Goal: Information Seeking & Learning: Learn about a topic

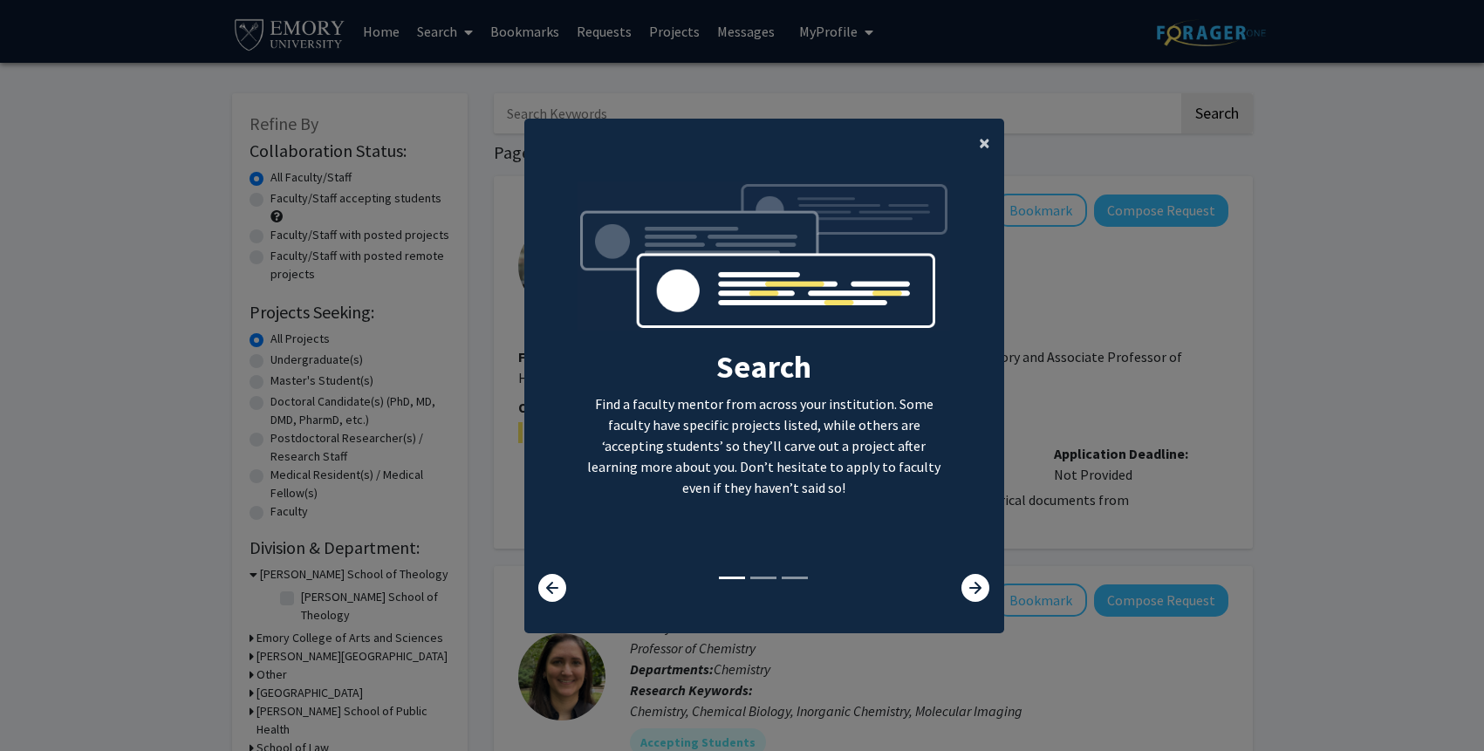
click at [993, 140] on button "×" at bounding box center [984, 143] width 39 height 49
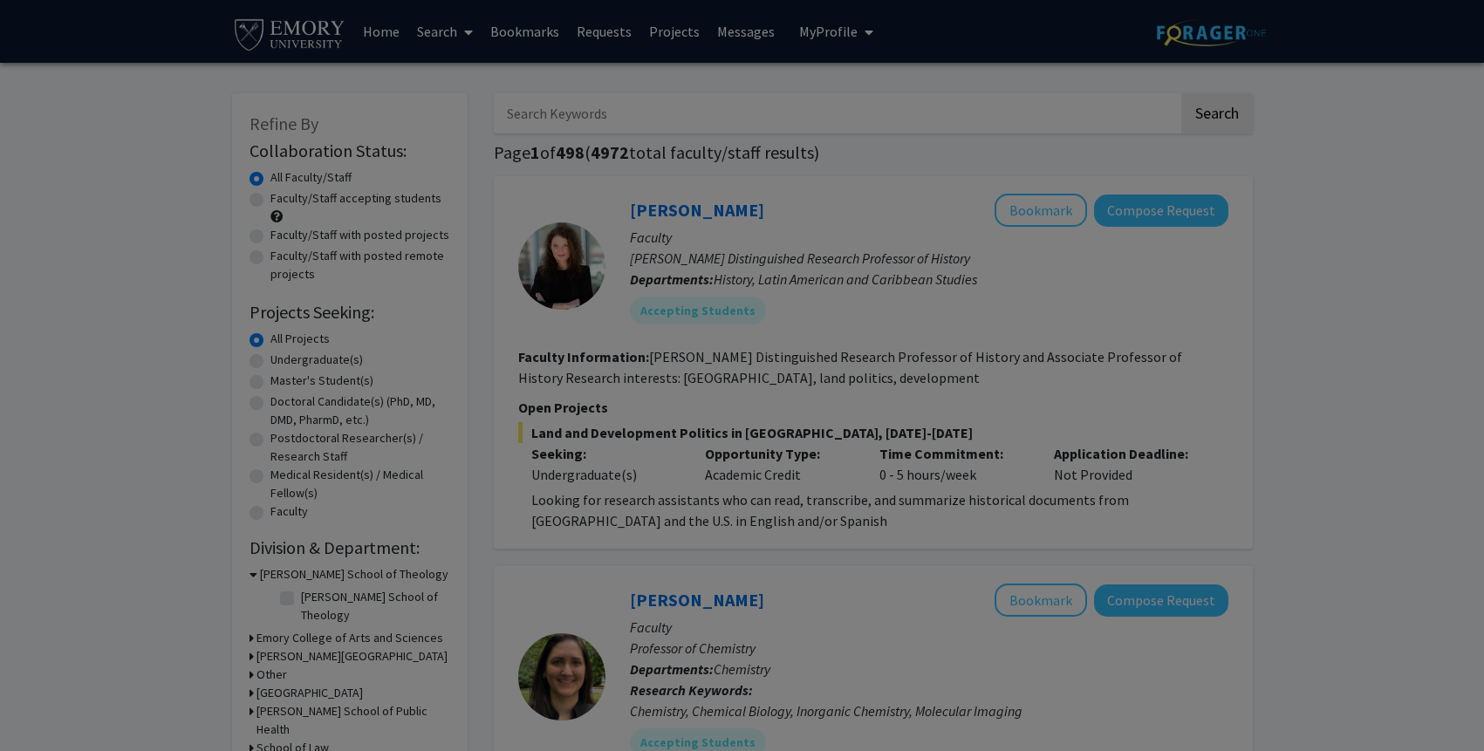
click at [988, 146] on div "Search Find a faculty mentor from across your institution. Some faculty have sp…" at bounding box center [764, 201] width 478 height 393
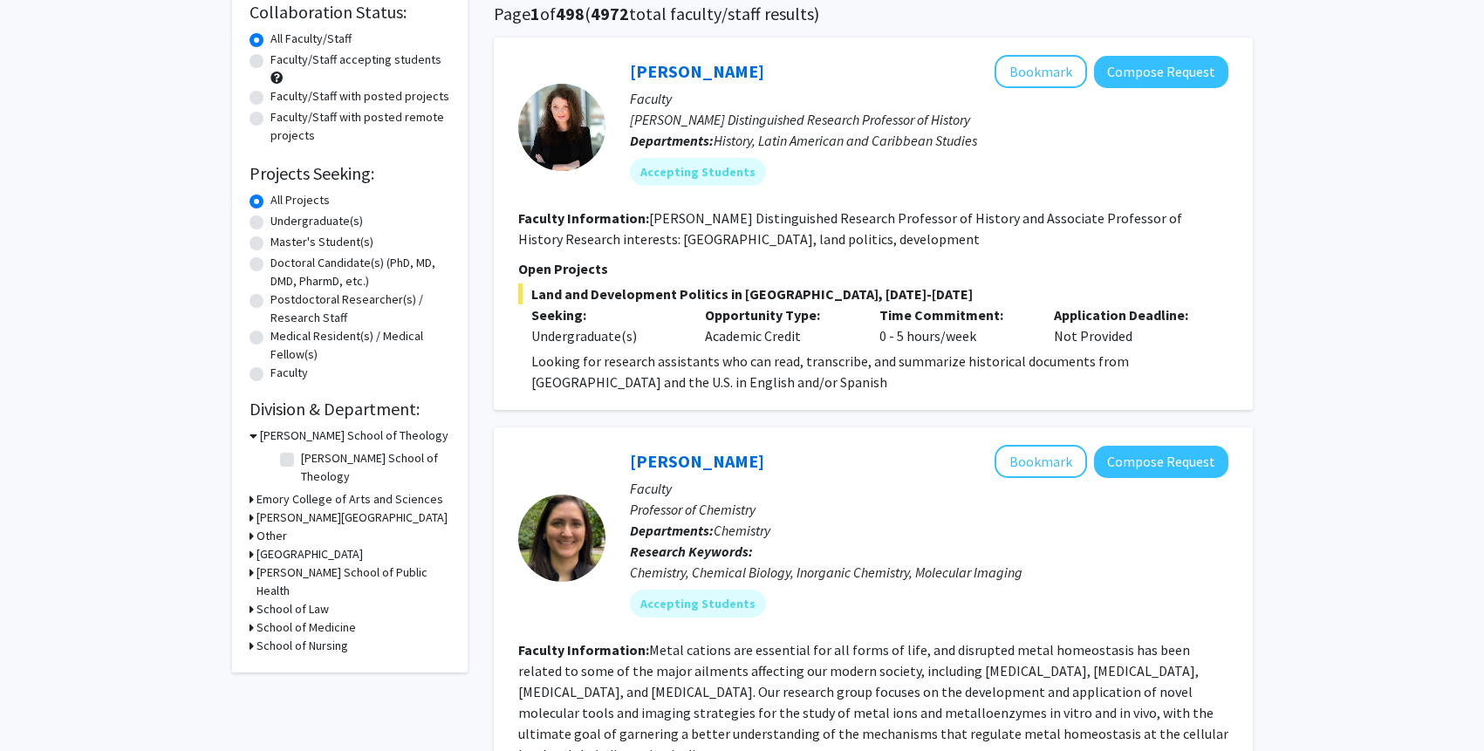
scroll to position [99, 0]
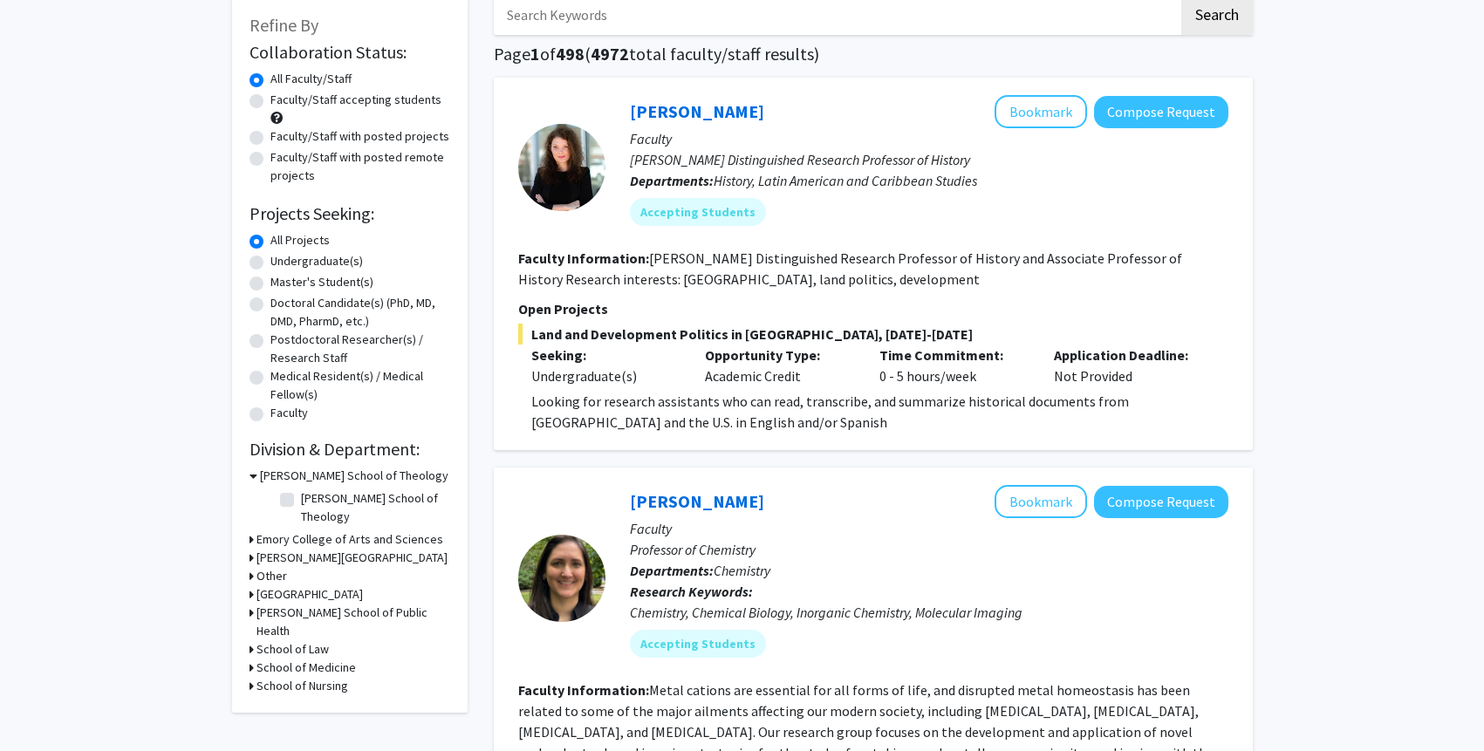
click at [329, 256] on label "Undergraduate(s)" at bounding box center [316, 261] width 92 height 18
click at [282, 256] on input "Undergraduate(s)" at bounding box center [275, 257] width 11 height 11
radio input "true"
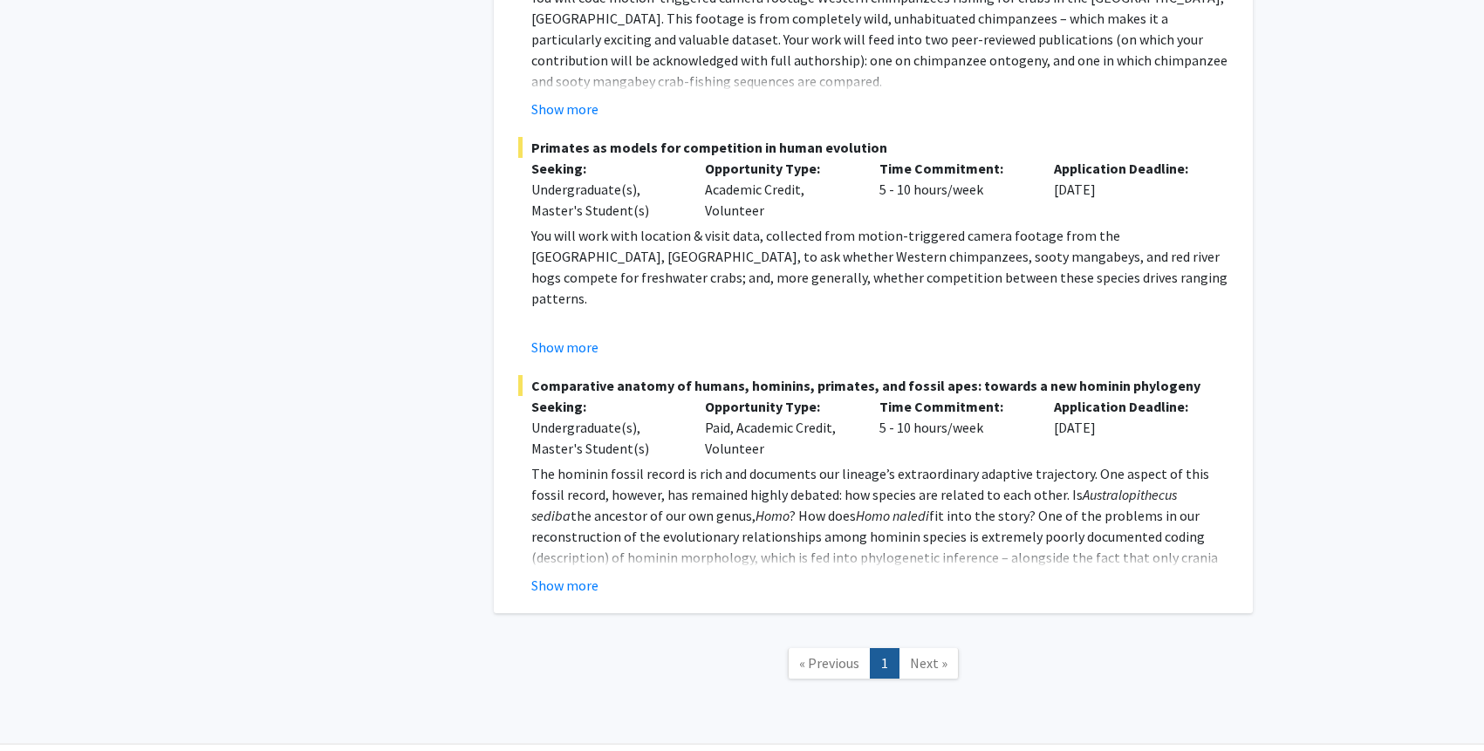
scroll to position [3228, 0]
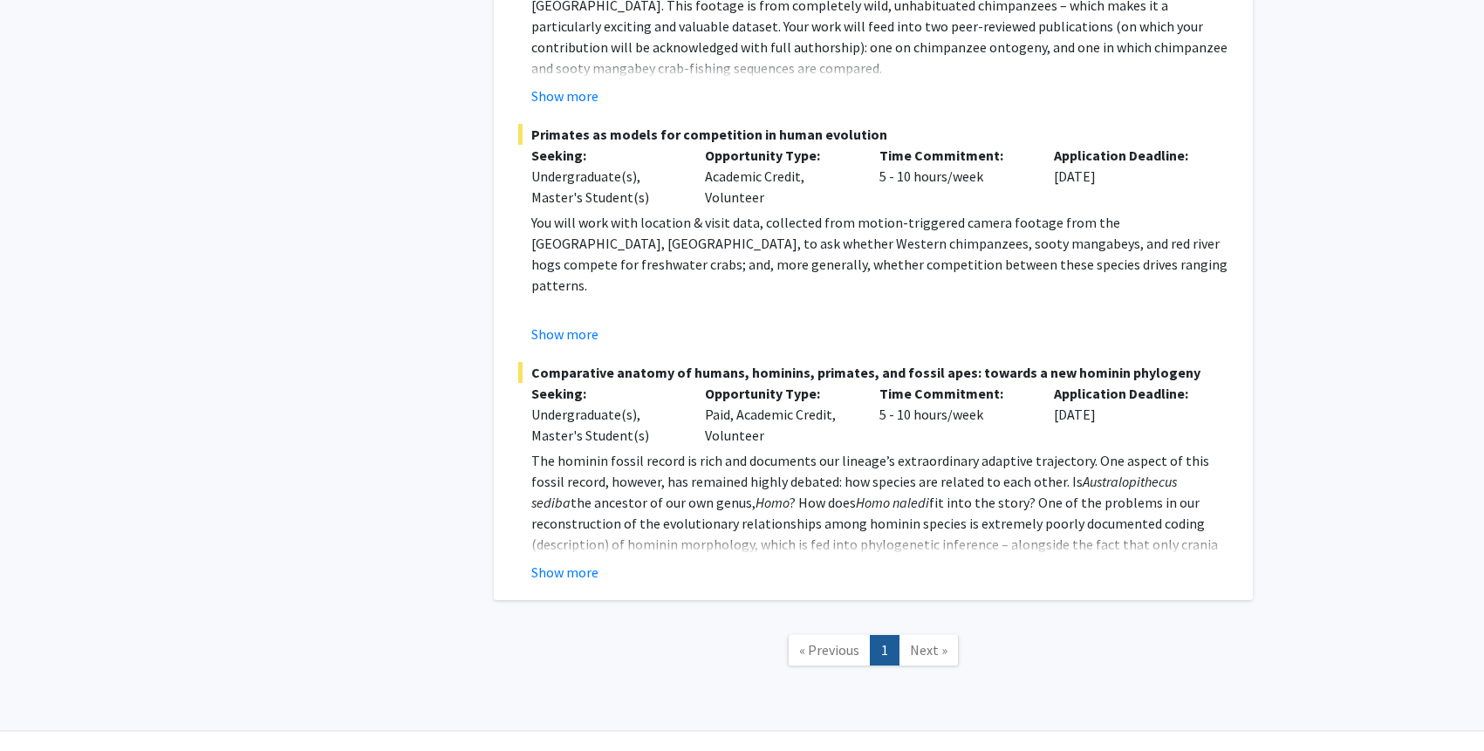
click at [938, 635] on link "Next »" at bounding box center [929, 650] width 60 height 31
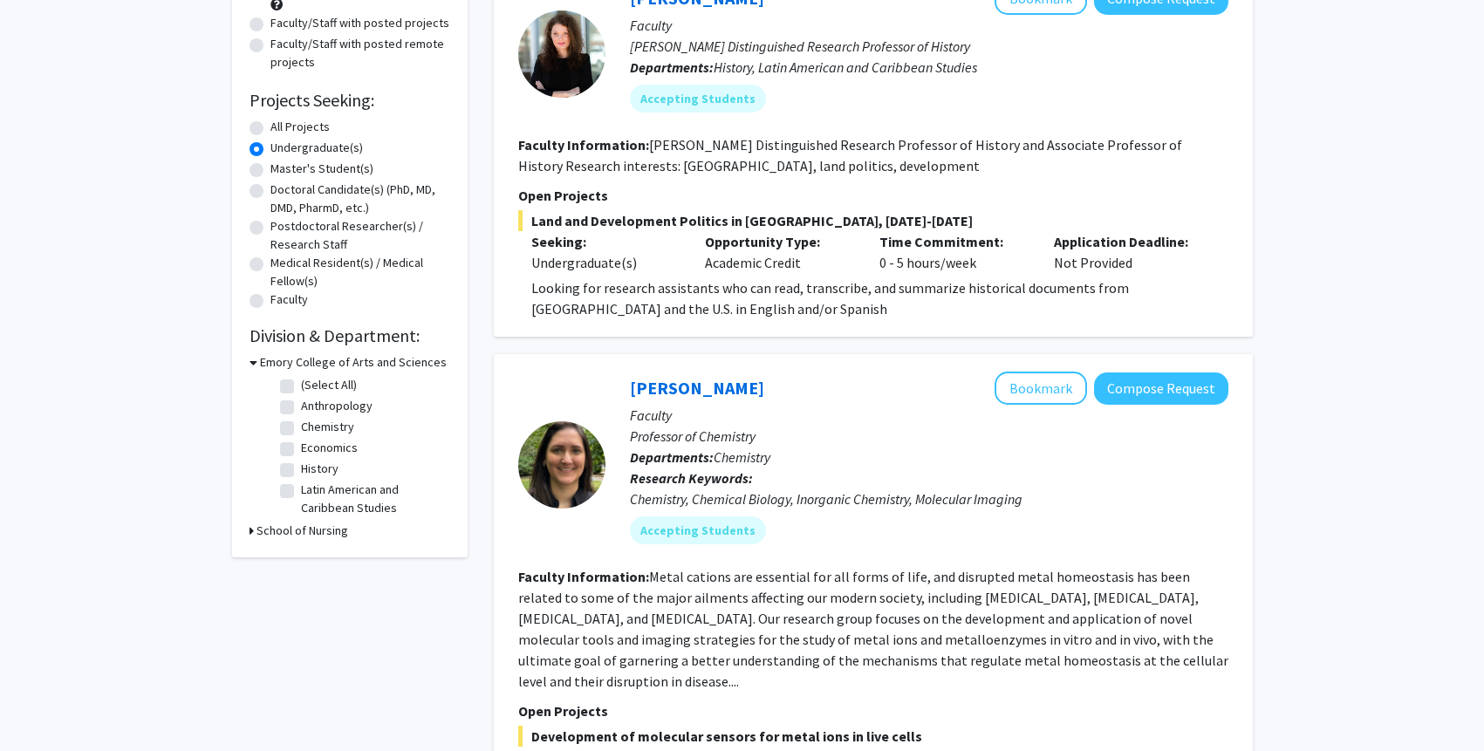
scroll to position [0, 0]
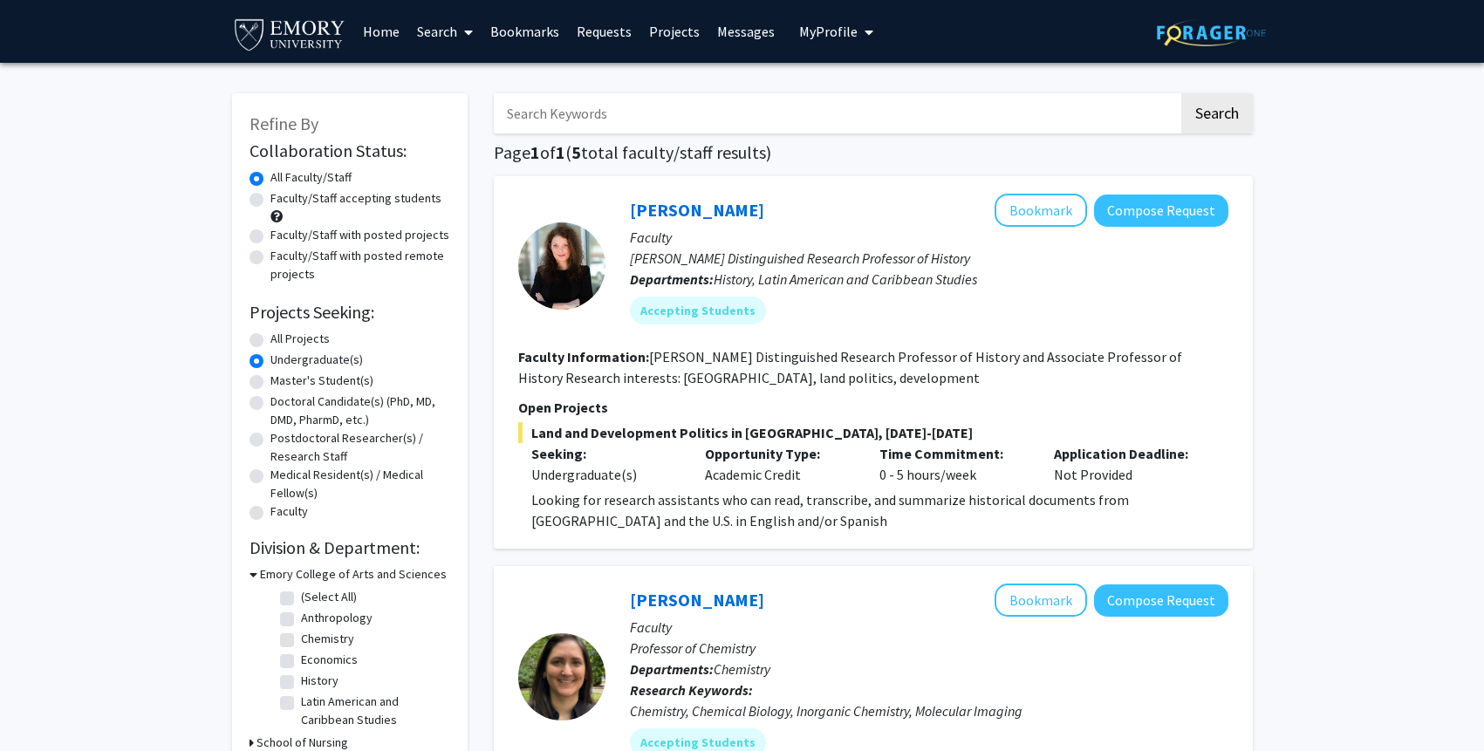
click at [304, 337] on label "All Projects" at bounding box center [299, 339] width 59 height 18
click at [282, 337] on input "All Projects" at bounding box center [275, 335] width 11 height 11
radio input "true"
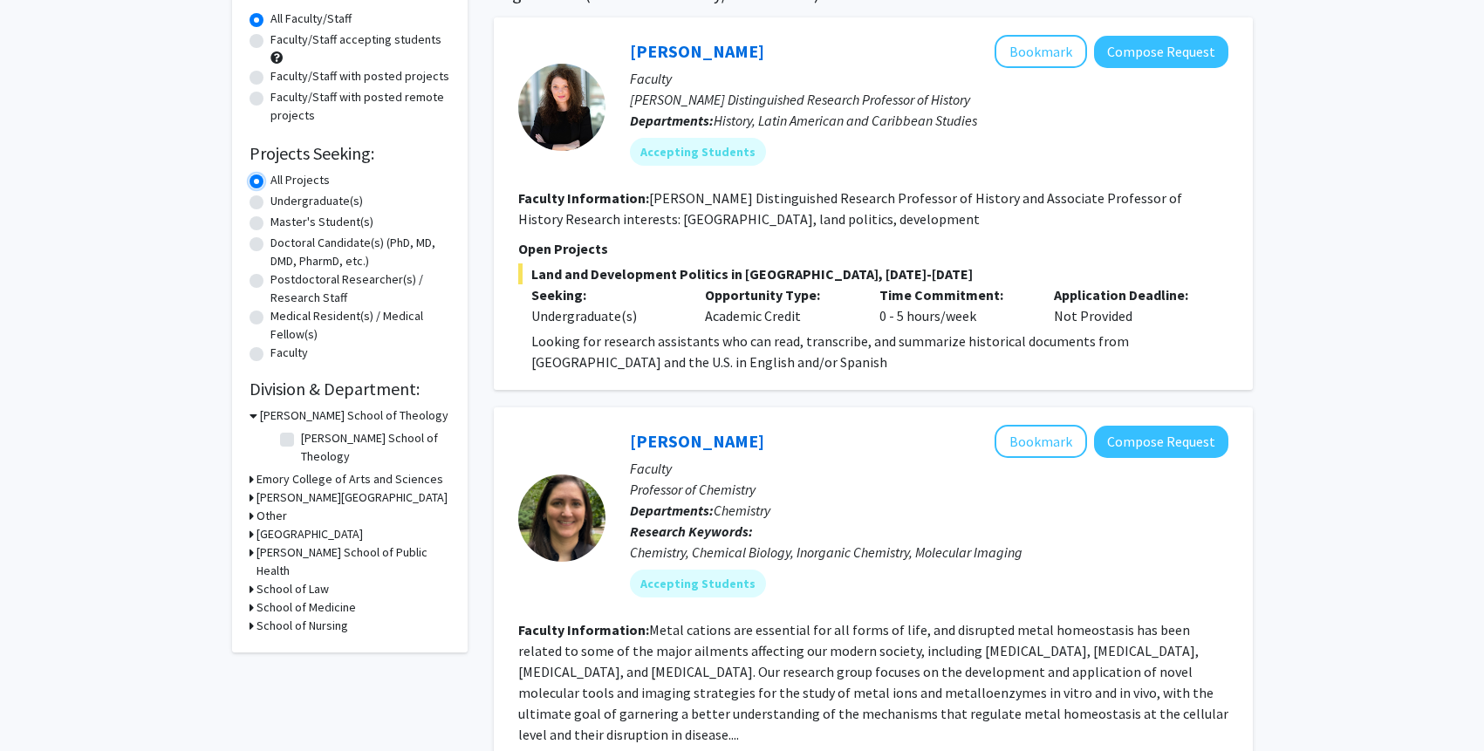
scroll to position [179, 0]
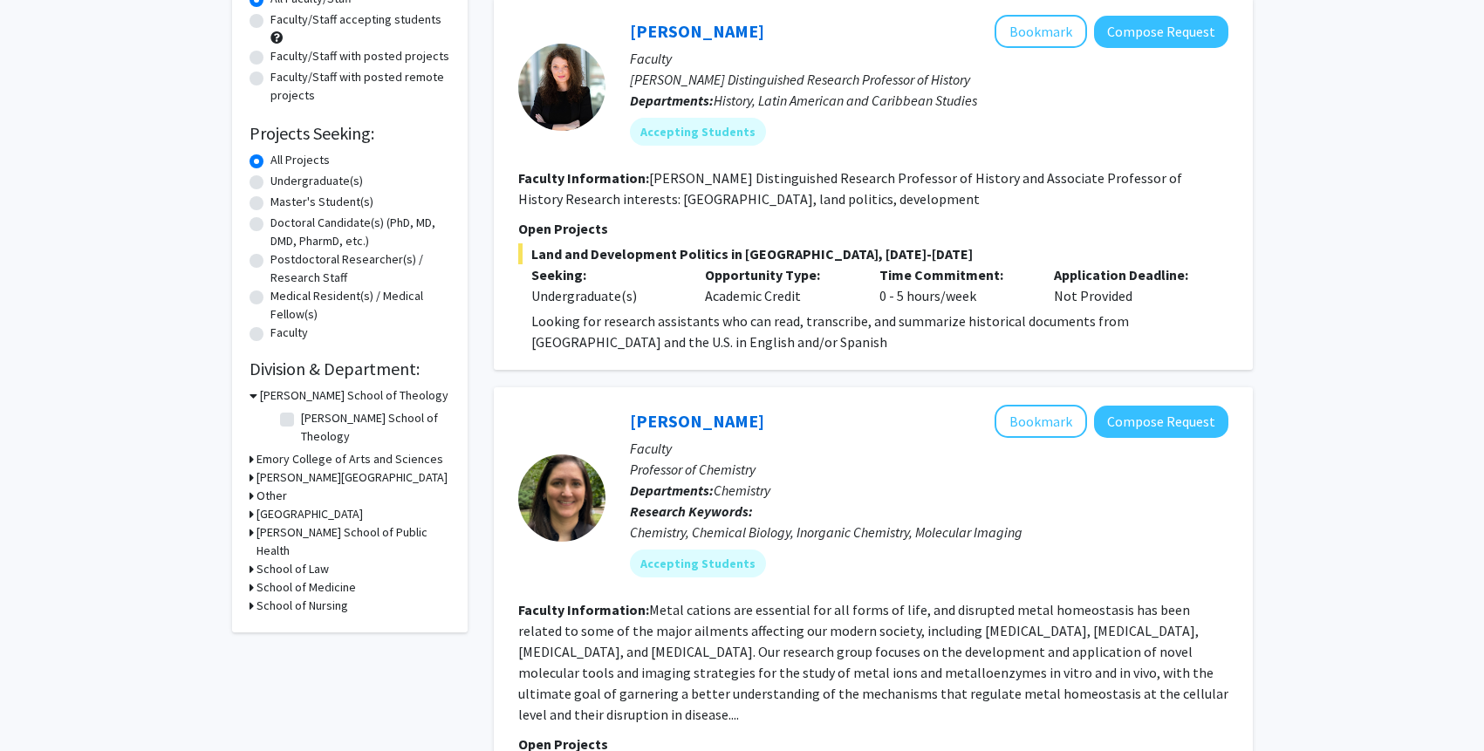
click at [310, 450] on h3 "Emory College of Arts and Sciences" at bounding box center [350, 459] width 187 height 18
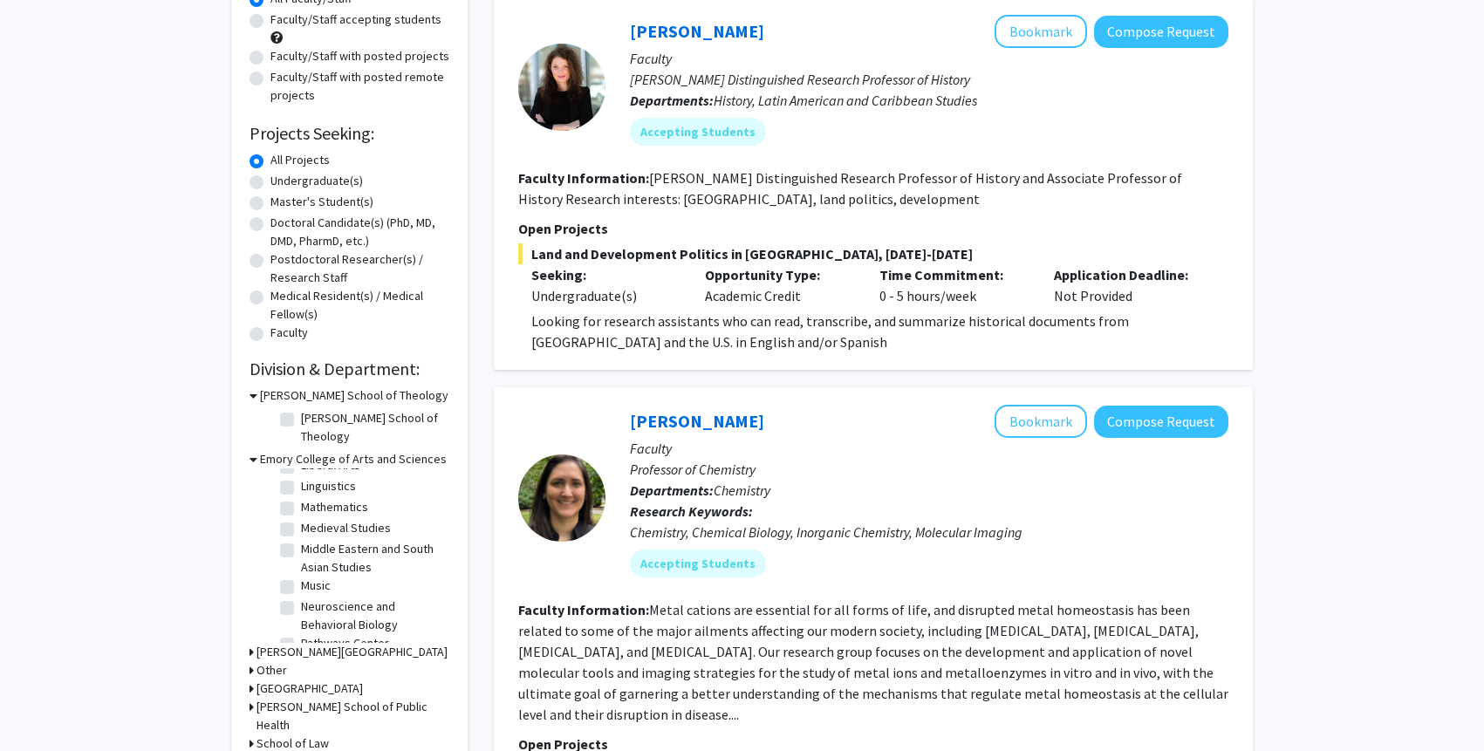
scroll to position [581, 0]
click at [301, 562] on label "Neuroscience and Behavioral Biology" at bounding box center [373, 580] width 145 height 37
click at [301, 562] on input "Neuroscience and Behavioral Biology" at bounding box center [306, 567] width 11 height 11
checkbox input "true"
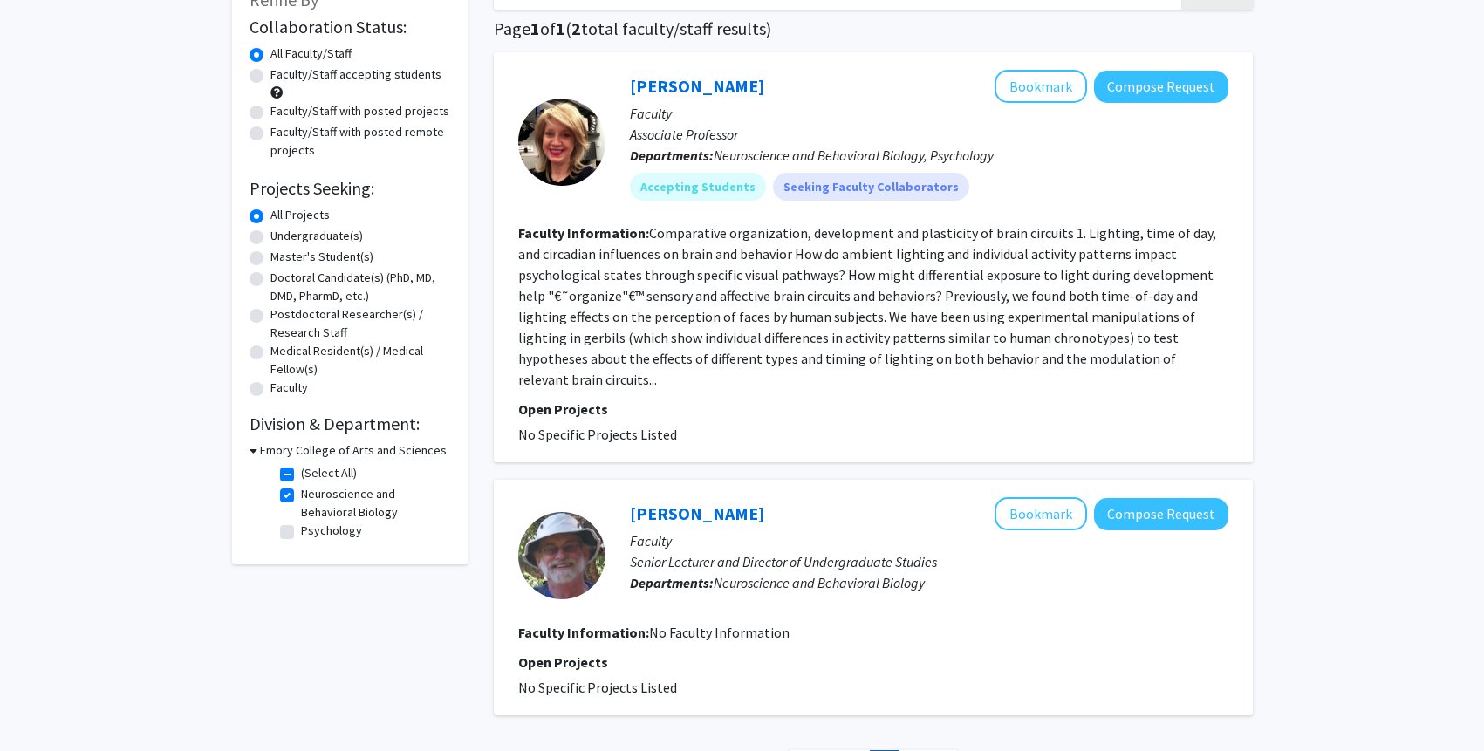
scroll to position [116, 0]
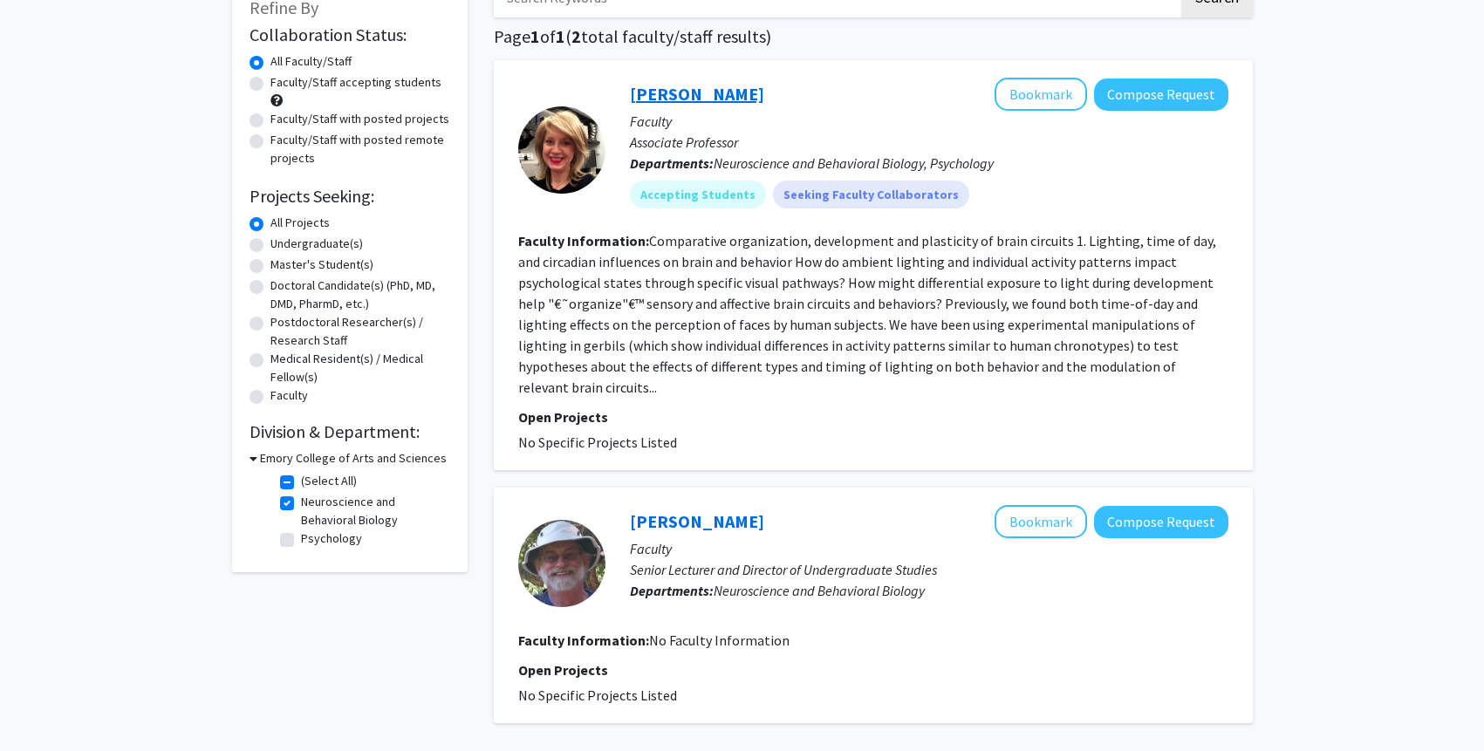
click at [694, 92] on link "Hillary Rodman" at bounding box center [697, 94] width 134 height 22
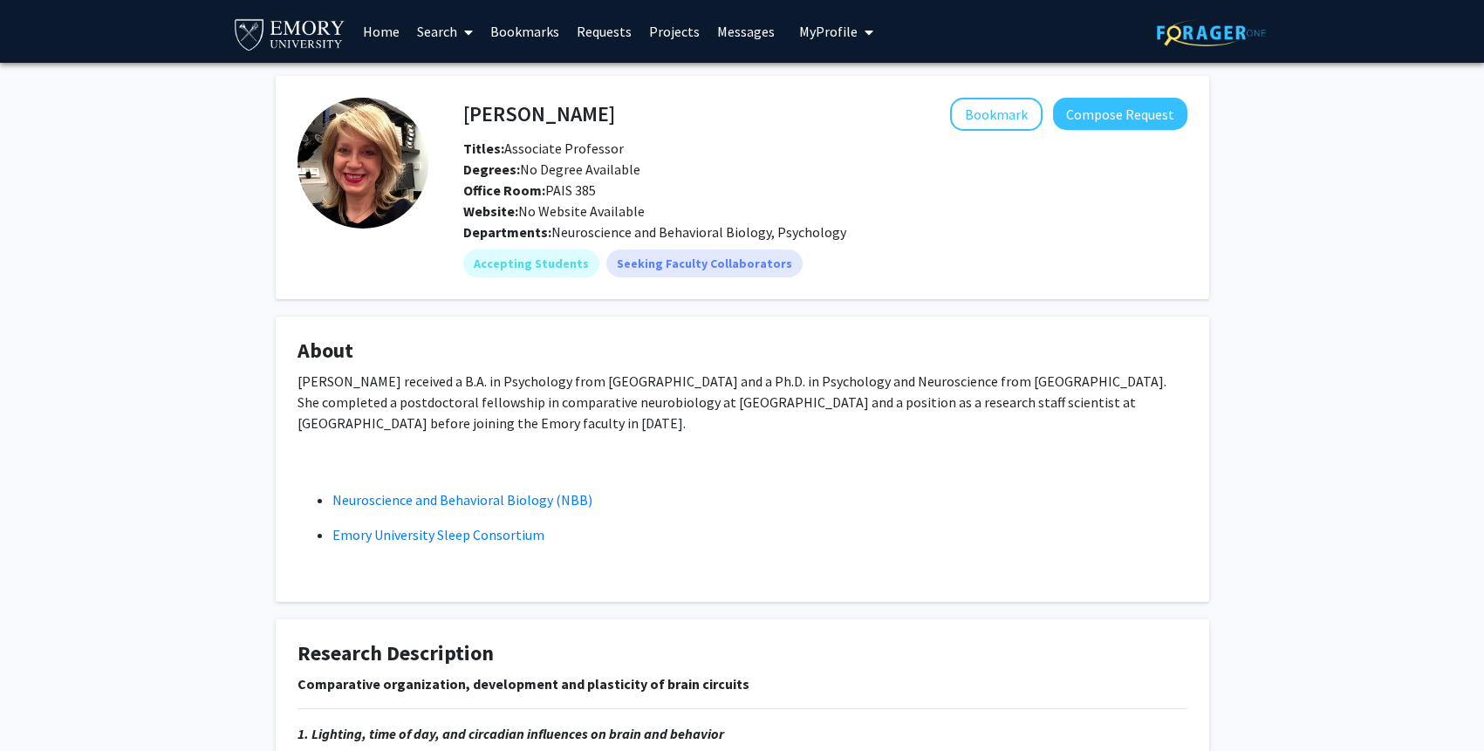
scroll to position [290, 0]
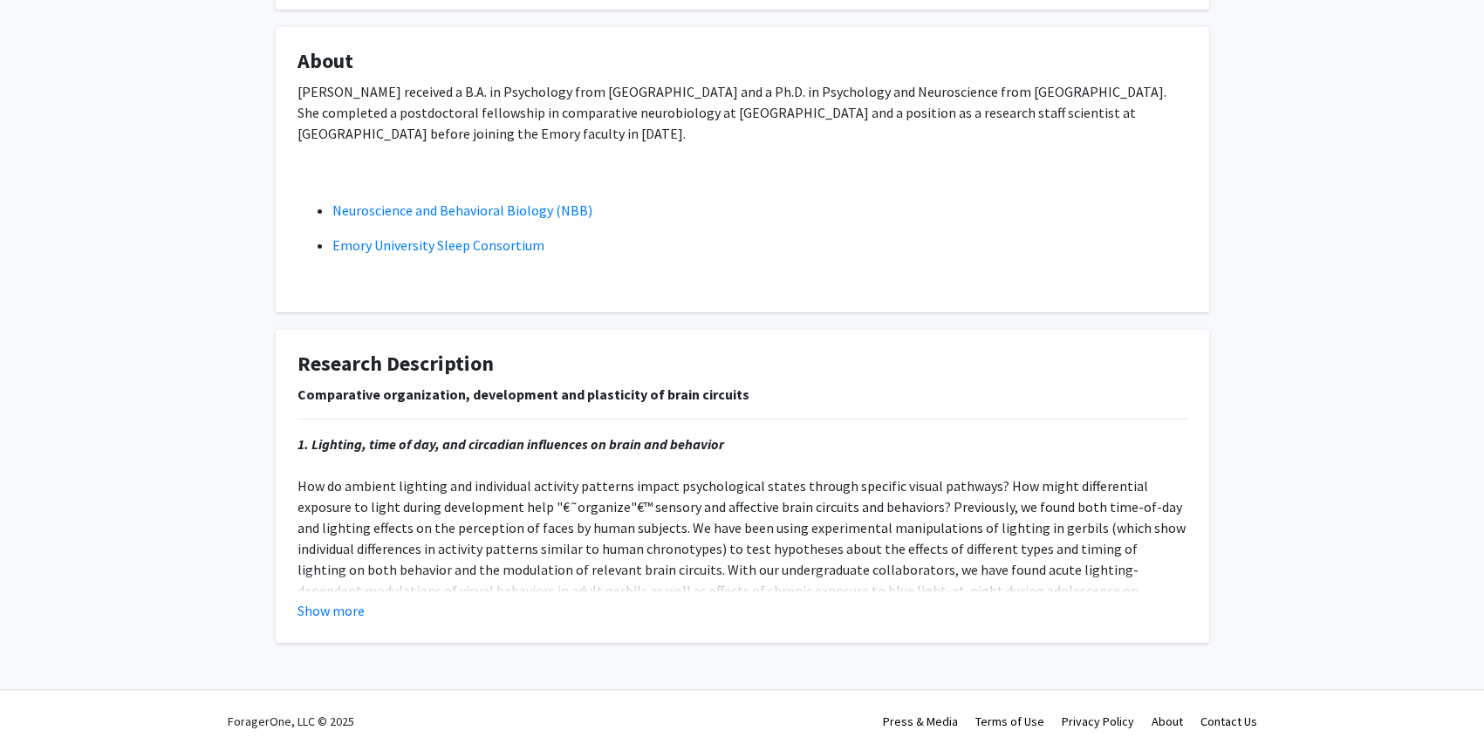
click at [346, 623] on fg-card "Research Description Comparative organization, development and plasticity of br…" at bounding box center [743, 486] width 934 height 313
click at [331, 615] on button "Show more" at bounding box center [331, 610] width 67 height 21
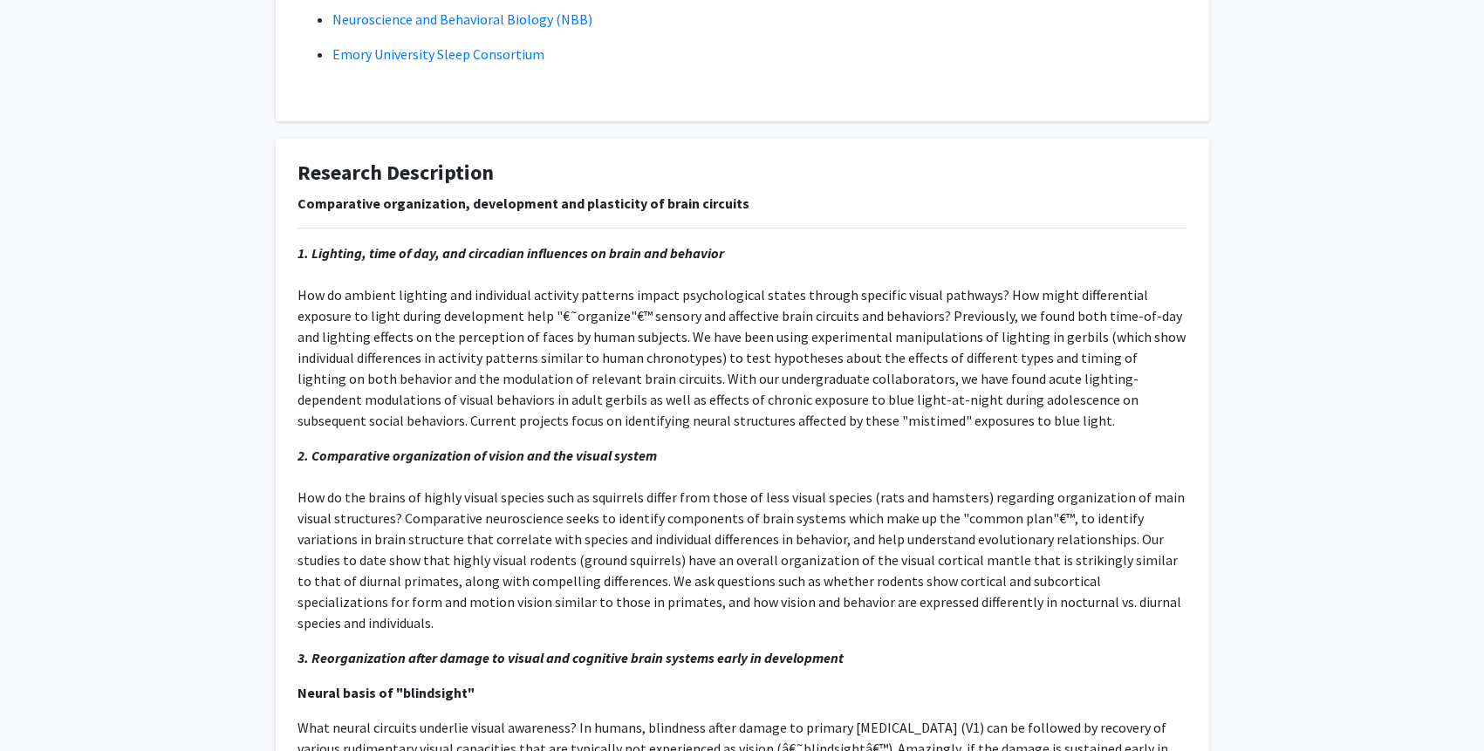
scroll to position [749, 0]
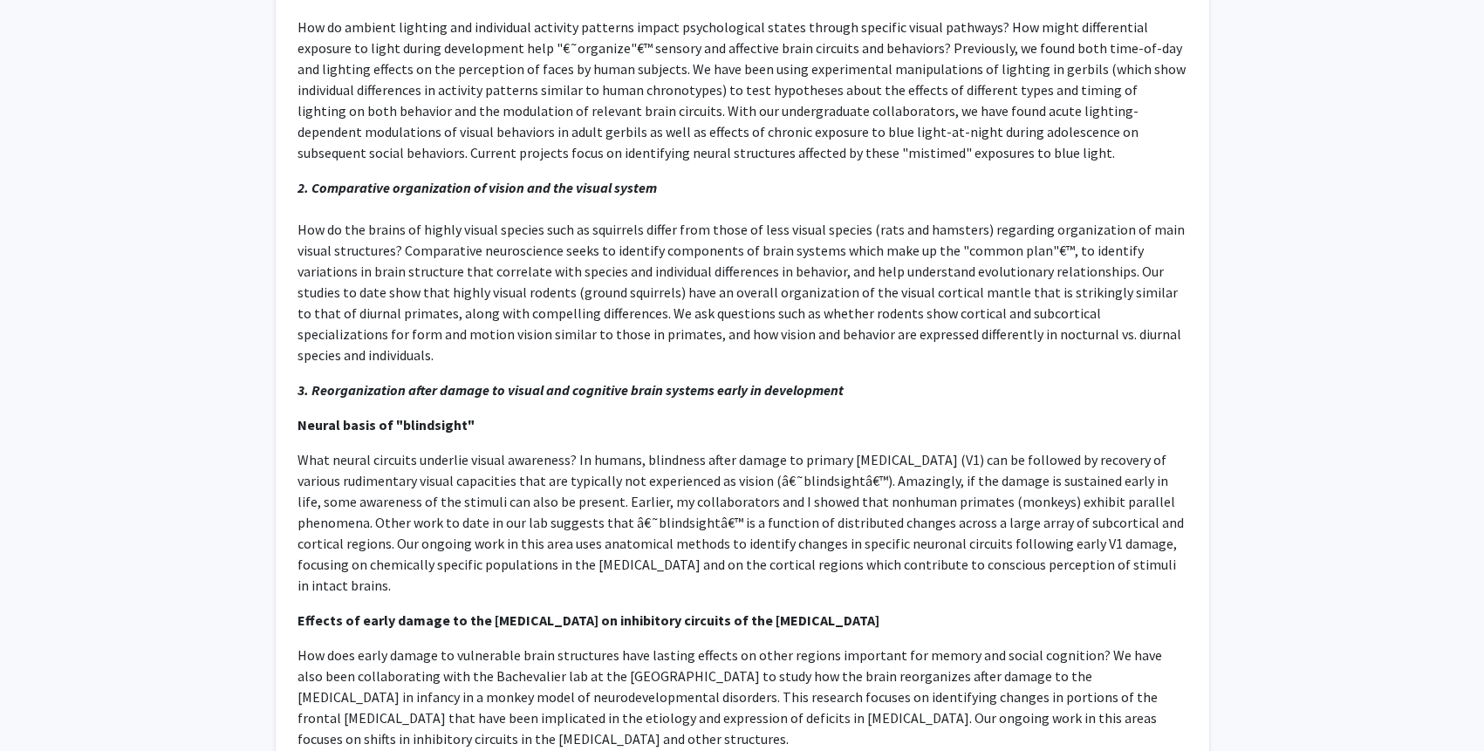
click at [435, 257] on p "2. Comparative organization of vision and the visual system How do the brains o…" at bounding box center [743, 271] width 890 height 188
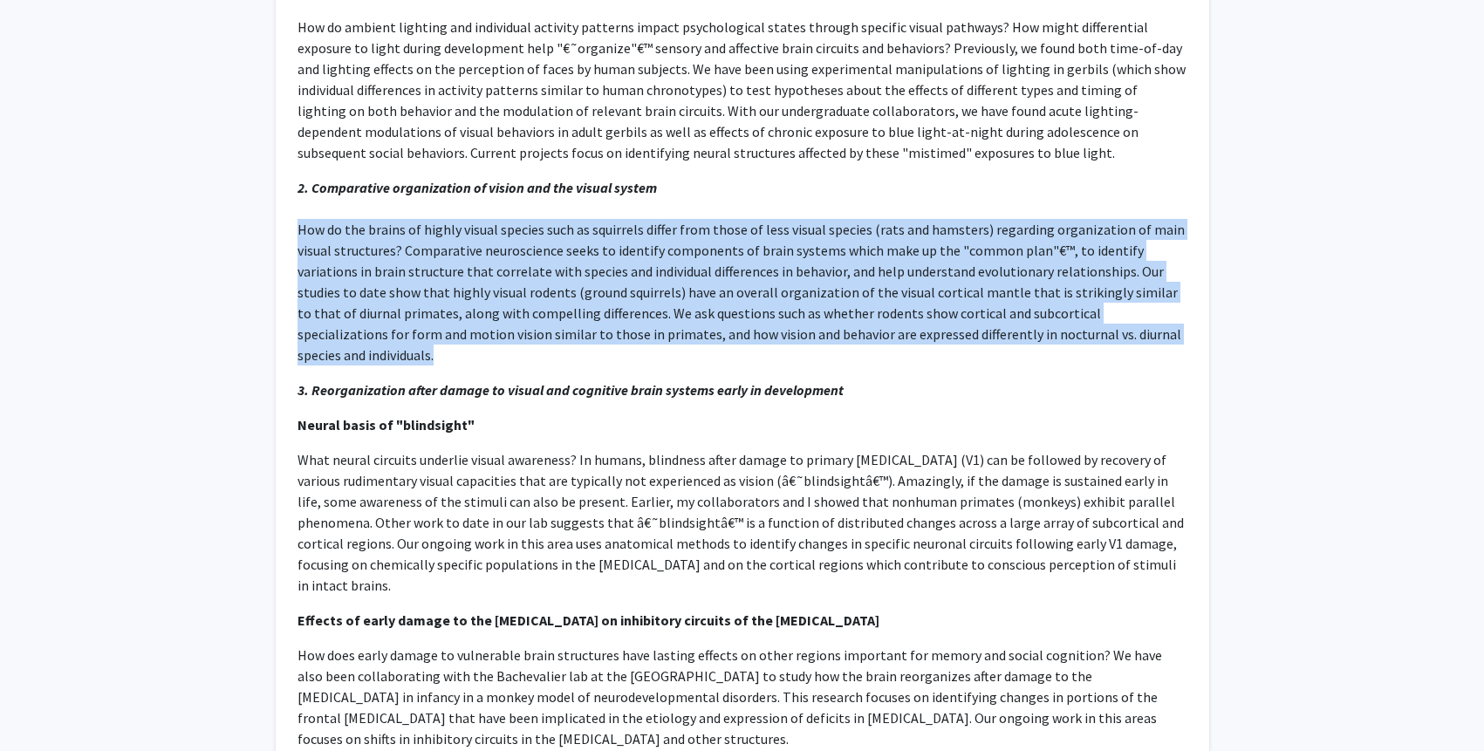
click at [435, 257] on p "2. Comparative organization of vision and the visual system How do the brains o…" at bounding box center [743, 271] width 890 height 188
click at [398, 346] on div "Comparative organization, development and plasticity of brain circuits 1. Light…" at bounding box center [743, 354] width 890 height 859
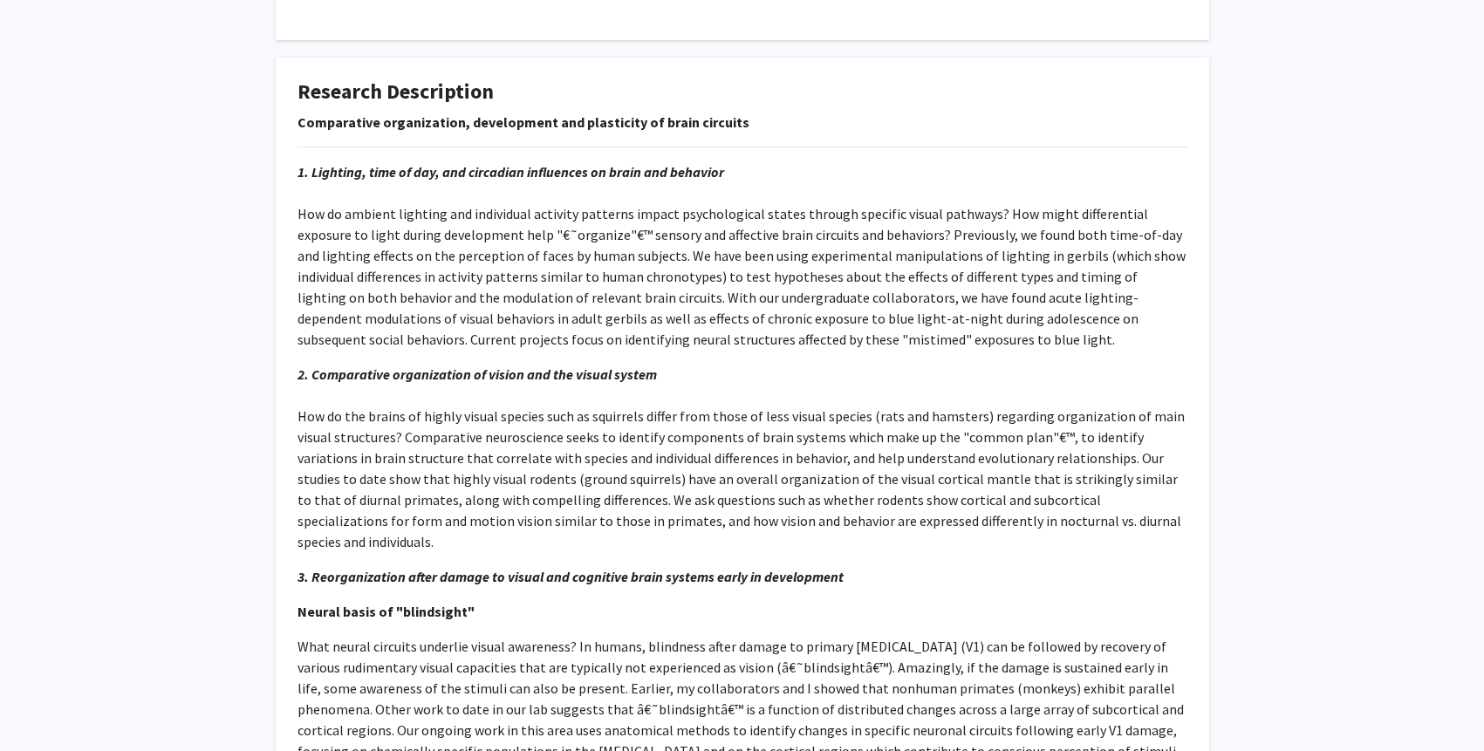
scroll to position [434, 0]
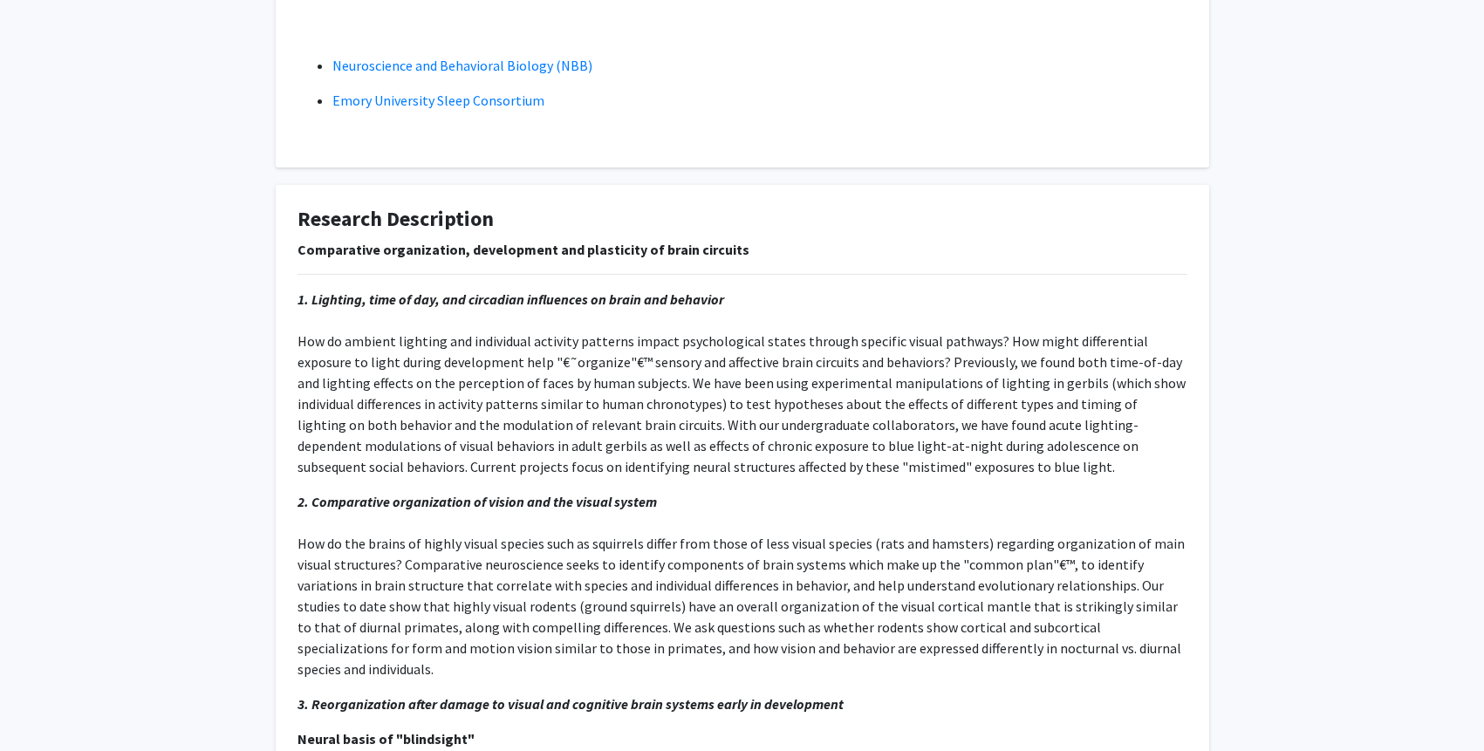
click at [599, 419] on p "1. Lighting, time of day, and circadian influences on brain and behavior" at bounding box center [743, 383] width 890 height 188
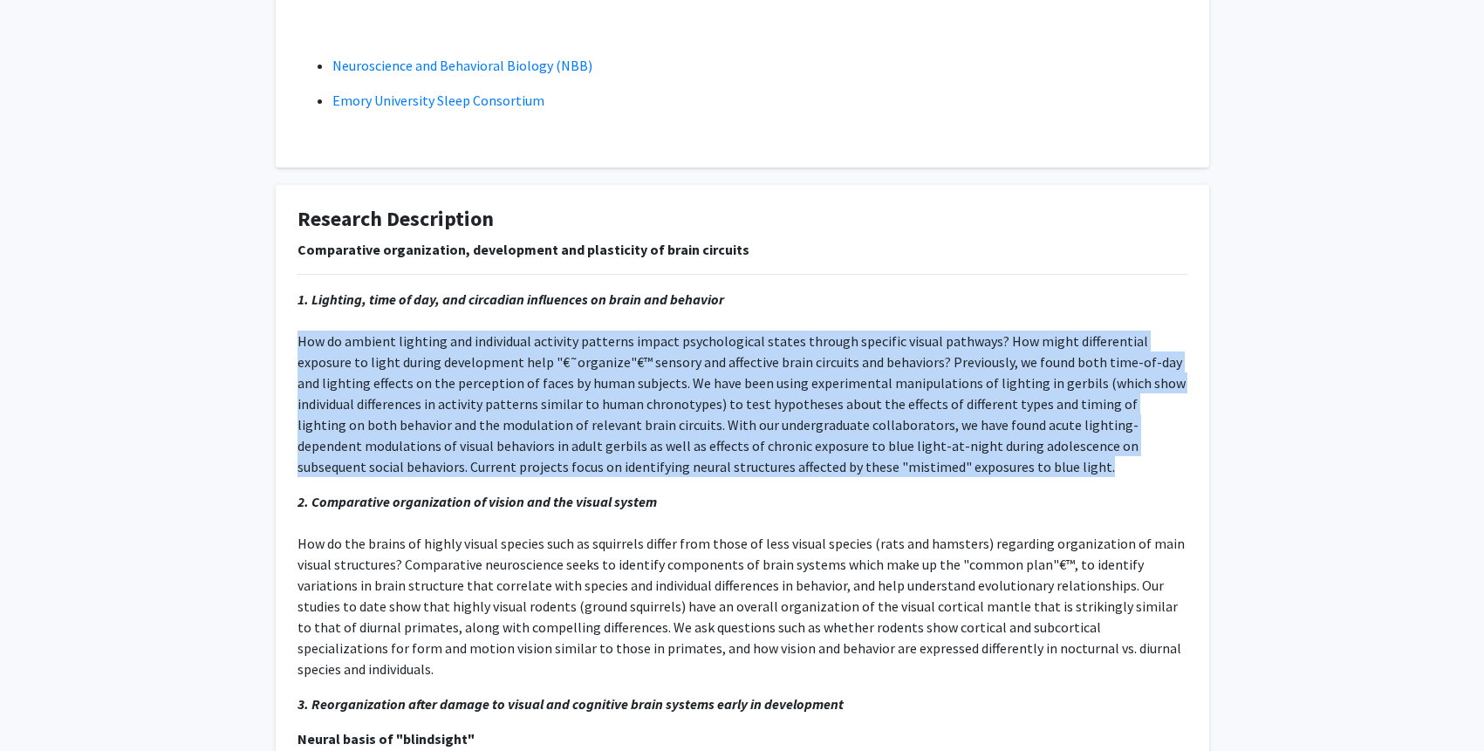
click at [599, 419] on p "1. Lighting, time of day, and circadian influences on brain and behavior" at bounding box center [743, 383] width 890 height 188
click at [610, 407] on p "1. Lighting, time of day, and circadian influences on brain and behavior" at bounding box center [743, 383] width 890 height 188
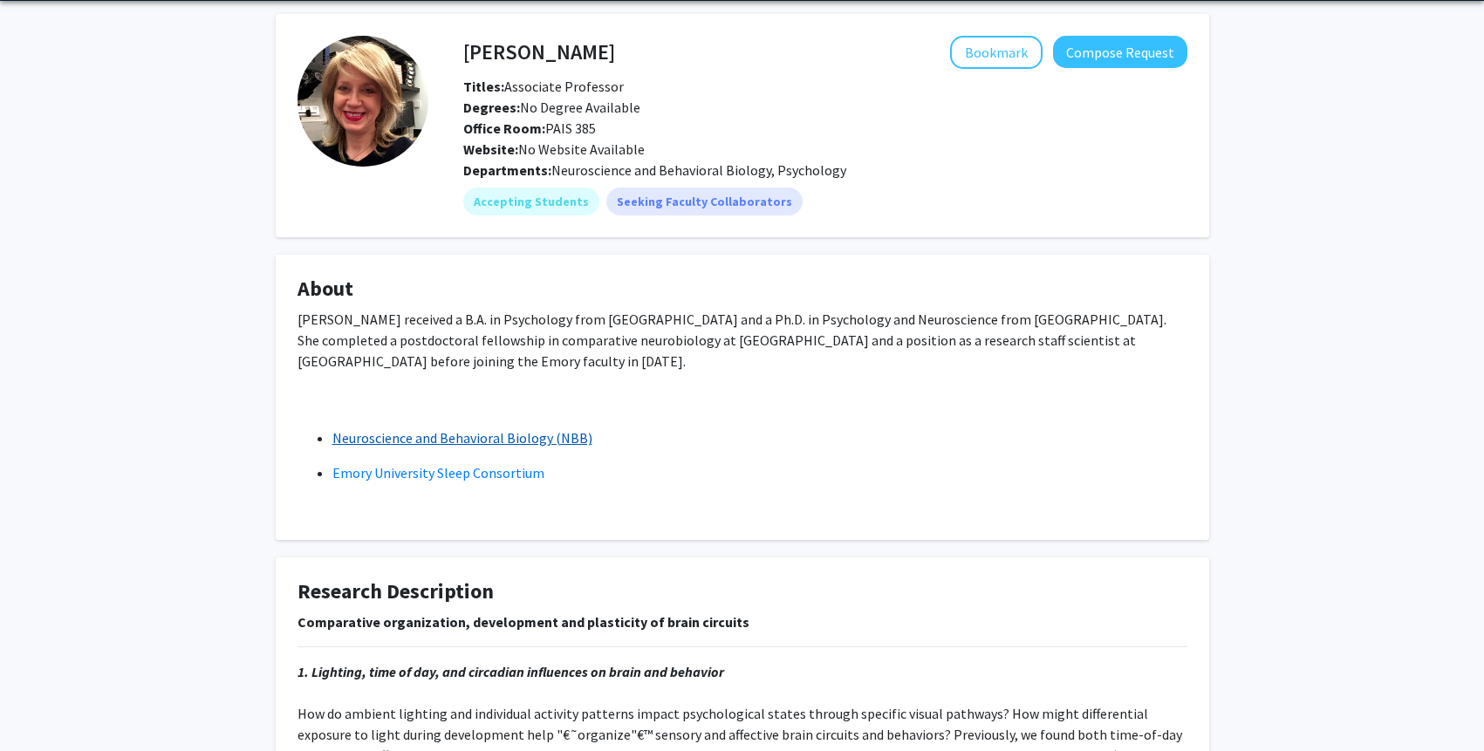
scroll to position [0, 0]
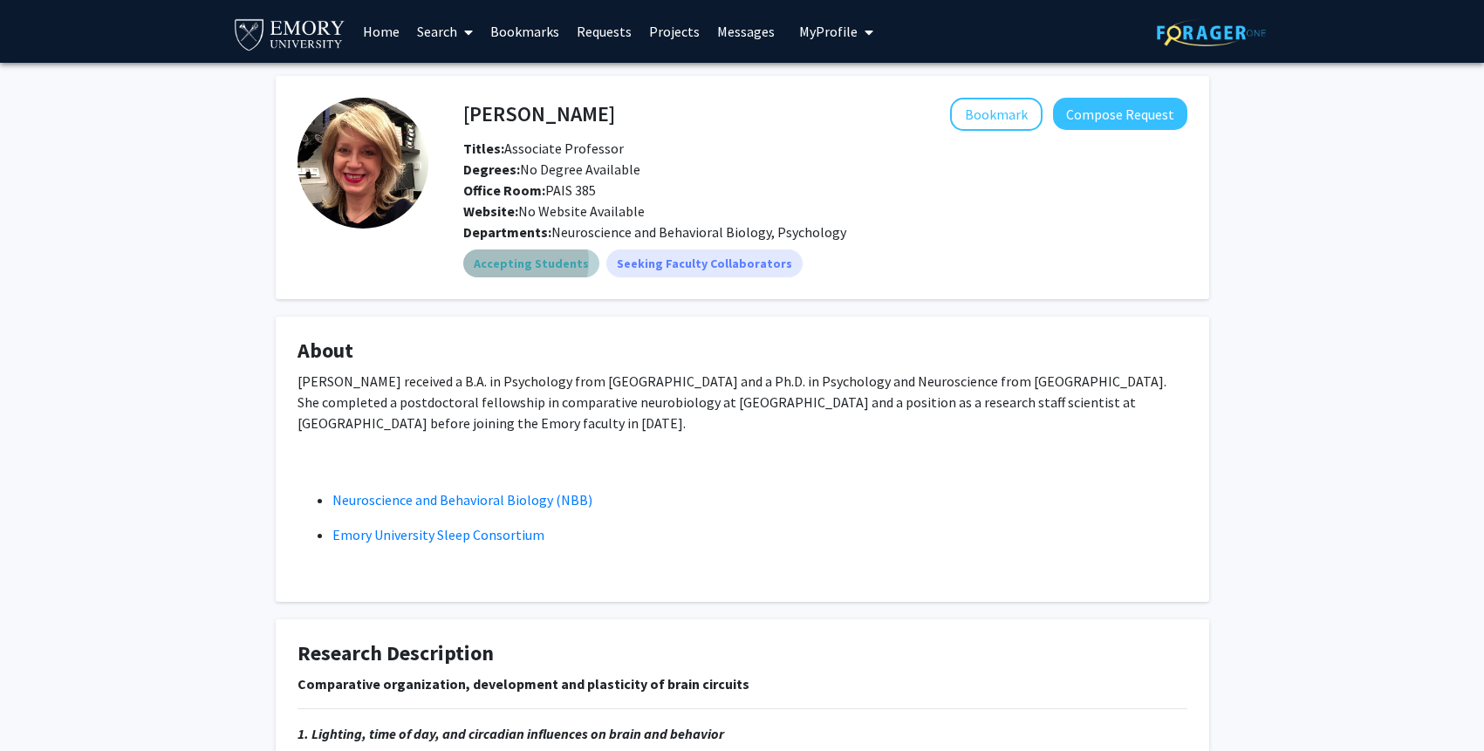
click at [520, 262] on mat-chip "Accepting Students" at bounding box center [531, 264] width 136 height 28
click at [519, 262] on mat-chip "Accepting Students" at bounding box center [531, 264] width 136 height 28
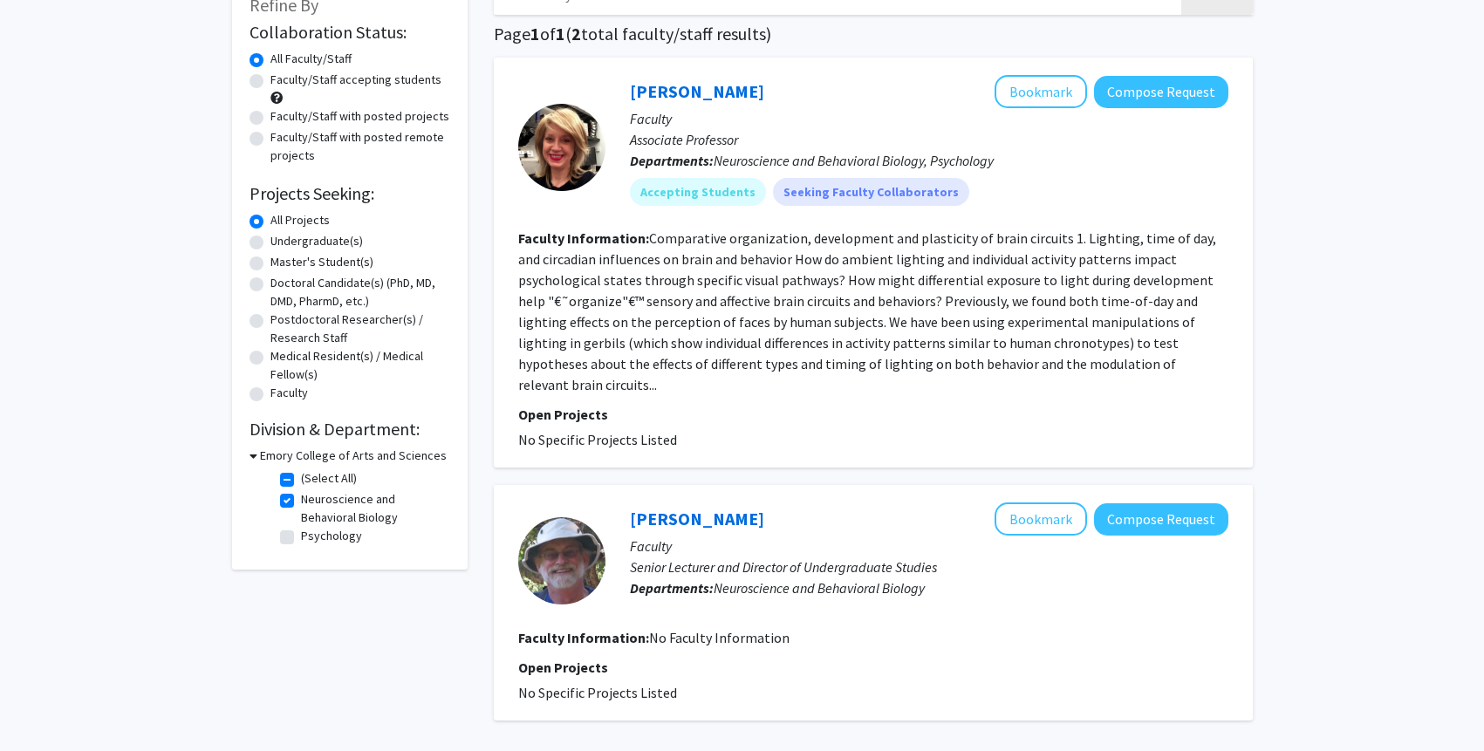
scroll to position [105, 0]
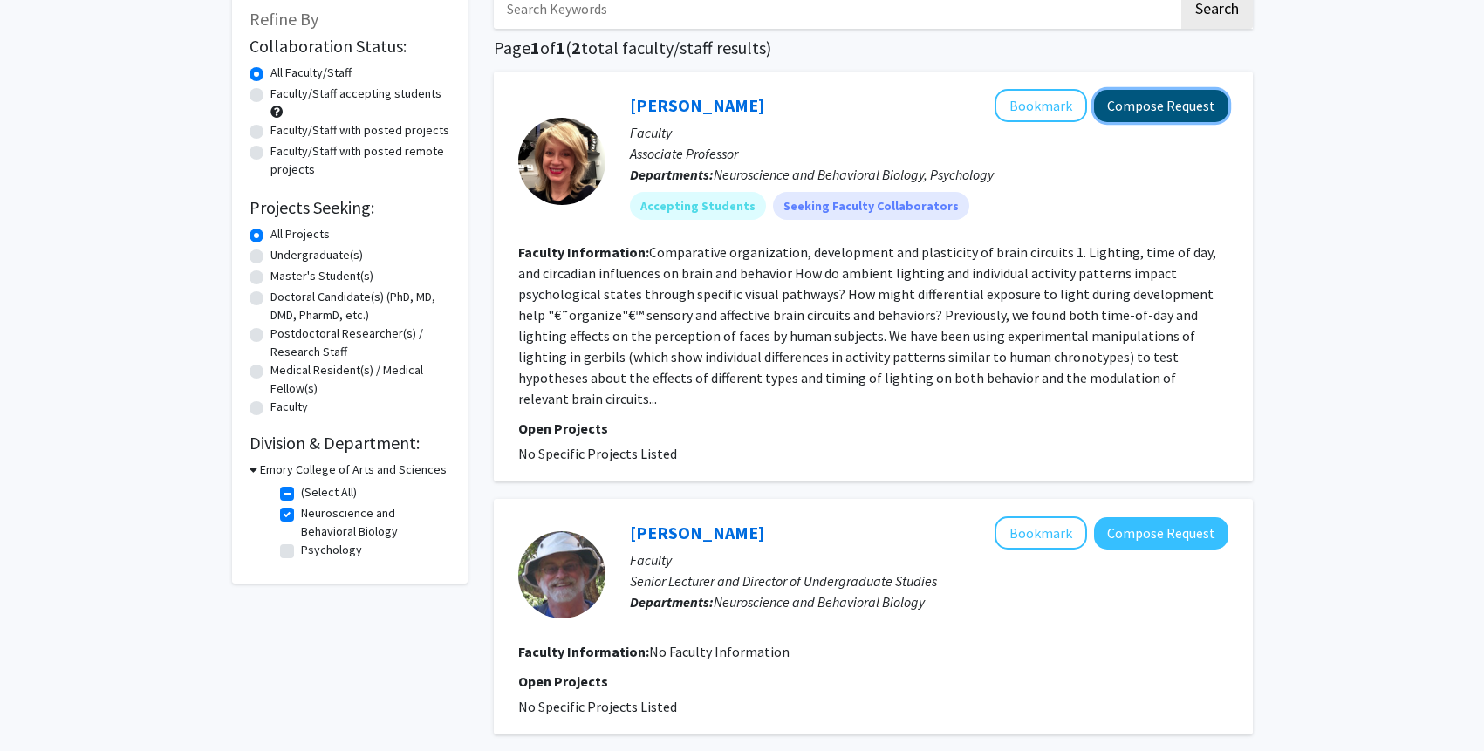
click at [1147, 103] on button "Compose Request" at bounding box center [1161, 106] width 134 height 32
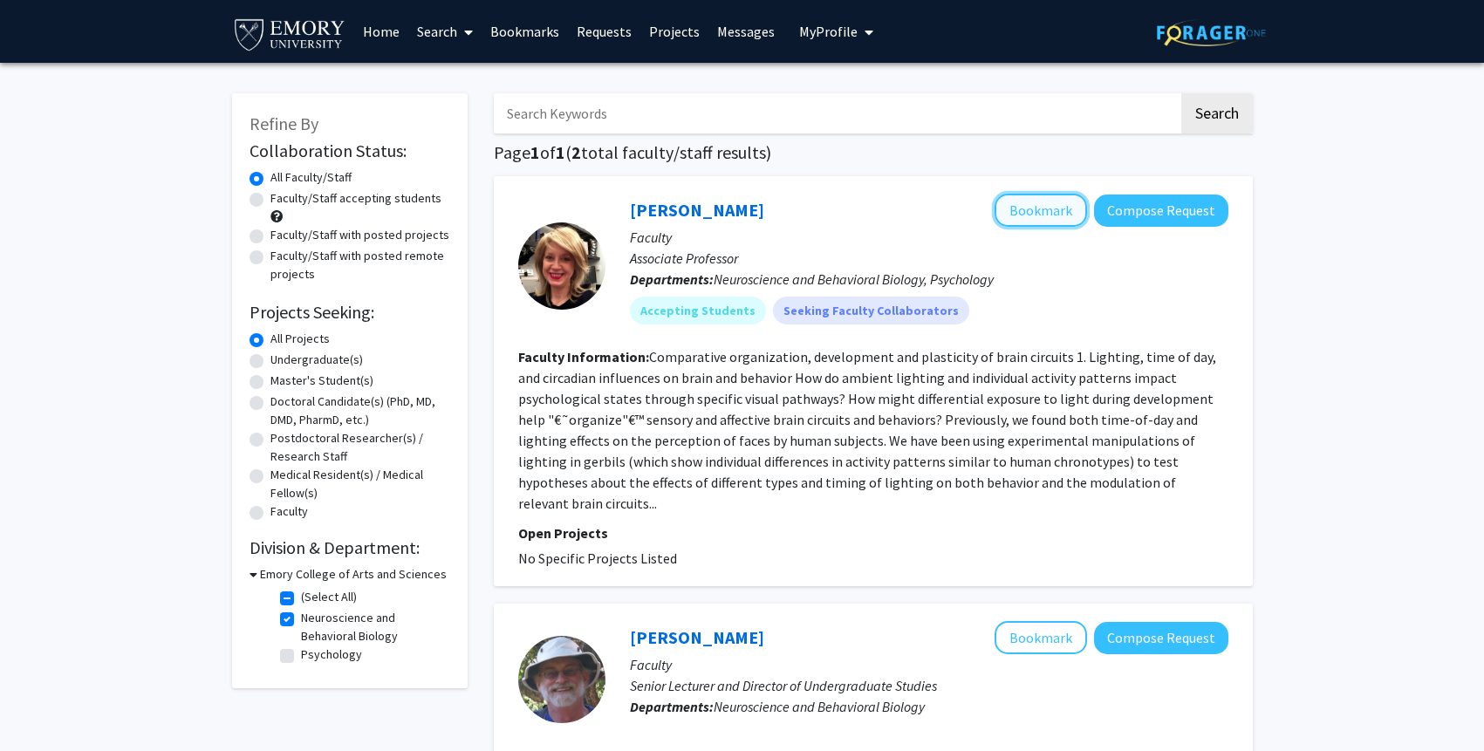
click at [1040, 215] on button "Bookmark" at bounding box center [1041, 210] width 92 height 33
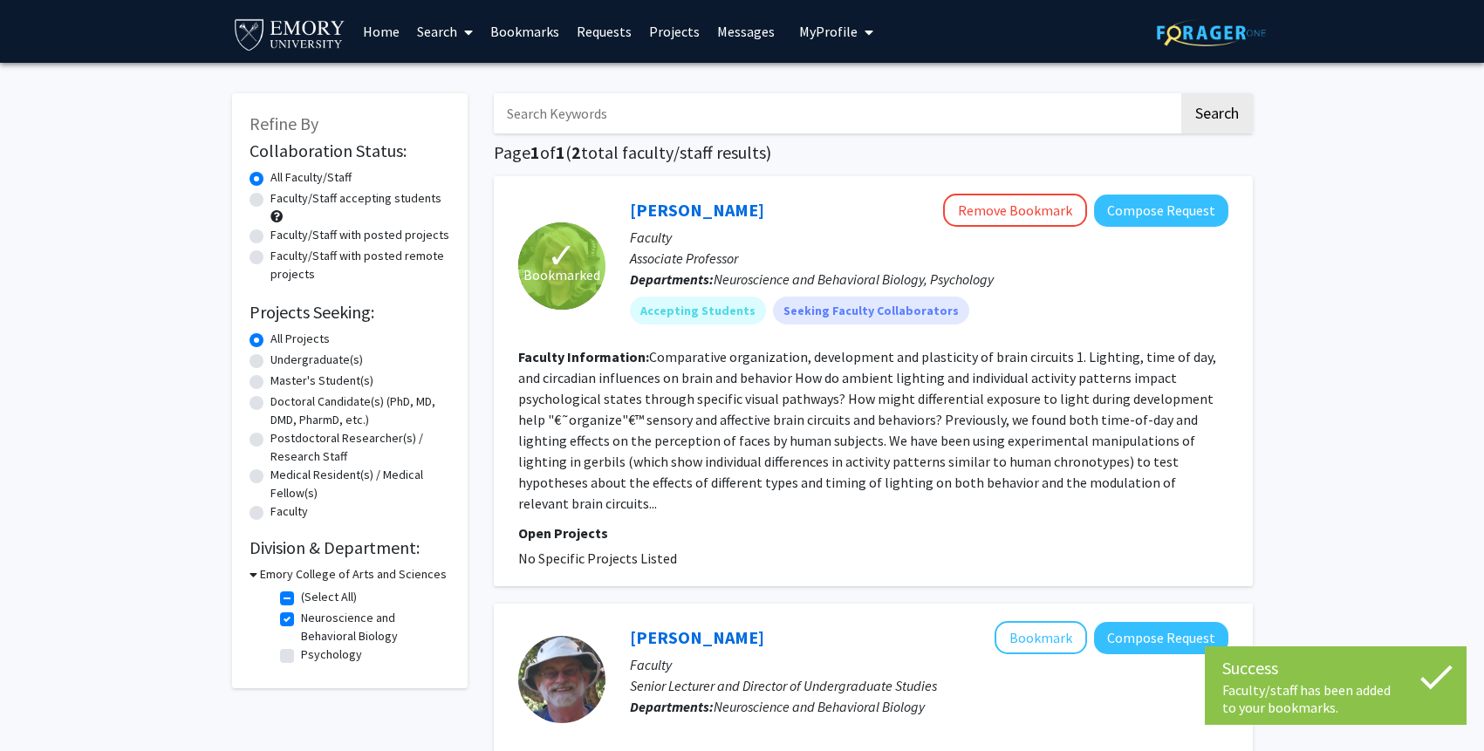
click at [313, 574] on h3 "Emory College of Arts and Sciences" at bounding box center [353, 574] width 187 height 18
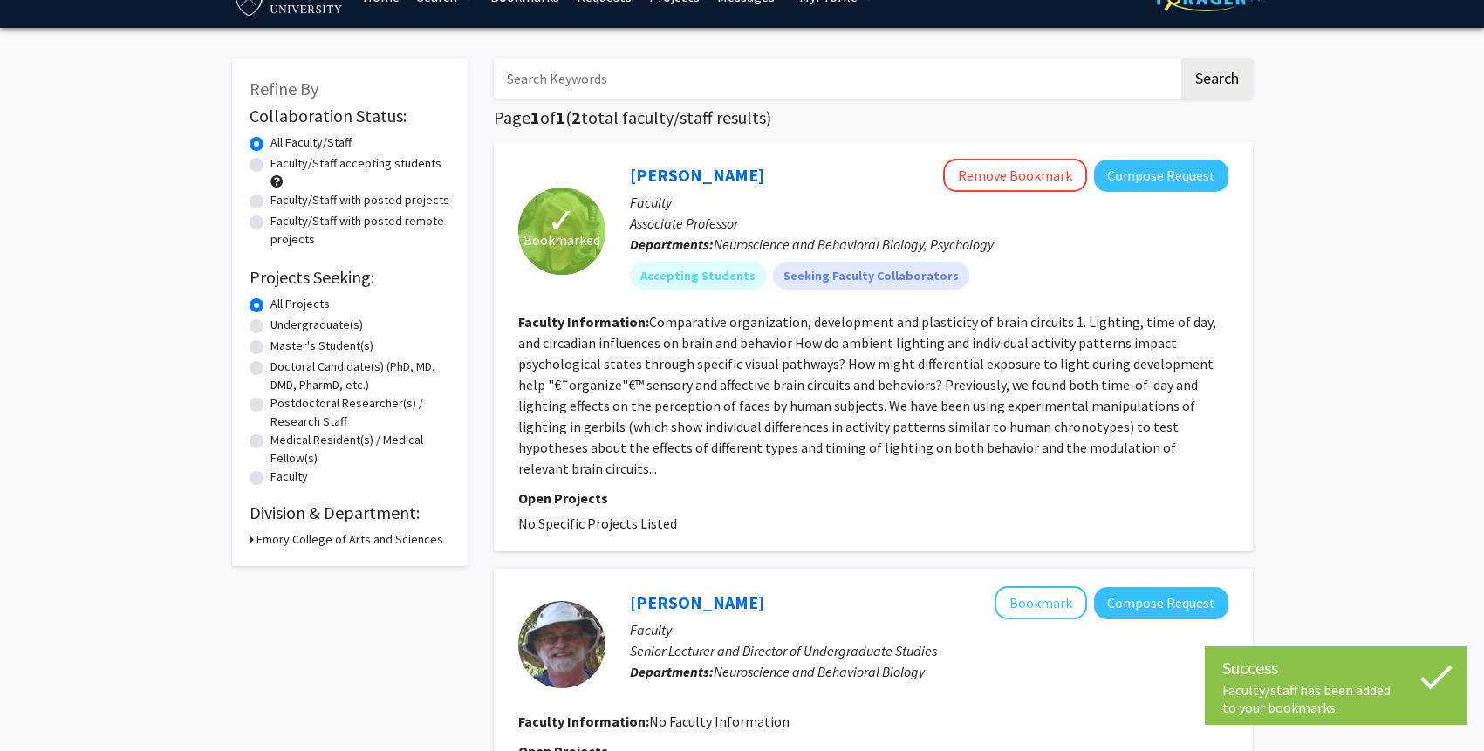
scroll to position [41, 0]
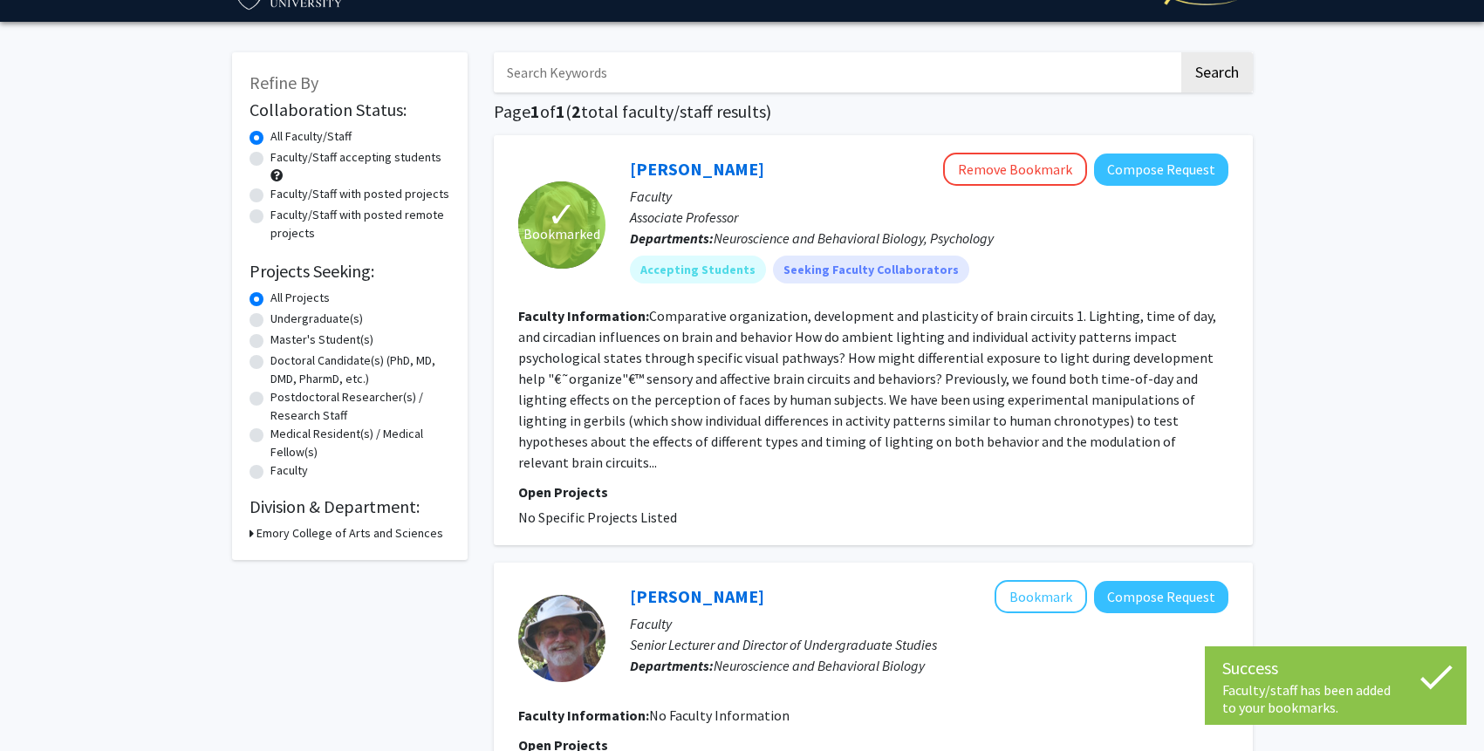
click at [307, 531] on h3 "Emory College of Arts and Sciences" at bounding box center [350, 533] width 187 height 18
click at [301, 556] on label "(Select All)" at bounding box center [329, 556] width 56 height 18
click at [301, 556] on input "(Select All)" at bounding box center [306, 552] width 11 height 11
checkbox input "false"
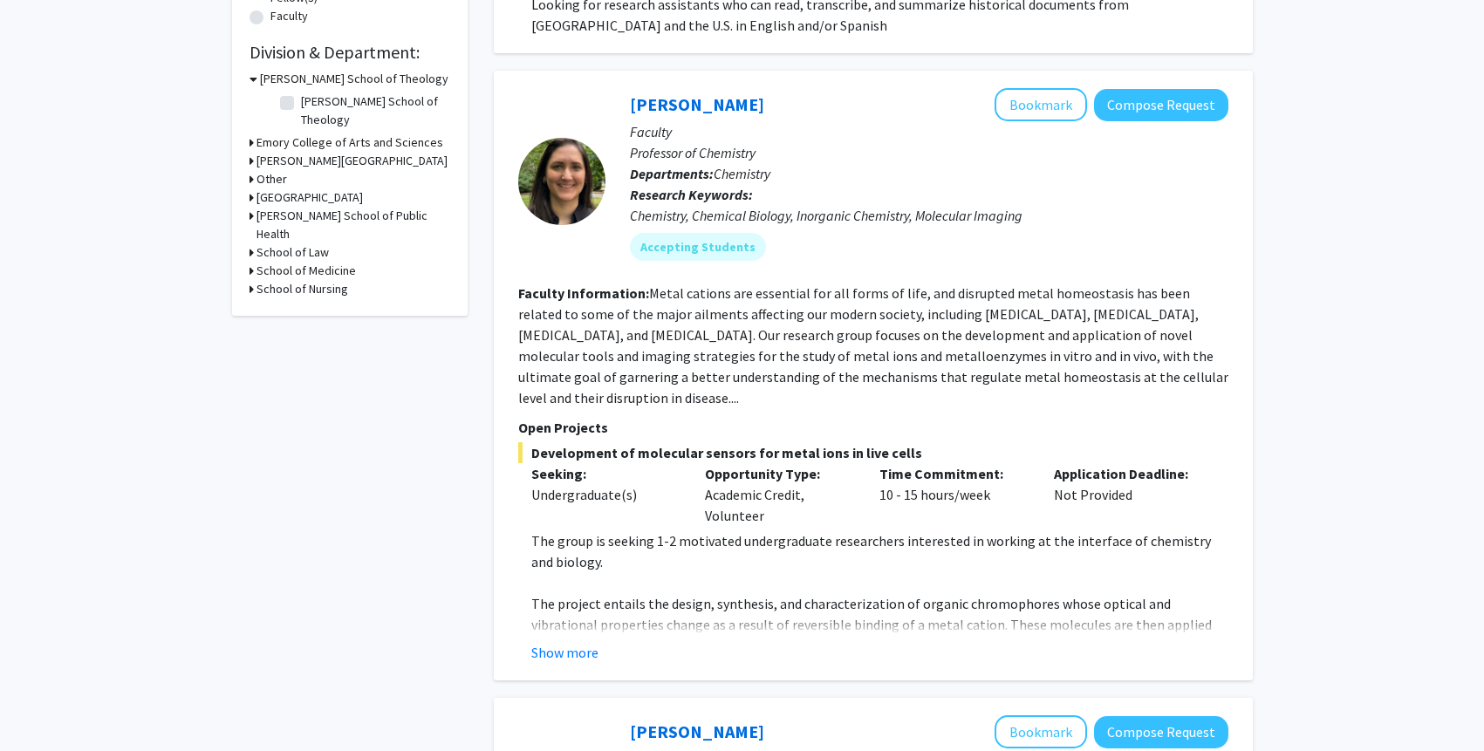
scroll to position [347, 0]
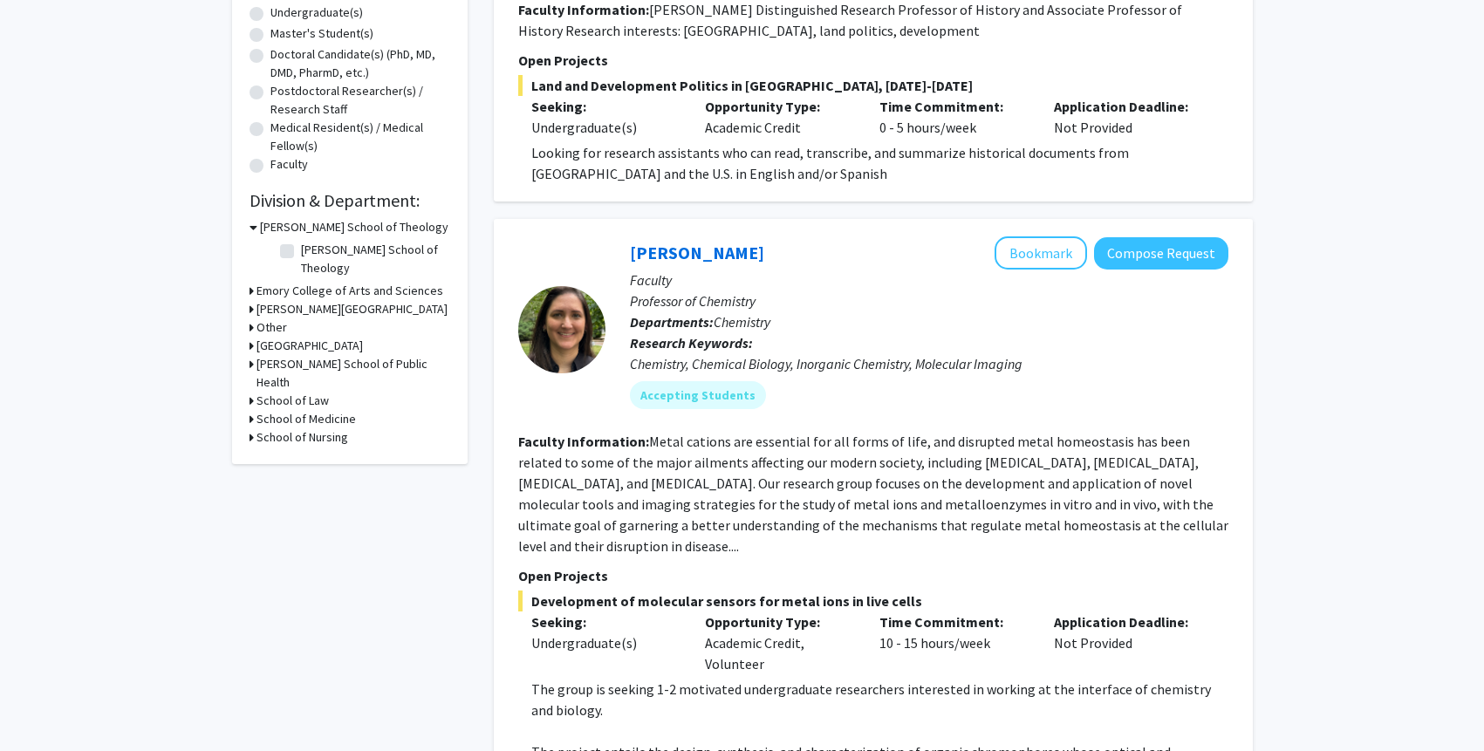
click at [305, 410] on h3 "School of Medicine" at bounding box center [306, 419] width 99 height 18
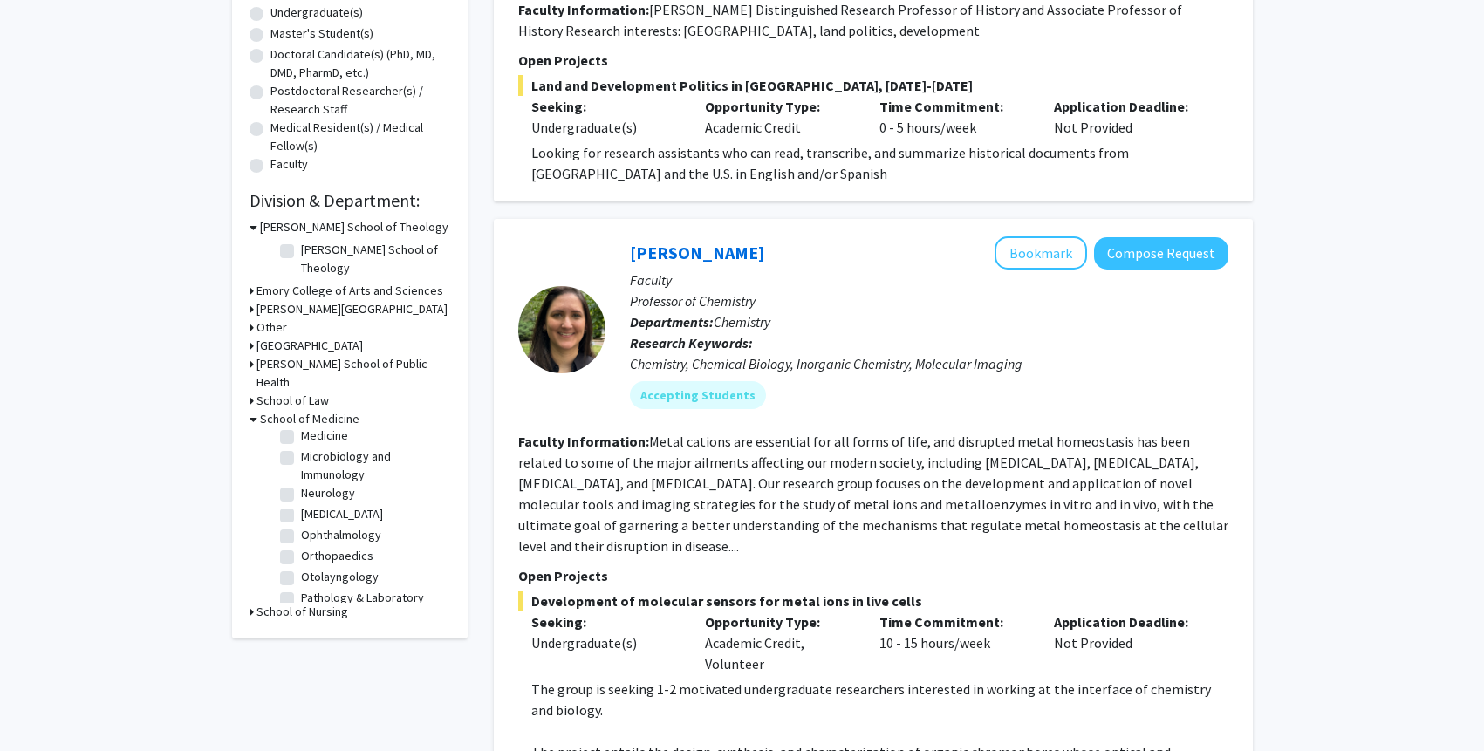
scroll to position [314, 0]
click at [301, 480] on label "Neurology" at bounding box center [328, 489] width 54 height 18
click at [301, 480] on input "Neurology" at bounding box center [306, 485] width 11 height 11
checkbox input "true"
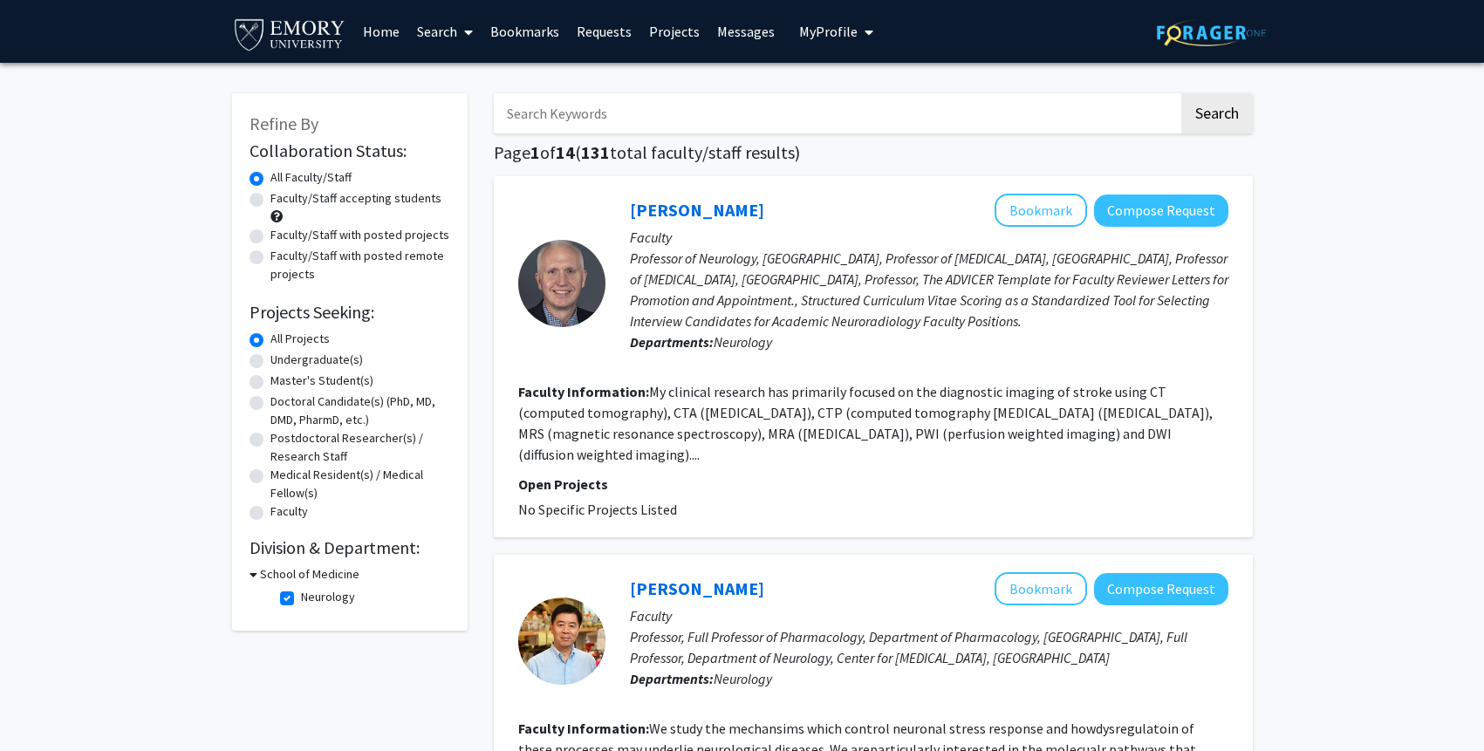
scroll to position [58, 0]
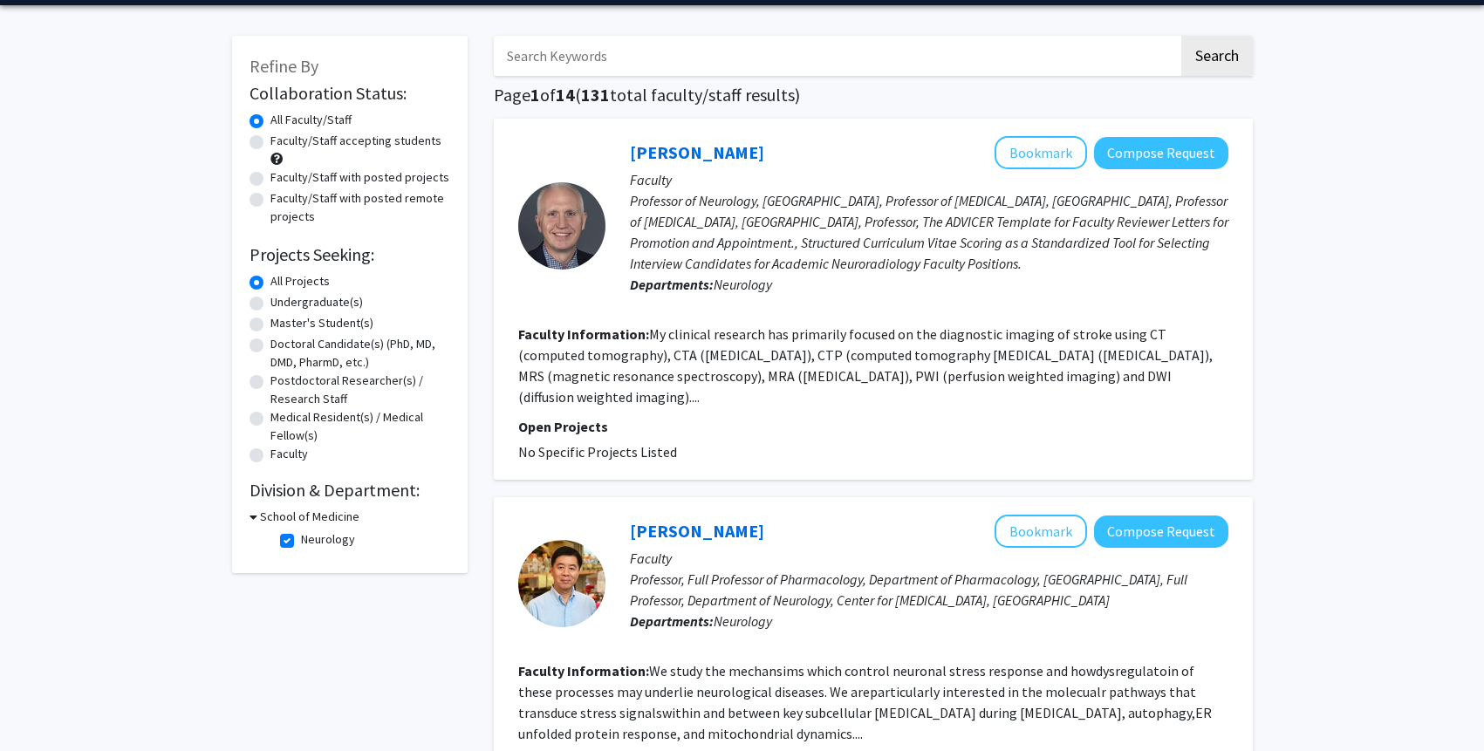
click at [301, 516] on h3 "School of Medicine" at bounding box center [309, 517] width 99 height 18
click at [301, 516] on h3 "School of Medicine" at bounding box center [306, 517] width 99 height 18
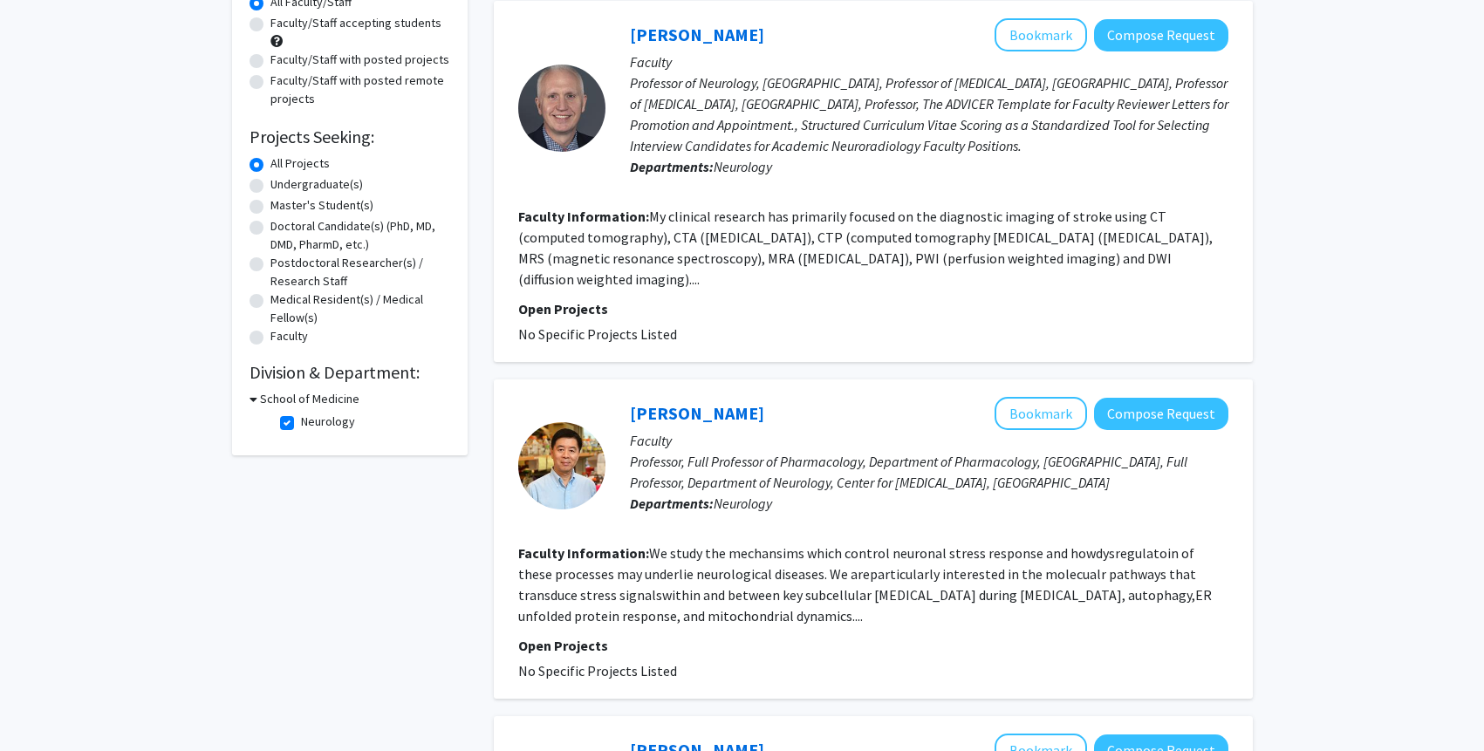
click at [257, 400] on div "School of Medicine" at bounding box center [350, 399] width 201 height 18
click at [244, 401] on div "Refine By Collaboration Status: Collaboration Status All Faculty/Staff Collabor…" at bounding box center [350, 186] width 236 height 537
click at [252, 397] on icon at bounding box center [254, 399] width 8 height 18
click at [251, 397] on icon at bounding box center [252, 399] width 4 height 18
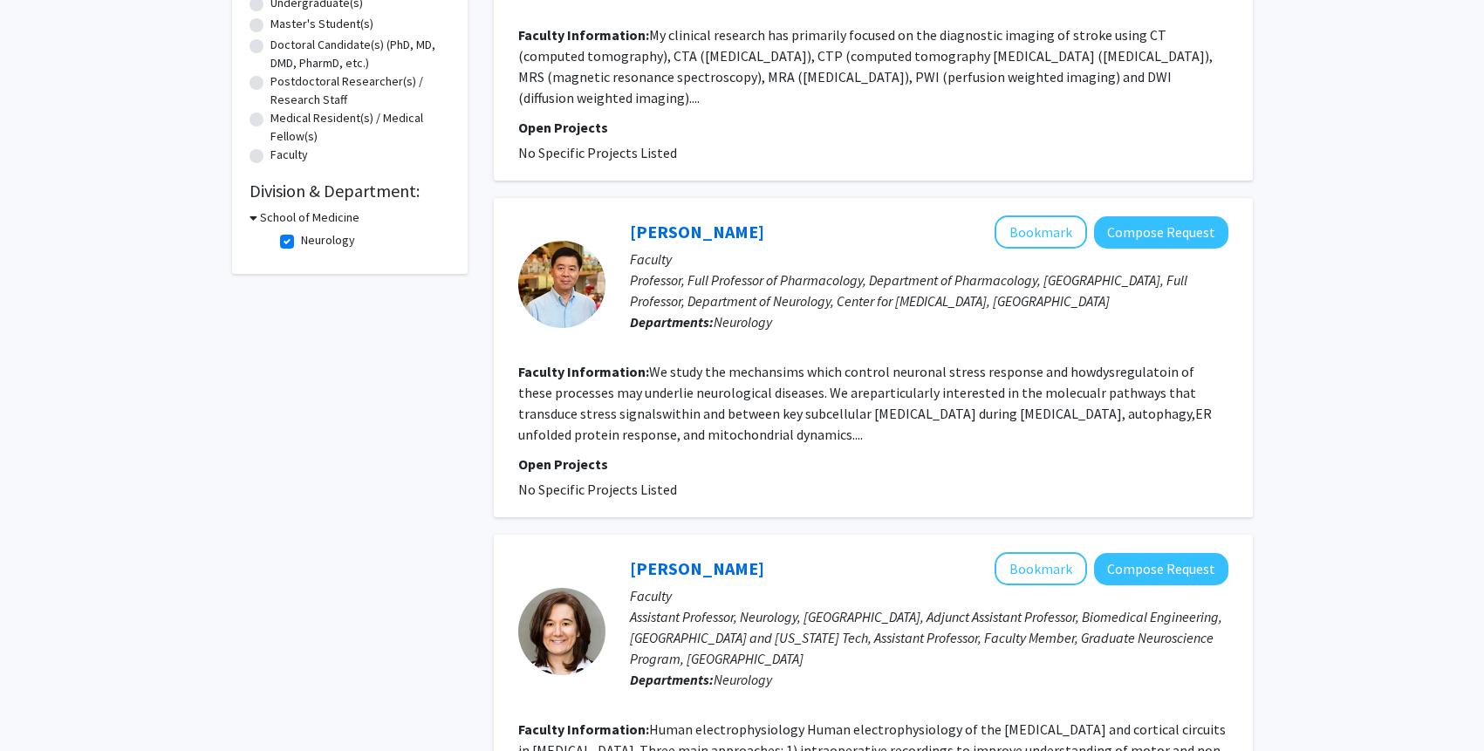
scroll to position [0, 0]
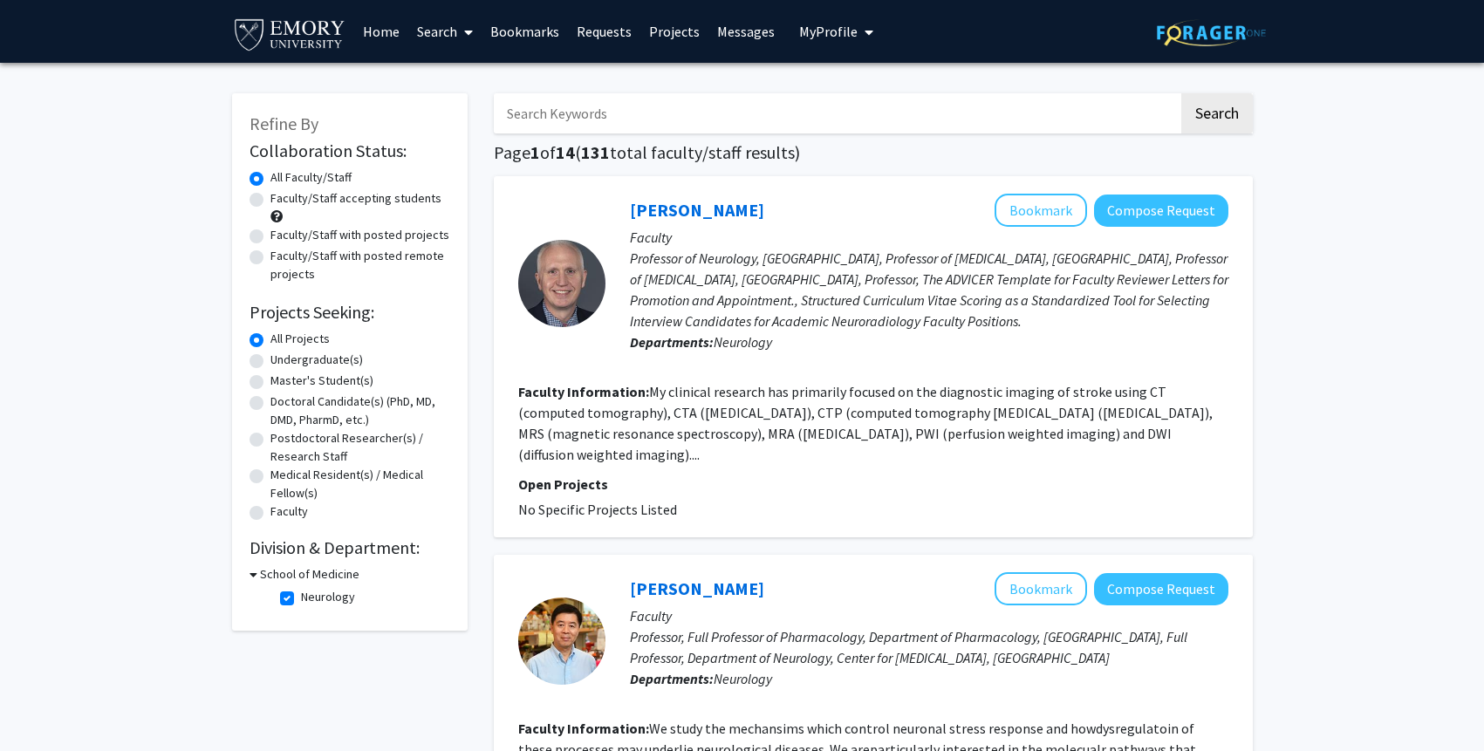
click at [291, 353] on label "Undergraduate(s)" at bounding box center [316, 360] width 92 height 18
click at [282, 353] on input "Undergraduate(s)" at bounding box center [275, 356] width 11 height 11
radio input "true"
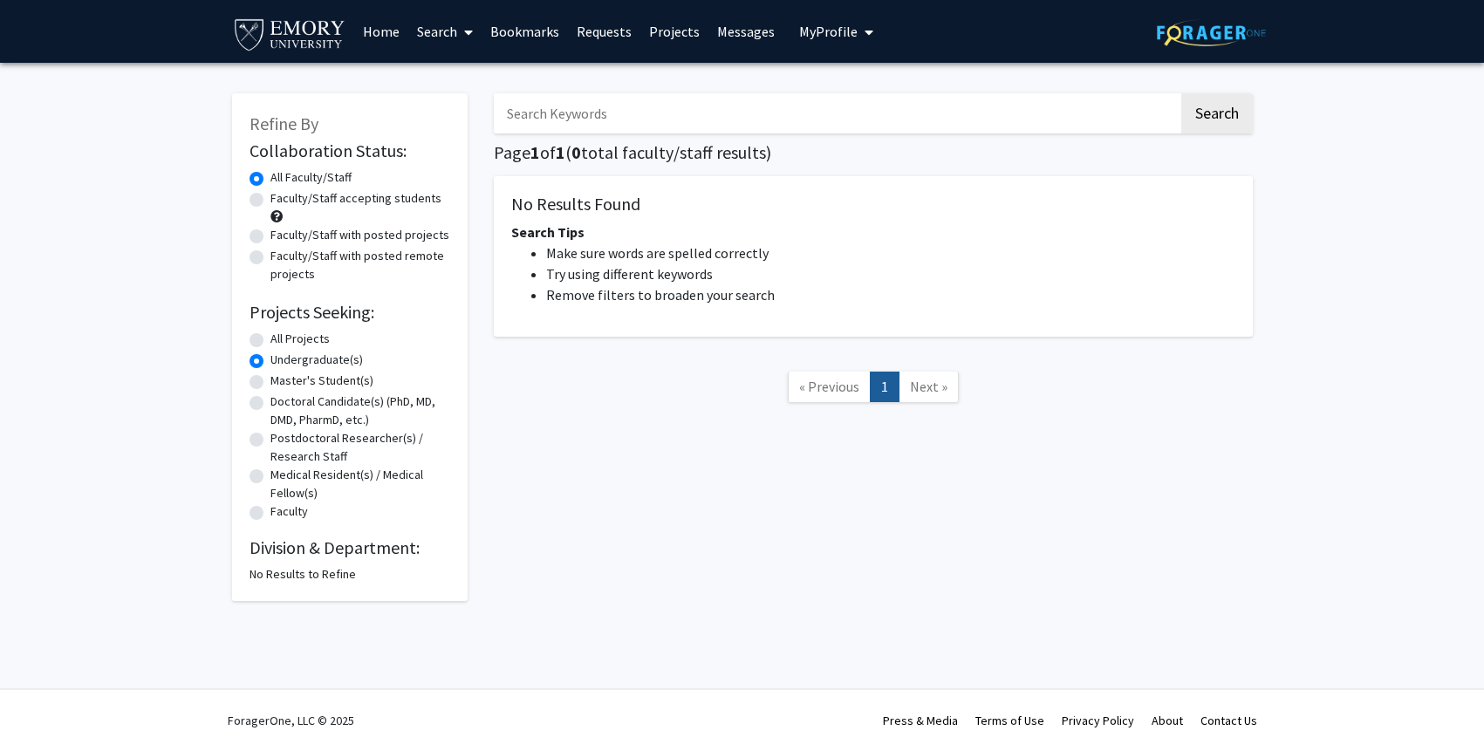
click at [291, 332] on label "All Projects" at bounding box center [299, 339] width 59 height 18
click at [282, 332] on input "All Projects" at bounding box center [275, 335] width 11 height 11
radio input "true"
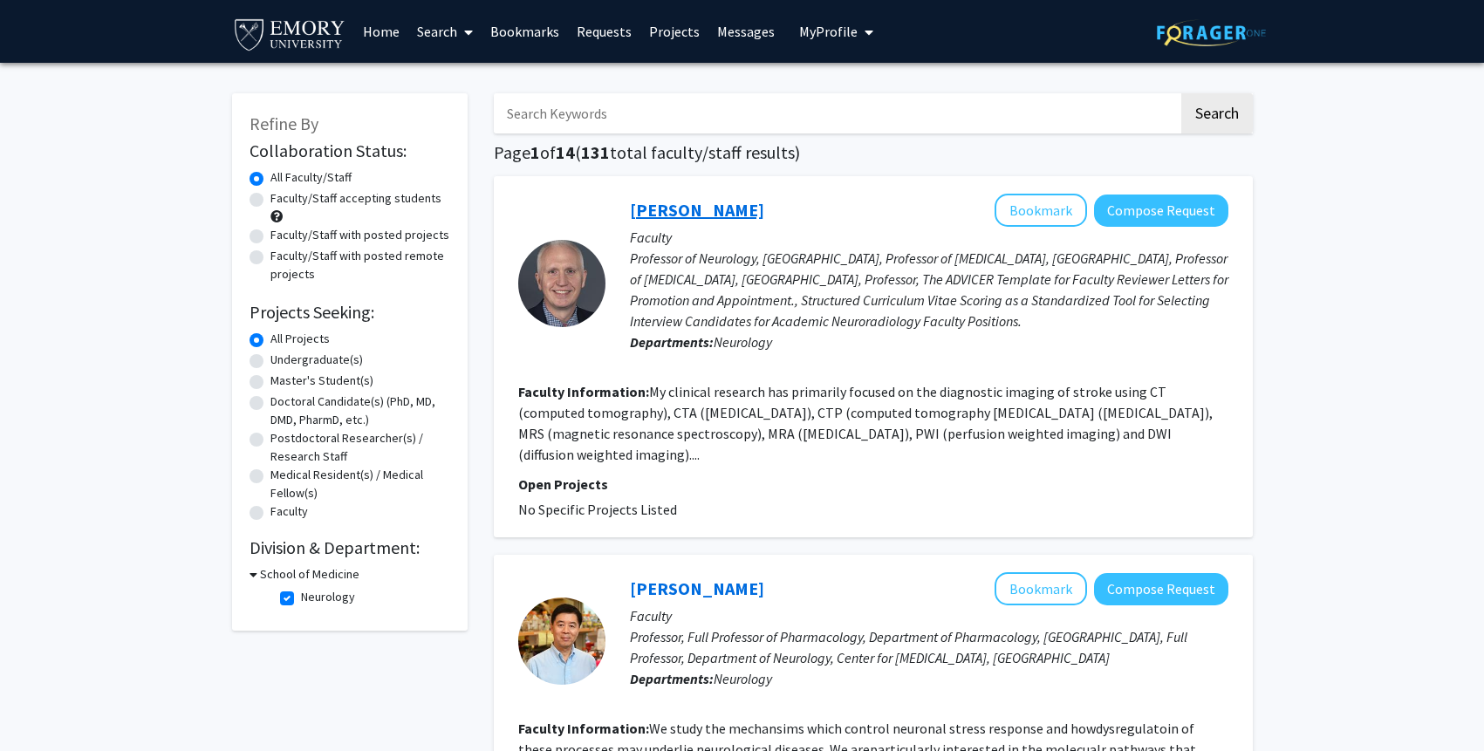
click at [660, 205] on link "Mark Mullins" at bounding box center [697, 210] width 134 height 22
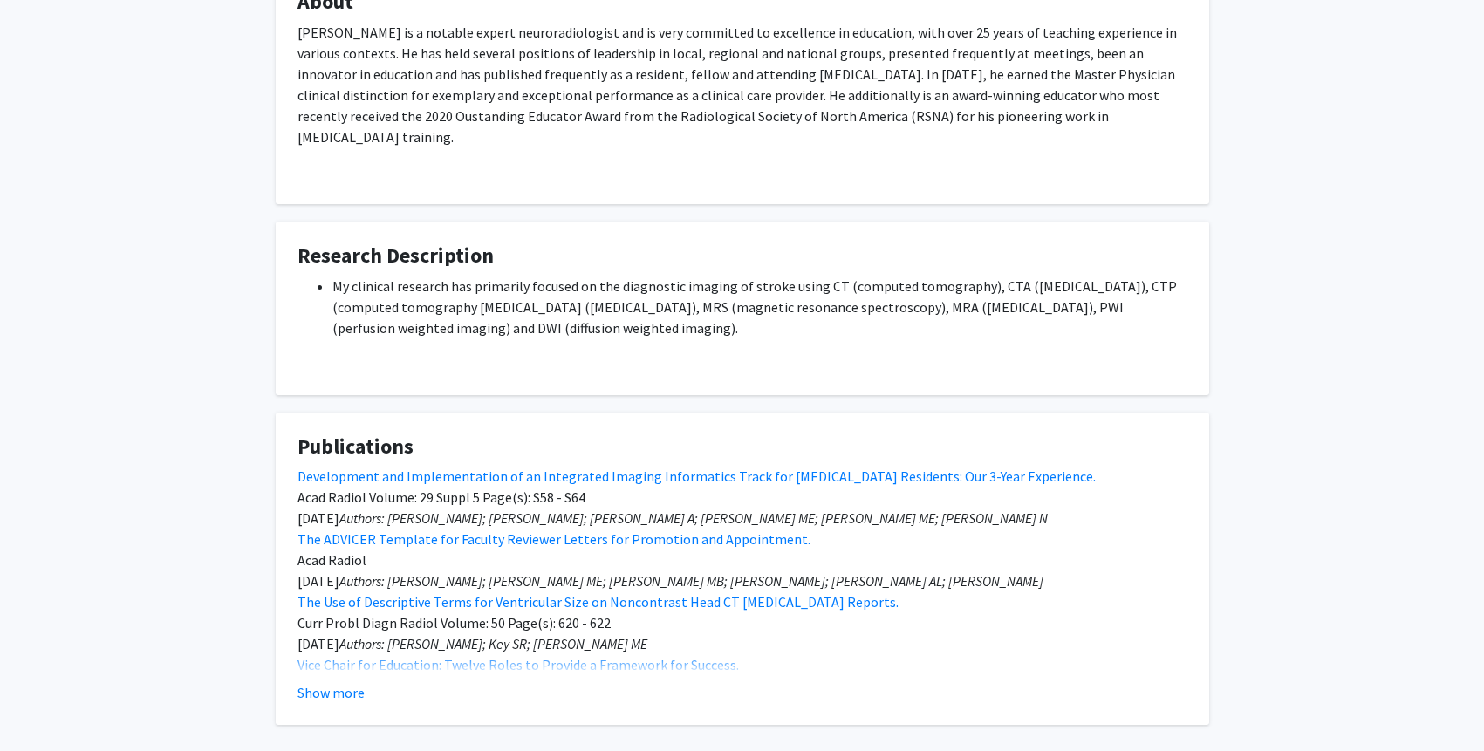
scroll to position [446, 0]
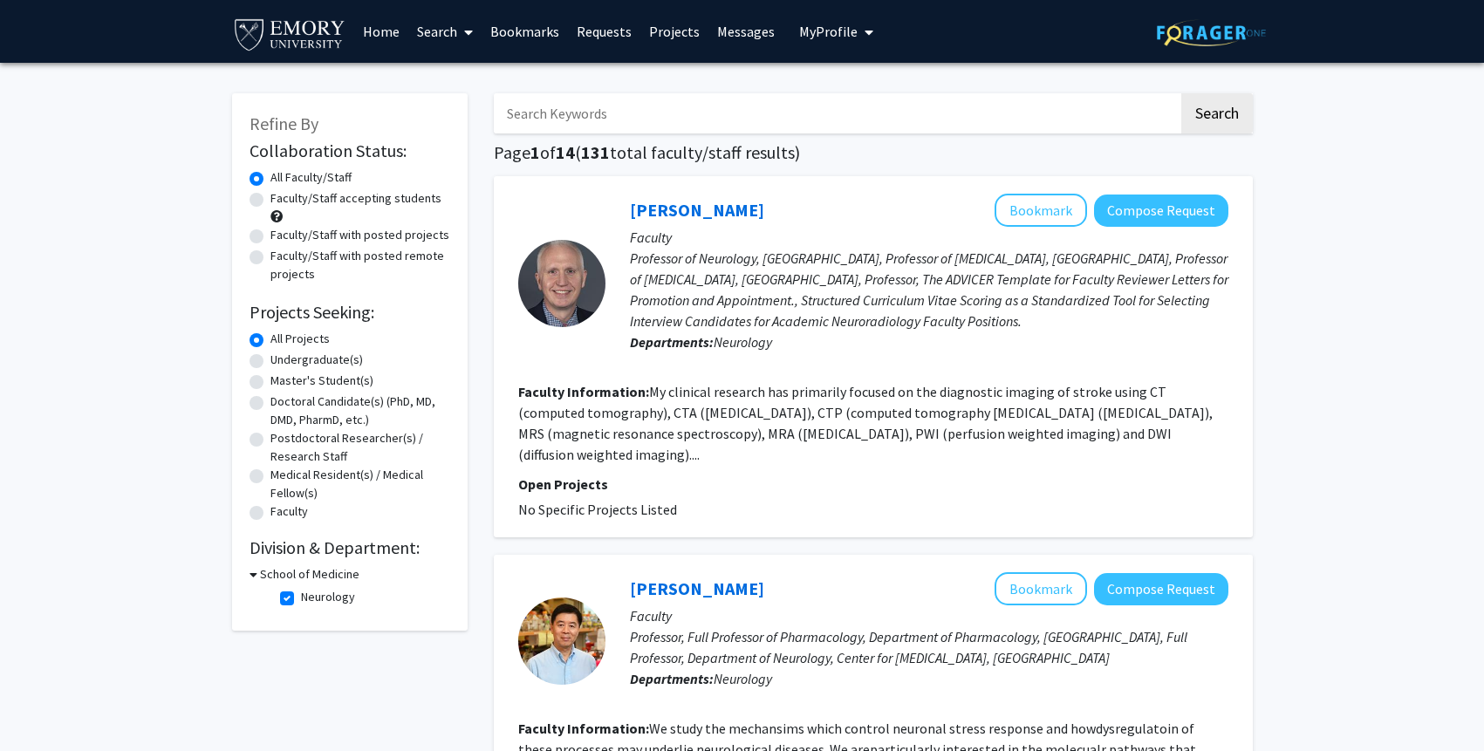
radio input "false"
radio input "true"
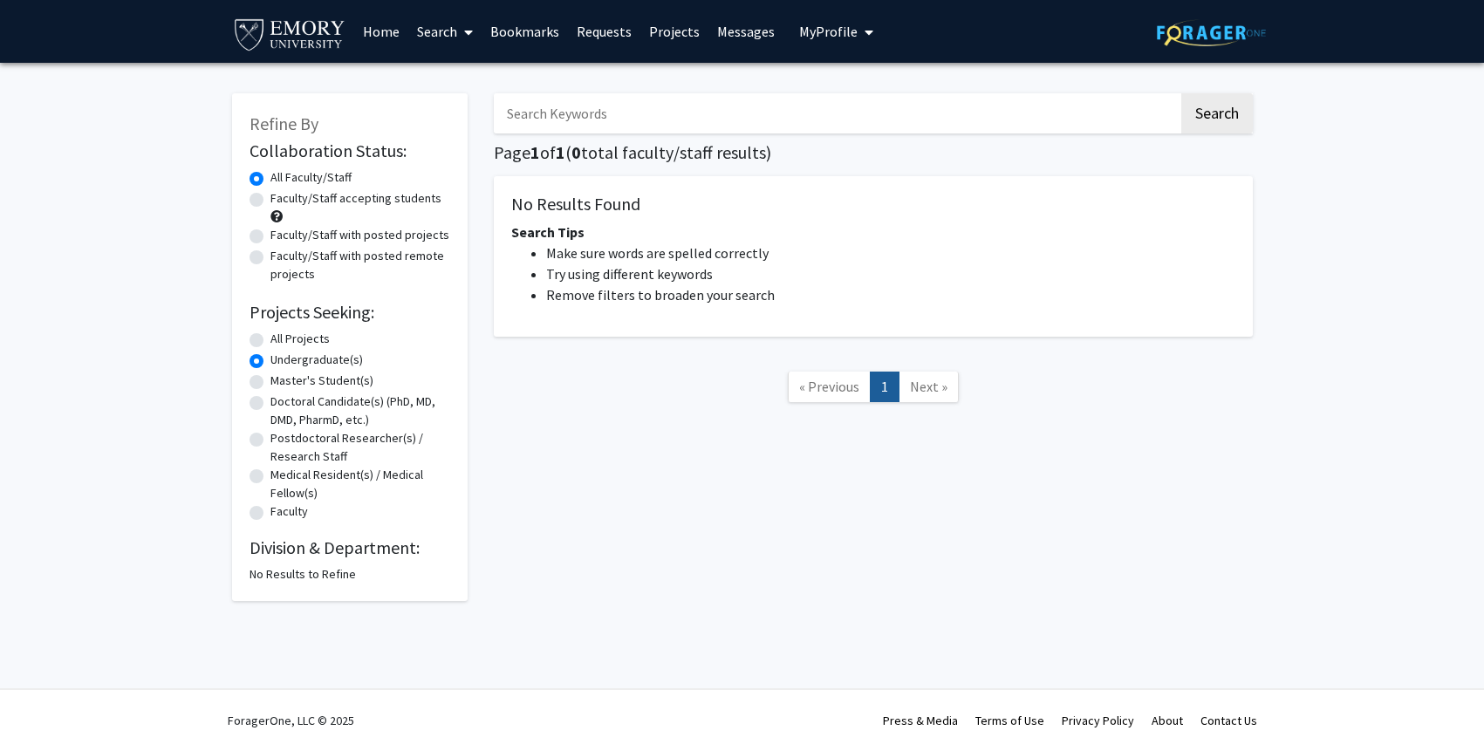
click at [466, 33] on icon at bounding box center [468, 32] width 9 height 14
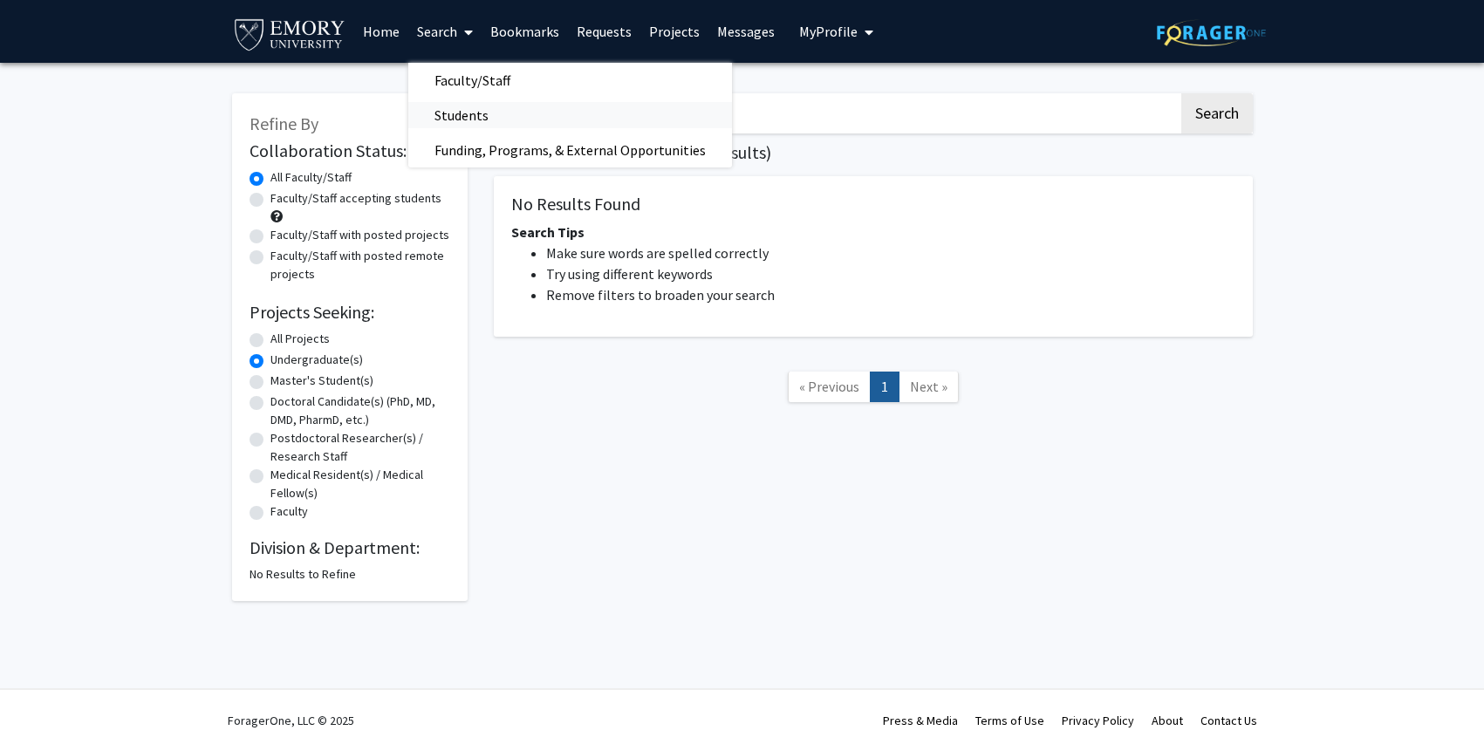
click at [474, 116] on span "Students" at bounding box center [461, 115] width 106 height 35
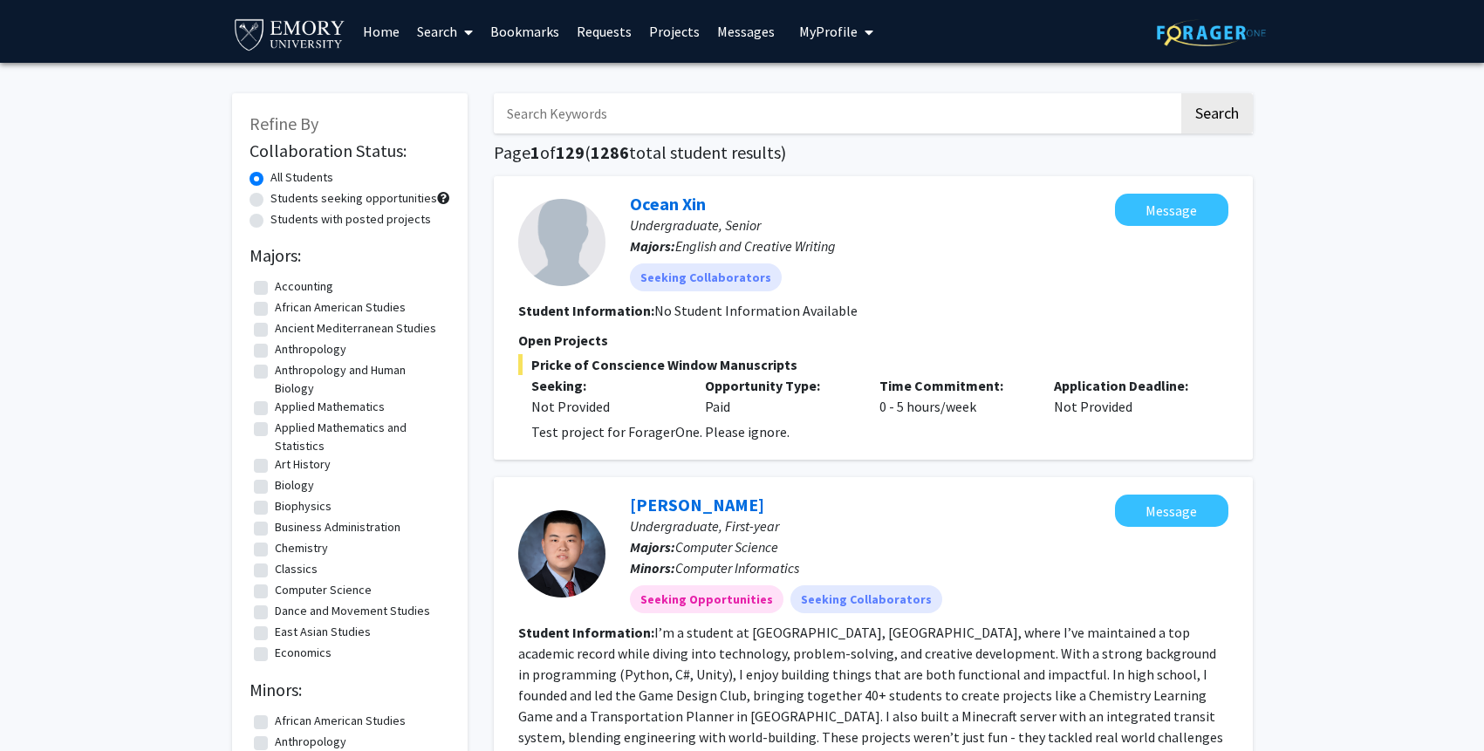
click at [784, 111] on input "Search Keywords" at bounding box center [836, 113] width 685 height 40
type input "ethan"
click at [1181, 93] on button "Search" at bounding box center [1217, 113] width 72 height 40
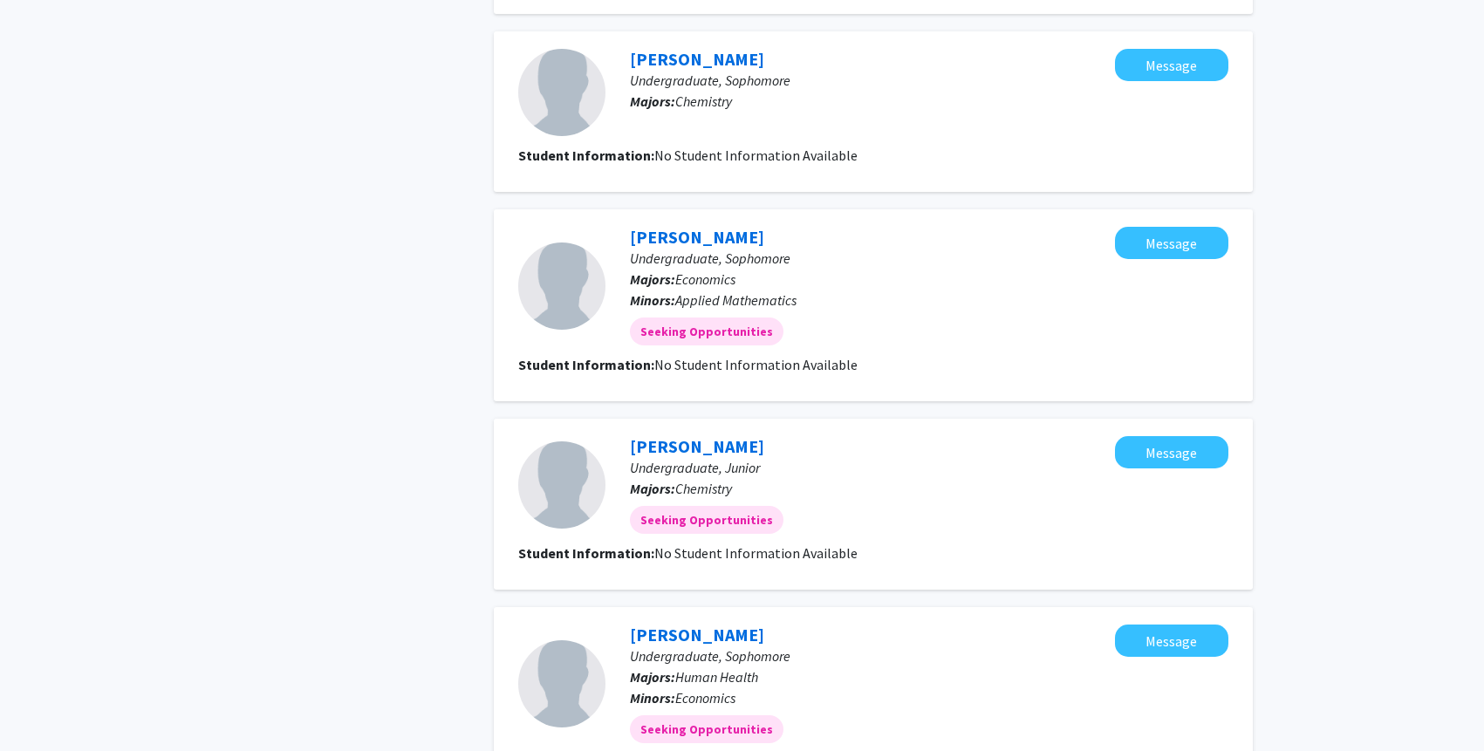
scroll to position [1160, 0]
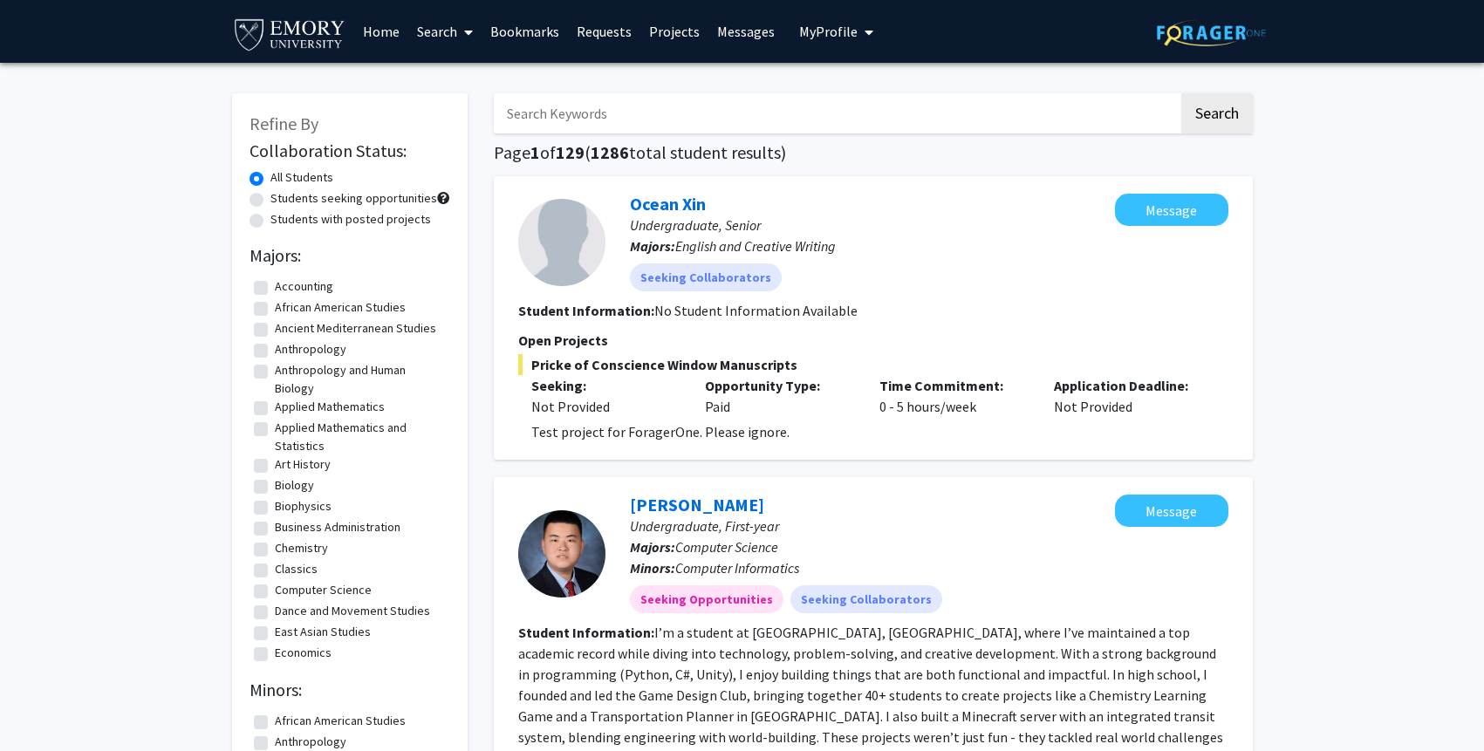
click at [439, 32] on link "Search" at bounding box center [444, 31] width 73 height 61
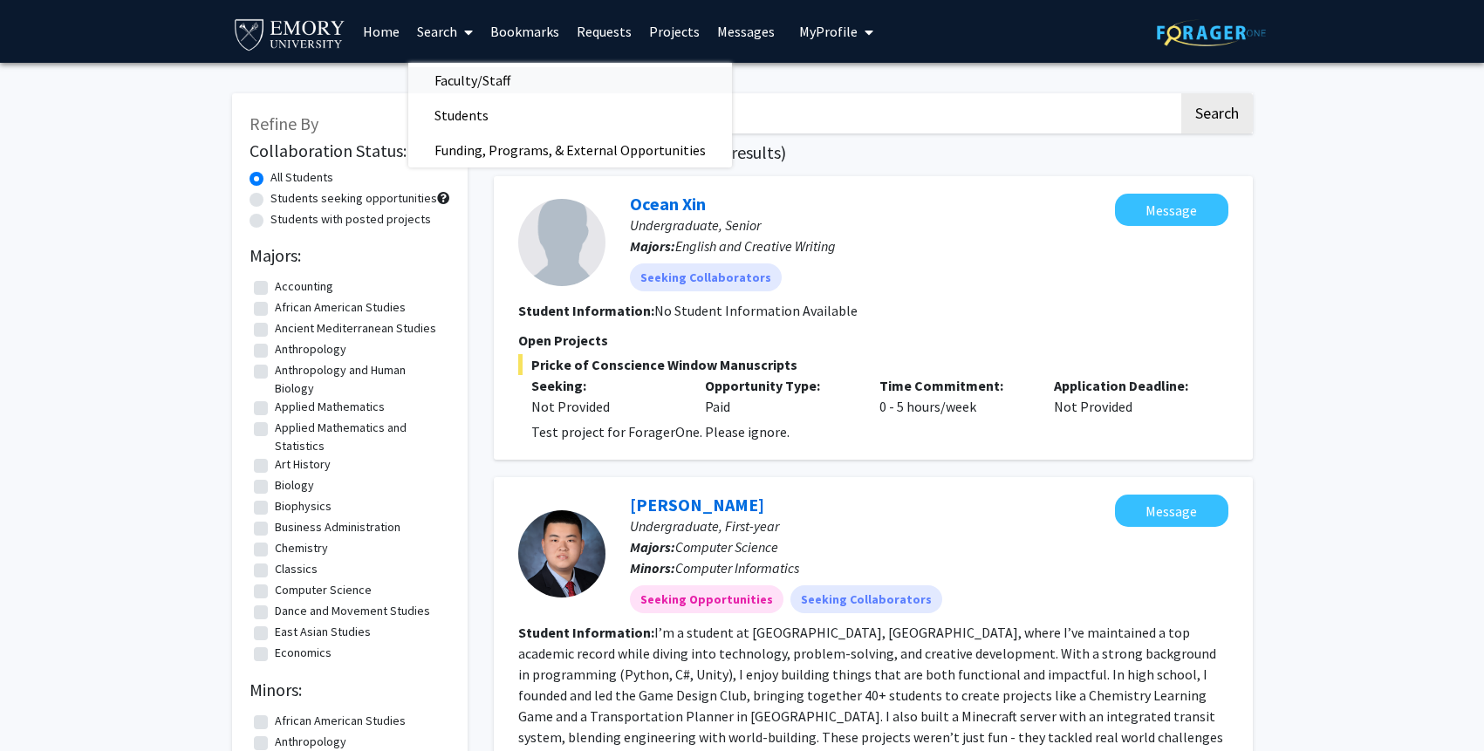
click at [448, 80] on span "Faculty/Staff" at bounding box center [472, 80] width 128 height 35
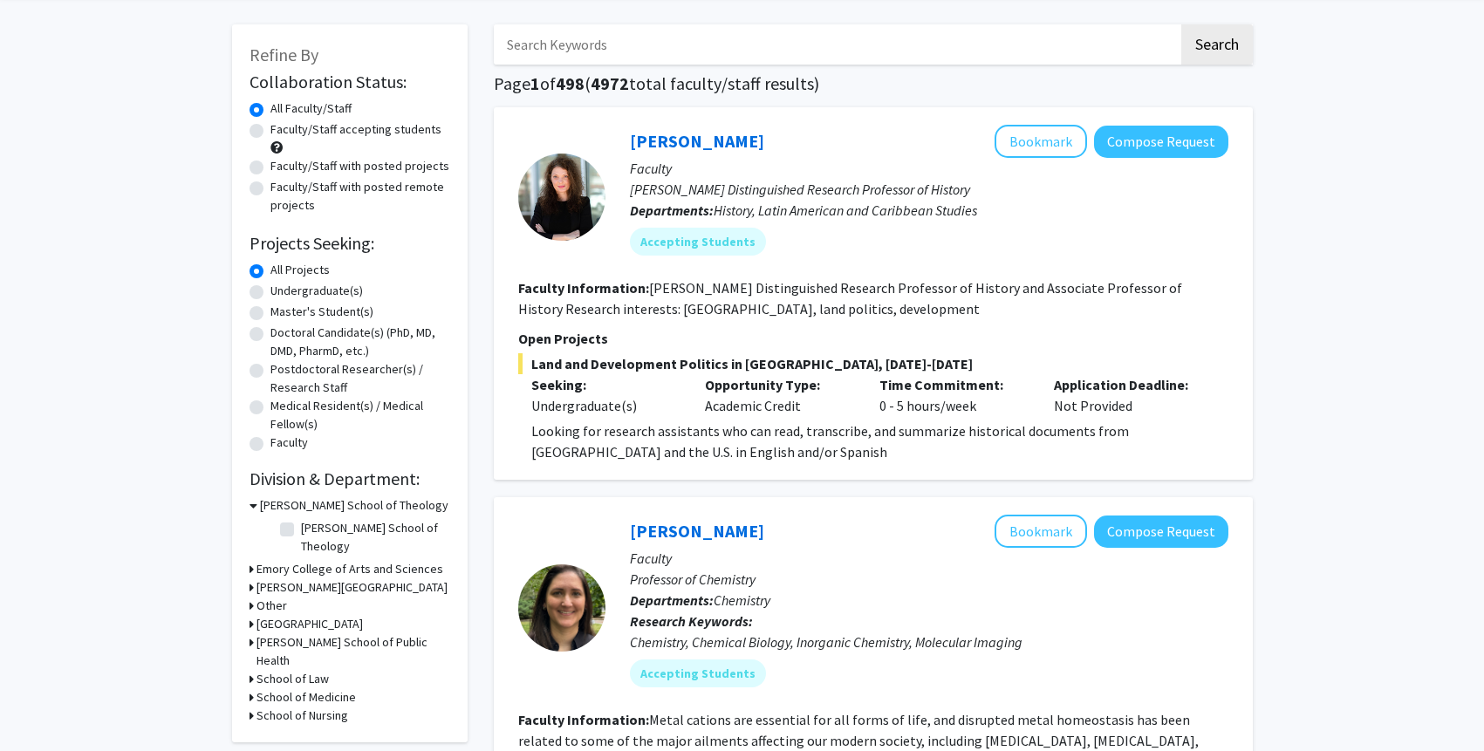
scroll to position [123, 0]
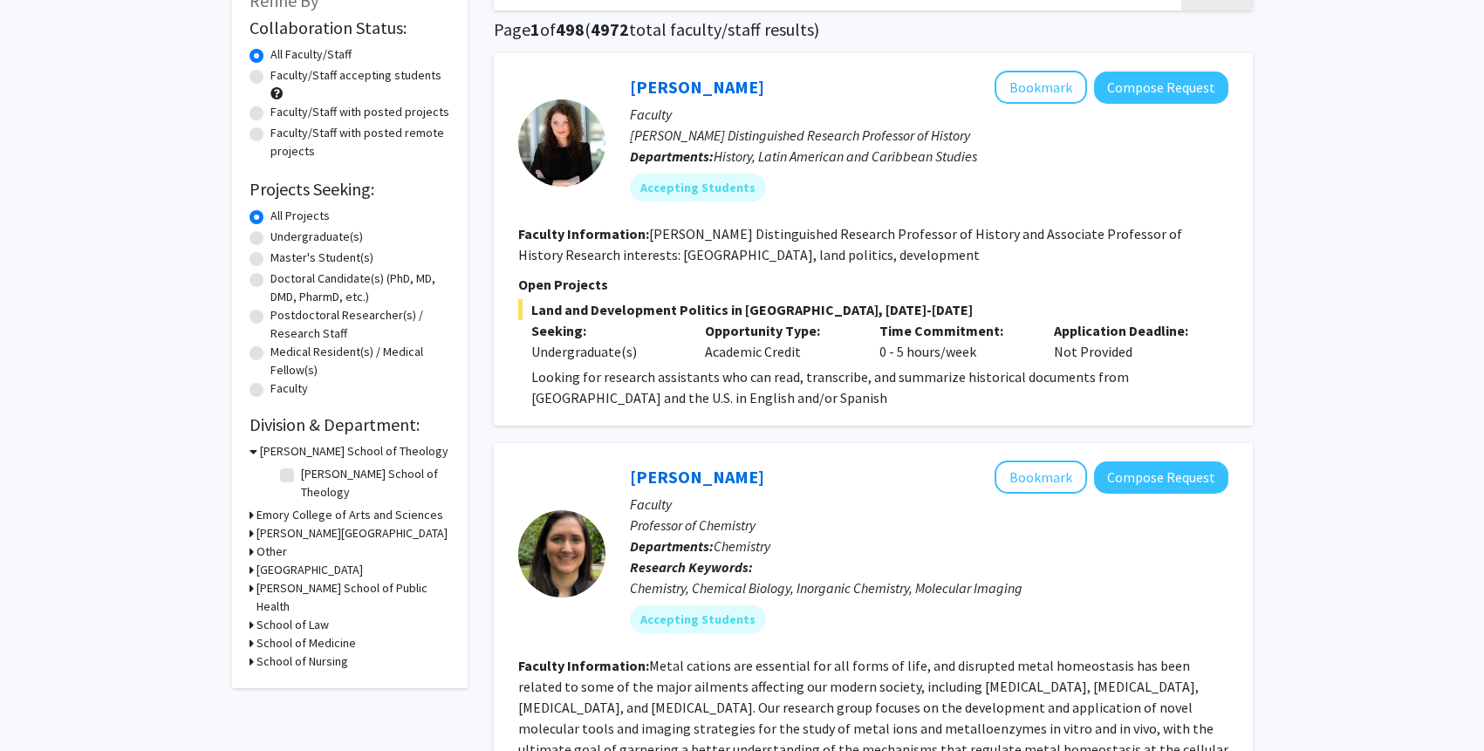
click at [329, 506] on h3 "Emory College of Arts and Sciences" at bounding box center [350, 515] width 187 height 18
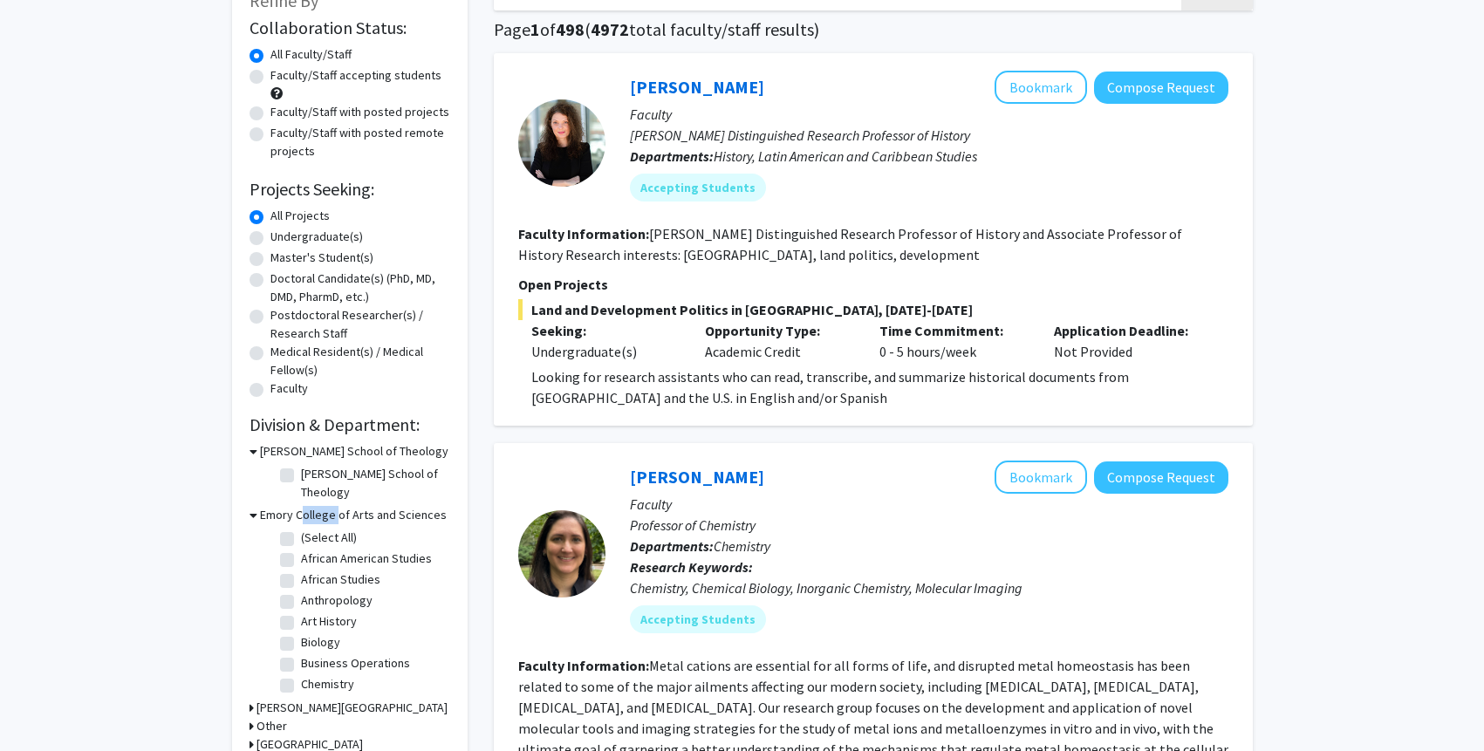
click at [329, 506] on h3 "Emory College of Arts and Sciences" at bounding box center [353, 515] width 187 height 18
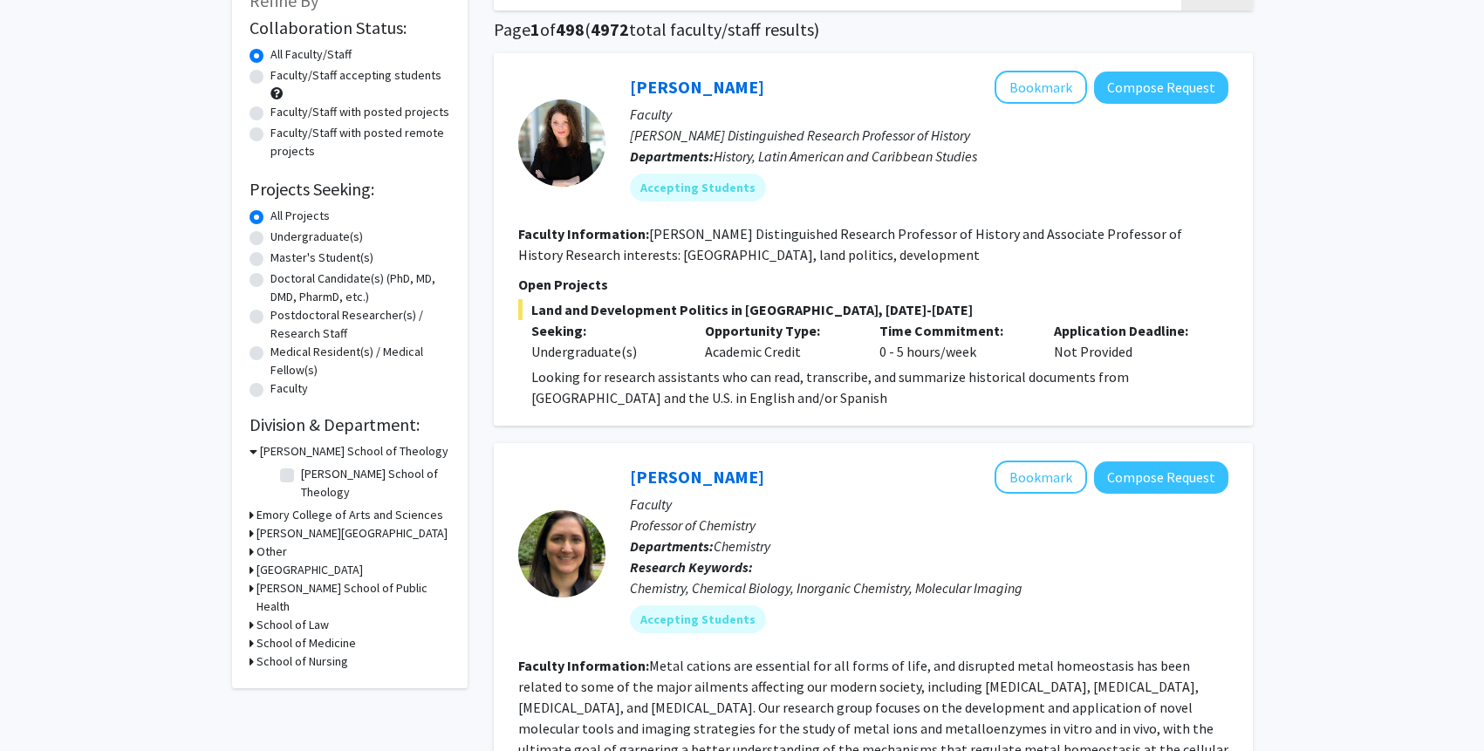
click at [335, 579] on h3 "Rollins School of Public Health" at bounding box center [354, 597] width 194 height 37
click at [334, 579] on h3 "Rollins School of Public Health" at bounding box center [355, 597] width 190 height 37
click at [321, 563] on h3 "Oxford College" at bounding box center [310, 570] width 106 height 18
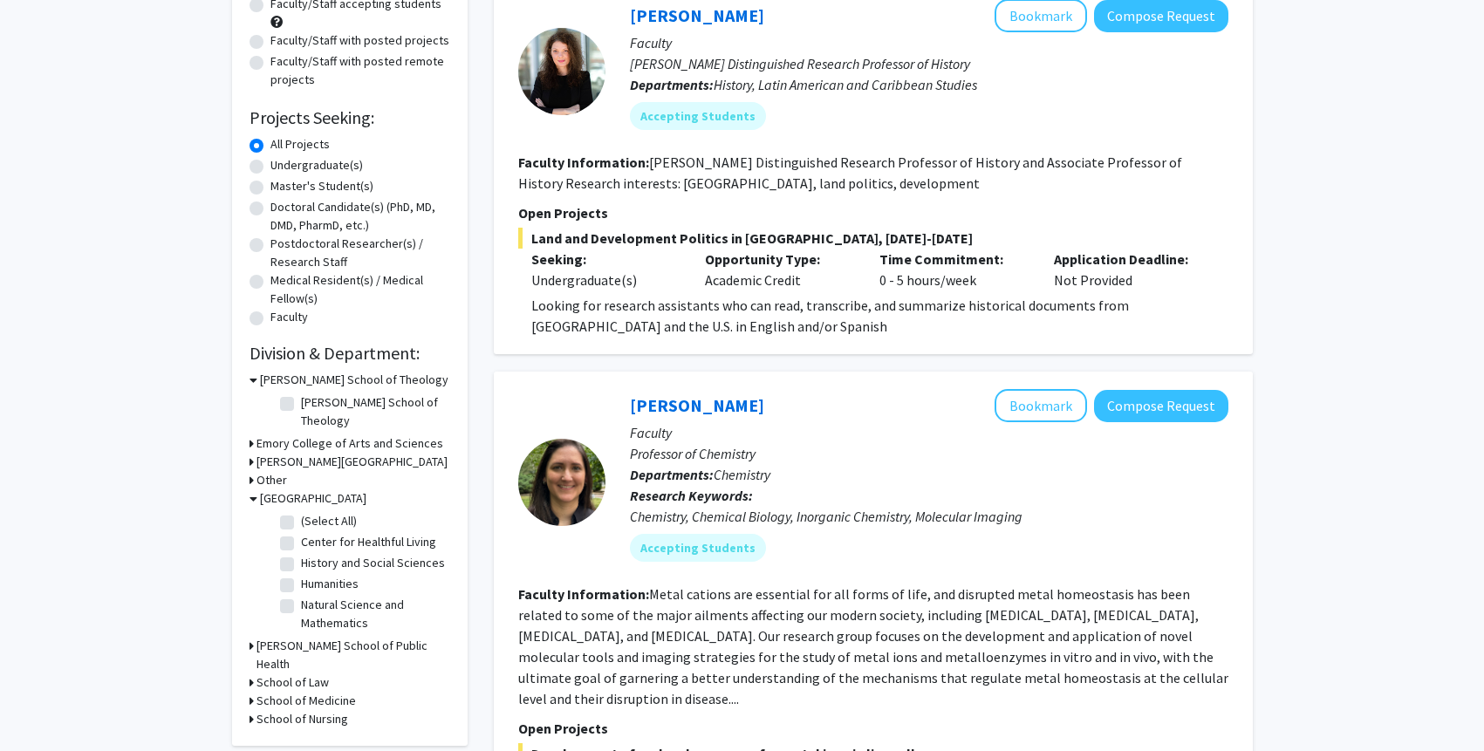
scroll to position [202, 0]
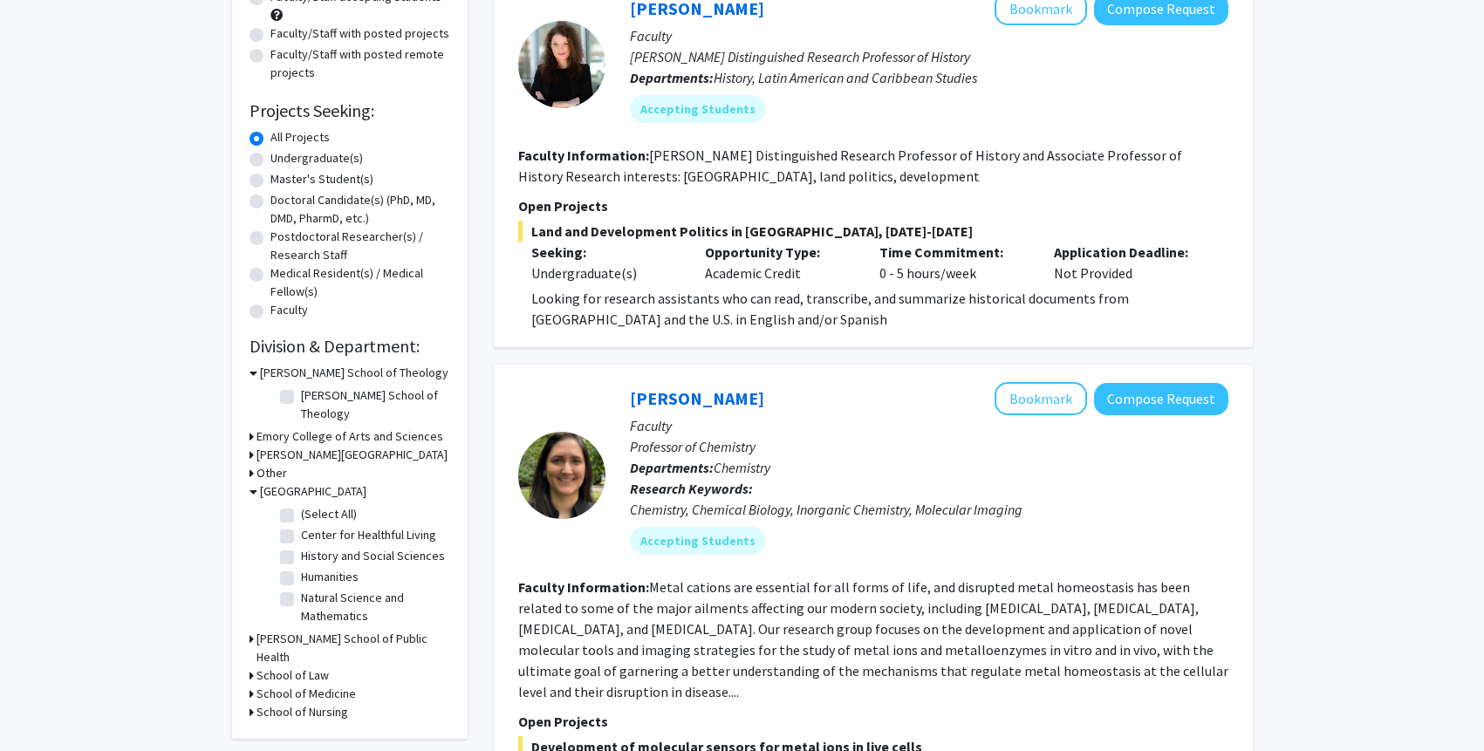
click at [301, 547] on label "History and Social Sciences" at bounding box center [373, 556] width 144 height 18
click at [301, 547] on input "History and Social Sciences" at bounding box center [306, 552] width 11 height 11
checkbox input "true"
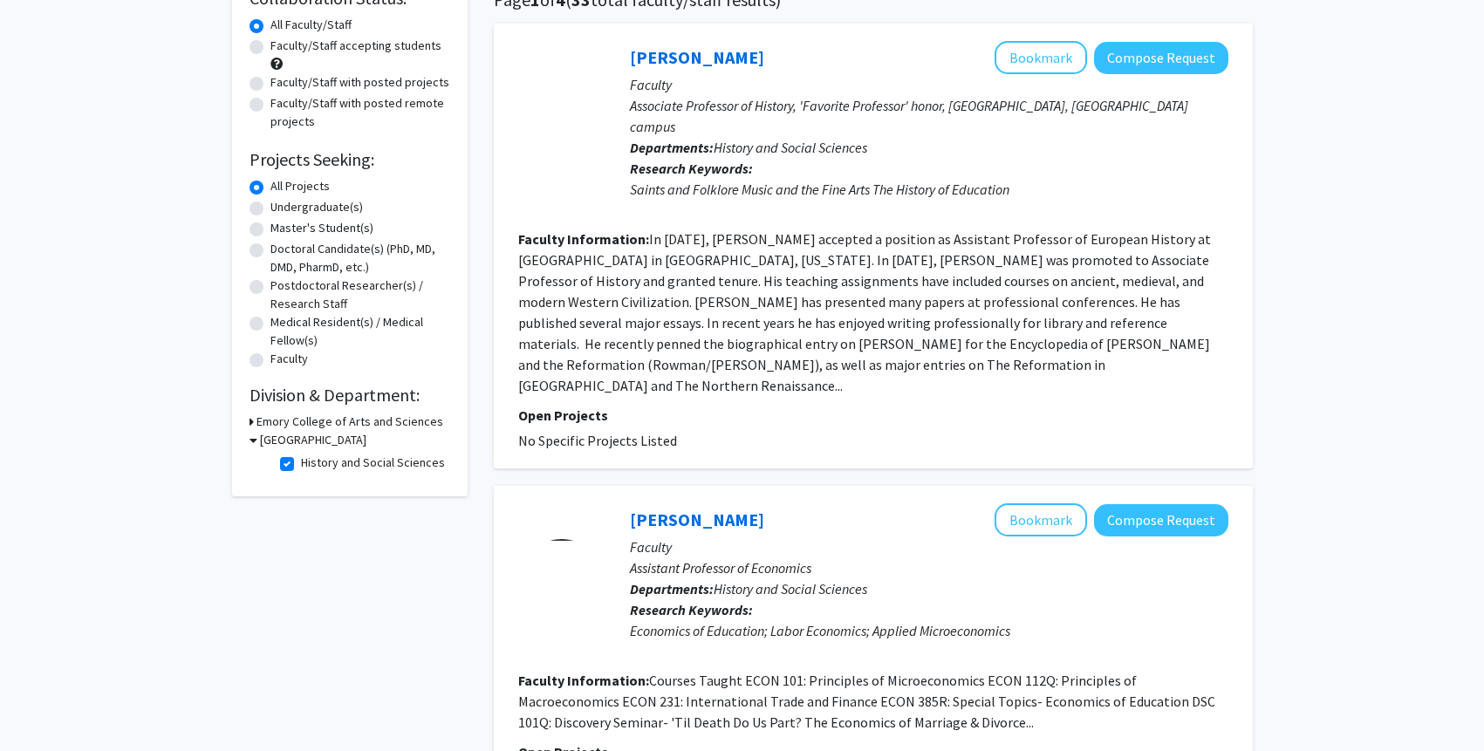
scroll to position [147, 0]
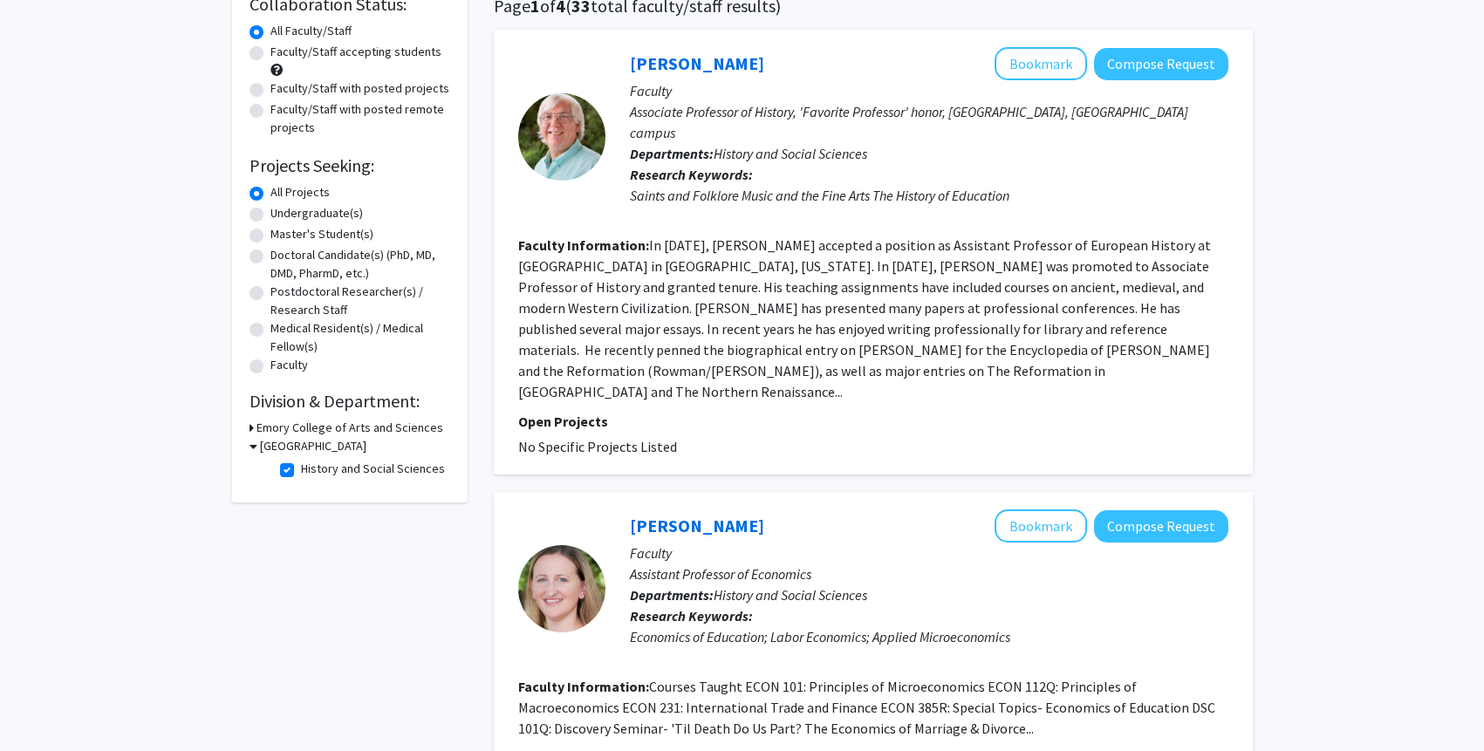
click at [301, 471] on label "History and Social Sciences" at bounding box center [373, 469] width 144 height 18
click at [301, 471] on input "History and Social Sciences" at bounding box center [306, 465] width 11 height 11
checkbox input "false"
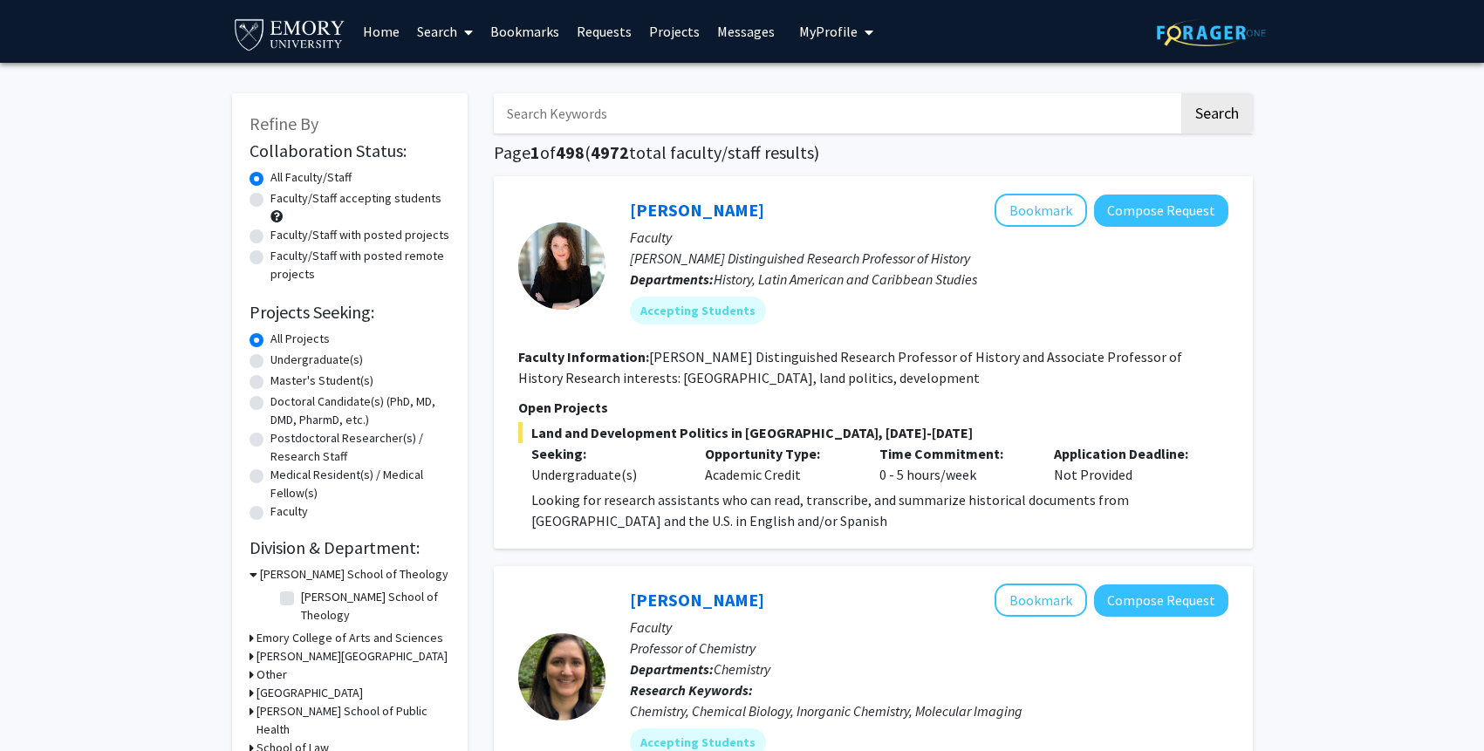
scroll to position [140, 0]
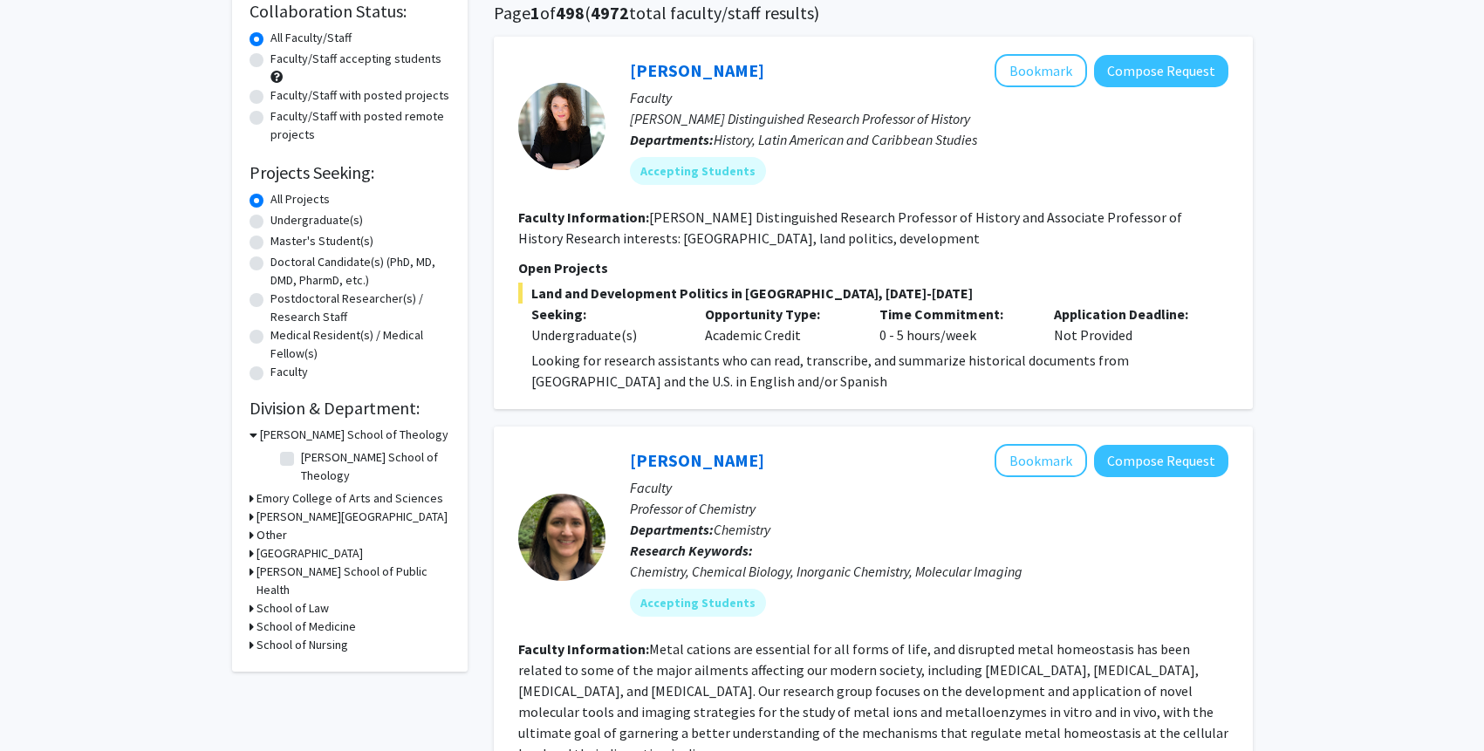
click at [257, 544] on h3 "Oxford College" at bounding box center [310, 553] width 106 height 18
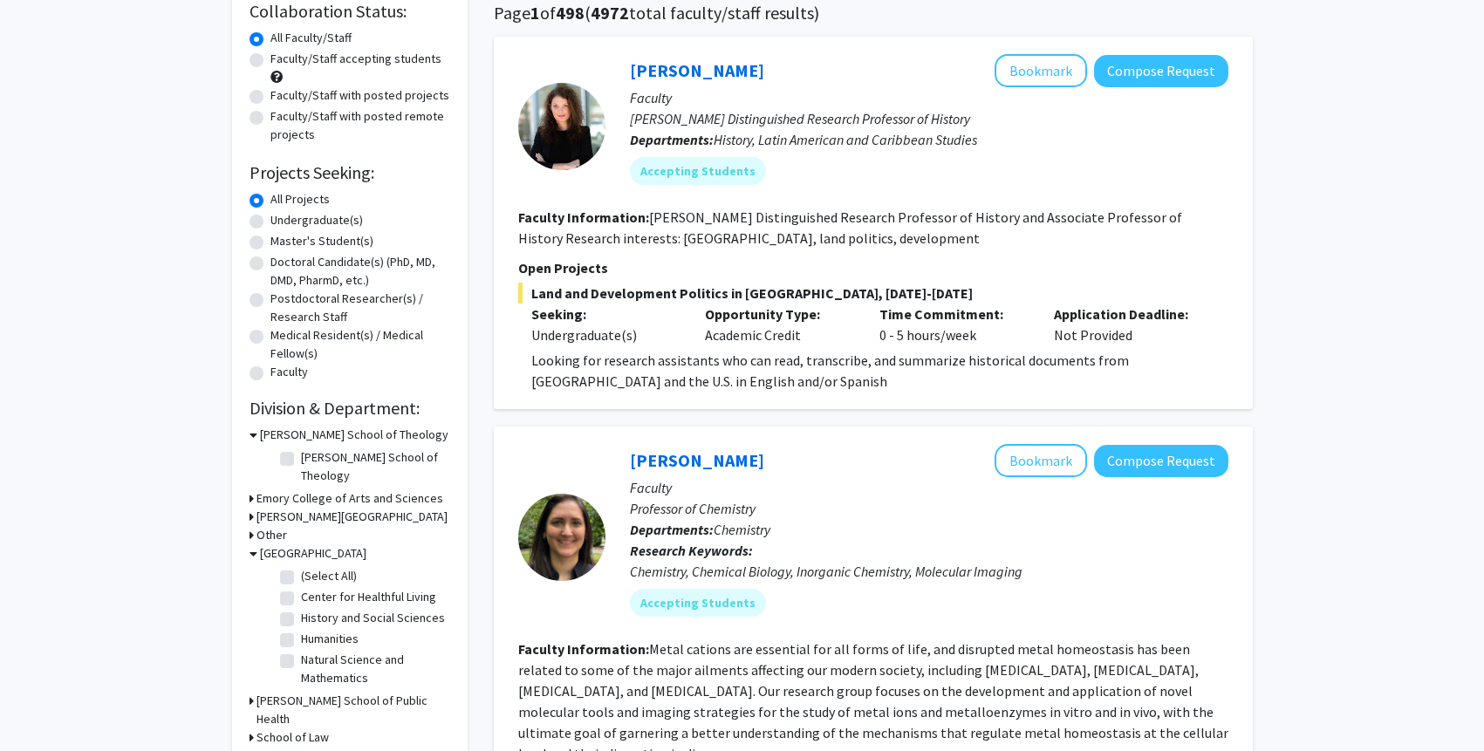
click at [290, 651] on fg-checkbox "Natural Science and Mathematics Natural Science and Mathematics" at bounding box center [363, 669] width 166 height 37
click at [301, 651] on label "Natural Science and Mathematics" at bounding box center [373, 669] width 145 height 37
click at [301, 651] on input "Natural Science and Mathematics" at bounding box center [306, 656] width 11 height 11
checkbox input "true"
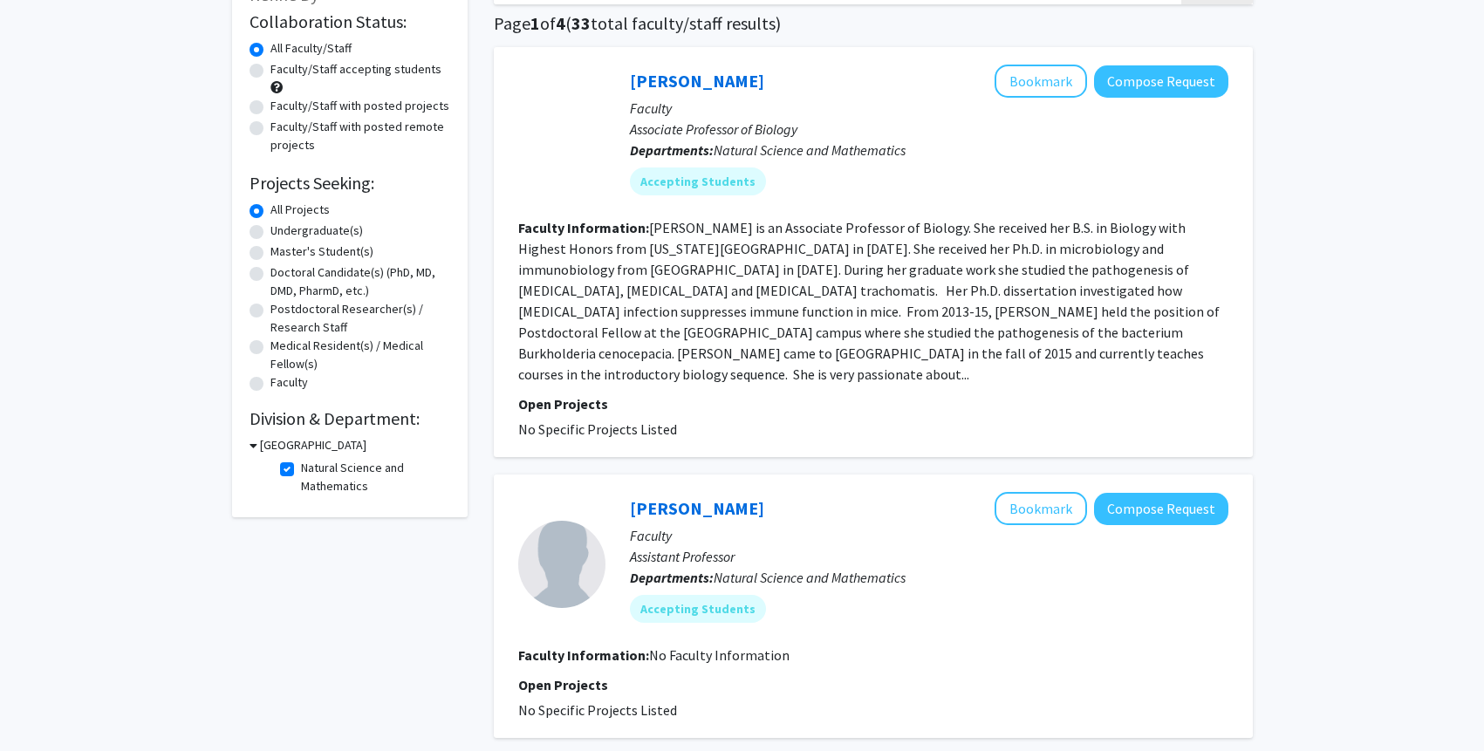
scroll to position [128, 0]
click at [653, 84] on link "Sarah Fankhauser" at bounding box center [697, 82] width 134 height 22
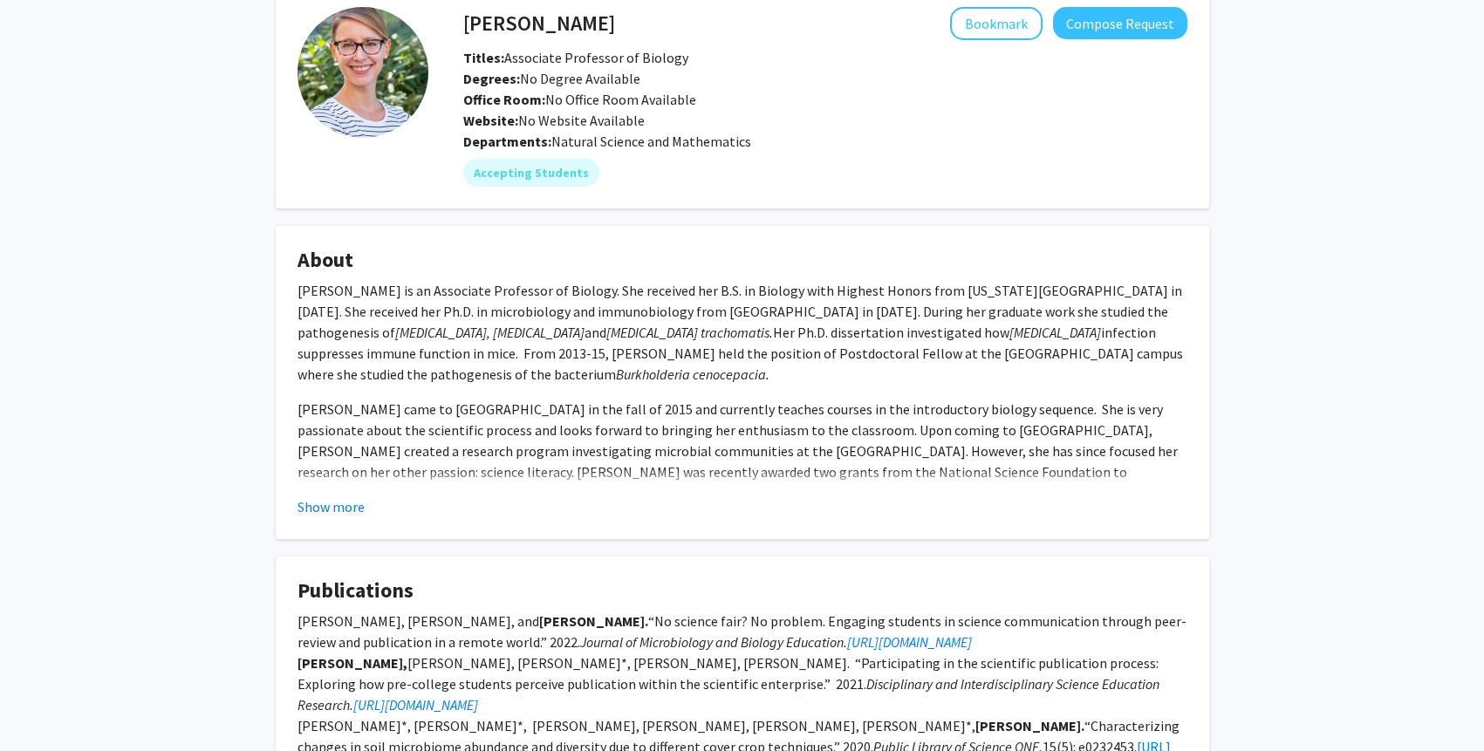
scroll to position [177, 0]
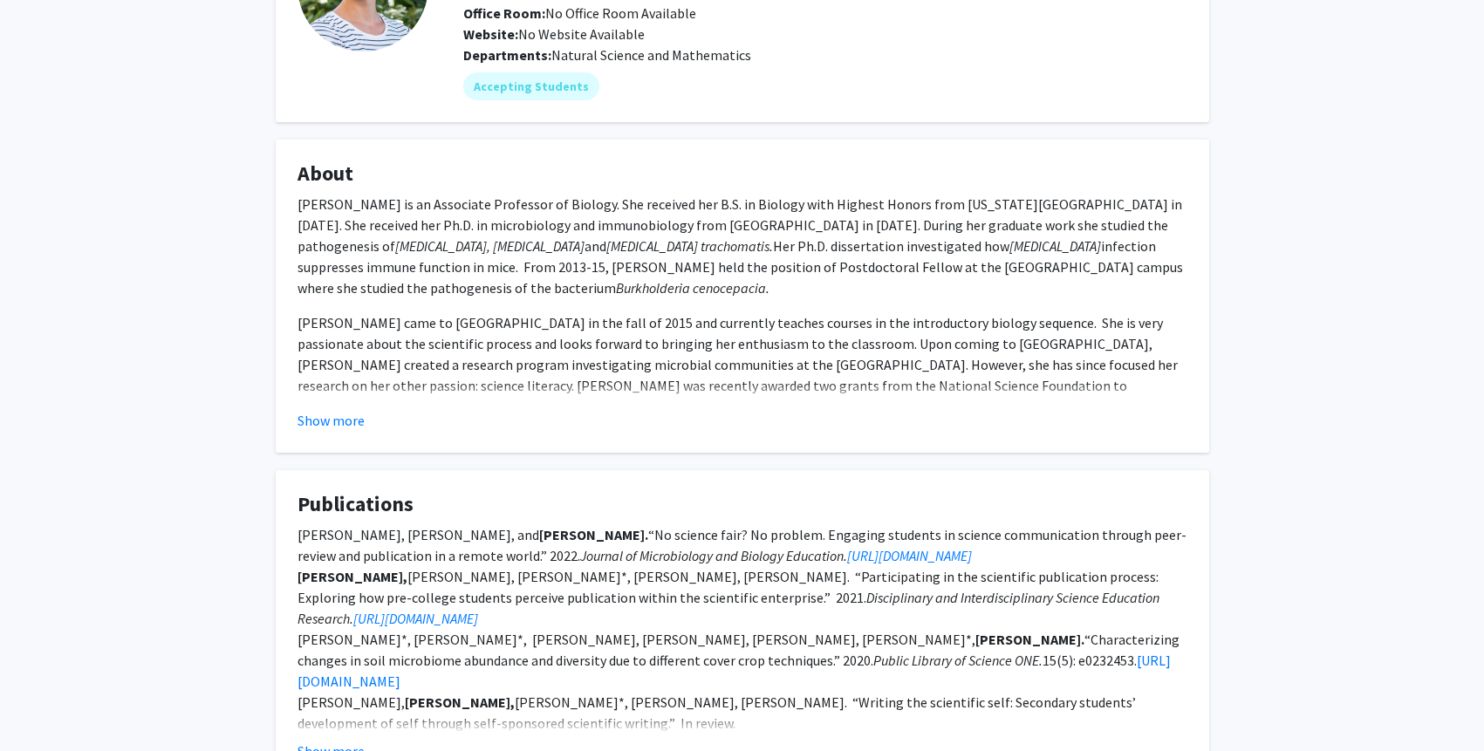
click at [606, 250] on em "Chlamydia trachomatis." at bounding box center [689, 245] width 167 height 17
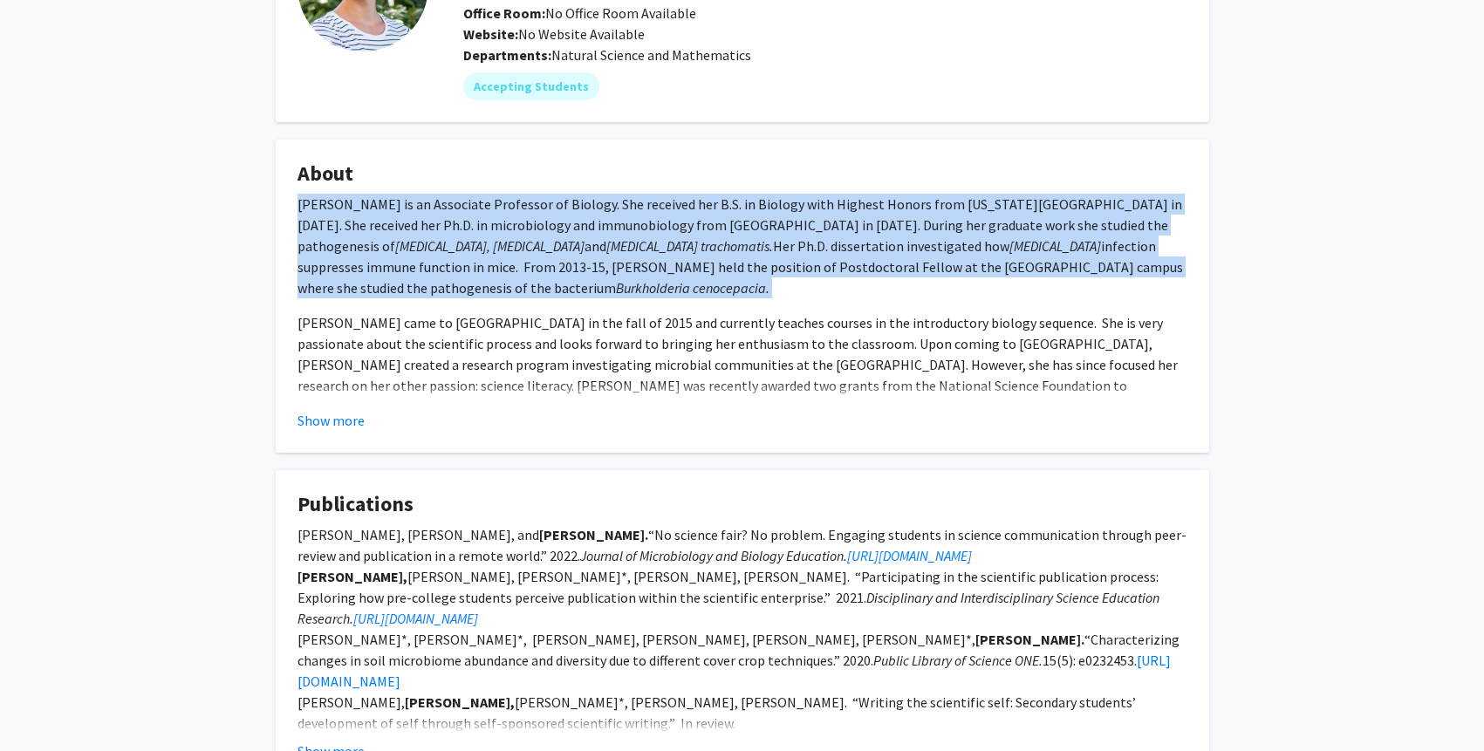
click at [606, 250] on em "Chlamydia trachomatis." at bounding box center [689, 245] width 167 height 17
click at [554, 250] on div "Sarah Fankhauser is an Associate Professor of Biology. She received her B.S. in…" at bounding box center [743, 424] width 890 height 461
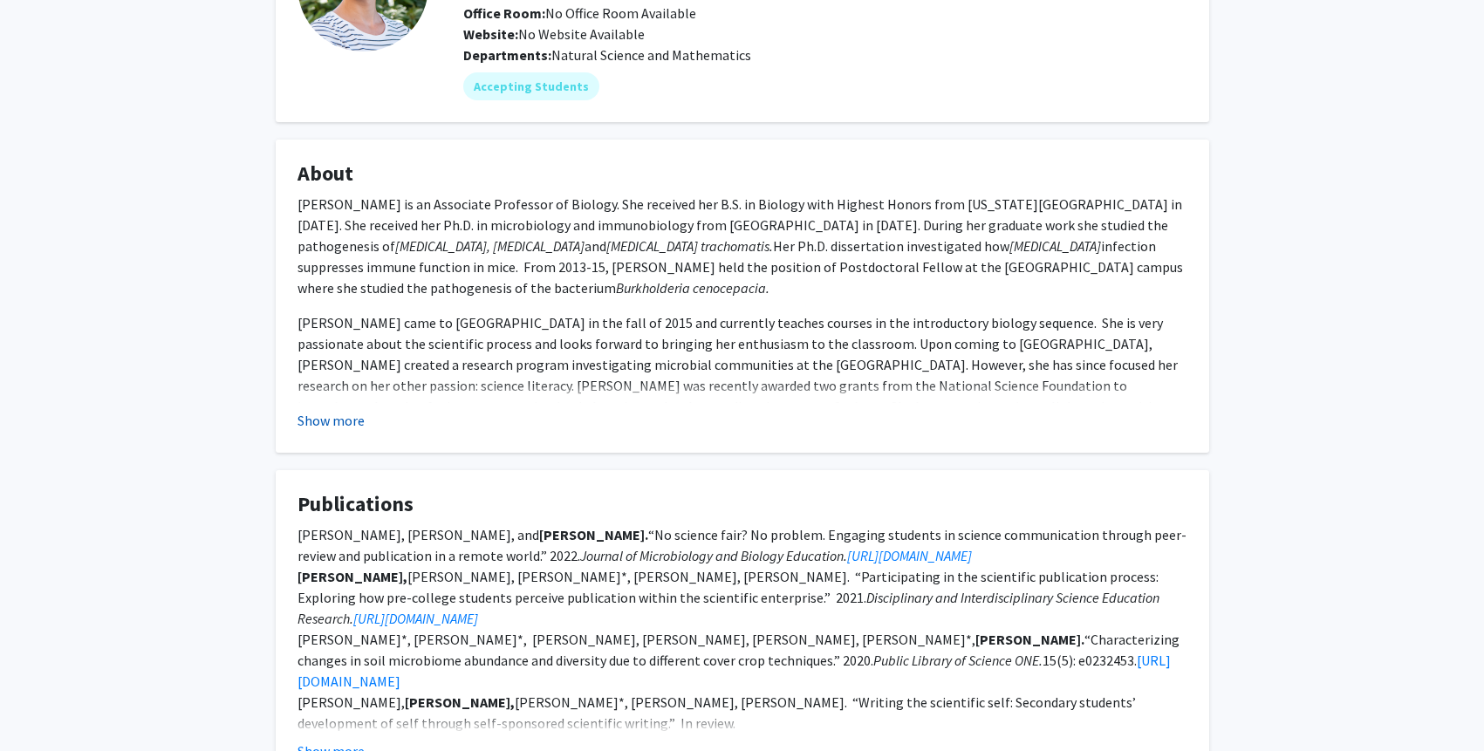
click at [332, 429] on button "Show more" at bounding box center [331, 420] width 67 height 21
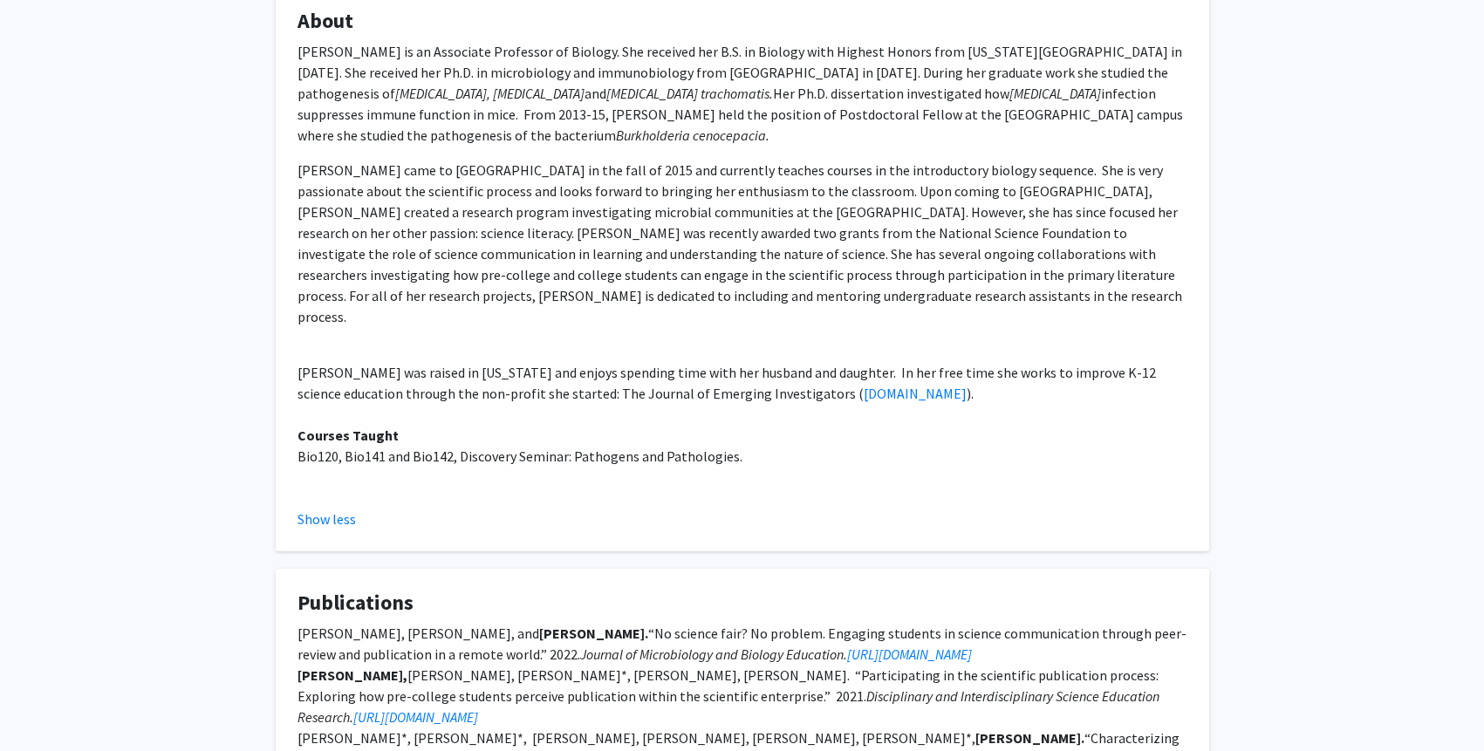
scroll to position [462, 0]
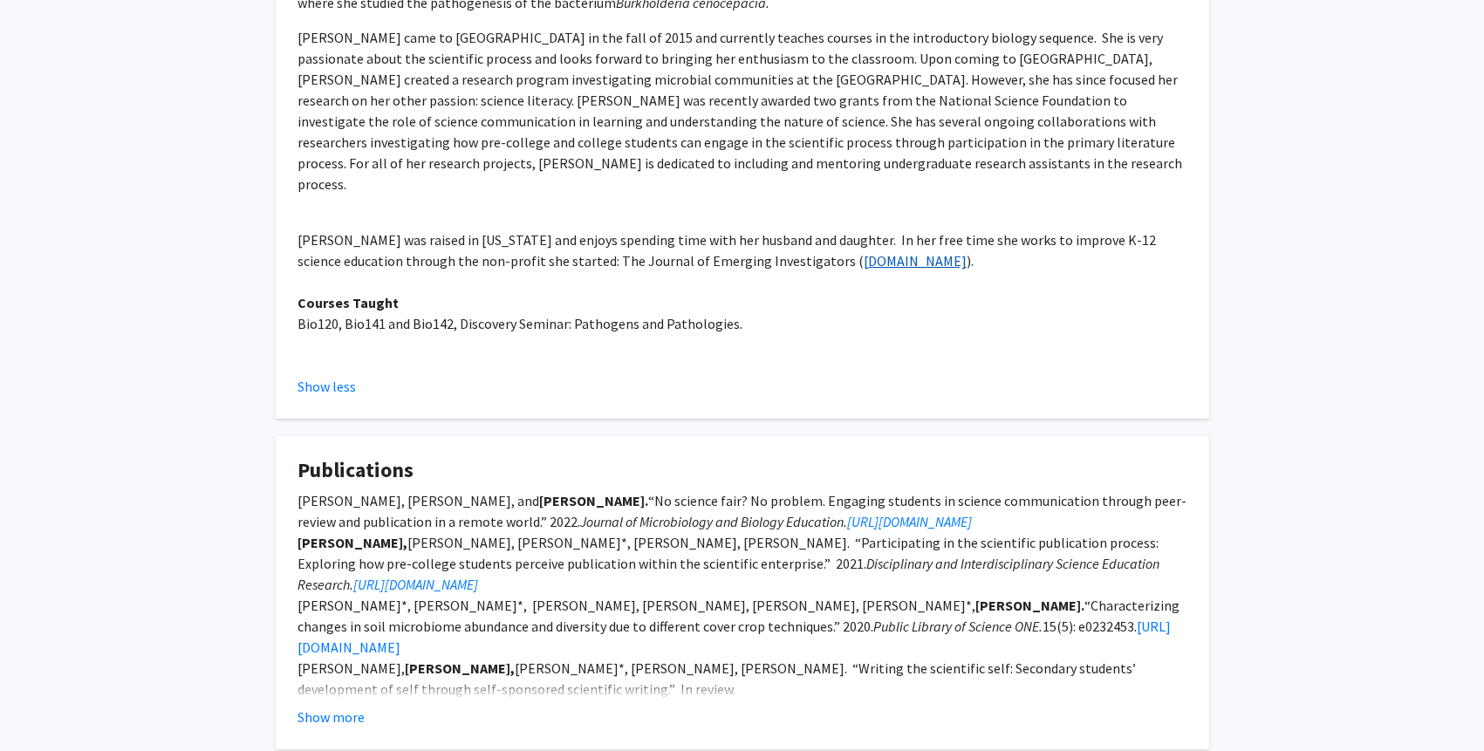
click at [864, 252] on link "www.emerginginvestigators.org" at bounding box center [915, 260] width 103 height 17
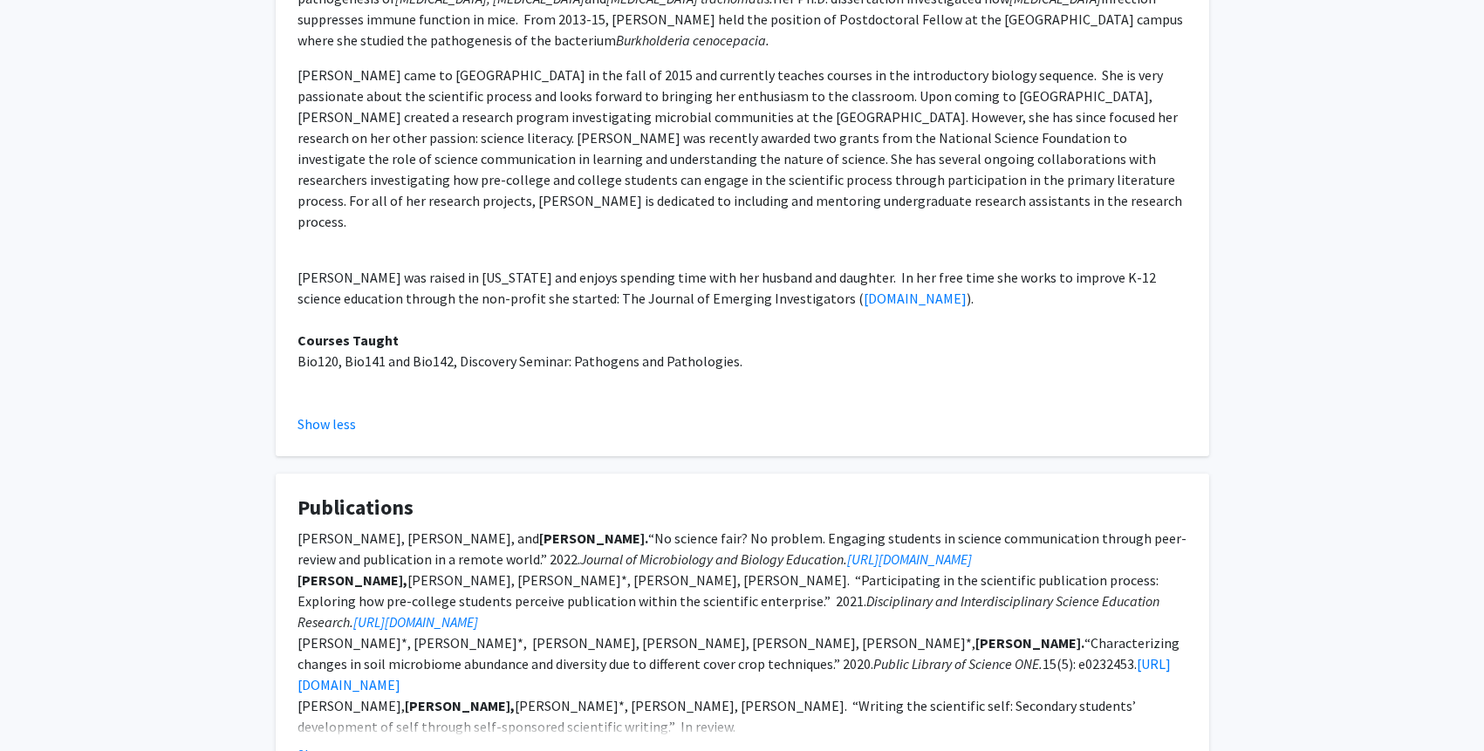
scroll to position [0, 0]
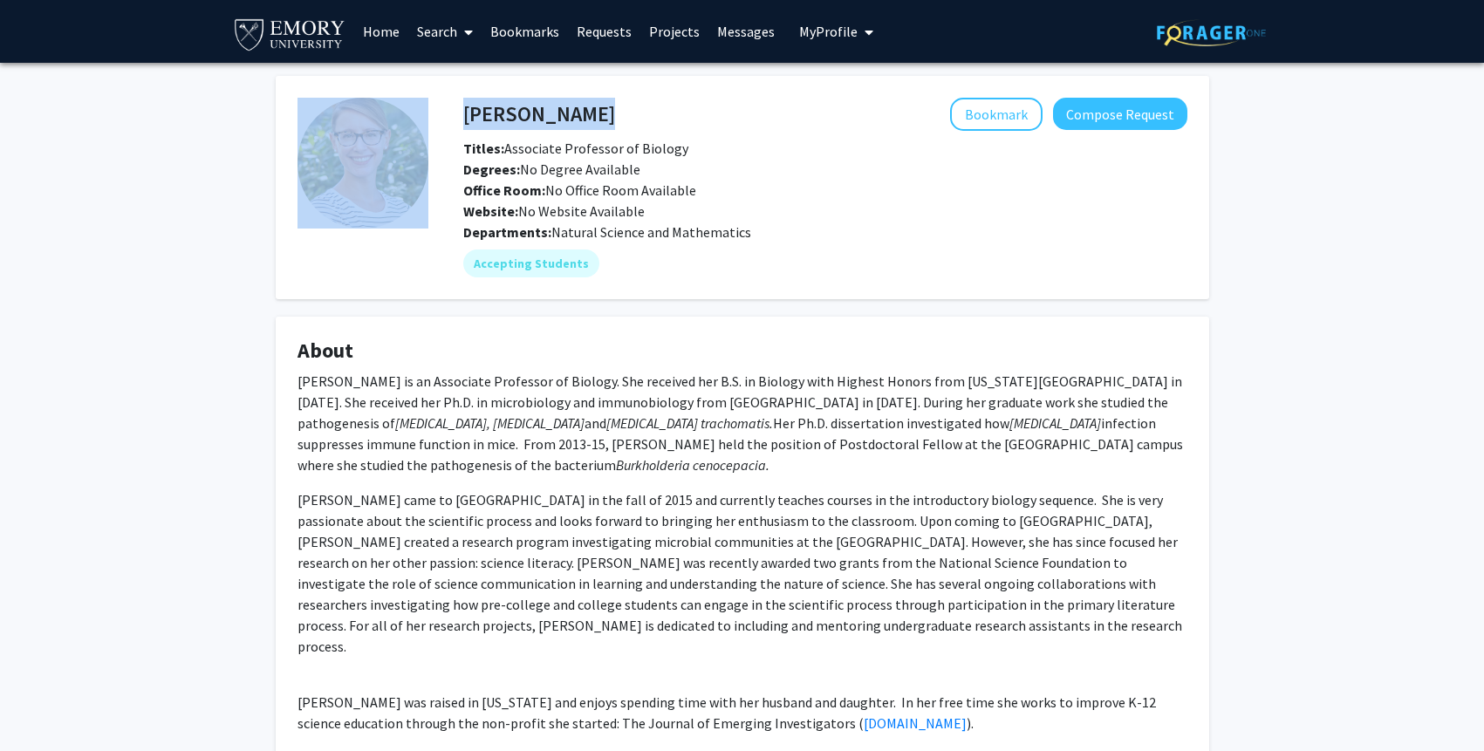
drag, startPoint x: 681, startPoint y: 112, endPoint x: 400, endPoint y: 114, distance: 281.8
click at [400, 114] on fg-card-body "Sarah Fankhauser Bookmark Compose Request Titles: Associate Professor of Biolog…" at bounding box center [743, 188] width 890 height 180
copy fg-card-body "Sarah Fankhauser"
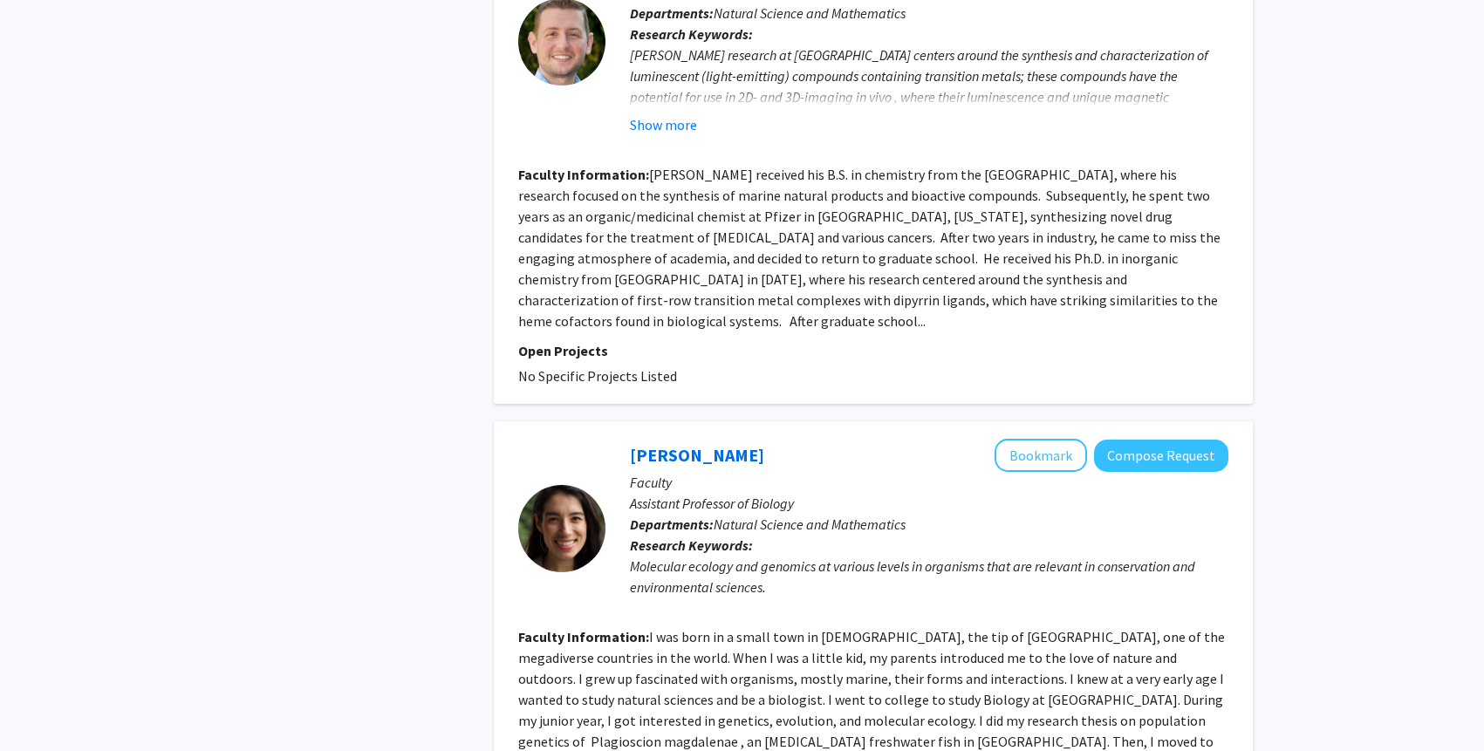
scroll to position [3742, 0]
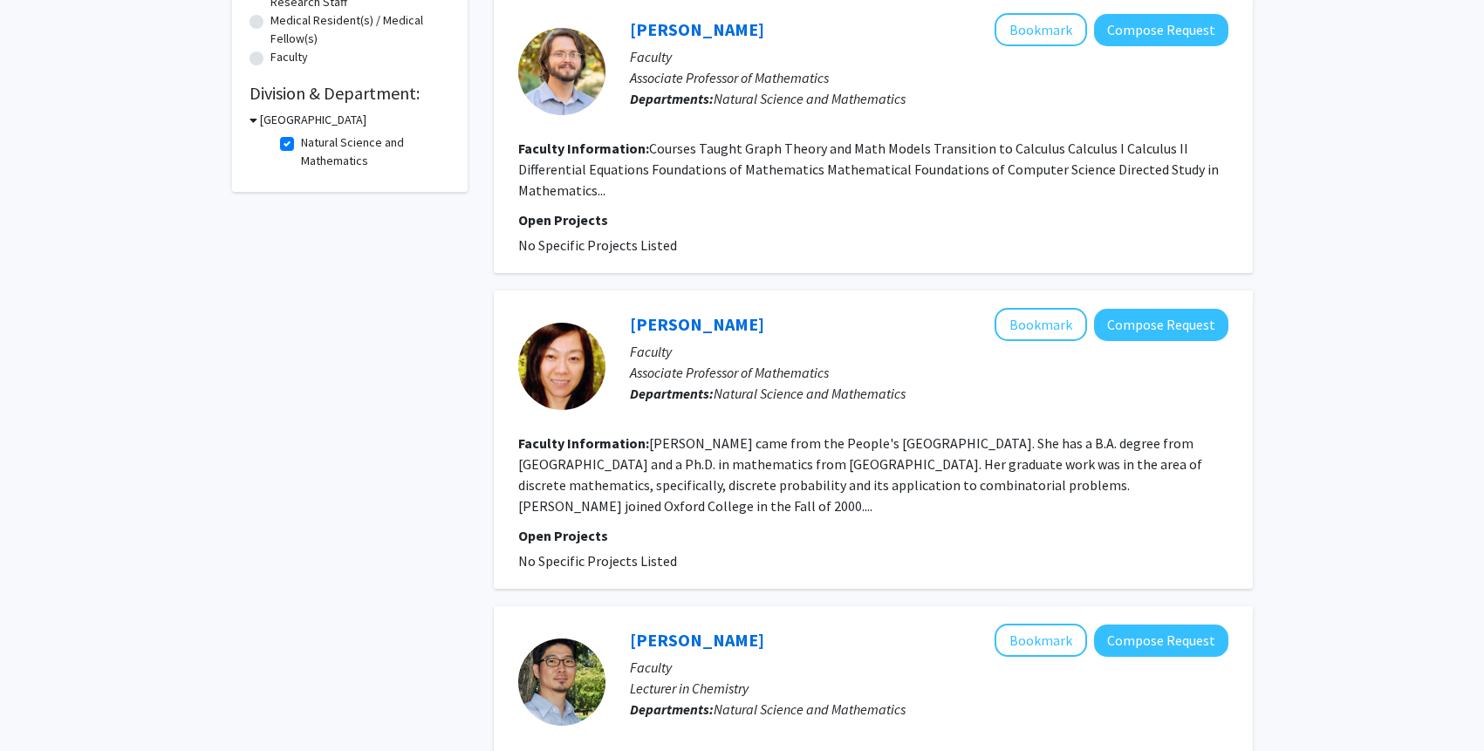
scroll to position [778, 0]
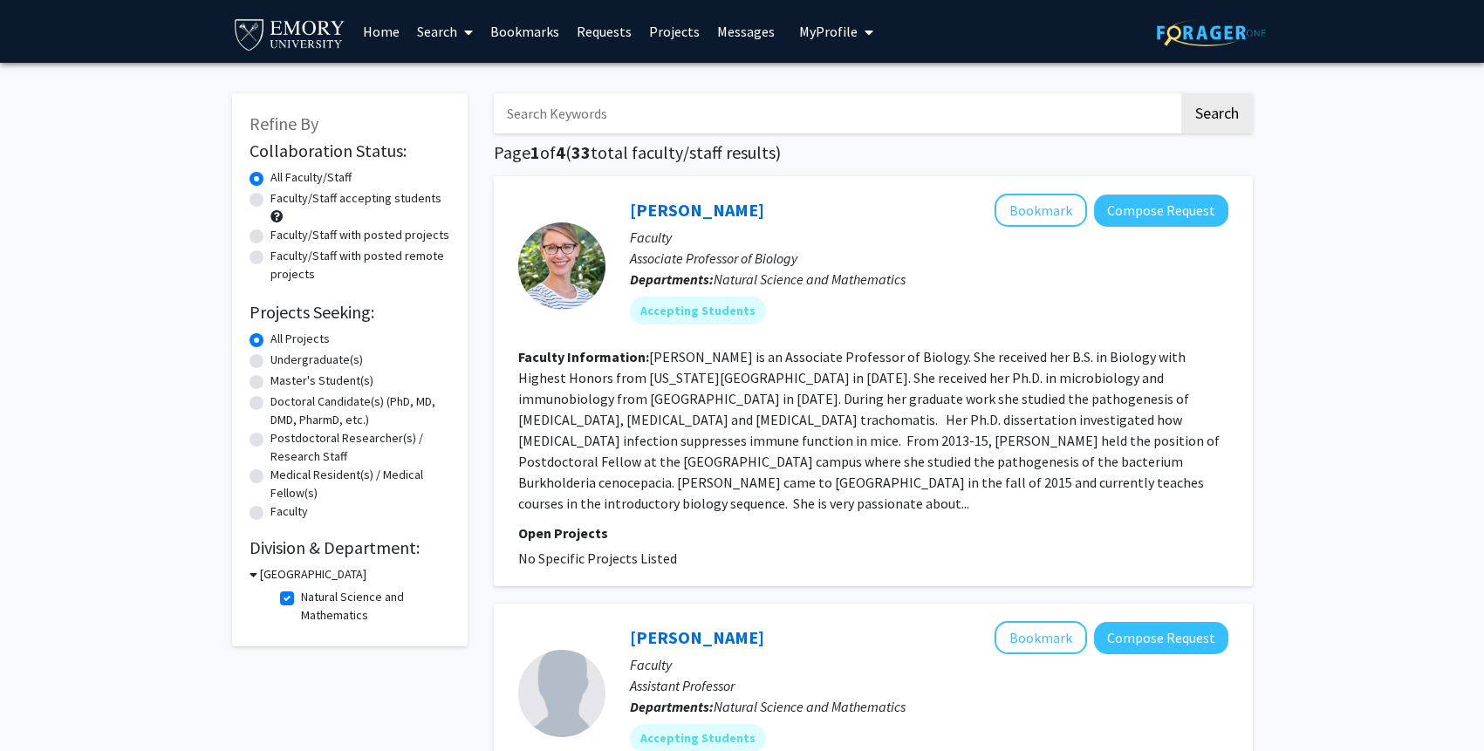
click at [295, 609] on fg-checkbox "Natural Science and Mathematics Natural Science and Mathematics" at bounding box center [363, 606] width 166 height 37
click at [293, 599] on fg-checkbox "Natural Science and Mathematics Natural Science and Mathematics" at bounding box center [363, 606] width 166 height 37
click at [301, 596] on label "Natural Science and Mathematics" at bounding box center [373, 606] width 145 height 37
click at [301, 596] on input "Natural Science and Mathematics" at bounding box center [306, 593] width 11 height 11
checkbox input "false"
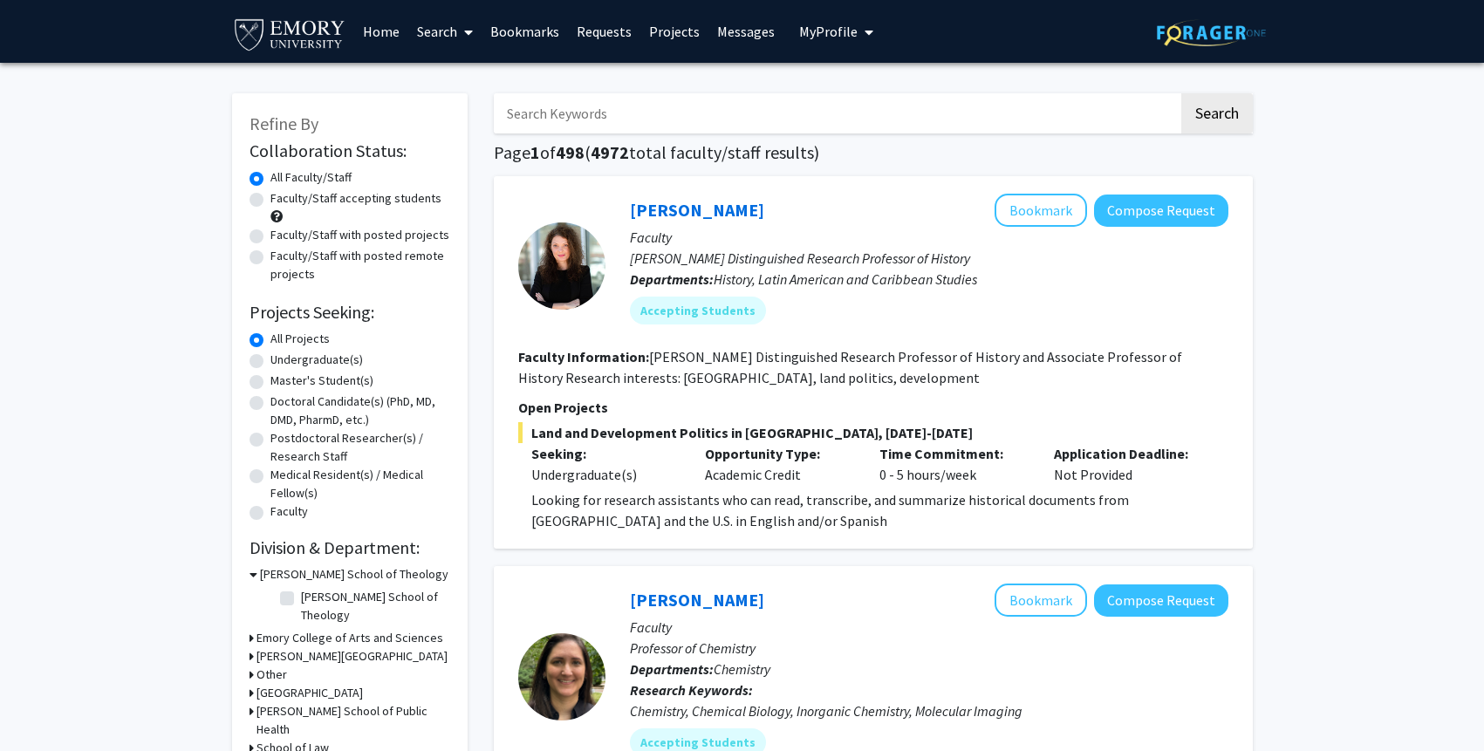
click at [273, 578] on h3 "Candler School of Theology" at bounding box center [354, 574] width 188 height 18
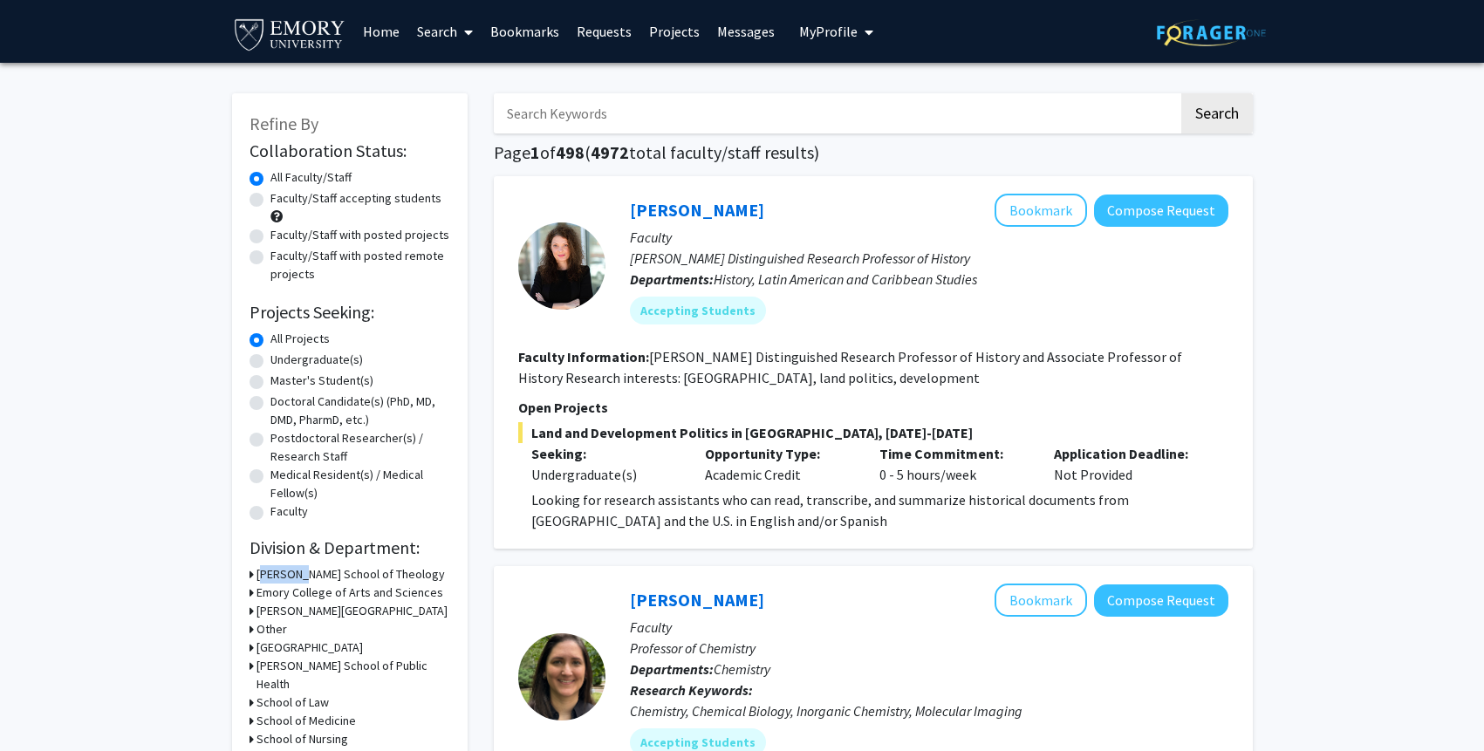
click at [273, 578] on h3 "Candler School of Theology" at bounding box center [351, 574] width 188 height 18
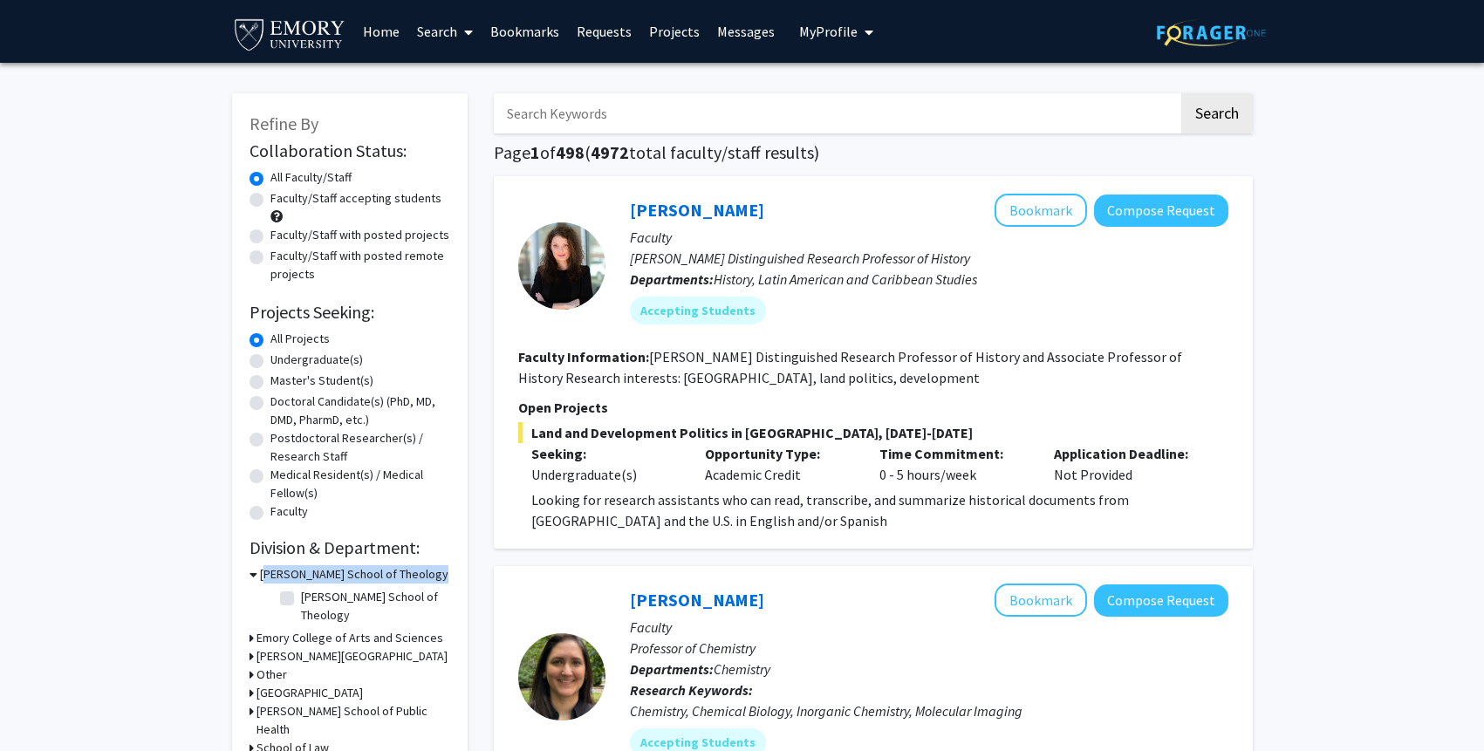
click at [273, 578] on h3 "Candler School of Theology" at bounding box center [354, 574] width 188 height 18
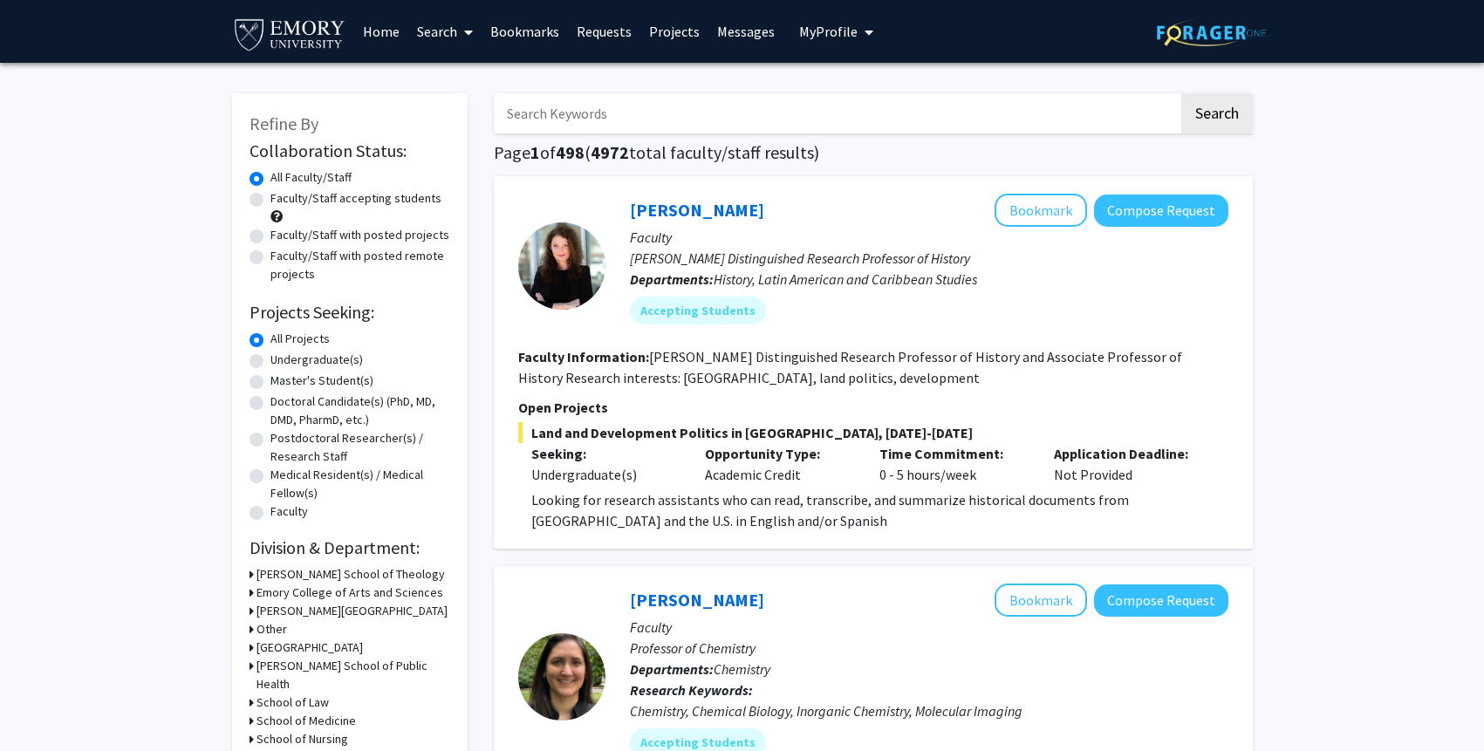
click at [273, 585] on h3 "Emory College of Arts and Sciences" at bounding box center [350, 593] width 187 height 18
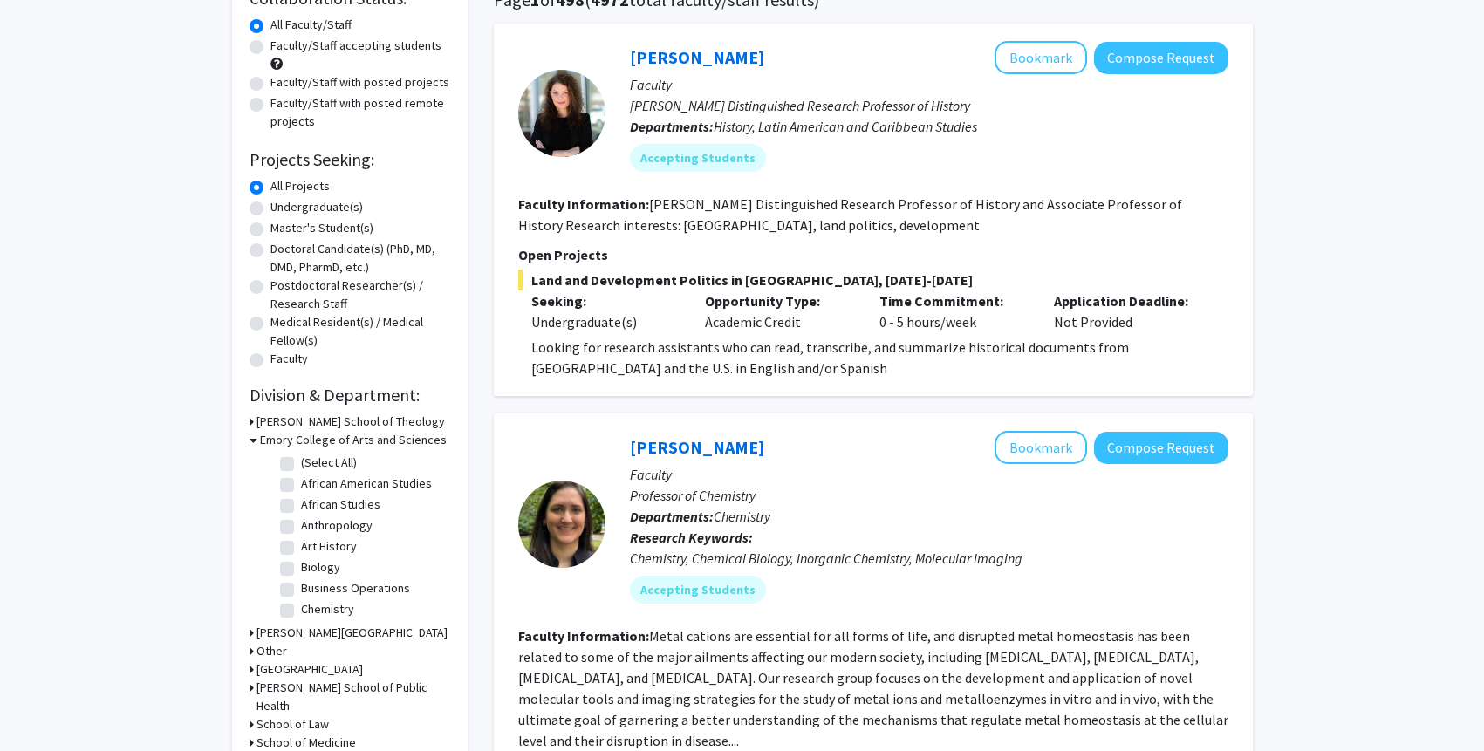
scroll to position [123, 0]
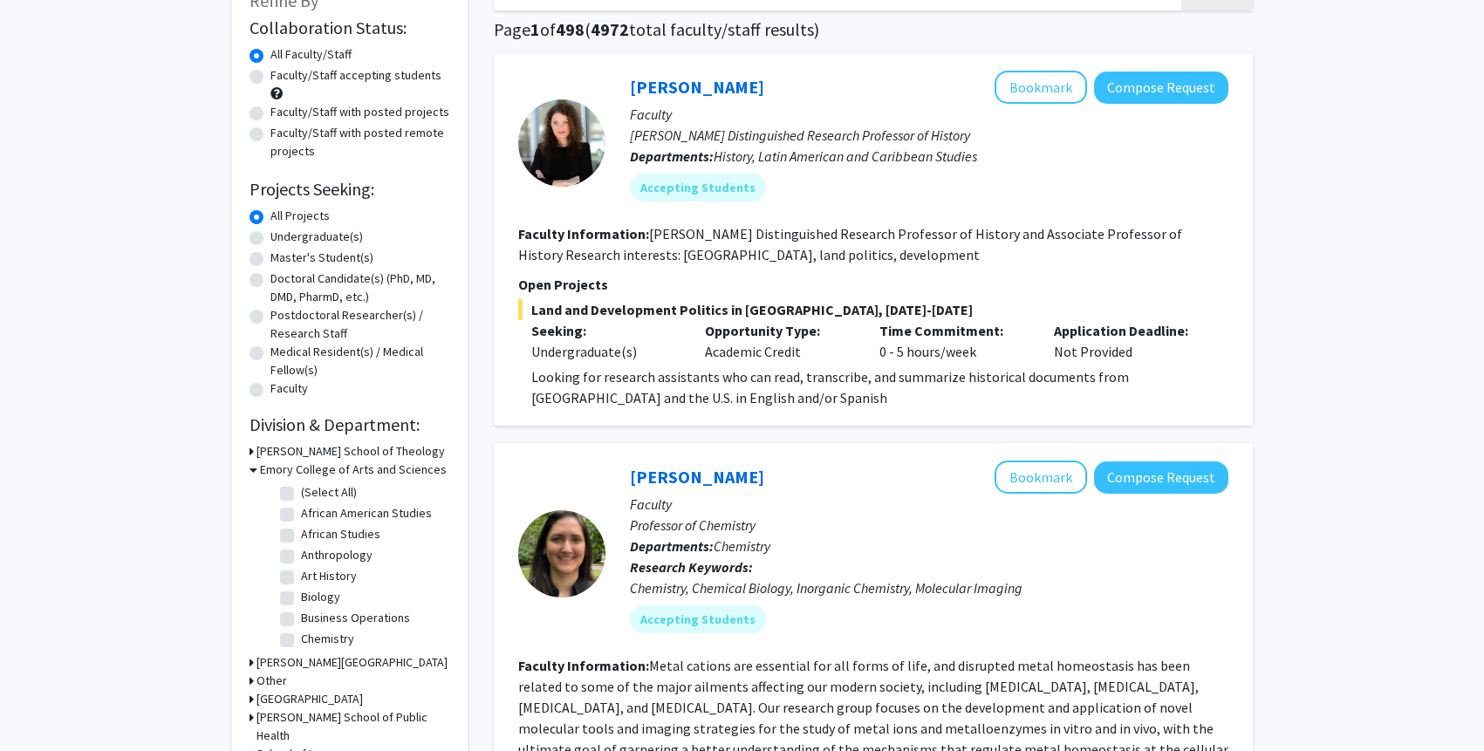
click at [326, 434] on h2 "Division & Department:" at bounding box center [350, 424] width 201 height 21
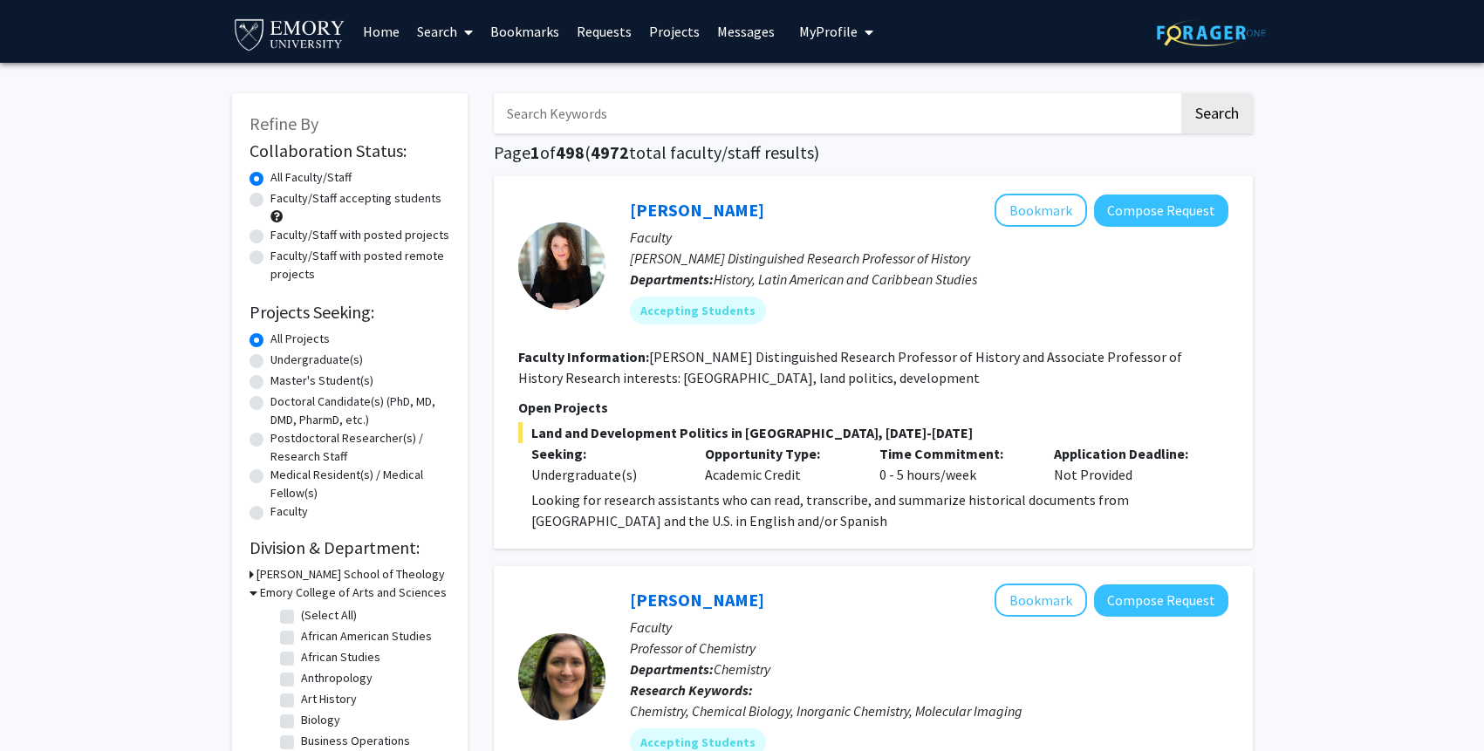
click at [257, 573] on h3 "Candler School of Theology" at bounding box center [351, 574] width 188 height 18
click at [257, 573] on div "Candler School of Theology" at bounding box center [350, 574] width 201 height 18
click at [242, 577] on div "Refine By Collaboration Status: Collaboration Status All Faculty/Staff Collabor…" at bounding box center [350, 539] width 236 height 893
click at [245, 575] on div "Refine By Collaboration Status: Collaboration Status All Faculty/Staff Collabor…" at bounding box center [350, 539] width 236 height 893
click at [254, 573] on icon at bounding box center [254, 574] width 8 height 18
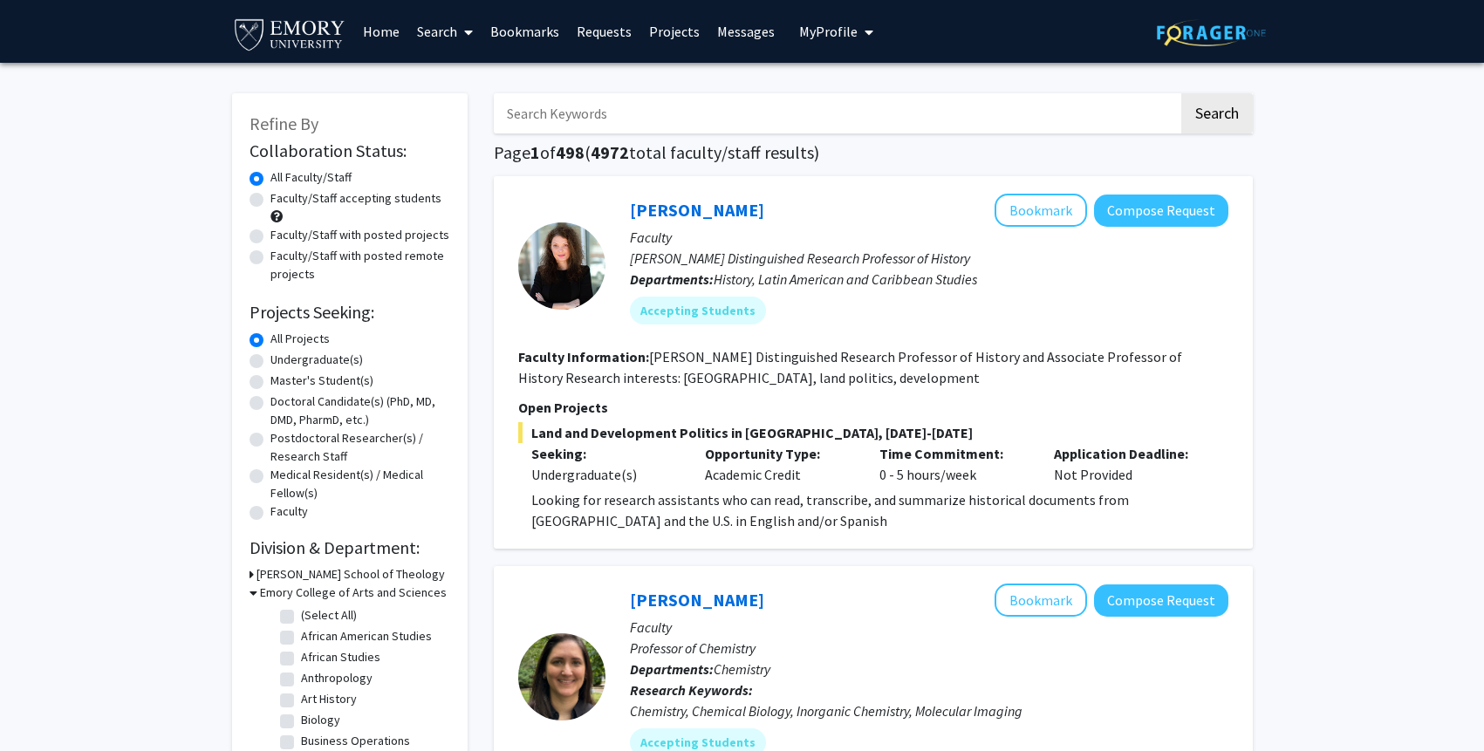
click at [252, 590] on icon at bounding box center [254, 593] width 8 height 18
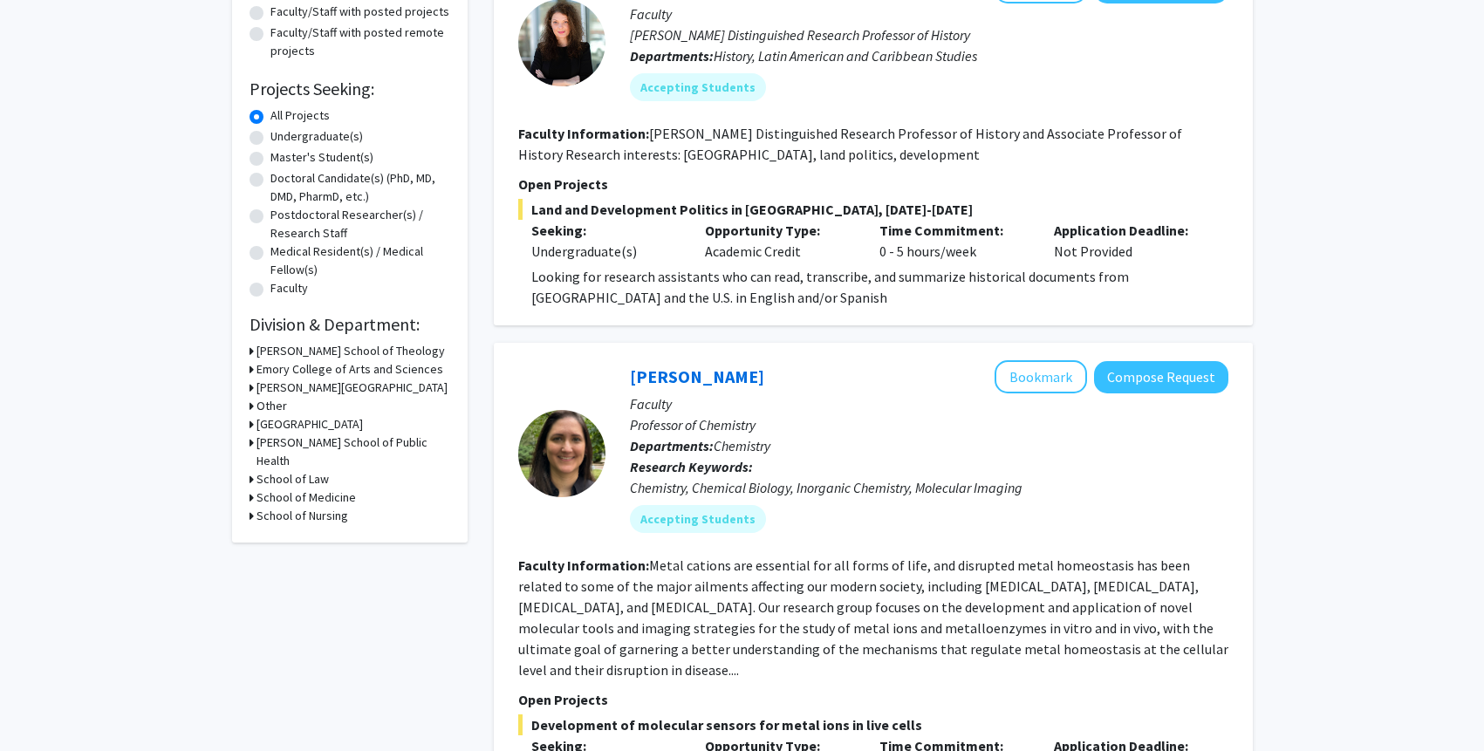
scroll to position [129, 0]
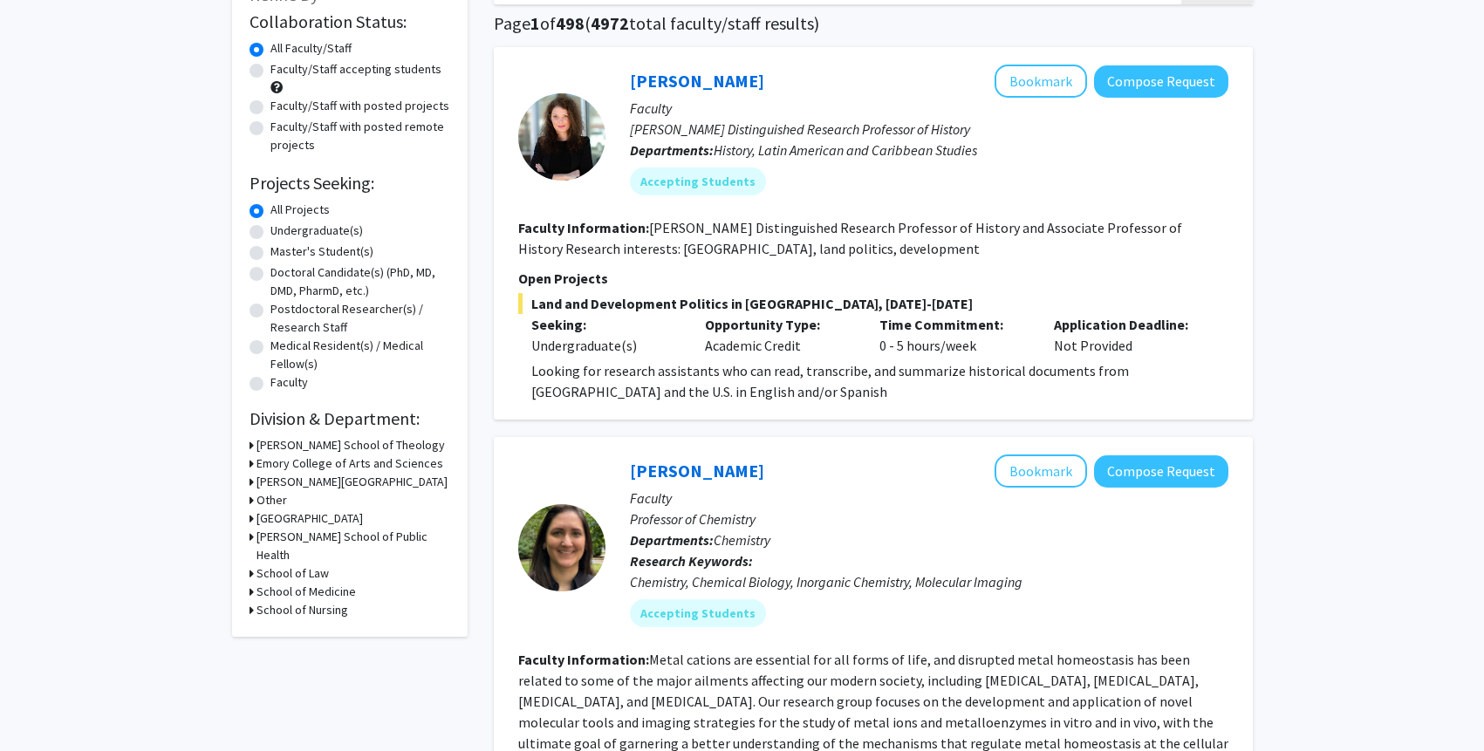
click at [270, 72] on label "Faculty/Staff accepting students" at bounding box center [355, 69] width 171 height 18
click at [270, 72] on input "Faculty/Staff accepting students" at bounding box center [275, 65] width 11 height 11
radio input "true"
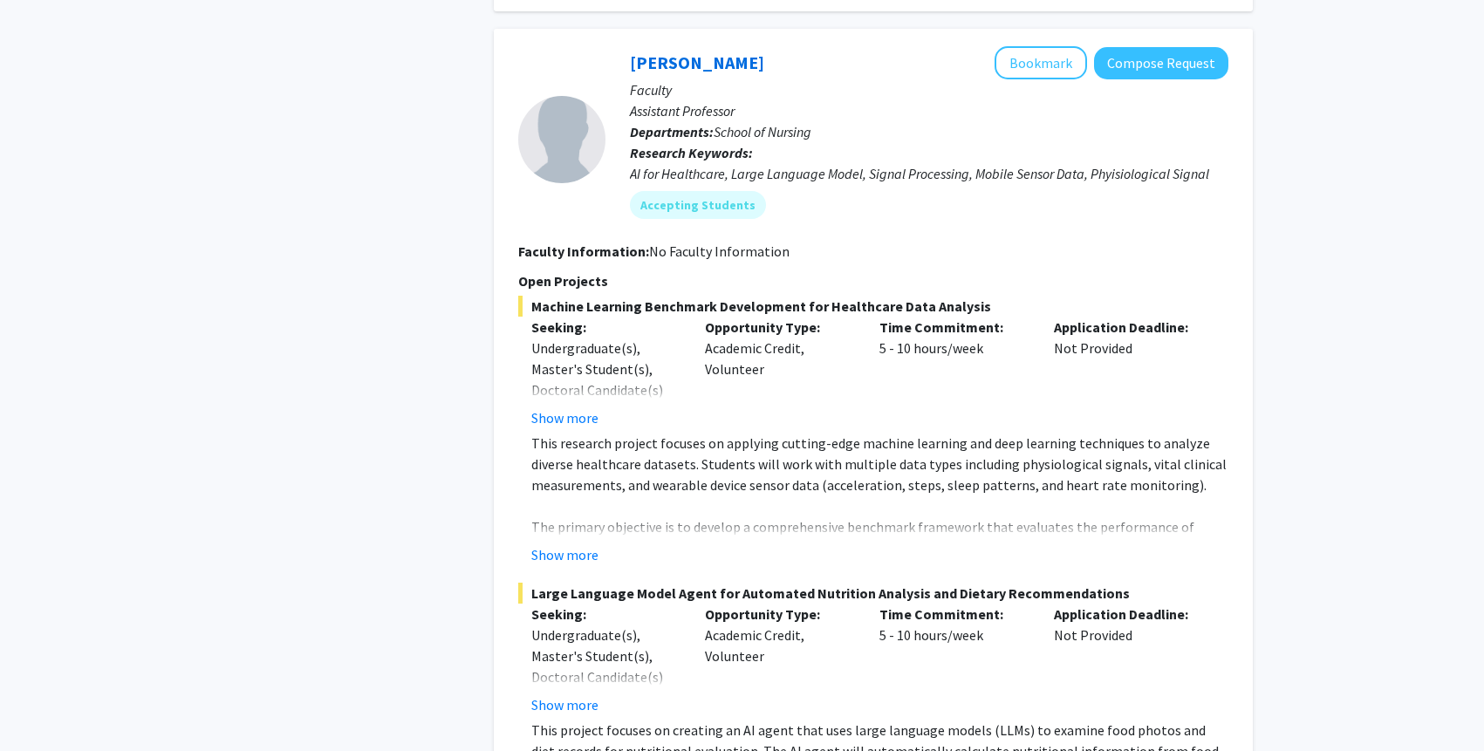
scroll to position [1822, 0]
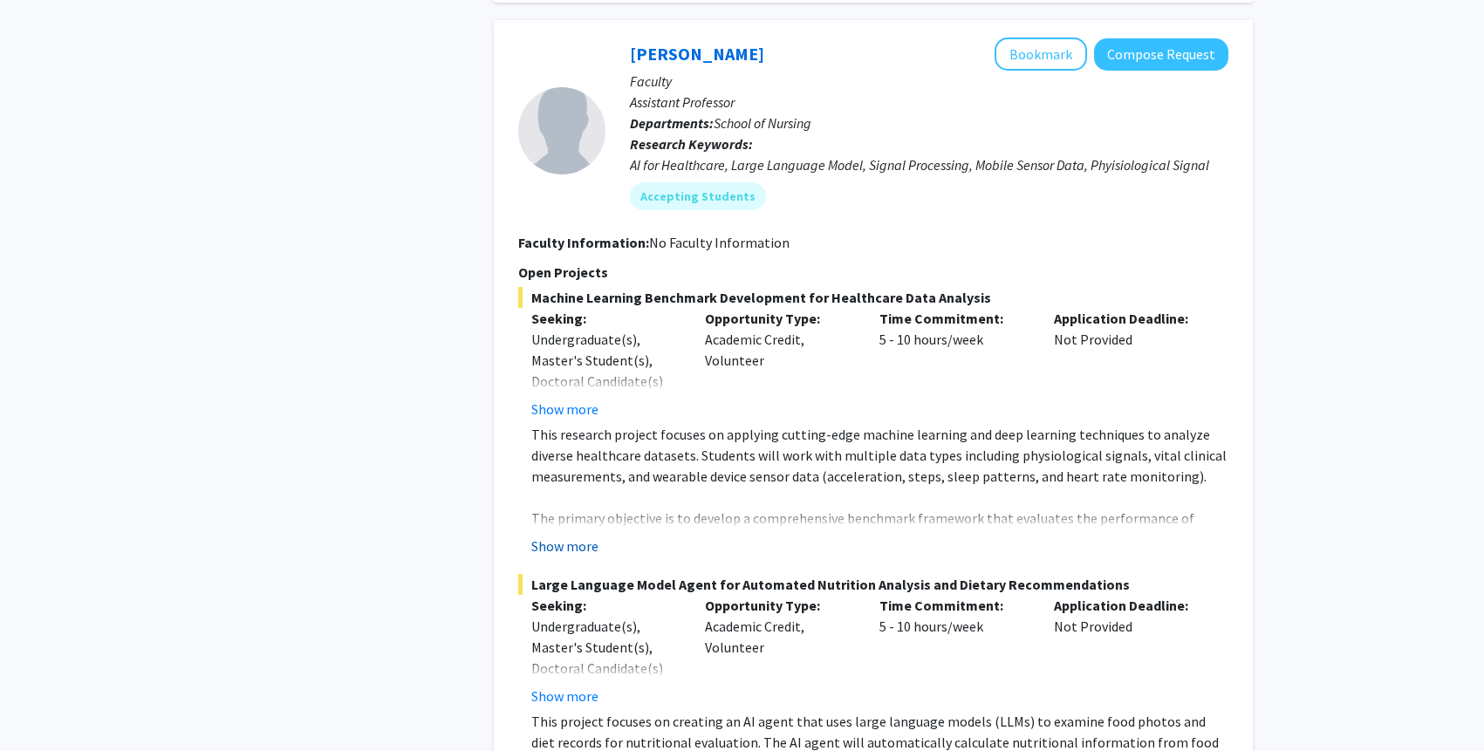
click at [558, 536] on button "Show more" at bounding box center [564, 546] width 67 height 21
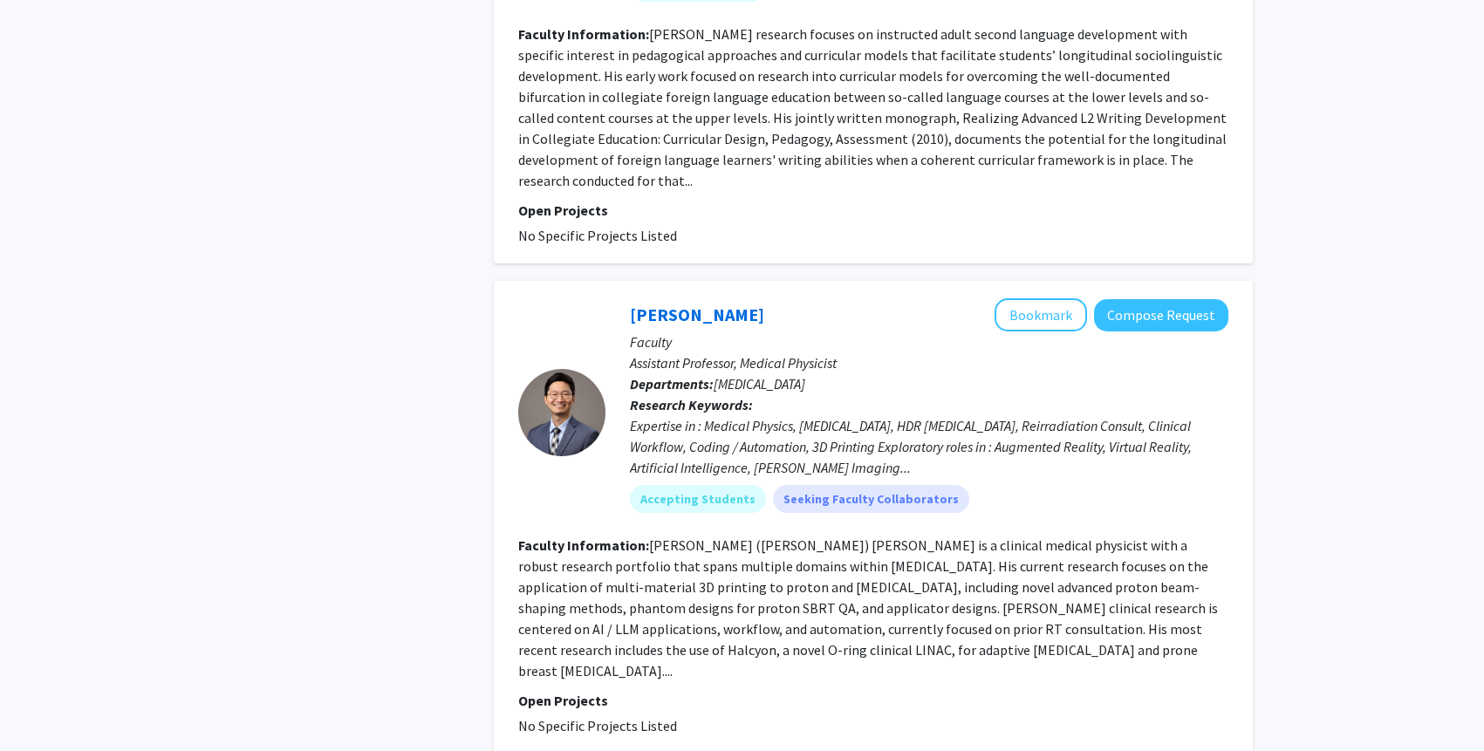
scroll to position [4895, 0]
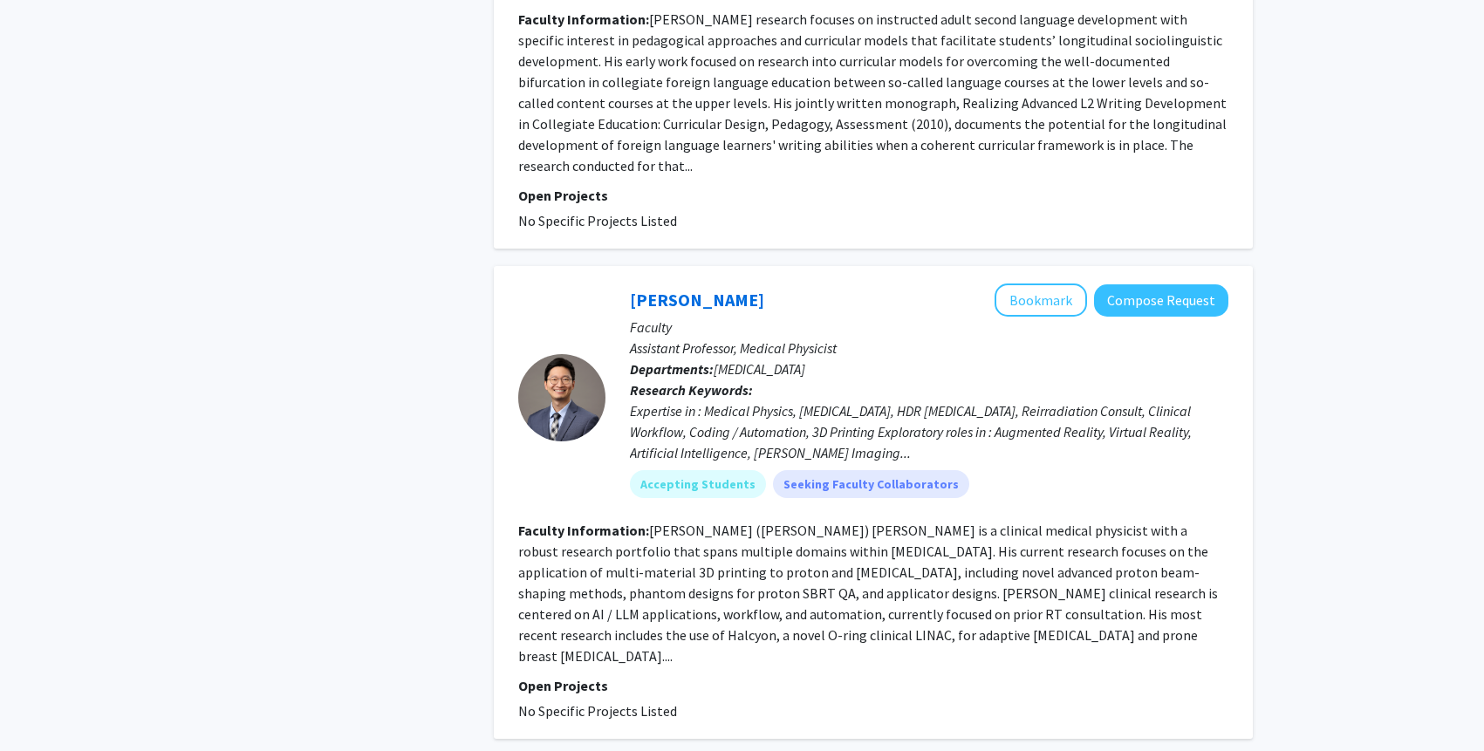
click at [586, 354] on div at bounding box center [561, 397] width 87 height 87
click at [657, 289] on link "Suk Yoon" at bounding box center [697, 300] width 134 height 22
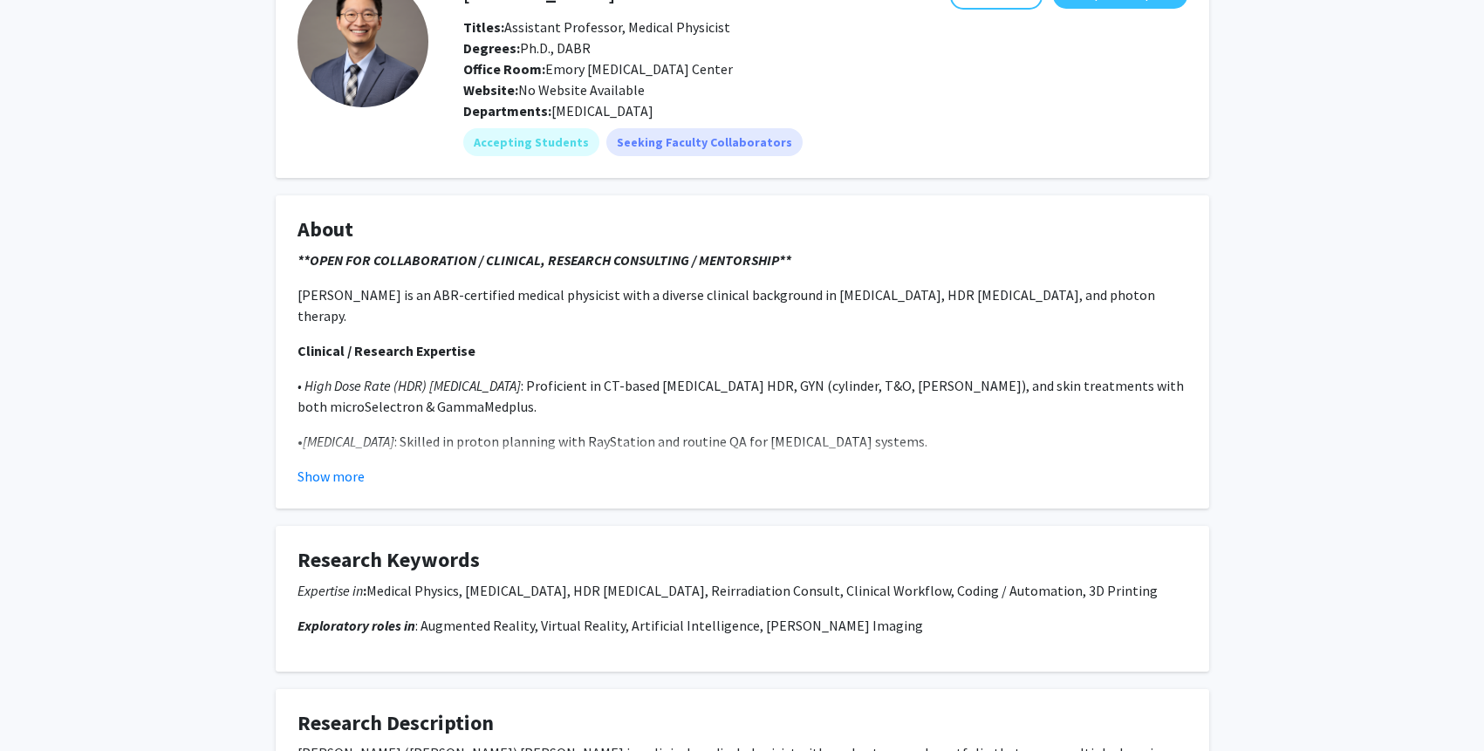
scroll to position [132, 0]
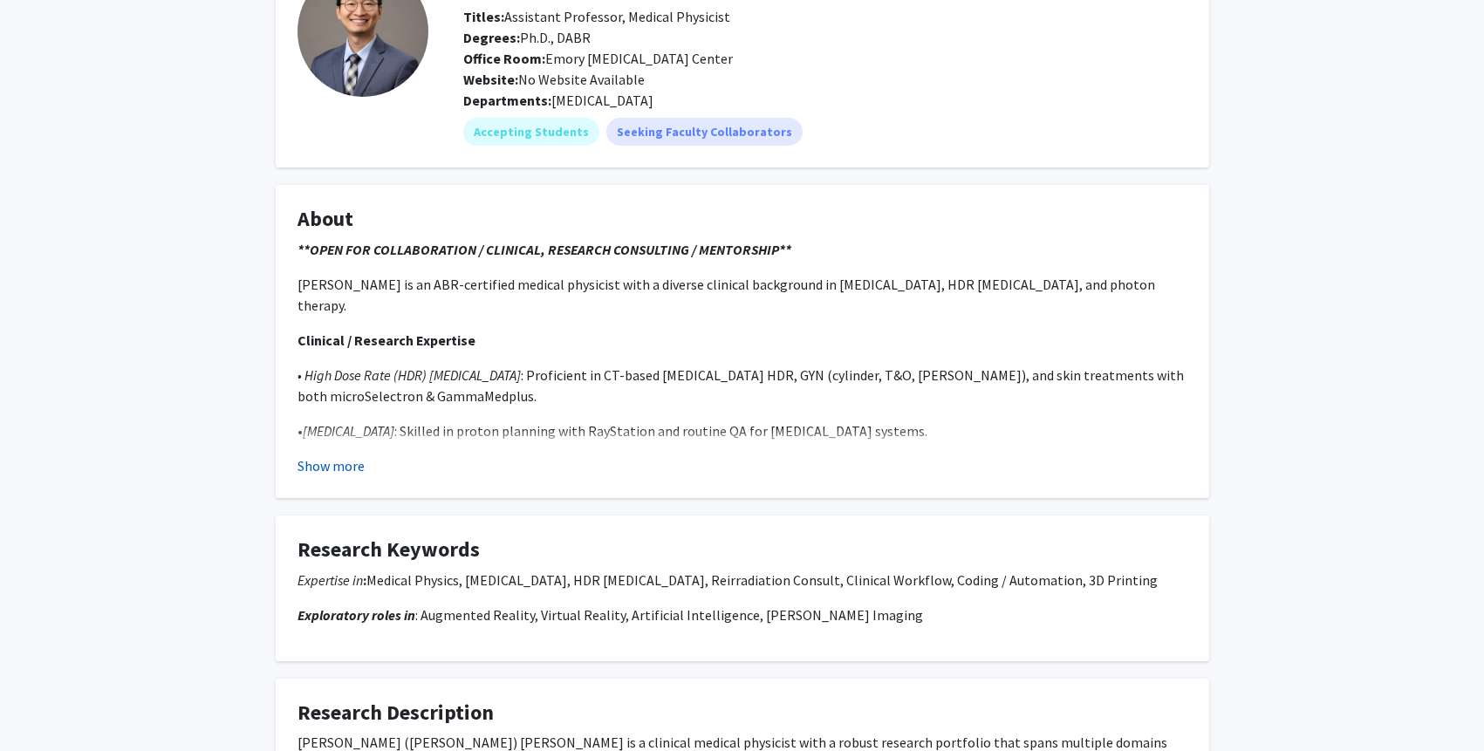
click at [328, 471] on button "Show more" at bounding box center [331, 465] width 67 height 21
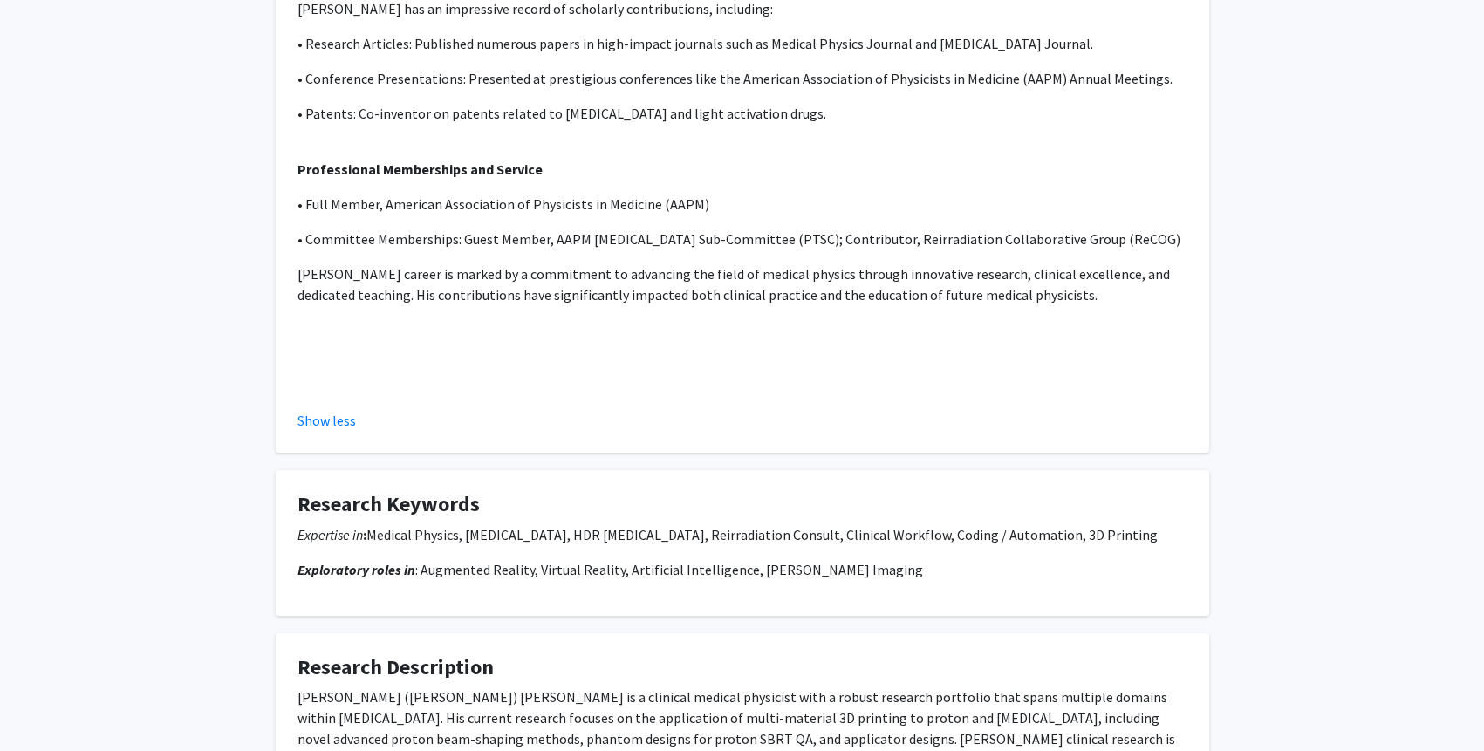
scroll to position [1522, 0]
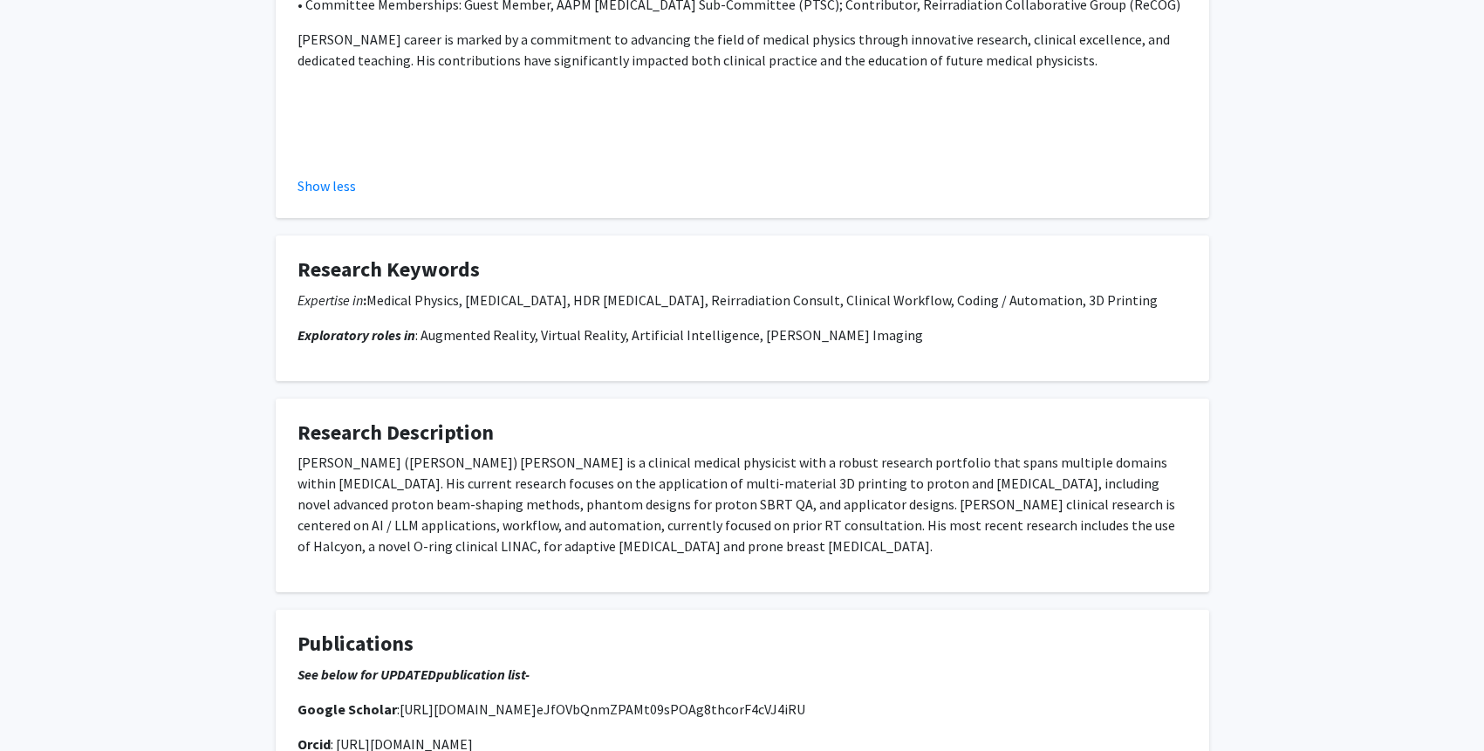
click at [501, 452] on p "Dr. Suk Whan (Paul) Yoon is a clinical medical physicist with a robust research…" at bounding box center [743, 504] width 890 height 105
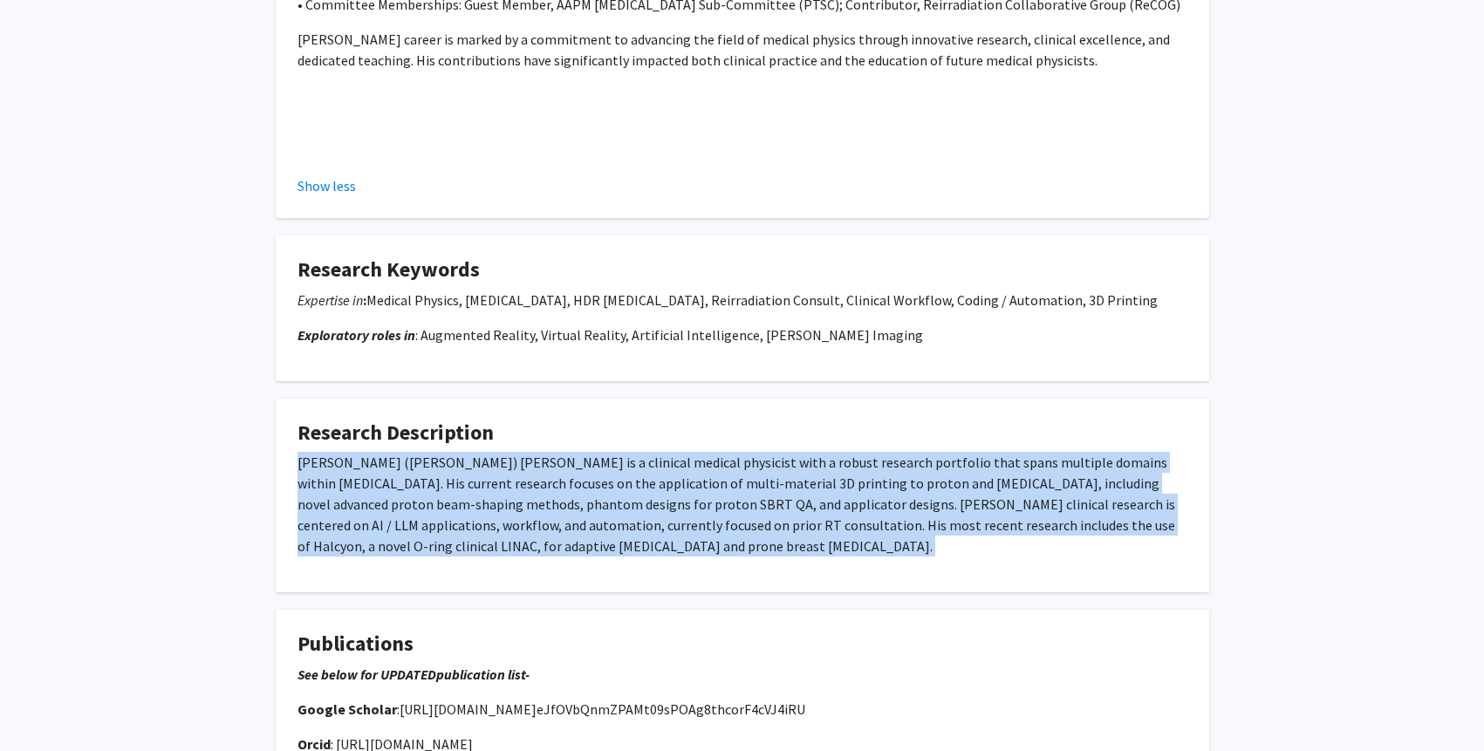
click at [501, 452] on p "Dr. Suk Whan (Paul) Yoon is a clinical medical physicist with a robust research…" at bounding box center [743, 504] width 890 height 105
click at [529, 452] on p "Dr. Suk Whan (Paul) Yoon is a clinical medical physicist with a robust research…" at bounding box center [743, 504] width 890 height 105
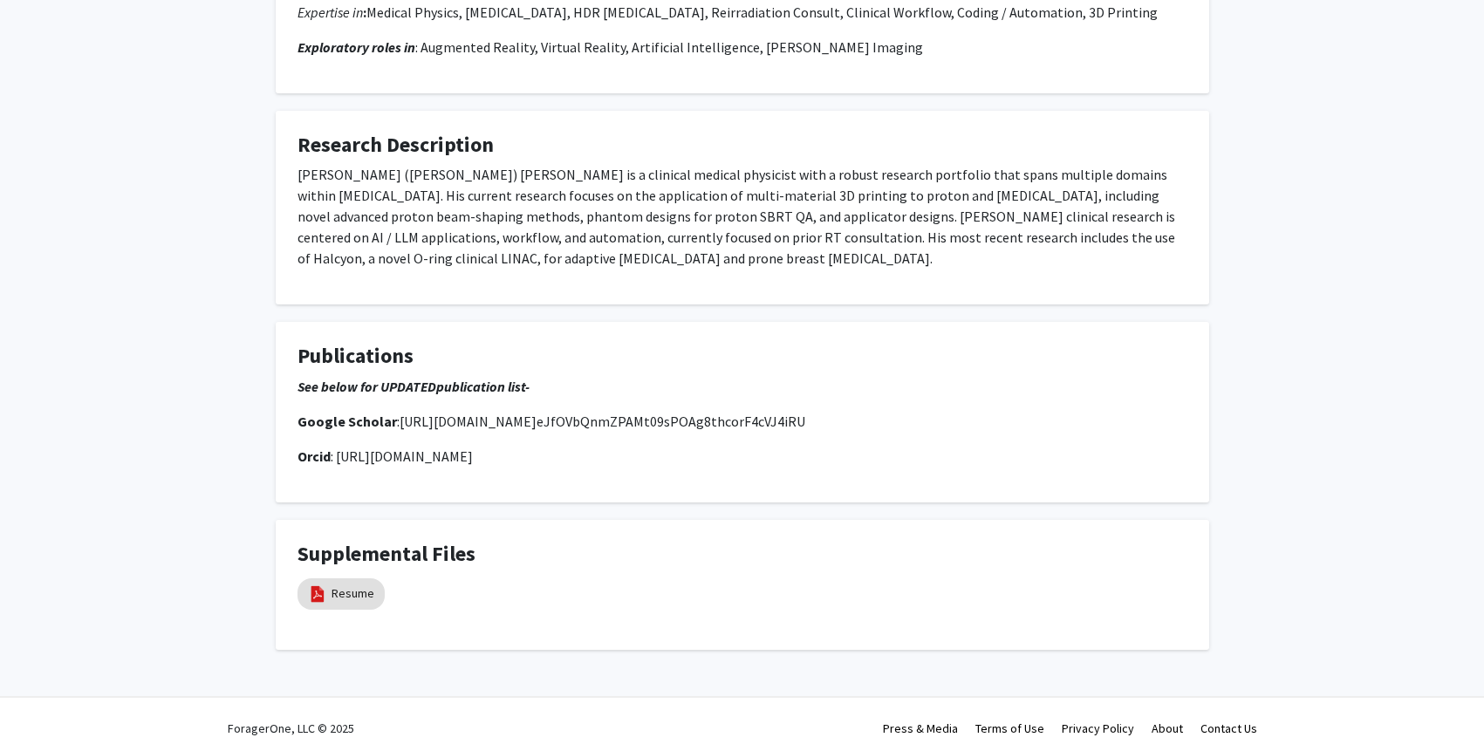
scroll to position [1838, 0]
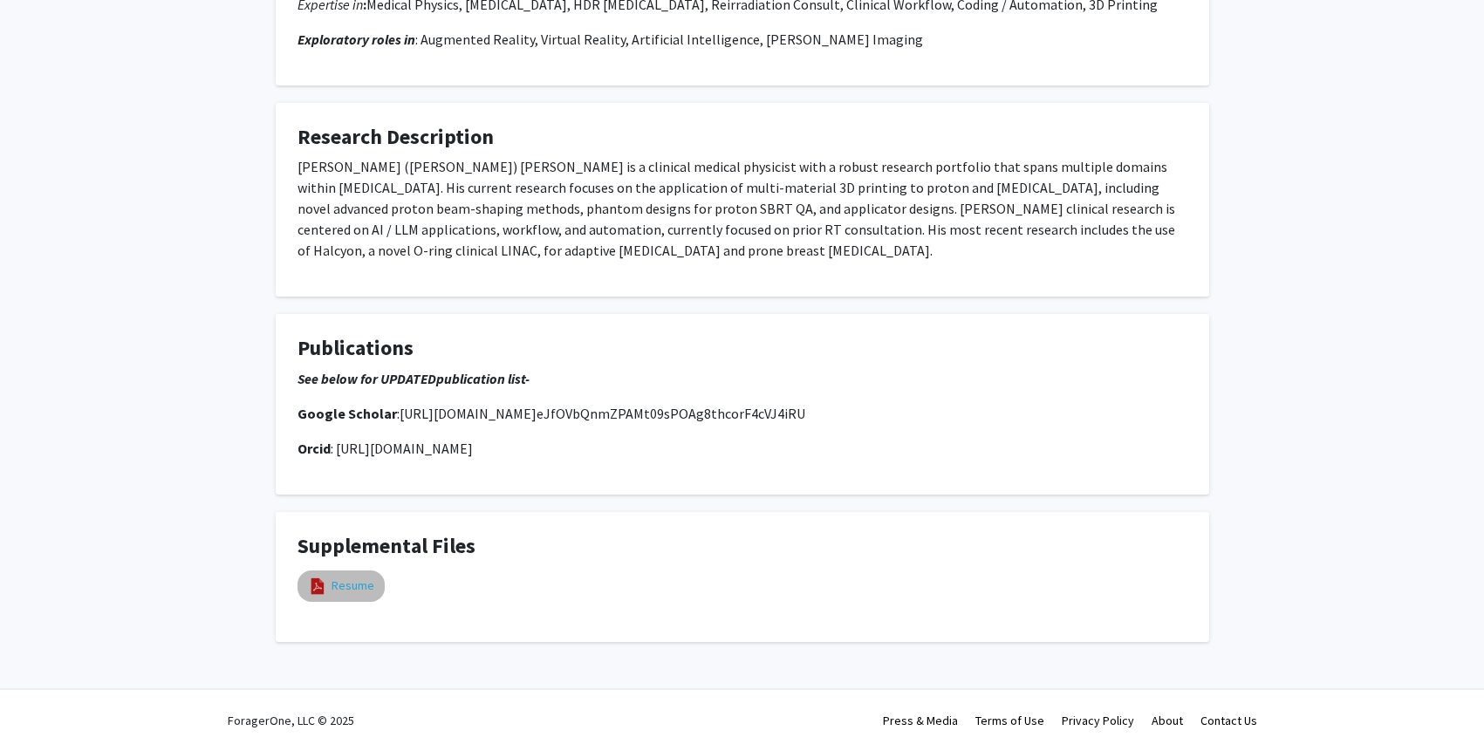
click at [348, 578] on link "Resume" at bounding box center [353, 586] width 43 height 18
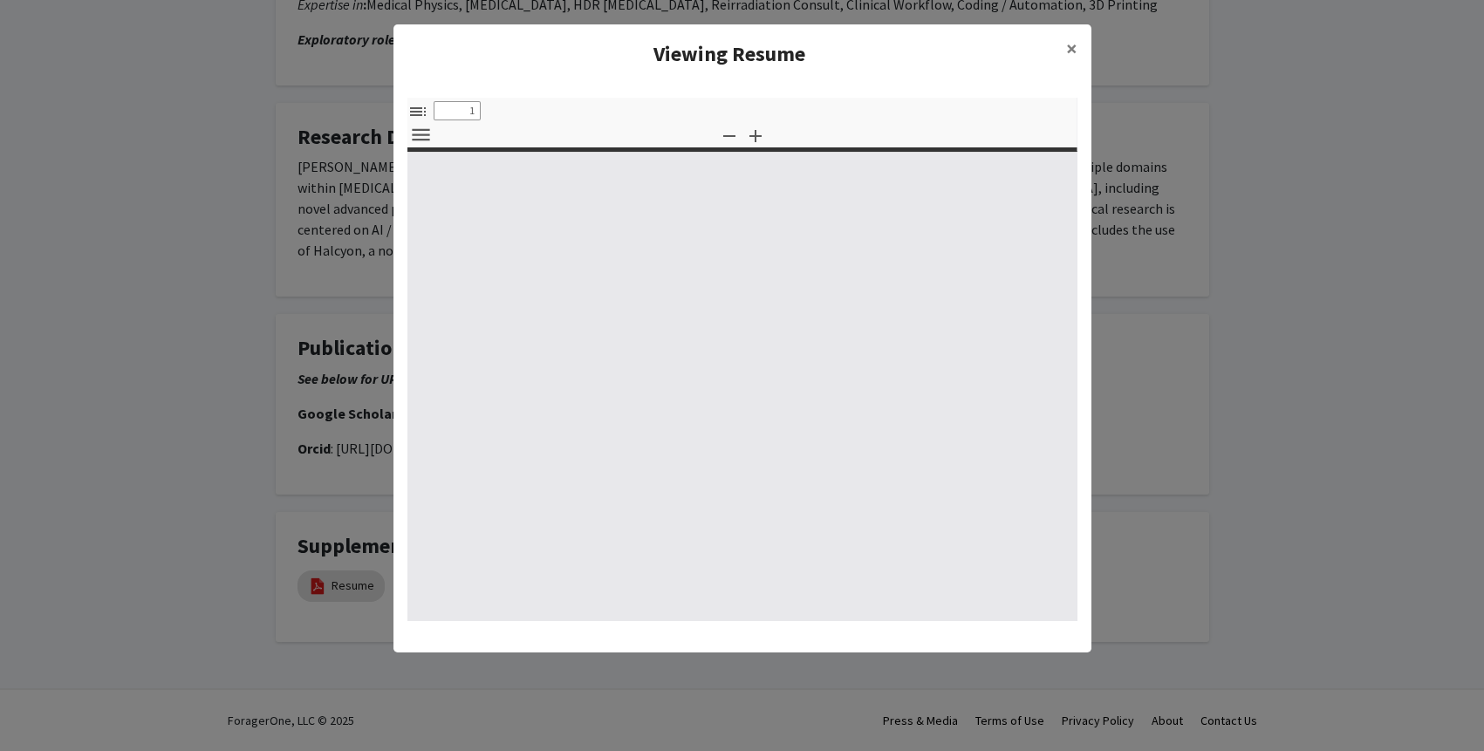
select select "custom"
type input "0"
select select "custom"
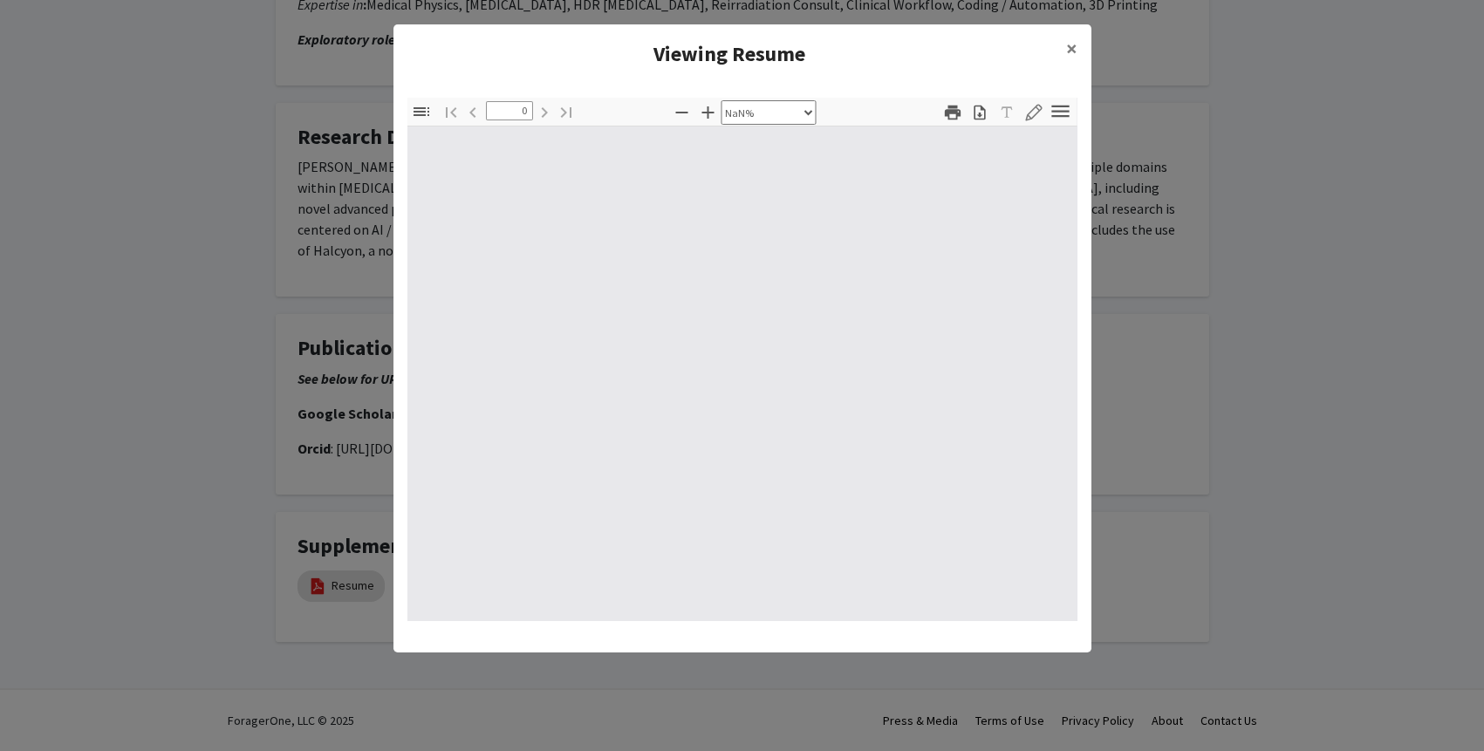
type input "1"
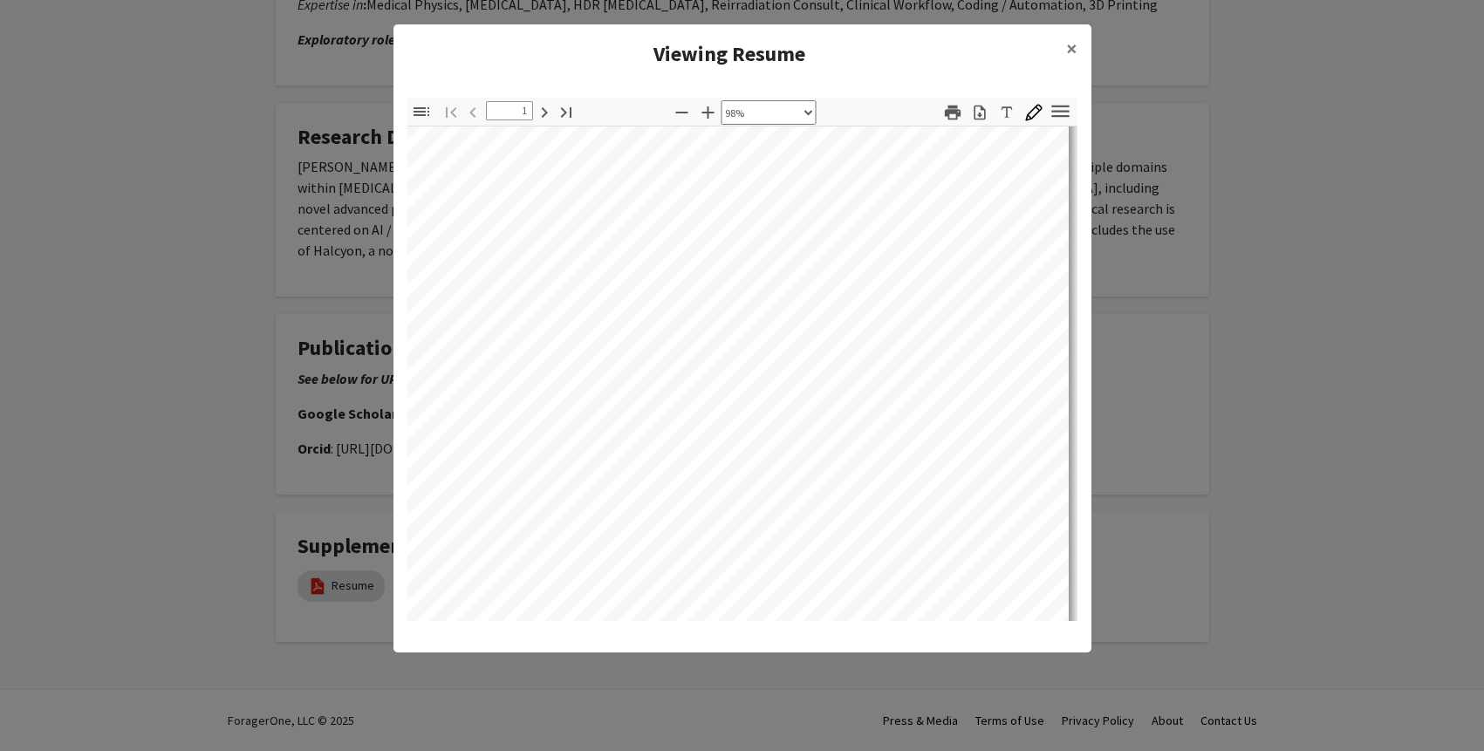
scroll to position [10, 0]
select select "custom"
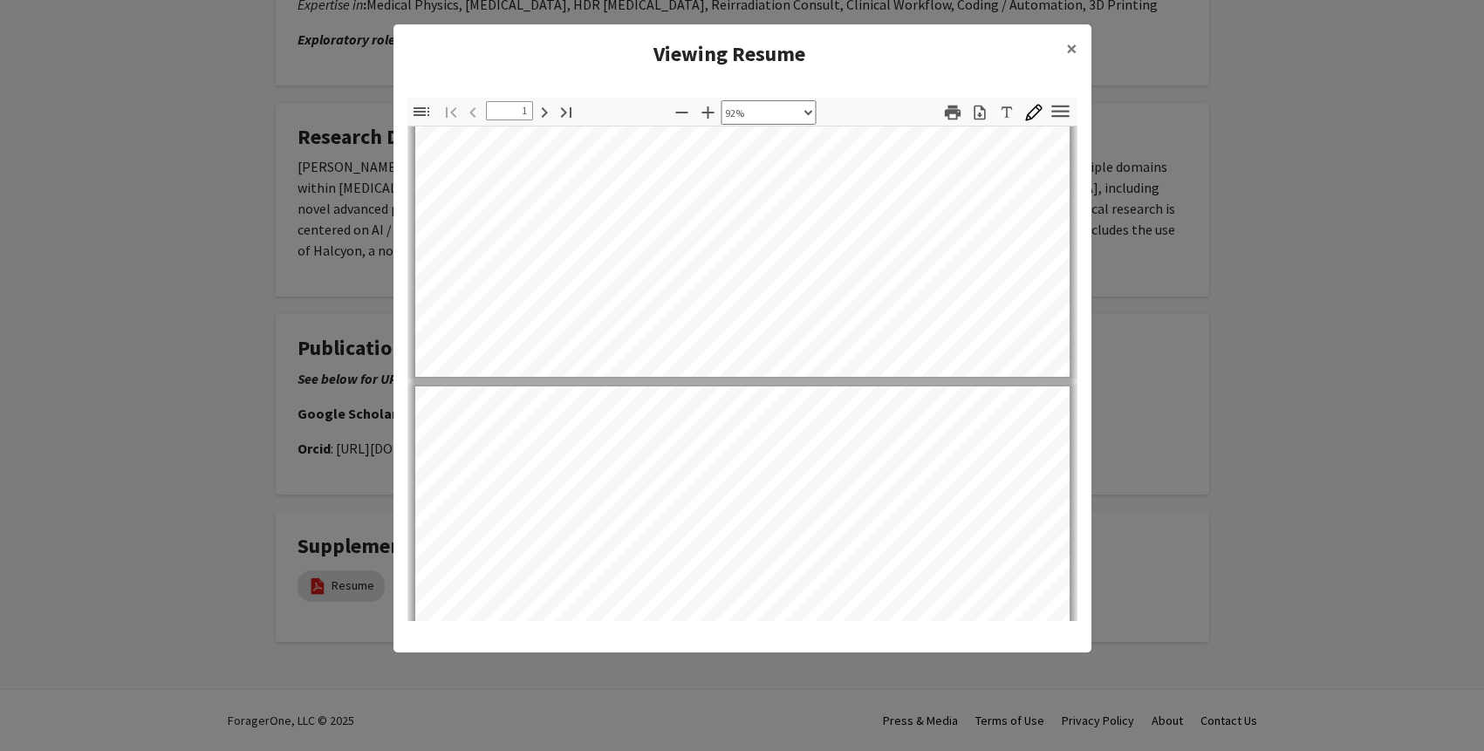
type input "2"
select select "custom"
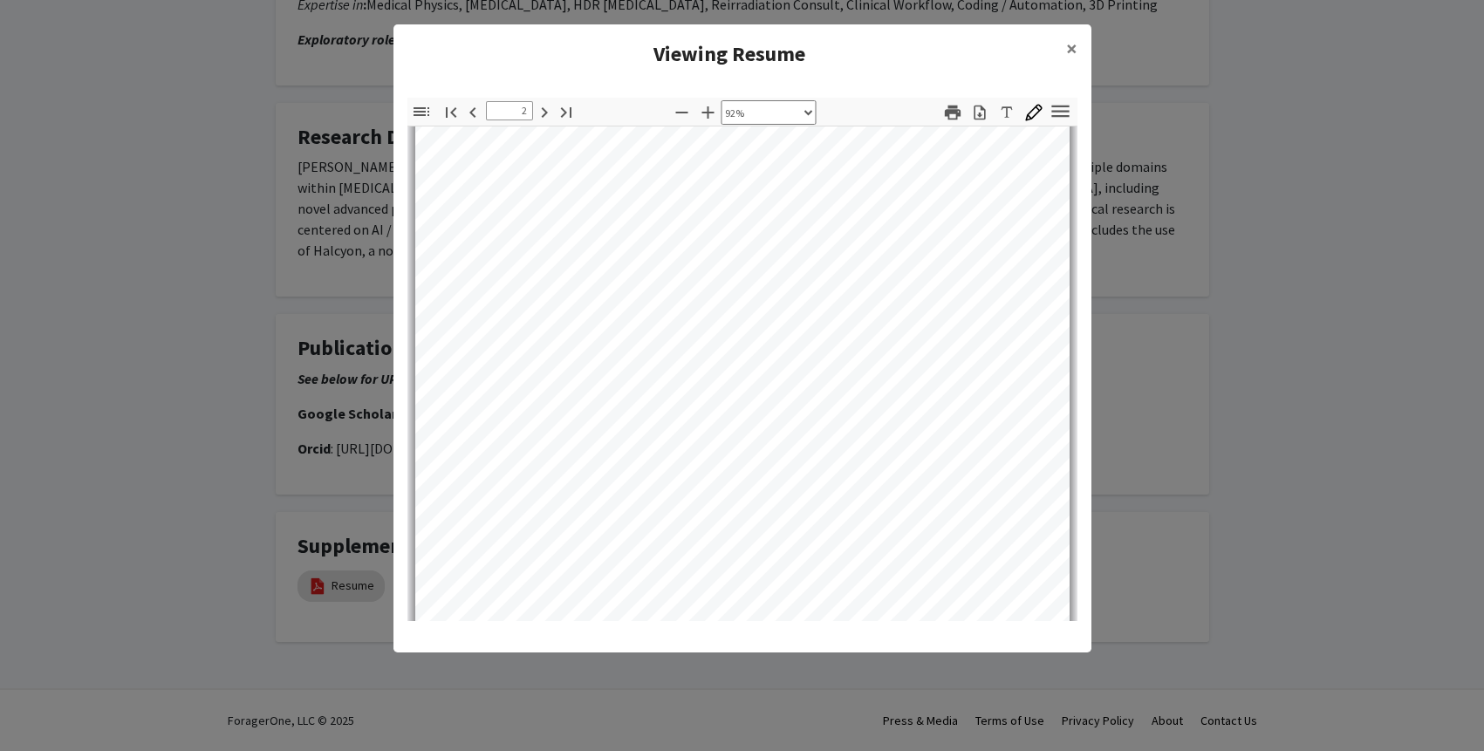
scroll to position [1204, 0]
type input "3"
select select "custom"
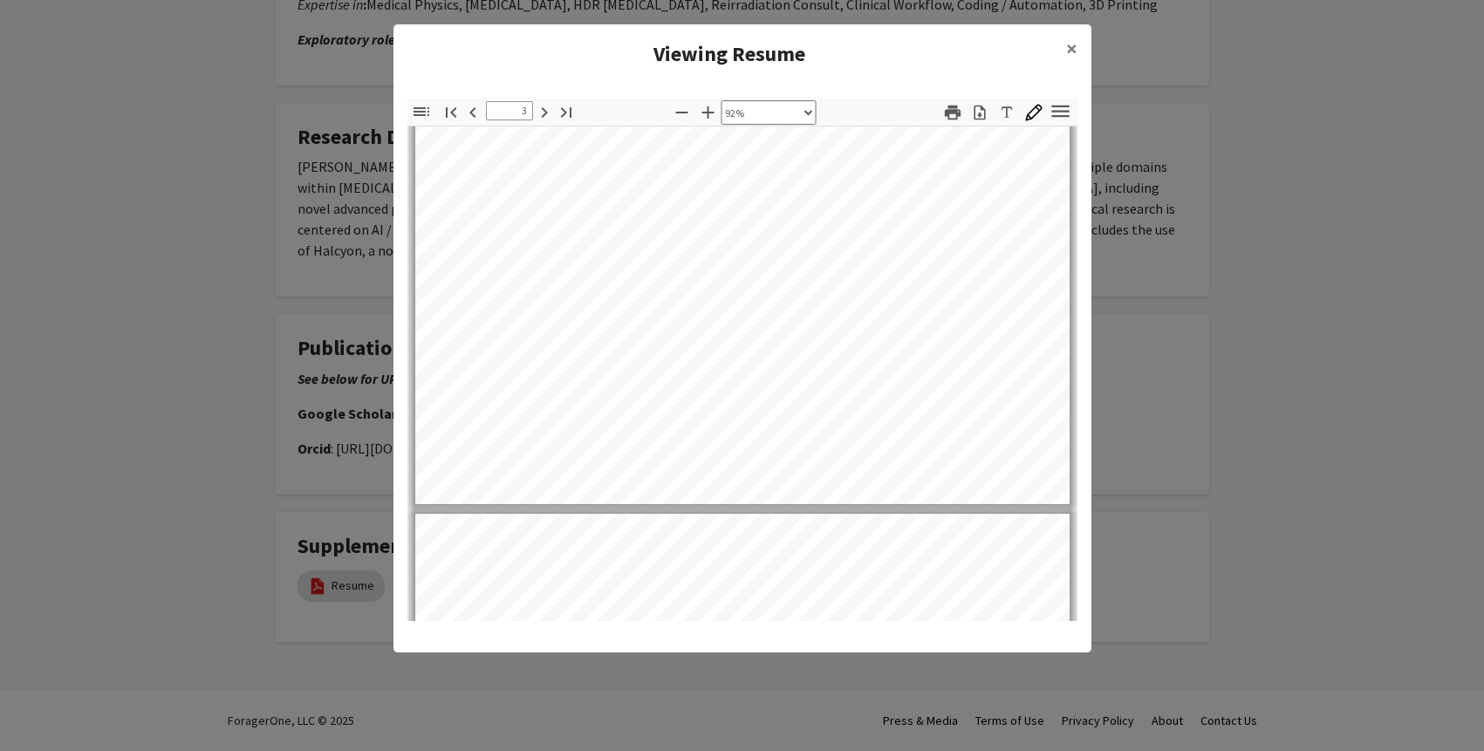
type input "4"
select select "custom"
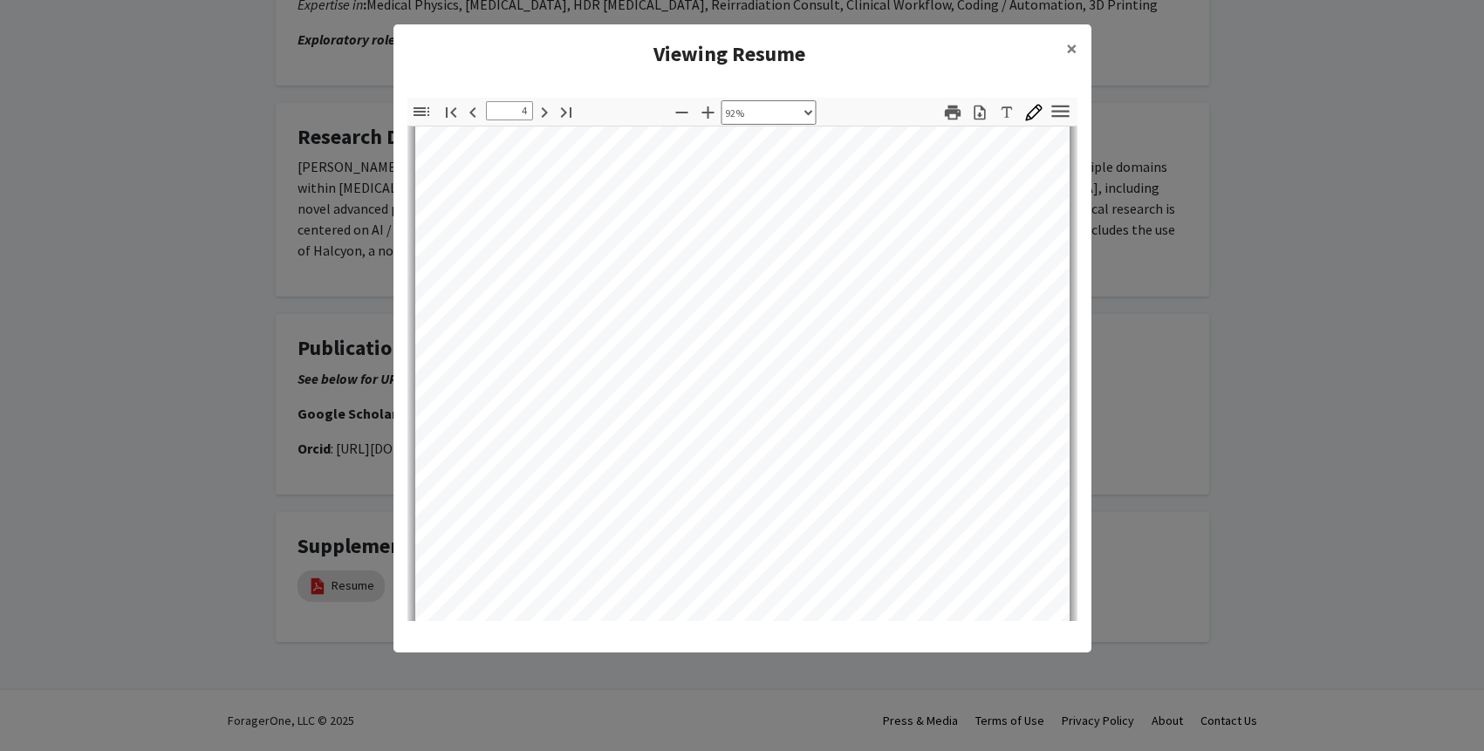
scroll to position [3068, 0]
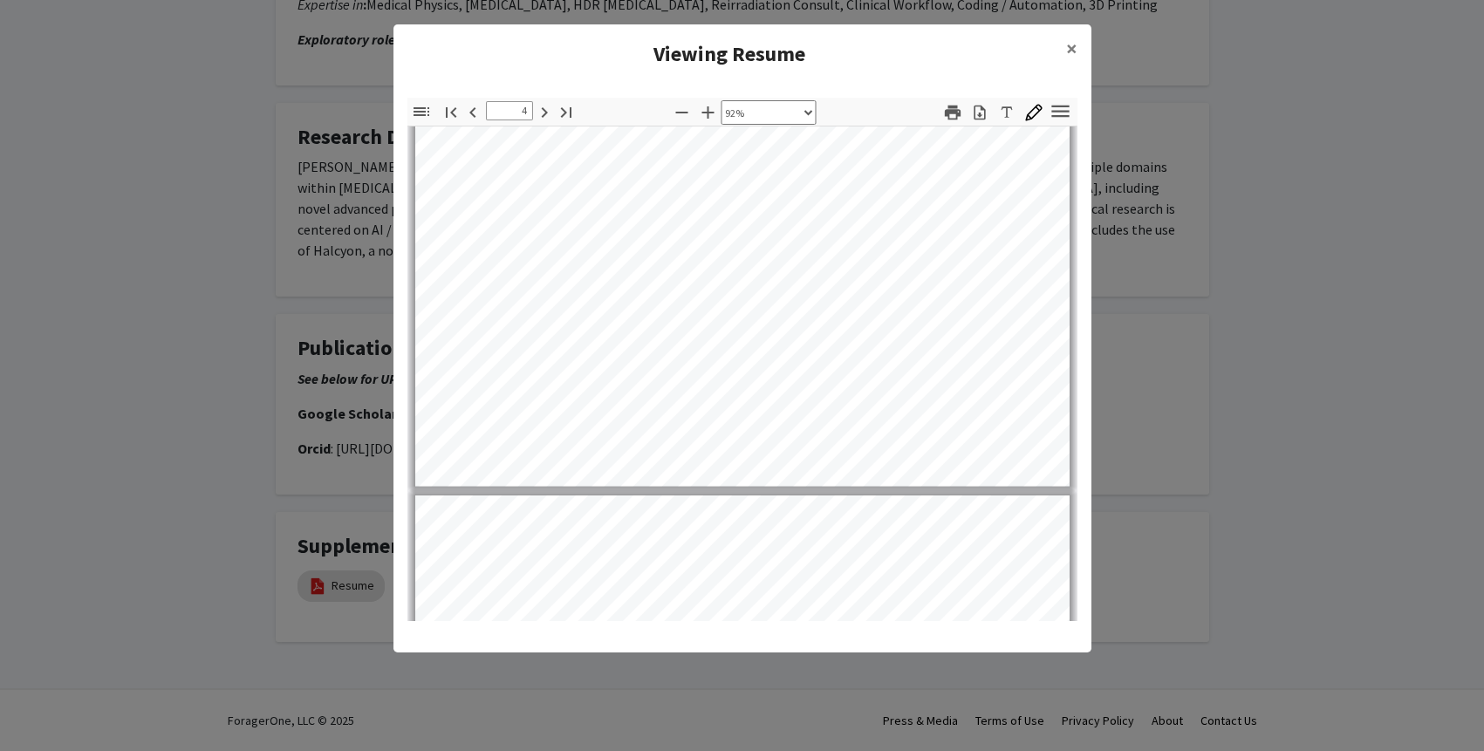
type input "5"
select select "custom"
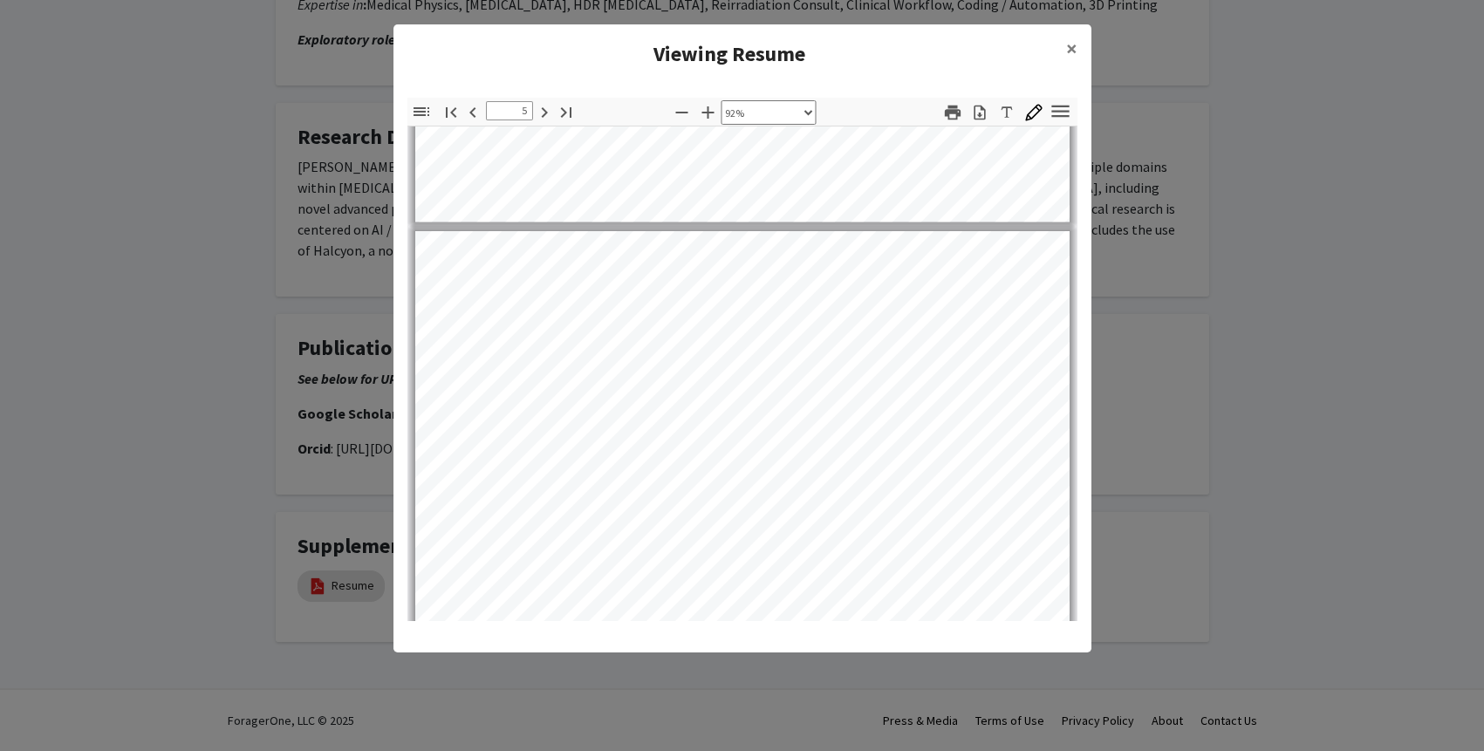
scroll to position [3334, 0]
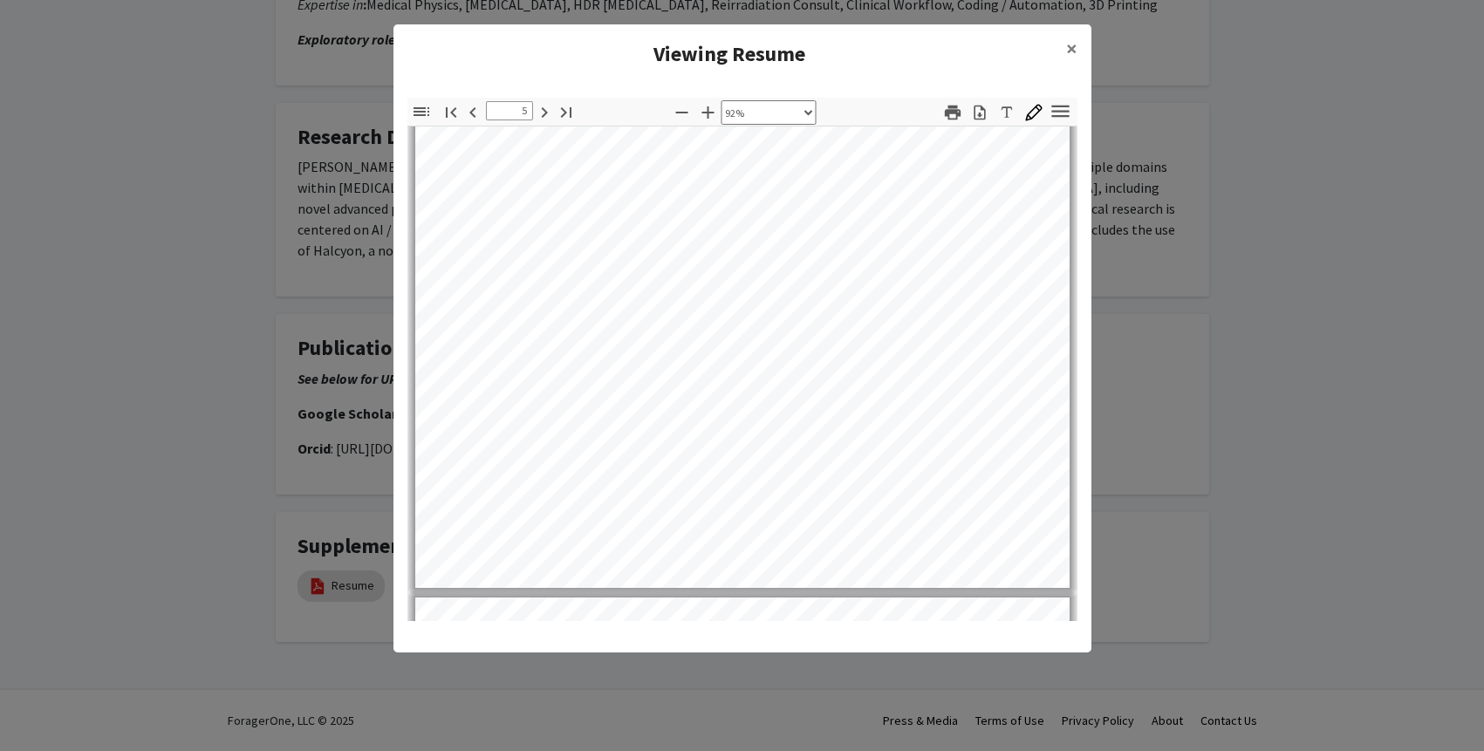
type input "6"
select select "custom"
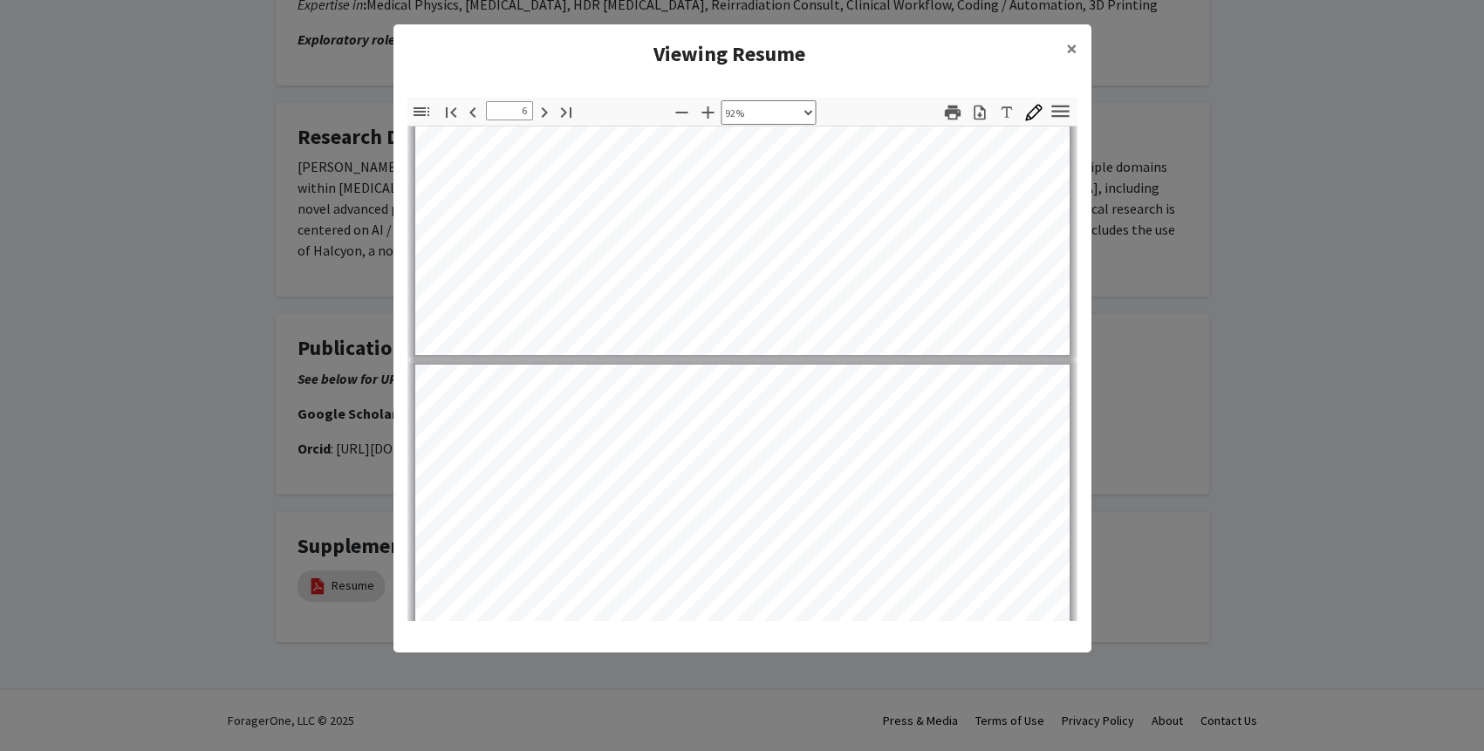
scroll to position [4200, 0]
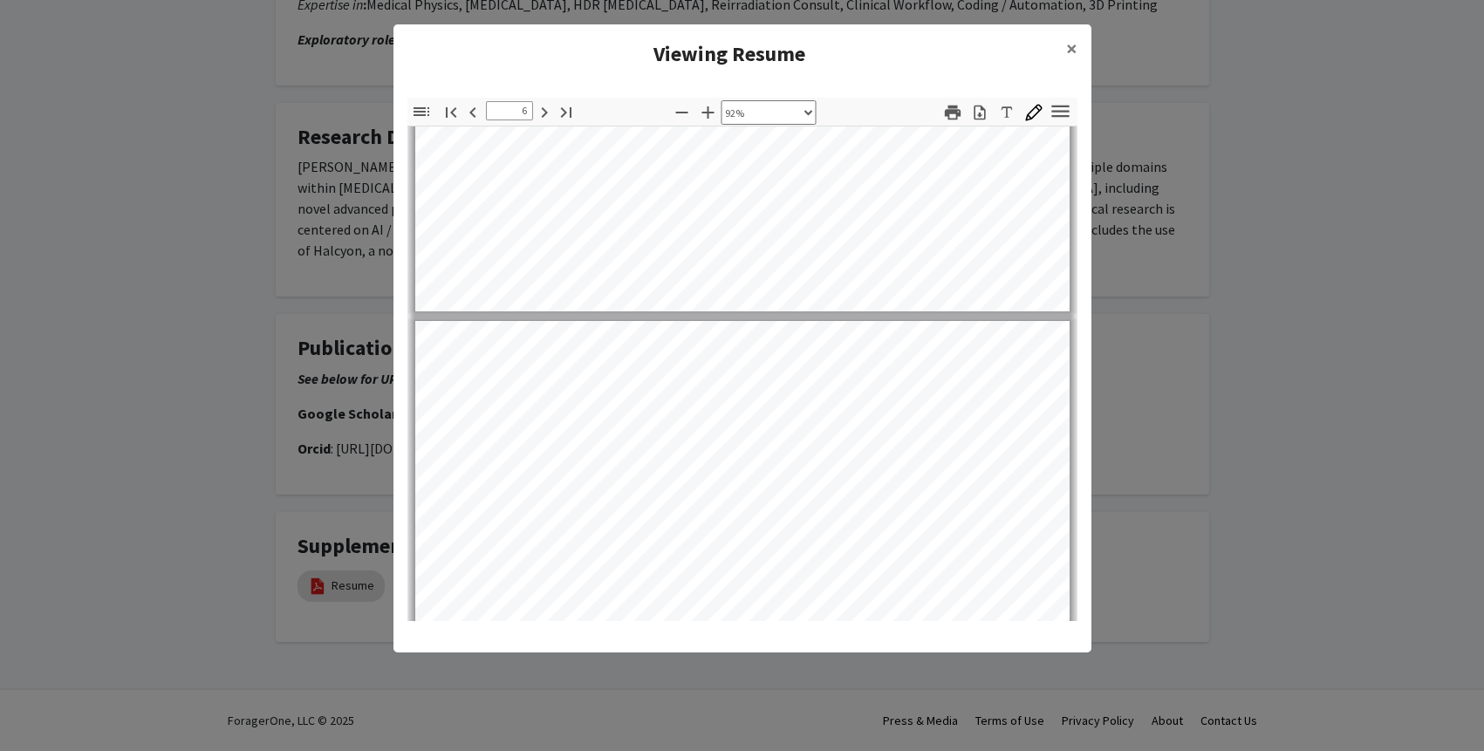
type input "5"
select select "custom"
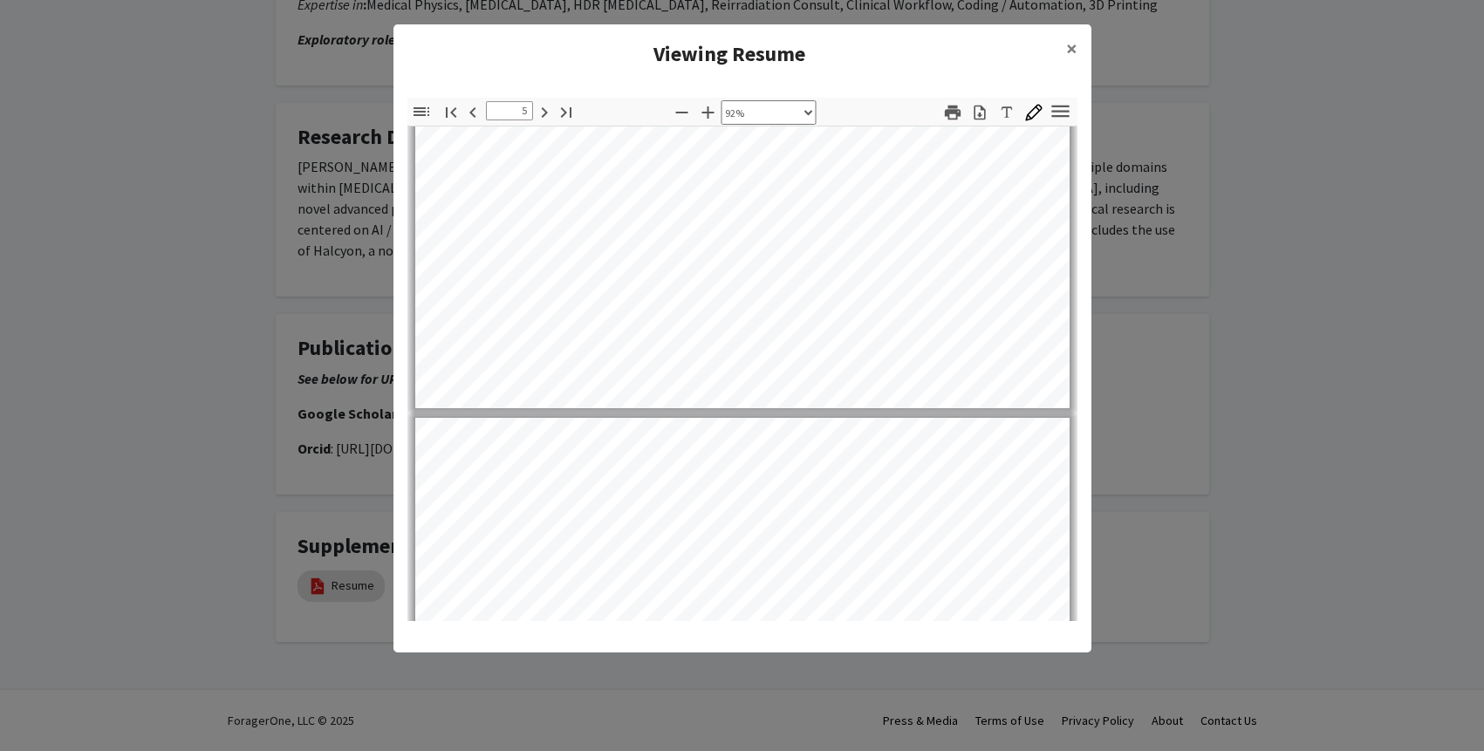
scroll to position [3975, 0]
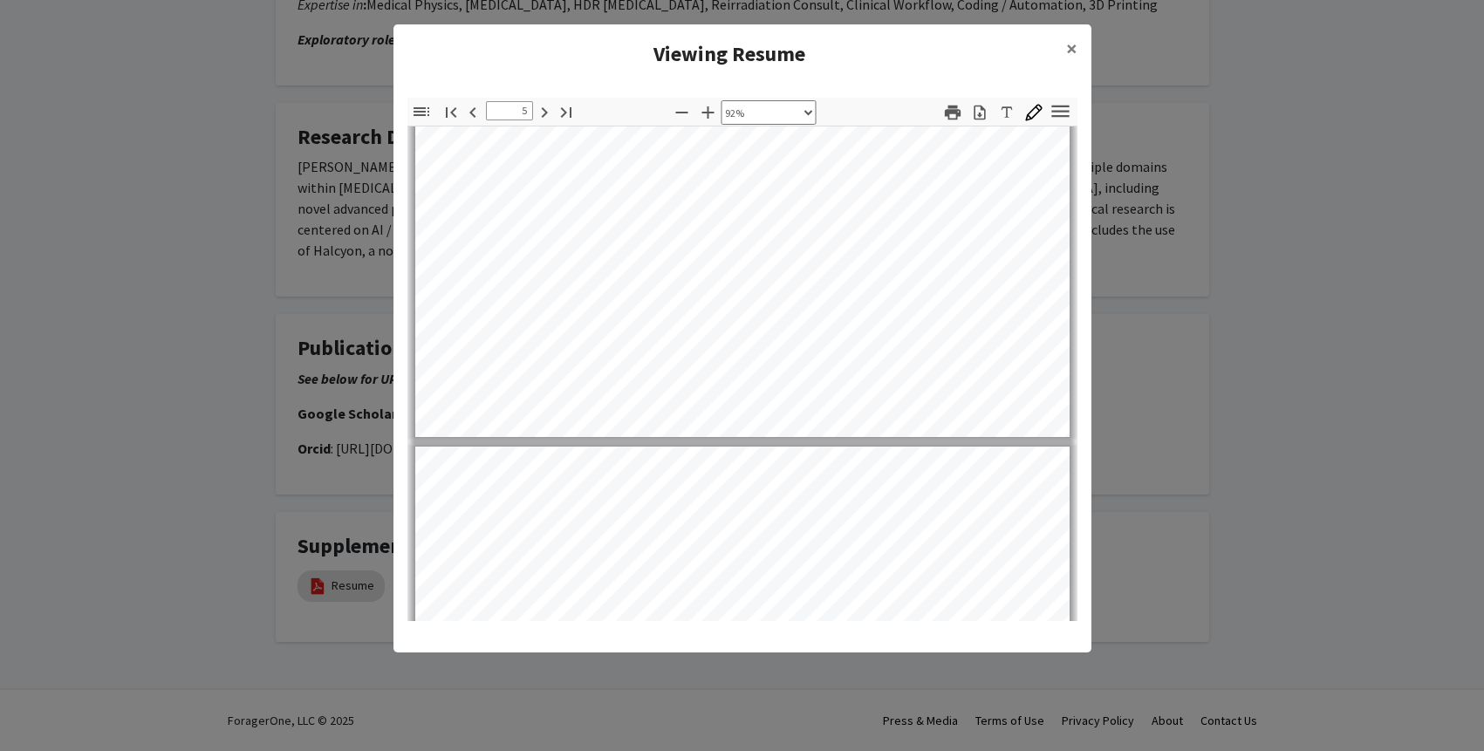
type input "6"
select select "custom"
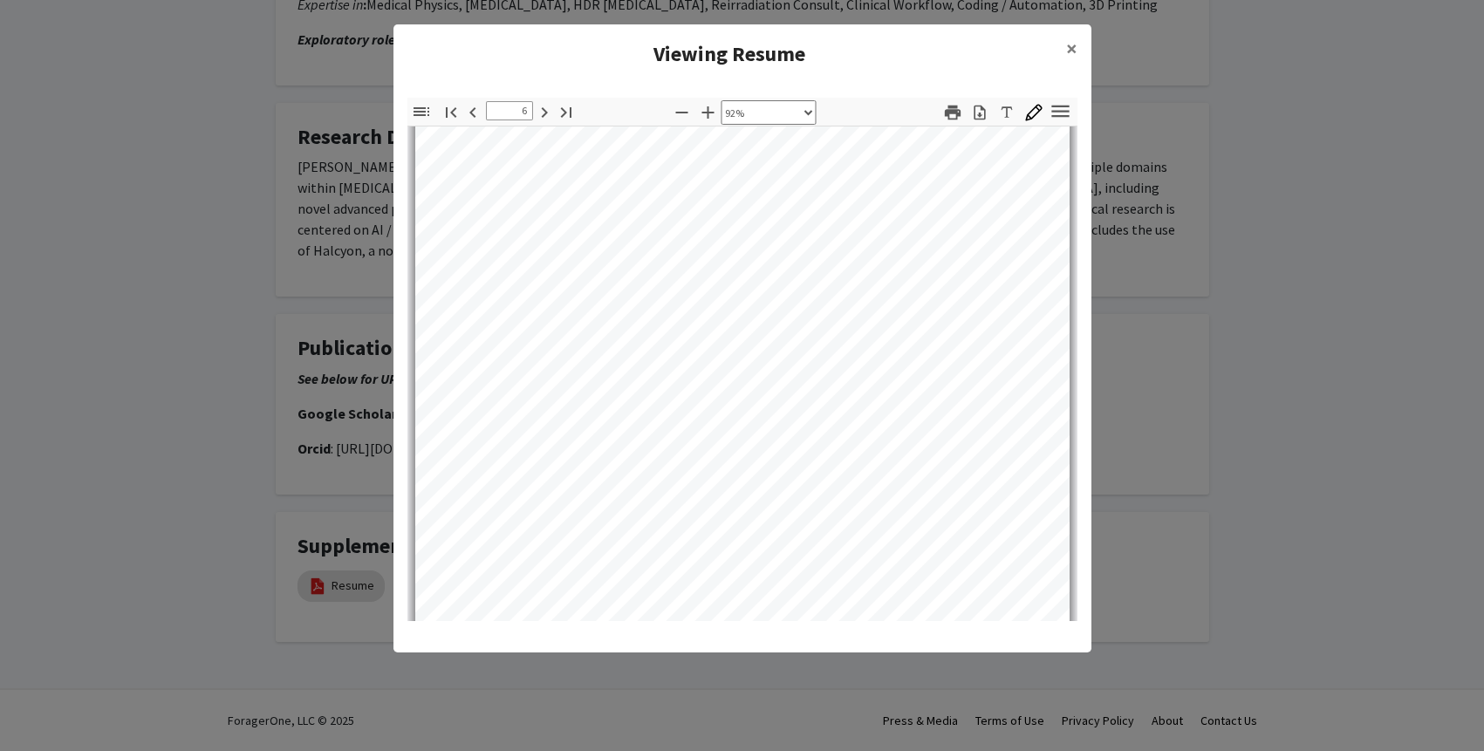
scroll to position [4374, 0]
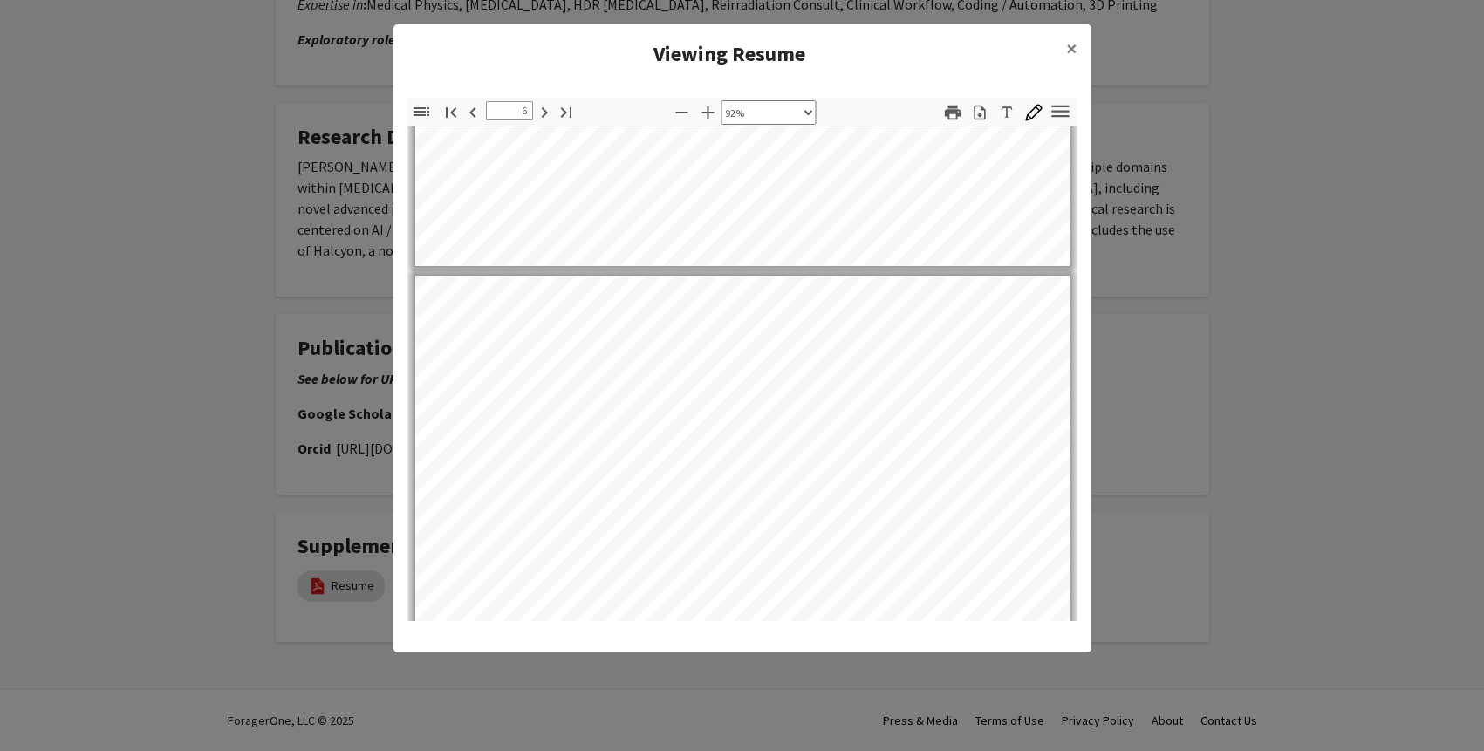
type input "5"
select select "custom"
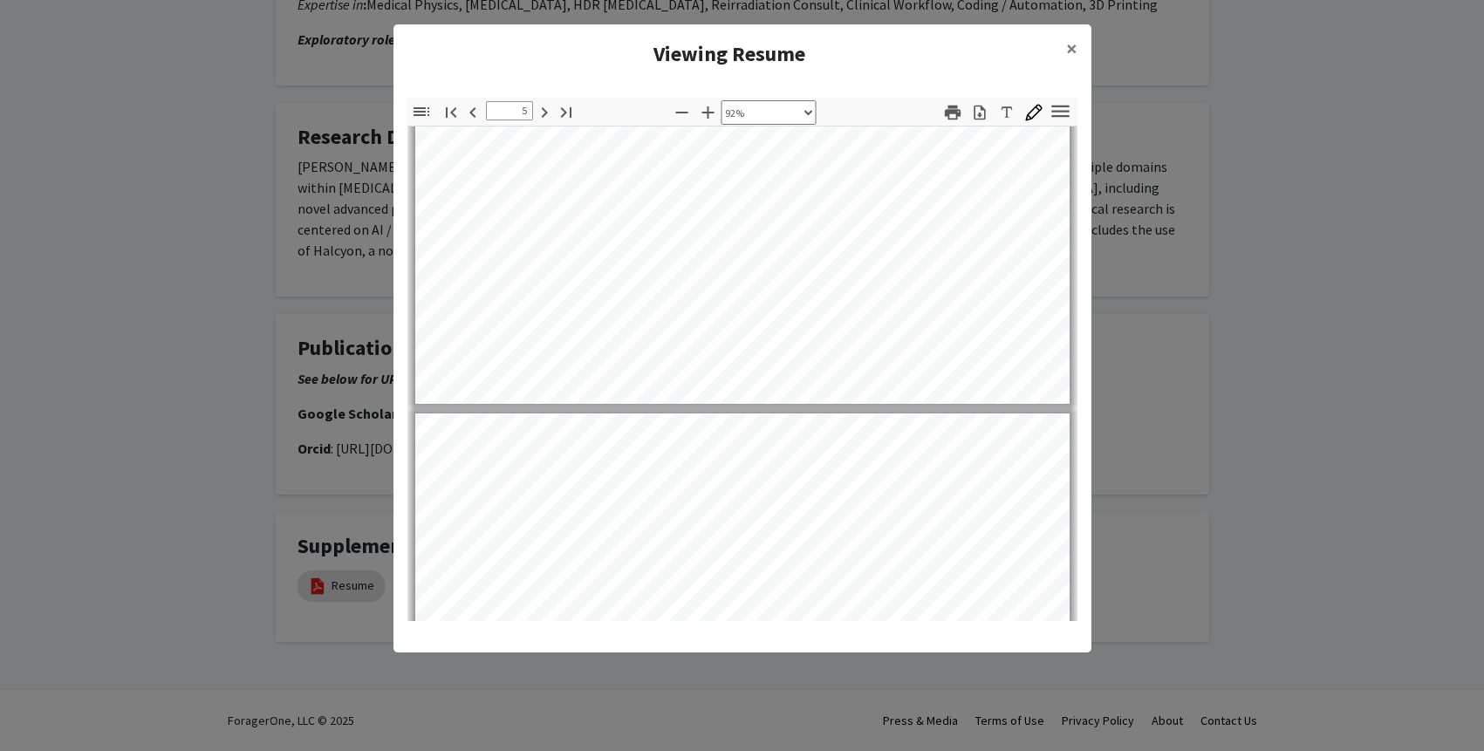
type input "6"
select select "custom"
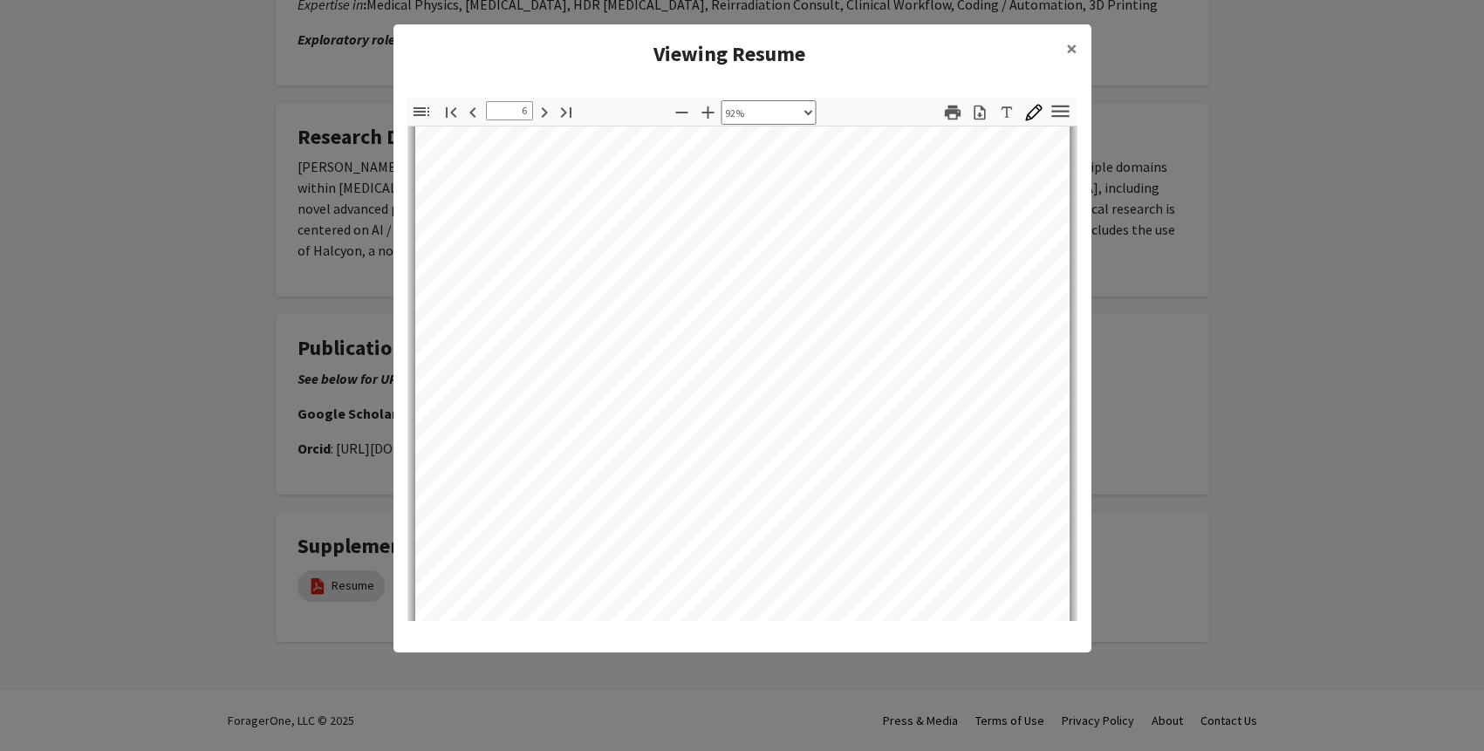
scroll to position [4536, 0]
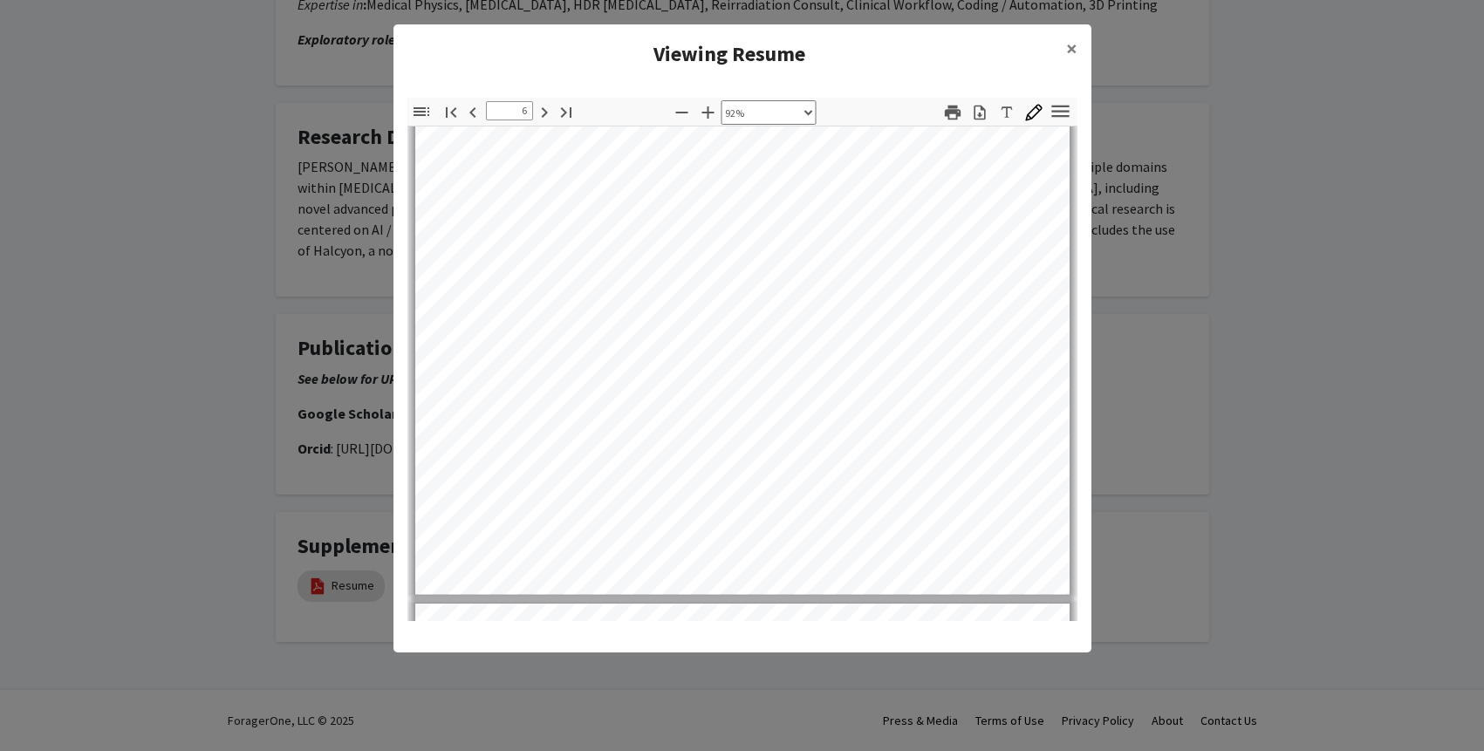
type input "7"
select select "custom"
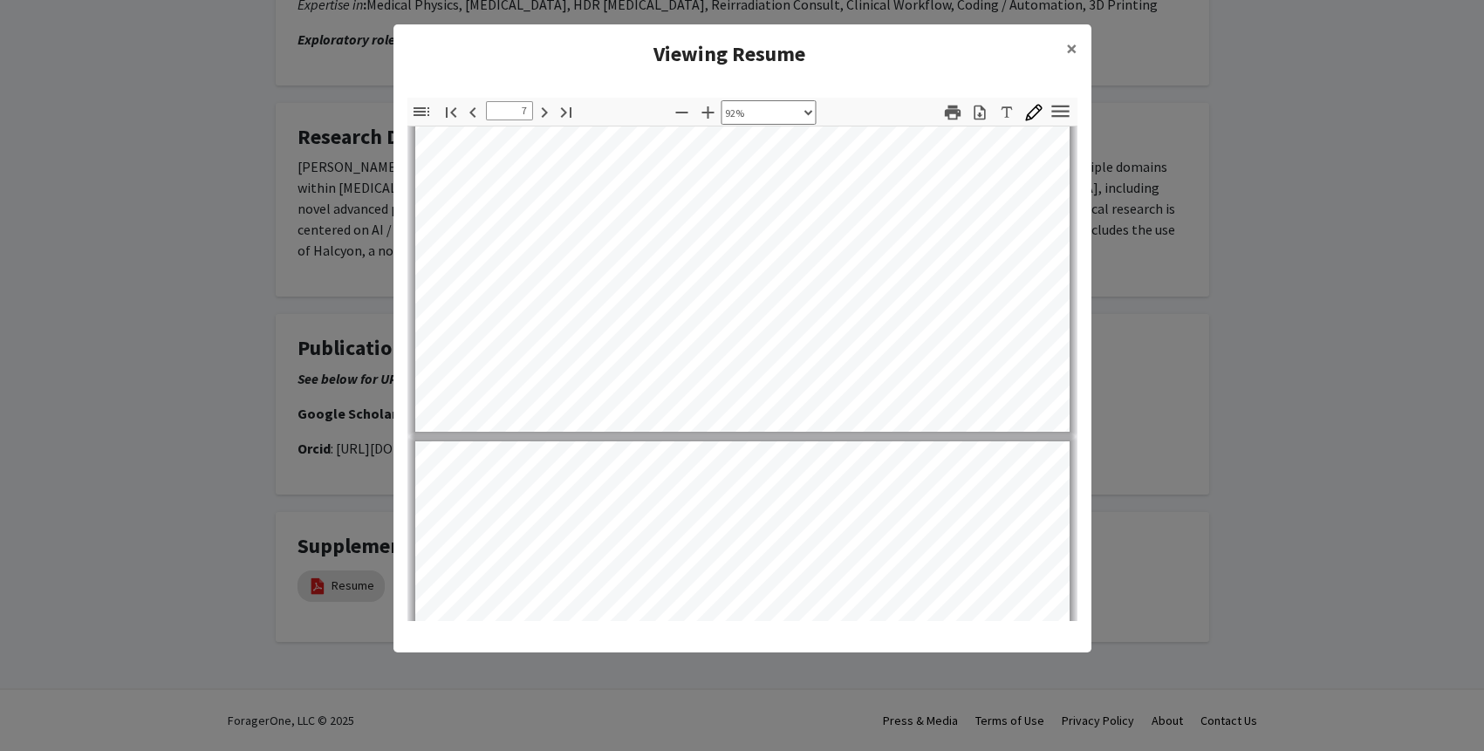
type input "8"
select select "custom"
click at [1143, 392] on modal-container "Viewing Resume × Thumbnails Document Outline Attachments Layers Current Outline…" at bounding box center [742, 375] width 1484 height 751
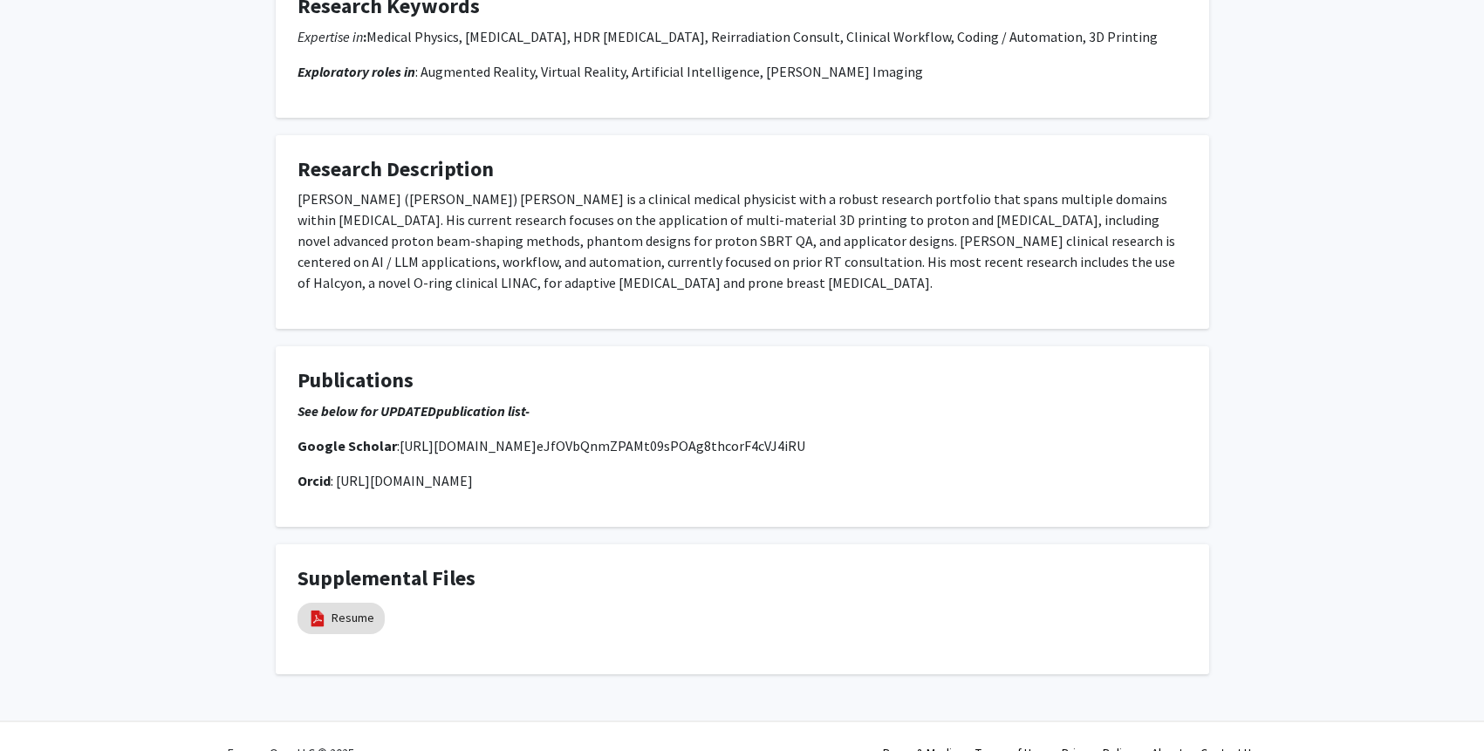
scroll to position [1558, 0]
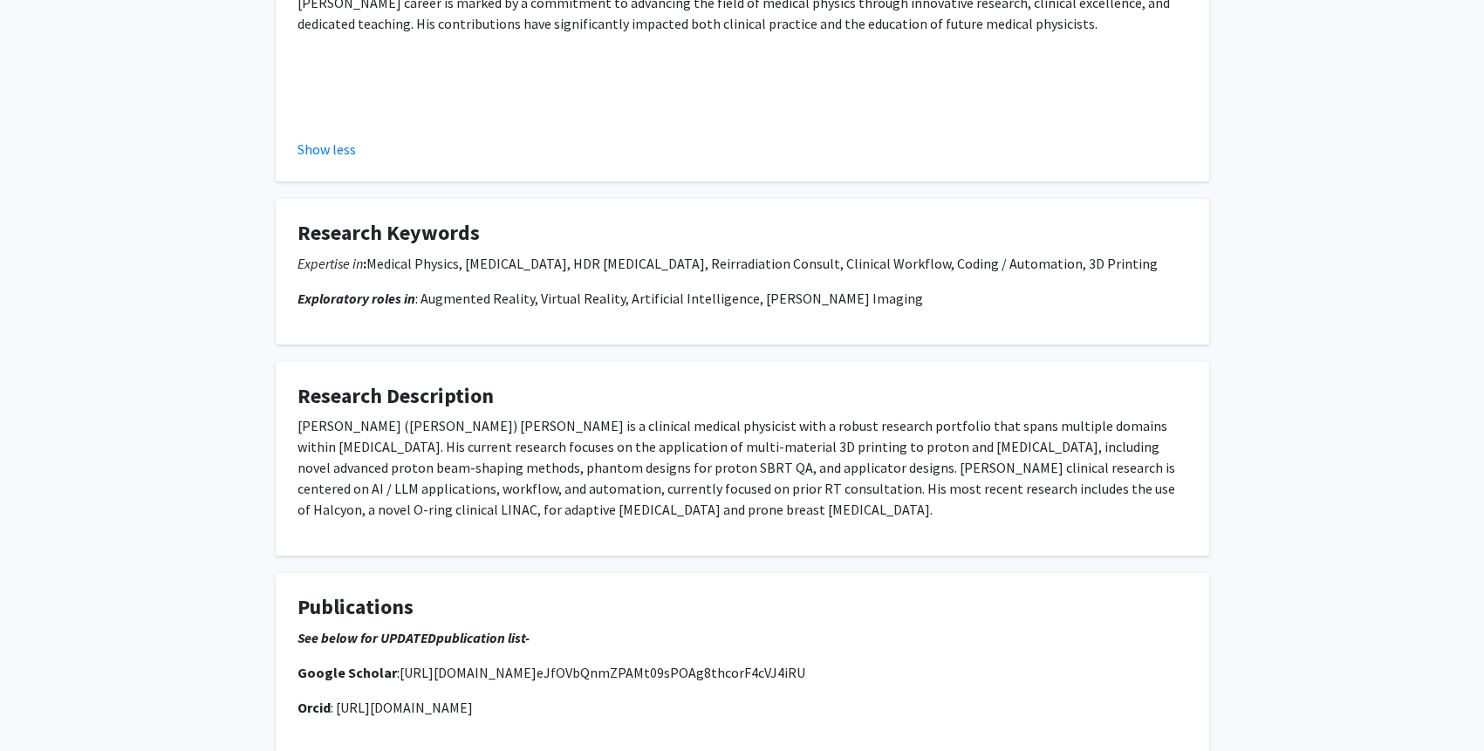
click at [494, 417] on p "Dr. Suk Whan (Paul) Yoon is a clinical medical physicist with a robust research…" at bounding box center [743, 467] width 890 height 105
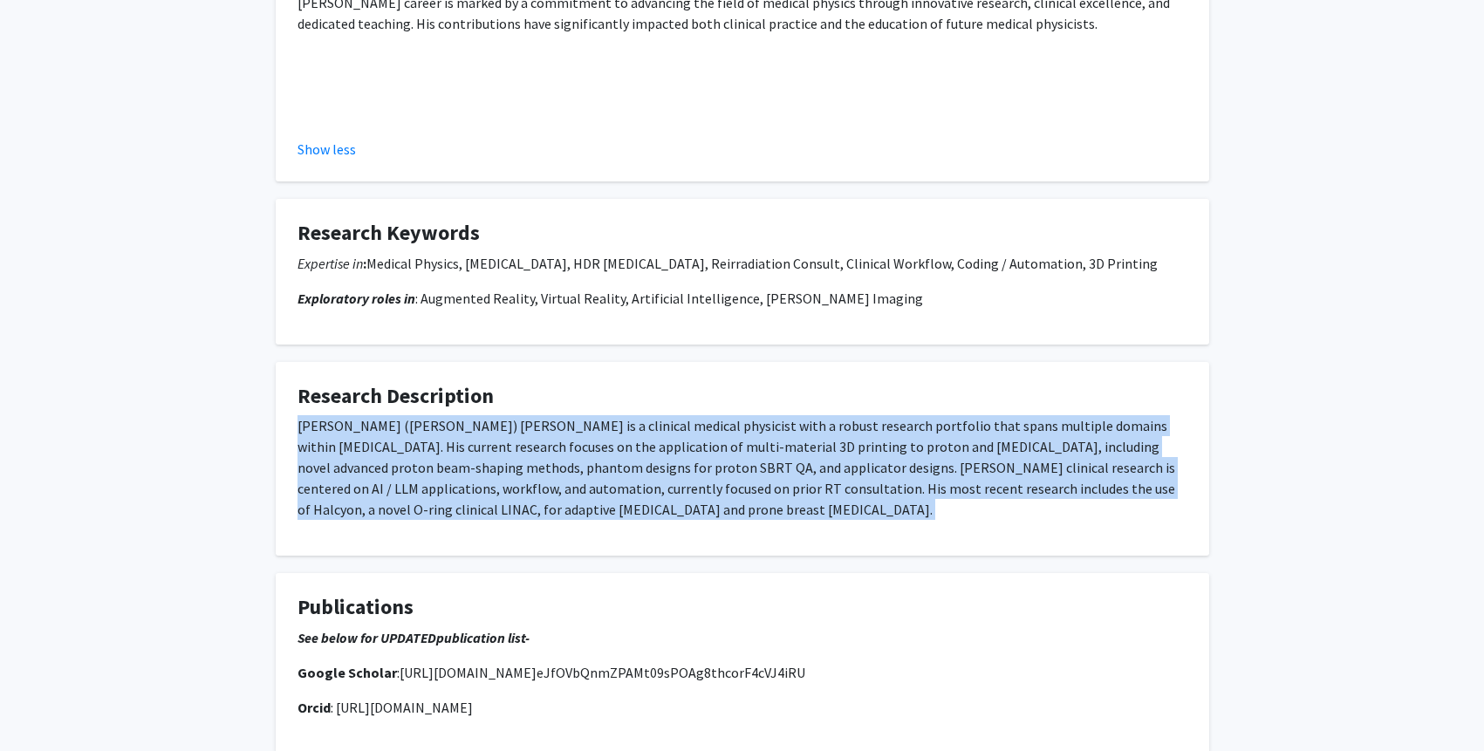
click at [494, 417] on p "Dr. Suk Whan (Paul) Yoon is a clinical medical physicist with a robust research…" at bounding box center [743, 467] width 890 height 105
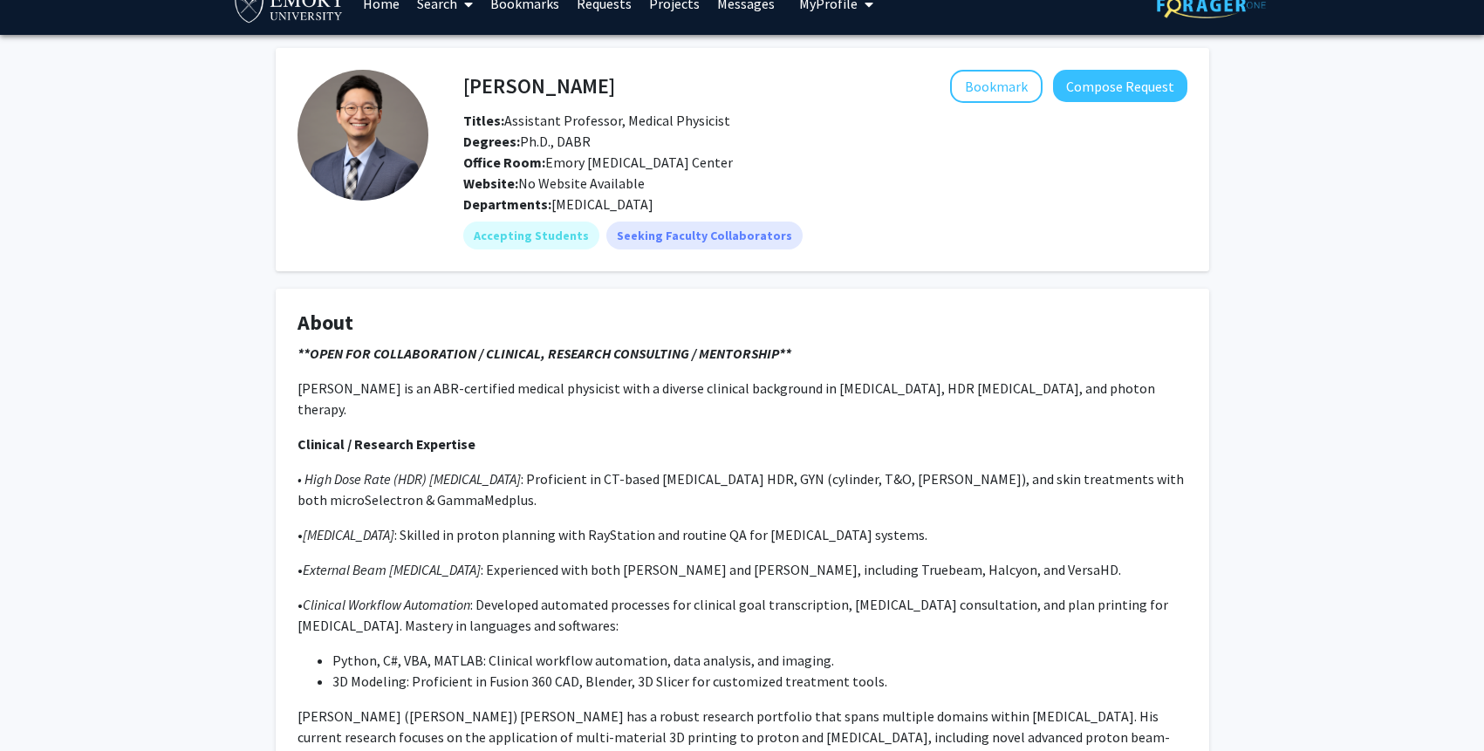
scroll to position [0, 0]
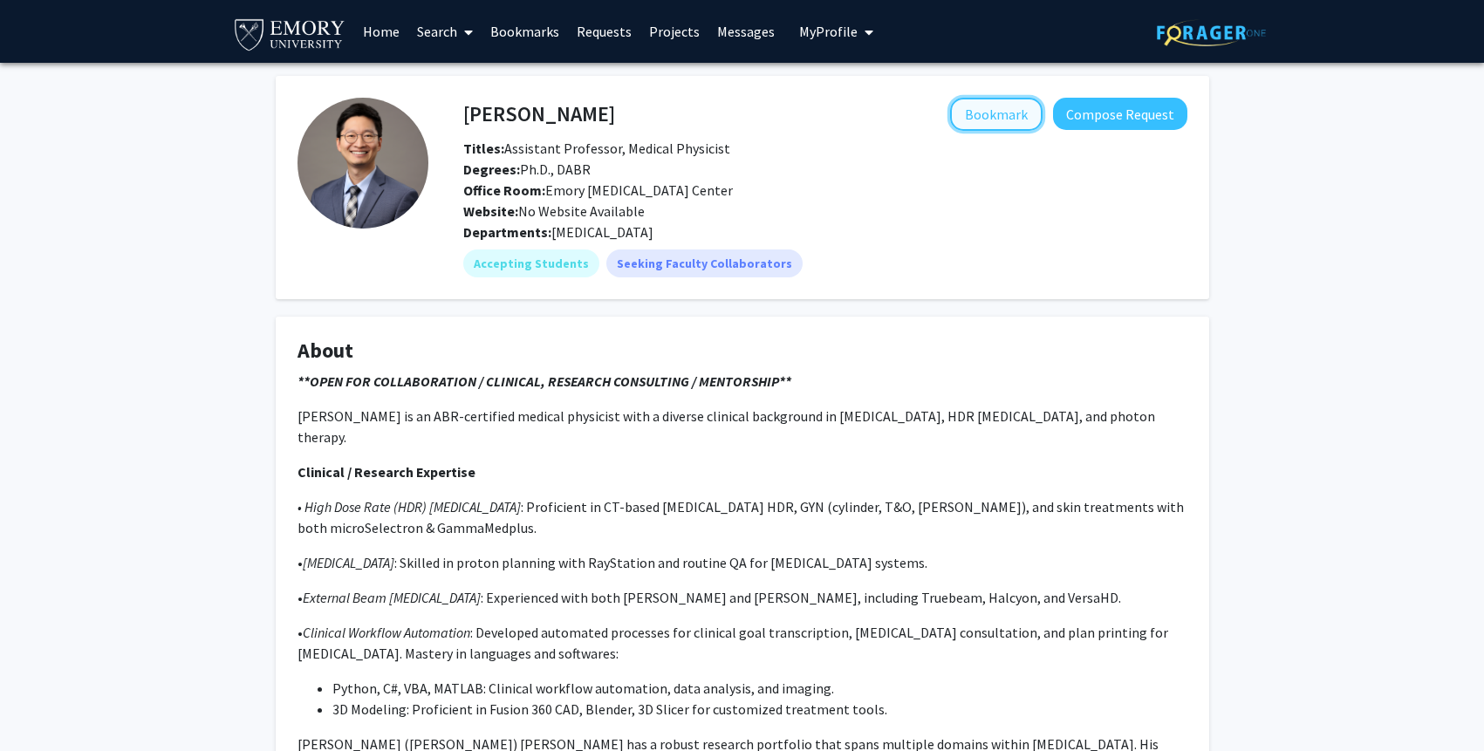
click at [1007, 113] on button "Bookmark" at bounding box center [996, 114] width 92 height 33
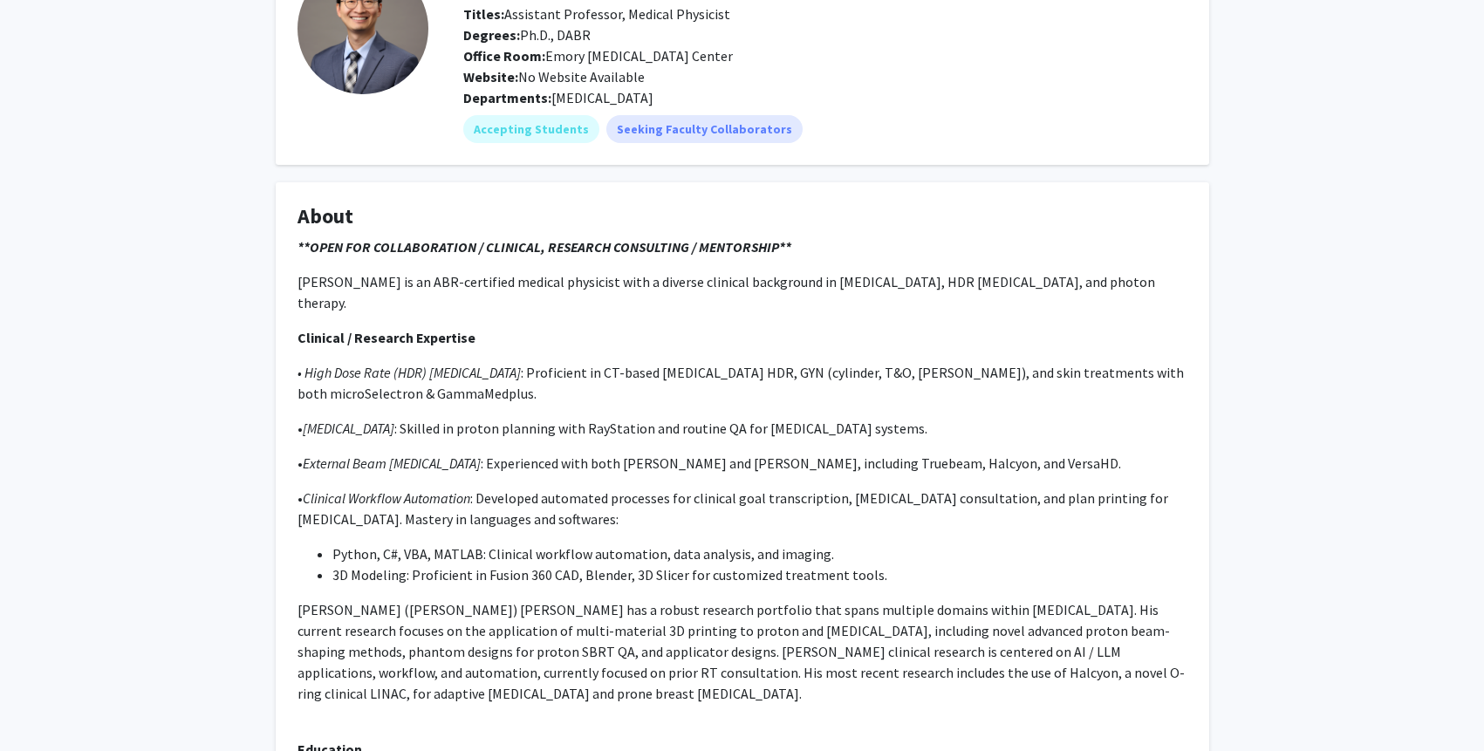
click at [828, 162] on fg-card "Suk Yoon Remove Bookmark Compose Request Titles: Assistant Professor, Medical P…" at bounding box center [743, 53] width 934 height 223
click at [671, 26] on div "Degrees: Ph.D., DABR" at bounding box center [825, 34] width 750 height 21
drag, startPoint x: 737, startPoint y: 22, endPoint x: 617, endPoint y: 19, distance: 120.4
click at [617, 19] on div "Titles: Assistant Professor, Medical Physicist" at bounding box center [825, 13] width 750 height 21
copy span "Medical Physicist"
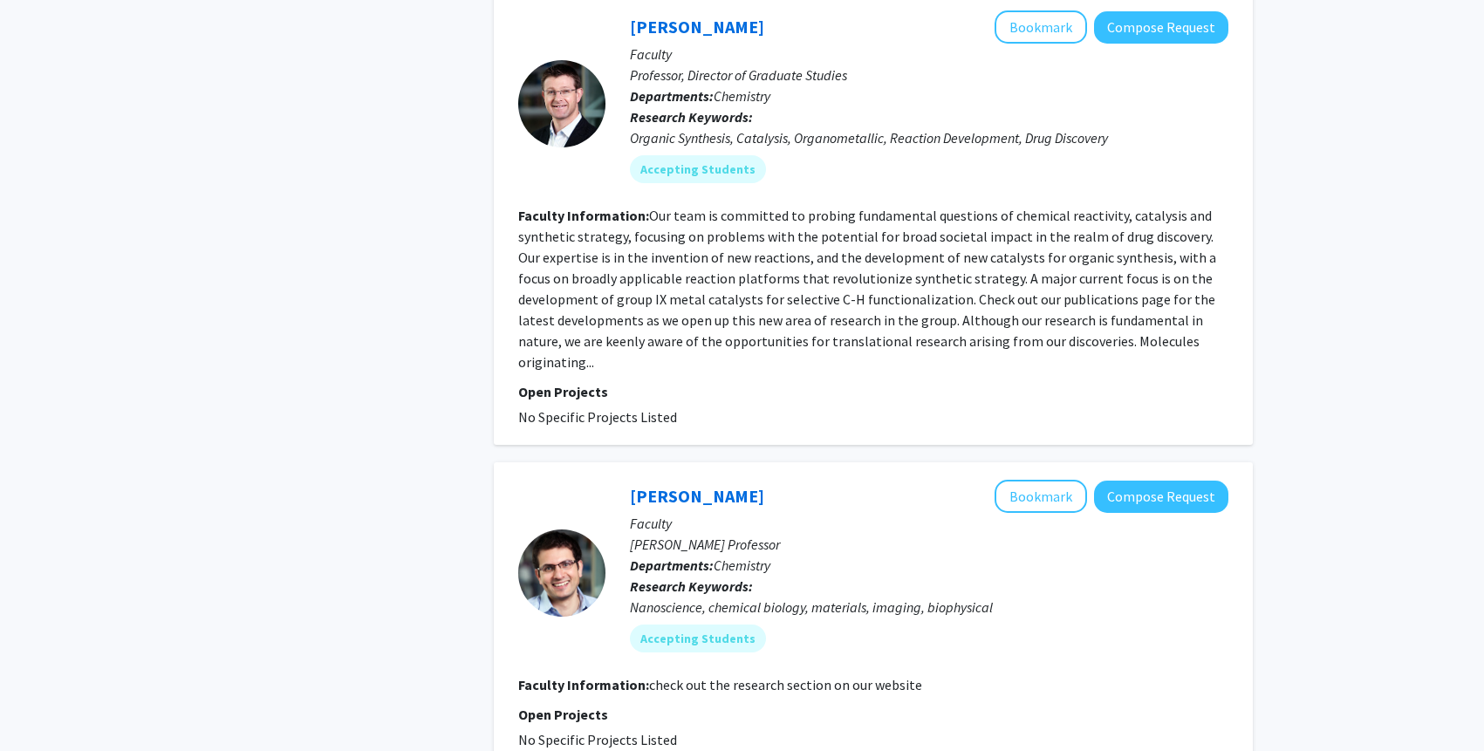
scroll to position [5428, 0]
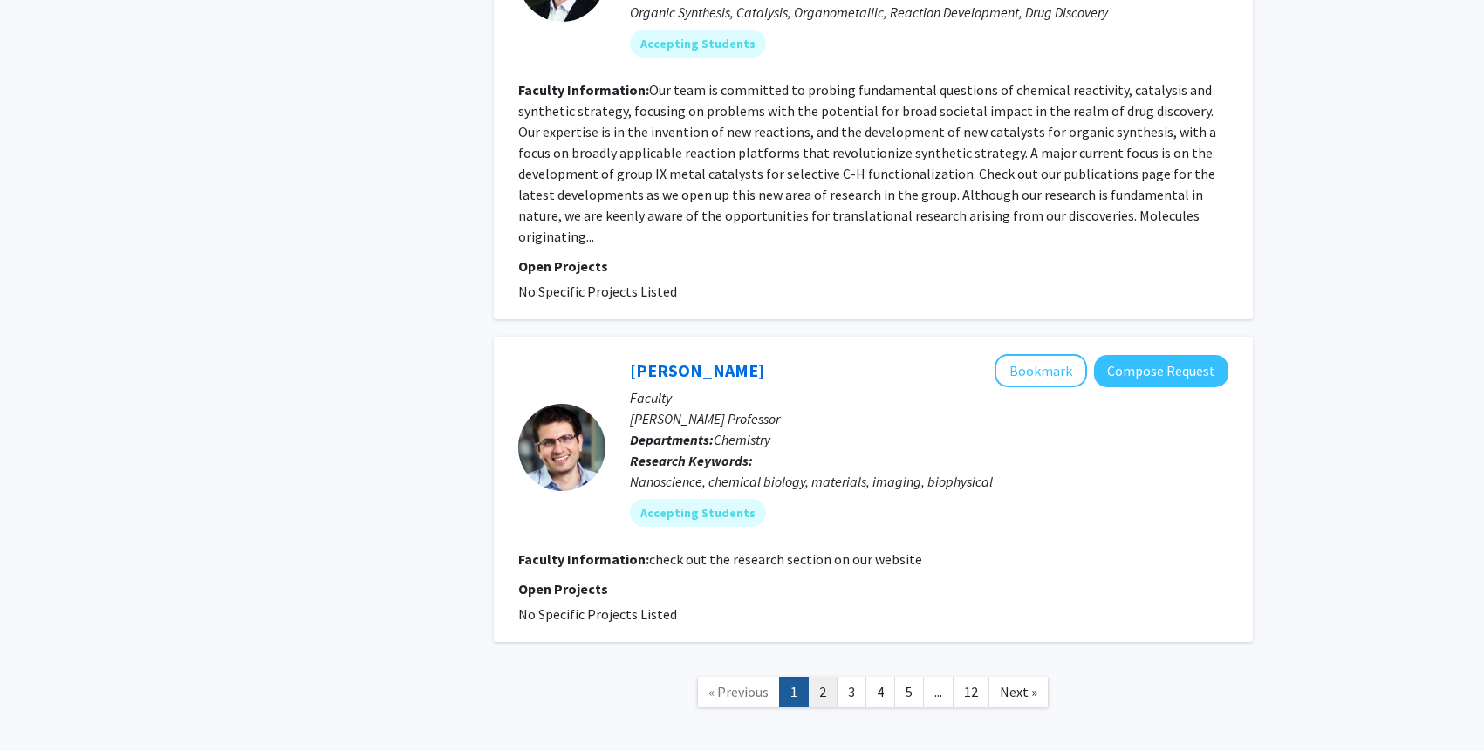
click at [821, 677] on link "2" at bounding box center [823, 692] width 30 height 31
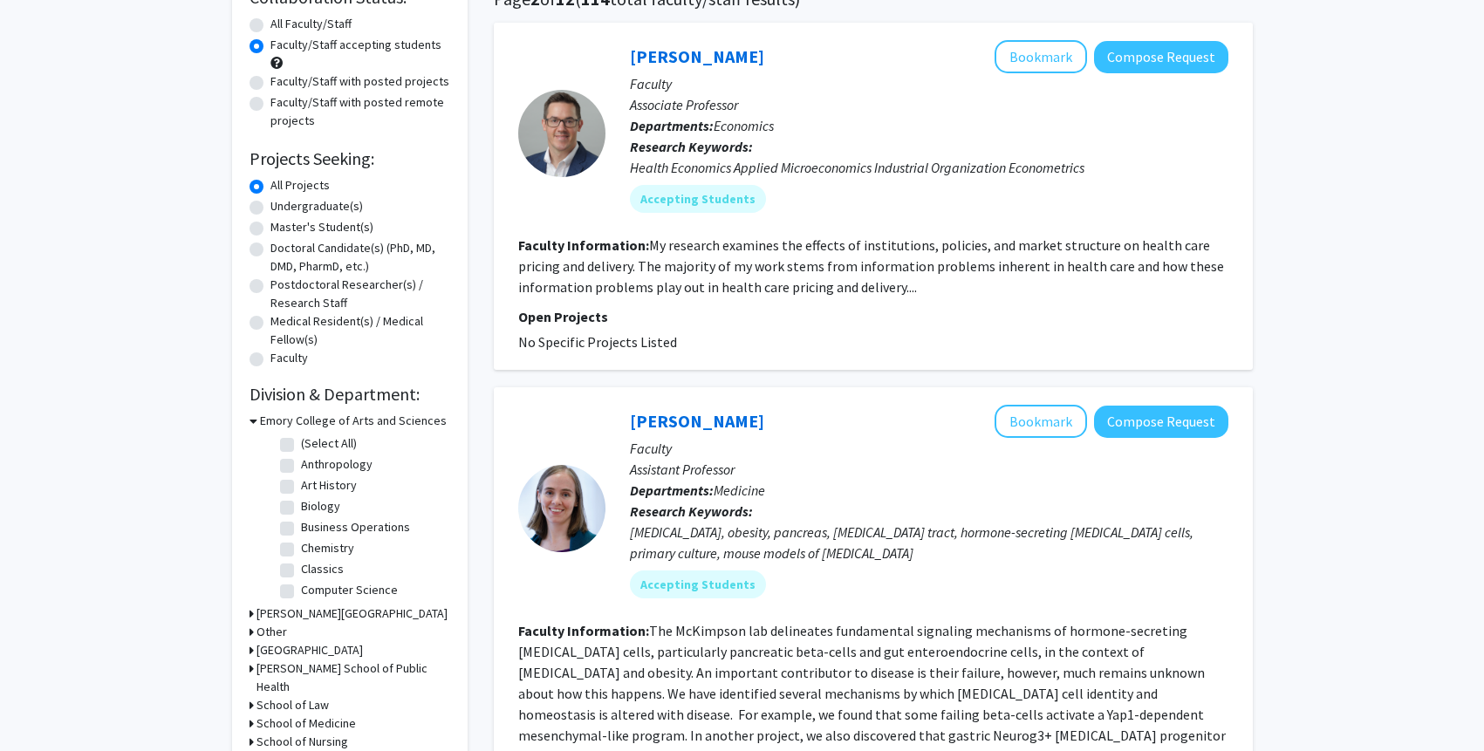
scroll to position [345, 0]
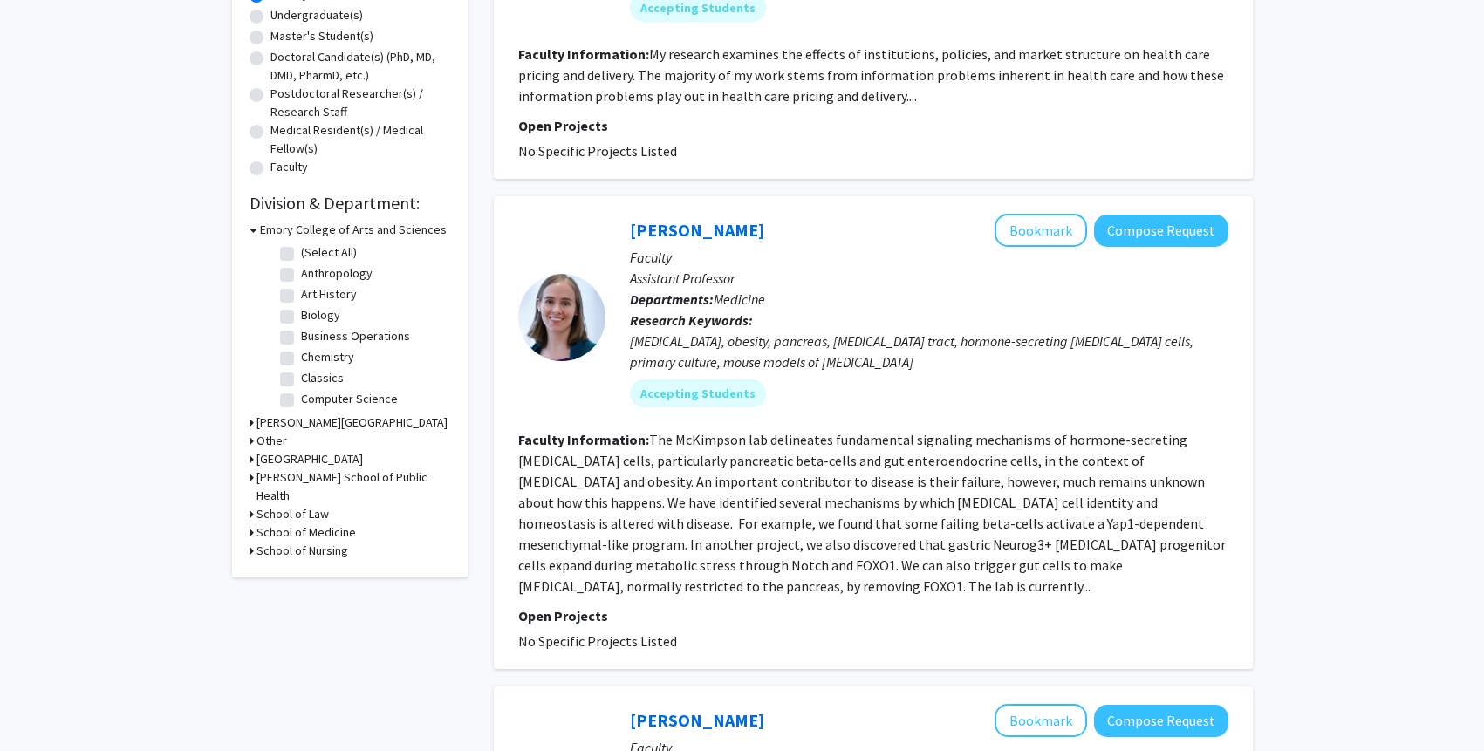
click at [1028, 567] on fg-read-more "The McKimpson lab delineates fundamental signaling mechanisms of hormone-secret…" at bounding box center [872, 513] width 708 height 164
click at [1078, 563] on fg-read-more "The McKimpson lab delineates fundamental signaling mechanisms of hormone-secret…" at bounding box center [872, 513] width 708 height 164
click at [1035, 227] on button "Bookmark" at bounding box center [1041, 230] width 92 height 33
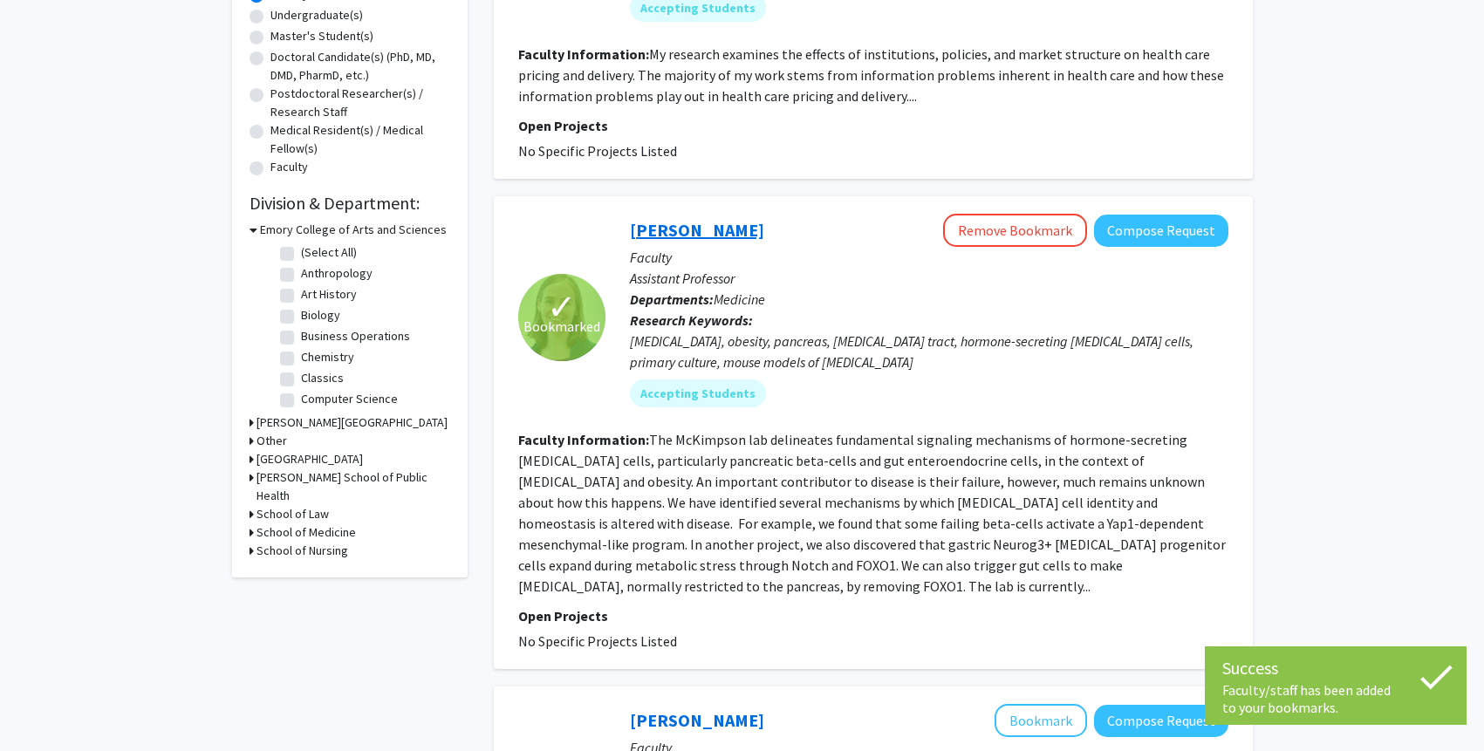
click at [721, 241] on link "Wendy McKimpson" at bounding box center [697, 230] width 134 height 22
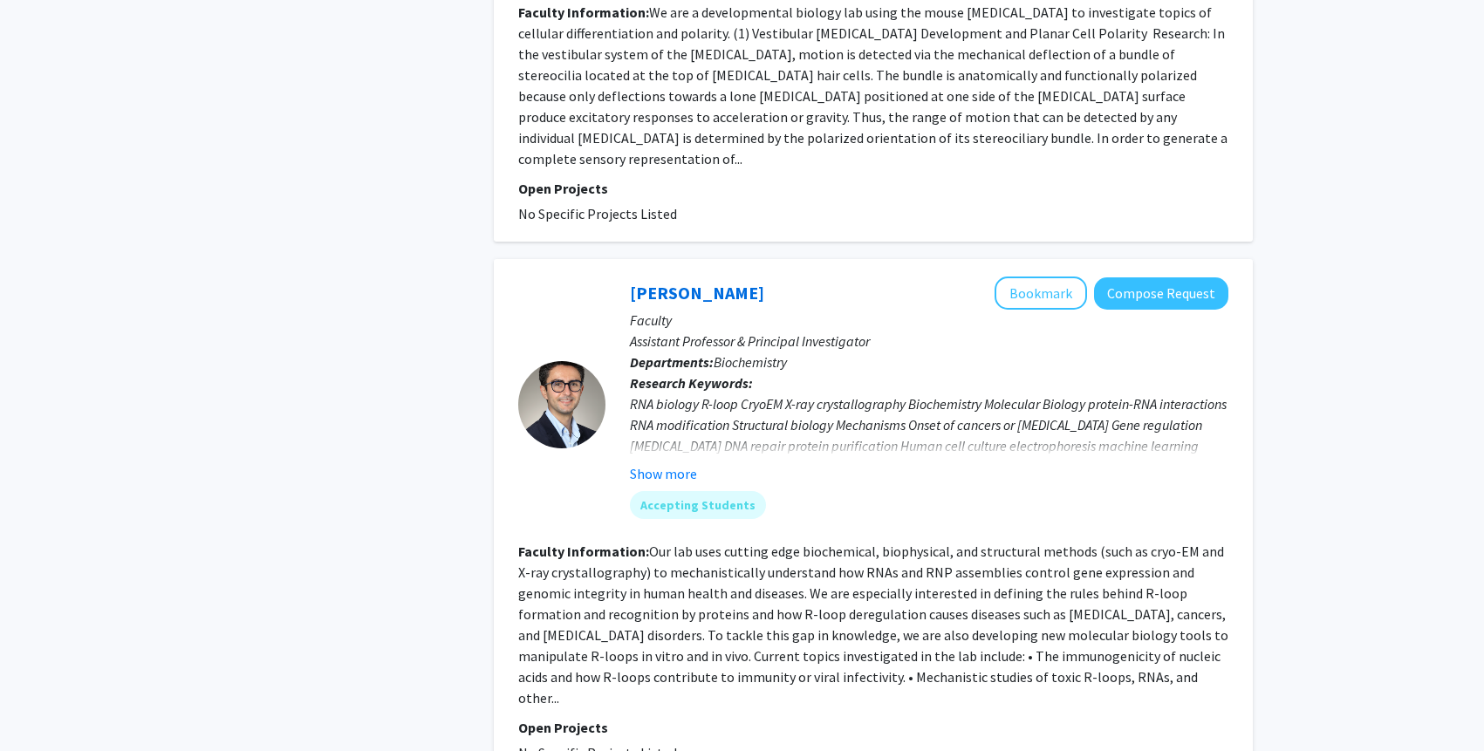
scroll to position [2112, 0]
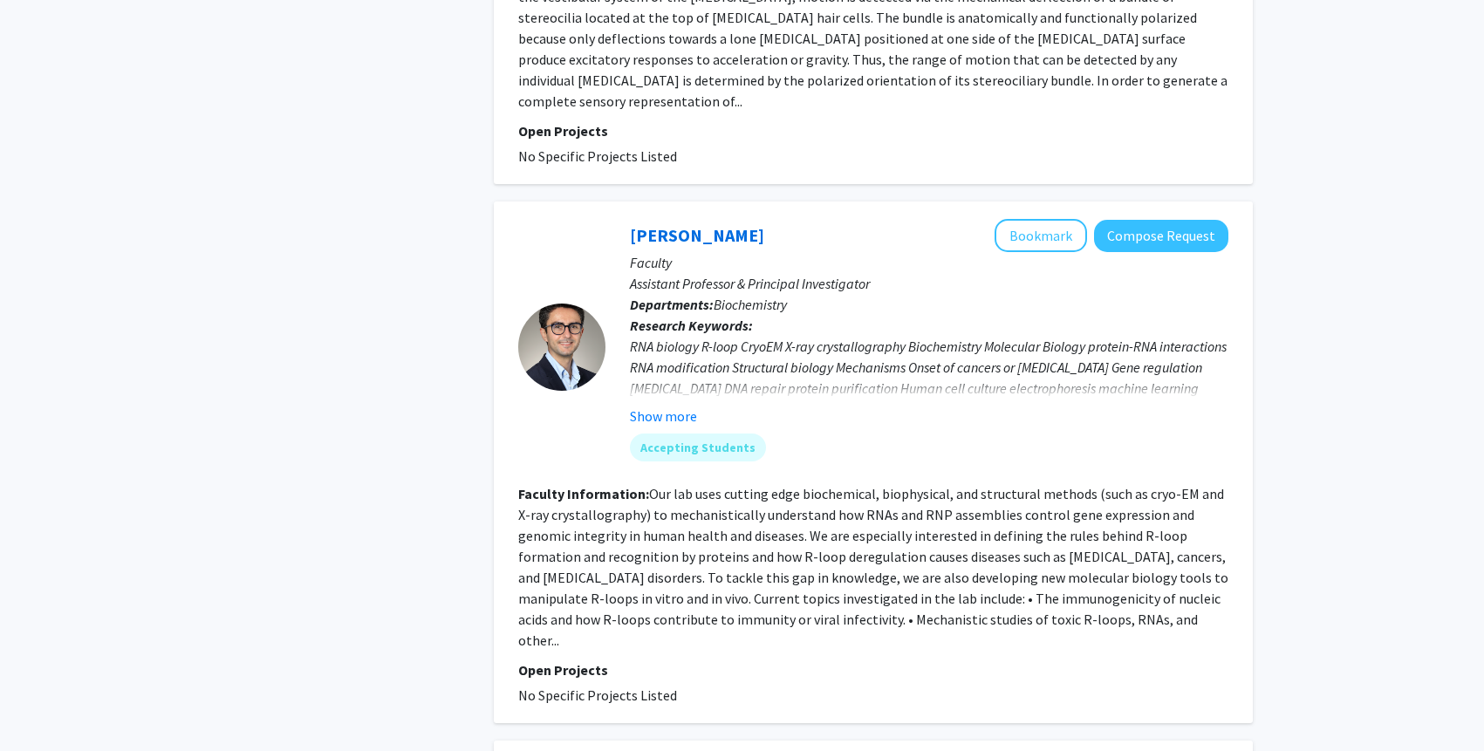
click at [973, 538] on fg-read-more "Our lab uses cutting edge biochemical, biophysical, and structural methods (suc…" at bounding box center [873, 567] width 710 height 164
click at [698, 406] on div "Show more" at bounding box center [929, 416] width 599 height 21
click at [687, 406] on button "Show more" at bounding box center [663, 416] width 67 height 21
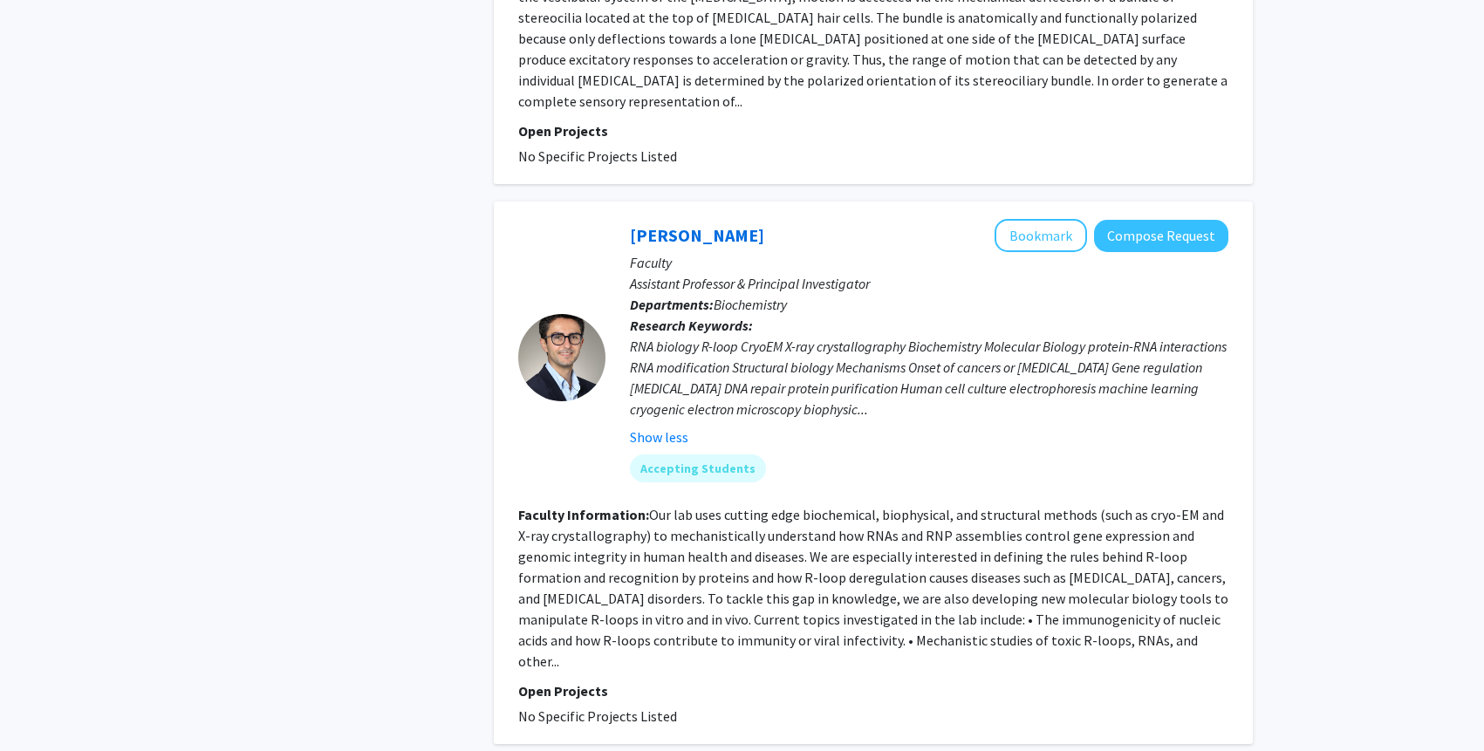
click at [578, 220] on div at bounding box center [561, 357] width 87 height 277
click at [565, 249] on div at bounding box center [561, 357] width 87 height 277
click at [674, 224] on link "Charles Bou-Nader" at bounding box center [697, 235] width 134 height 22
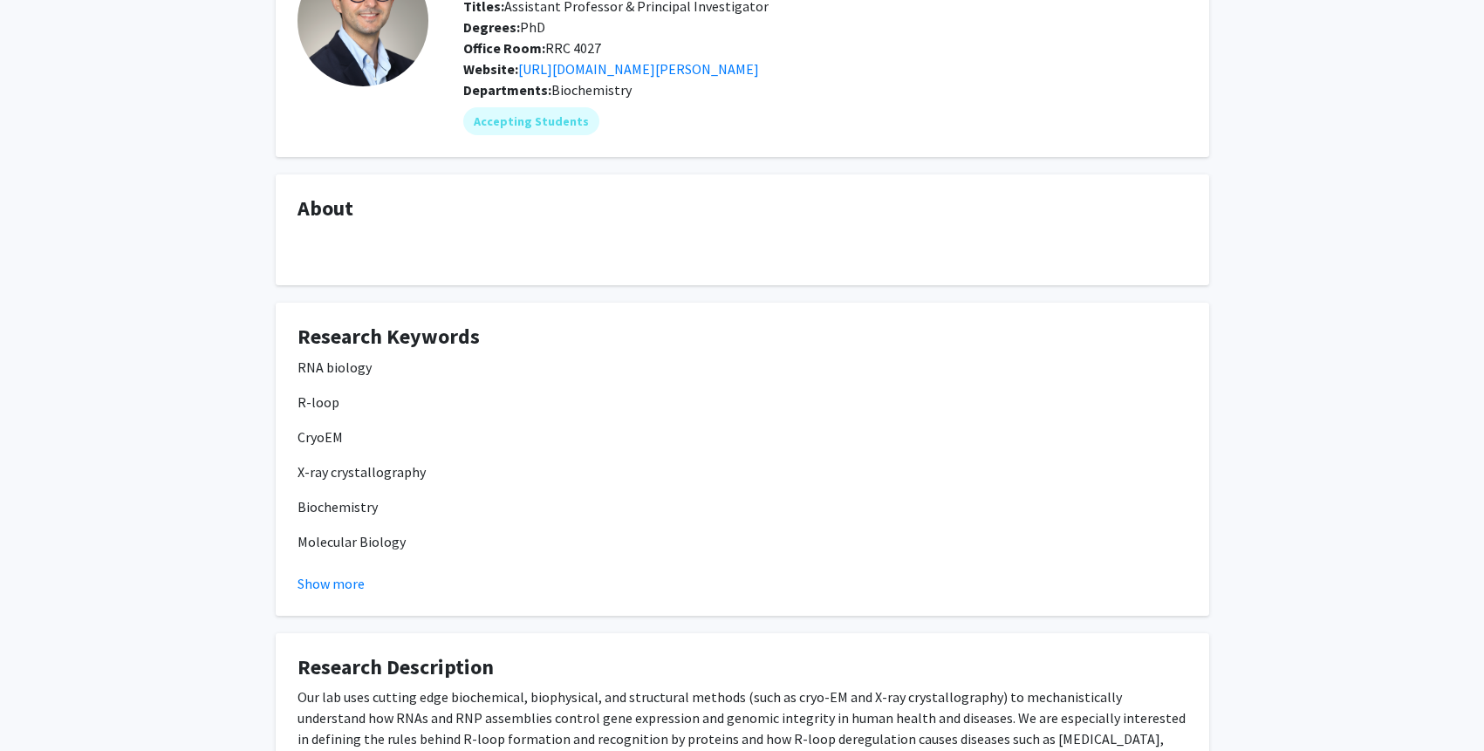
scroll to position [393, 0]
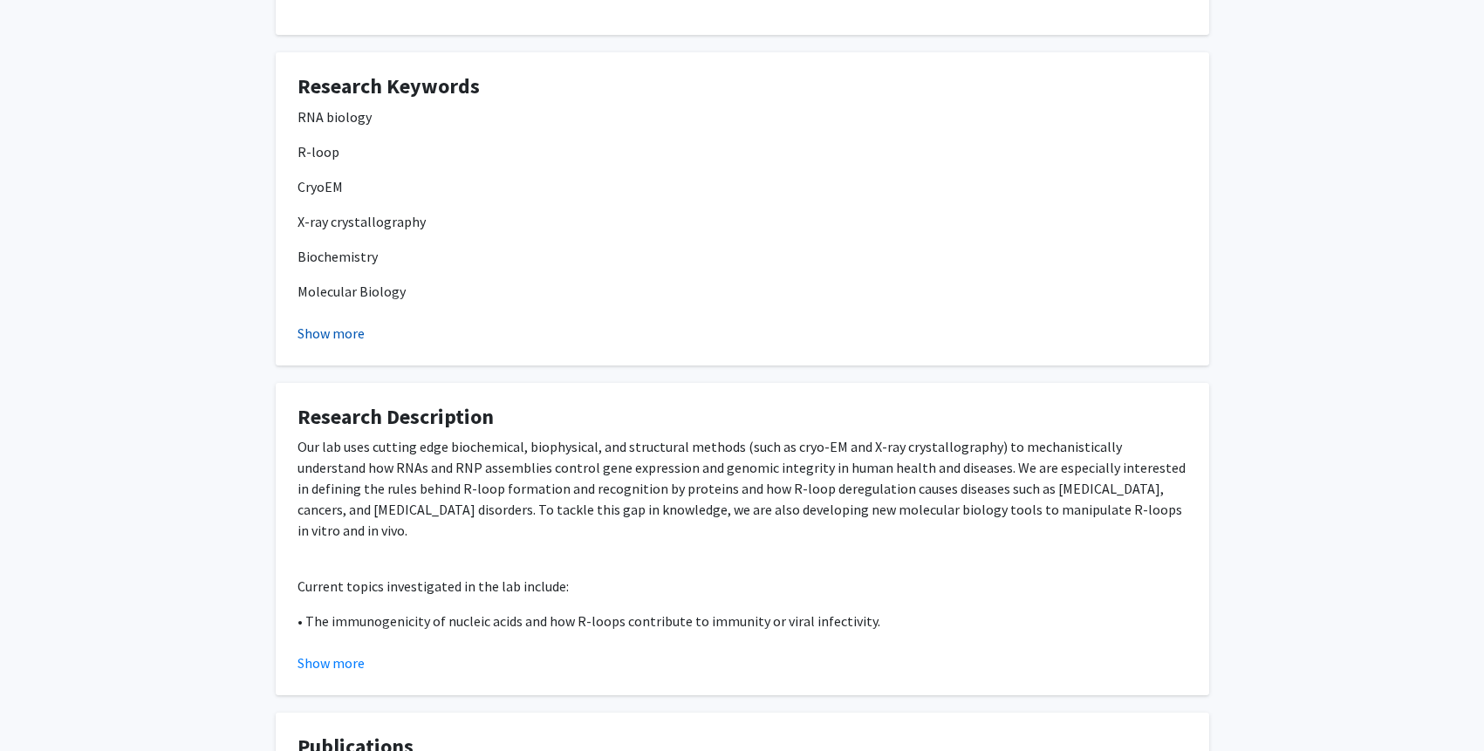
click at [304, 325] on button "Show more" at bounding box center [331, 333] width 67 height 21
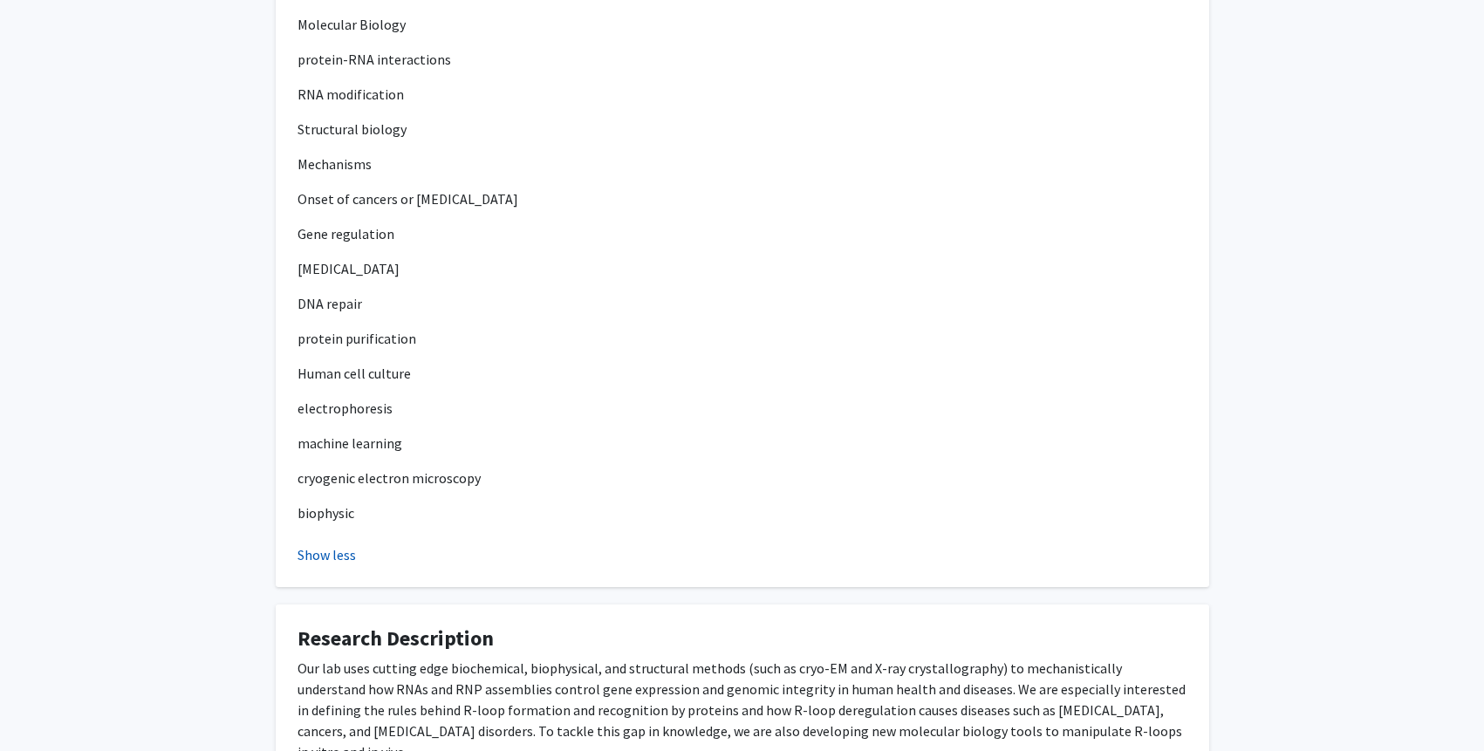
scroll to position [1099, 0]
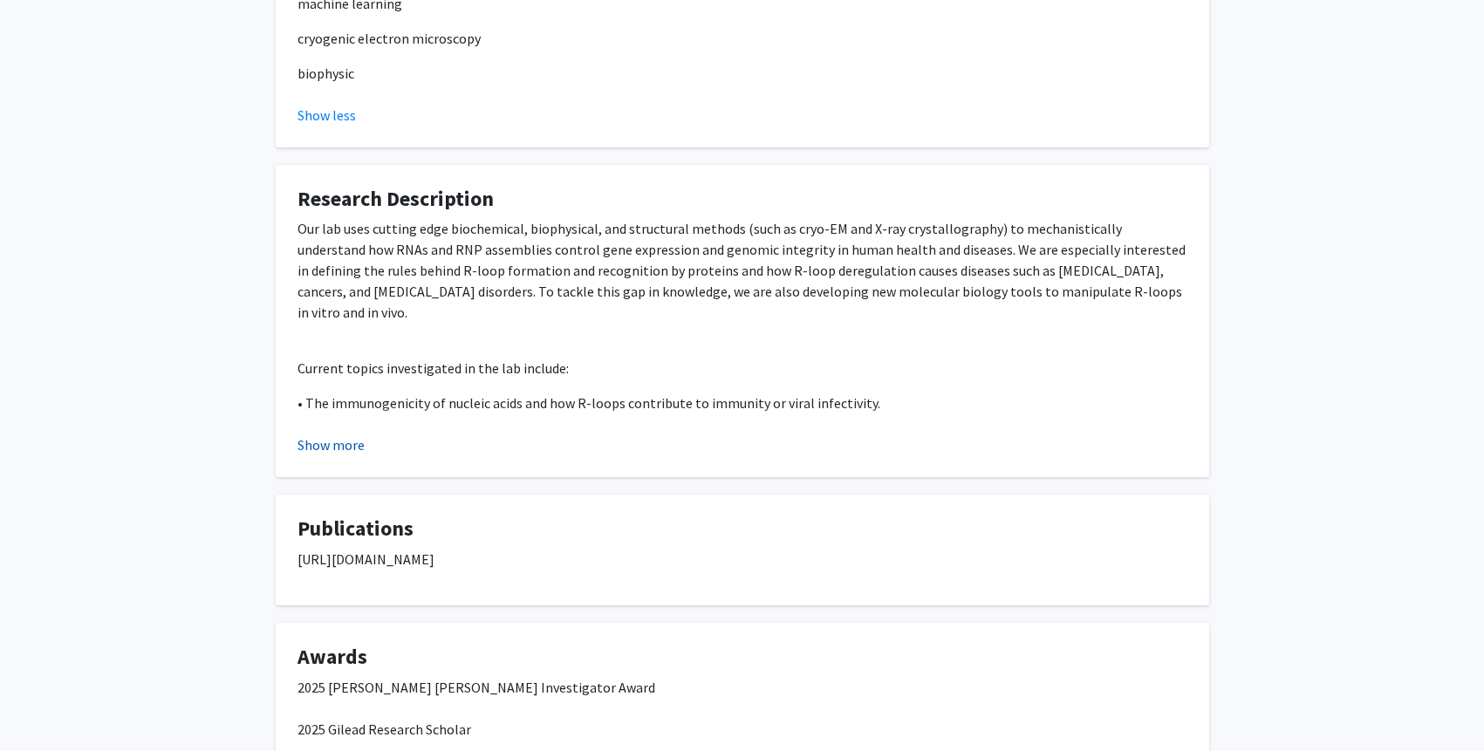
click at [317, 450] on button "Show more" at bounding box center [331, 444] width 67 height 21
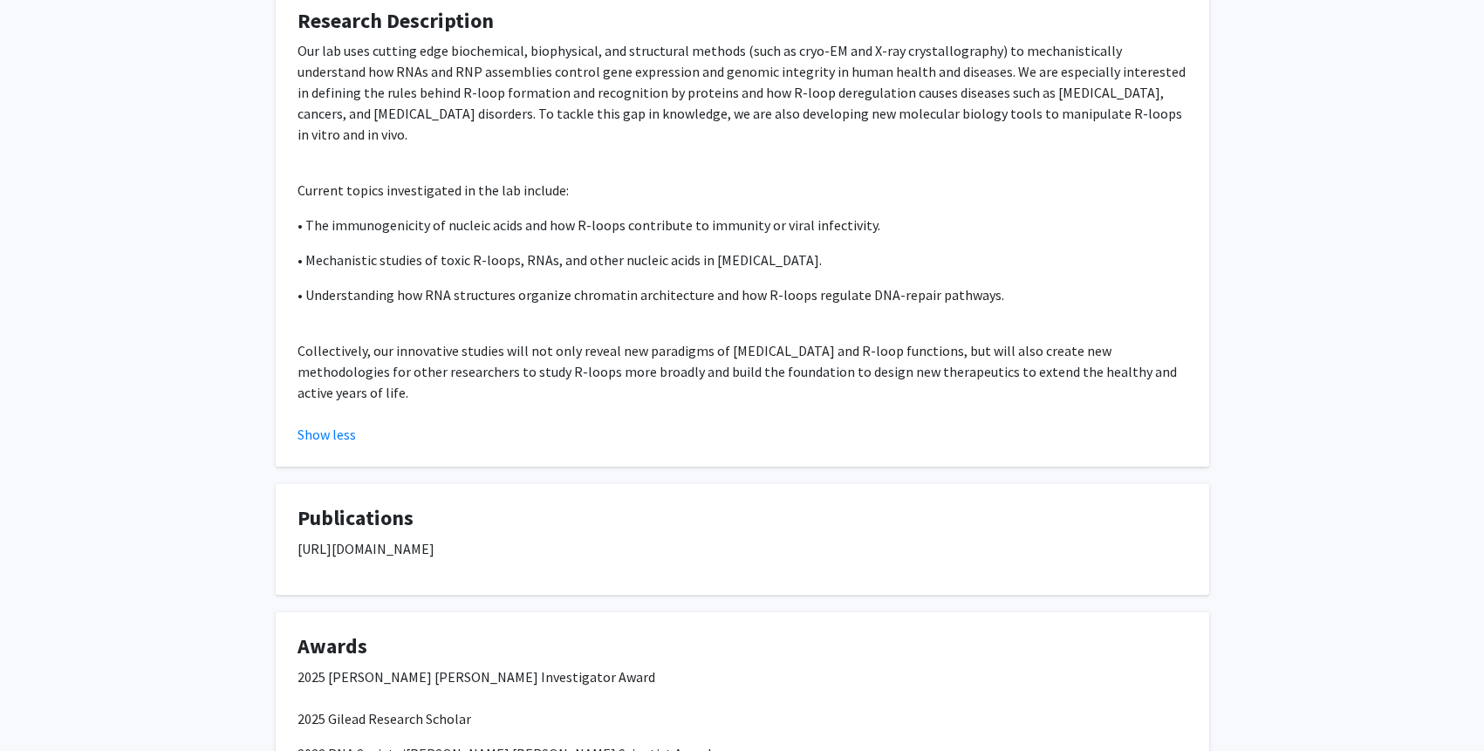
scroll to position [1540, 0]
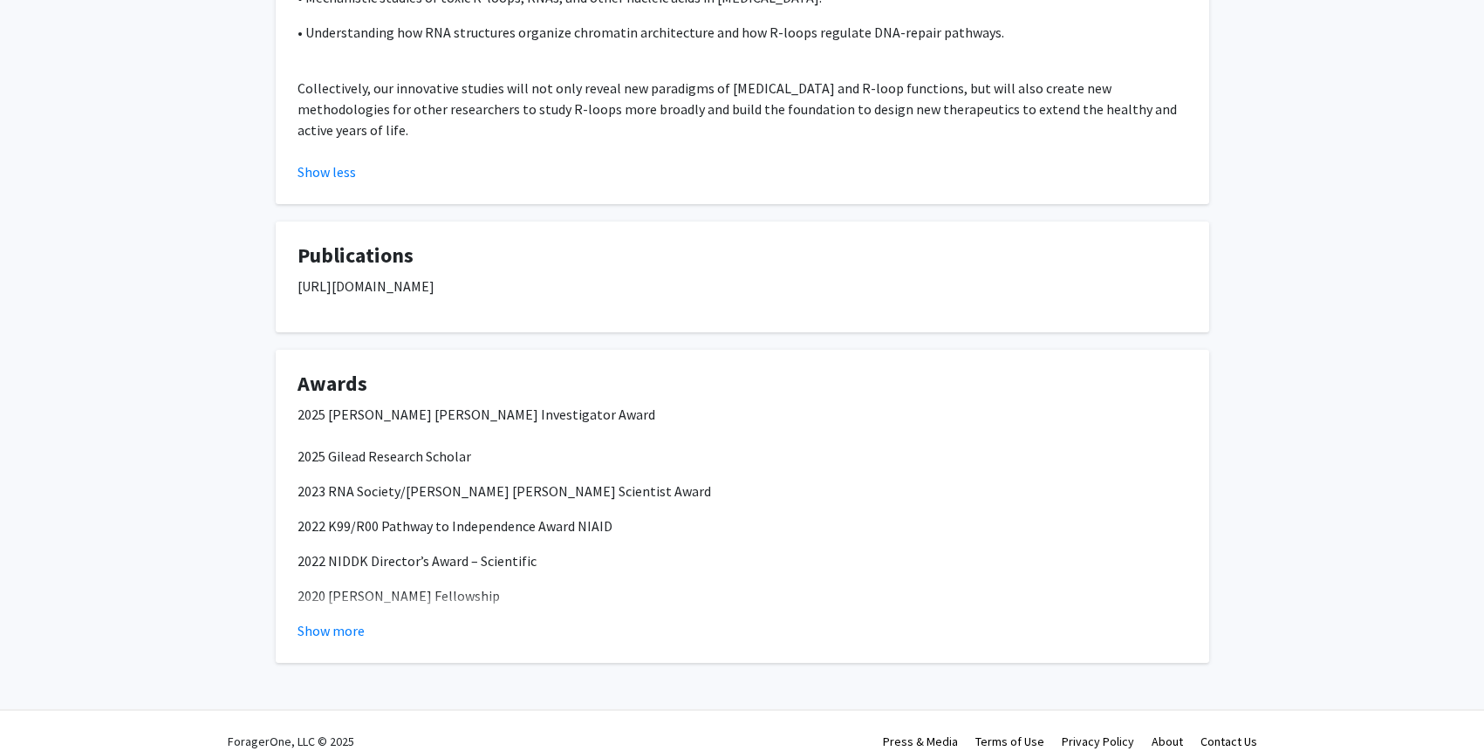
click at [326, 624] on fg-card "Awards 2025 Beckman Young Investigator Award 2025 Gilead Research Scholar 2023 …" at bounding box center [743, 506] width 934 height 313
click at [326, 620] on button "Show more" at bounding box center [331, 630] width 67 height 21
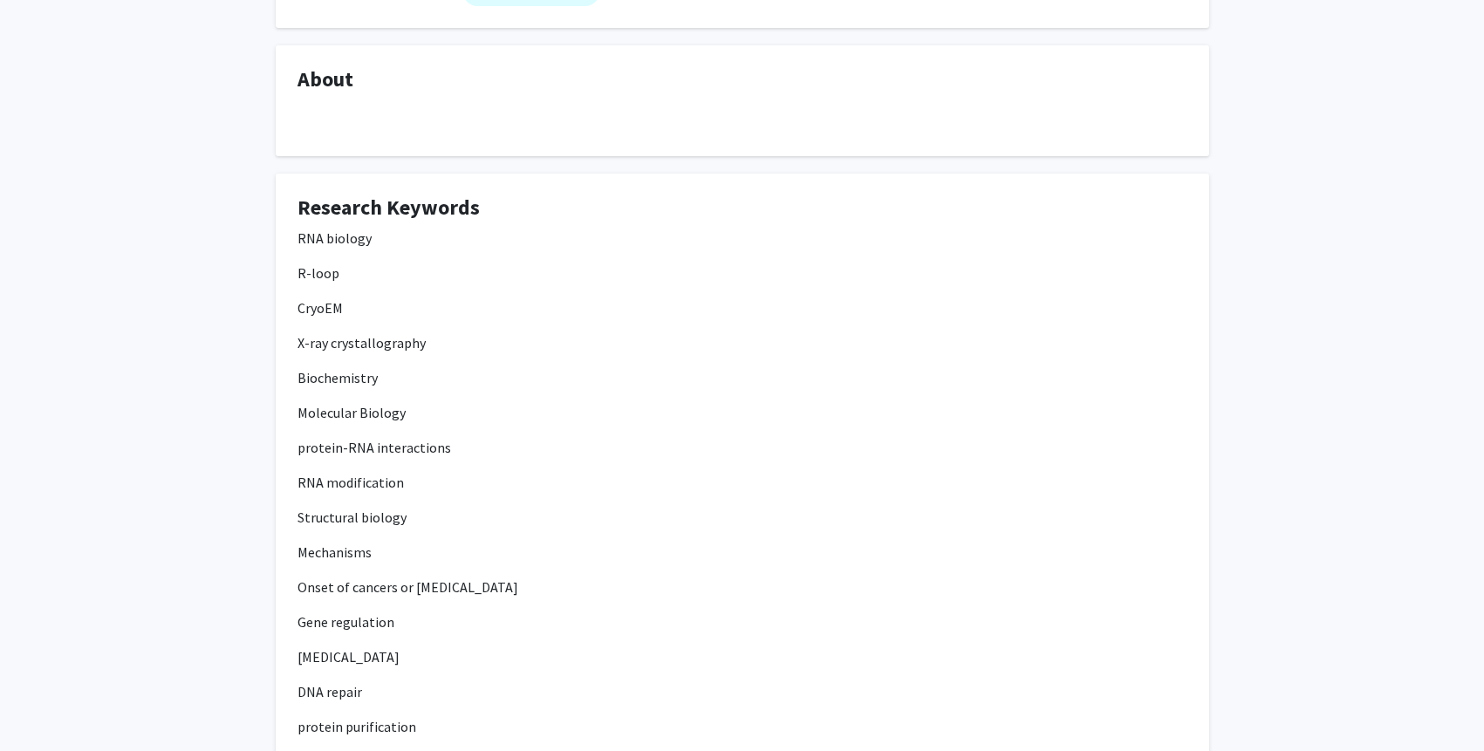
scroll to position [0, 0]
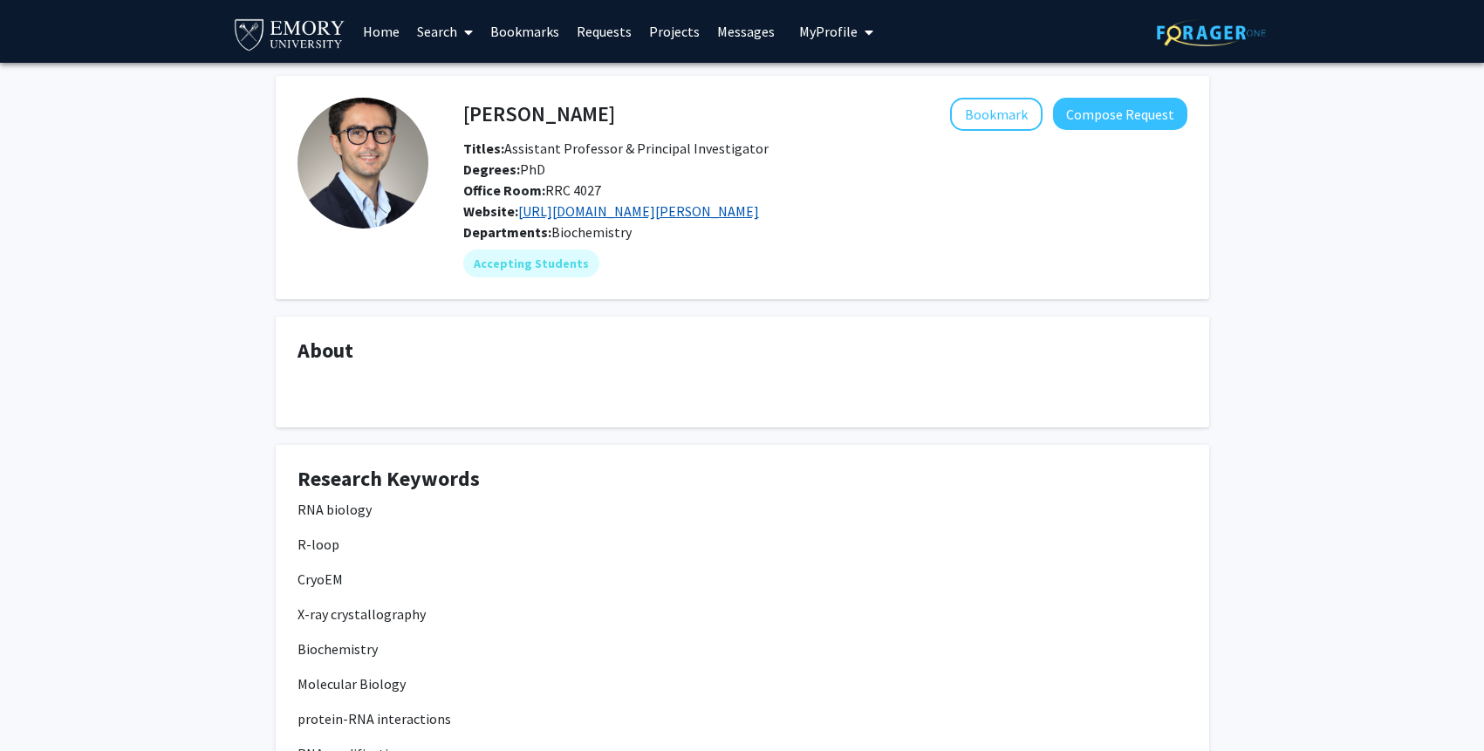
click at [733, 212] on link "https://biochem.emory.edu/bou-nader-lab/" at bounding box center [638, 210] width 241 height 17
click at [1010, 119] on button "Bookmark" at bounding box center [996, 114] width 92 height 33
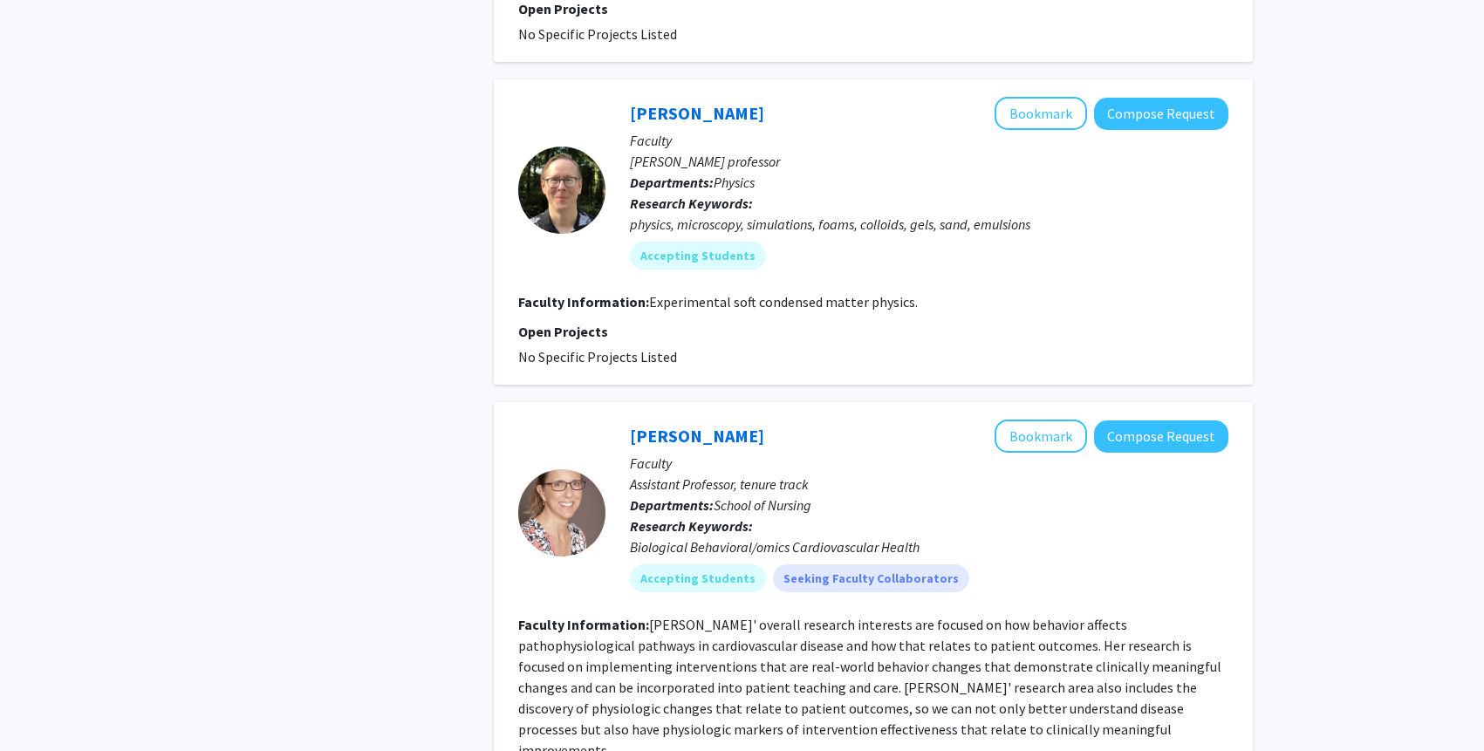
scroll to position [2795, 0]
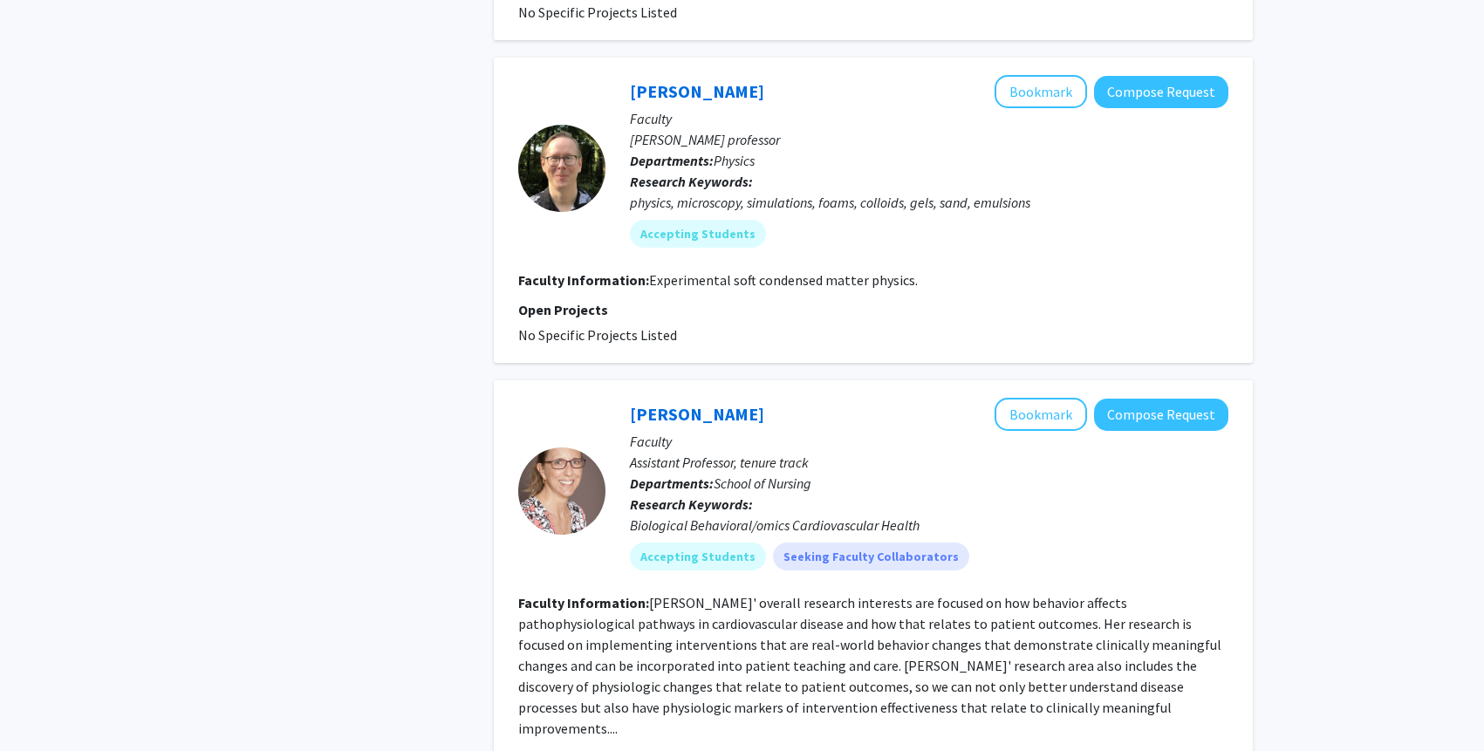
click at [552, 448] on div at bounding box center [561, 491] width 87 height 87
click at [661, 403] on link "Brittany Butts" at bounding box center [697, 414] width 134 height 22
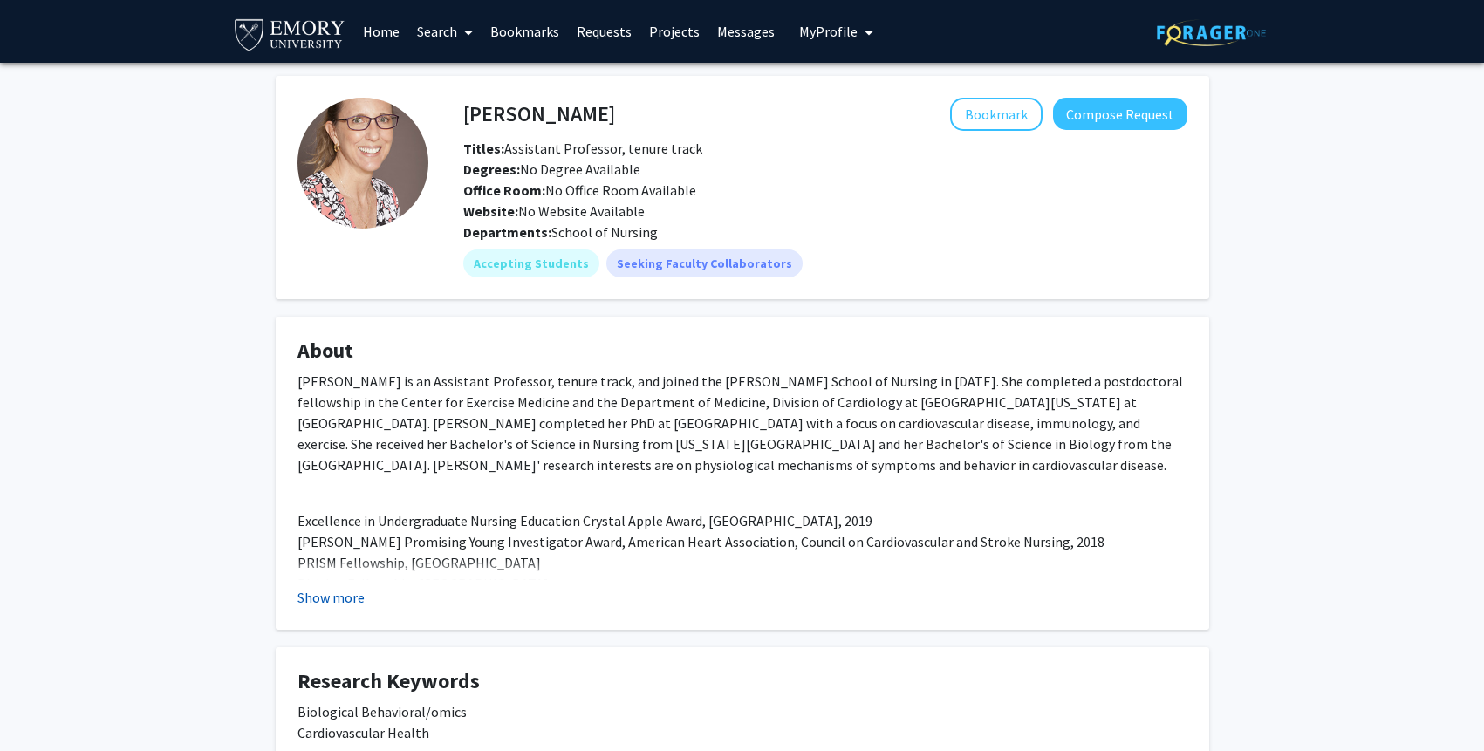
click at [347, 594] on button "Show more" at bounding box center [331, 597] width 67 height 21
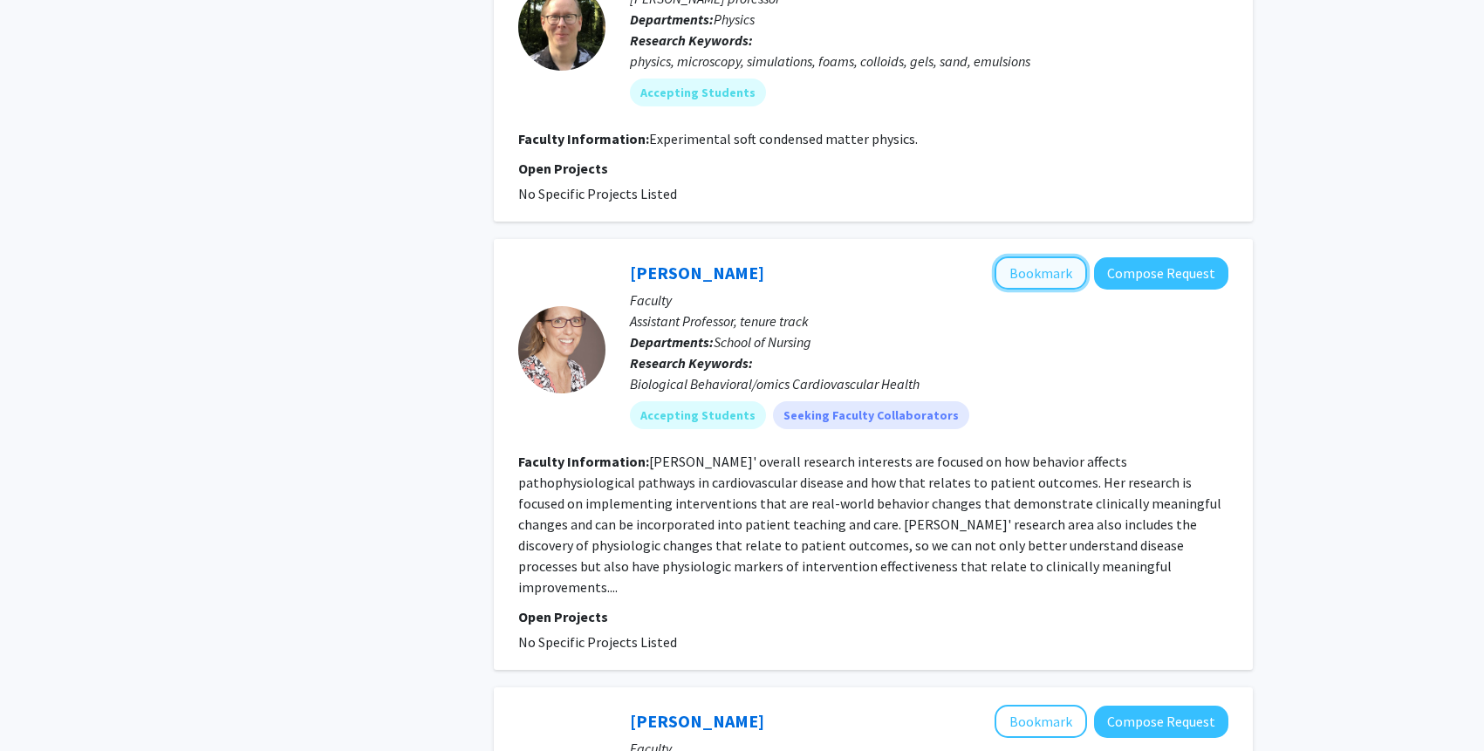
click at [1030, 257] on button "Bookmark" at bounding box center [1041, 273] width 92 height 33
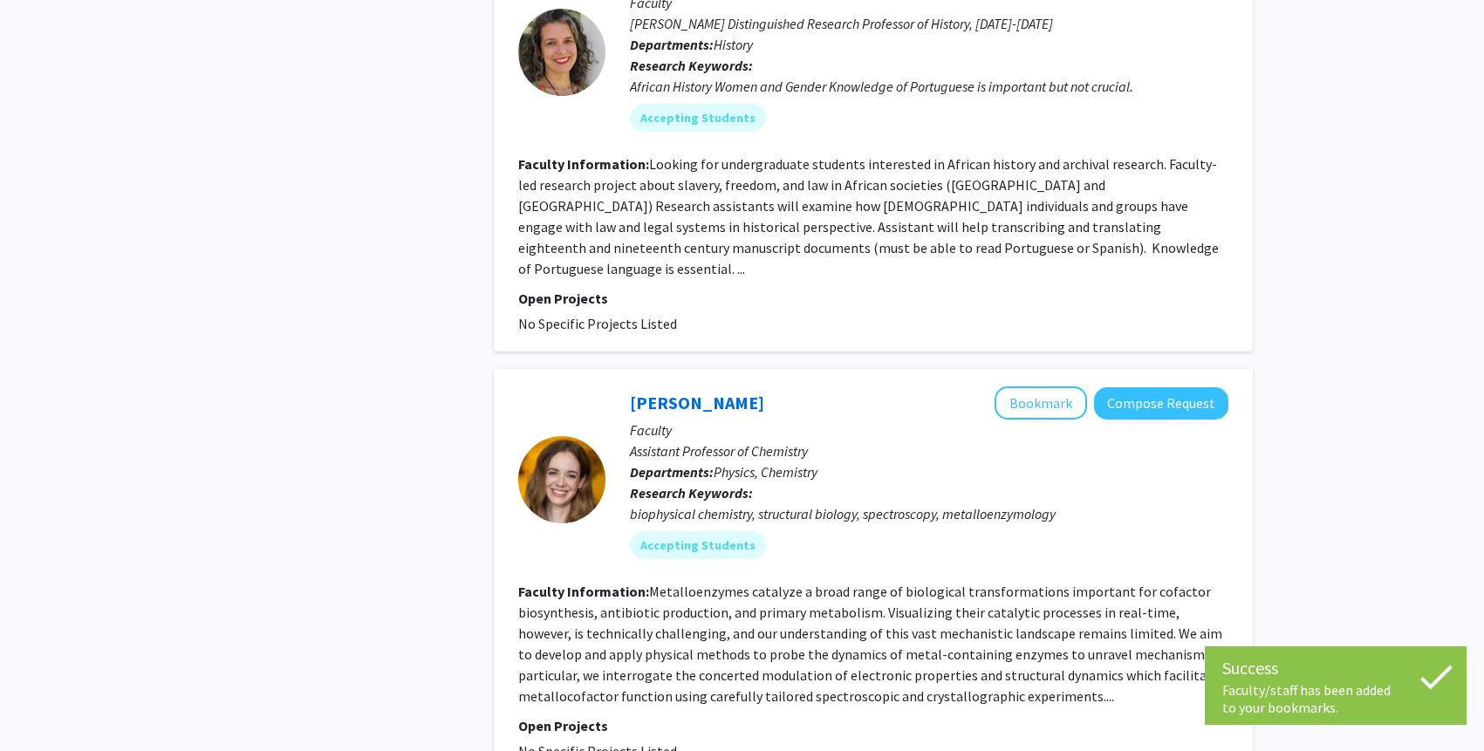
scroll to position [3778, 0]
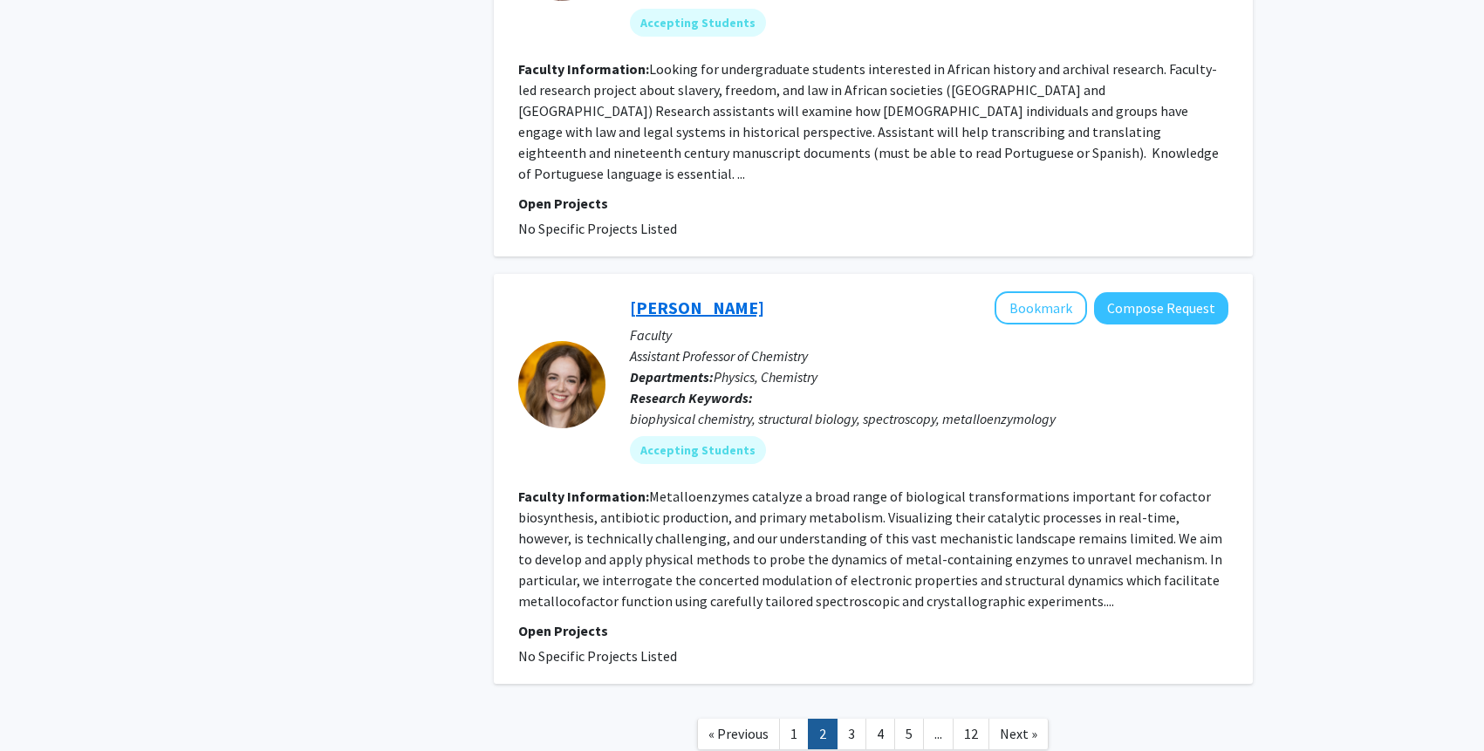
click at [669, 297] on link "Katherine Davis" at bounding box center [697, 308] width 134 height 22
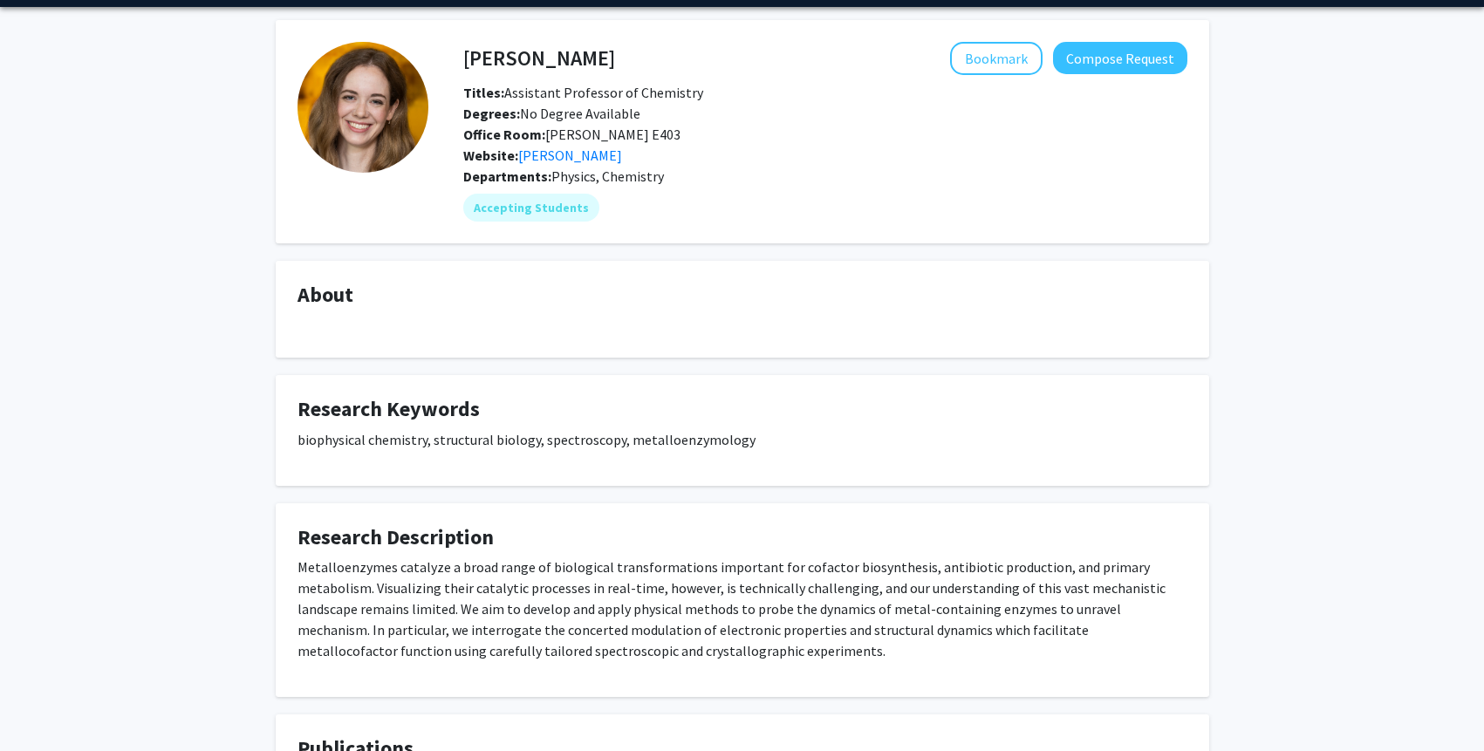
scroll to position [168, 0]
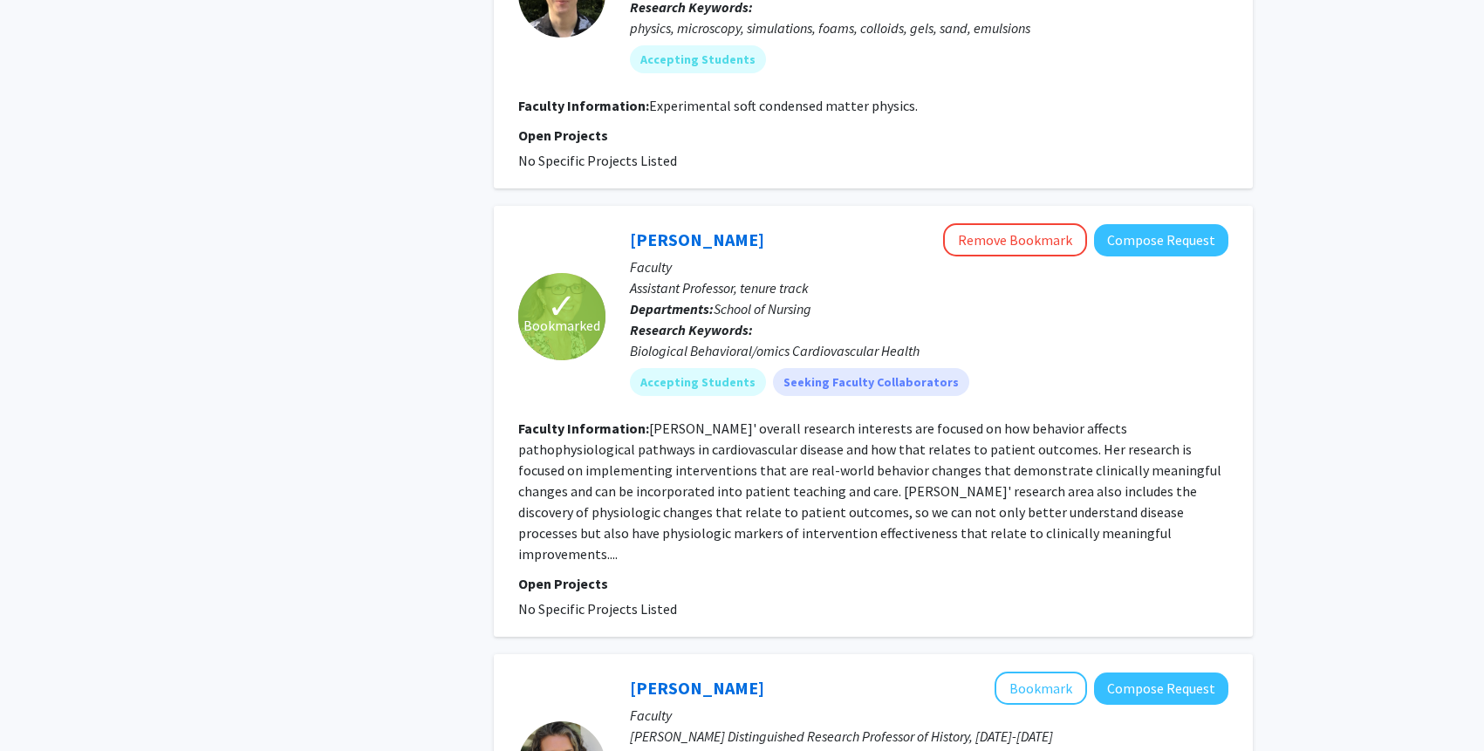
scroll to position [3778, 0]
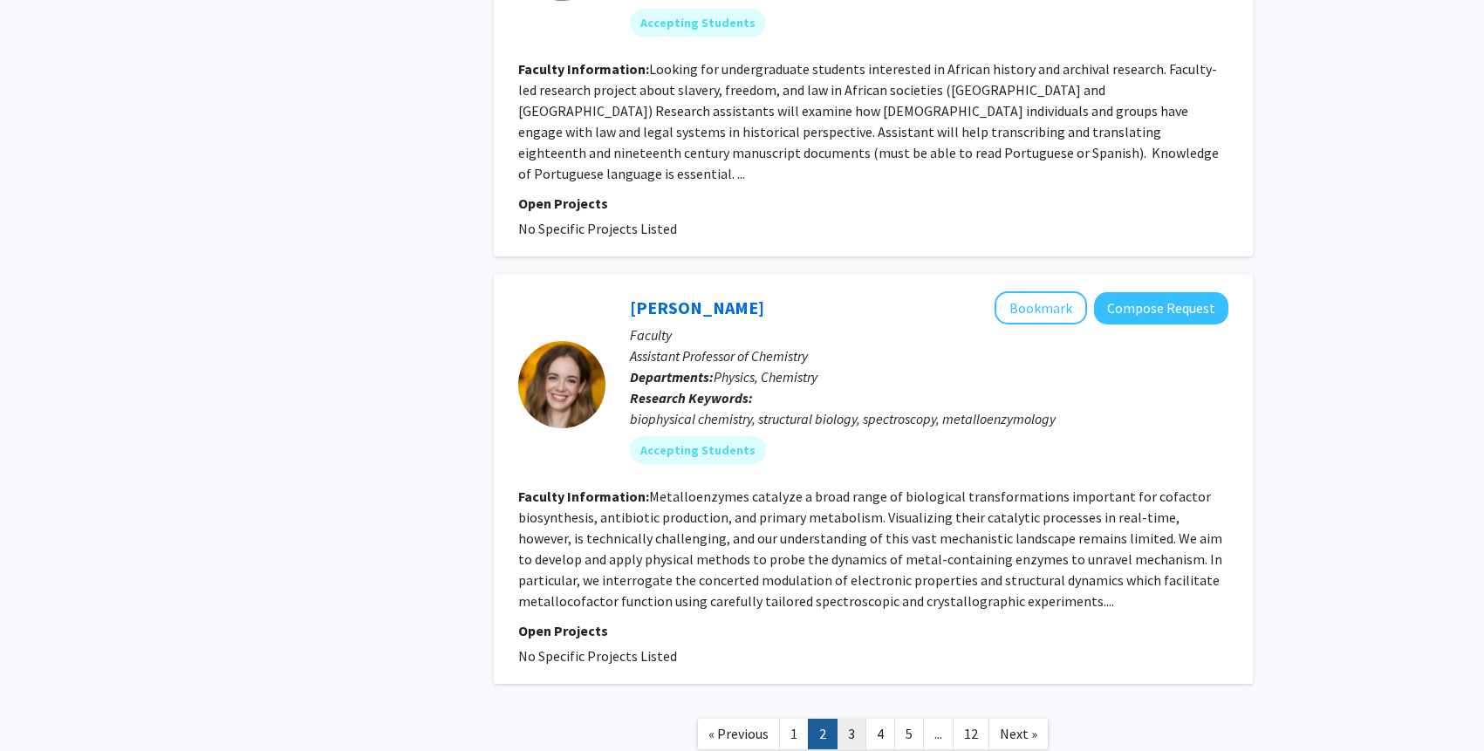
click at [844, 719] on link "3" at bounding box center [852, 734] width 30 height 31
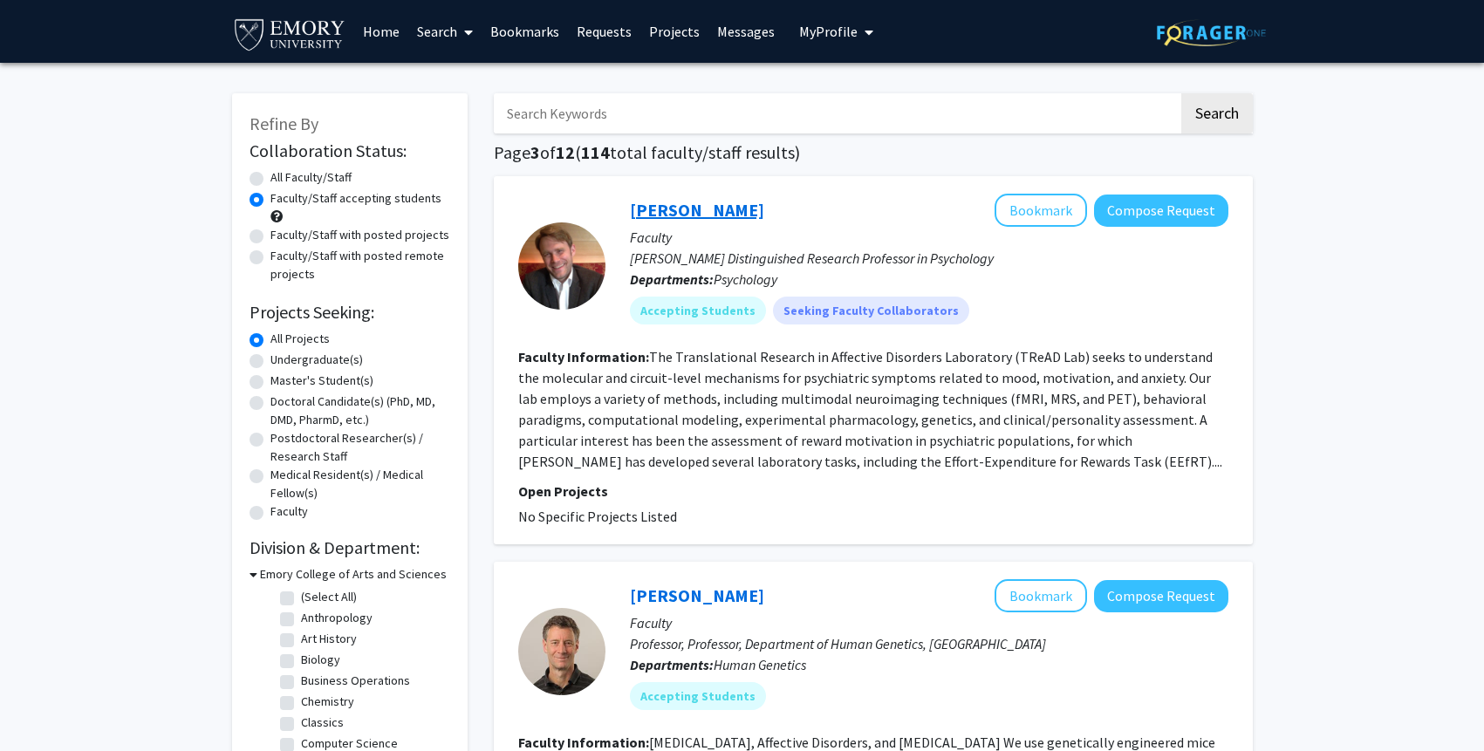
click at [672, 207] on link "Michael Treadway" at bounding box center [697, 210] width 134 height 22
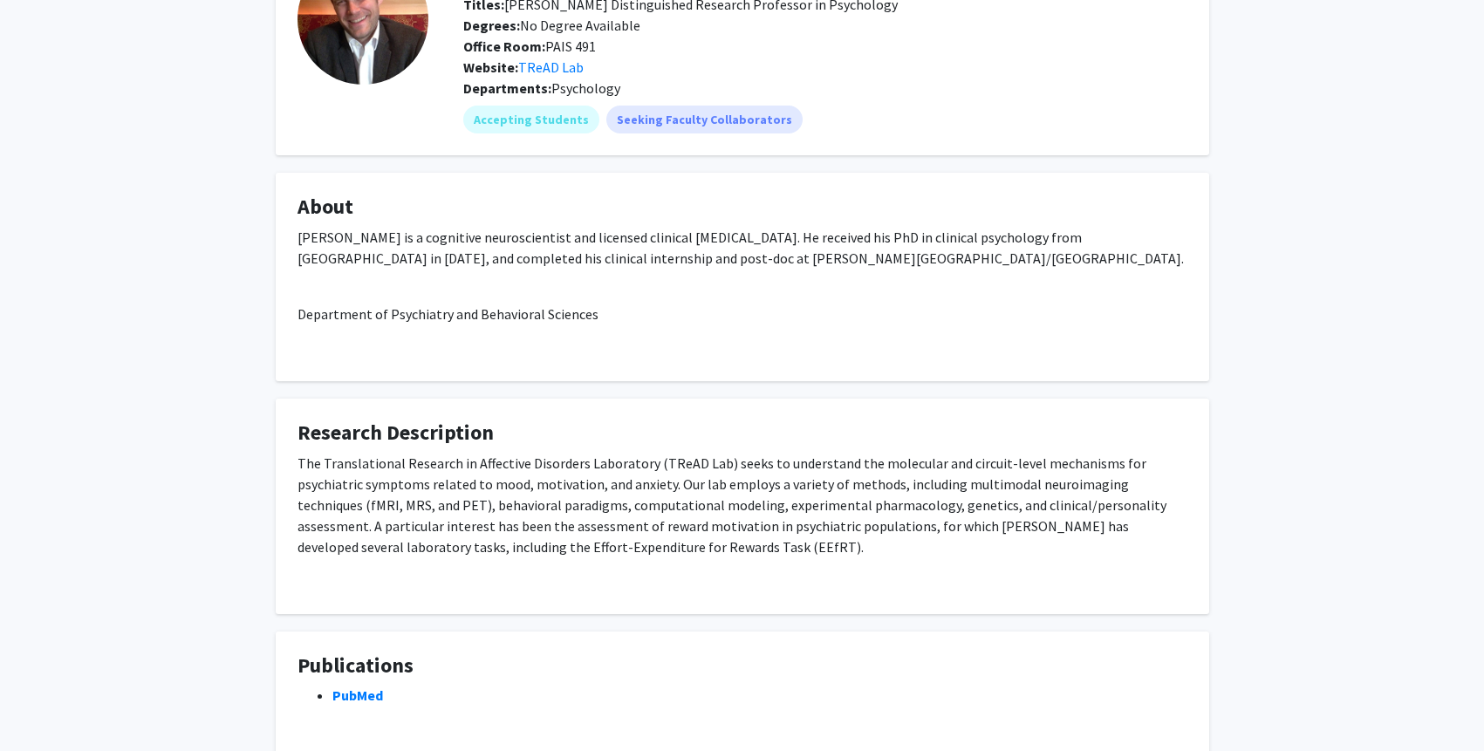
scroll to position [31, 0]
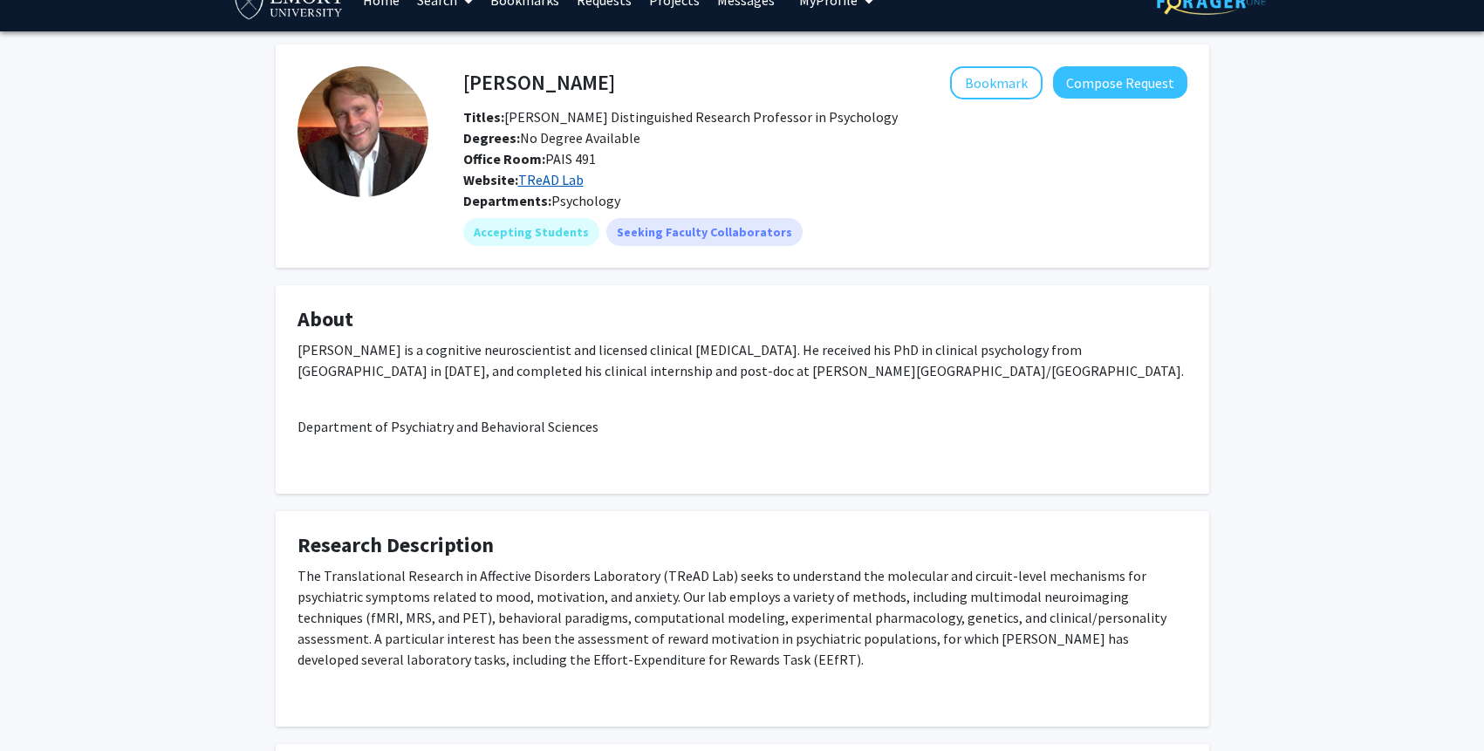
click at [555, 175] on link "TReAD Lab" at bounding box center [550, 179] width 65 height 17
click at [573, 173] on link "TReAD Lab" at bounding box center [550, 179] width 65 height 17
click at [1004, 68] on button "Bookmark" at bounding box center [996, 82] width 92 height 33
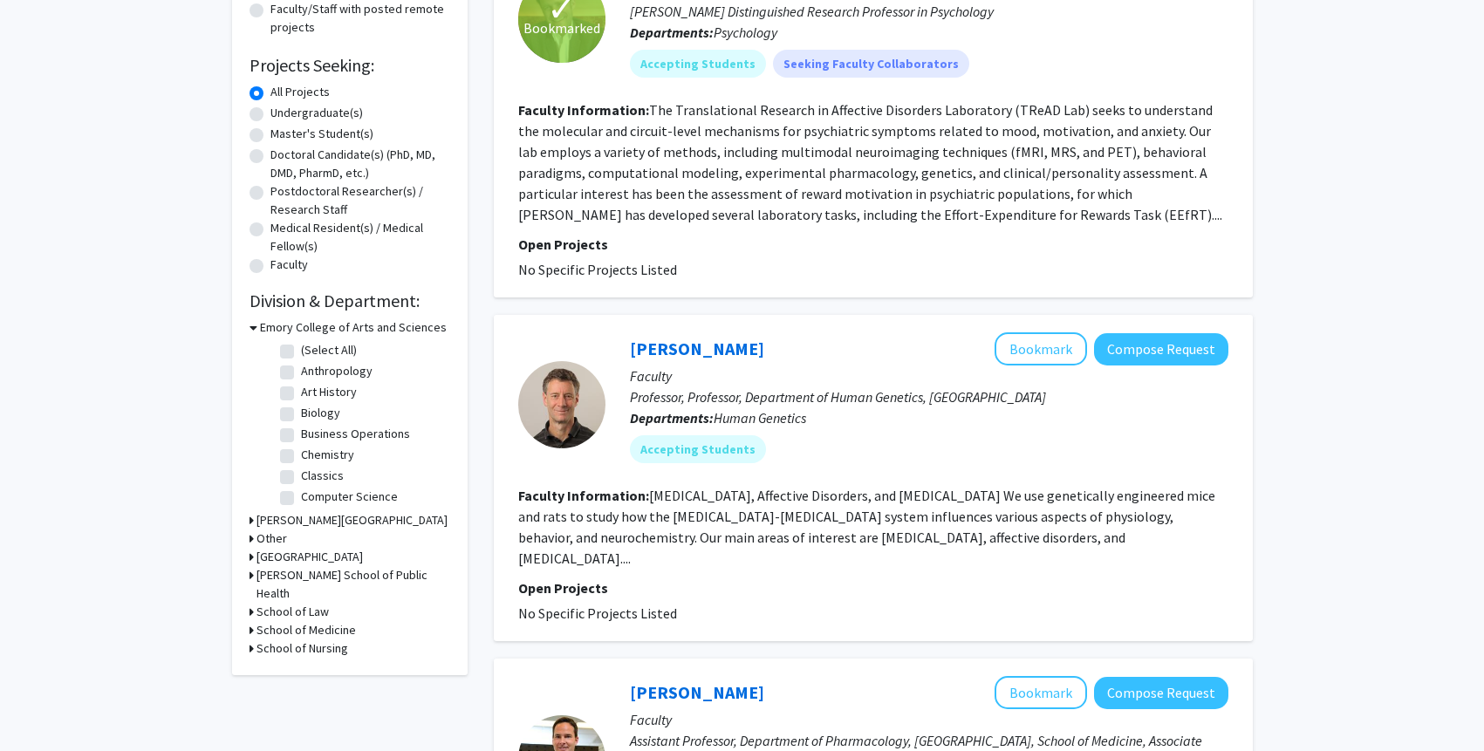
scroll to position [440, 0]
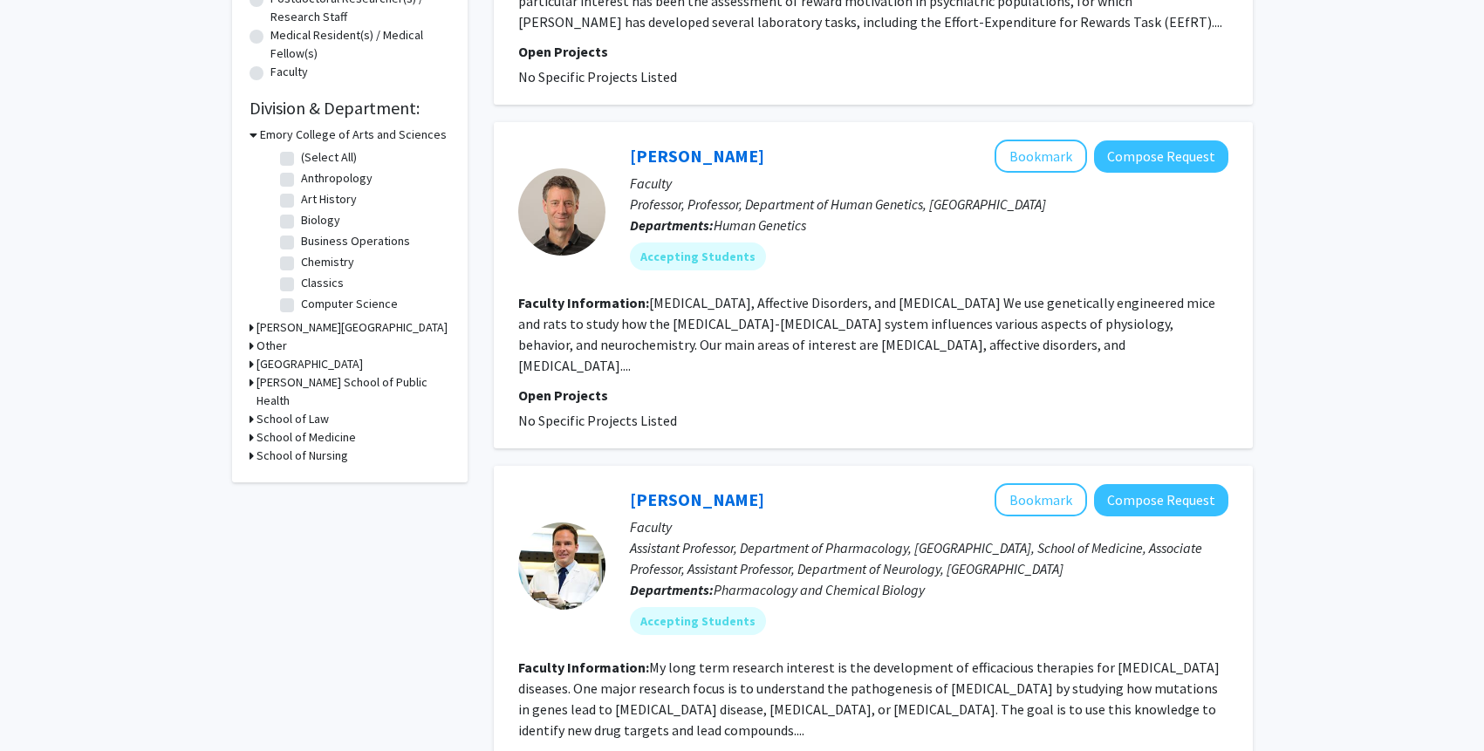
click at [567, 208] on div at bounding box center [561, 211] width 87 height 87
click at [677, 163] on link "[PERSON_NAME]" at bounding box center [697, 156] width 134 height 22
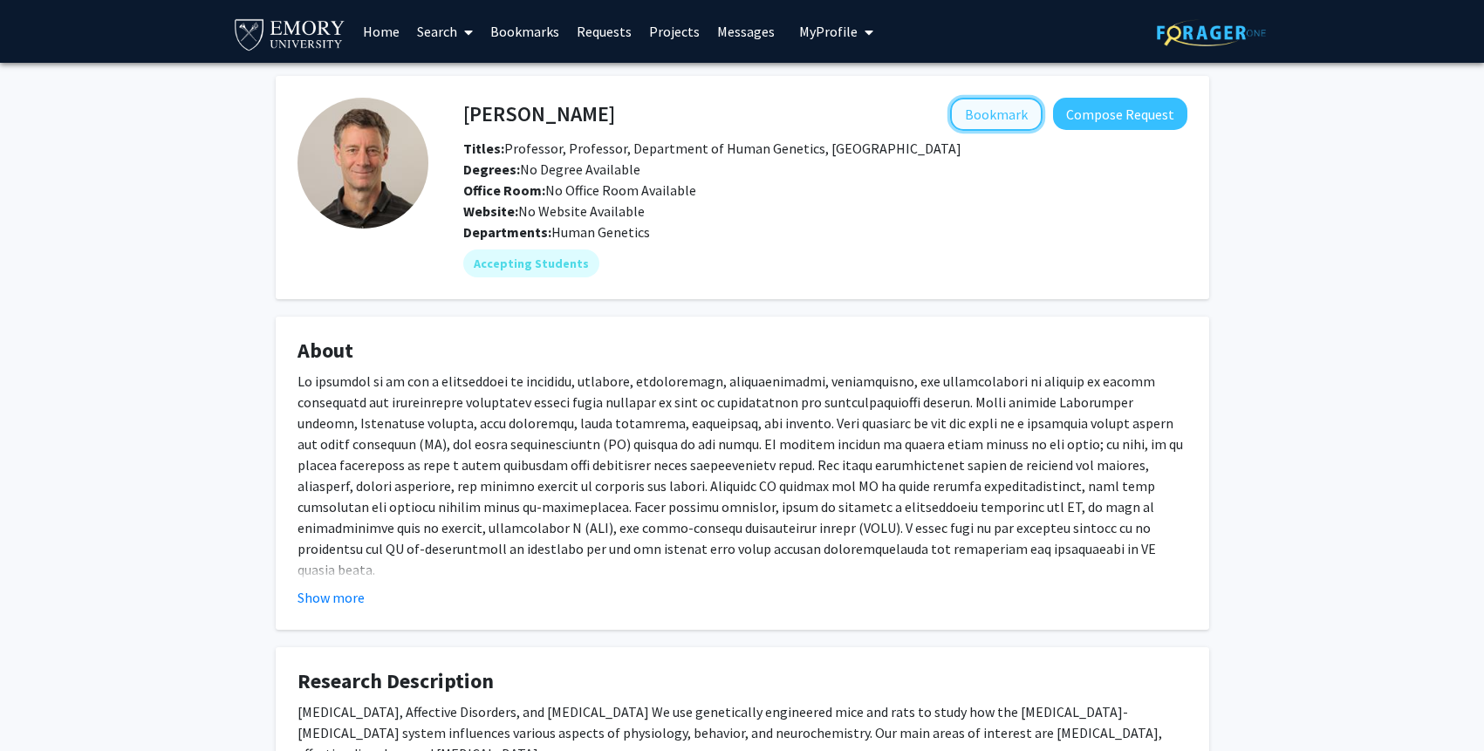
click at [972, 126] on button "Bookmark" at bounding box center [996, 114] width 92 height 33
click at [325, 597] on button "Show more" at bounding box center [331, 597] width 67 height 21
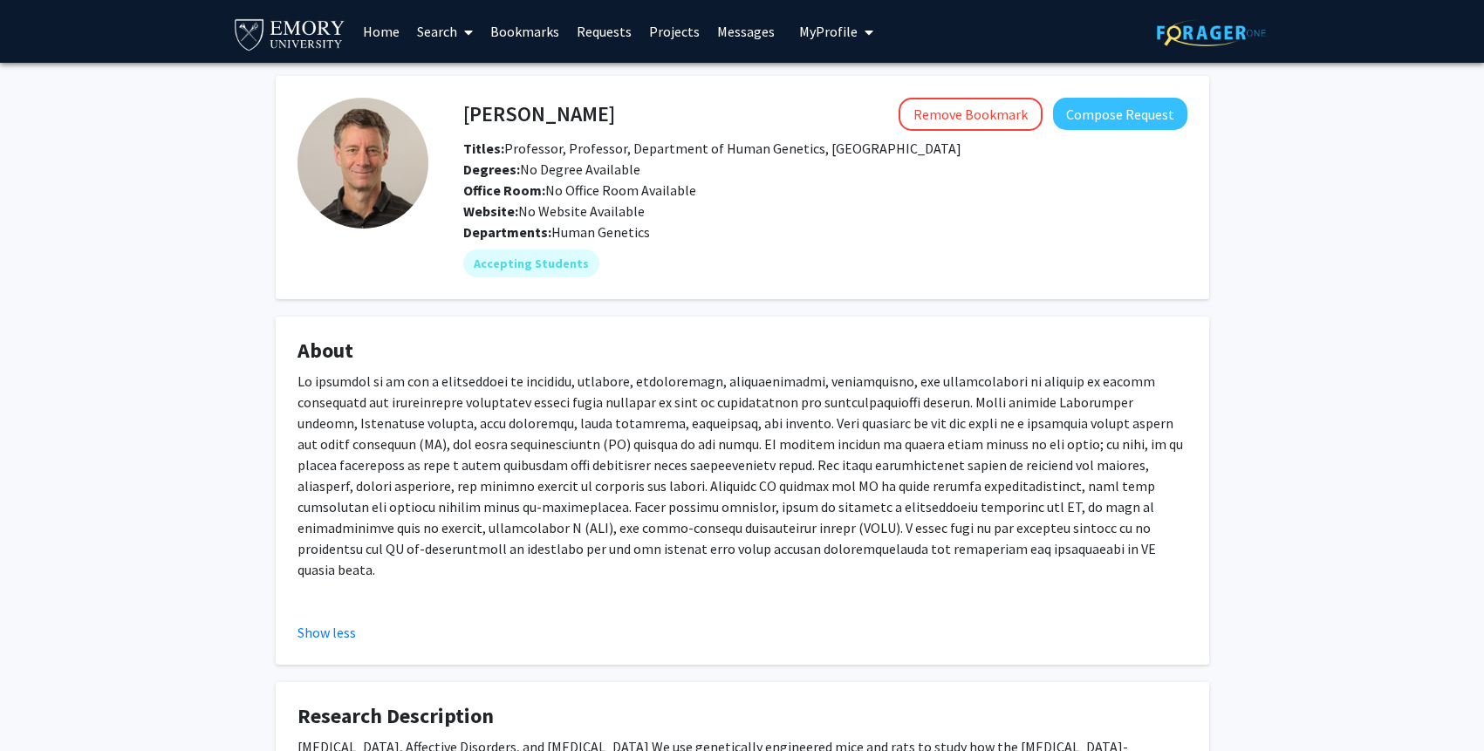
click at [624, 149] on span "Titles: Professor, Professor, Department of Human Genetics, Emory University Sc…" at bounding box center [712, 148] width 498 height 17
drag, startPoint x: 648, startPoint y: 128, endPoint x: 469, endPoint y: 127, distance: 178.9
click at [469, 127] on div "David Weinshenker Remove Bookmark Compose Request" at bounding box center [825, 114] width 750 height 33
copy h4 "[PERSON_NAME]"
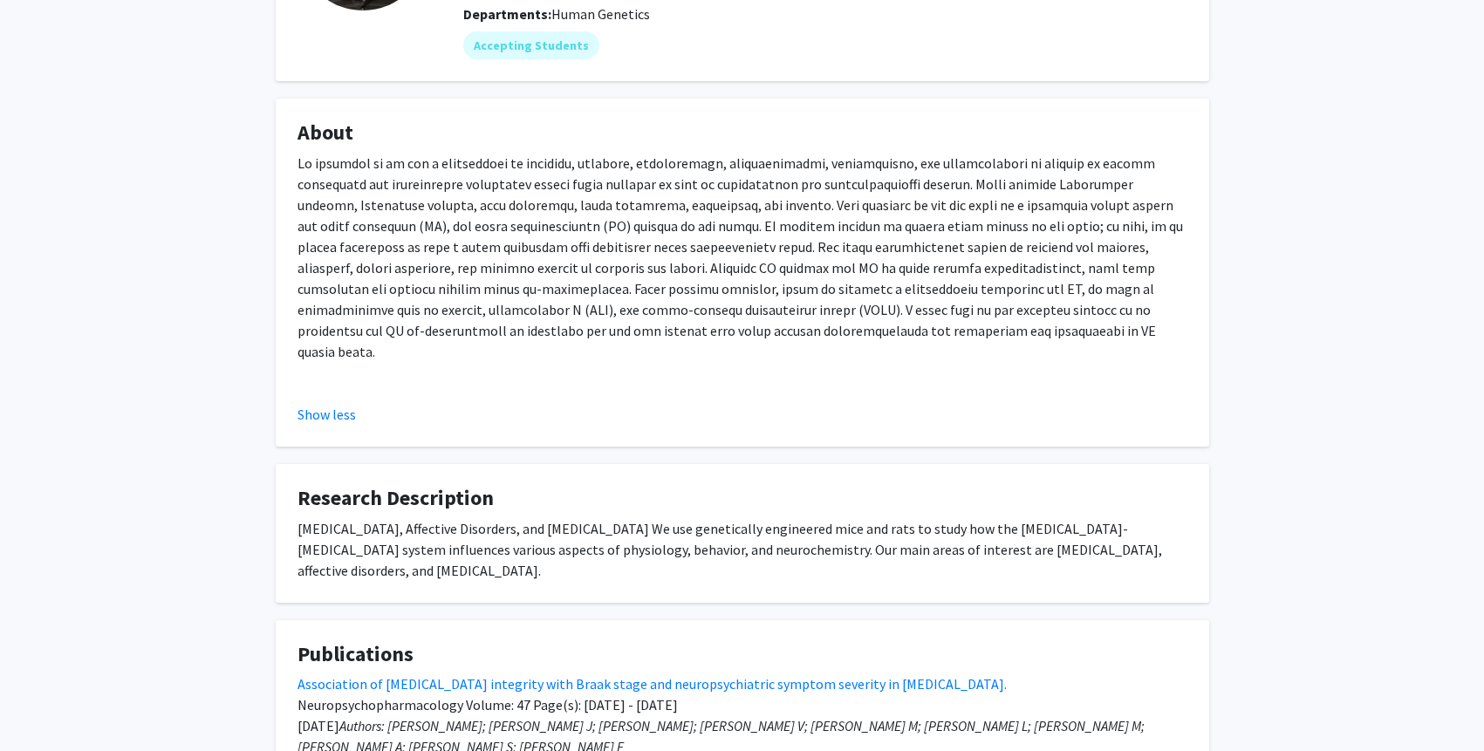
scroll to position [488, 0]
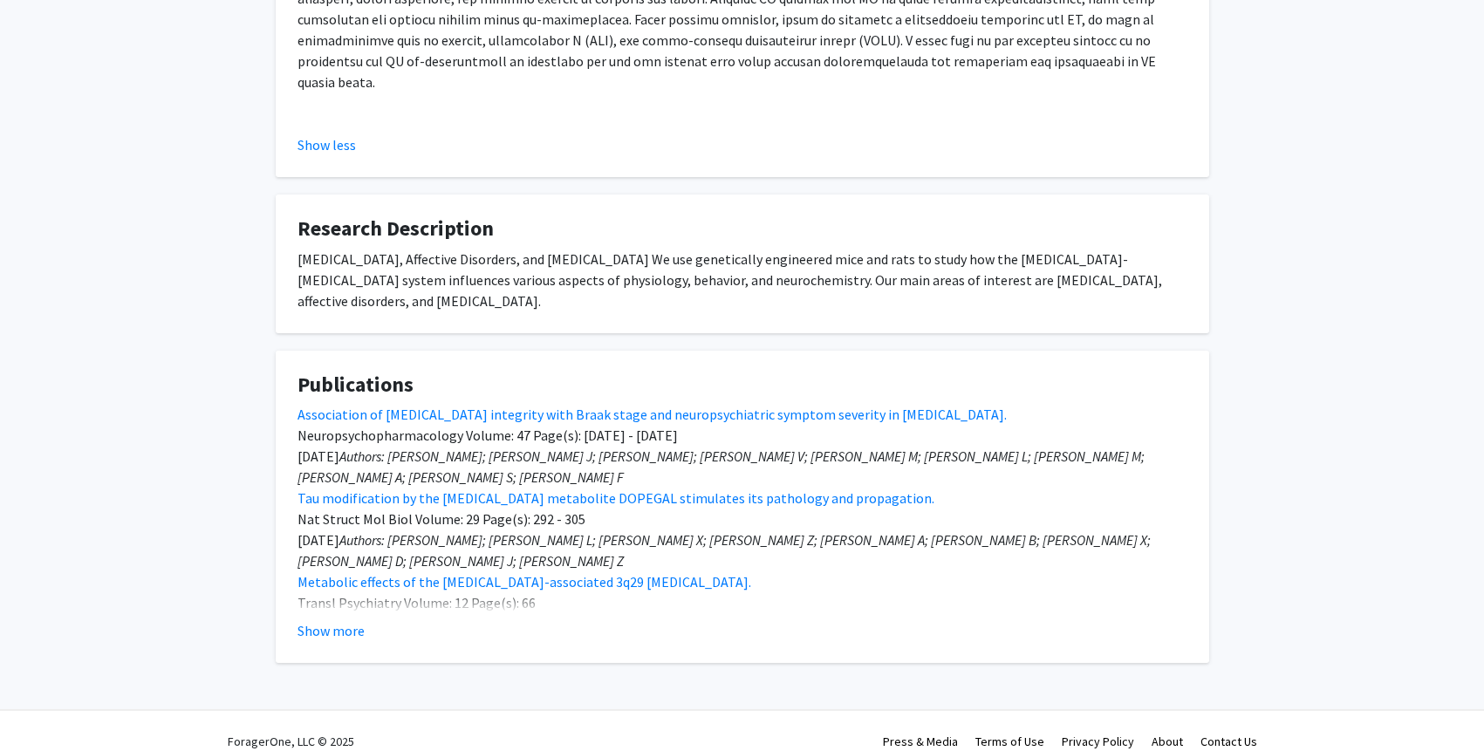
click at [751, 293] on fg-card "Research Description Neurodegenerative Disease, Affective Disorders, and Drug A…" at bounding box center [743, 264] width 934 height 139
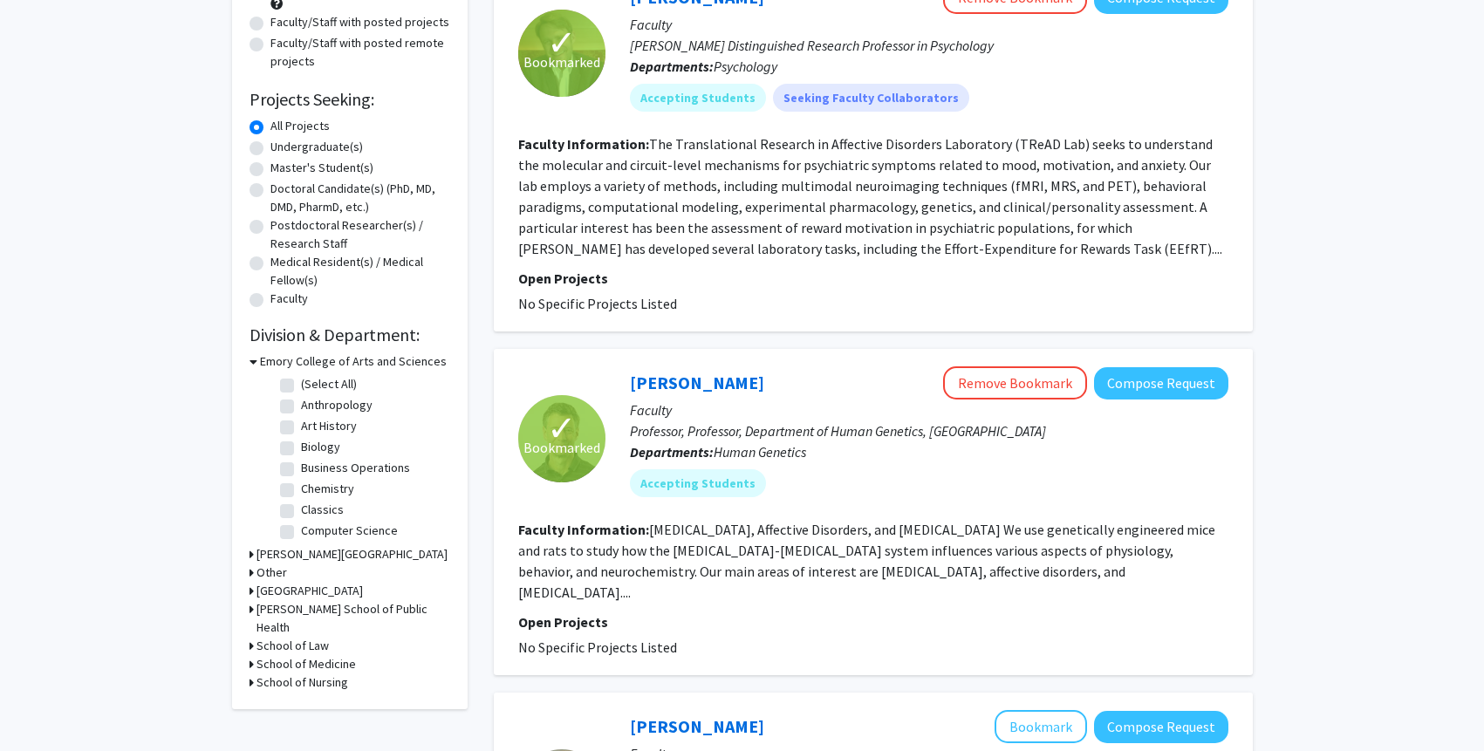
scroll to position [624, 0]
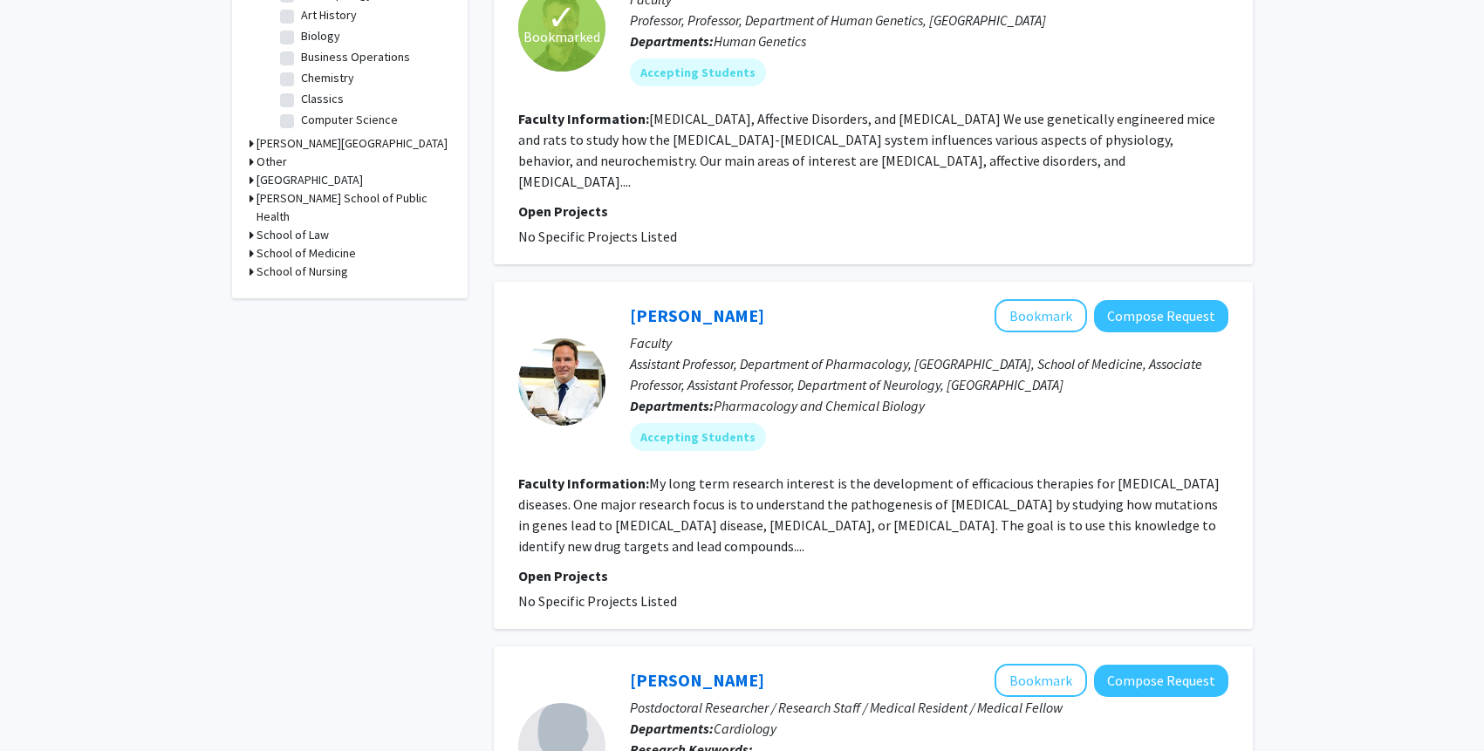
click at [536, 360] on div at bounding box center [561, 382] width 87 height 87
click at [671, 304] on link "Thomas Kukar" at bounding box center [697, 315] width 134 height 22
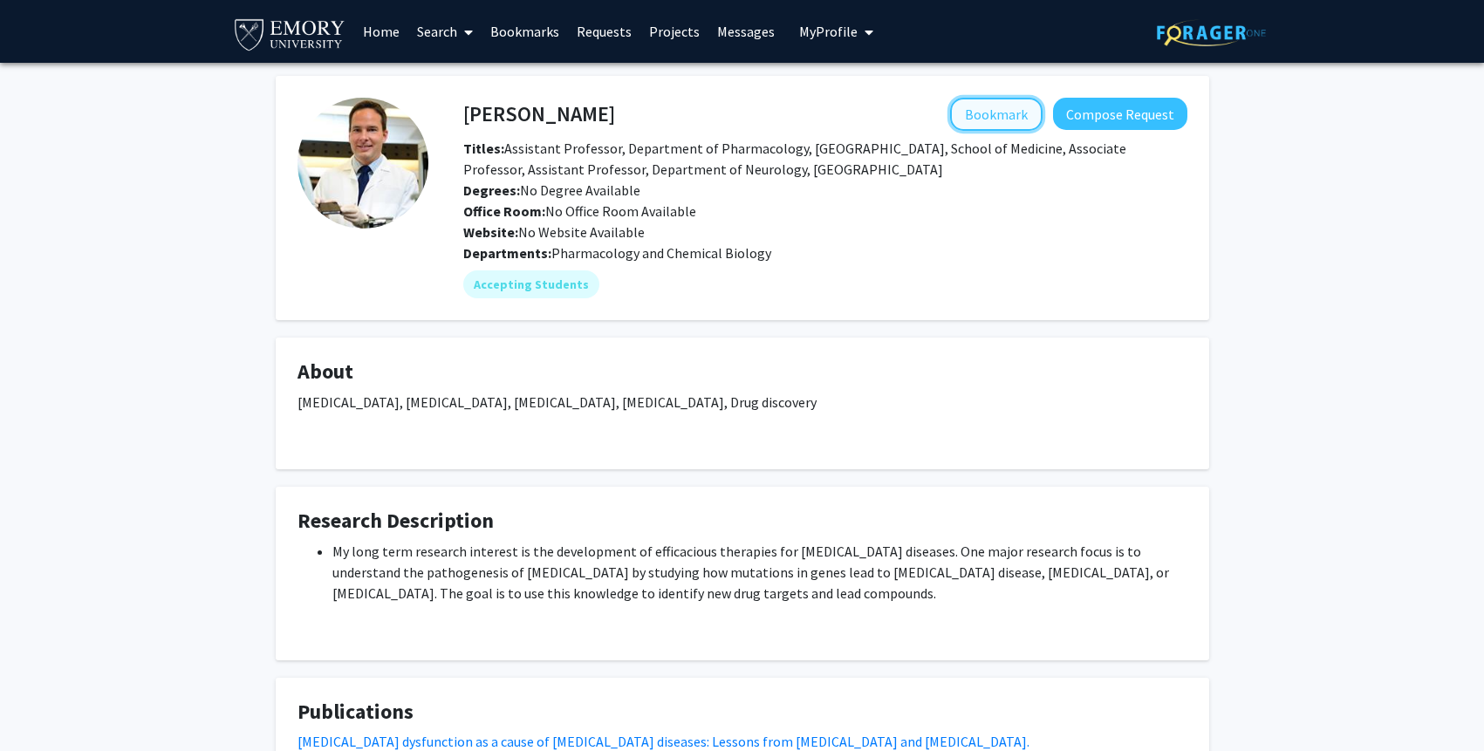
click at [982, 118] on button "Bookmark" at bounding box center [996, 114] width 92 height 33
drag, startPoint x: 626, startPoint y: 112, endPoint x: 453, endPoint y: 119, distance: 173.8
click at [460, 120] on div "Thomas Kukar Remove Bookmark Compose Request" at bounding box center [825, 114] width 750 height 33
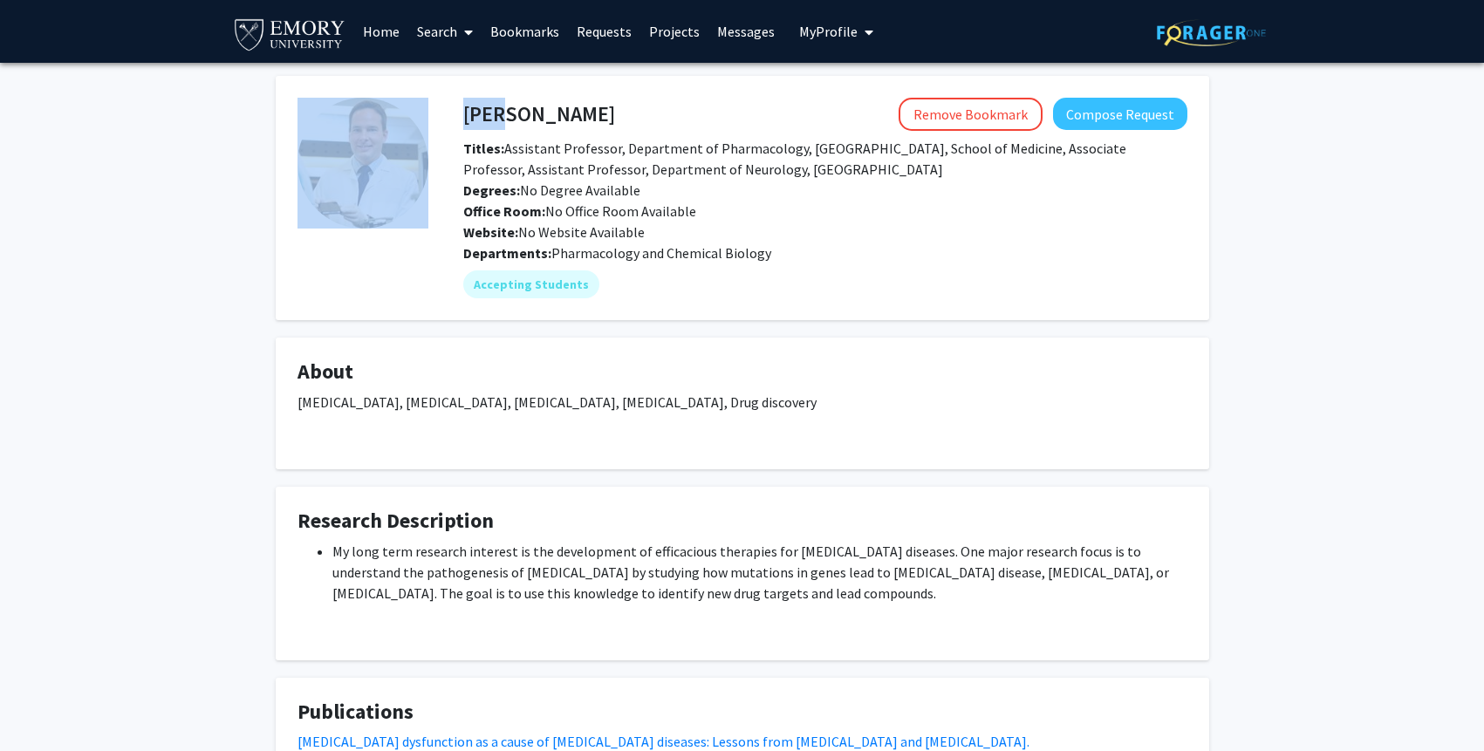
drag, startPoint x: 426, startPoint y: 119, endPoint x: 501, endPoint y: 114, distance: 75.2
click at [501, 114] on fg-card-body "Thomas Kukar Remove Bookmark Compose Request Titles: Assistant Professor, Depar…" at bounding box center [743, 198] width 890 height 201
click at [501, 114] on h4 "Thomas Kukar" at bounding box center [539, 114] width 152 height 32
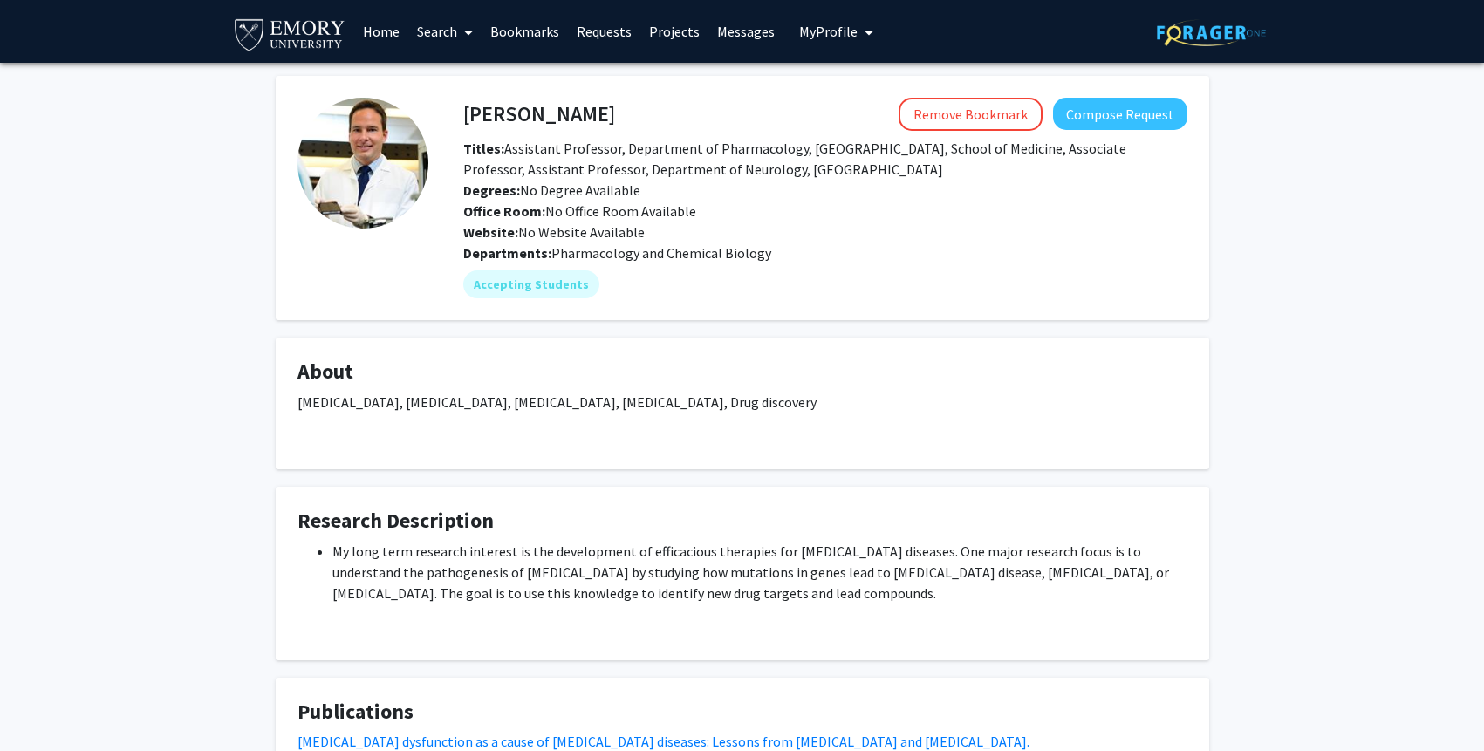
click at [514, 114] on h4 "Thomas Kukar" at bounding box center [539, 114] width 152 height 32
copy h4 "Thomas Kukar"
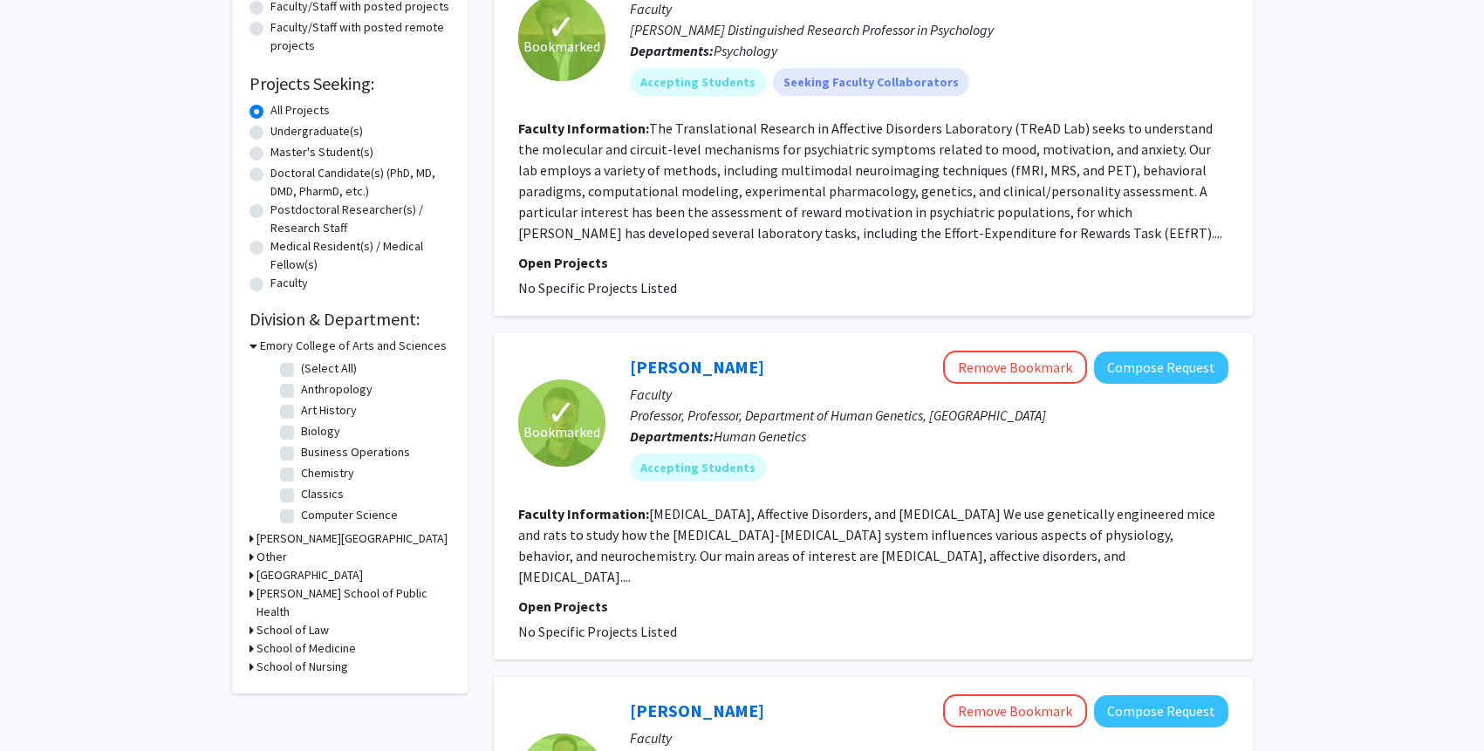
scroll to position [547, 0]
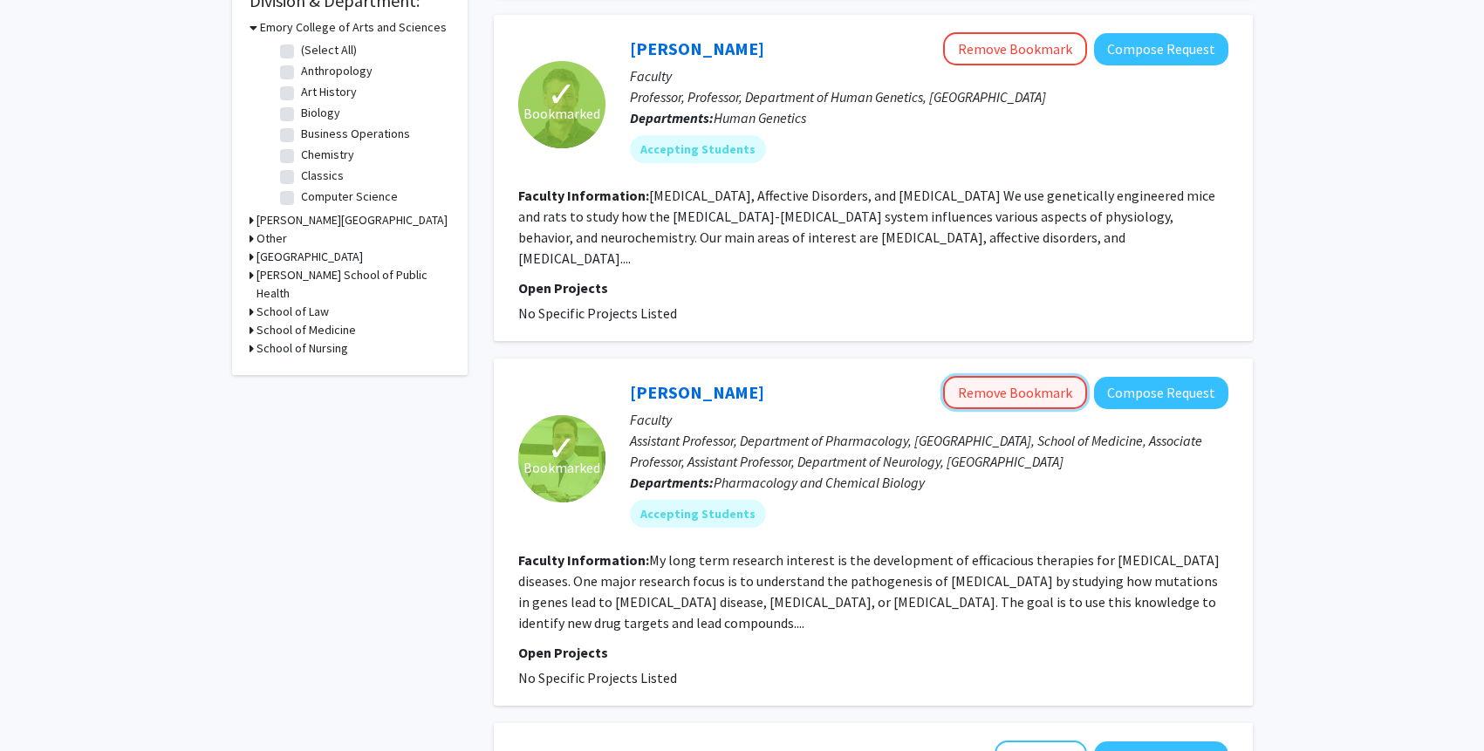
click at [997, 376] on button "Remove Bookmark" at bounding box center [1015, 392] width 144 height 33
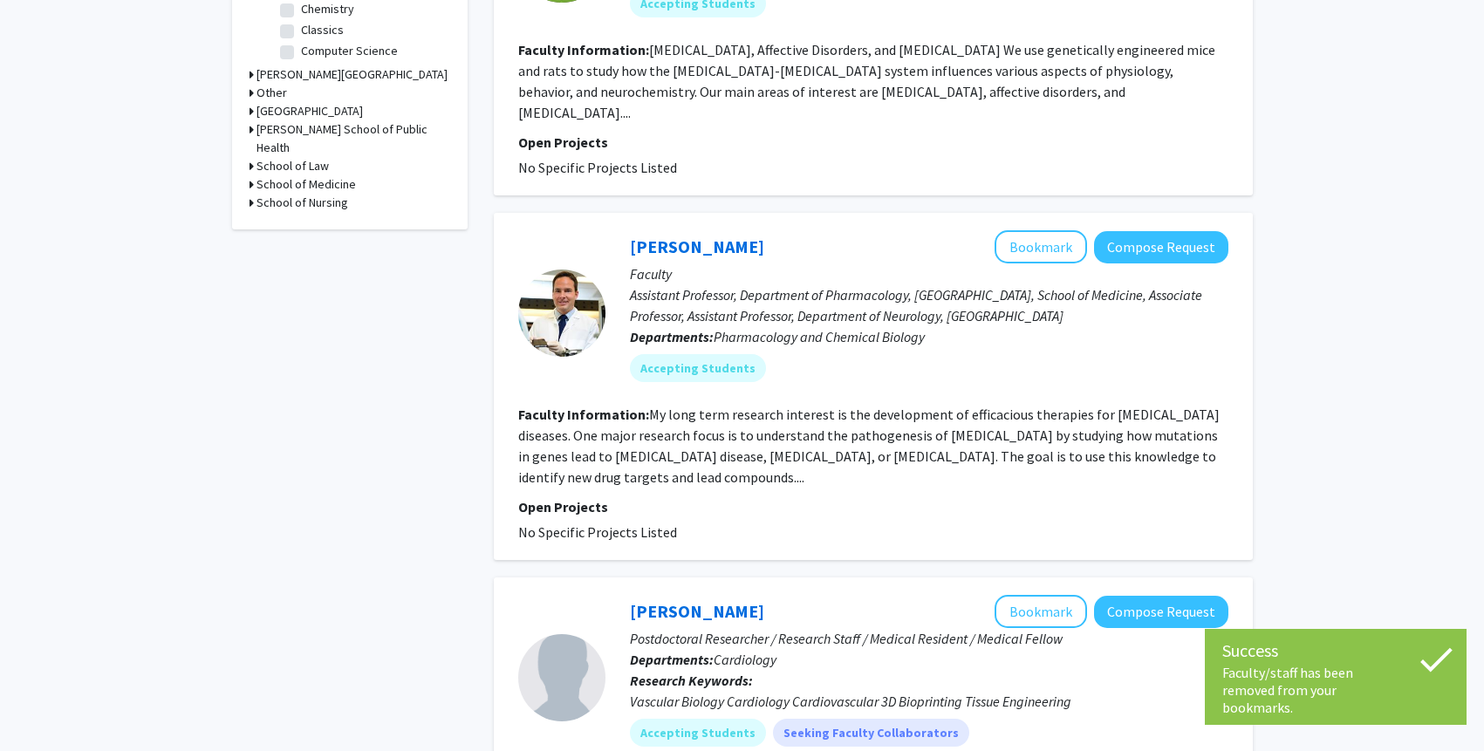
scroll to position [780, 0]
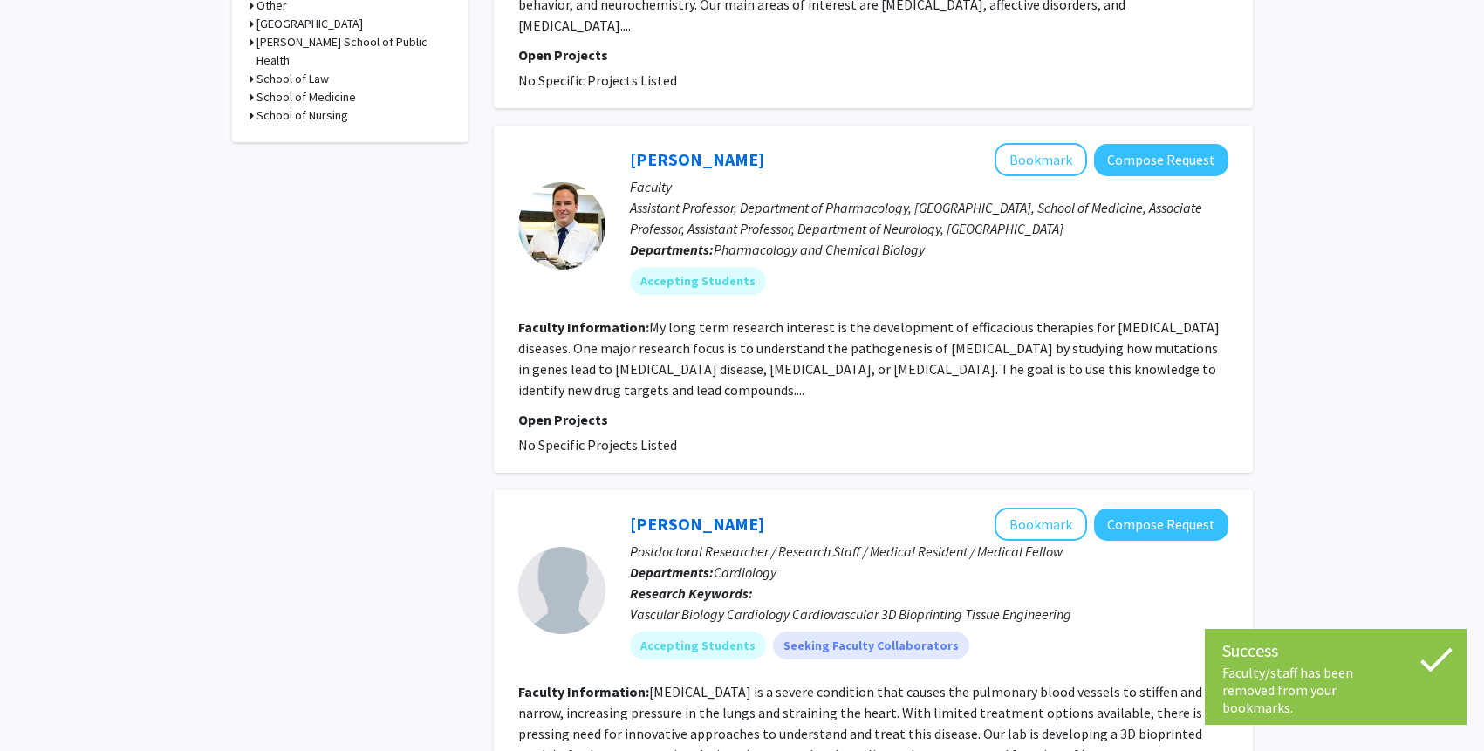
click at [880, 324] on fg-read-more "My long term research interest is the development of efficacious therapies for …" at bounding box center [868, 358] width 701 height 80
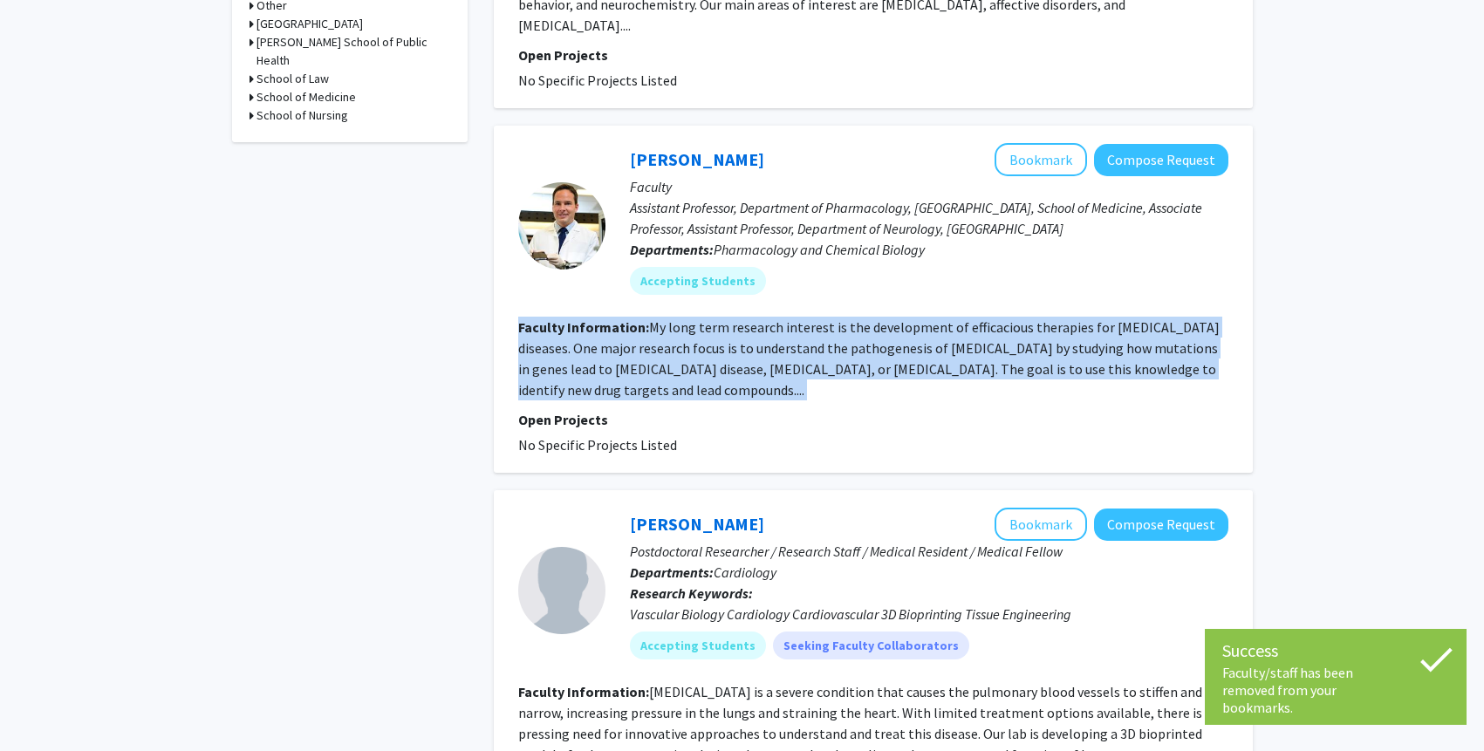
click at [880, 324] on fg-read-more "My long term research interest is the development of efficacious therapies for …" at bounding box center [868, 358] width 701 height 80
click at [857, 324] on fg-read-more "My long term research interest is the development of efficacious therapies for …" at bounding box center [868, 358] width 701 height 80
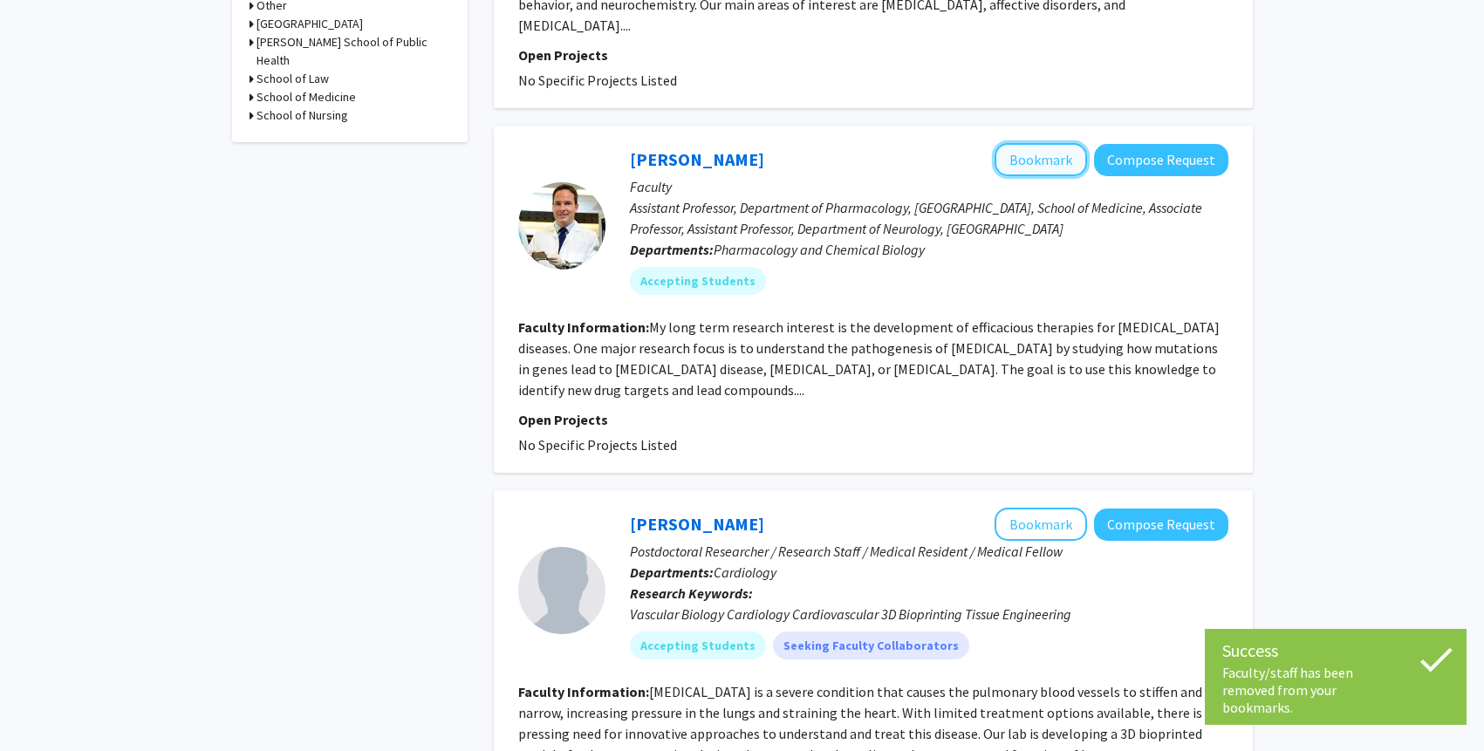
click at [1044, 143] on button "Bookmark" at bounding box center [1041, 159] width 92 height 33
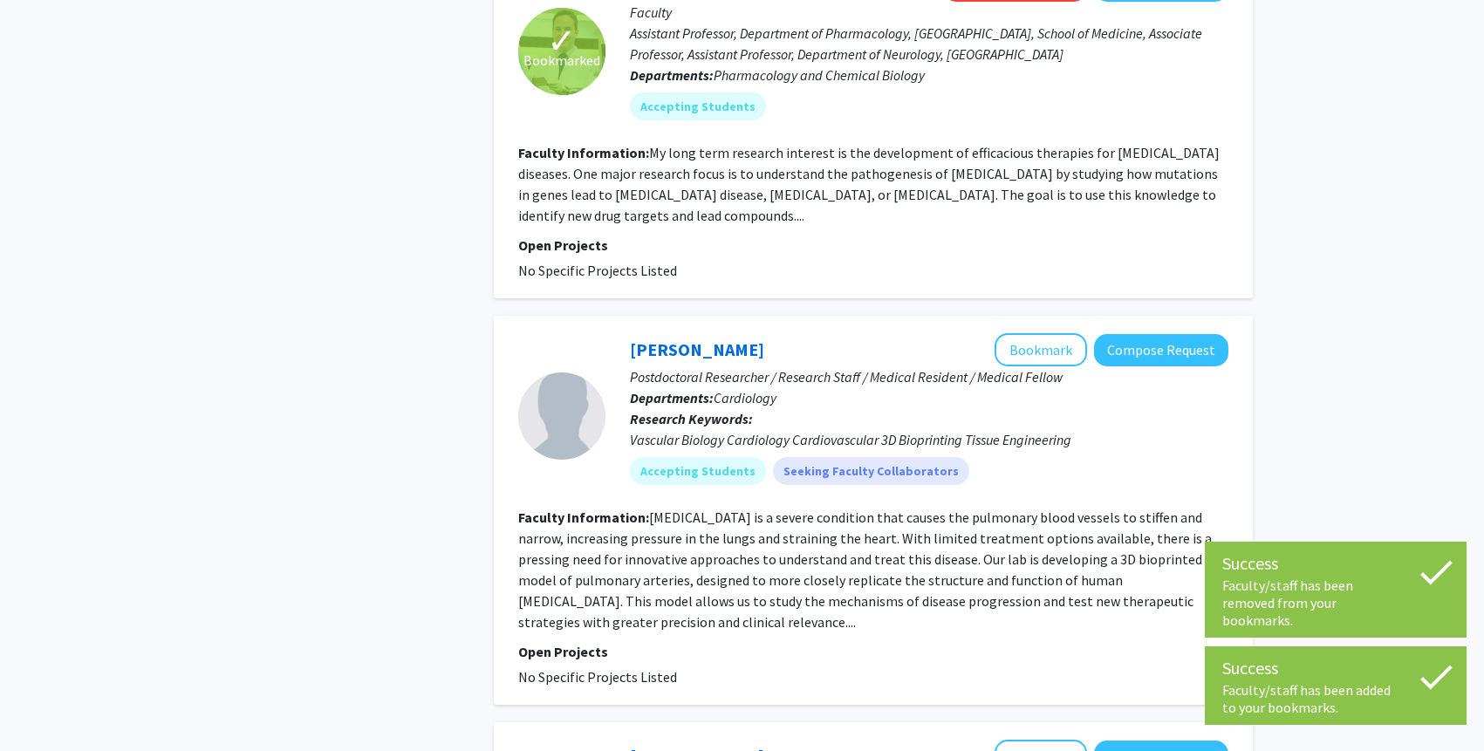
scroll to position [1211, 0]
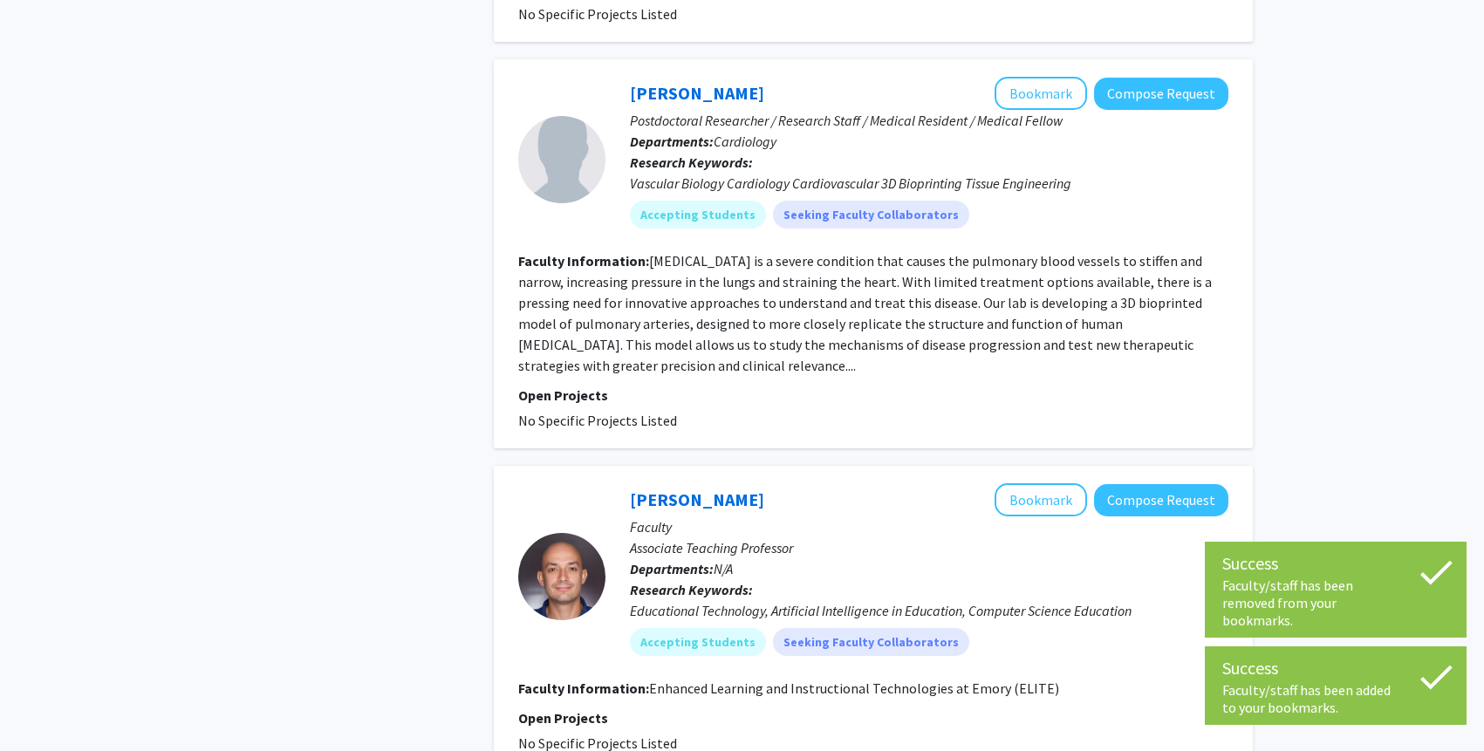
click at [925, 252] on fg-read-more "Pulmonary arterial hypertension is a severe condition that causes the pulmonary…" at bounding box center [865, 313] width 694 height 122
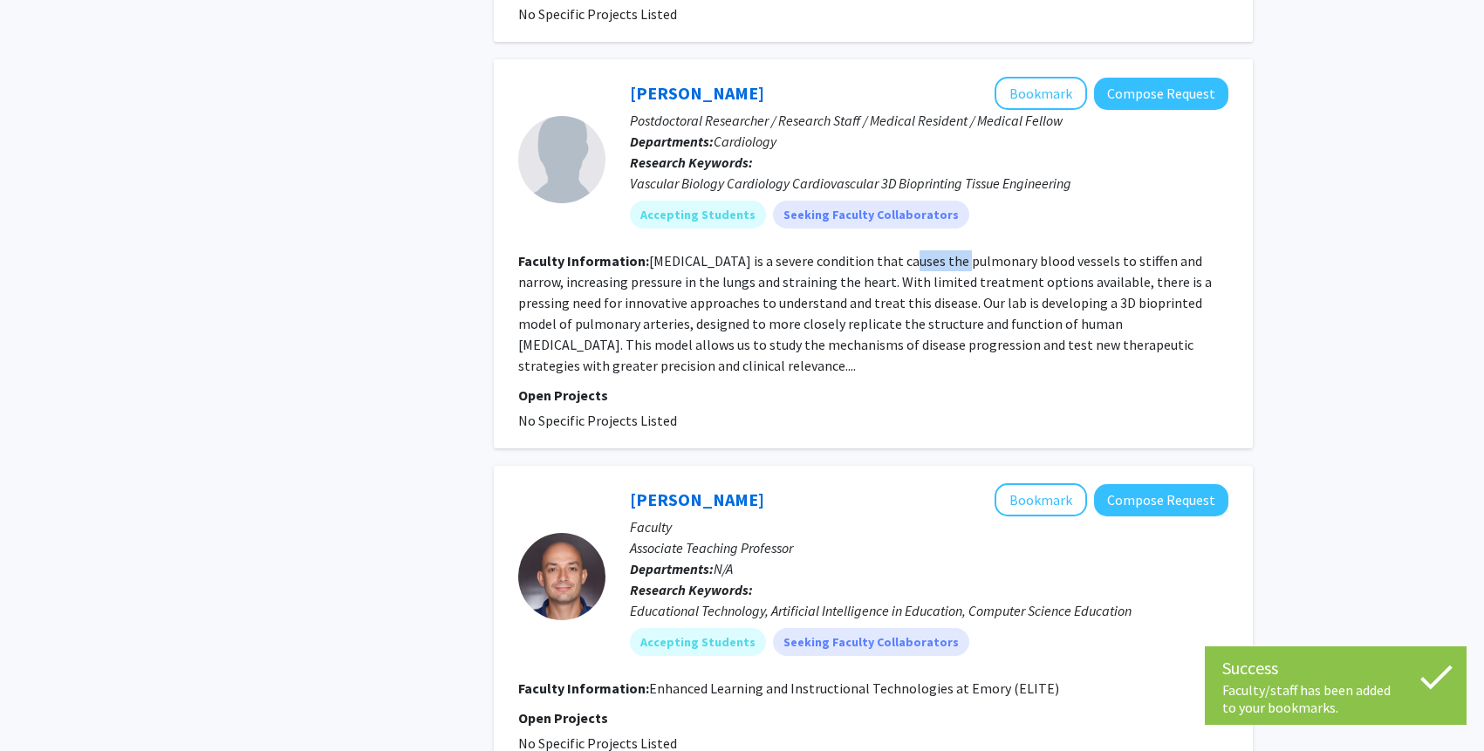
click at [925, 252] on fg-read-more "Pulmonary arterial hypertension is a severe condition that causes the pulmonary…" at bounding box center [865, 313] width 694 height 122
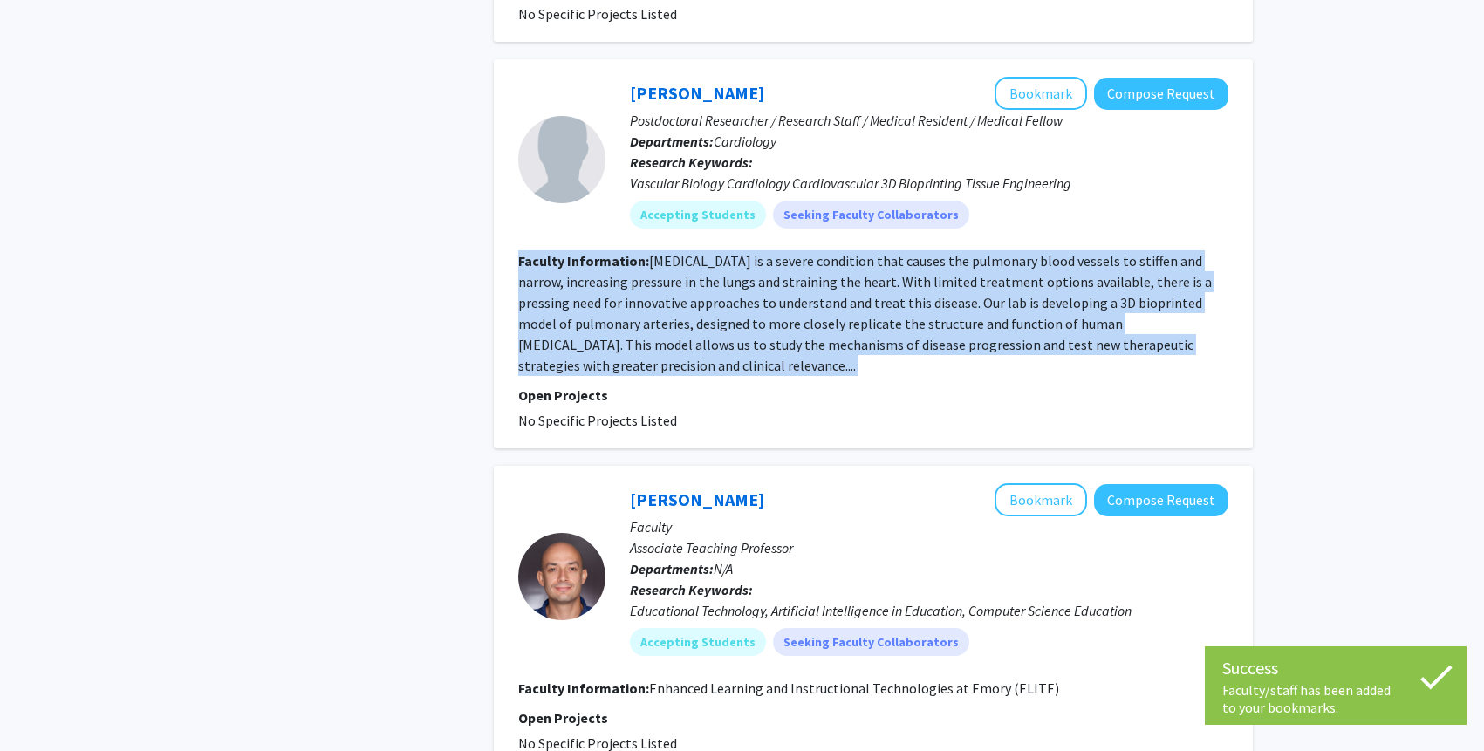
click at [925, 252] on fg-read-more "Pulmonary arterial hypertension is a severe condition that causes the pulmonary…" at bounding box center [865, 313] width 694 height 122
click at [904, 253] on fg-read-more "Pulmonary arterial hypertension is a severe condition that causes the pulmonary…" at bounding box center [865, 313] width 694 height 122
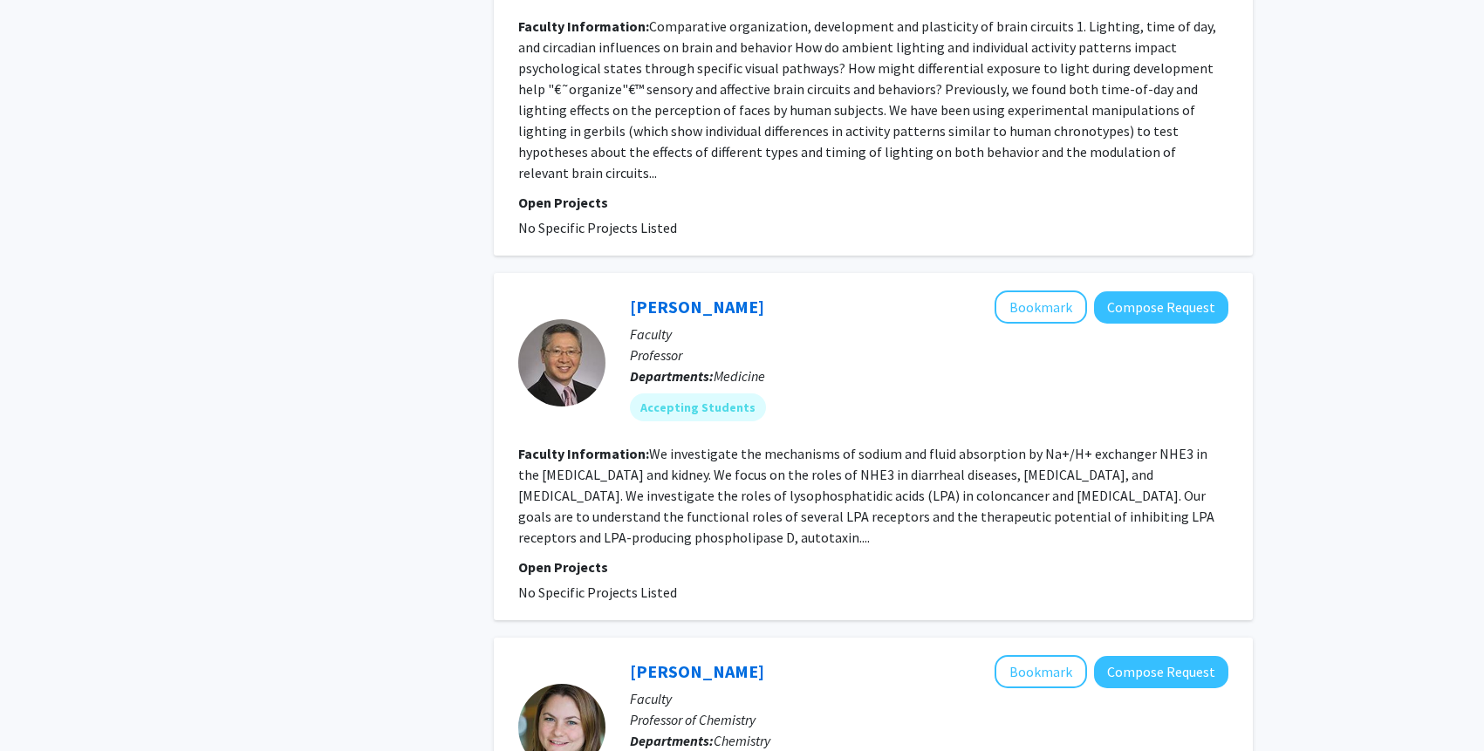
scroll to position [1969, 0]
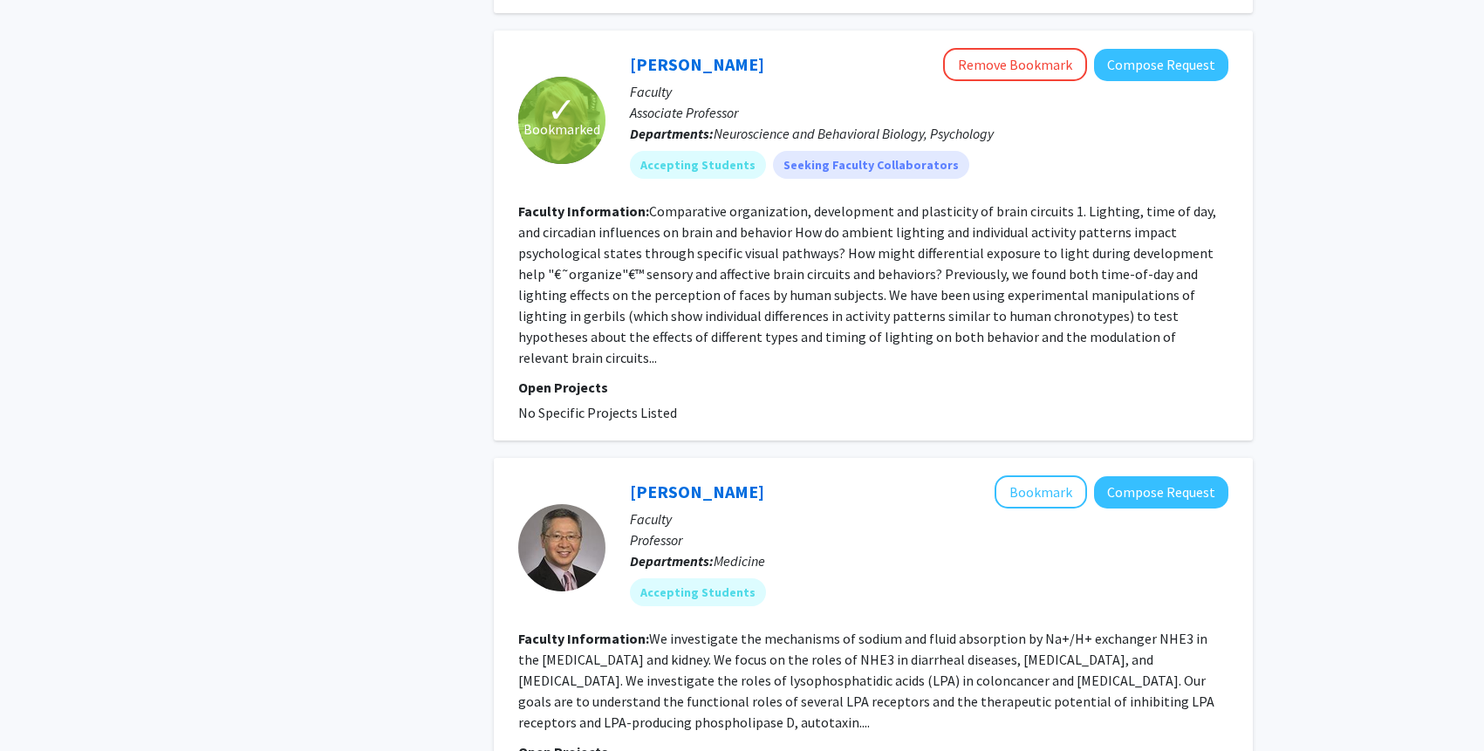
click at [642, 262] on section "Faculty Information: Comparative organization, development and plasticity of br…" at bounding box center [873, 285] width 710 height 168
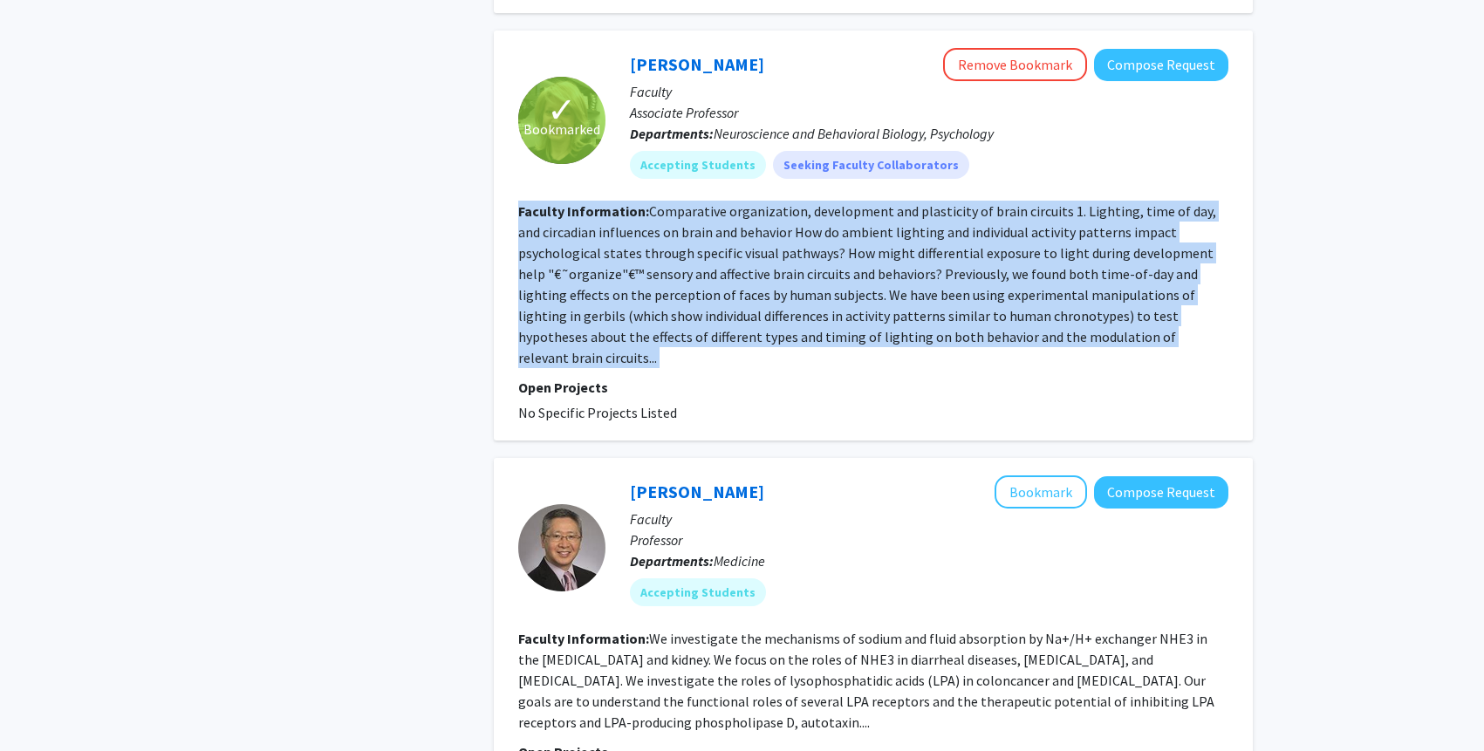
click at [642, 262] on section "Faculty Information: Comparative organization, development and plasticity of br…" at bounding box center [873, 285] width 710 height 168
click at [691, 255] on fg-read-more "Comparative organization, development and plasticity of brain circuits 1. Light…" at bounding box center [867, 284] width 698 height 164
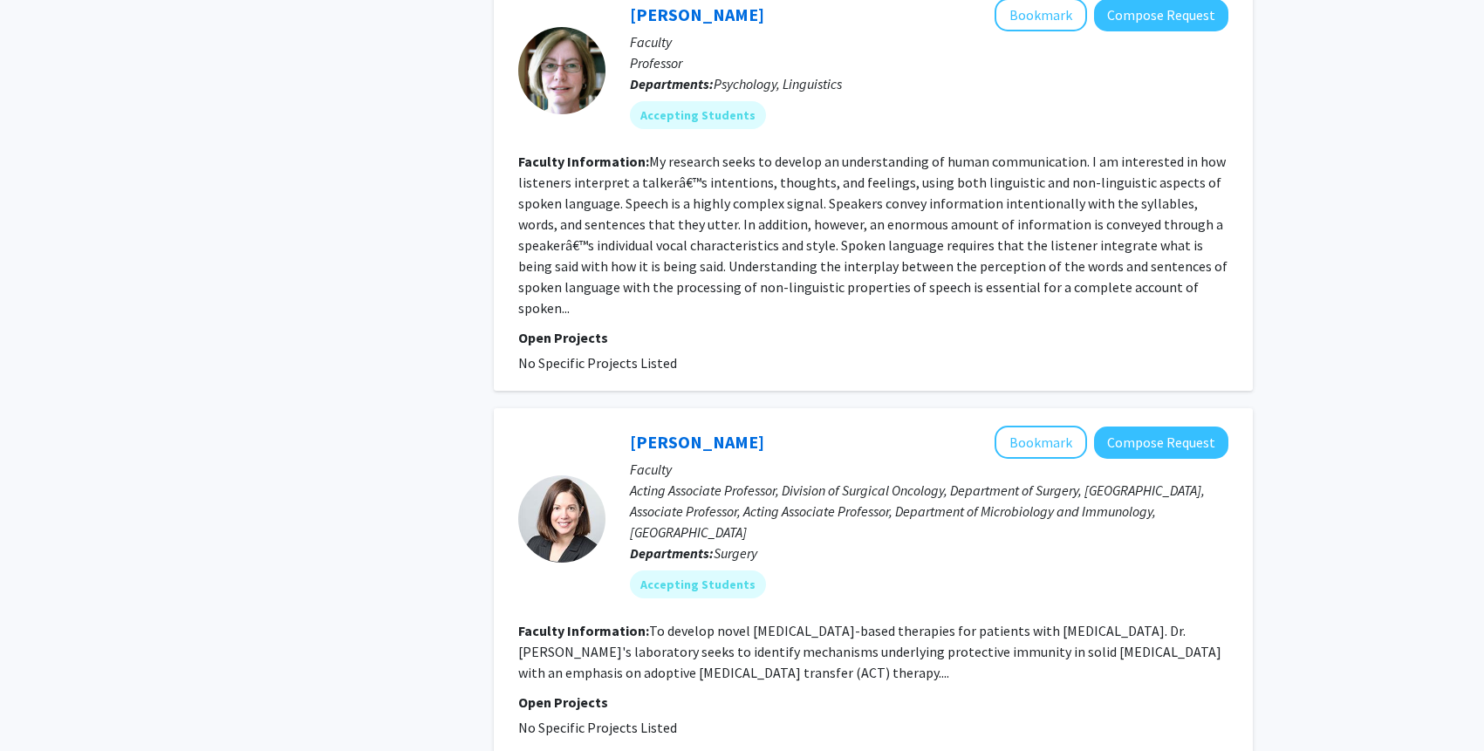
scroll to position [3174, 0]
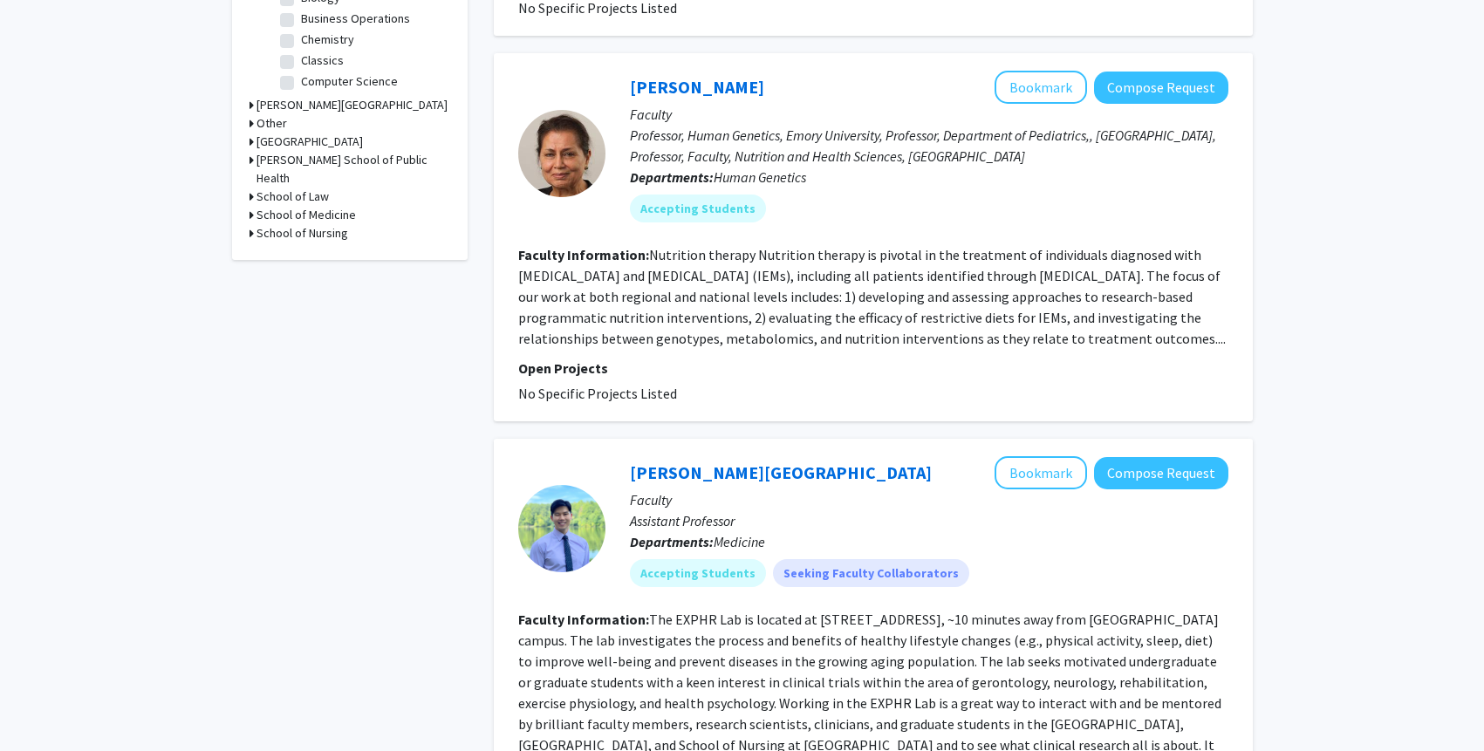
scroll to position [748, 0]
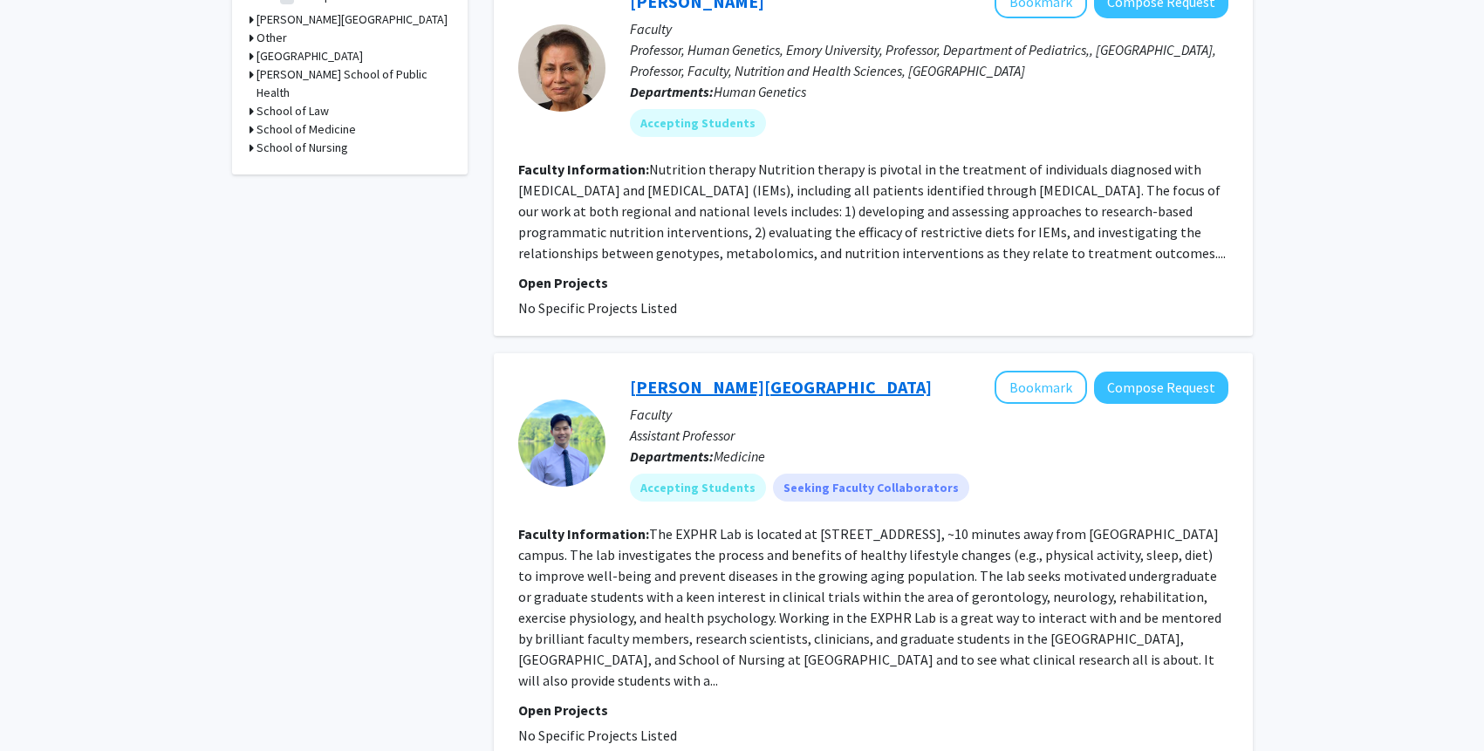
click at [661, 376] on link "Kyoung Shin Park" at bounding box center [781, 387] width 302 height 22
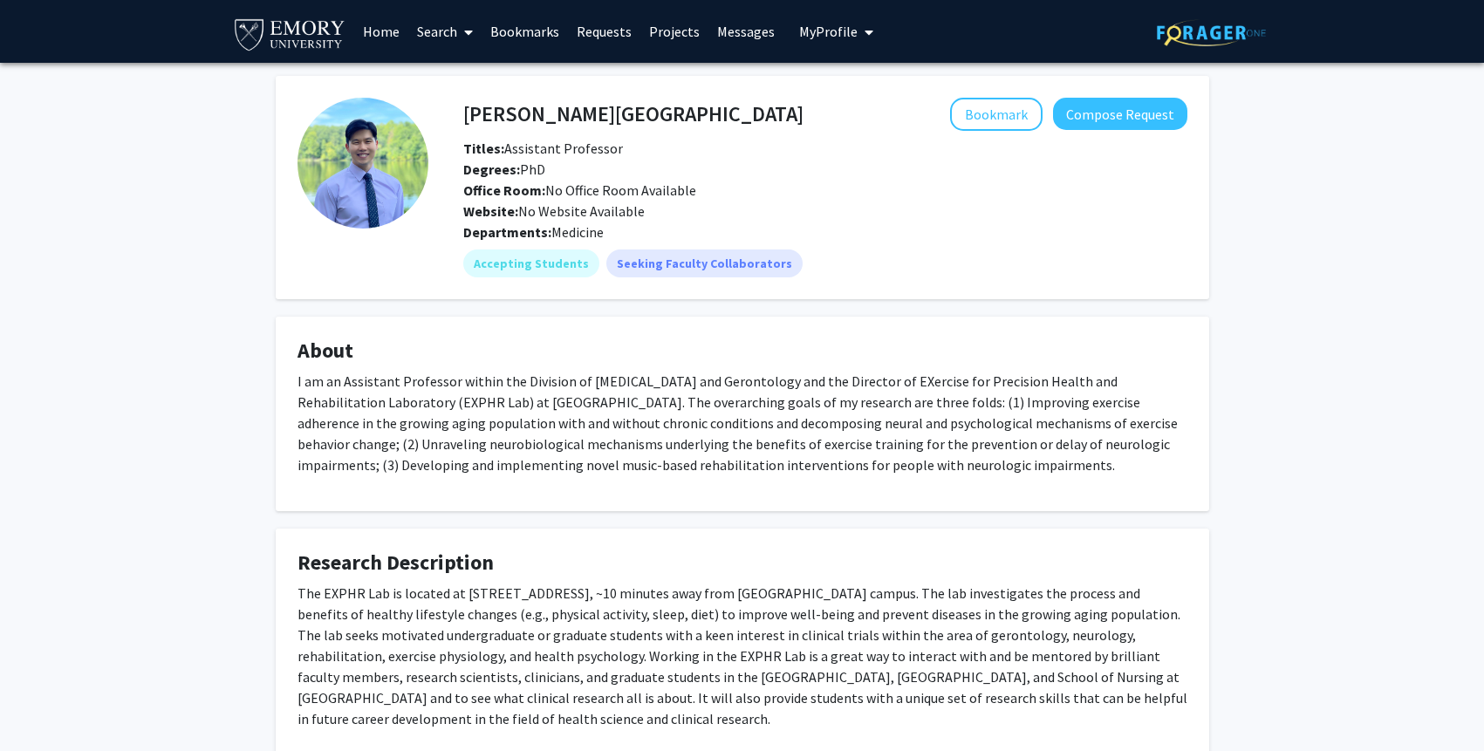
scroll to position [306, 0]
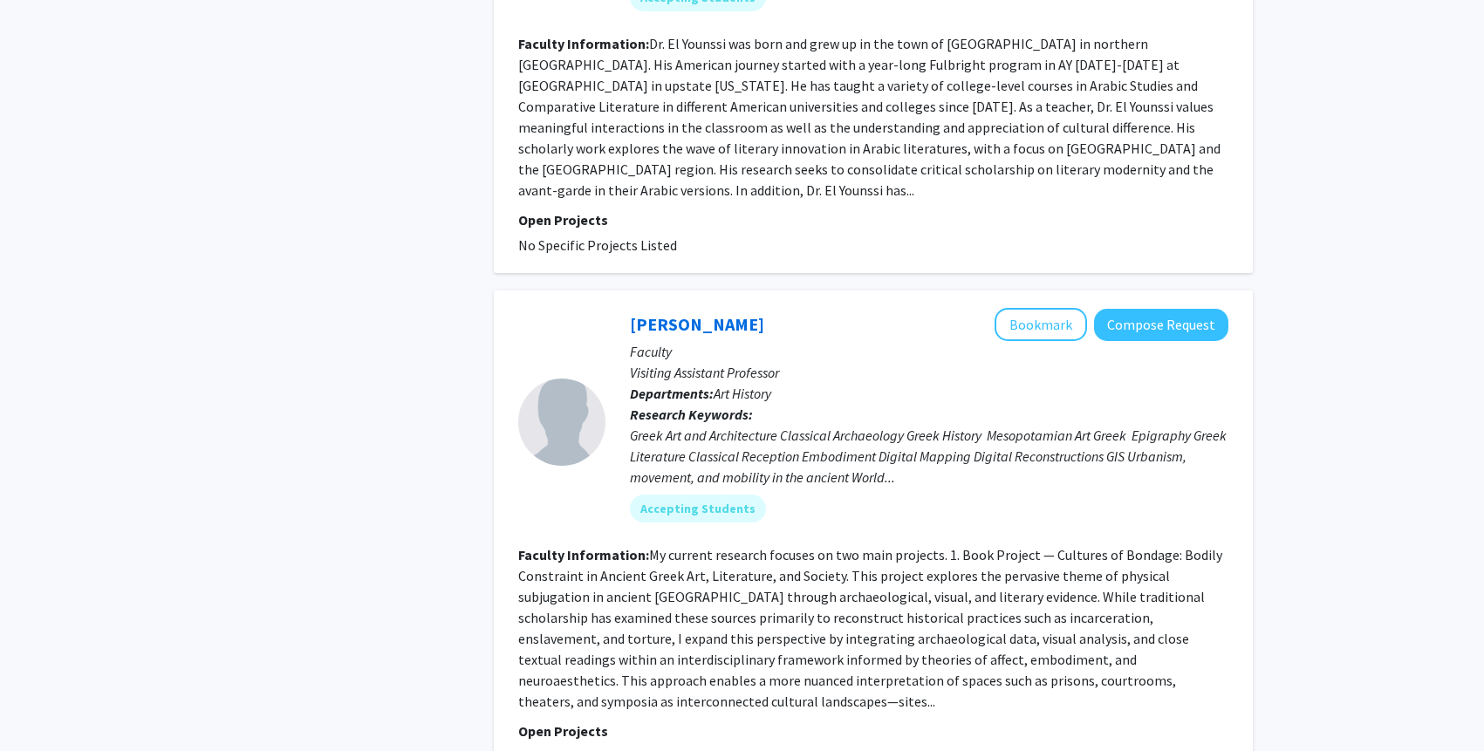
scroll to position [4029, 0]
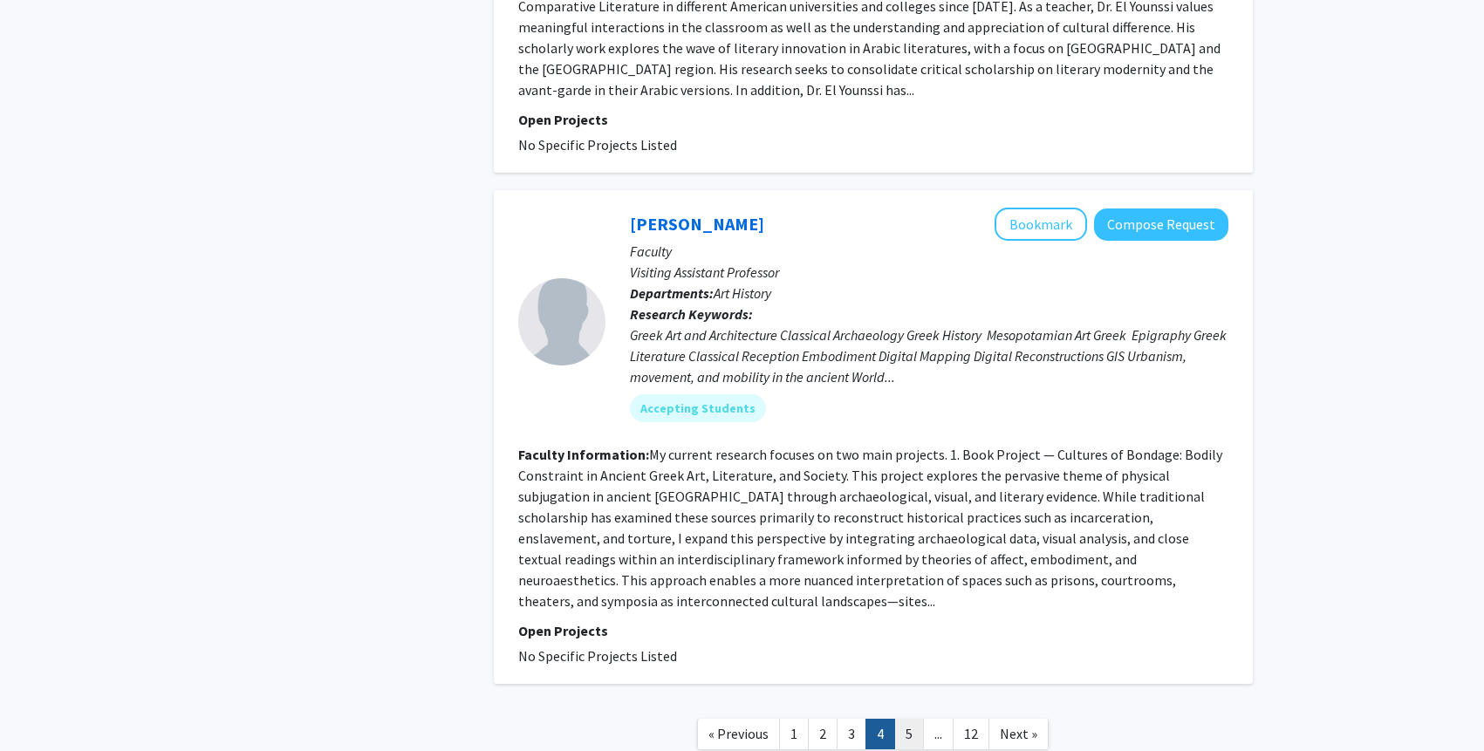
click at [904, 719] on link "5" at bounding box center [909, 734] width 30 height 31
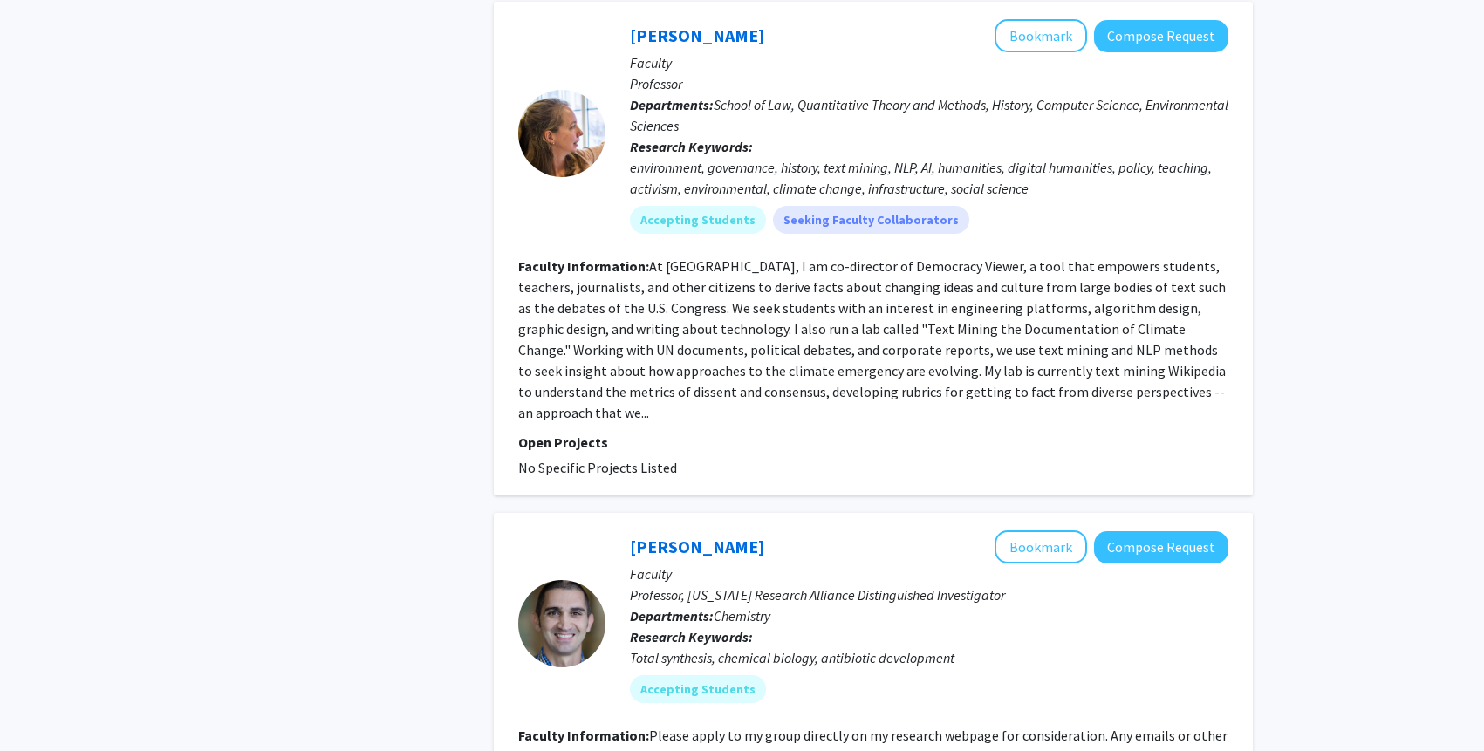
scroll to position [4022, 0]
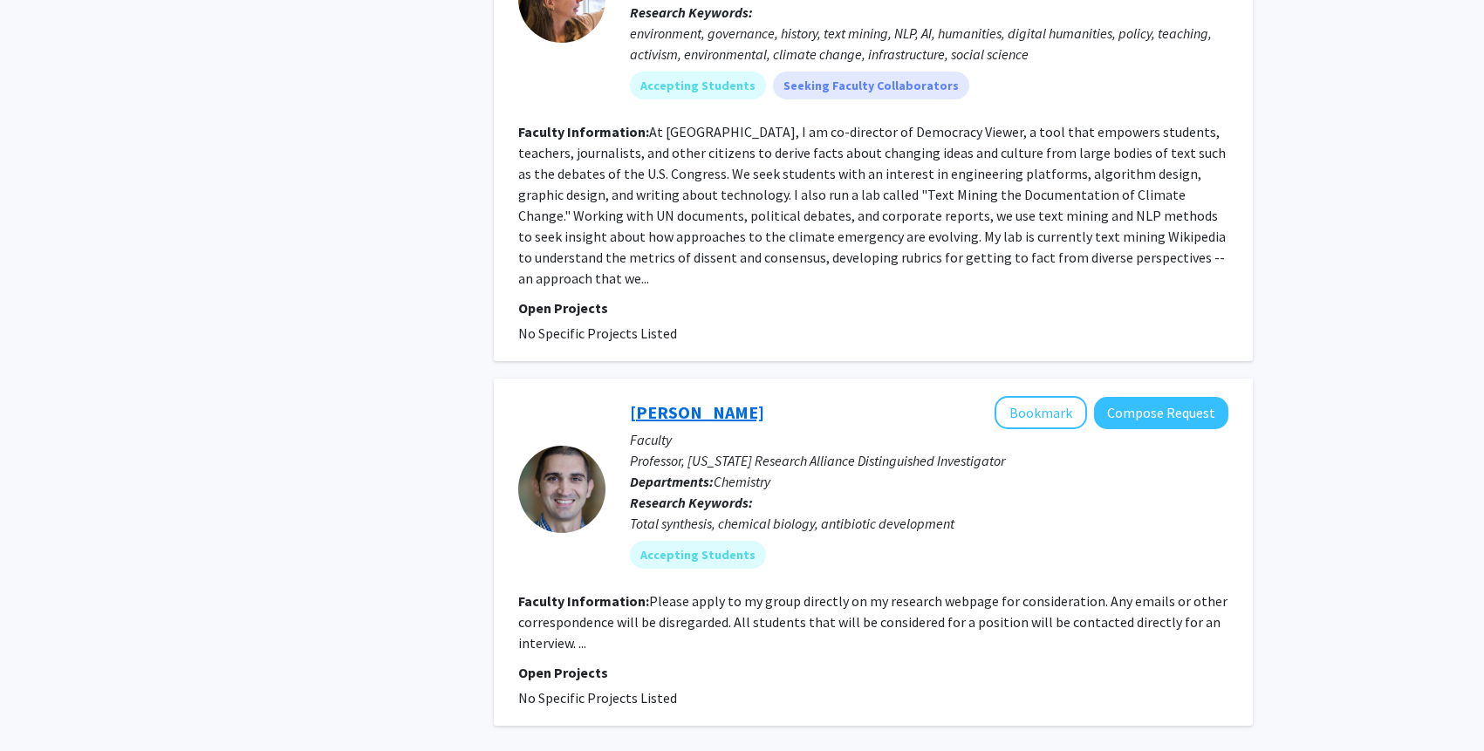
click at [690, 401] on link "Bill Wuest" at bounding box center [697, 412] width 134 height 22
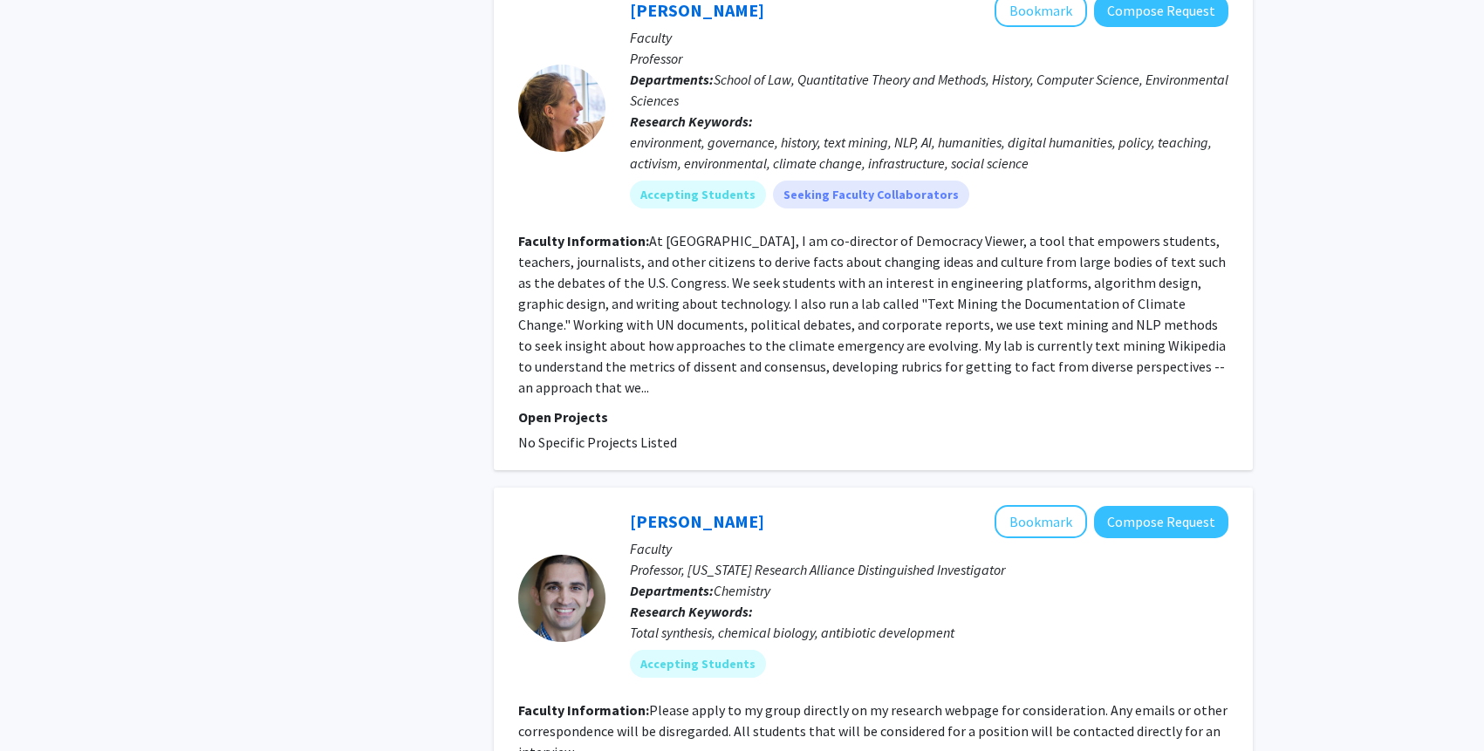
scroll to position [4022, 0]
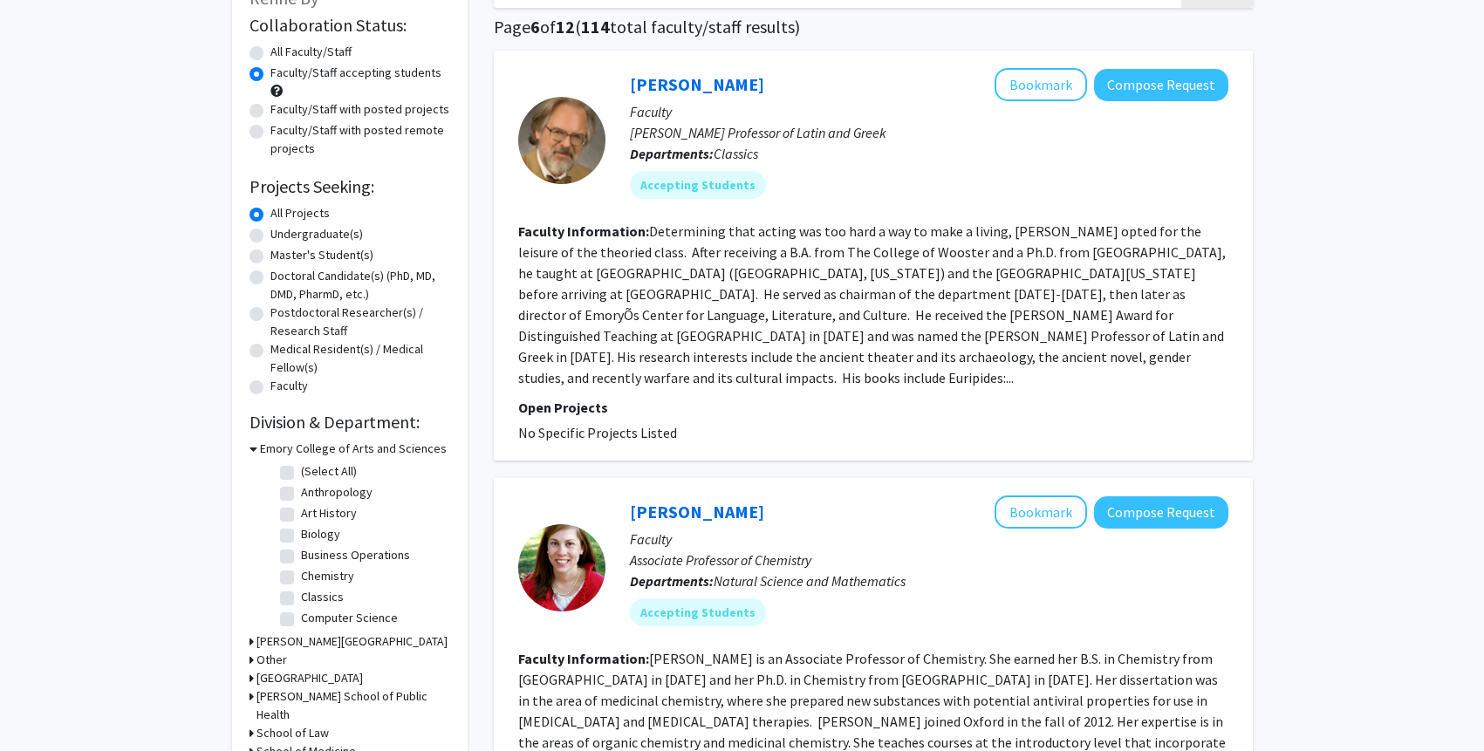
scroll to position [448, 0]
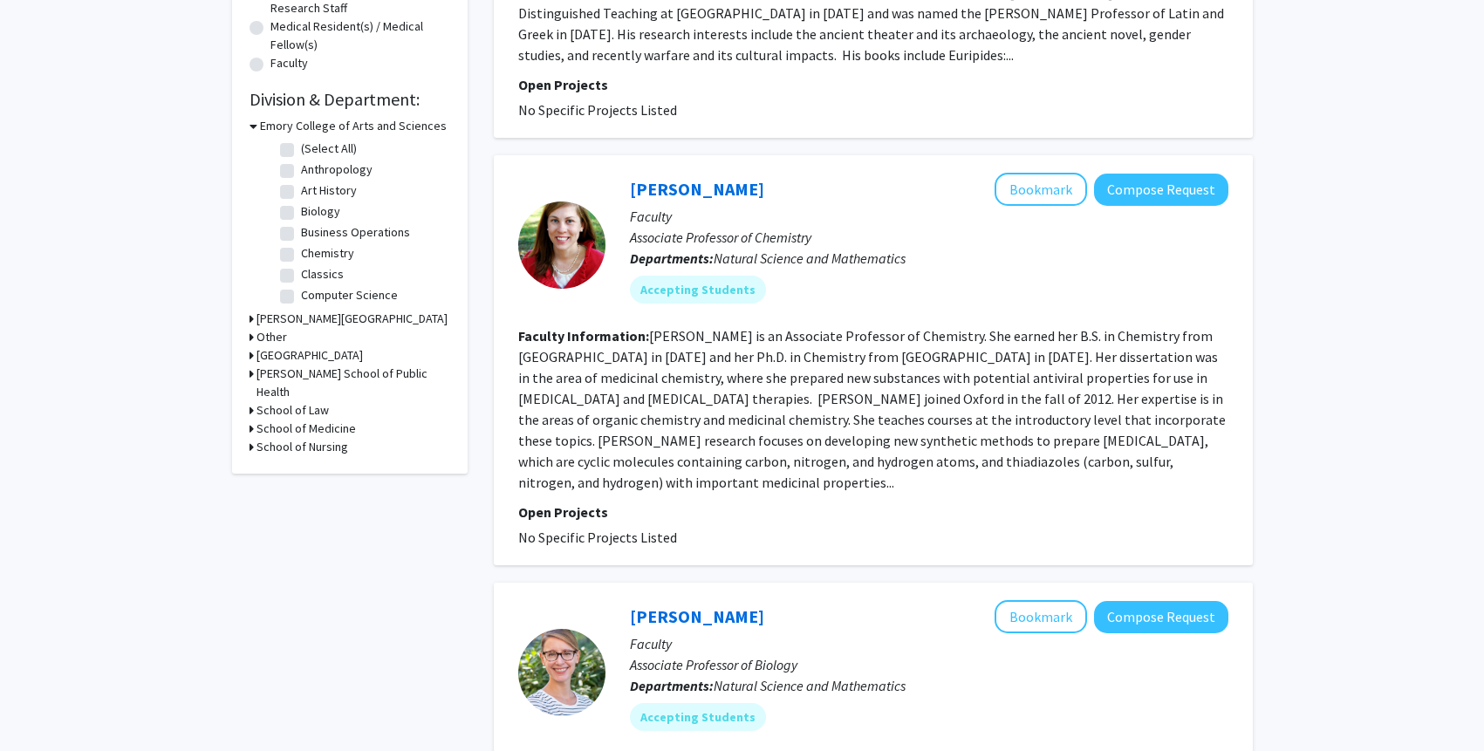
click at [875, 406] on fg-read-more "Annette Neuman is an Associate Professor of Chemistry. She earned her B.S. in C…" at bounding box center [872, 409] width 708 height 164
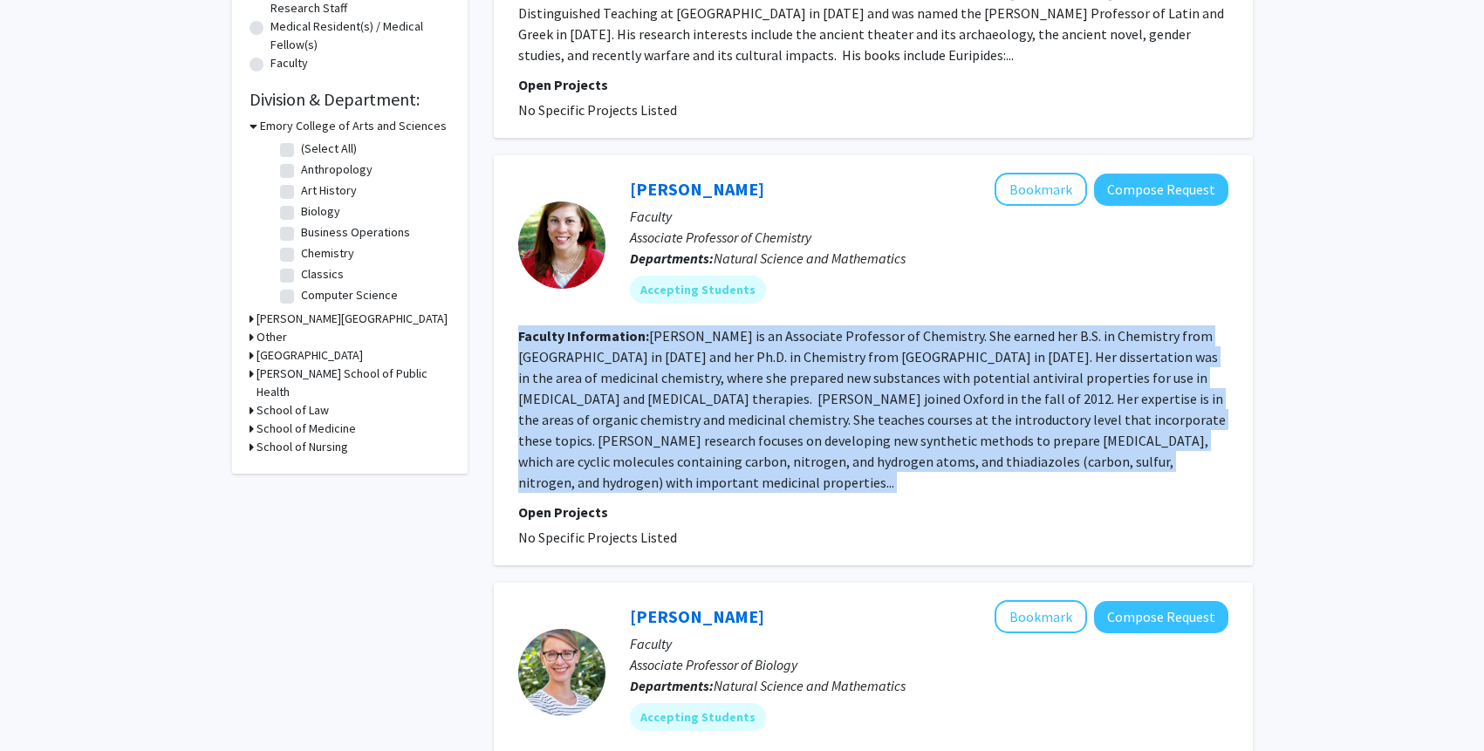
click at [875, 406] on fg-read-more "Annette Neuman is an Associate Professor of Chemistry. She earned her B.S. in C…" at bounding box center [872, 409] width 708 height 164
click at [863, 382] on fg-read-more "Annette Neuman is an Associate Professor of Chemistry. She earned her B.S. in C…" at bounding box center [872, 409] width 708 height 164
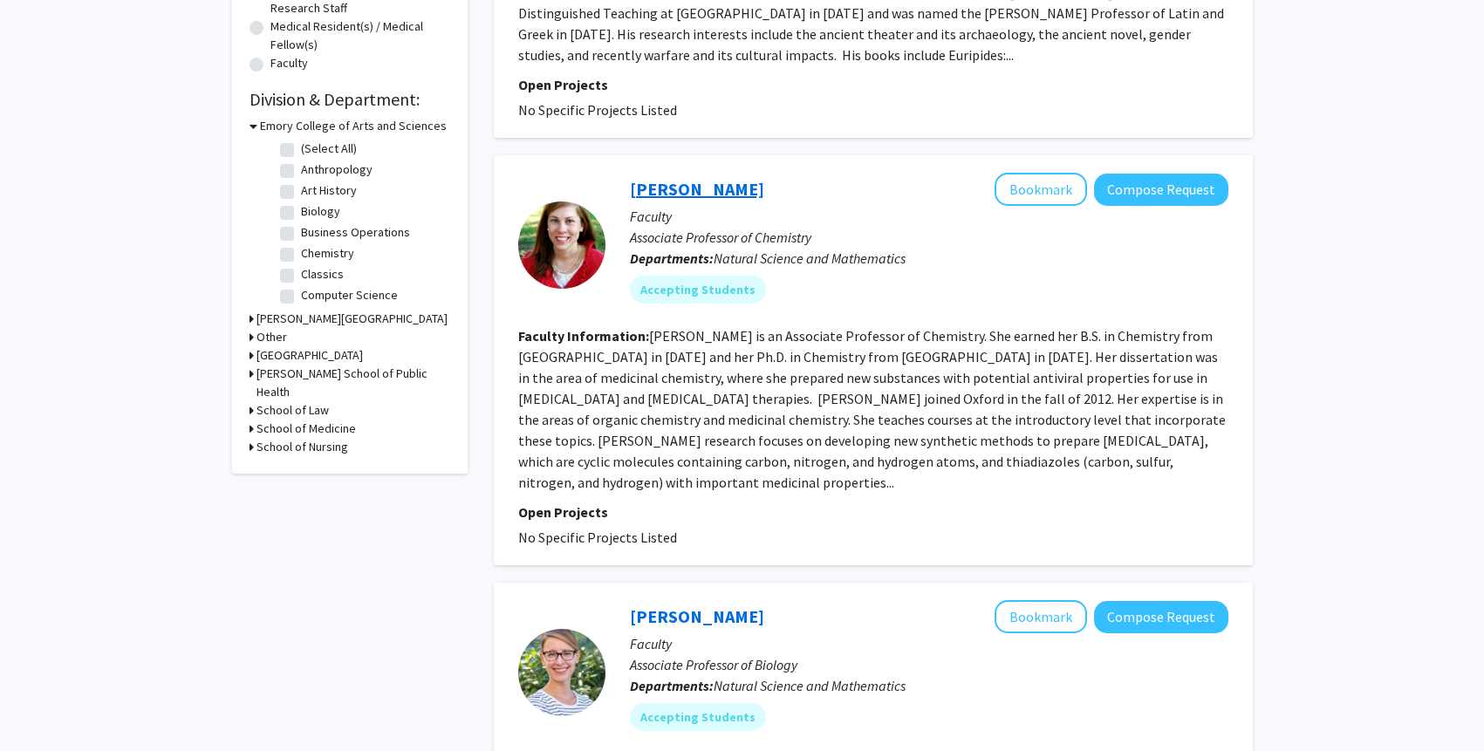
click at [673, 178] on link "Annette Neuman" at bounding box center [697, 189] width 134 height 22
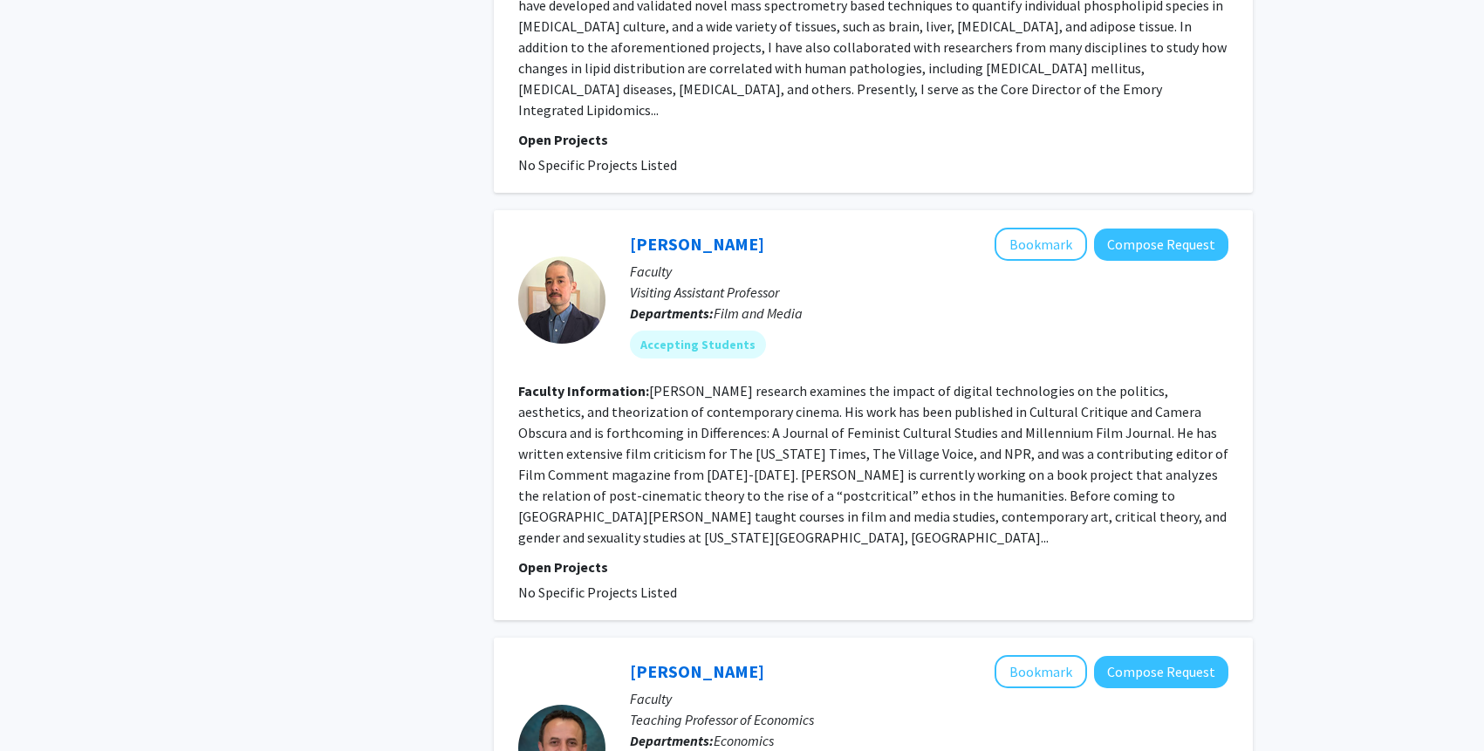
scroll to position [3520, 0]
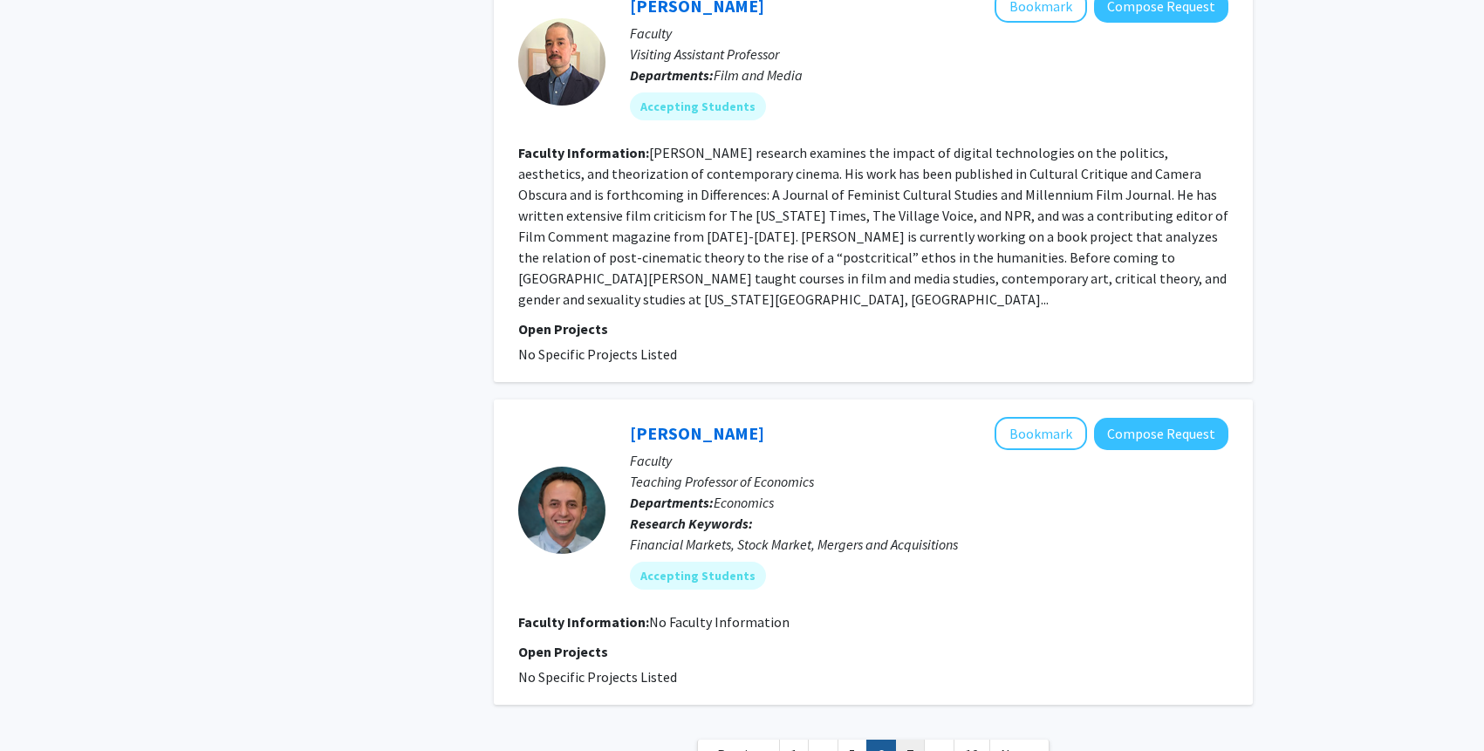
click at [920, 740] on link "7" at bounding box center [910, 755] width 30 height 31
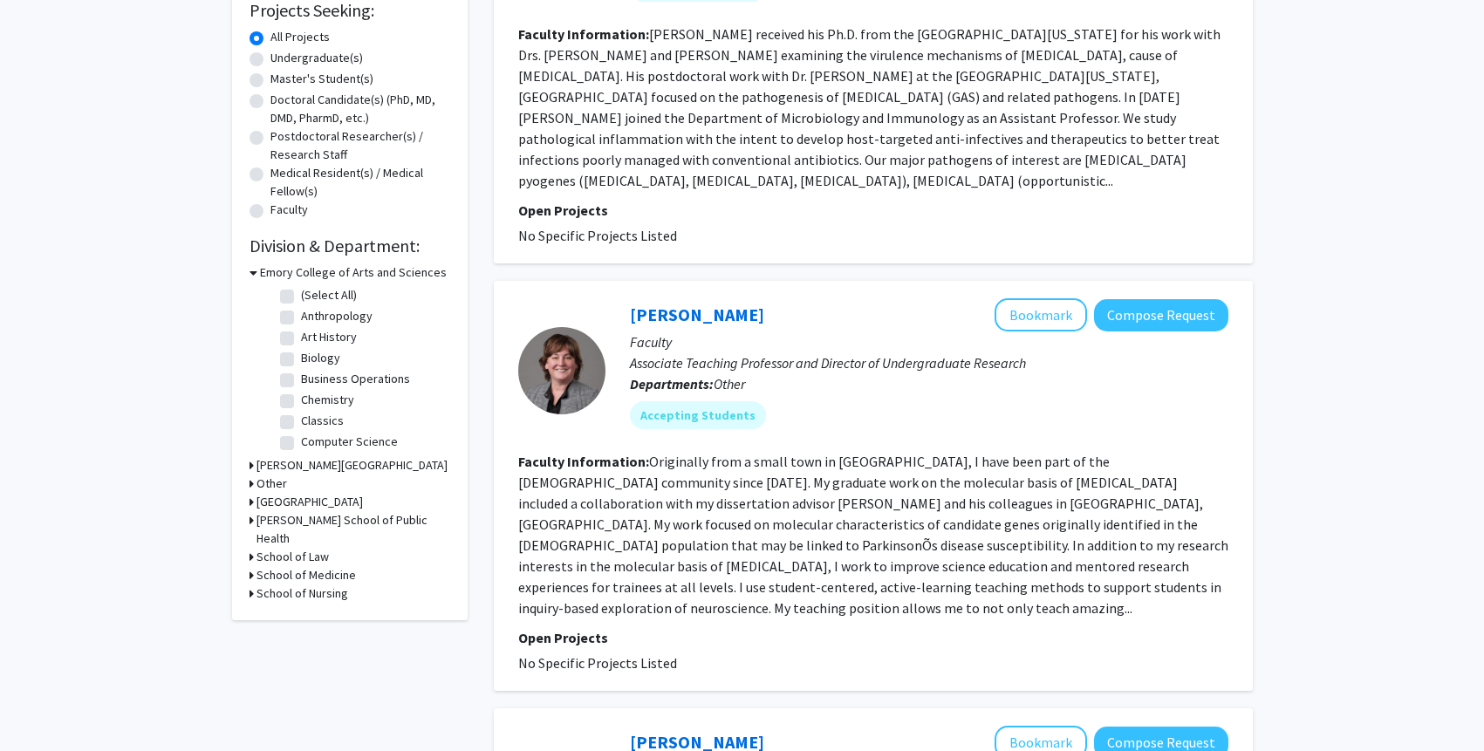
scroll to position [298, 0]
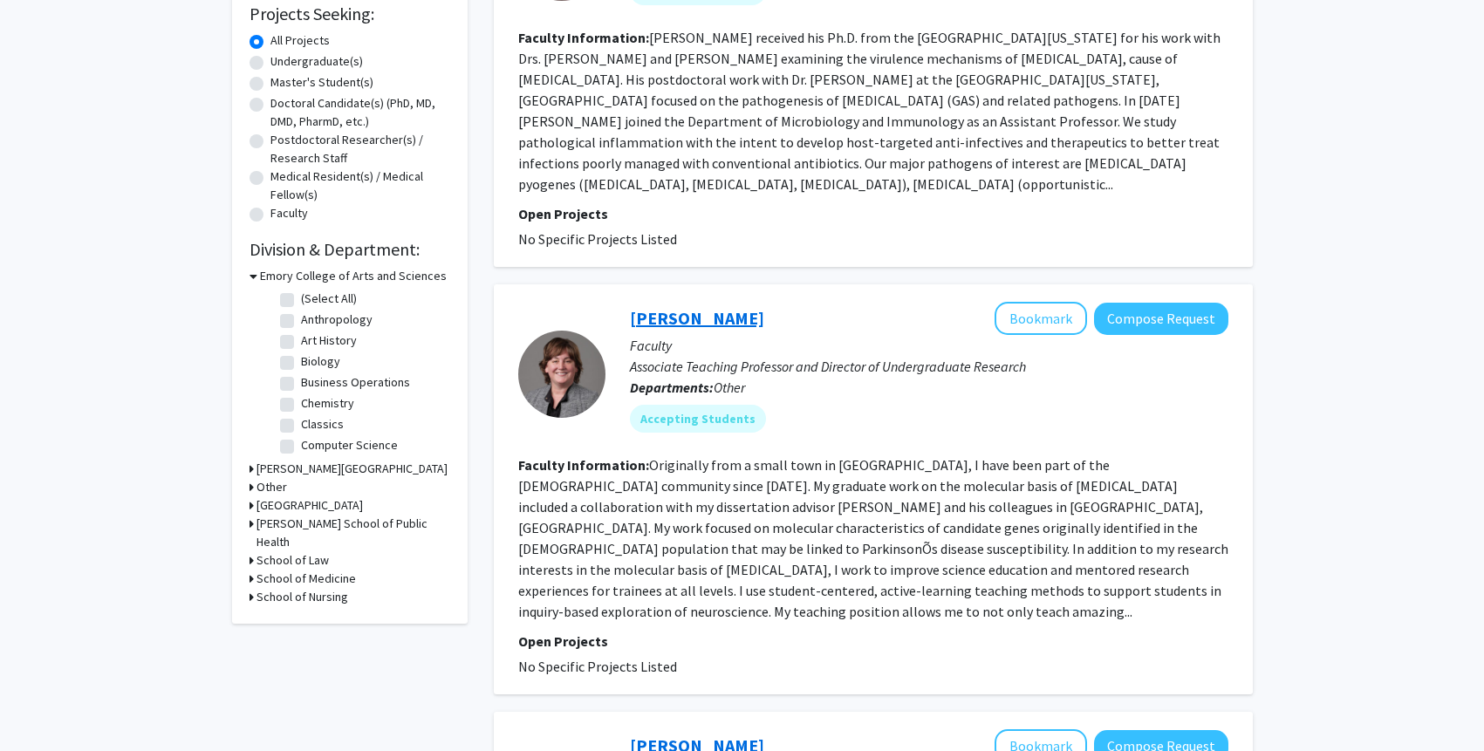
click at [746, 319] on link "Leah Anderson Roesch" at bounding box center [697, 318] width 134 height 22
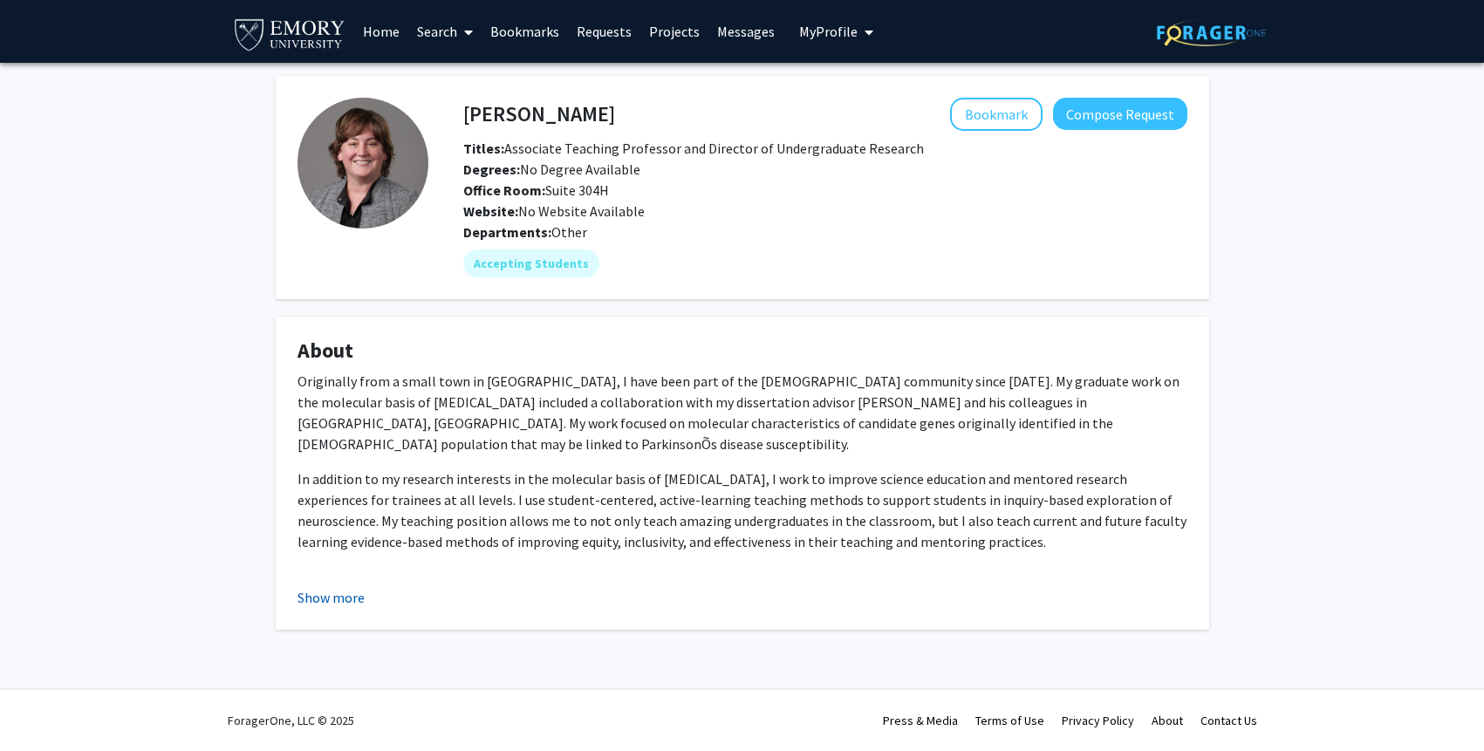
click at [339, 589] on button "Show more" at bounding box center [331, 597] width 67 height 21
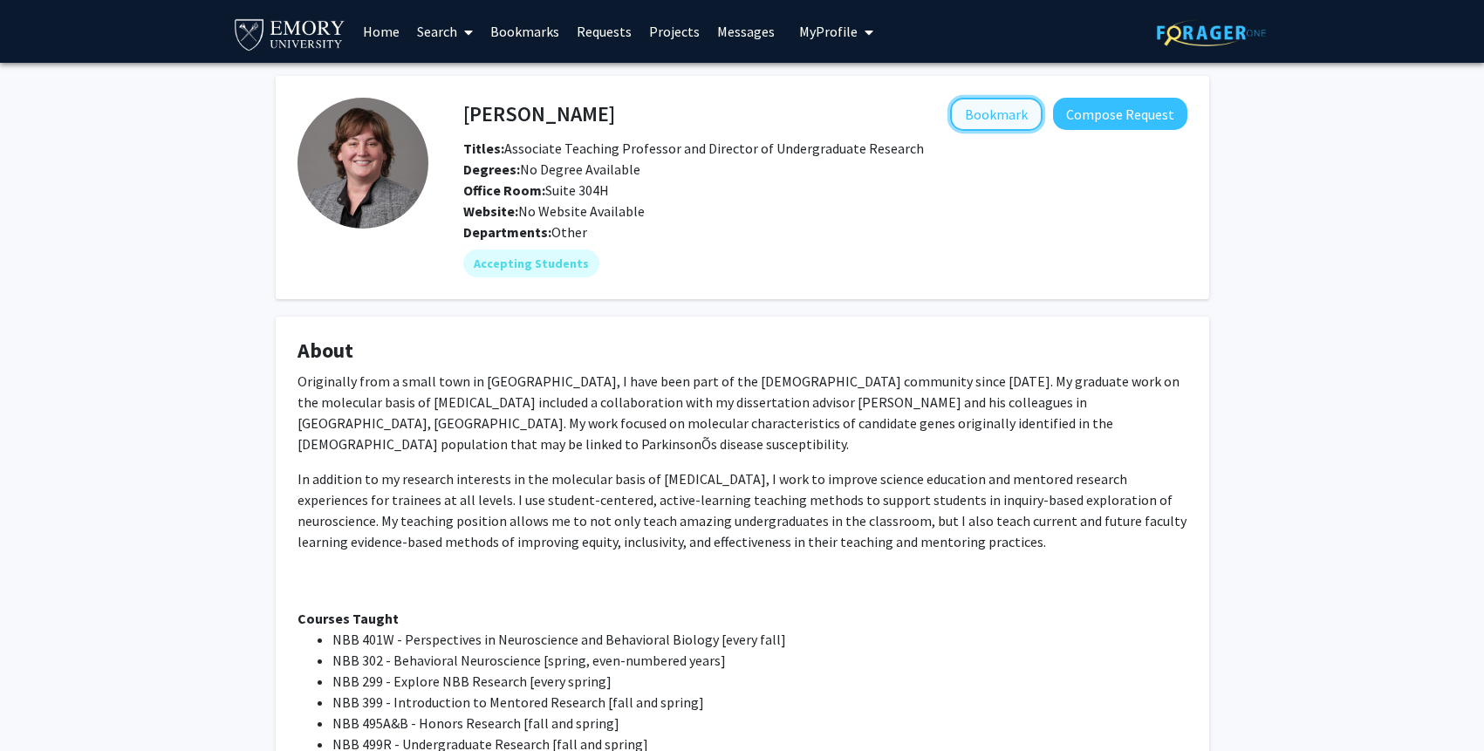
click at [1012, 104] on button "Bookmark" at bounding box center [996, 114] width 92 height 33
drag, startPoint x: 667, startPoint y: 111, endPoint x: 462, endPoint y: 113, distance: 204.2
click at [462, 113] on div "Leah Anderson Roesch Remove Bookmark Compose Request" at bounding box center [825, 114] width 750 height 33
copy h4 "Leah Anderson Roesch"
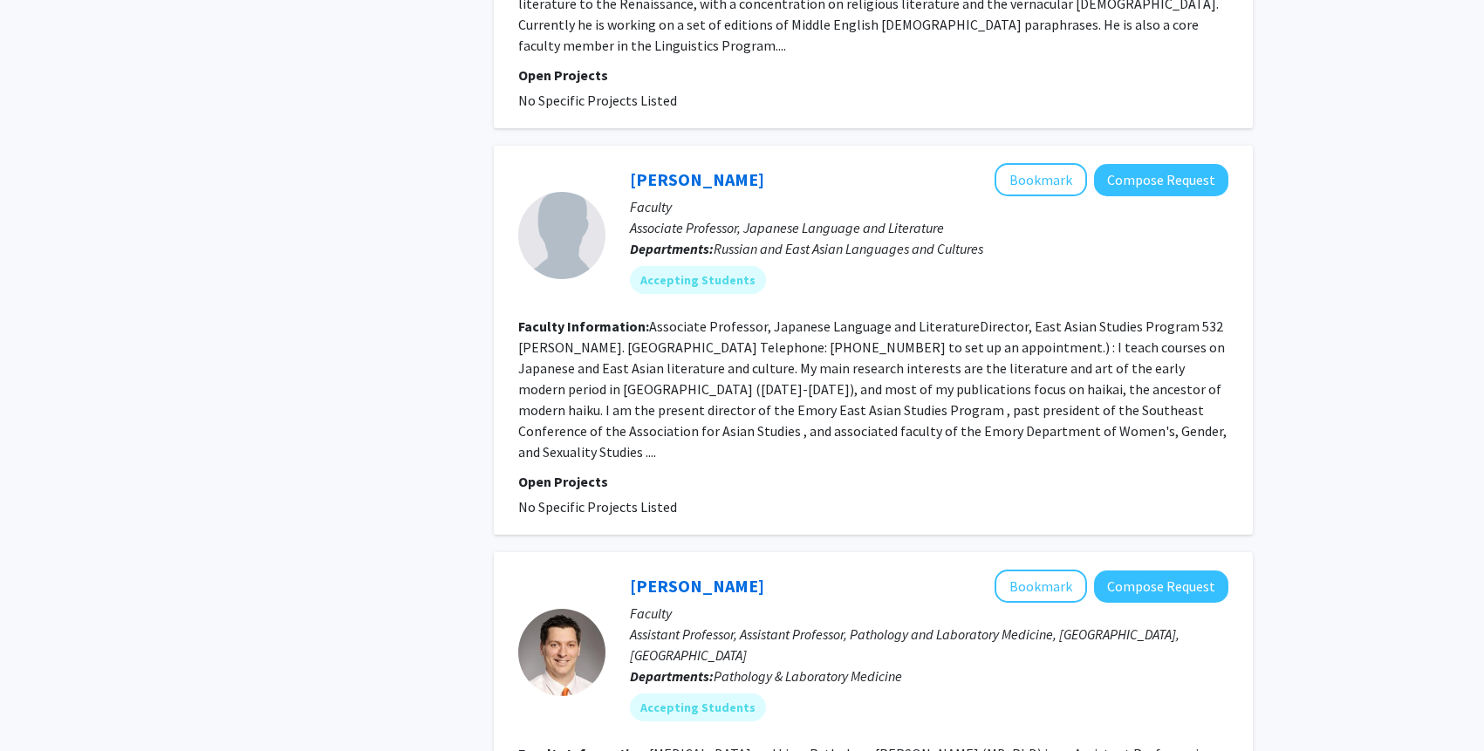
scroll to position [1563, 0]
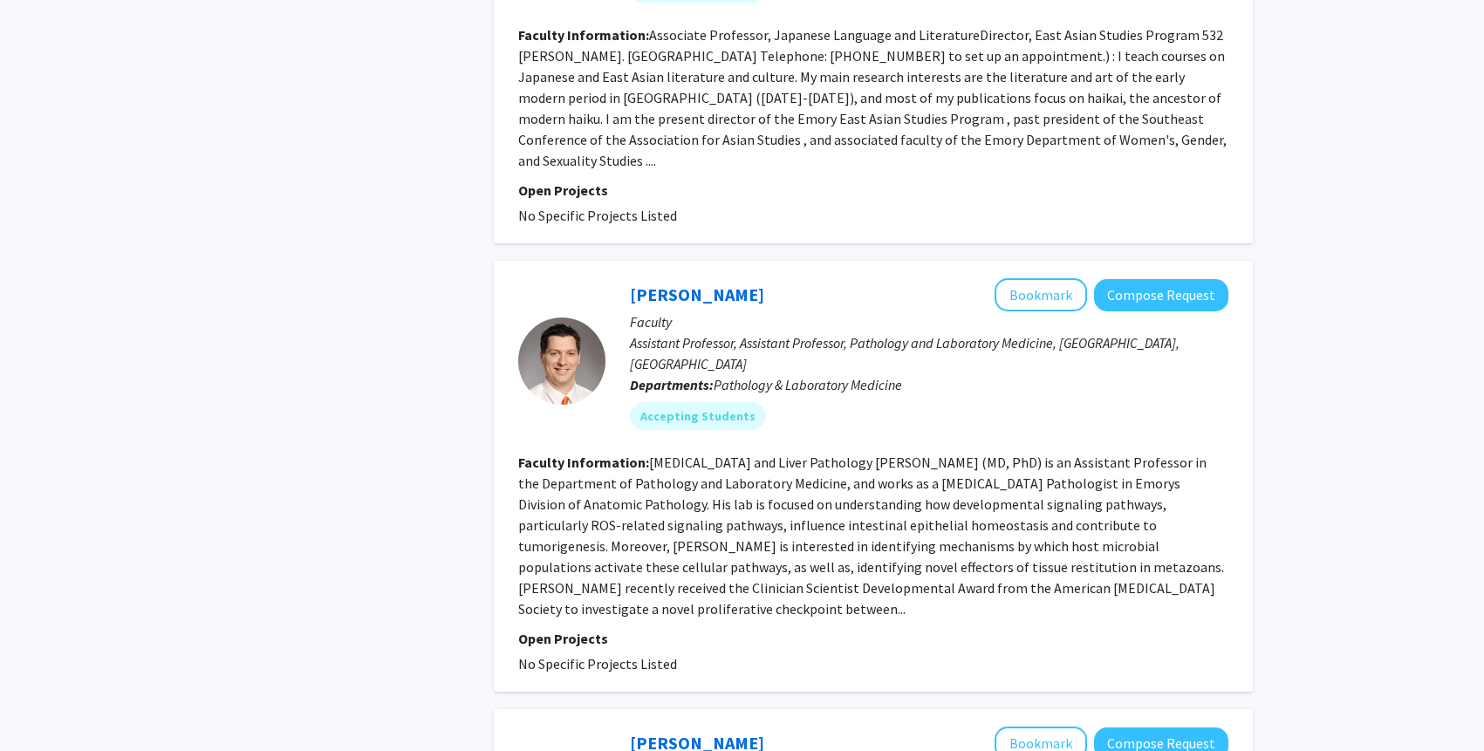
click at [1023, 458] on fg-read-more "Gastrointestinal and Liver Pathology Robinson, Brian S. (MD, PhD) is an Assista…" at bounding box center [871, 536] width 706 height 164
click at [968, 459] on fg-read-more "Gastrointestinal and Liver Pathology Robinson, Brian S. (MD, PhD) is an Assista…" at bounding box center [871, 536] width 706 height 164
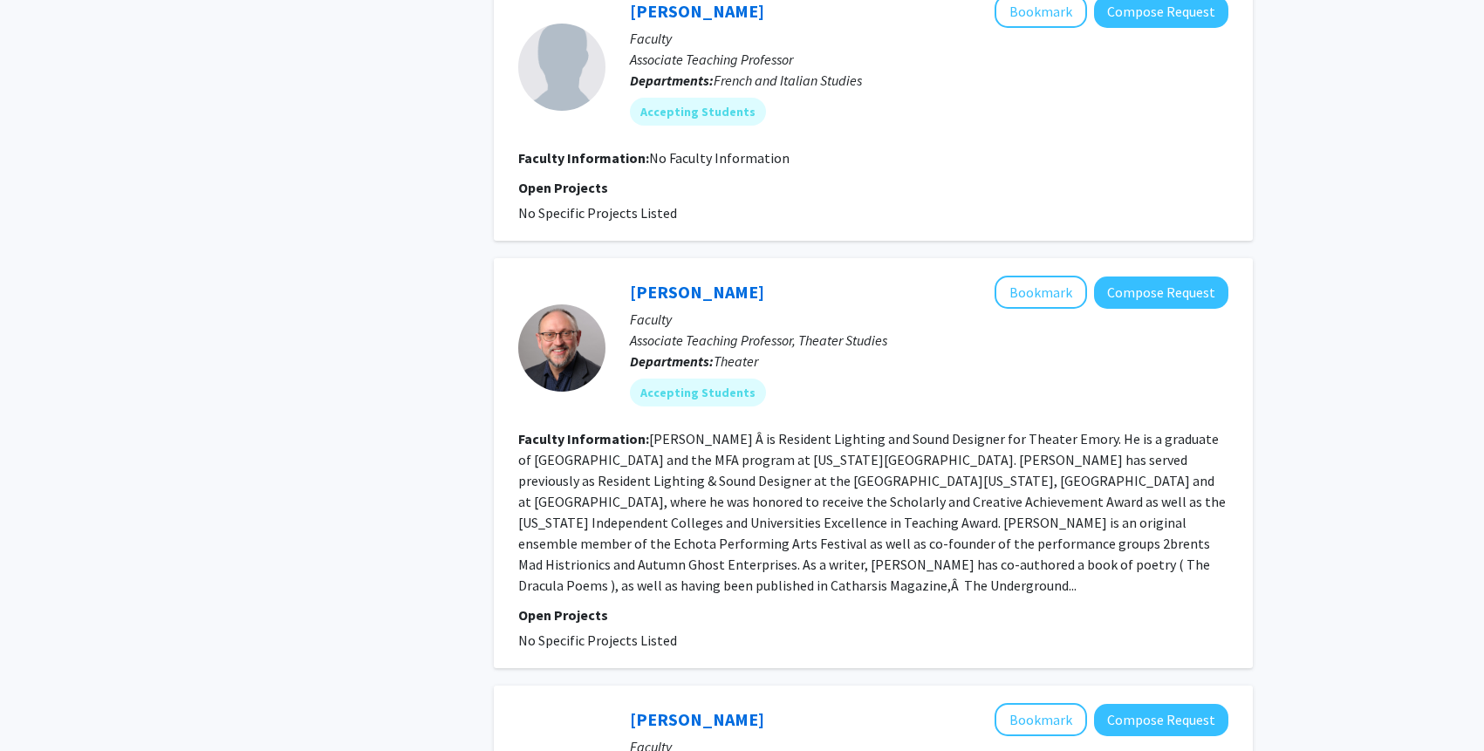
scroll to position [3436, 0]
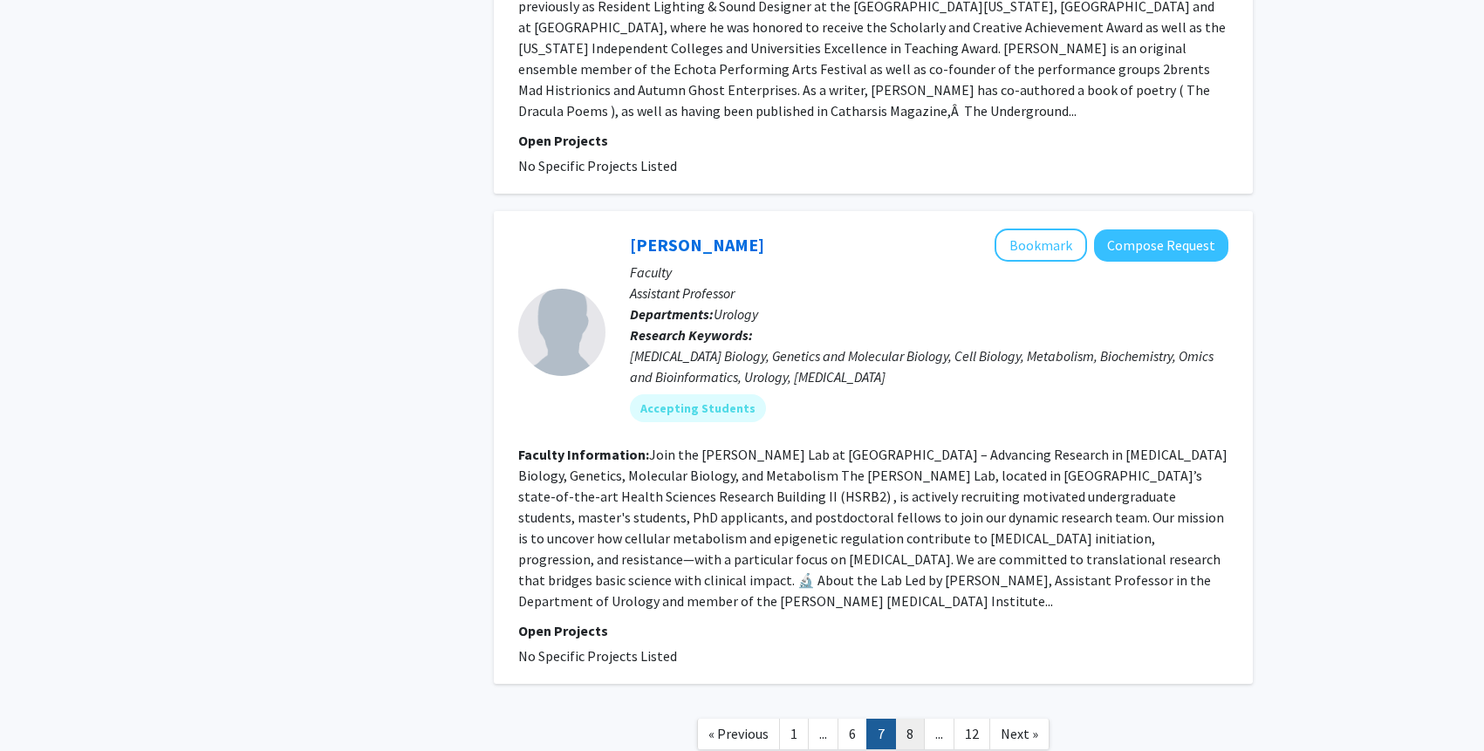
click at [908, 719] on link "8" at bounding box center [910, 734] width 30 height 31
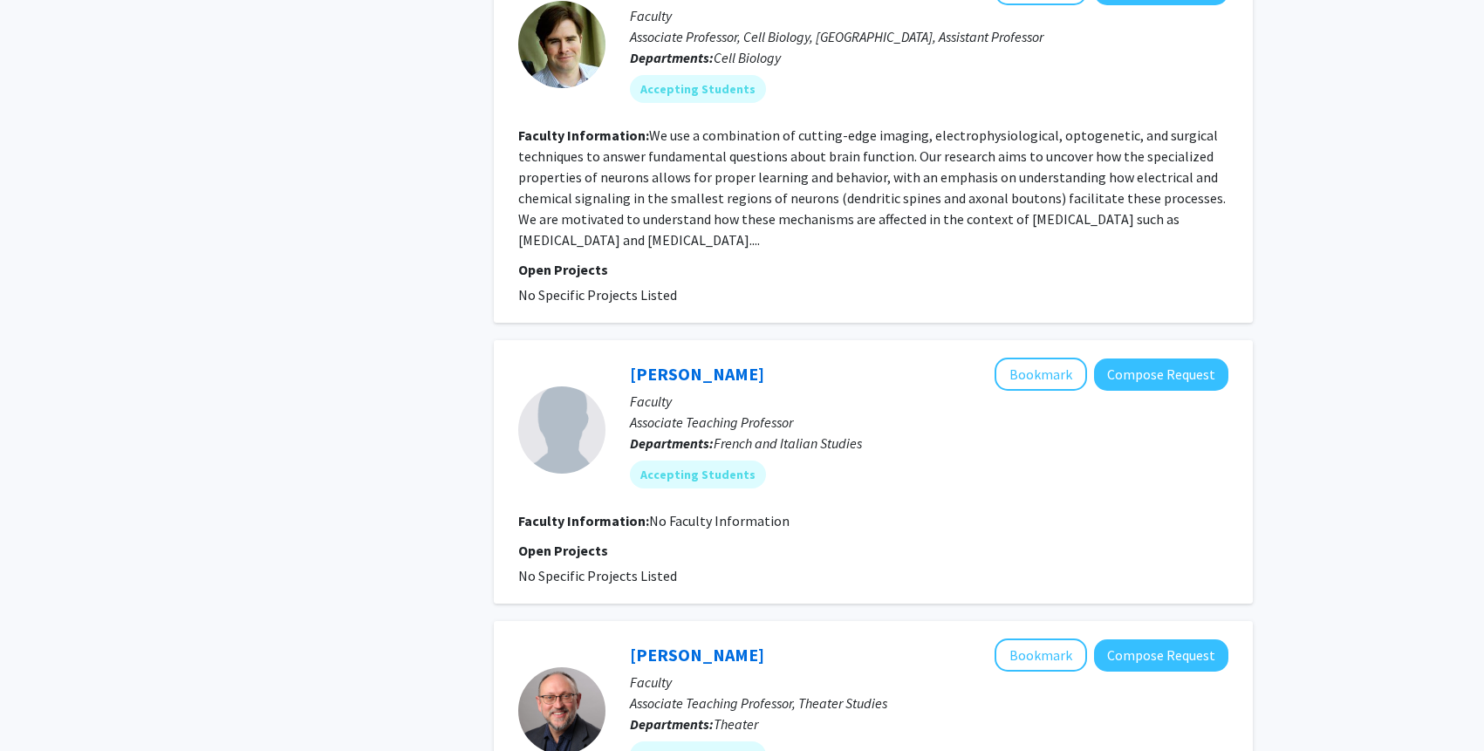
scroll to position [3436, 0]
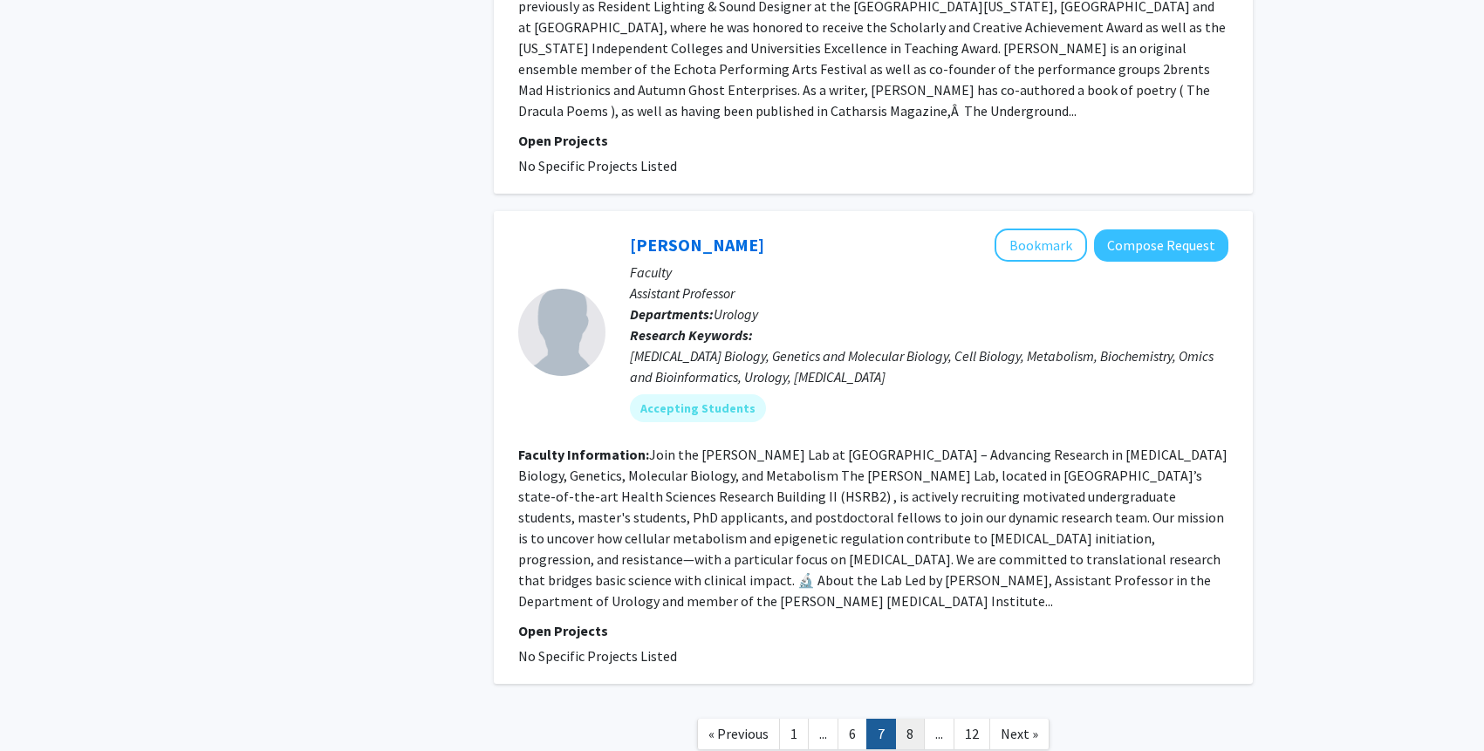
click at [911, 719] on link "8" at bounding box center [910, 734] width 30 height 31
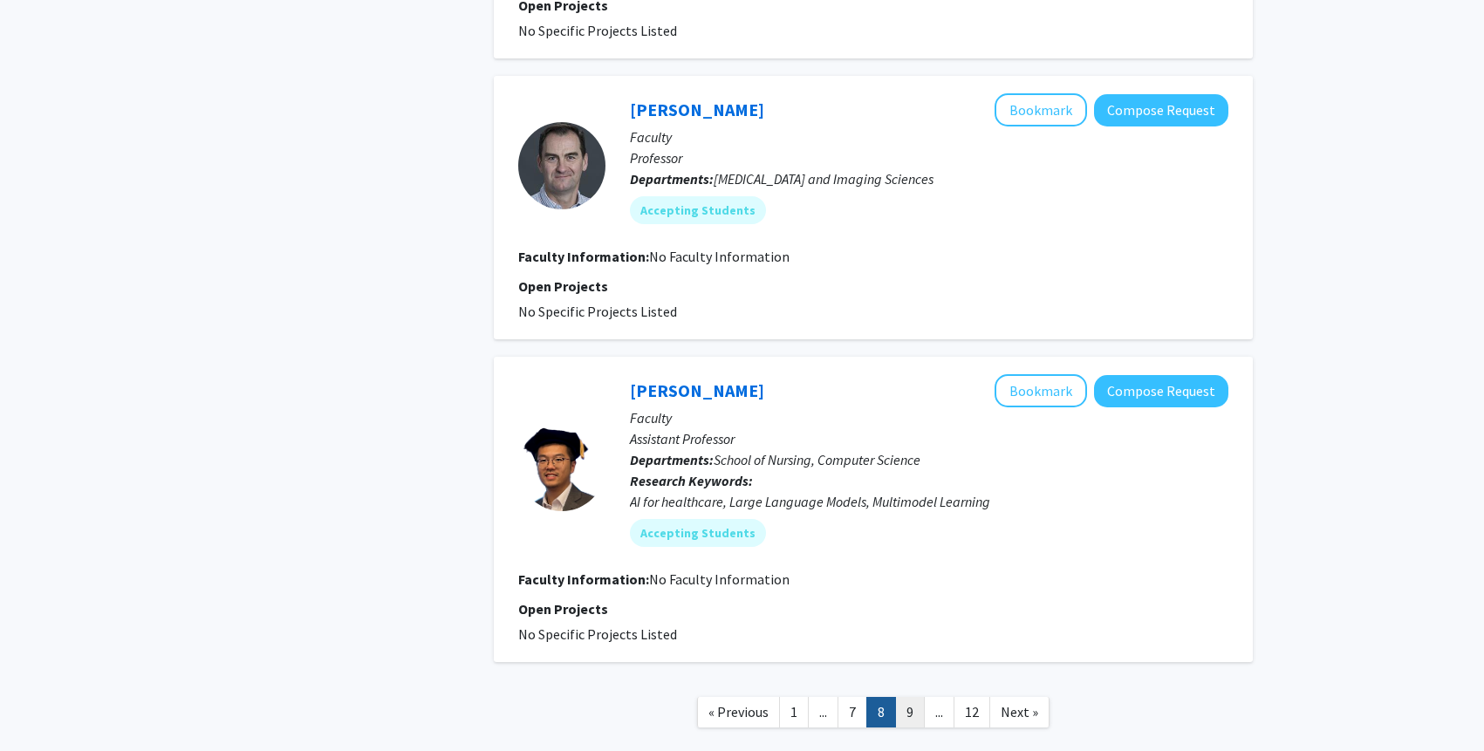
scroll to position [2331, 0]
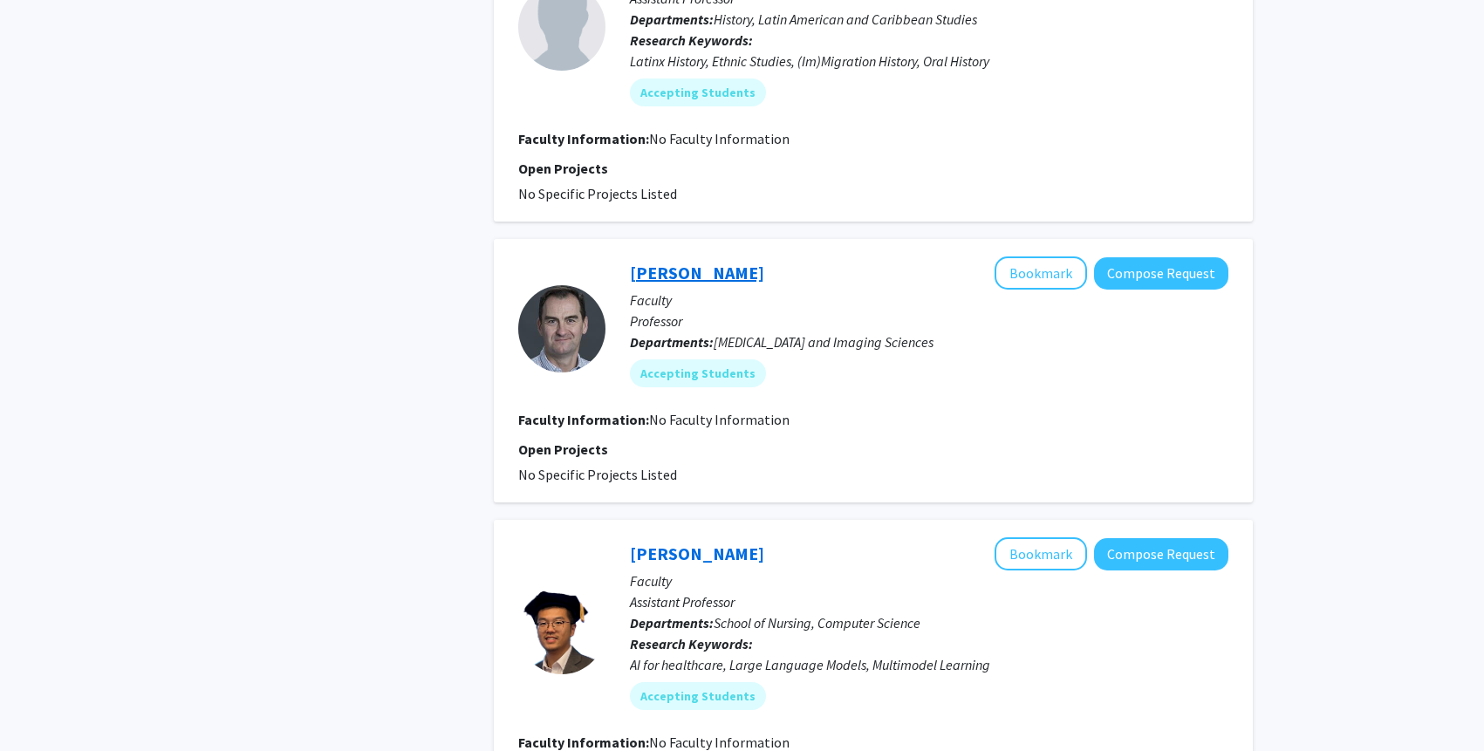
click at [689, 271] on link "Paul Cronin" at bounding box center [697, 273] width 134 height 22
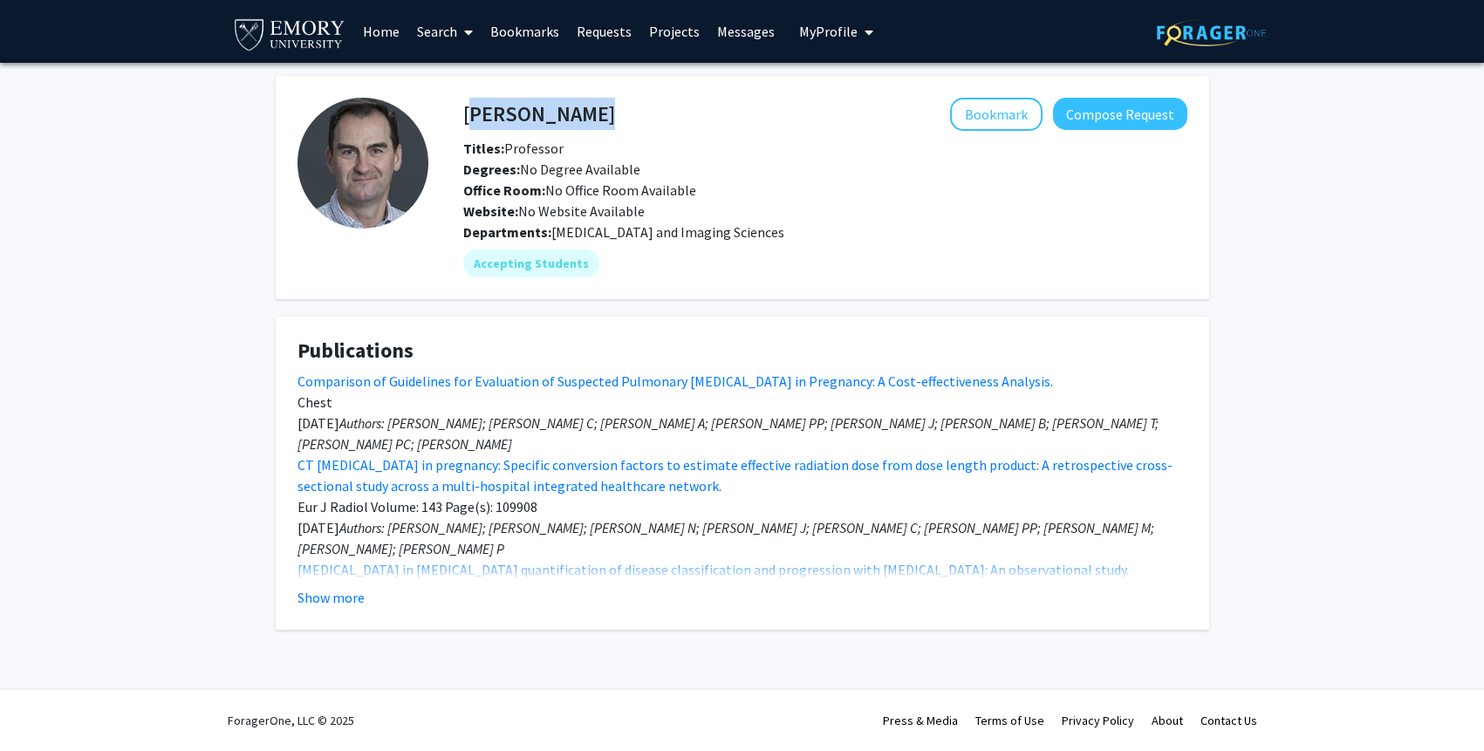
drag, startPoint x: 587, startPoint y: 122, endPoint x: 464, endPoint y: 121, distance: 123.0
click at [464, 121] on div "Paul Cronin Bookmark Compose Request" at bounding box center [825, 114] width 750 height 33
copy h4 "Paul Cronin"
click at [1002, 123] on button "Bookmark" at bounding box center [996, 114] width 92 height 33
click at [1018, 109] on button "Remove Bookmark" at bounding box center [971, 114] width 144 height 33
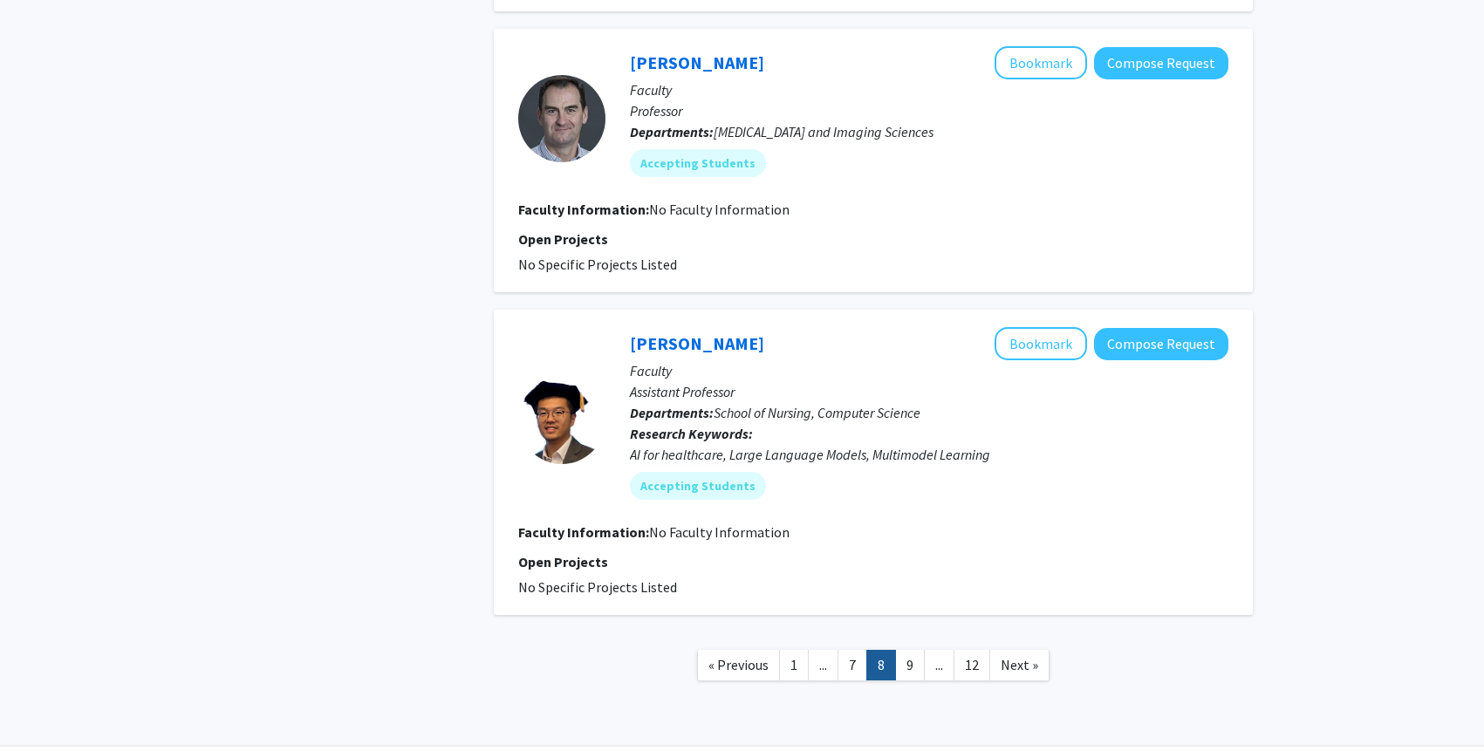
scroll to position [2598, 0]
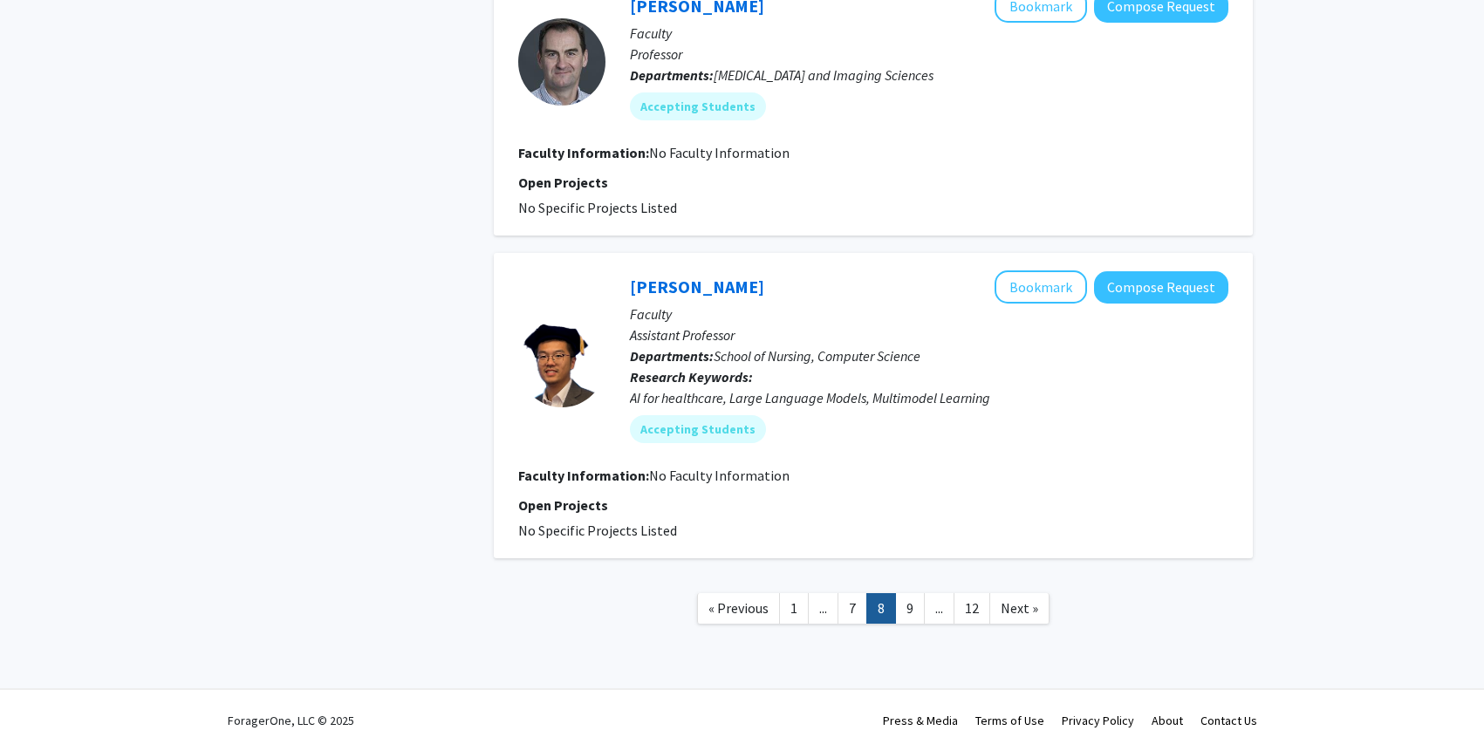
click at [911, 589] on nav "« Previous 1 ... 7 8 9 ... 12 Next »" at bounding box center [873, 611] width 759 height 71
click at [911, 602] on link "9" at bounding box center [910, 608] width 30 height 31
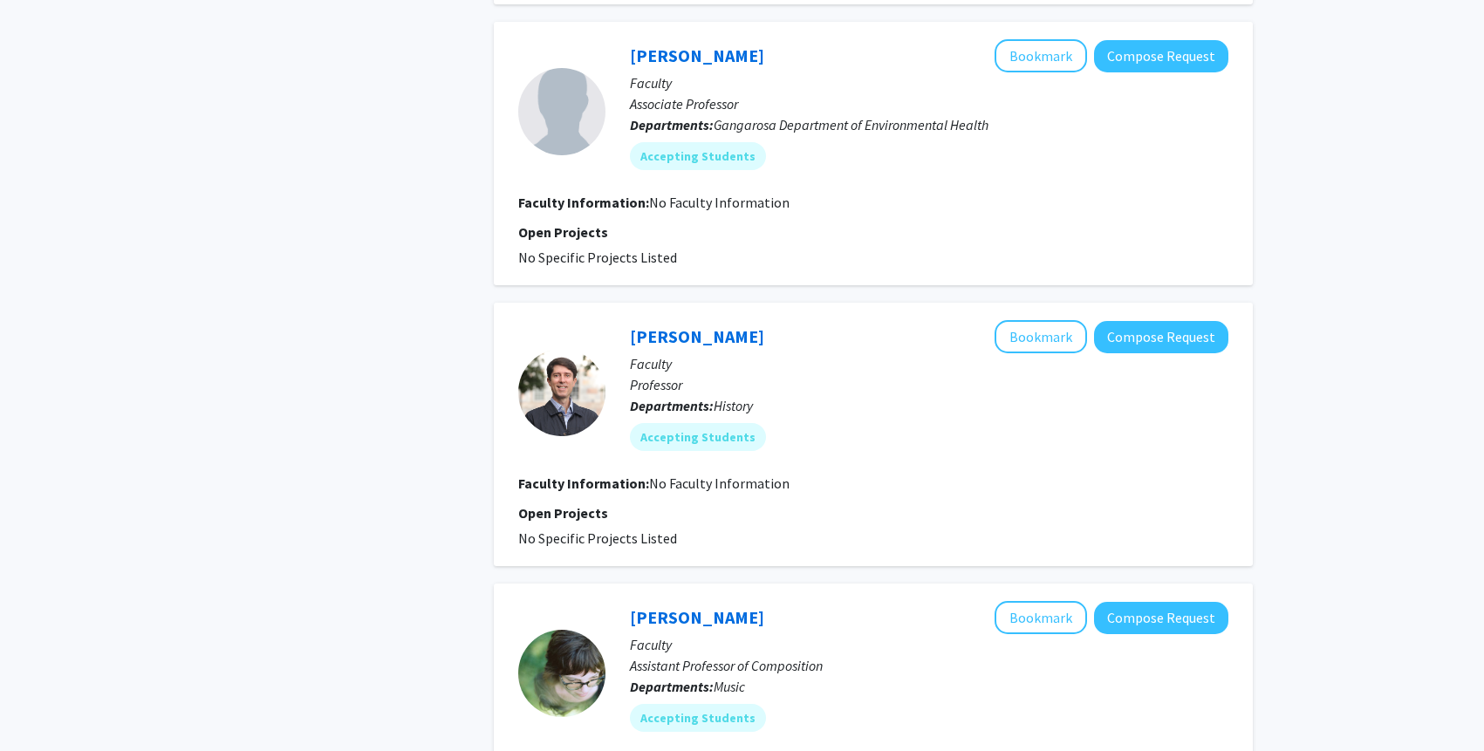
scroll to position [2410, 0]
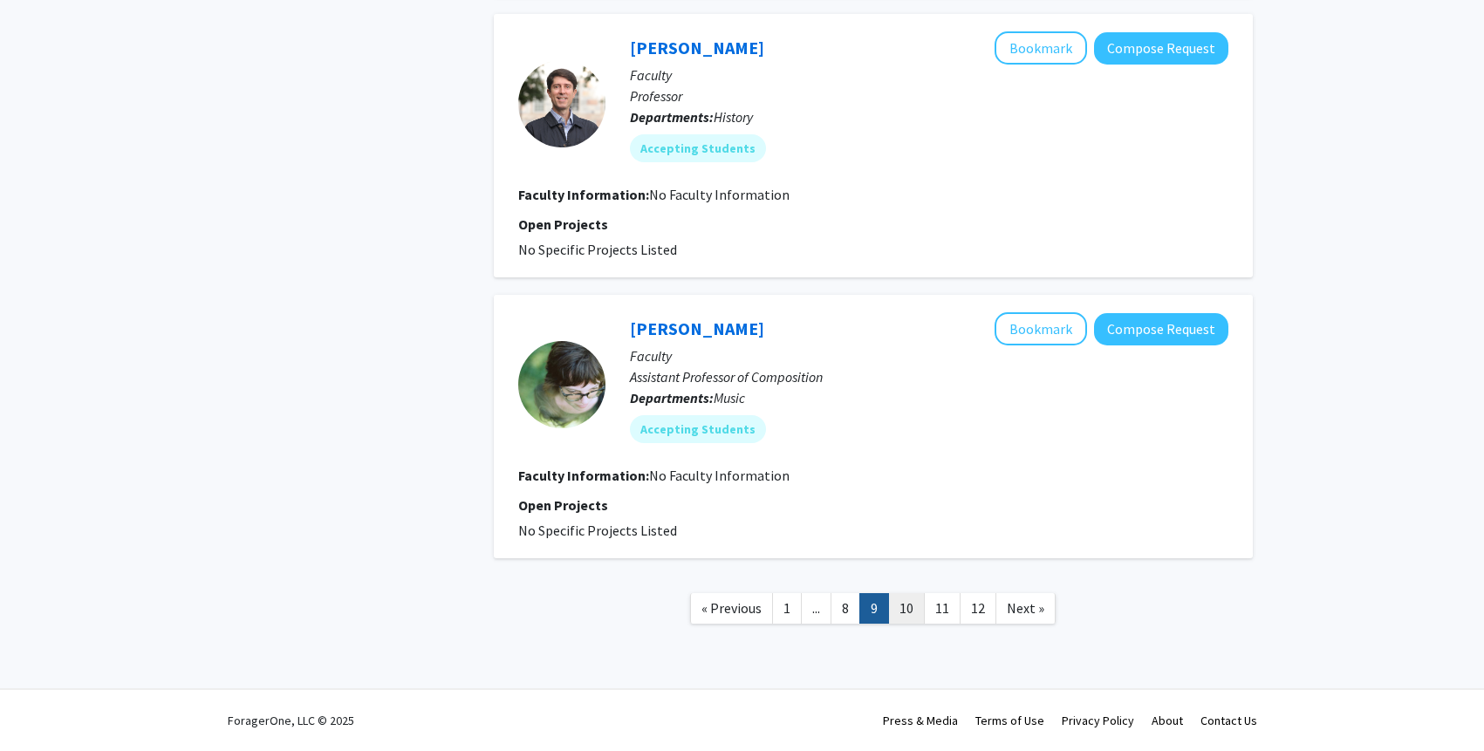
click at [902, 612] on link "10" at bounding box center [906, 608] width 37 height 31
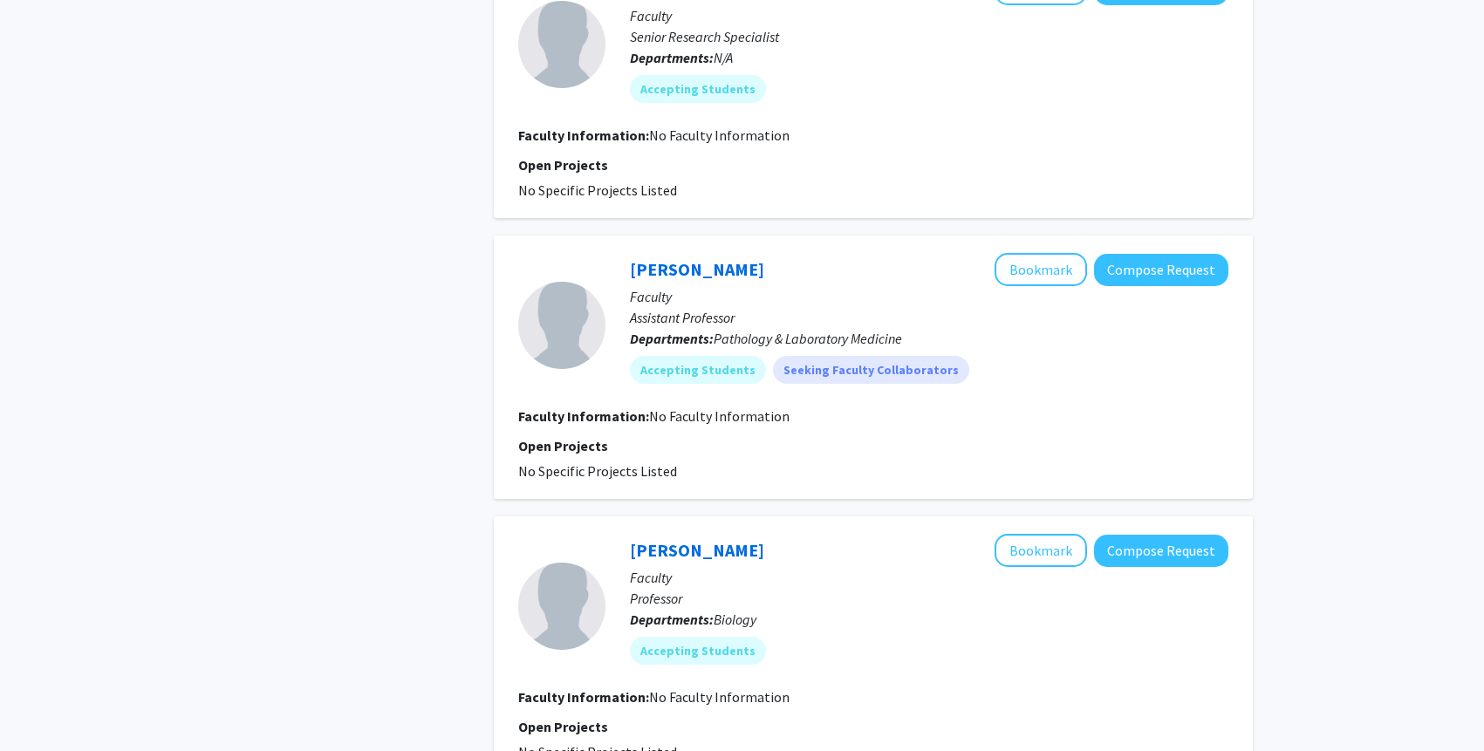
scroll to position [2306, 0]
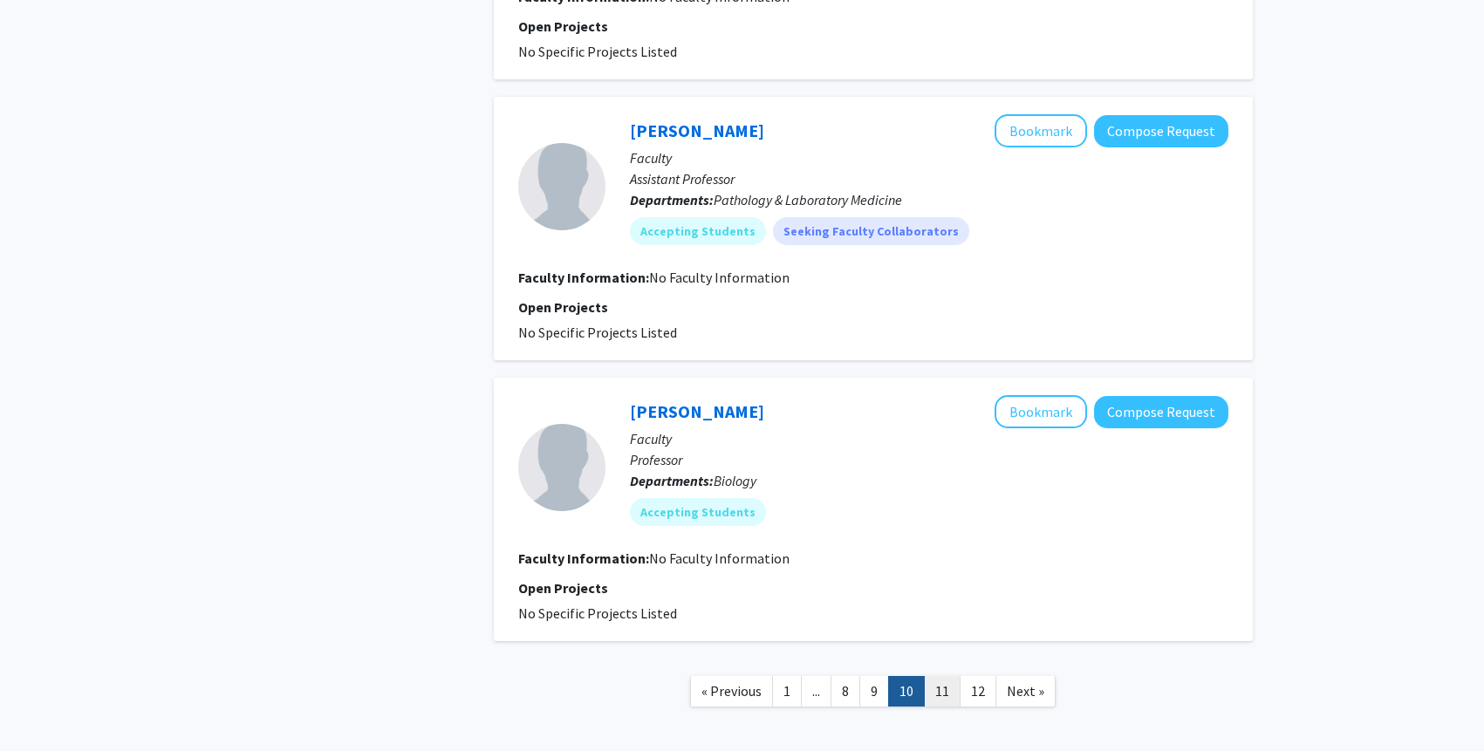
click at [938, 695] on link "11" at bounding box center [942, 691] width 37 height 31
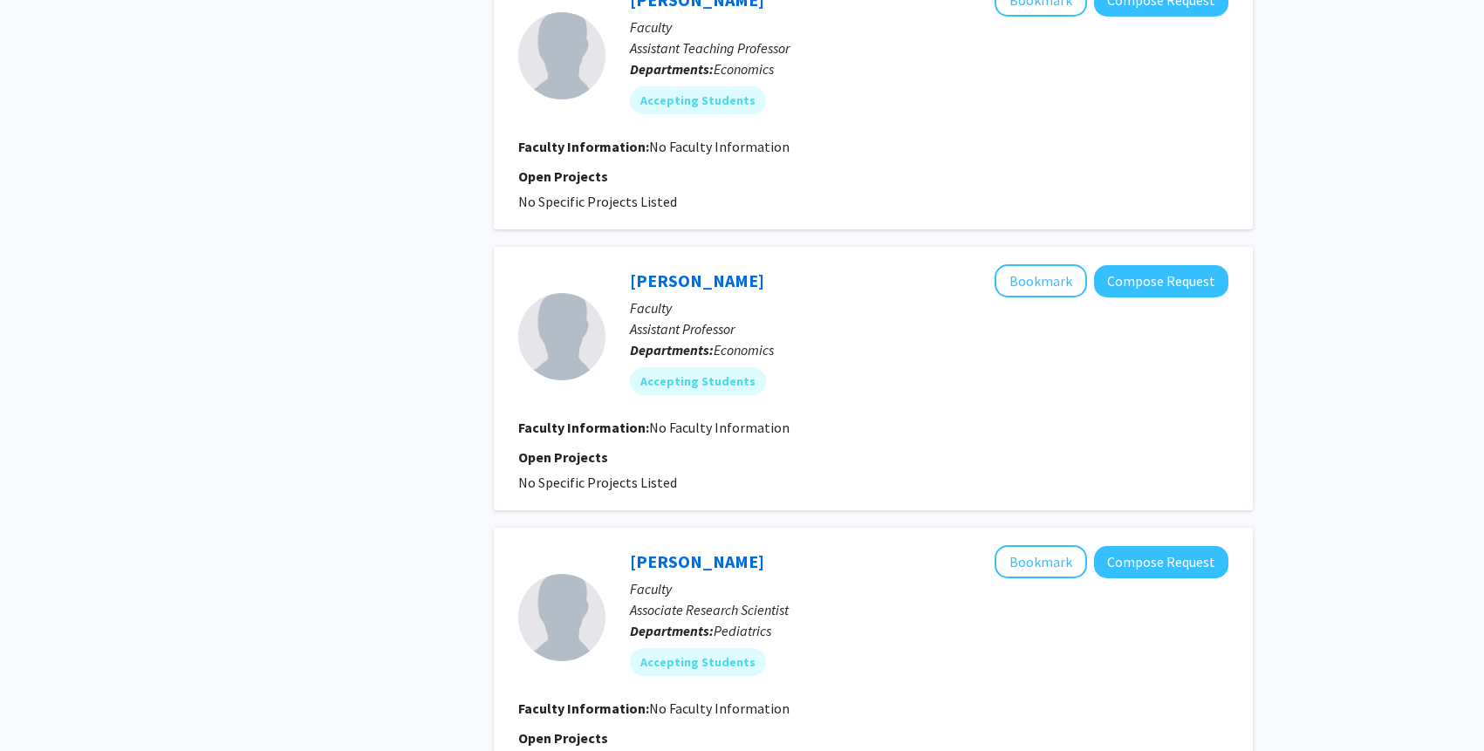
scroll to position [2410, 0]
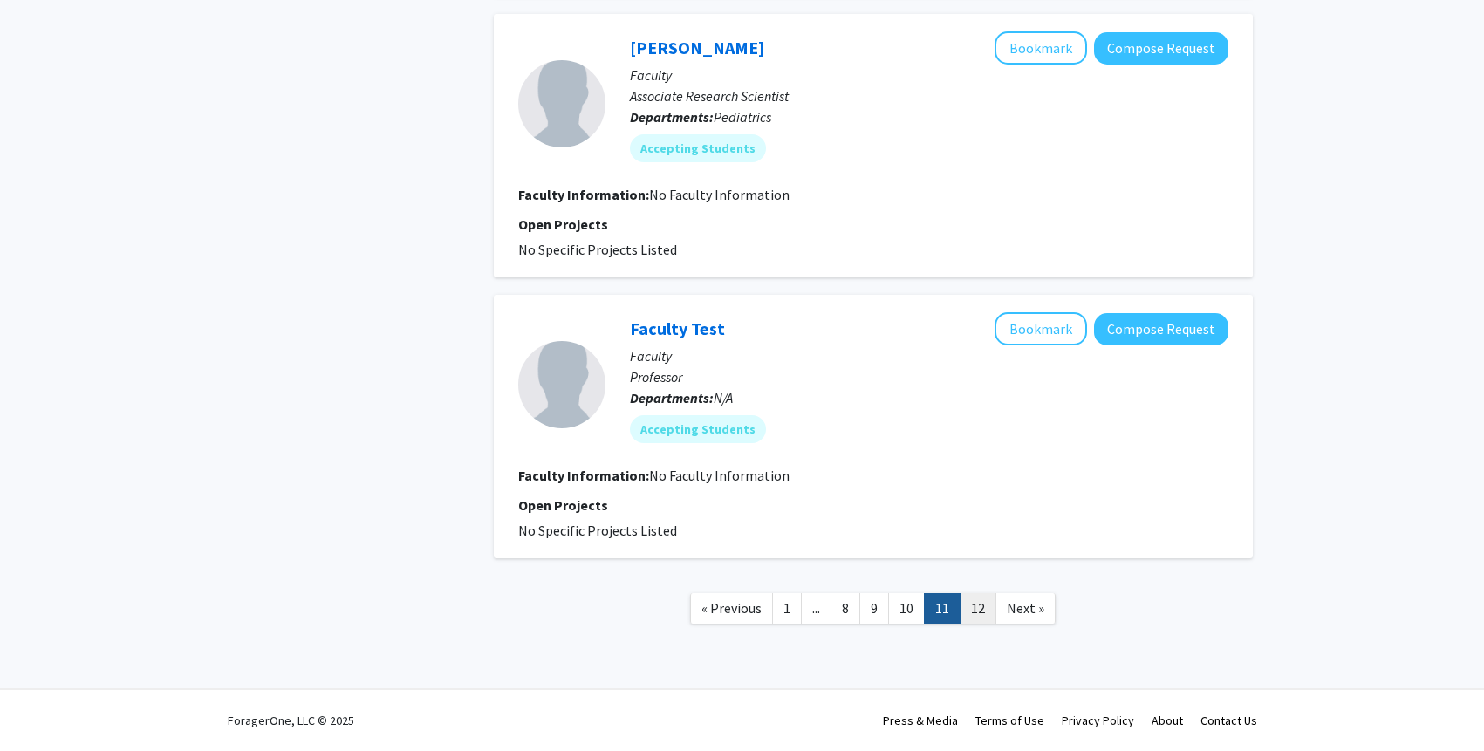
click at [971, 597] on link "12" at bounding box center [978, 608] width 37 height 31
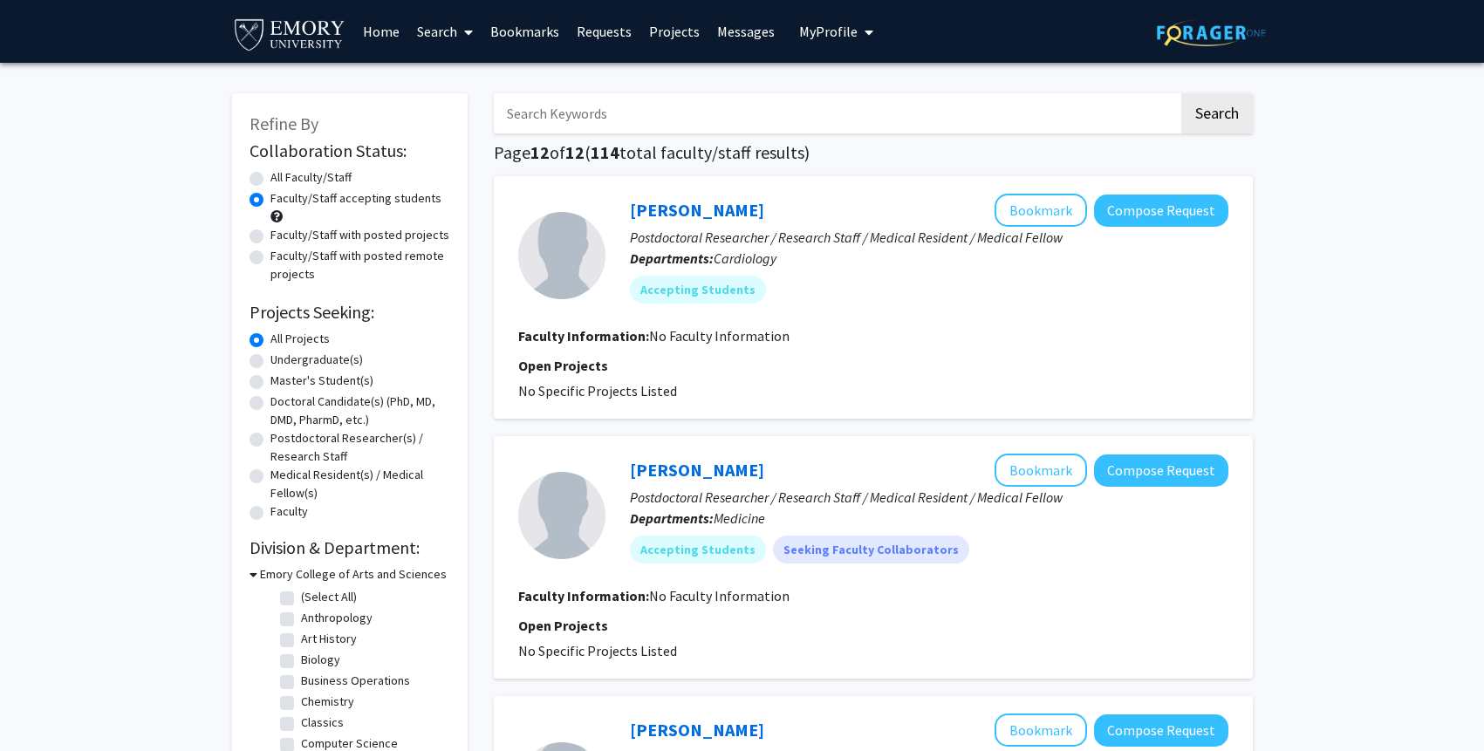
click at [554, 117] on input "Search Keywords" at bounding box center [836, 113] width 685 height 40
type input "neuroscience"
click at [1181, 93] on button "Search" at bounding box center [1217, 113] width 72 height 40
radio input "true"
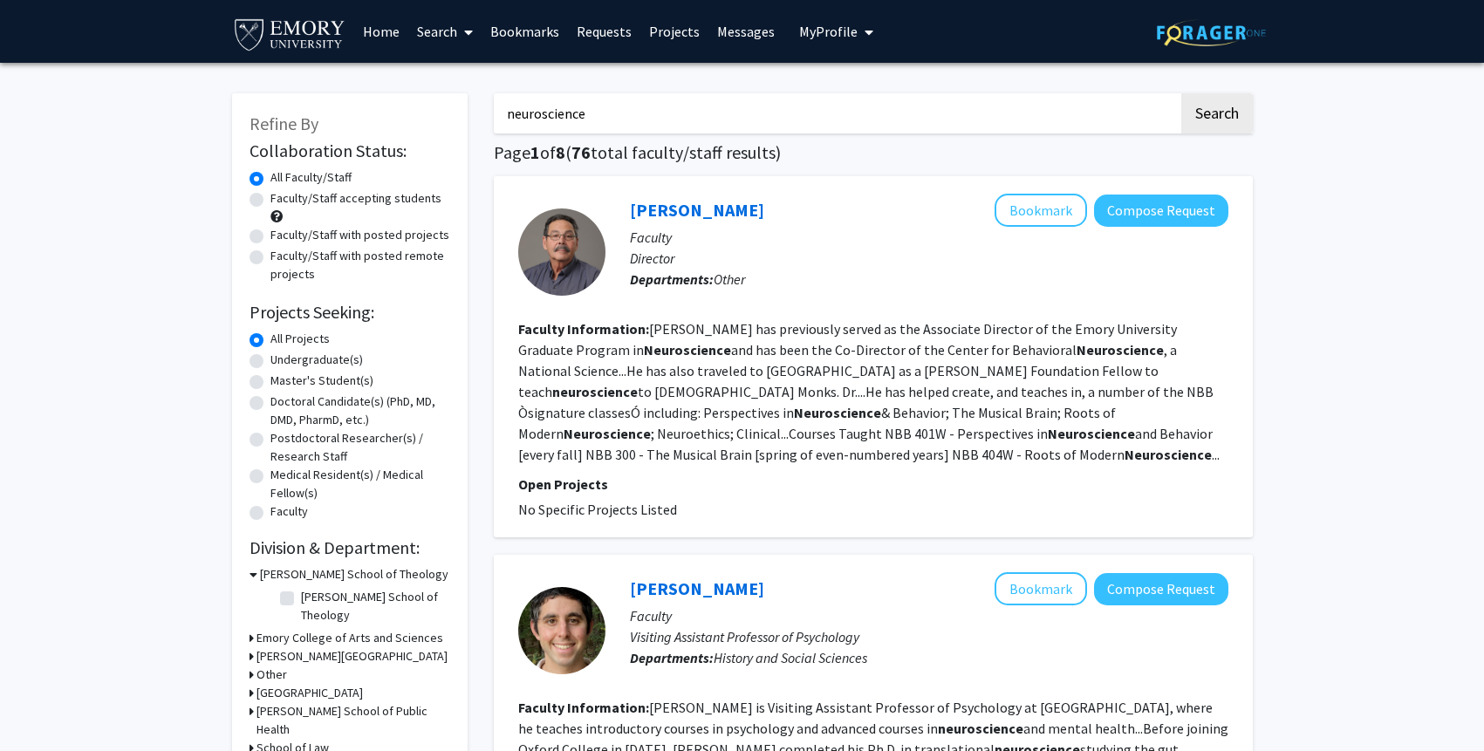
click at [313, 200] on label "Faculty/Staff accepting students" at bounding box center [355, 198] width 171 height 18
click at [282, 200] on input "Faculty/Staff accepting students" at bounding box center [275, 194] width 11 height 11
radio input "true"
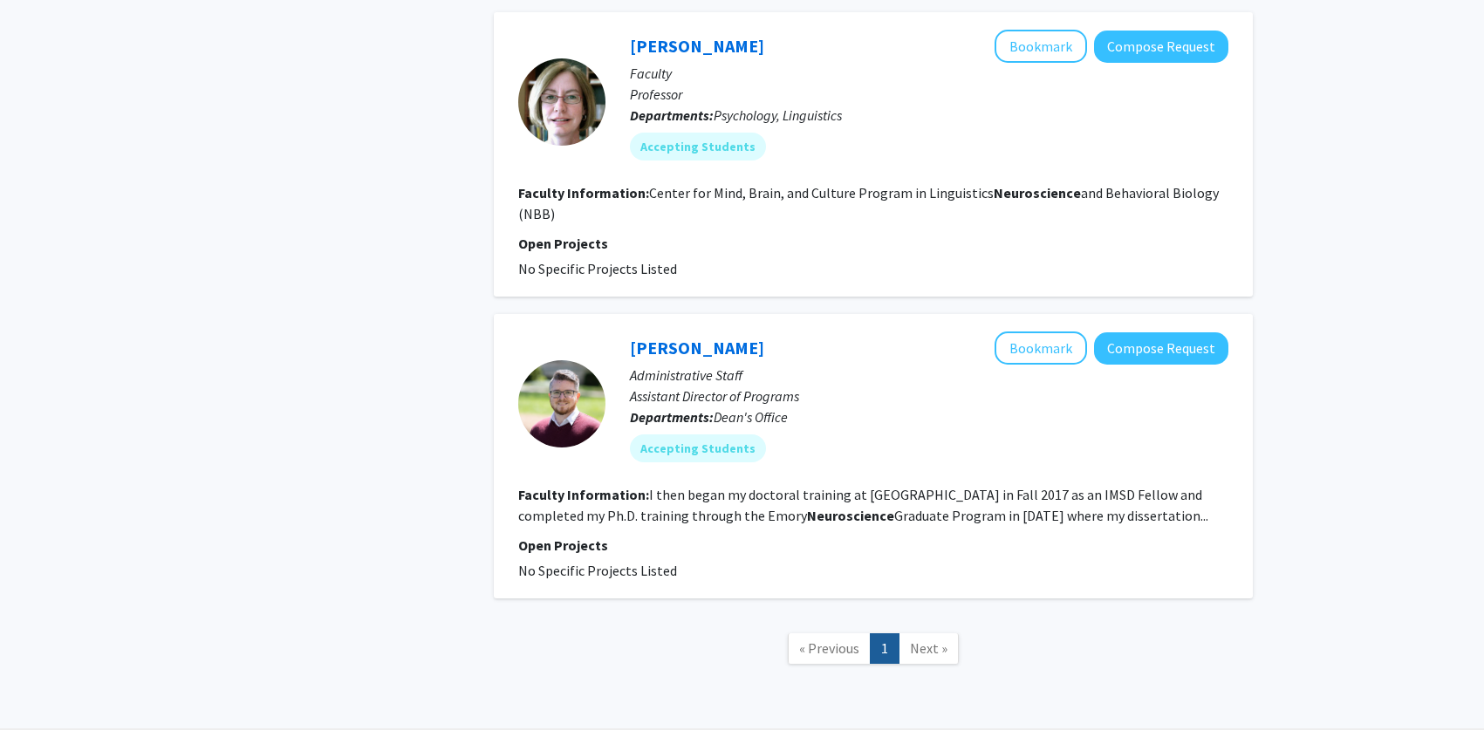
scroll to position [801, 0]
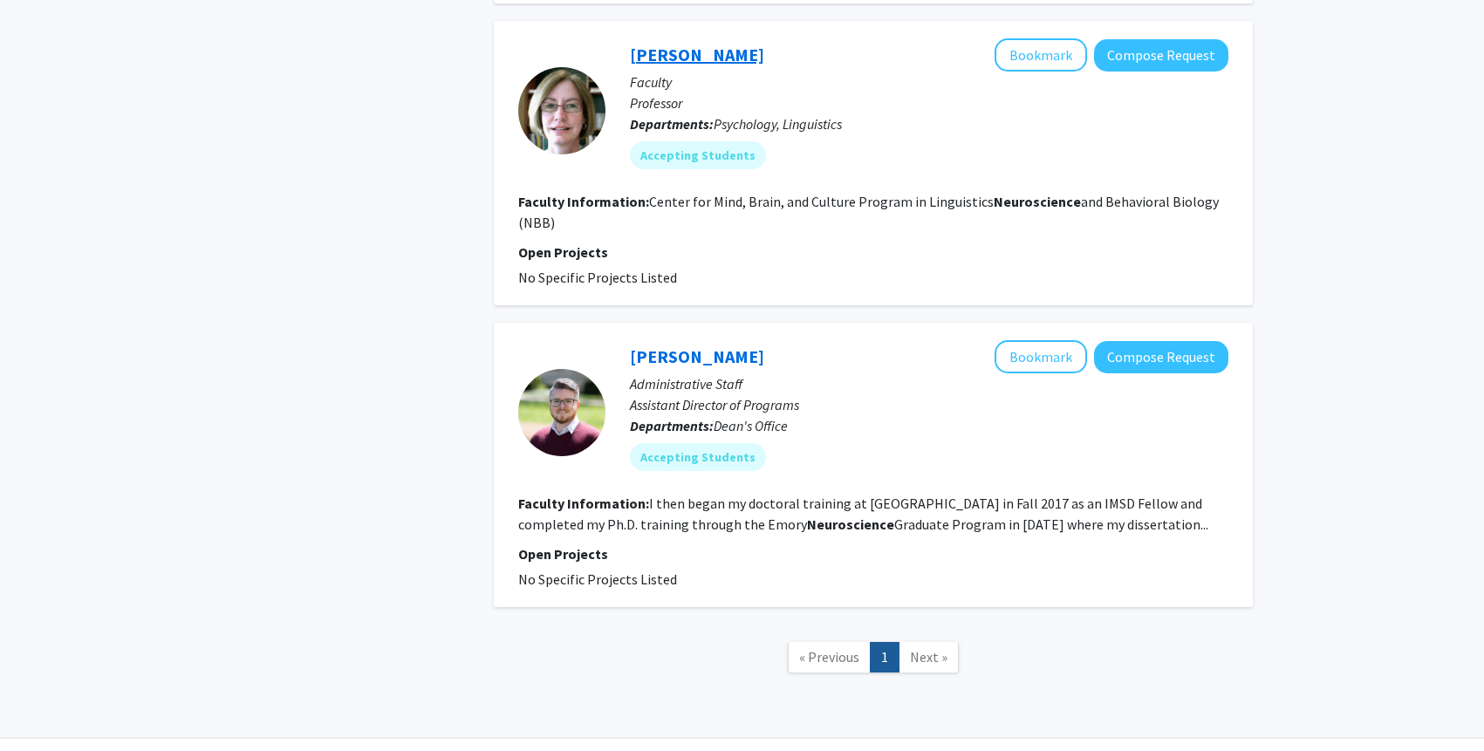
click at [684, 49] on link "Lynne Nygaard" at bounding box center [697, 55] width 134 height 22
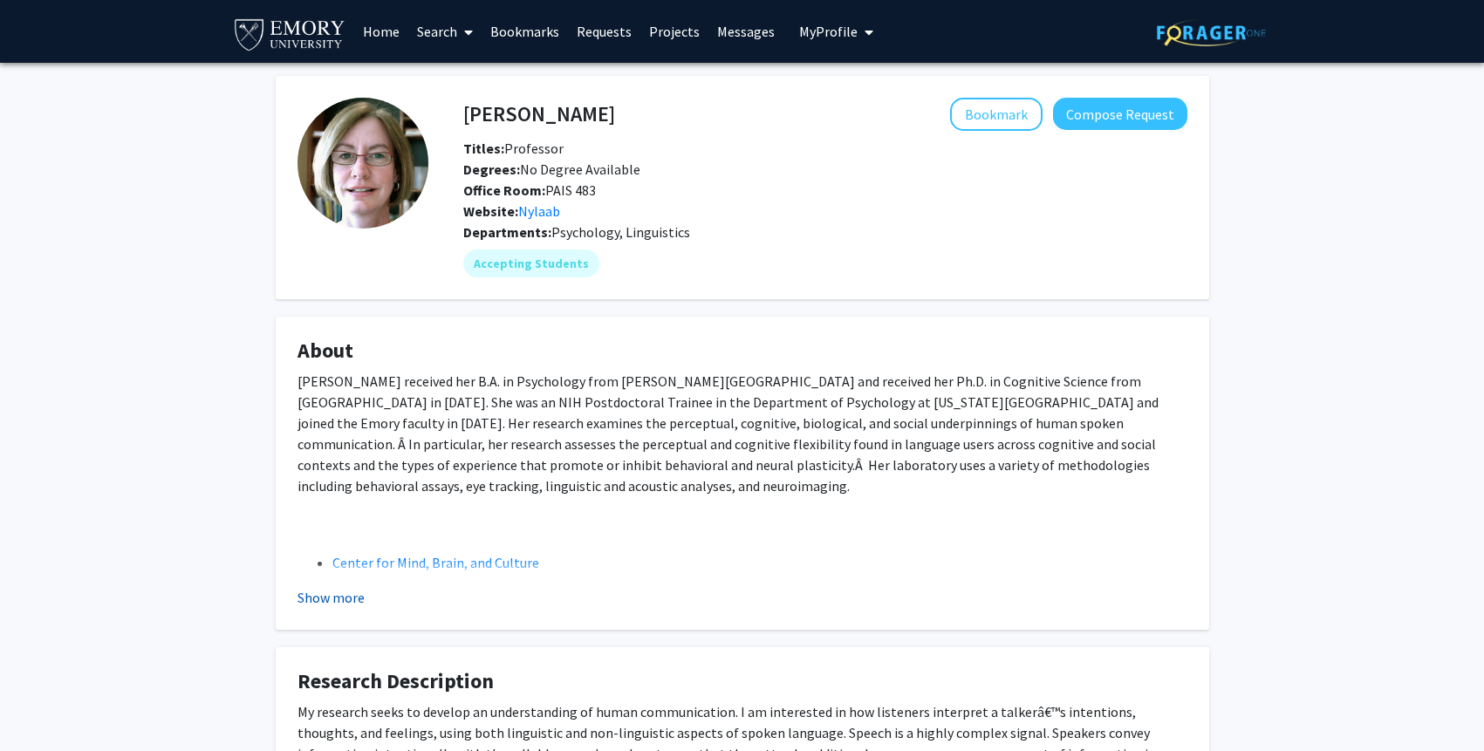
click at [314, 603] on button "Show more" at bounding box center [331, 597] width 67 height 21
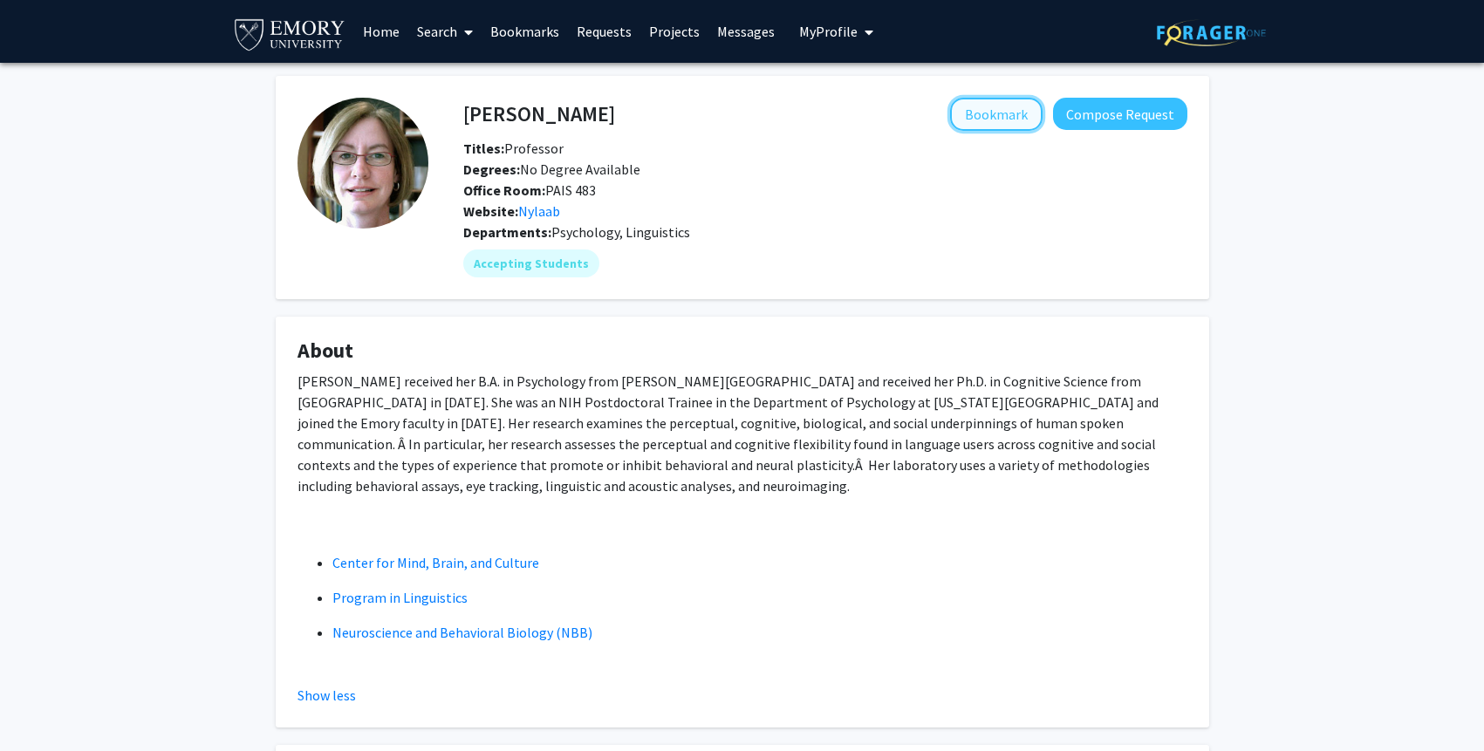
click at [994, 110] on button "Bookmark" at bounding box center [996, 114] width 92 height 33
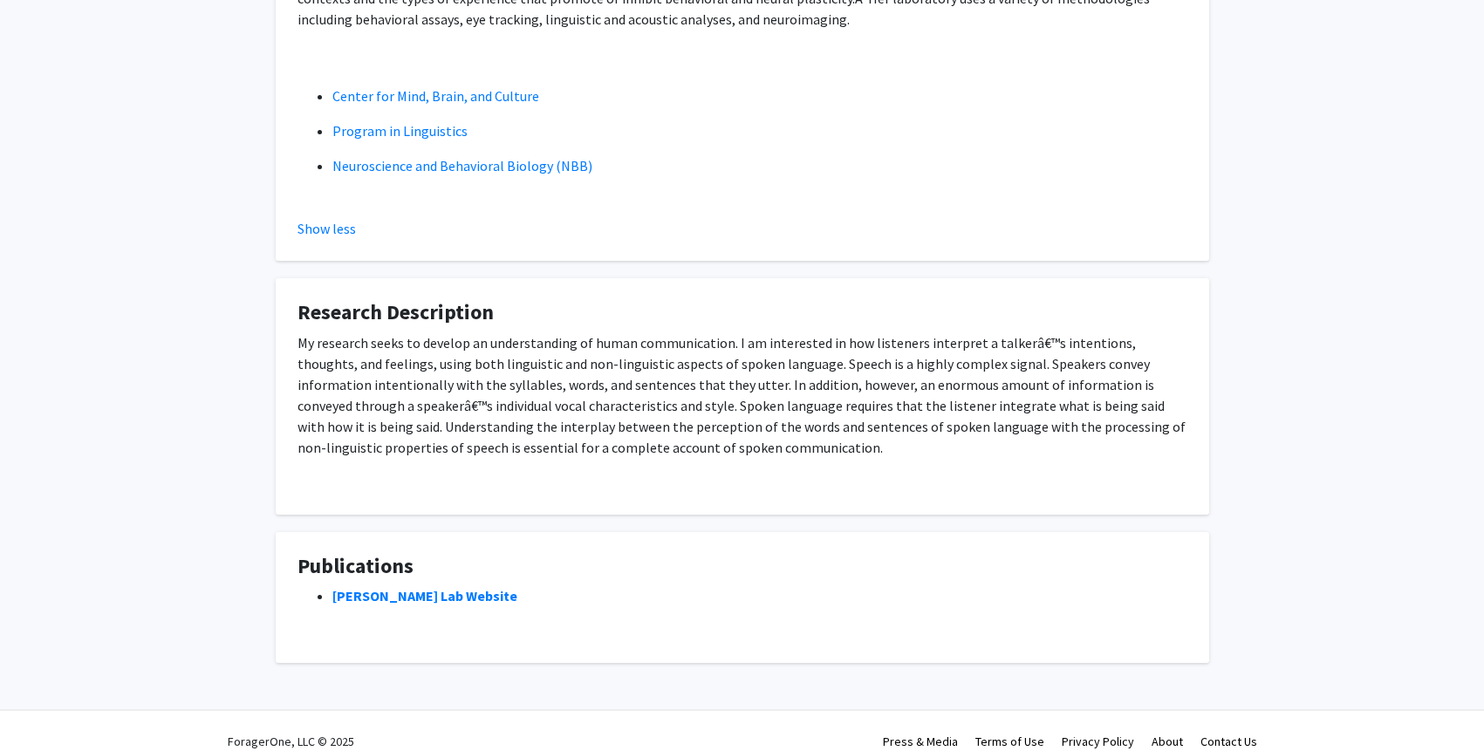
scroll to position [448, 0]
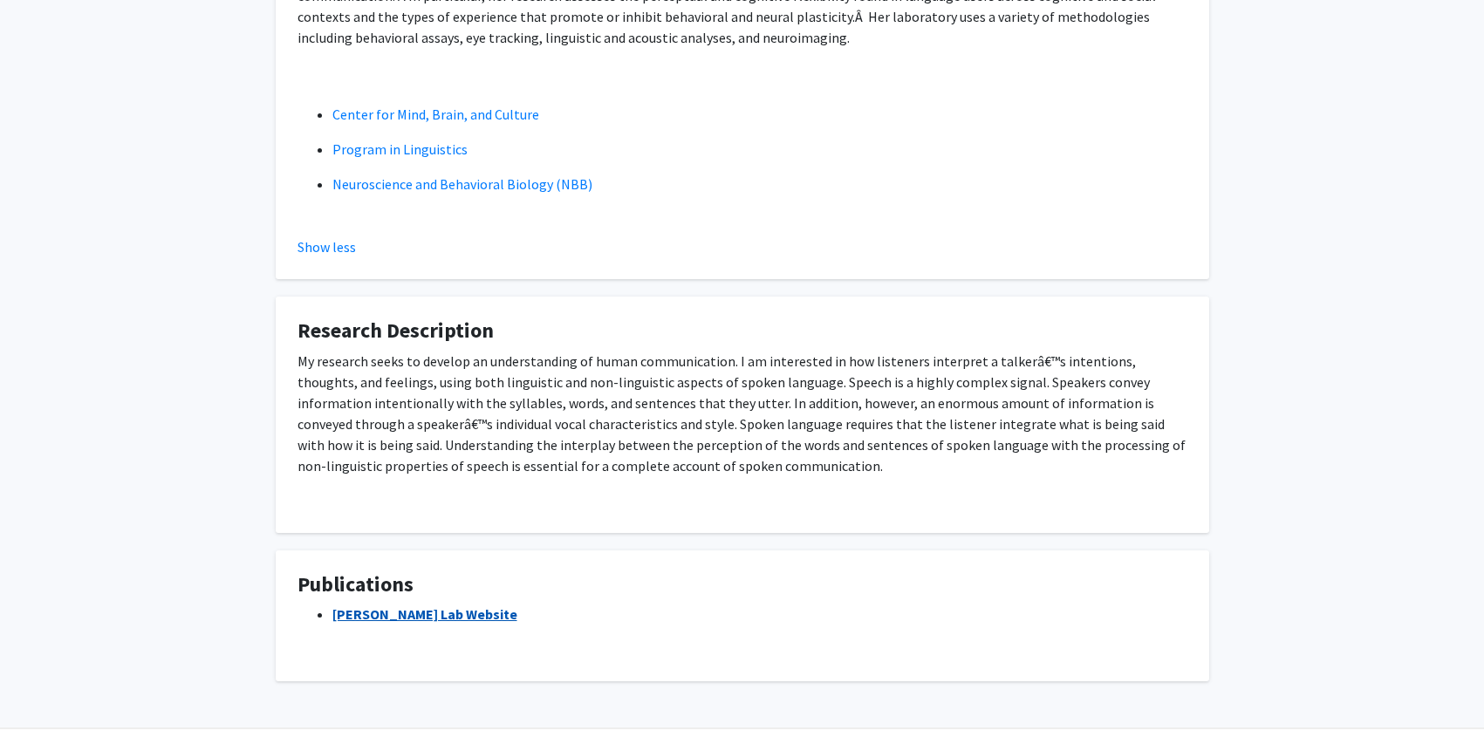
click at [409, 605] on link "Nygaard Lab Website" at bounding box center [424, 613] width 185 height 17
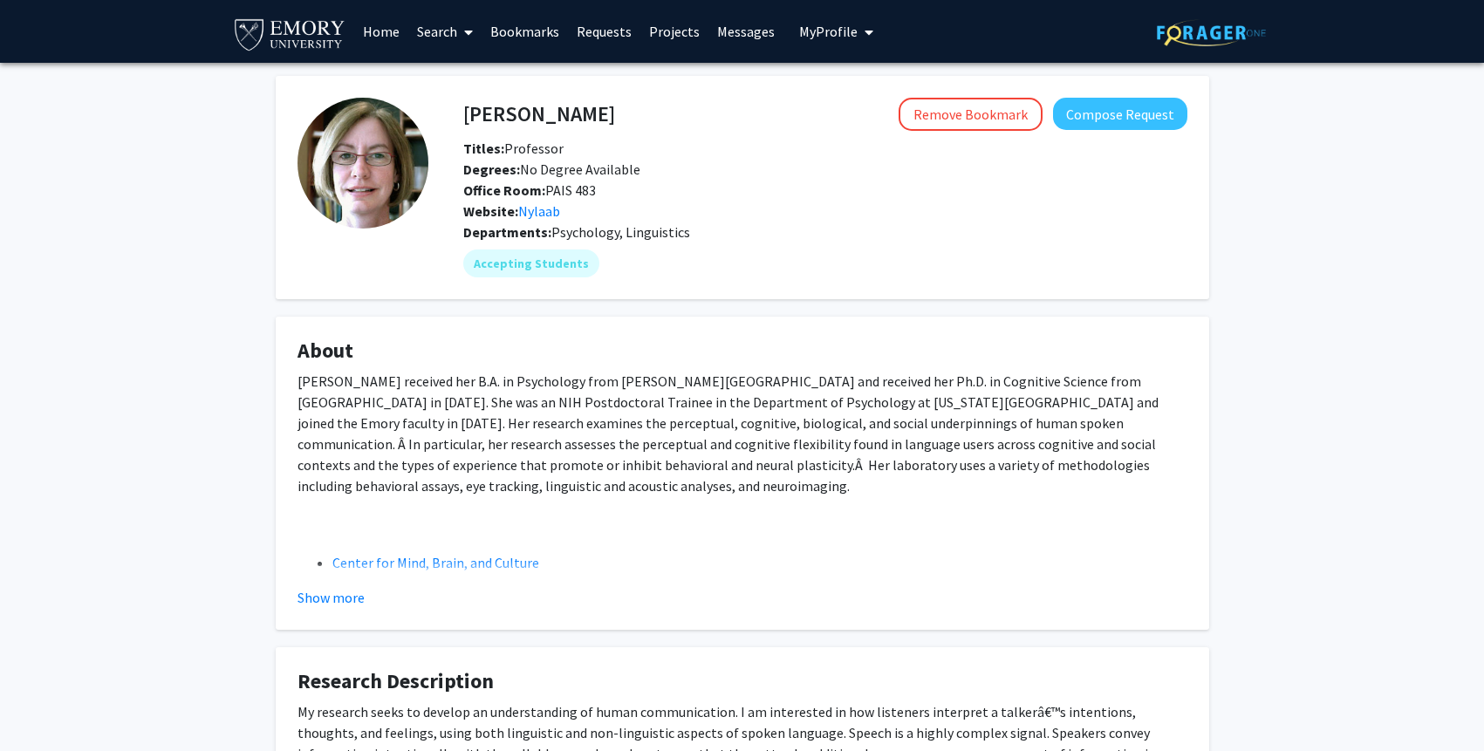
scroll to position [390, 0]
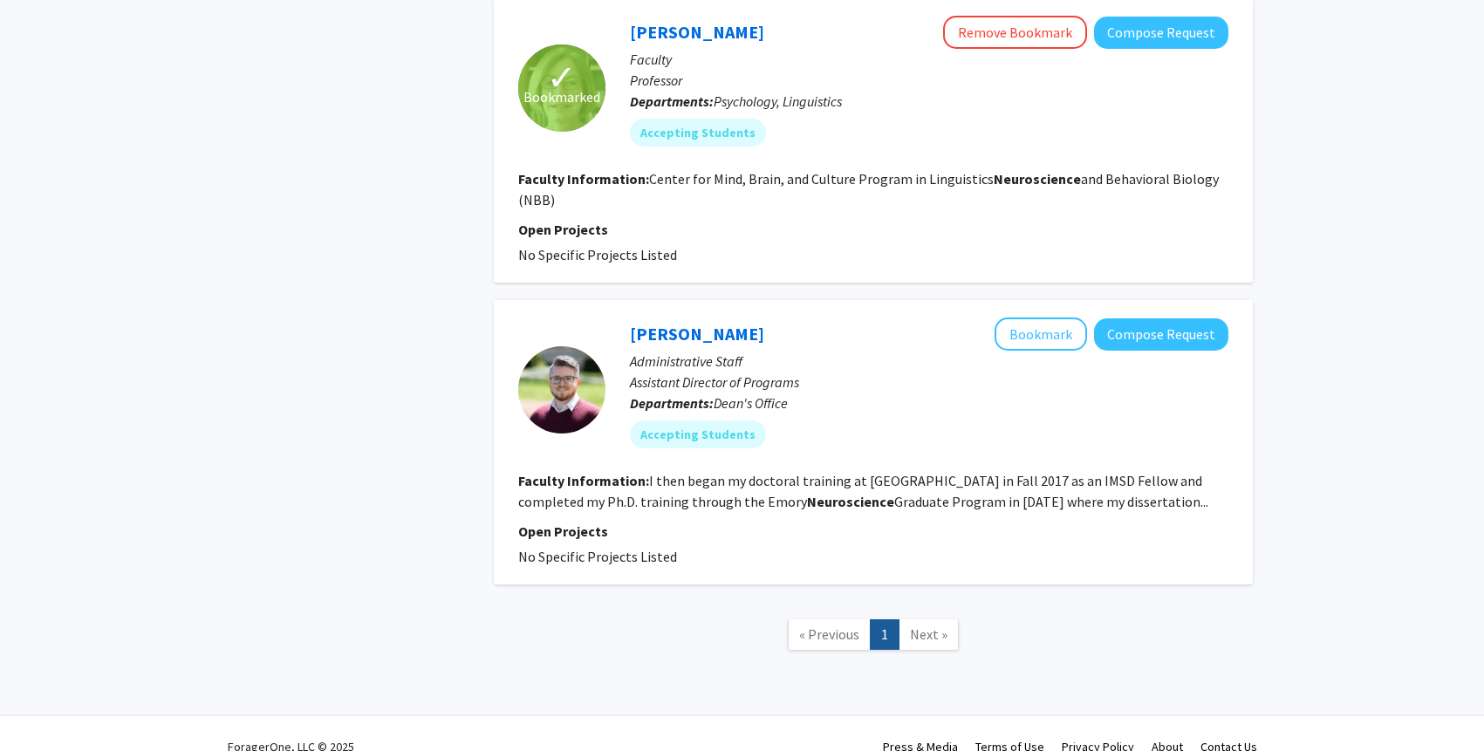
scroll to position [772, 0]
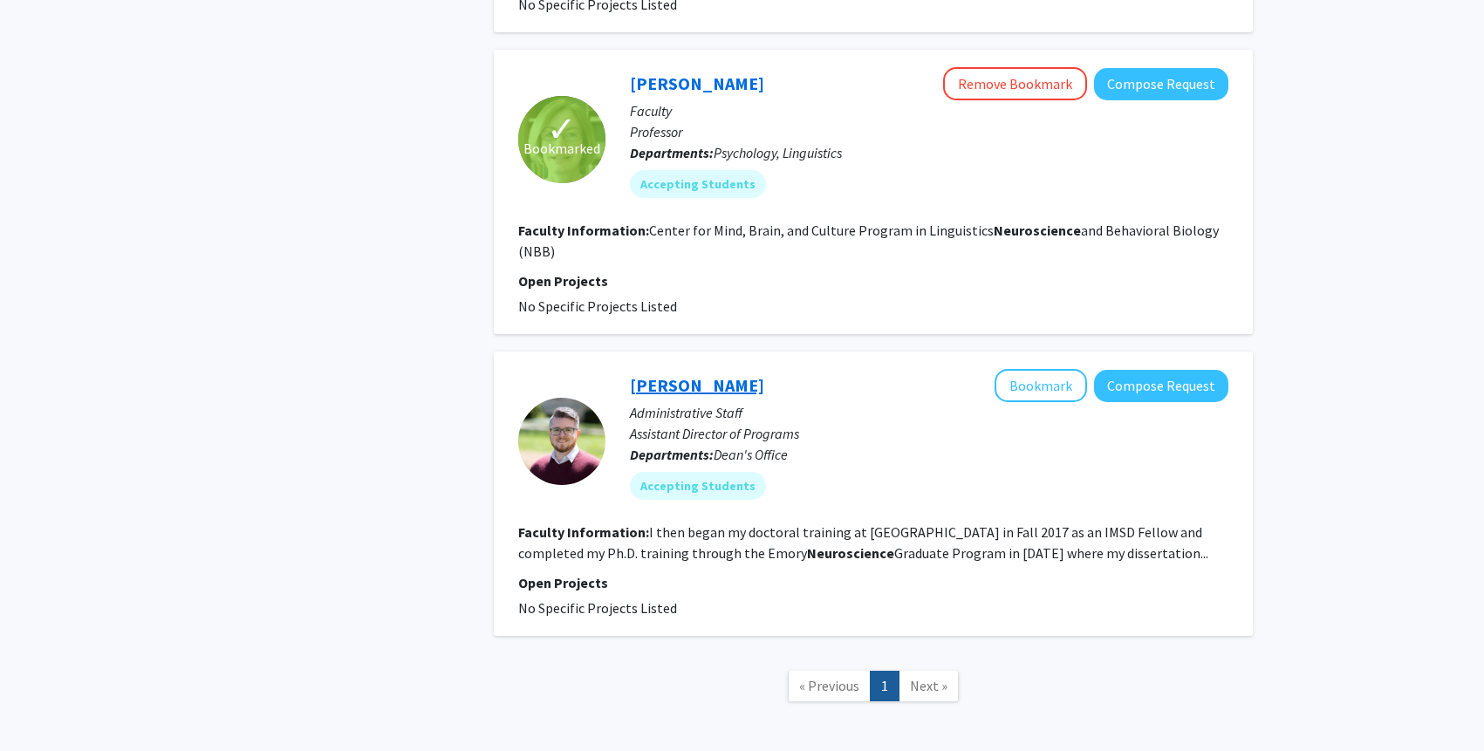
click at [718, 386] on link "Alejandro Lopez" at bounding box center [697, 385] width 134 height 22
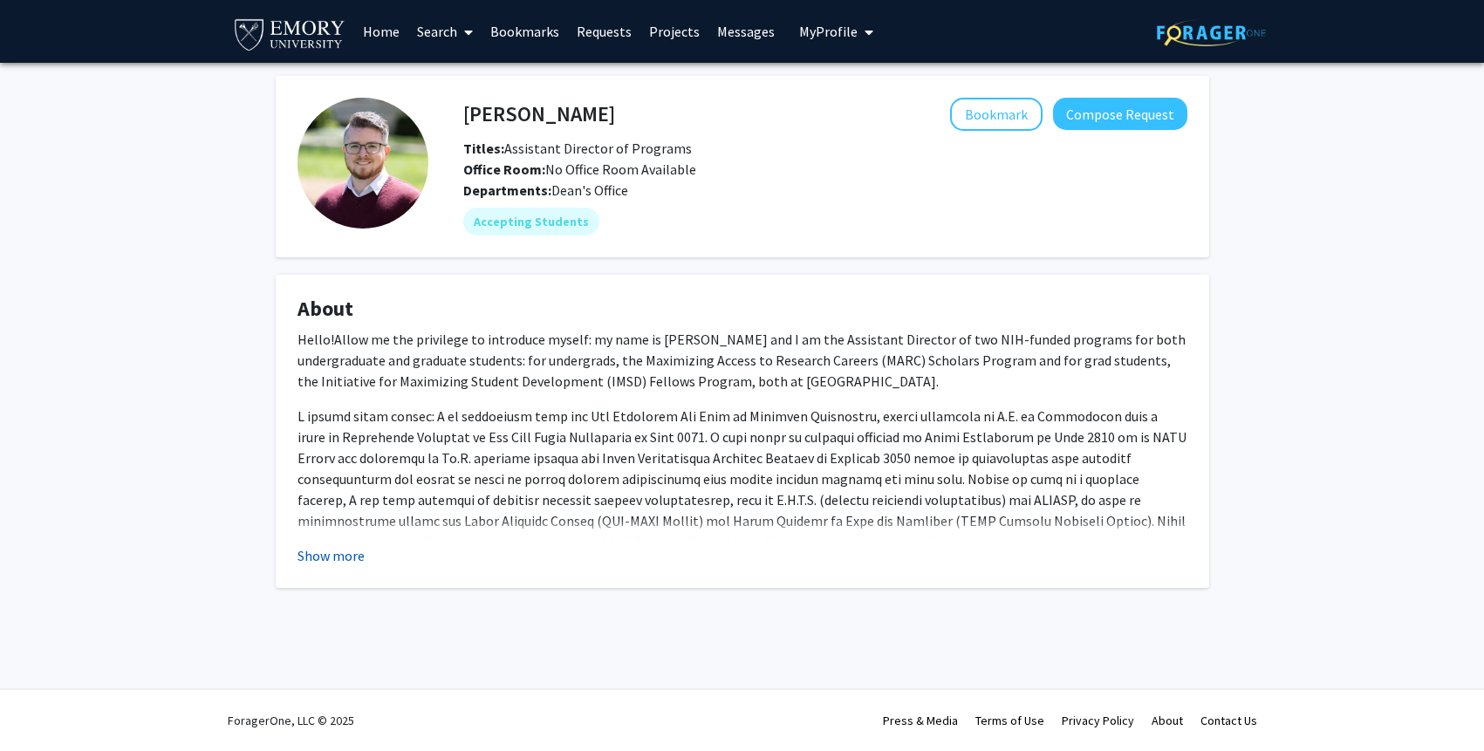
click at [315, 563] on button "Show more" at bounding box center [331, 555] width 67 height 21
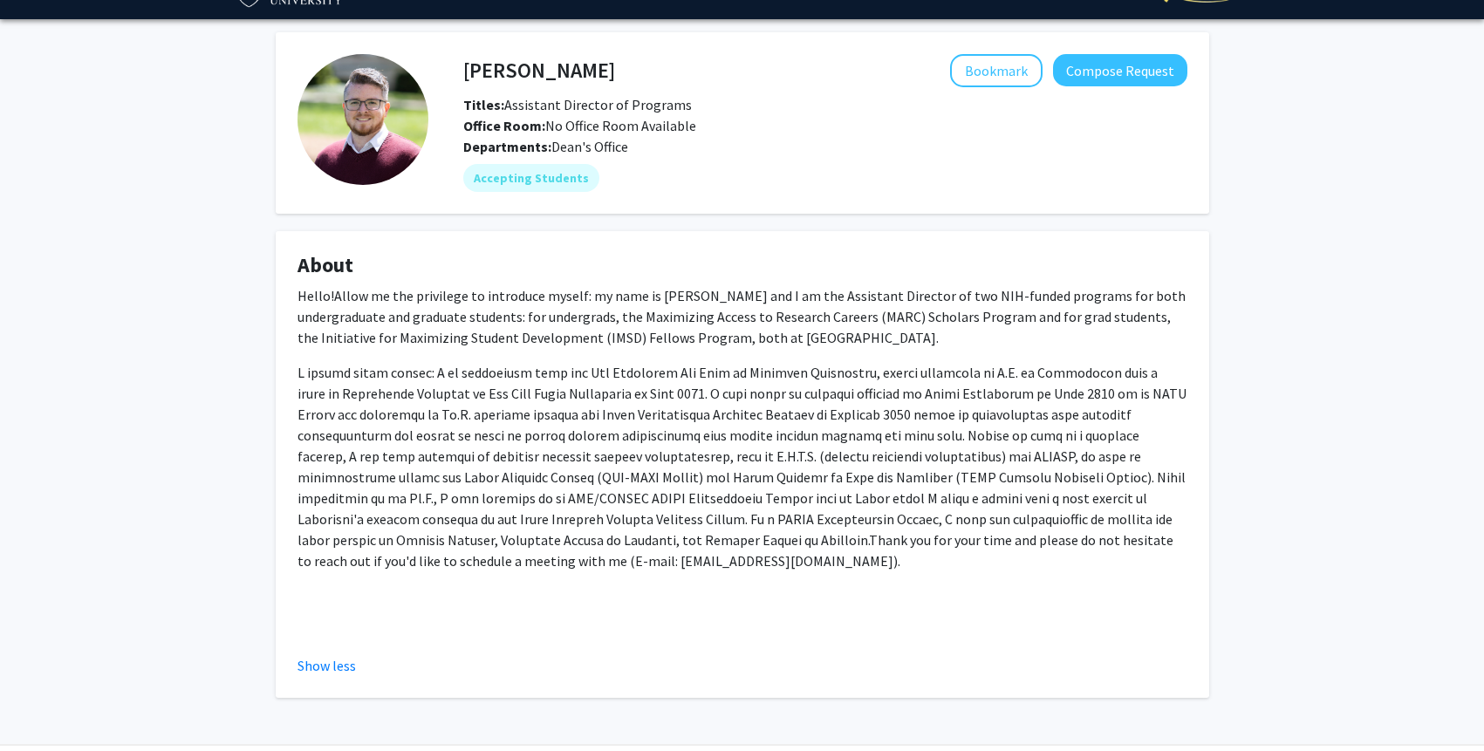
scroll to position [43, 0]
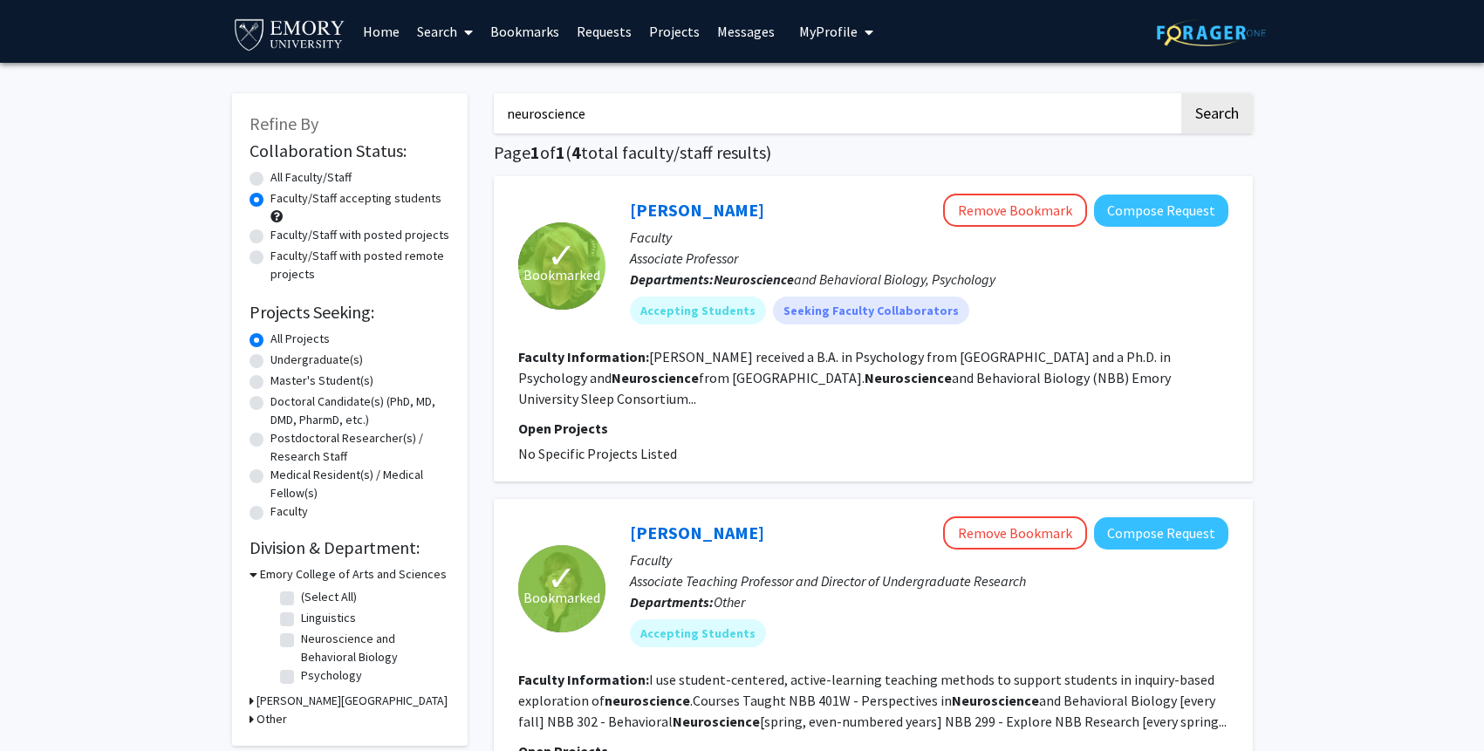
click at [607, 119] on input "neuroscience" at bounding box center [836, 113] width 685 height 40
type input "neuro"
click at [1181, 93] on button "Search" at bounding box center [1217, 113] width 72 height 40
radio input "true"
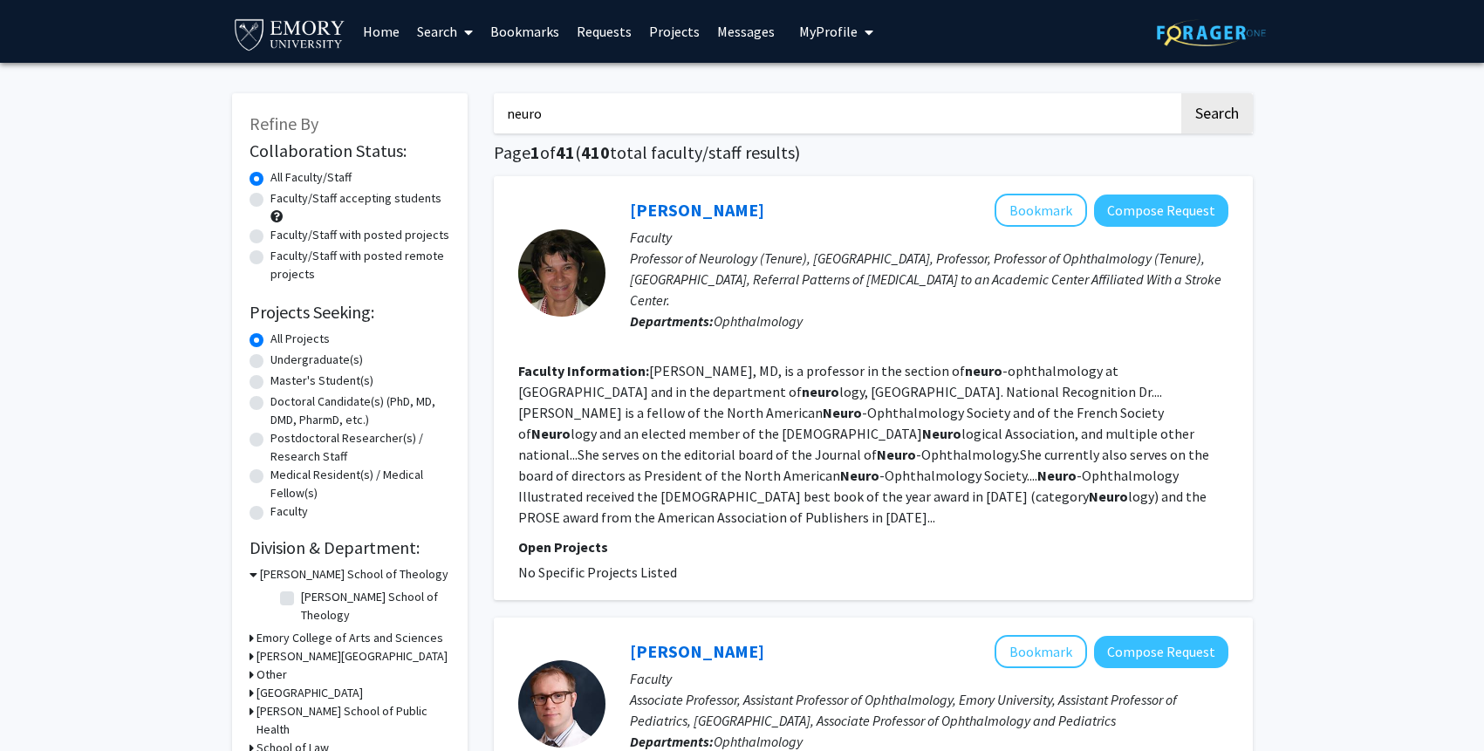
click at [319, 201] on label "Faculty/Staff accepting students" at bounding box center [355, 198] width 171 height 18
click at [282, 201] on input "Faculty/Staff accepting students" at bounding box center [275, 194] width 11 height 11
radio input "true"
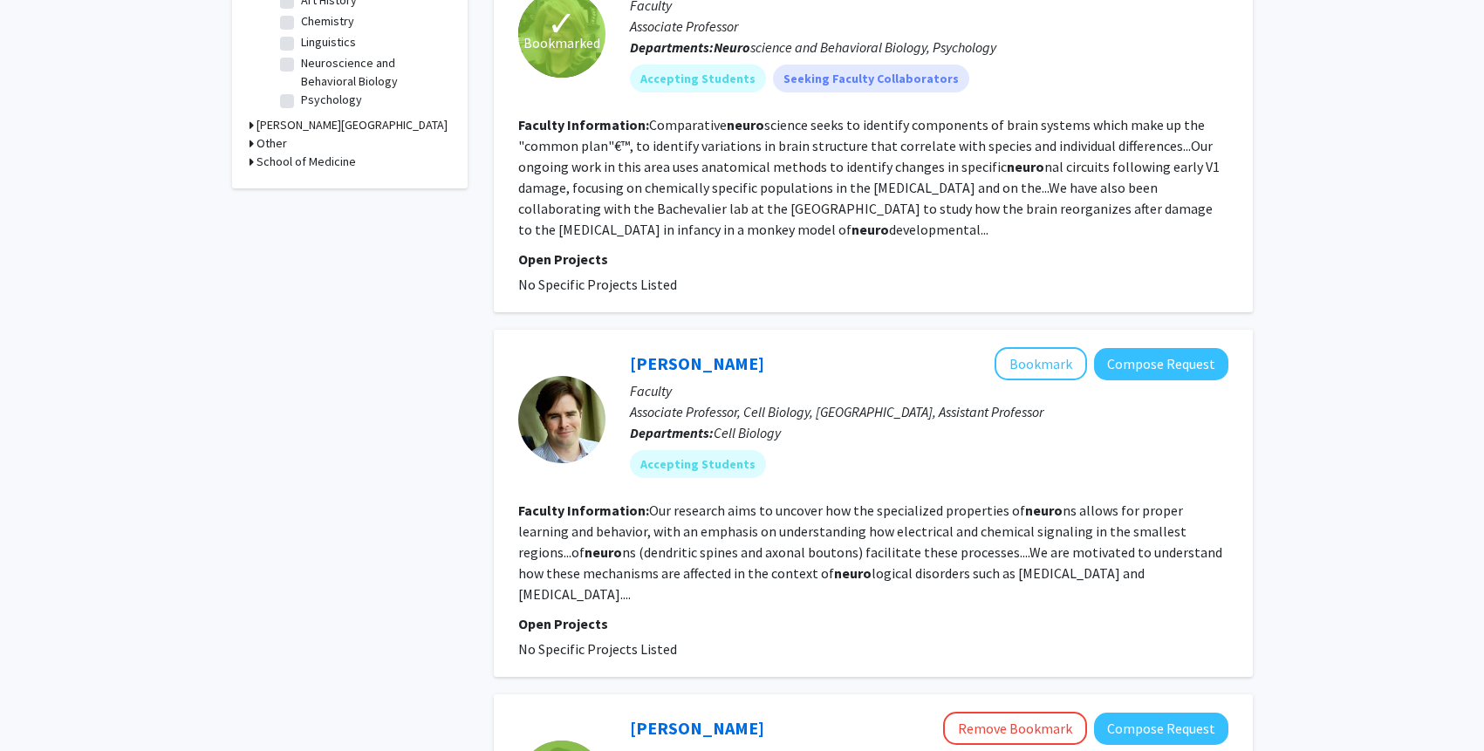
scroll to position [720, 0]
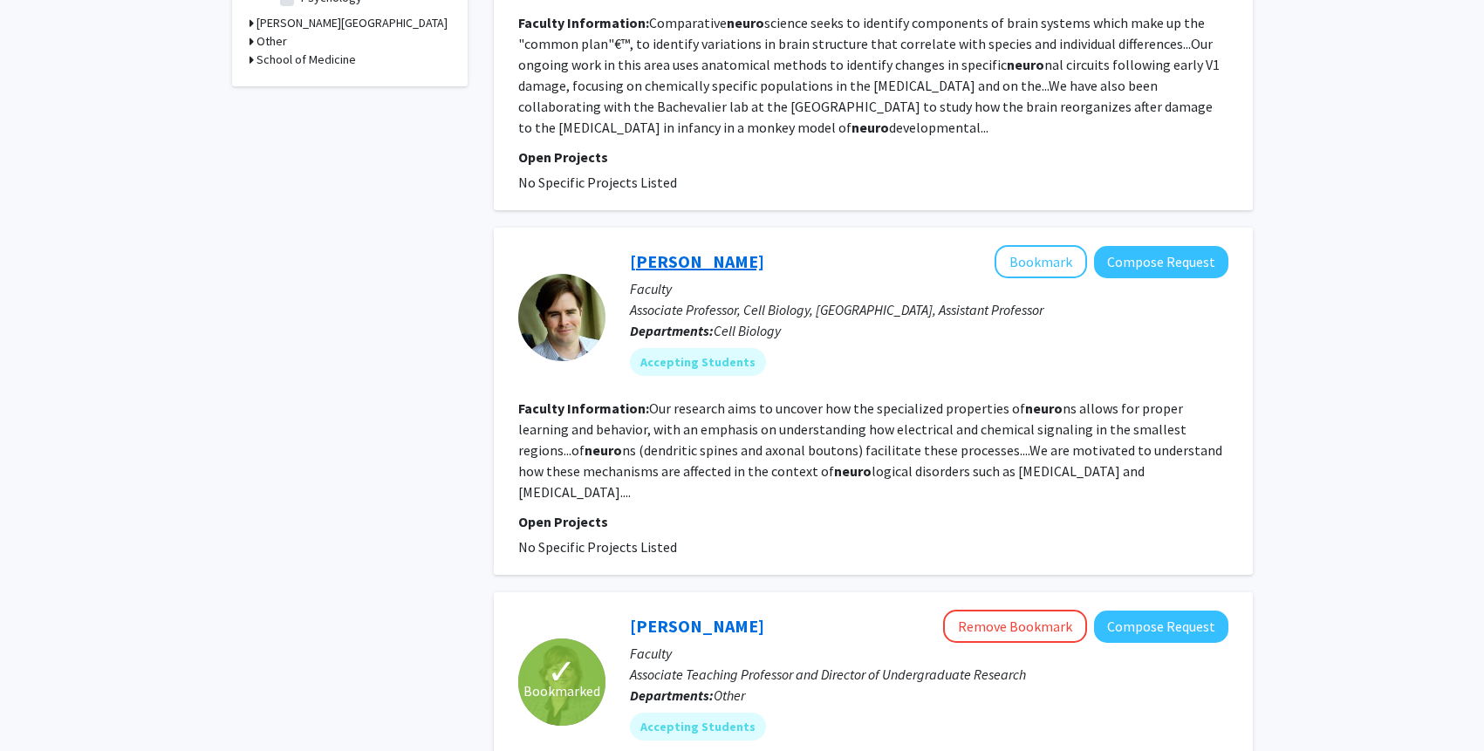
click at [678, 266] on link "Matt Rowan" at bounding box center [697, 261] width 134 height 22
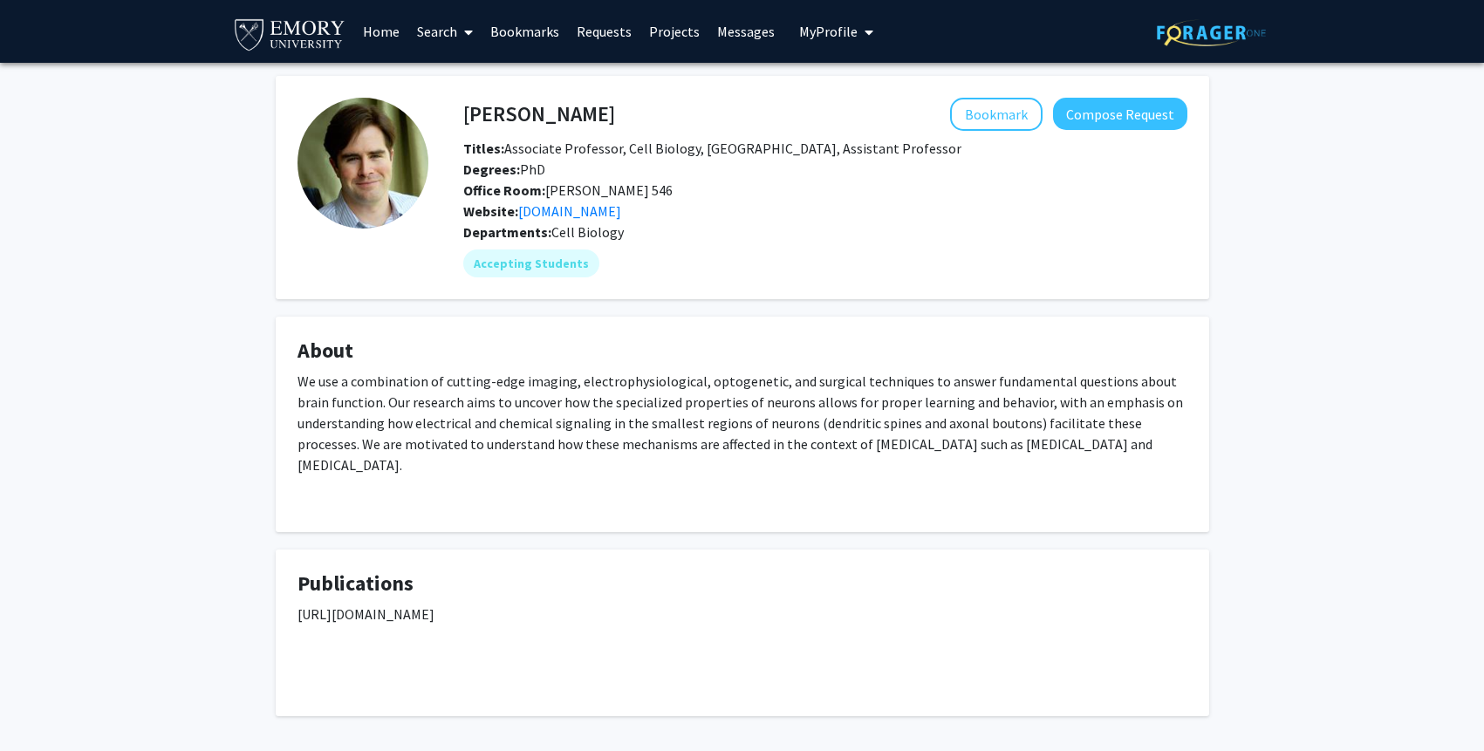
scroll to position [52, 0]
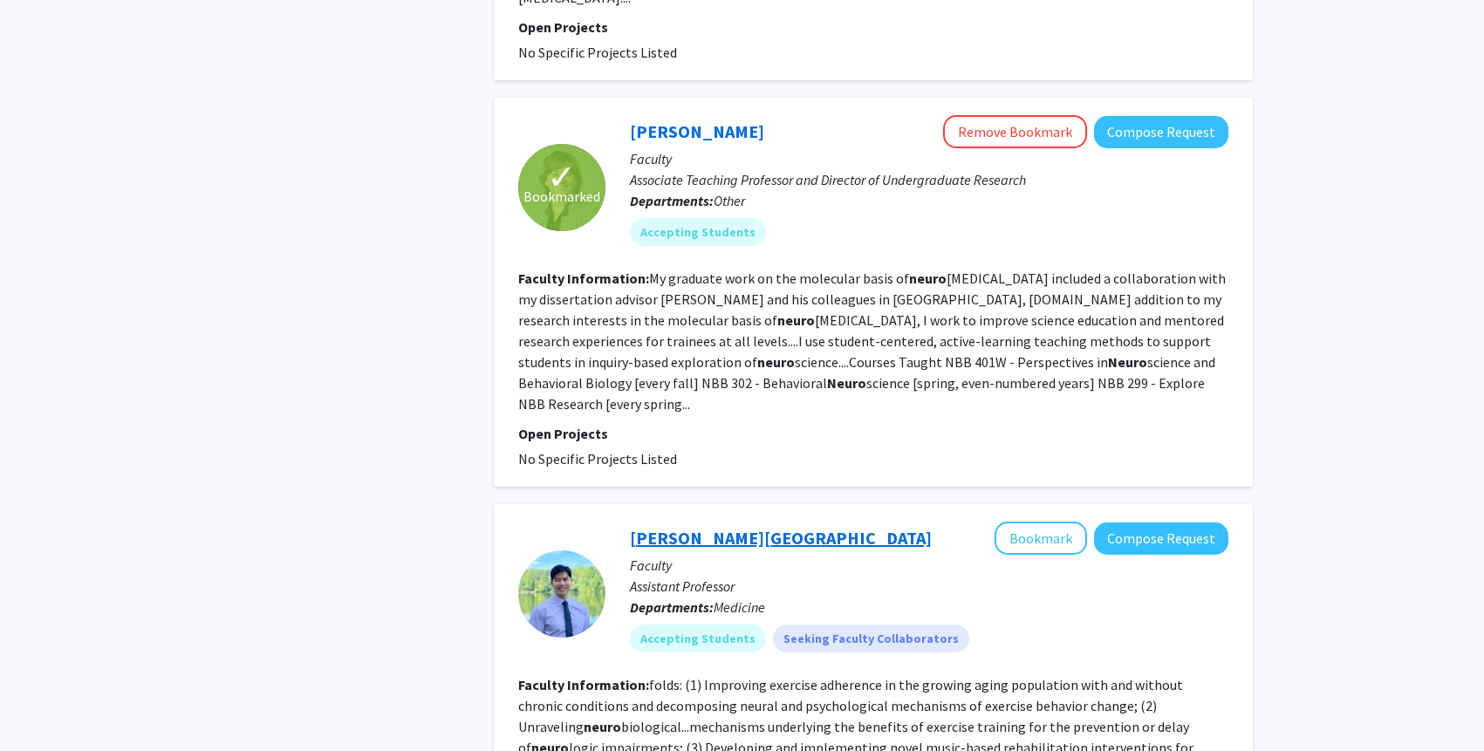
scroll to position [1563, 0]
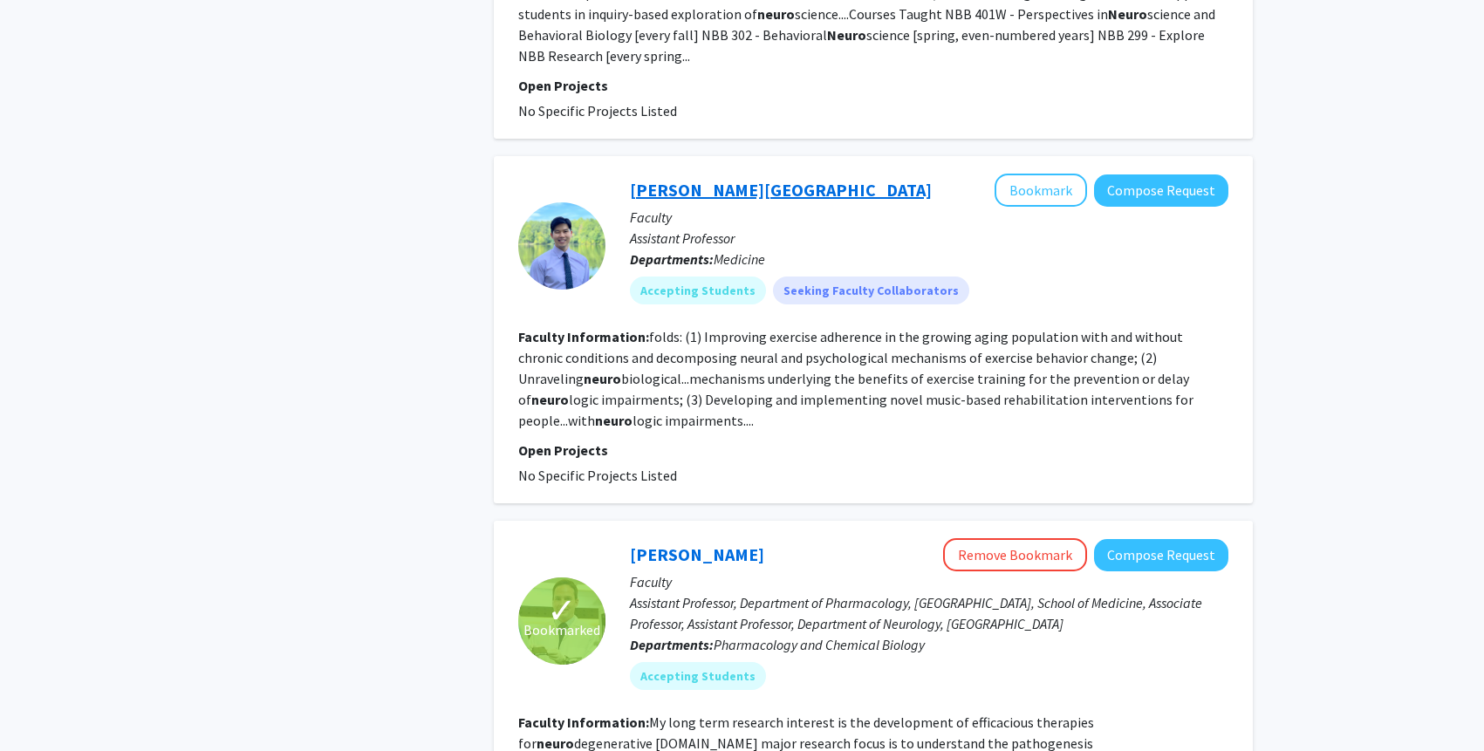
click at [679, 179] on link "Kyoung Shin Park" at bounding box center [781, 190] width 302 height 22
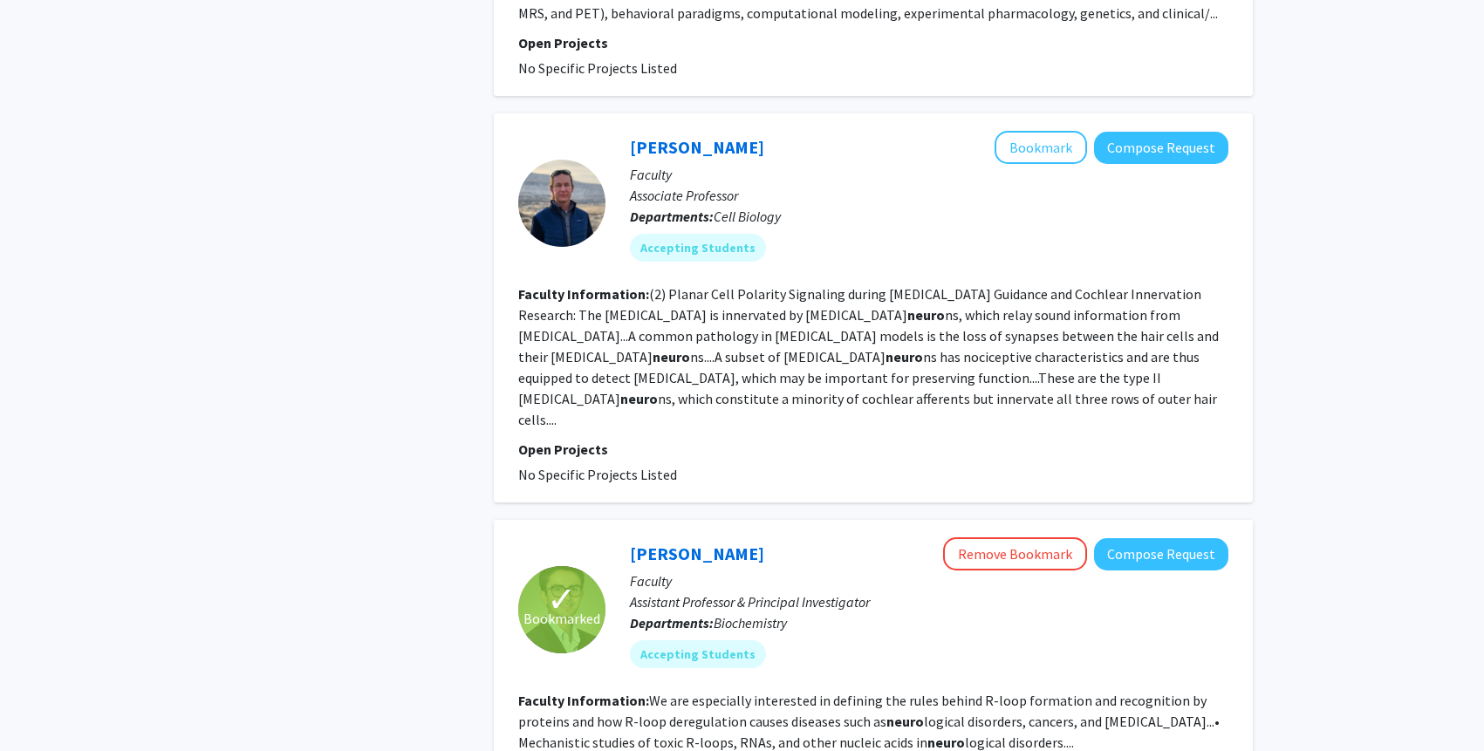
scroll to position [3143, 0]
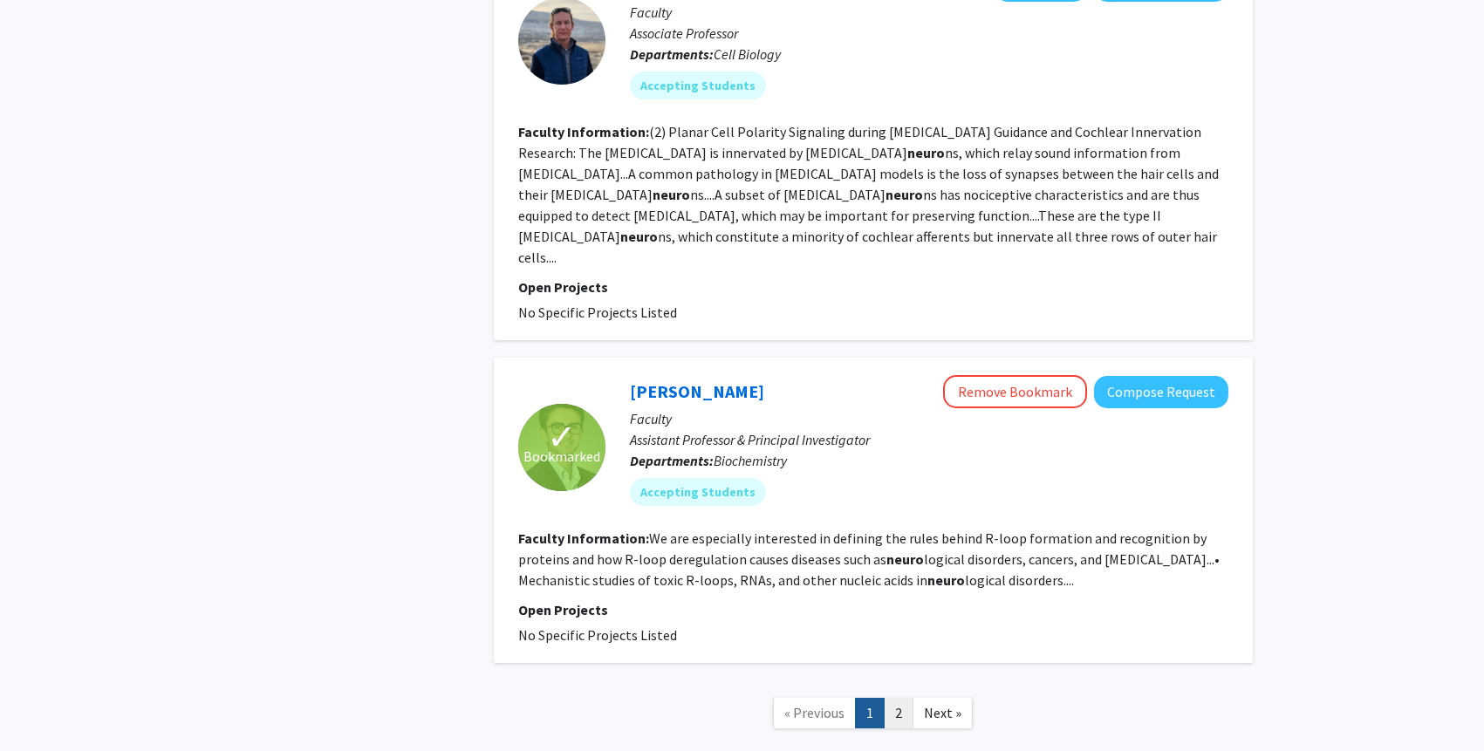
click at [900, 698] on link "2" at bounding box center [899, 713] width 30 height 31
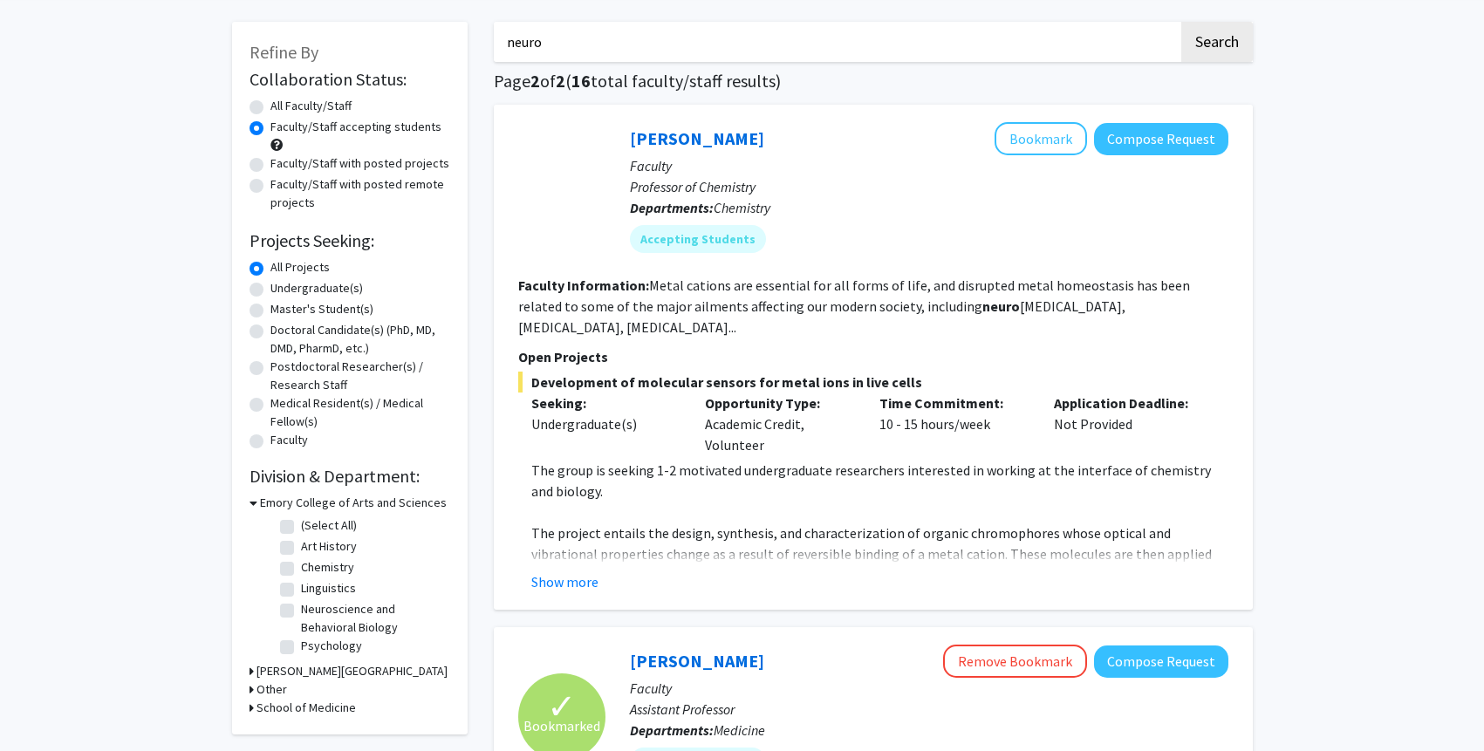
scroll to position [906, 0]
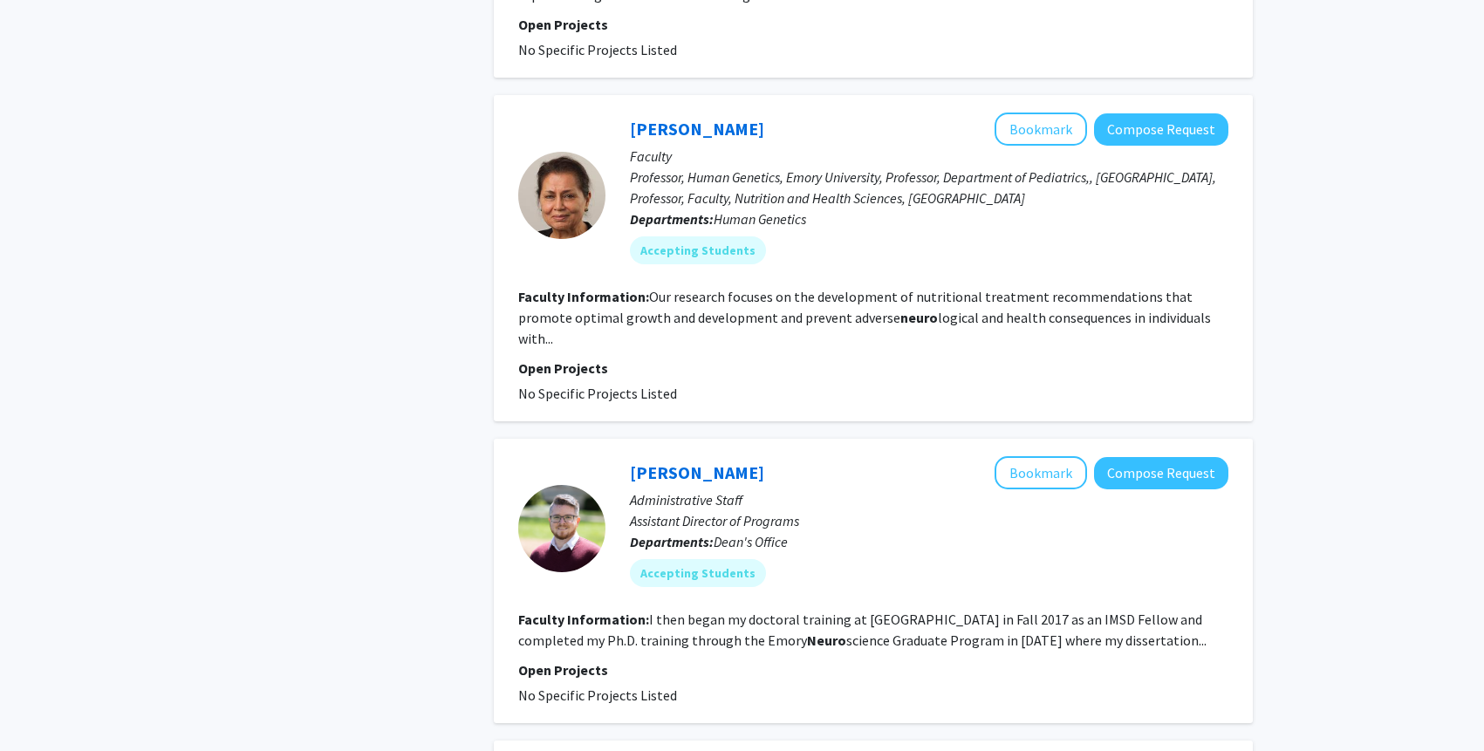
click at [721, 288] on fg-read-more "Our research focuses on the development of nutritional treatment recommendation…" at bounding box center [864, 317] width 693 height 59
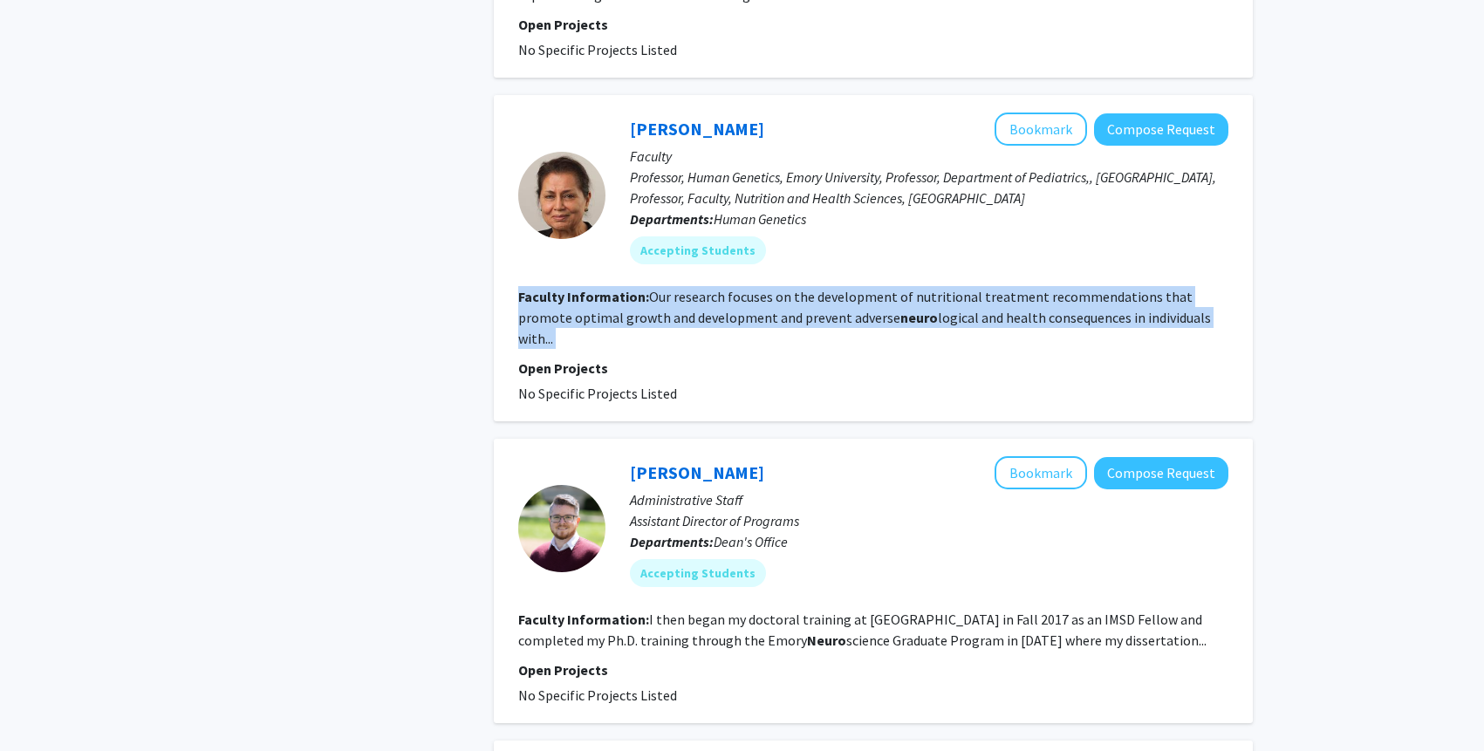
click at [721, 288] on fg-read-more "Our research focuses on the development of nutritional treatment recommendation…" at bounding box center [864, 317] width 693 height 59
click at [740, 288] on fg-read-more "Our research focuses on the development of nutritional treatment recommendation…" at bounding box center [864, 317] width 693 height 59
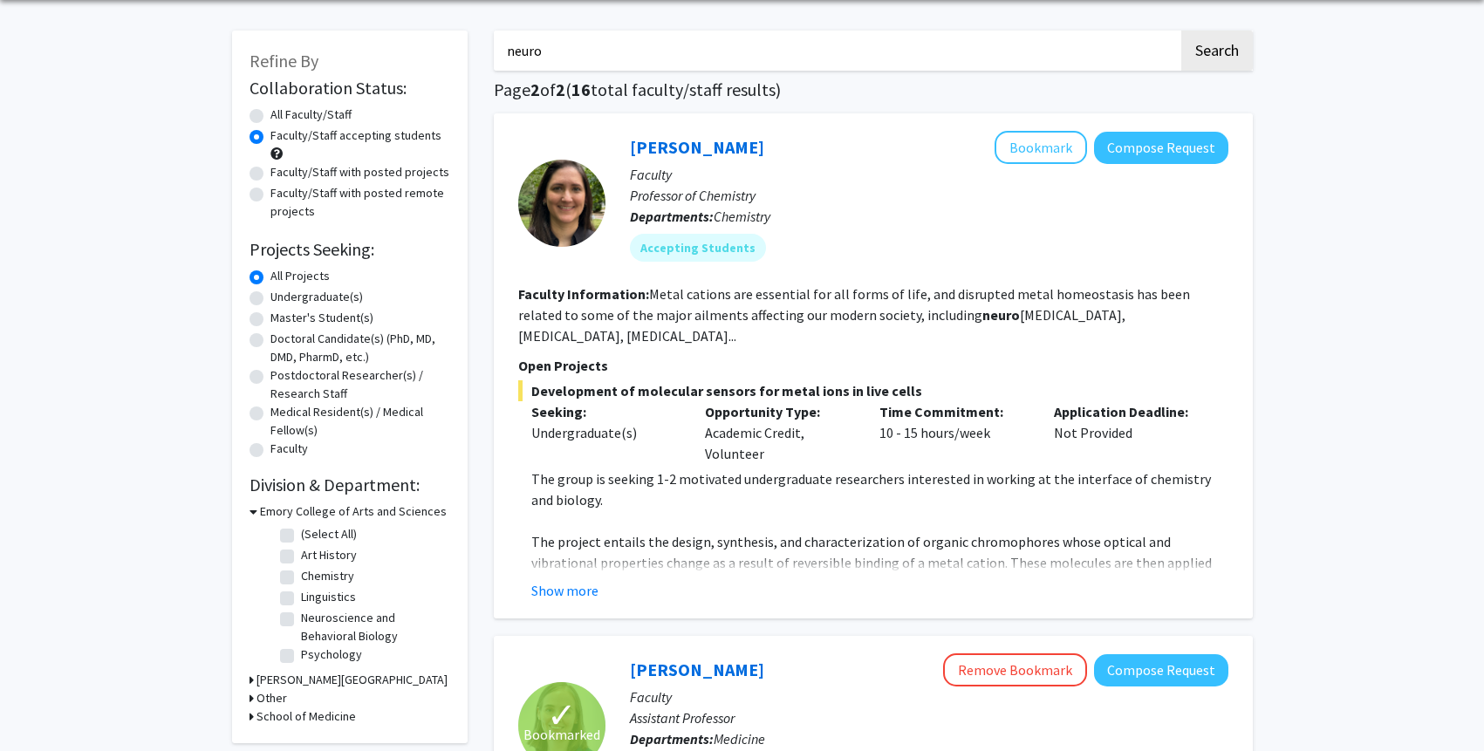
scroll to position [0, 0]
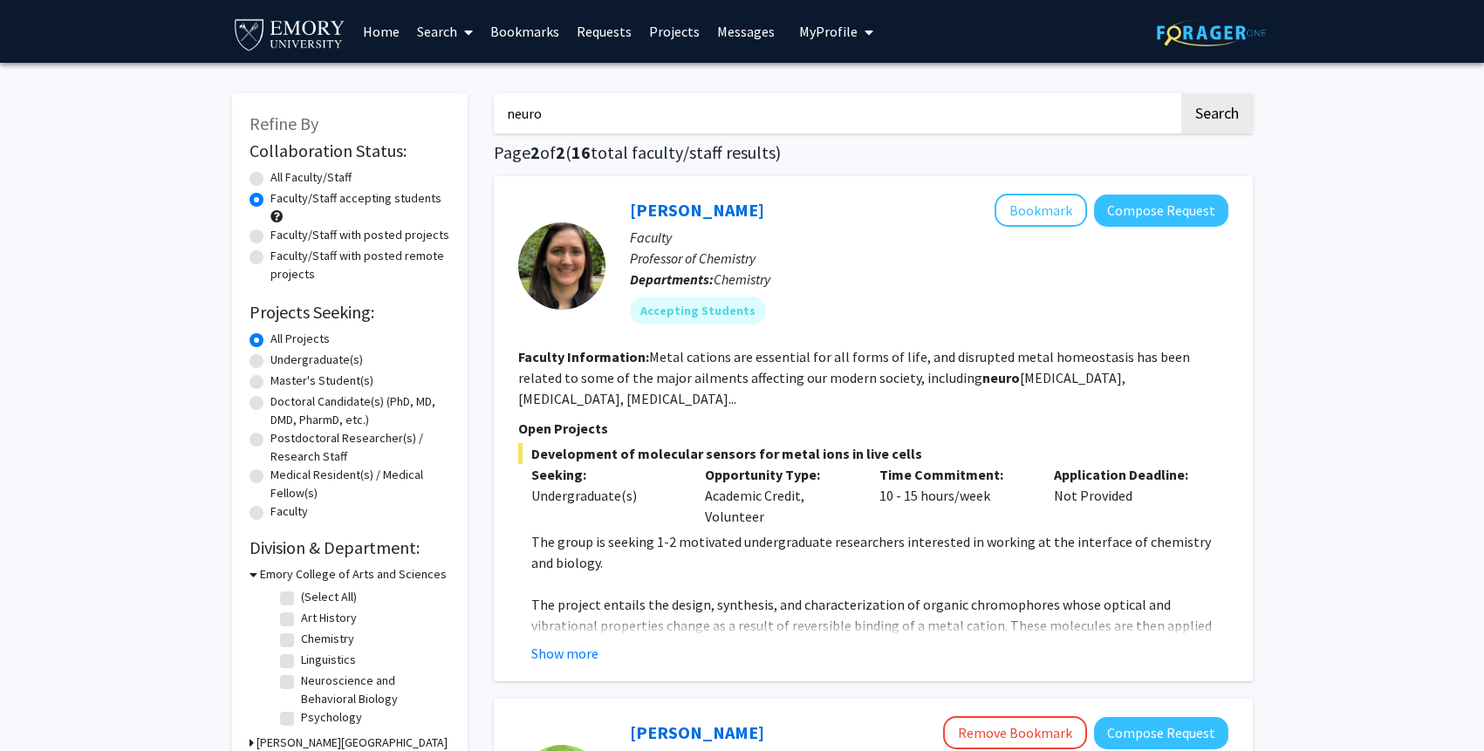
click at [376, 32] on link "Home" at bounding box center [381, 31] width 54 height 61
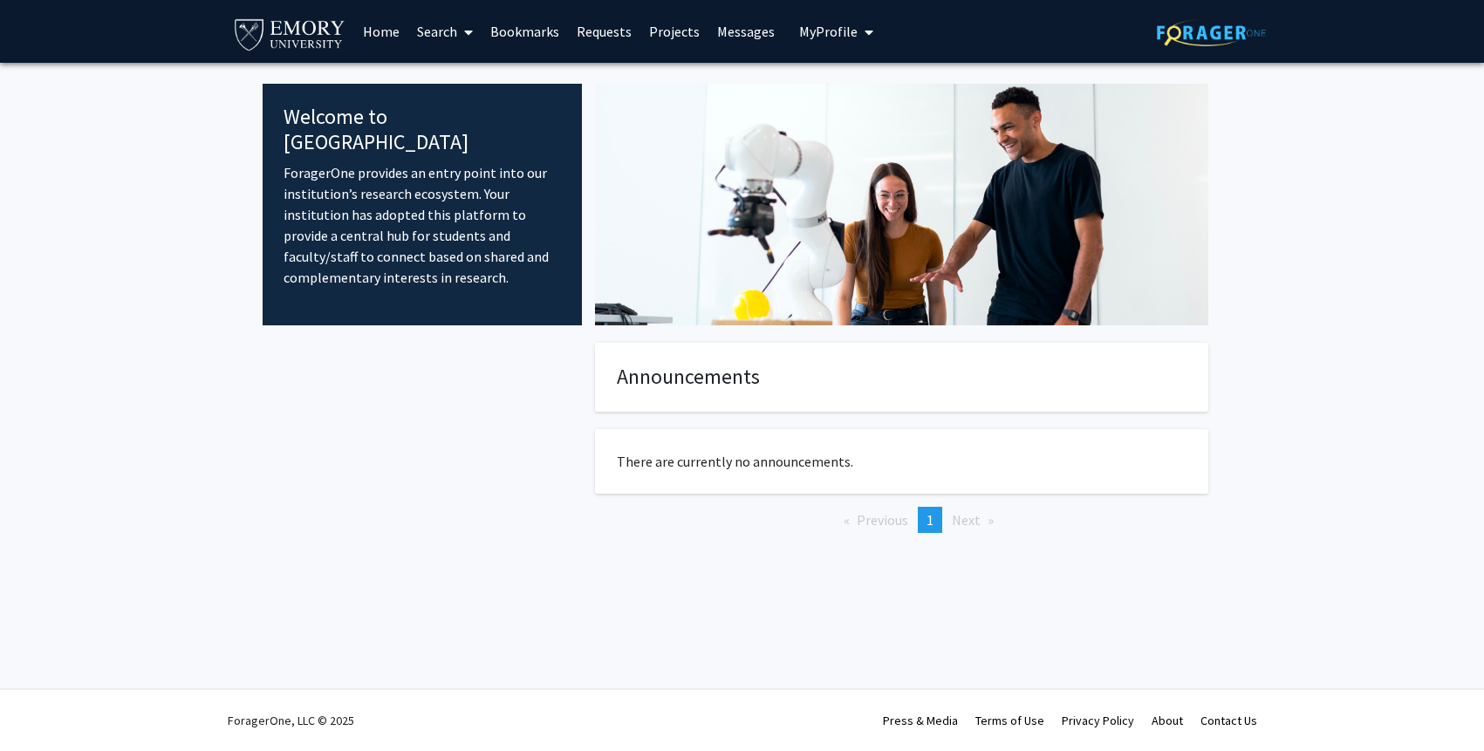
click at [435, 28] on link "Search" at bounding box center [444, 31] width 73 height 61
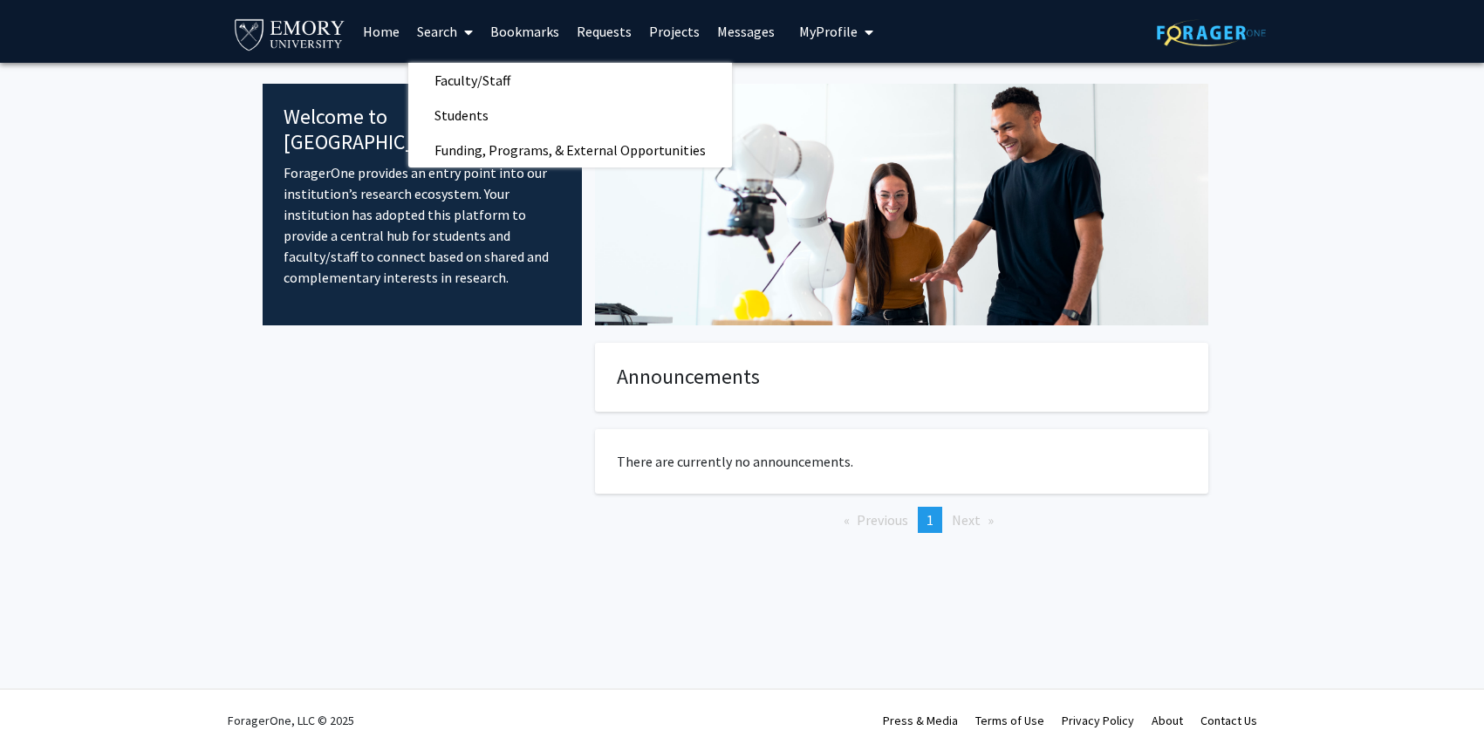
click at [1125, 29] on div "Skip navigation Home Search Faculty/Staff Students Funding, Programs, & Externa…" at bounding box center [742, 31] width 1047 height 63
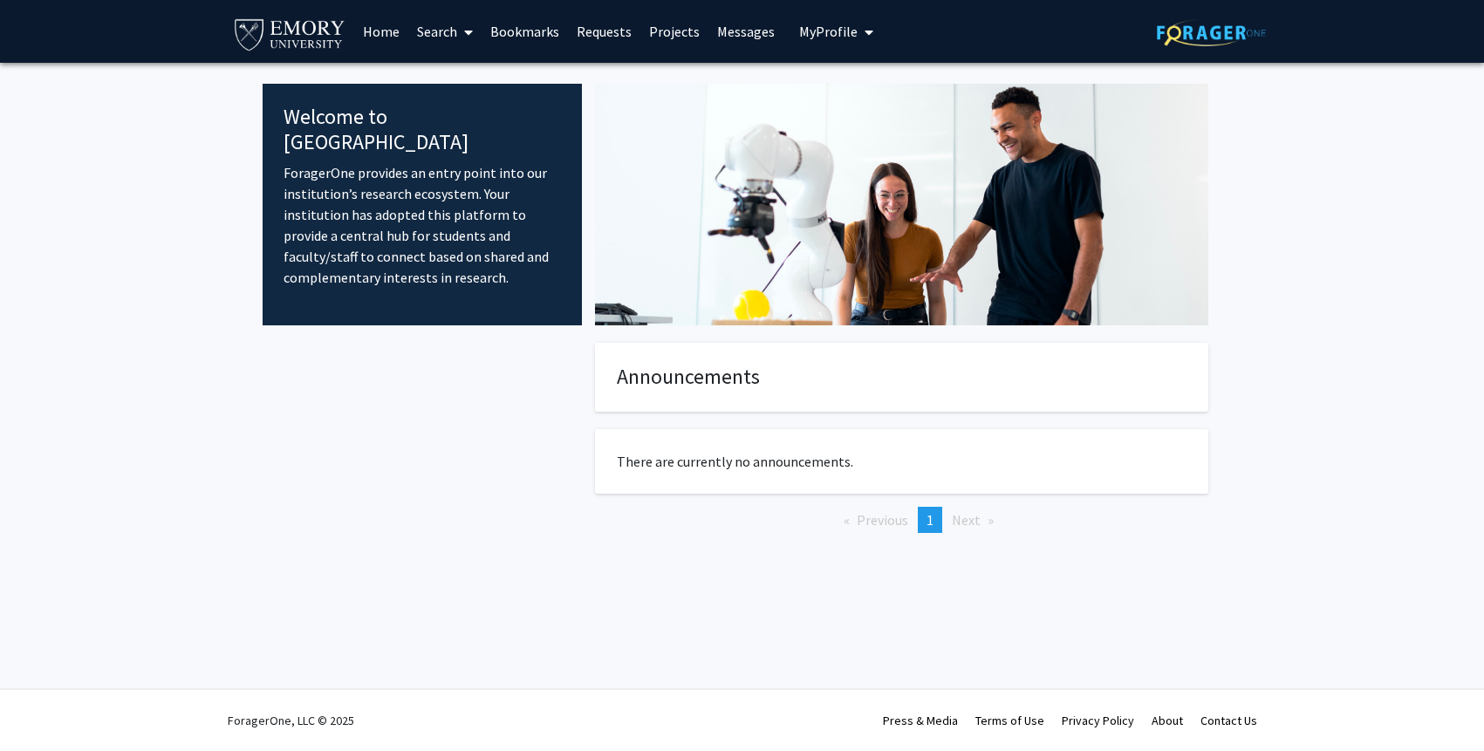
click at [807, 36] on span "My Profile" at bounding box center [828, 31] width 58 height 17
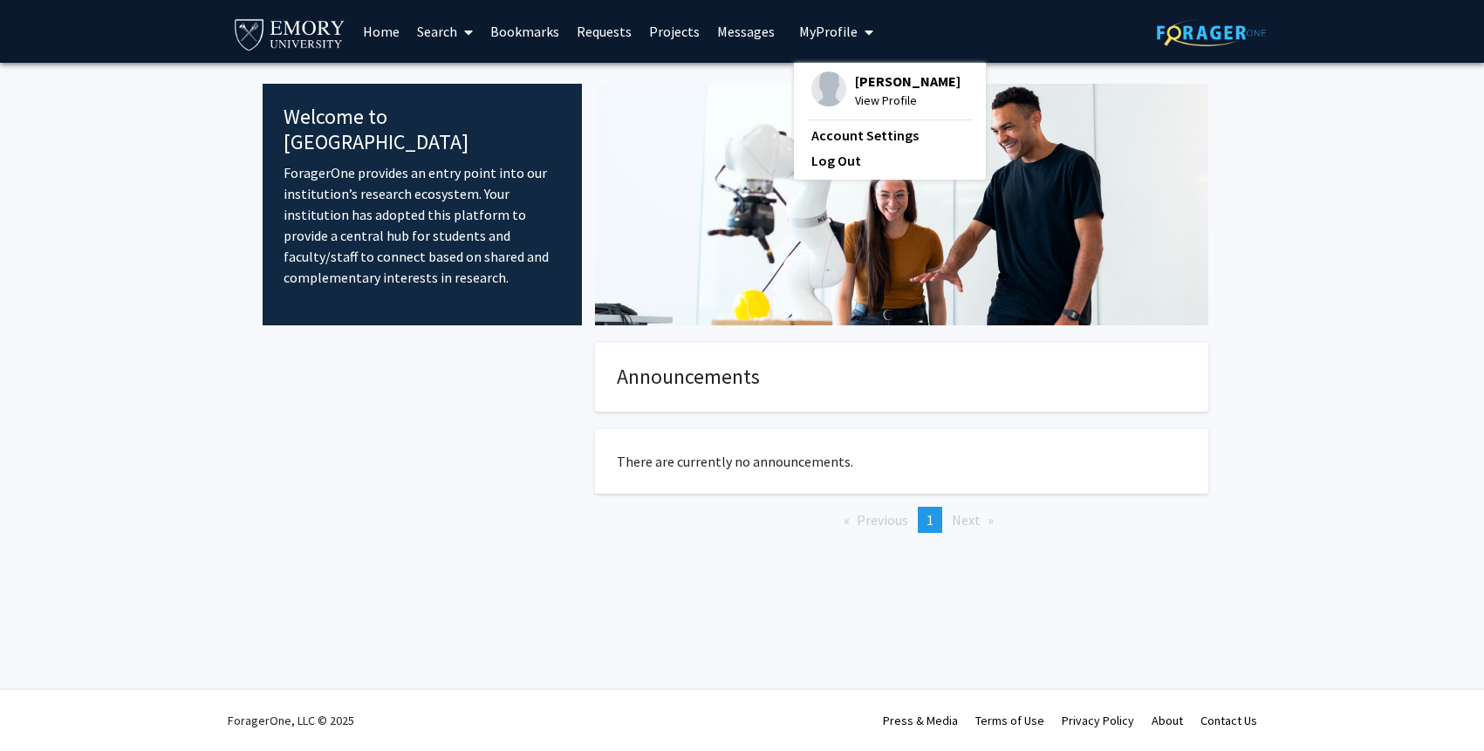
click at [831, 94] on img at bounding box center [828, 89] width 35 height 35
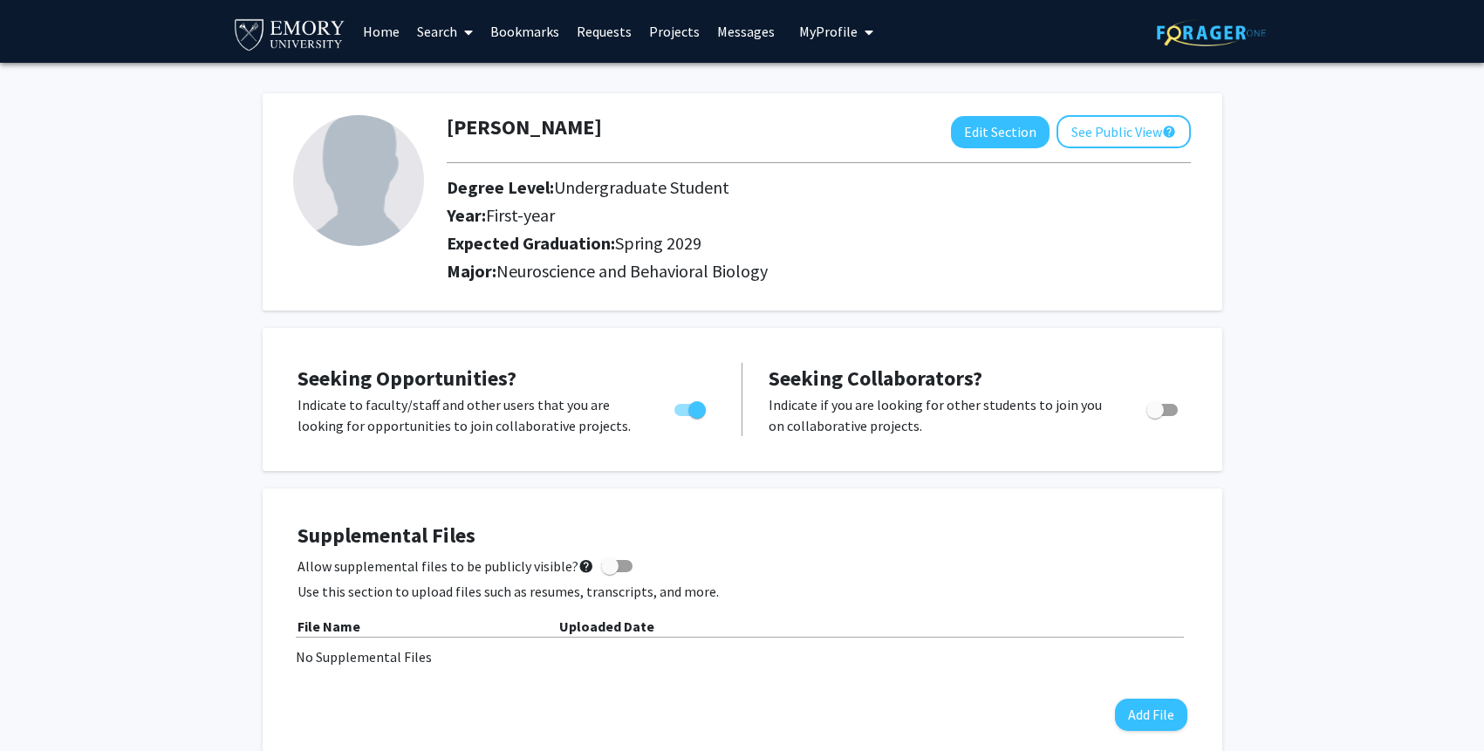
click at [735, 34] on link "Messages" at bounding box center [745, 31] width 75 height 61
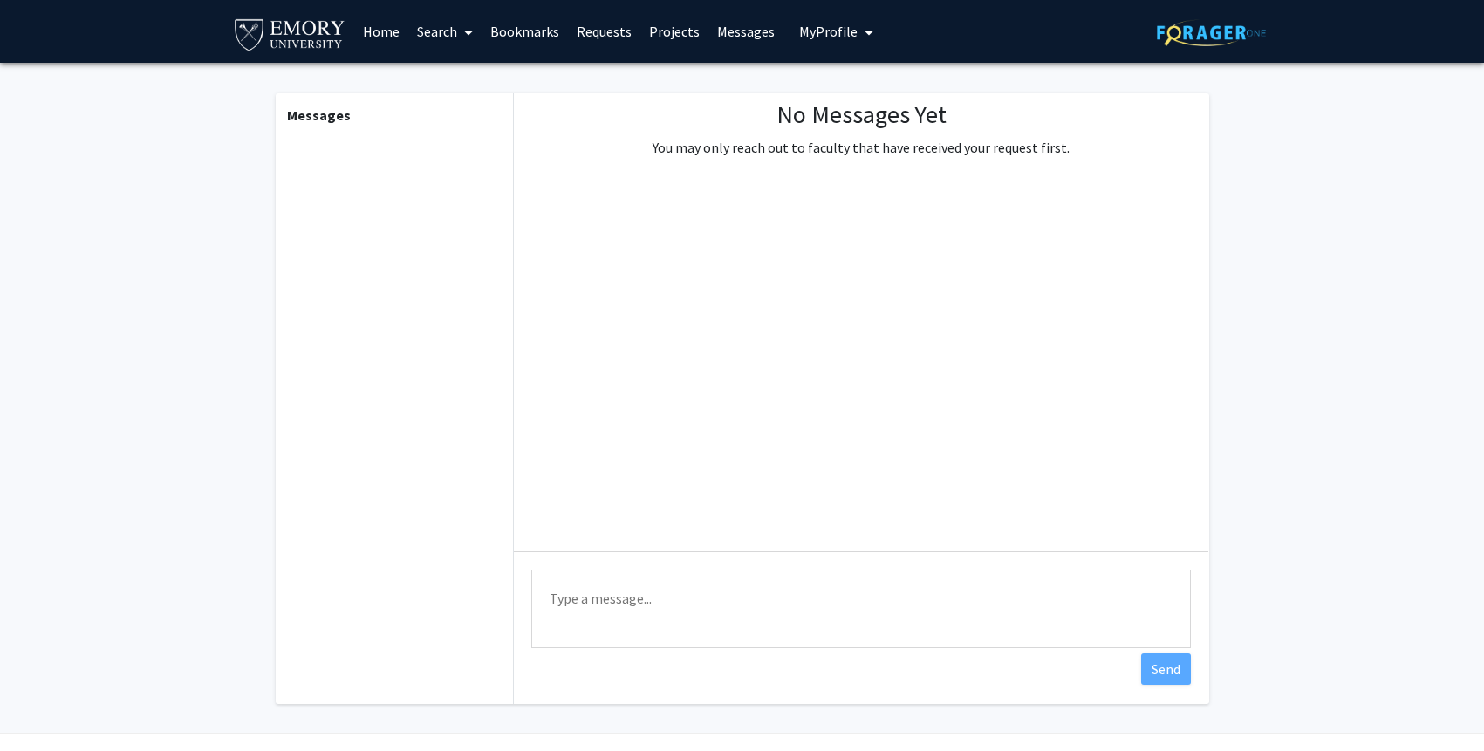
click at [818, 24] on span "My Profile" at bounding box center [828, 31] width 58 height 17
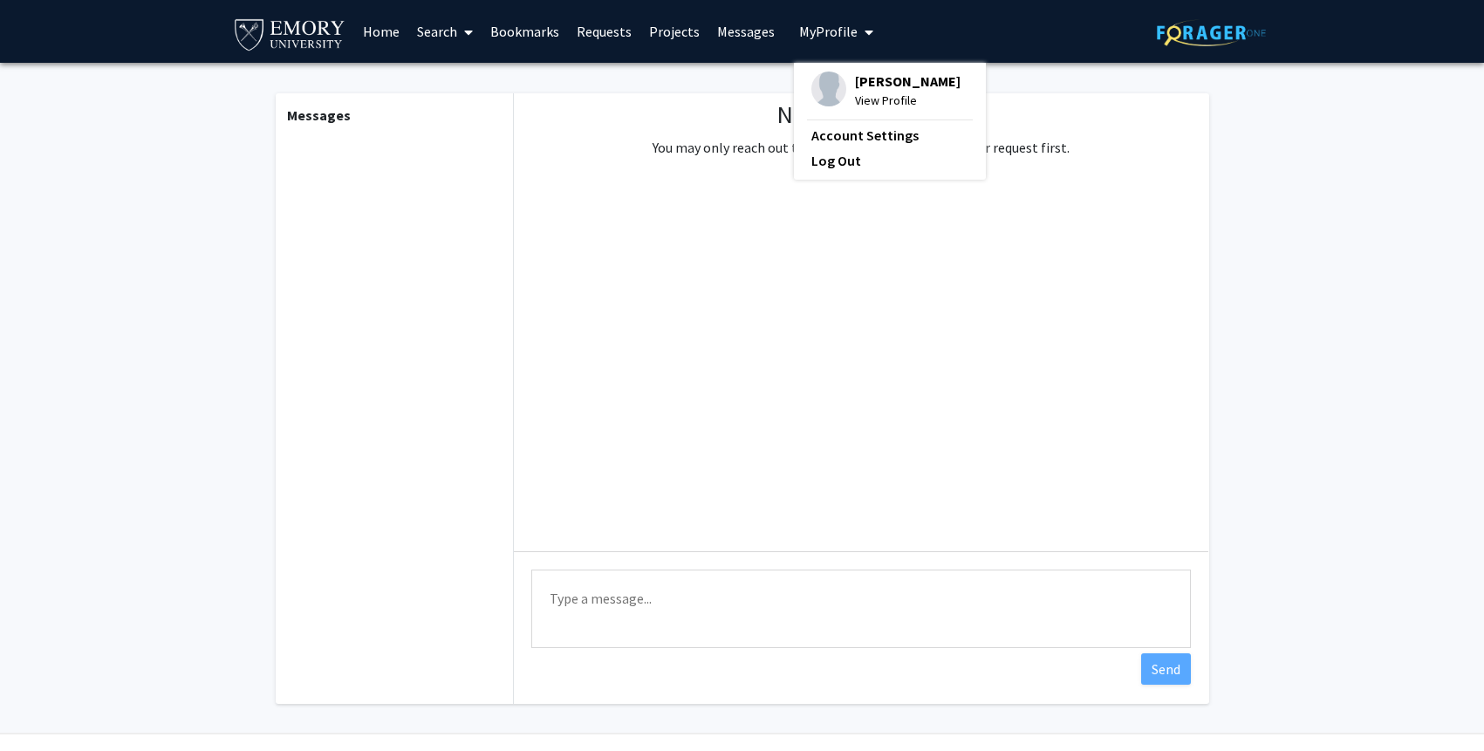
click at [664, 40] on link "Projects" at bounding box center [674, 31] width 68 height 61
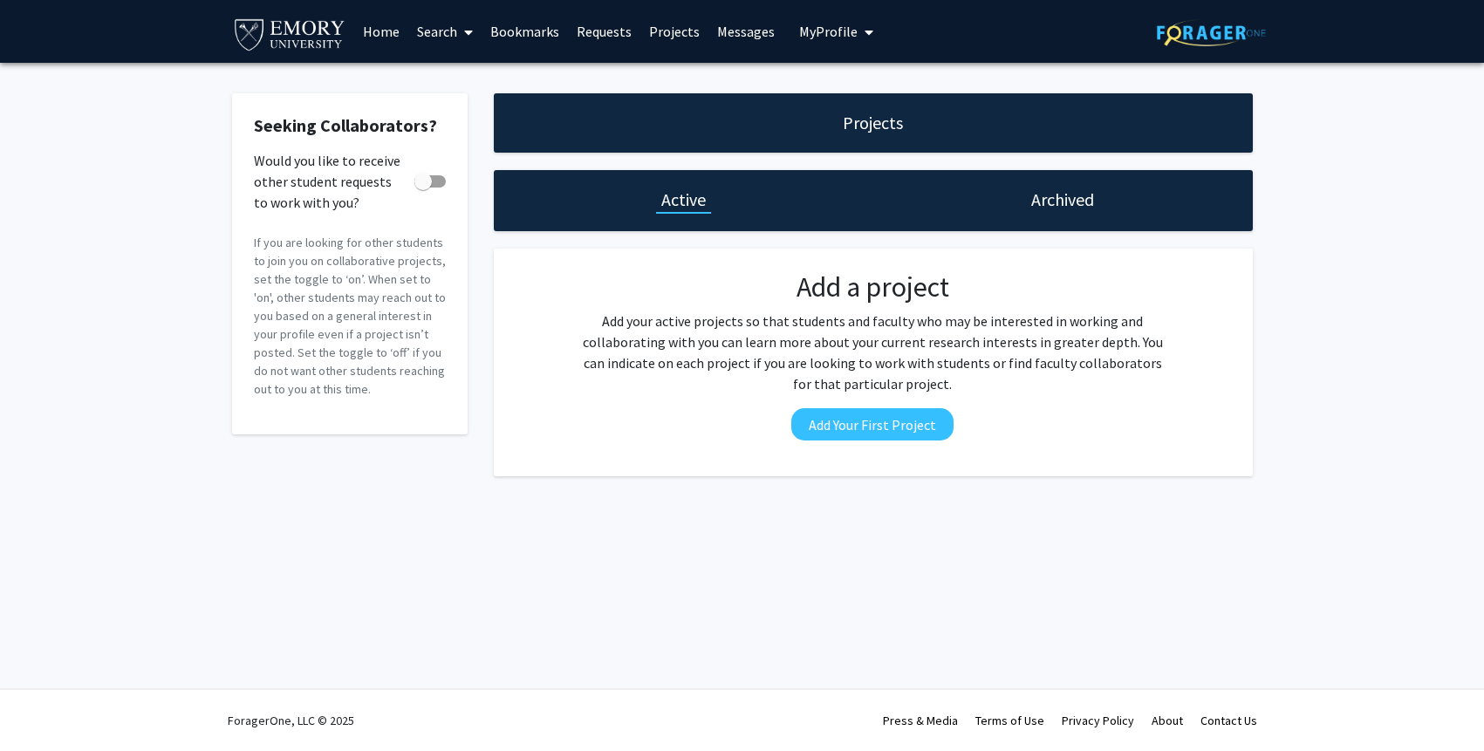
click at [599, 29] on link "Requests" at bounding box center [604, 31] width 72 height 61
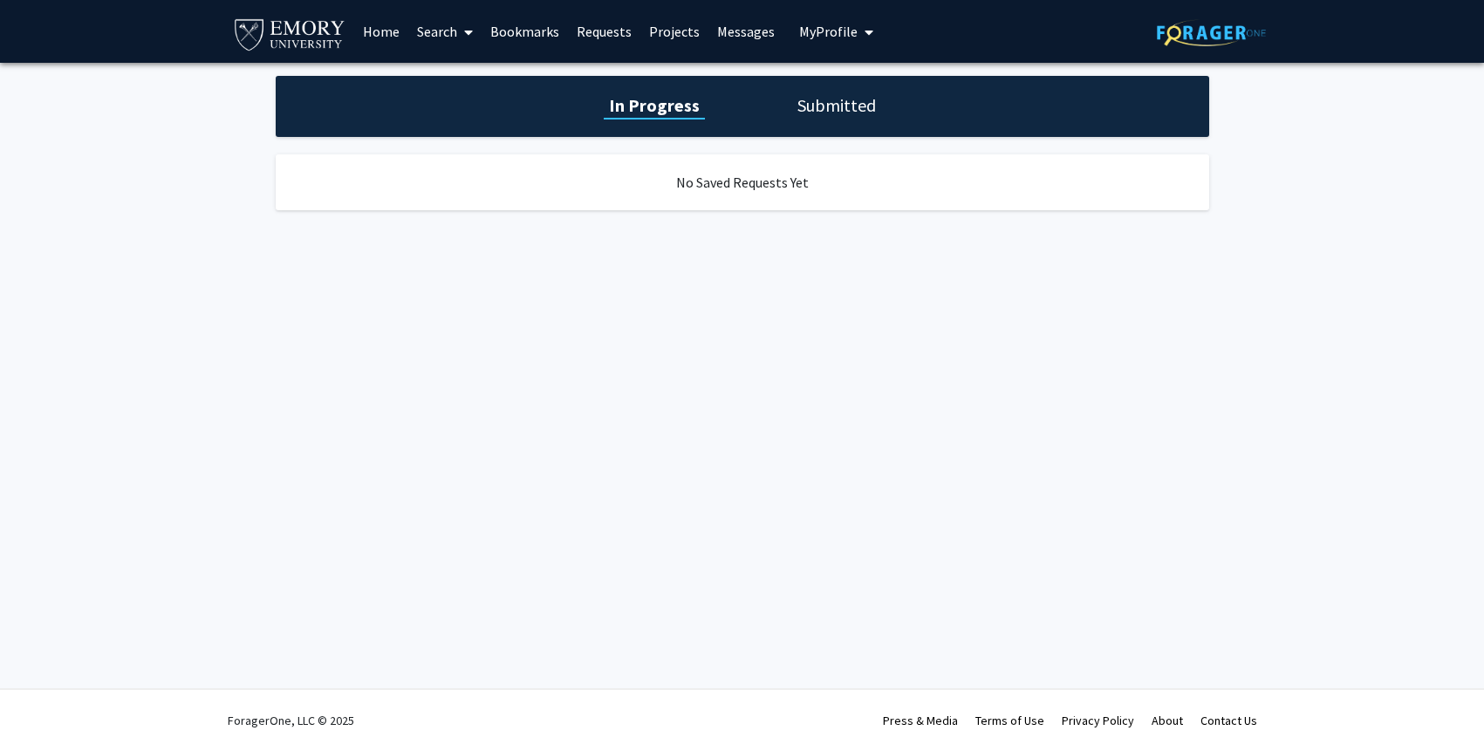
click at [535, 26] on link "Bookmarks" at bounding box center [525, 31] width 86 height 61
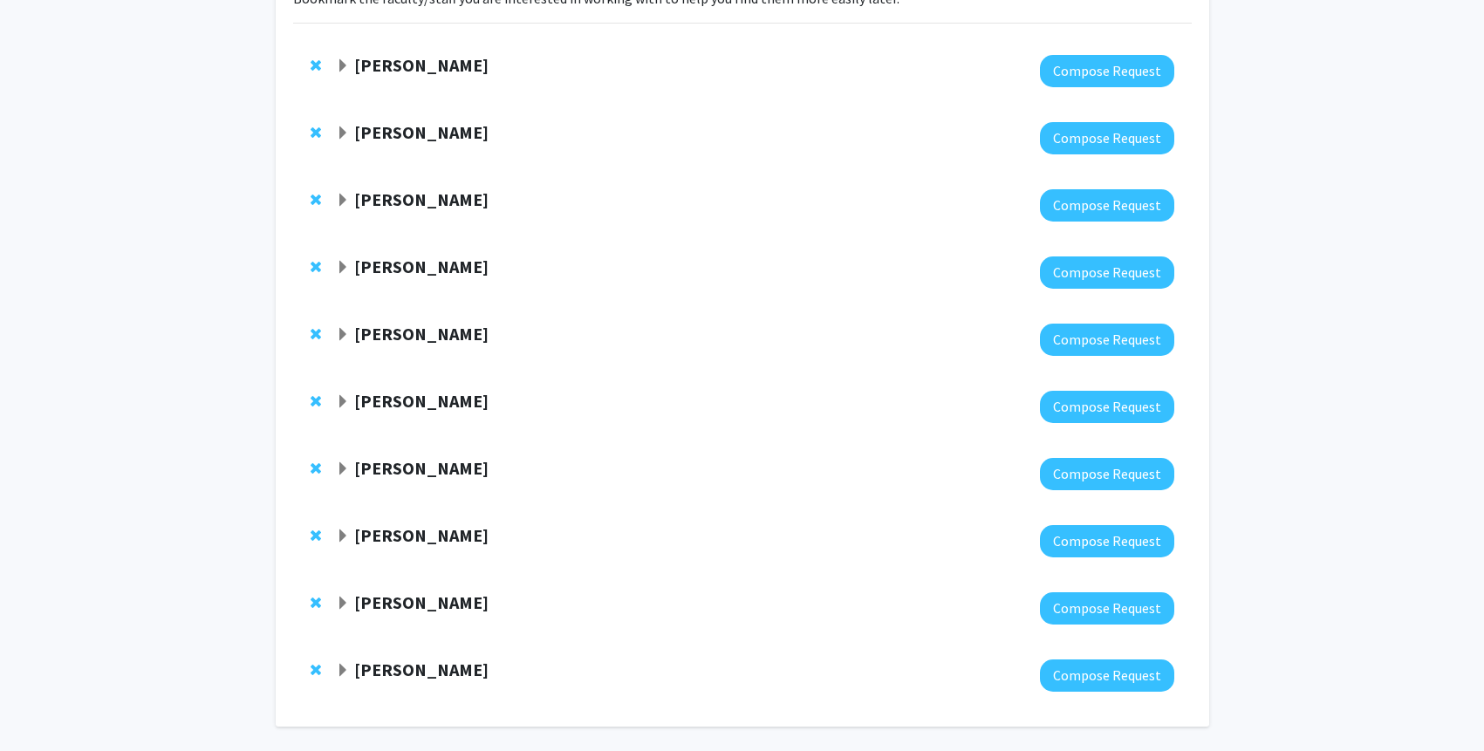
scroll to position [222, 0]
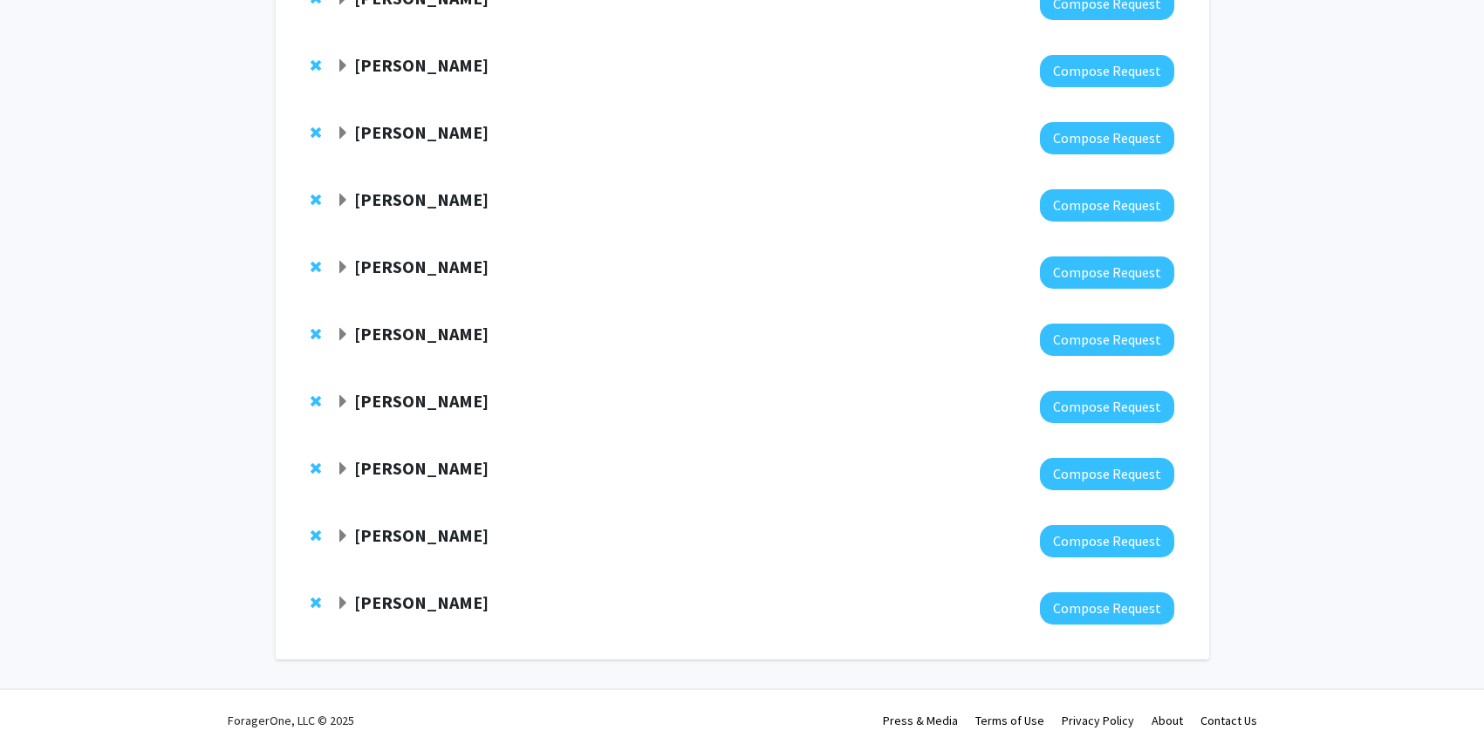
click at [407, 464] on strong "Thomas Kukar" at bounding box center [421, 468] width 134 height 22
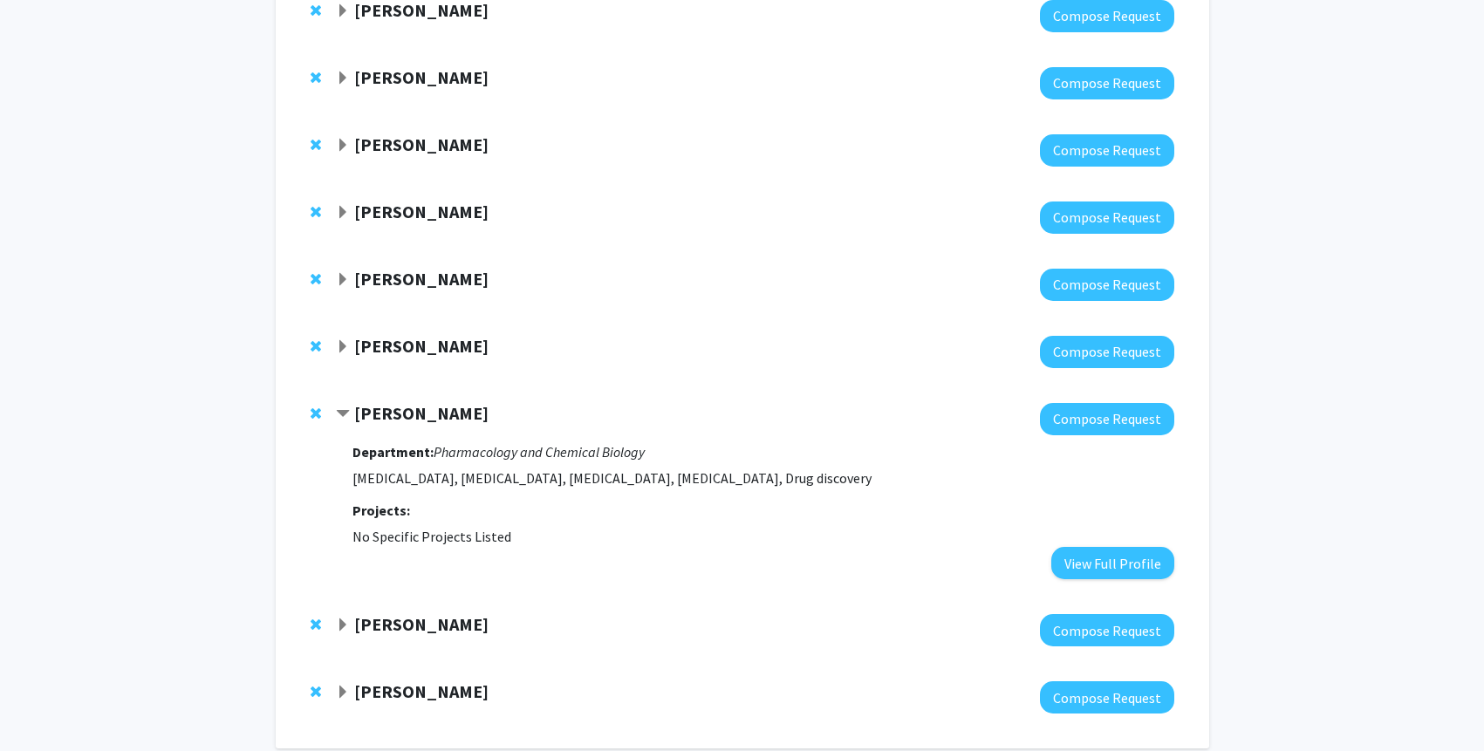
scroll to position [288, 0]
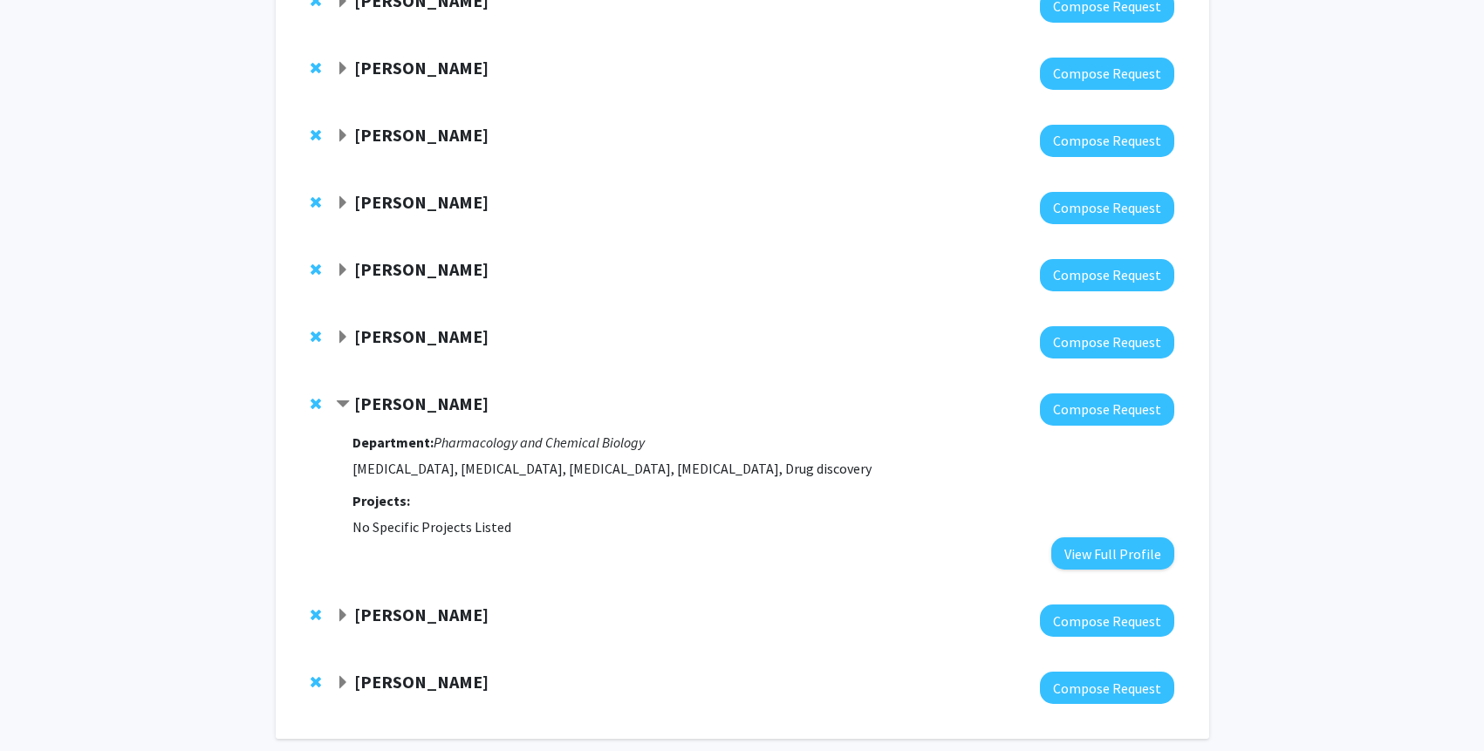
drag, startPoint x: 440, startPoint y: 383, endPoint x: 439, endPoint y: 365, distance: 18.3
click at [439, 383] on div "Thomas Kukar Compose Request Department: Pharmacology and Chemical Biology Neur…" at bounding box center [742, 481] width 899 height 211
click at [439, 342] on strong "[PERSON_NAME]" at bounding box center [421, 336] width 134 height 22
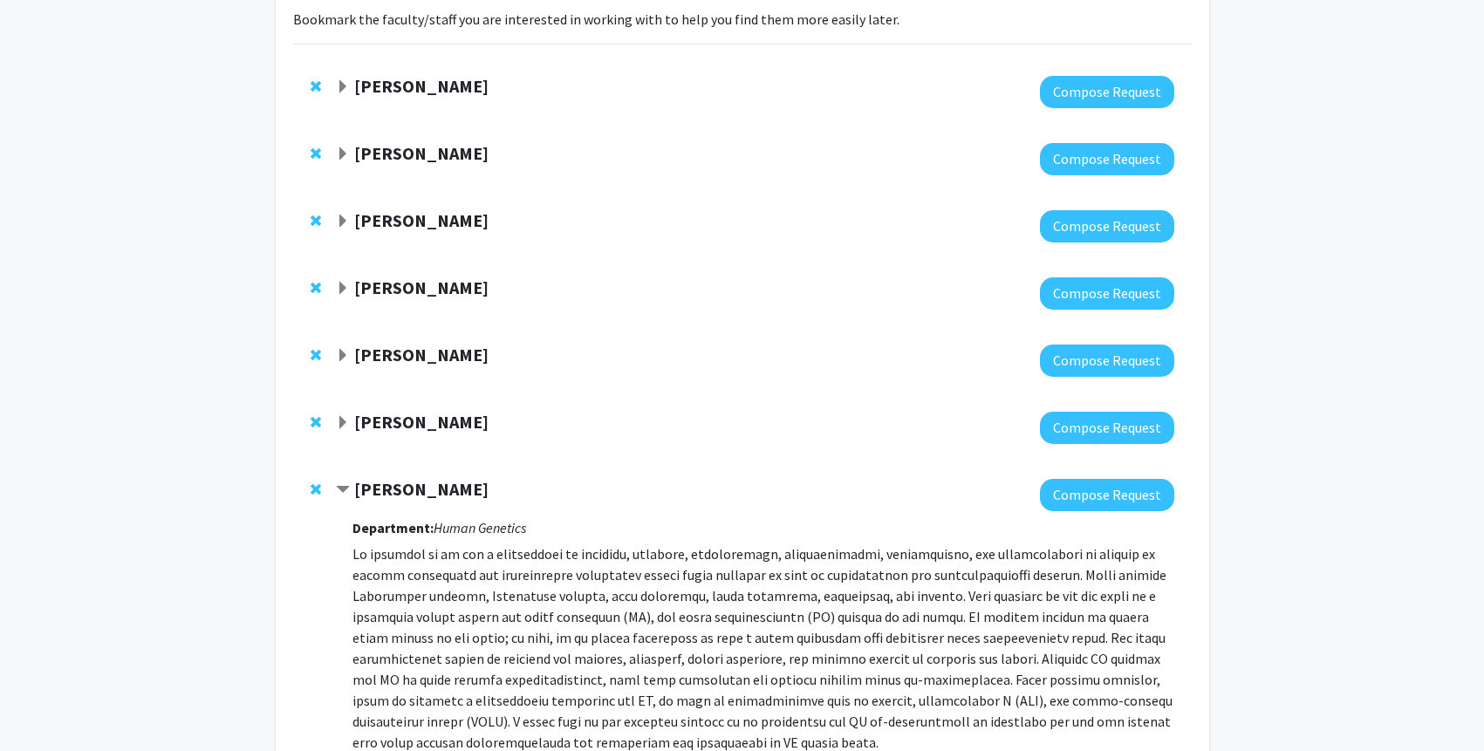
scroll to position [0, 0]
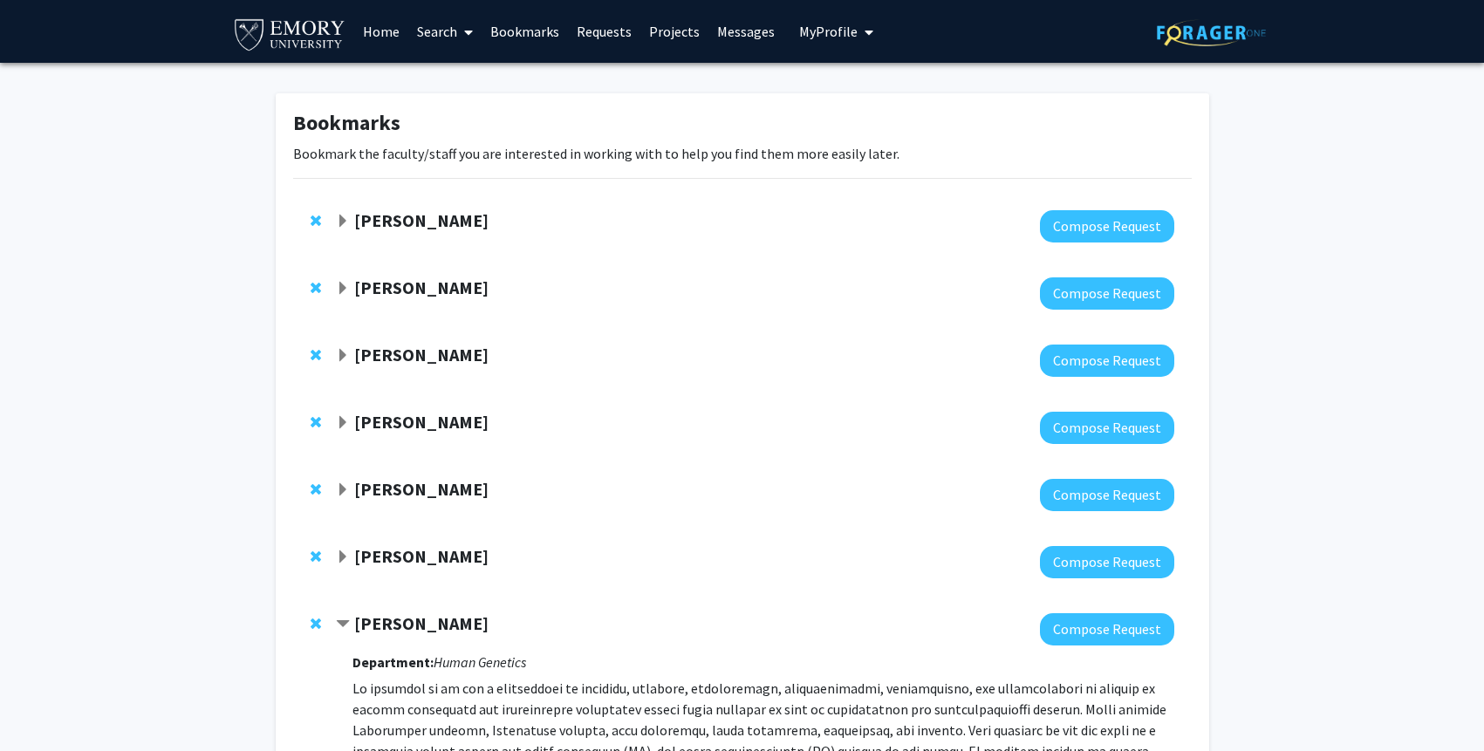
click at [396, 558] on strong "Michael Treadway" at bounding box center [421, 556] width 134 height 22
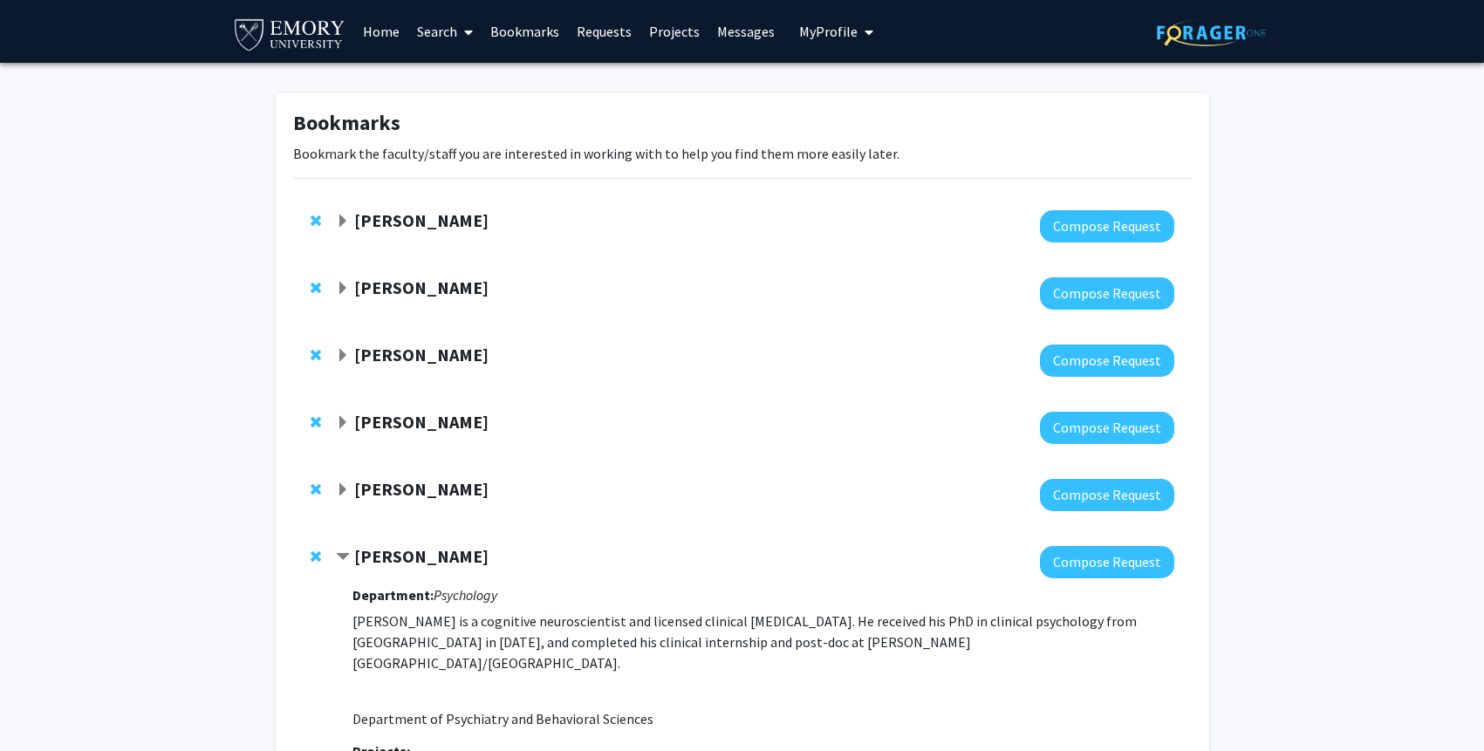
click at [396, 492] on strong "Brittany Butts" at bounding box center [421, 489] width 134 height 22
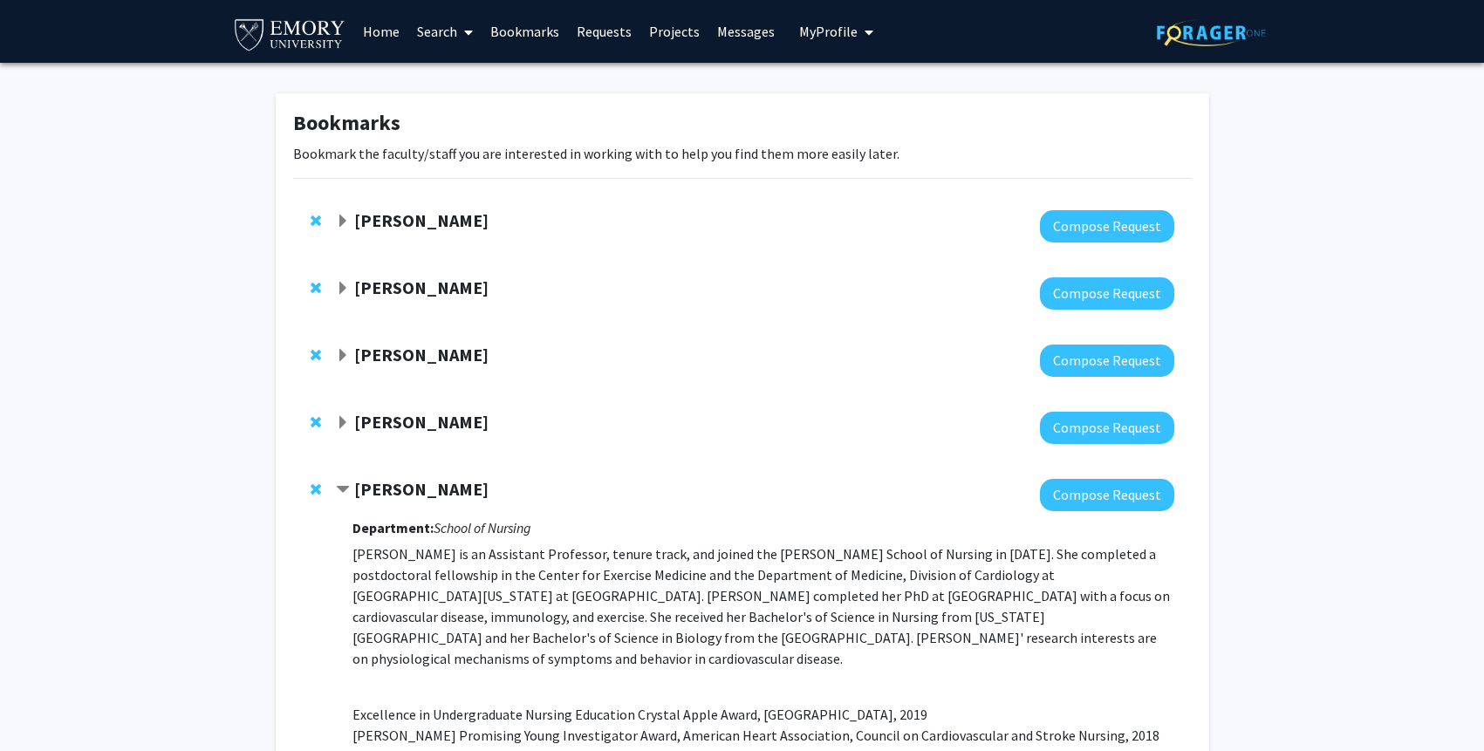
click at [400, 414] on strong "Charles Bou-Nader" at bounding box center [421, 422] width 134 height 22
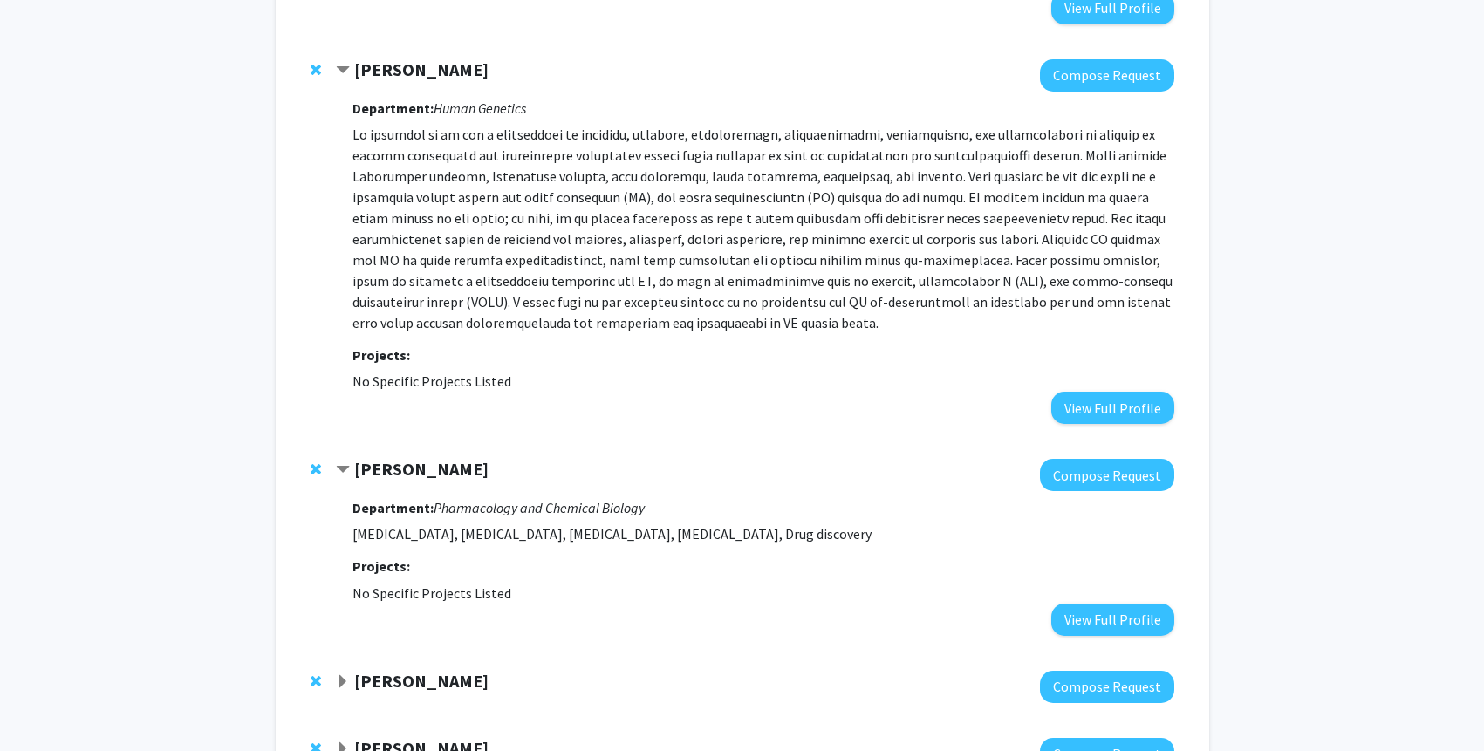
scroll to position [1614, 0]
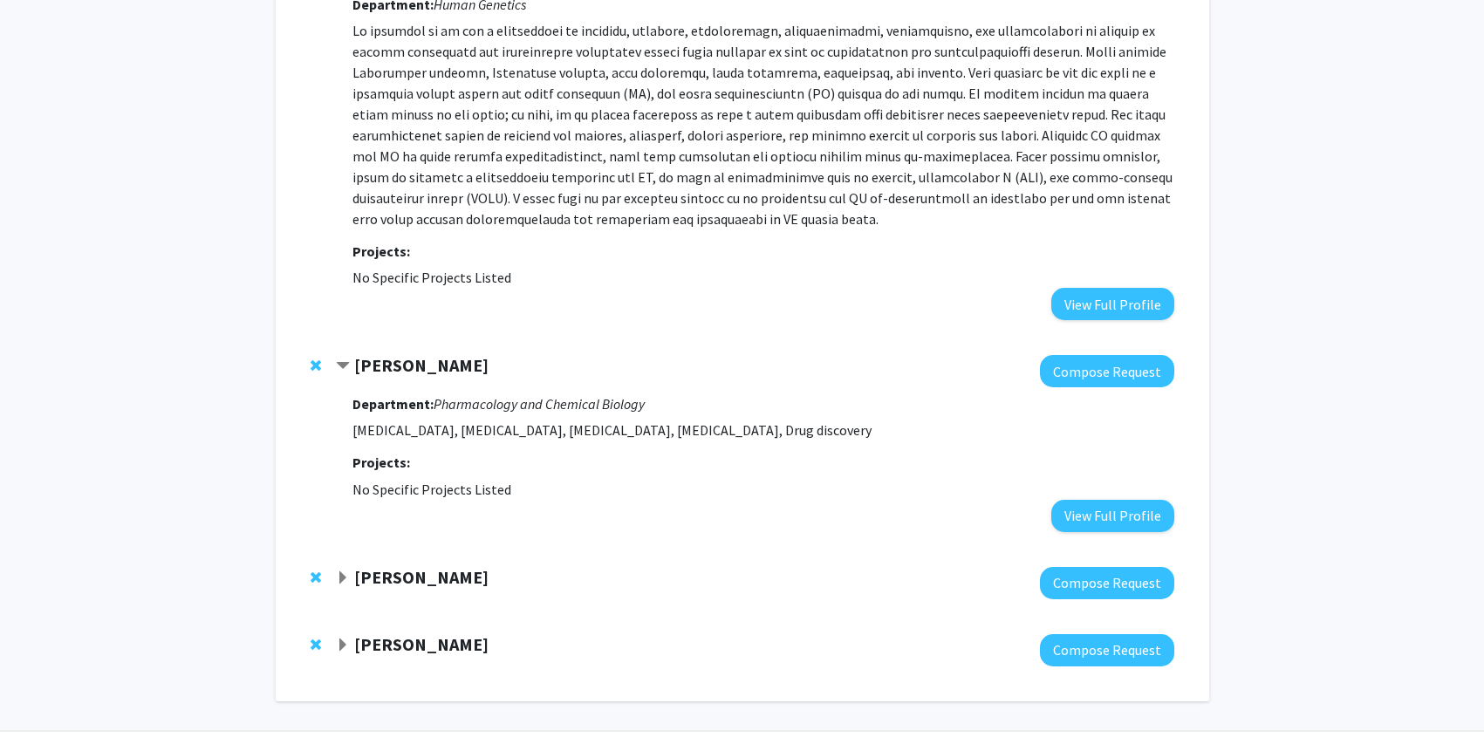
click at [406, 633] on strong "Lynne Nygaard" at bounding box center [421, 644] width 134 height 22
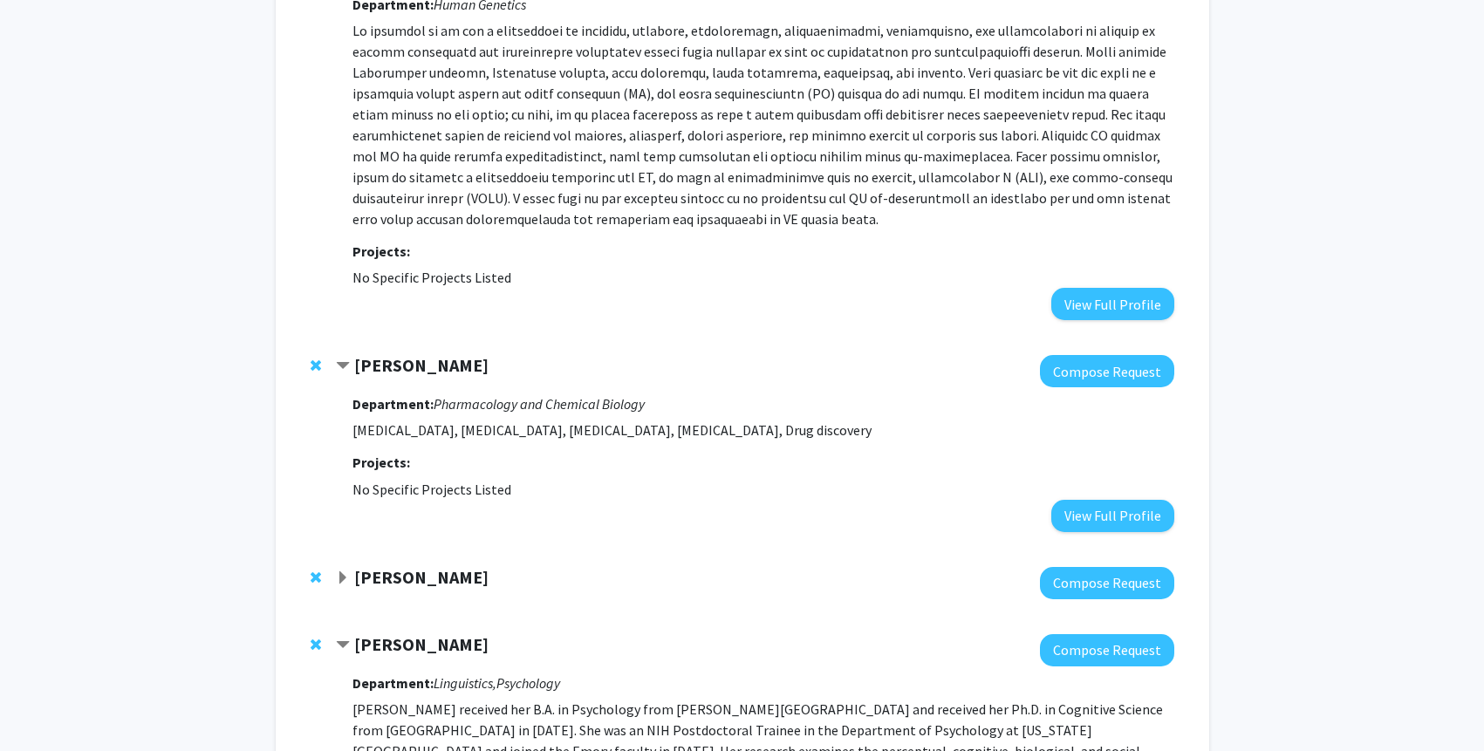
click at [406, 567] on div at bounding box center [755, 583] width 838 height 32
click at [406, 566] on strong "Leah Anderson Roesch" at bounding box center [421, 577] width 134 height 22
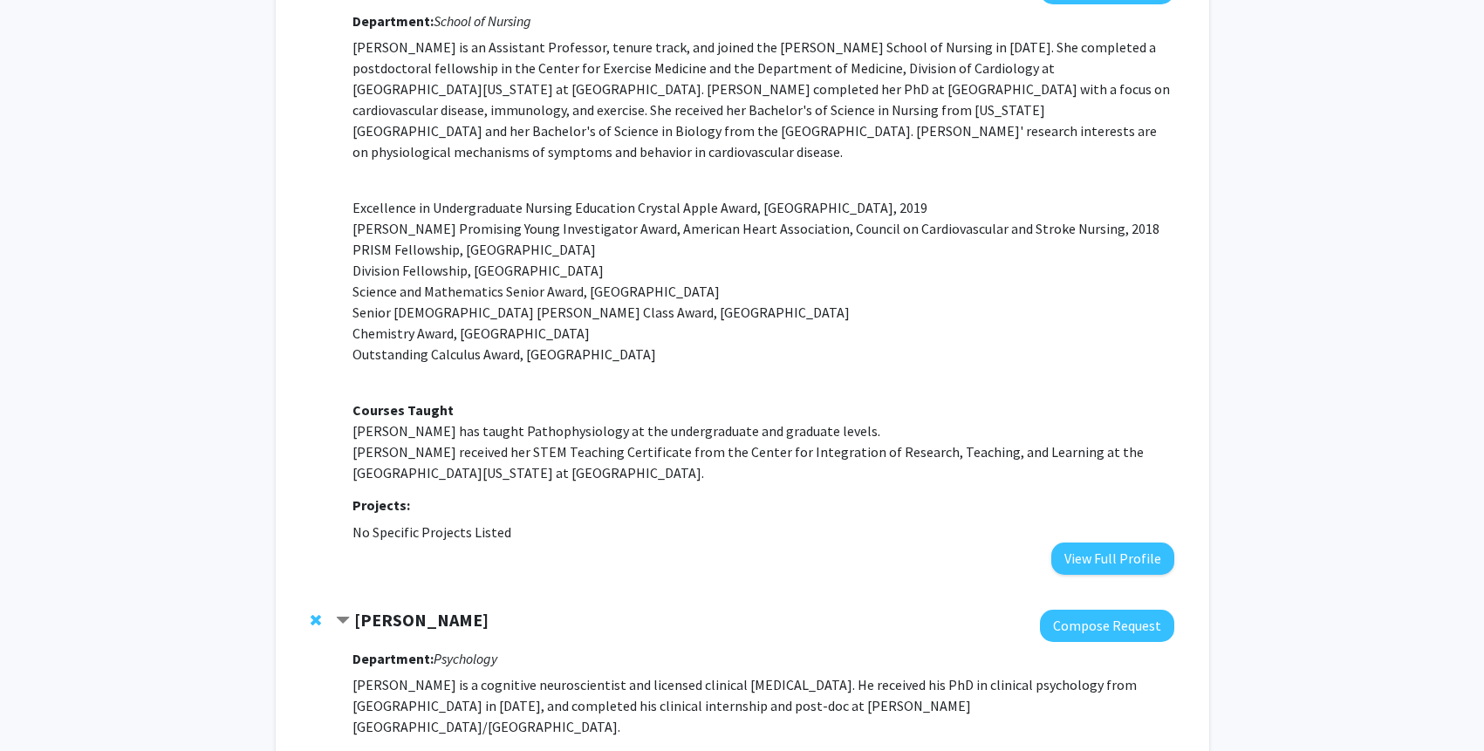
scroll to position [0, 0]
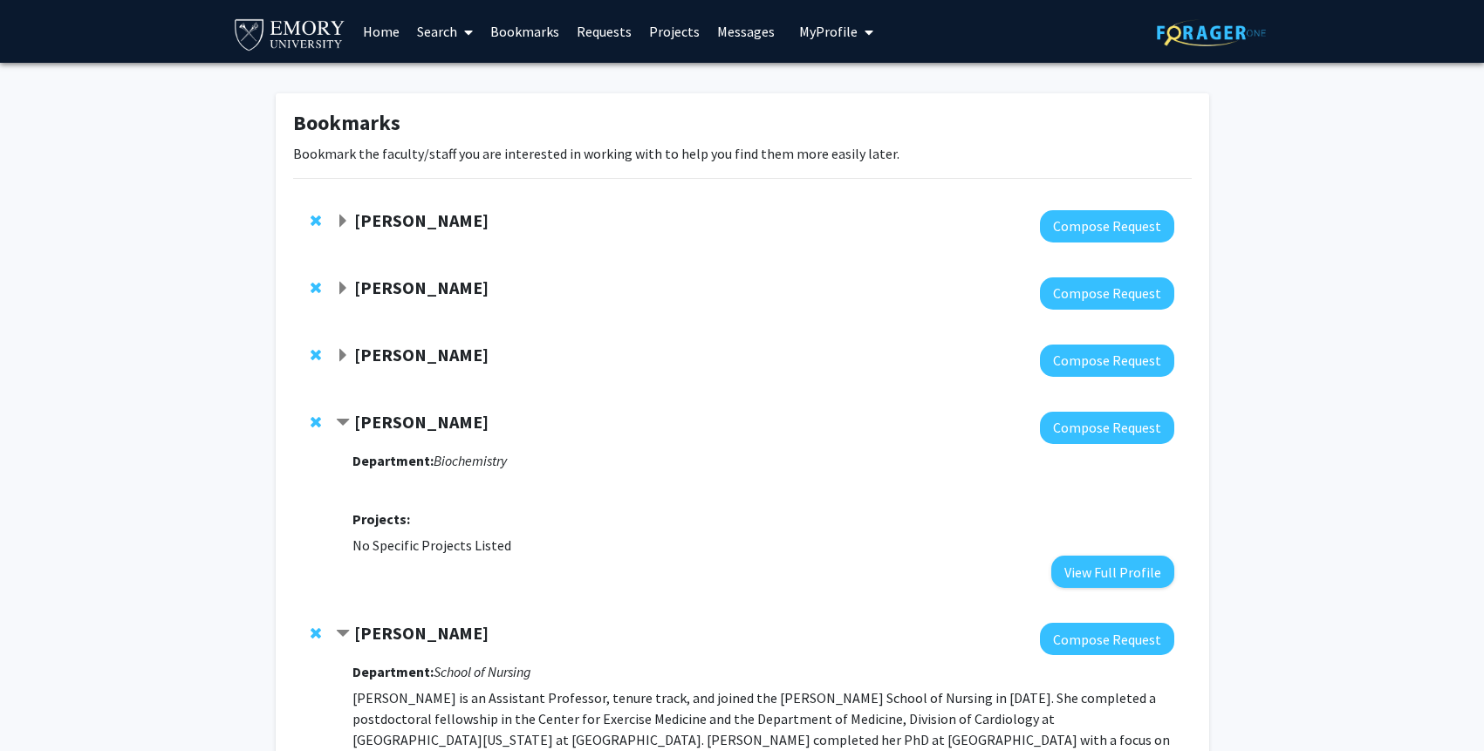
click at [384, 244] on div "Hillary Rodman Compose Request" at bounding box center [742, 226] width 899 height 67
click at [390, 226] on strong "Hillary Rodman" at bounding box center [421, 220] width 134 height 22
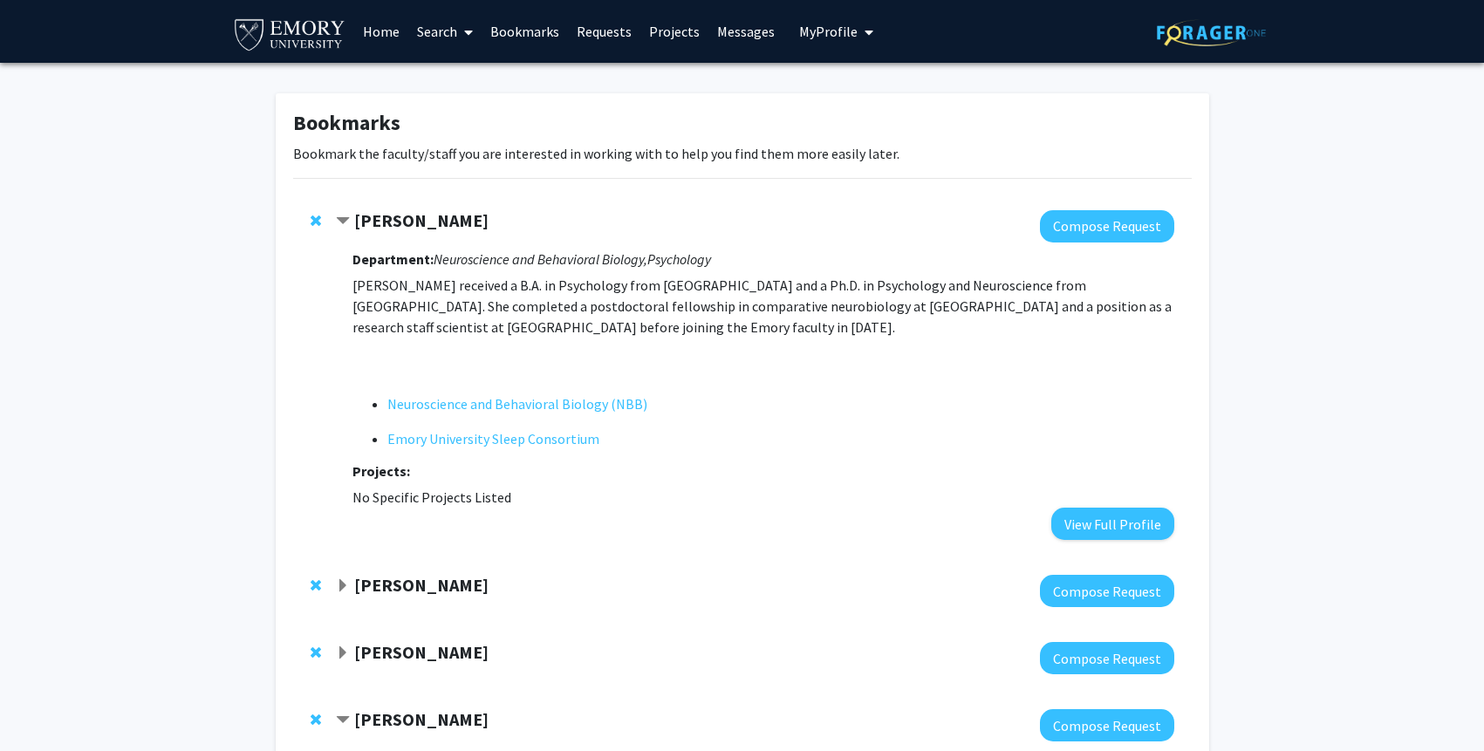
click at [400, 602] on div at bounding box center [755, 591] width 838 height 32
click at [407, 661] on strong "Wendy McKimpson" at bounding box center [421, 652] width 134 height 22
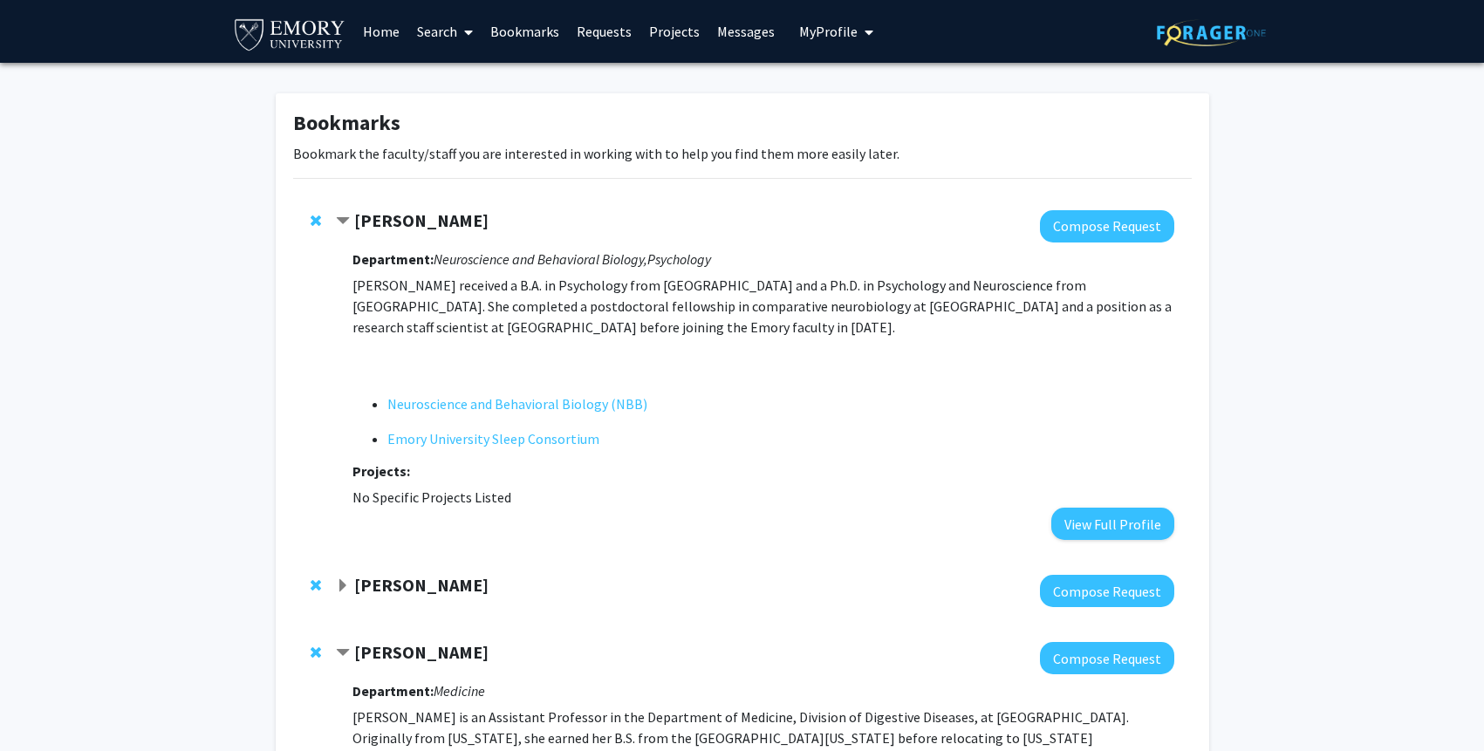
click at [403, 582] on strong "Suk Yoon" at bounding box center [421, 585] width 134 height 22
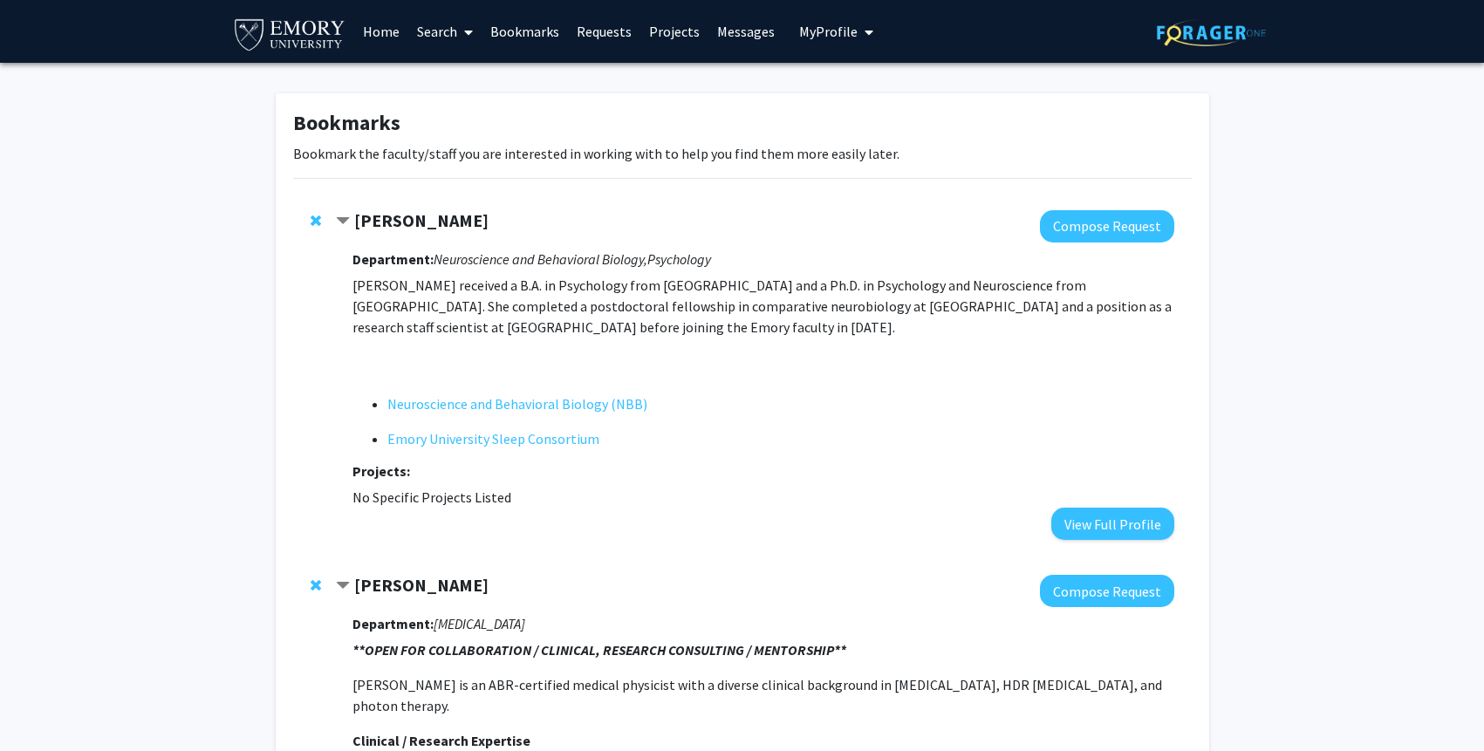
click at [306, 24] on img at bounding box center [290, 33] width 116 height 39
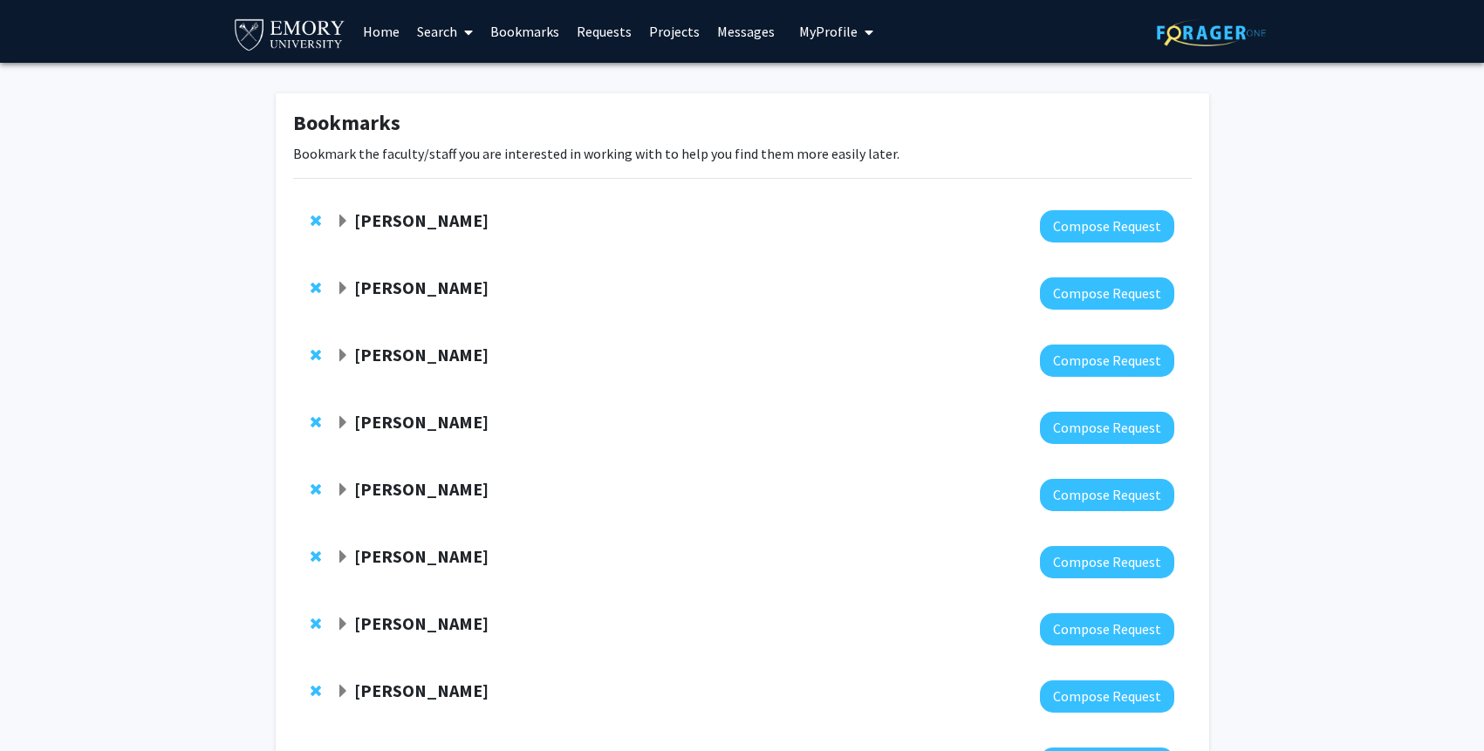
click at [400, 336] on div "Wendy McKimpson Compose Request" at bounding box center [742, 360] width 899 height 67
click at [387, 289] on strong "Suk Yoon" at bounding box center [421, 288] width 134 height 22
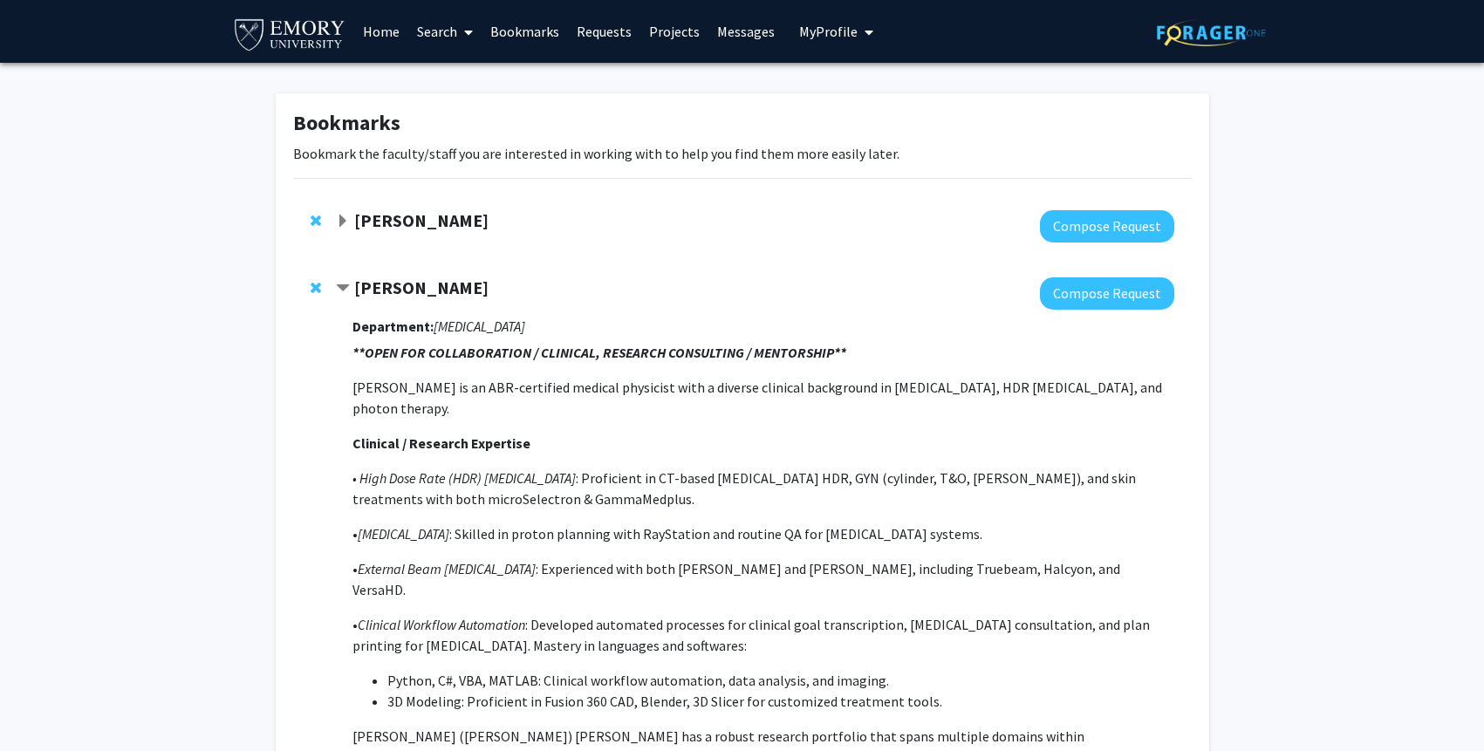
click at [400, 213] on strong "Hillary Rodman" at bounding box center [421, 220] width 134 height 22
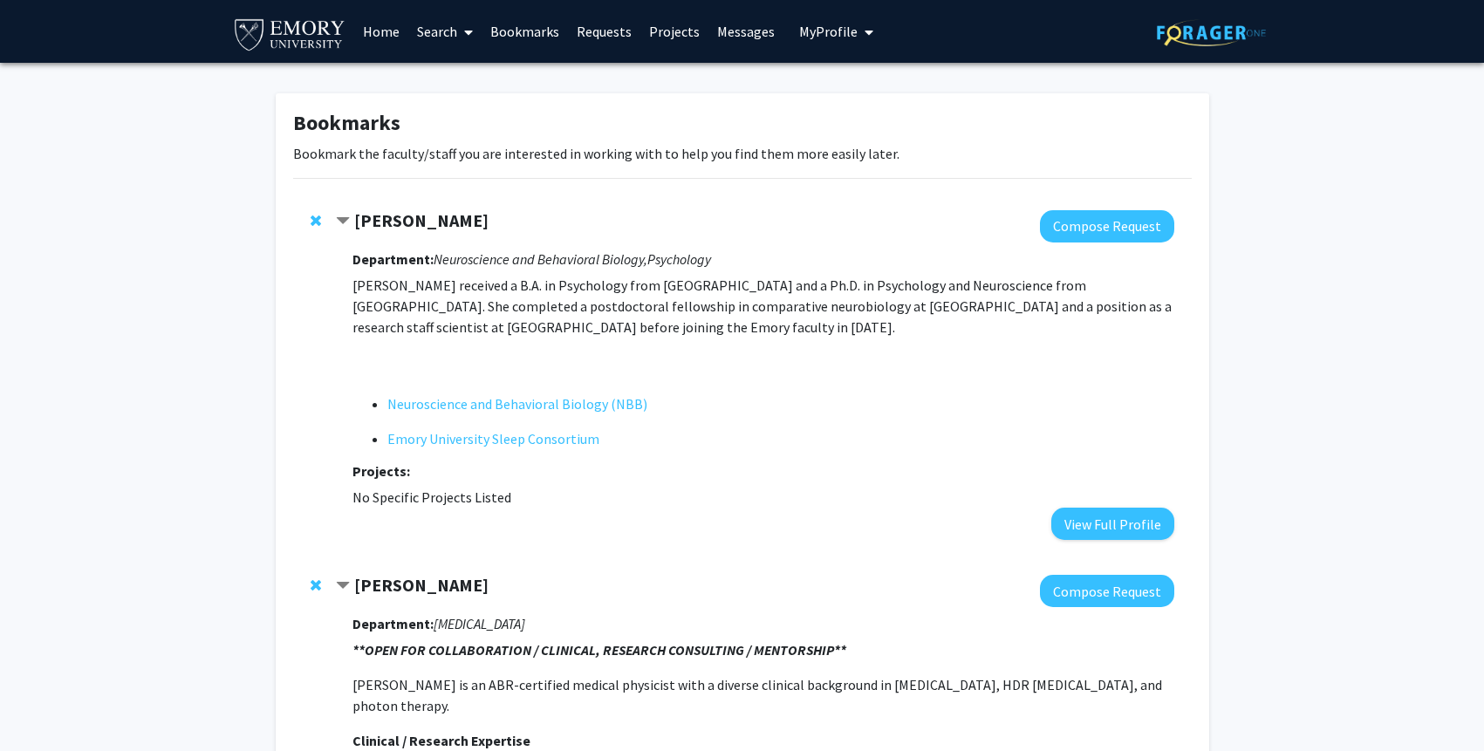
click at [421, 209] on strong "Hillary Rodman" at bounding box center [421, 220] width 134 height 22
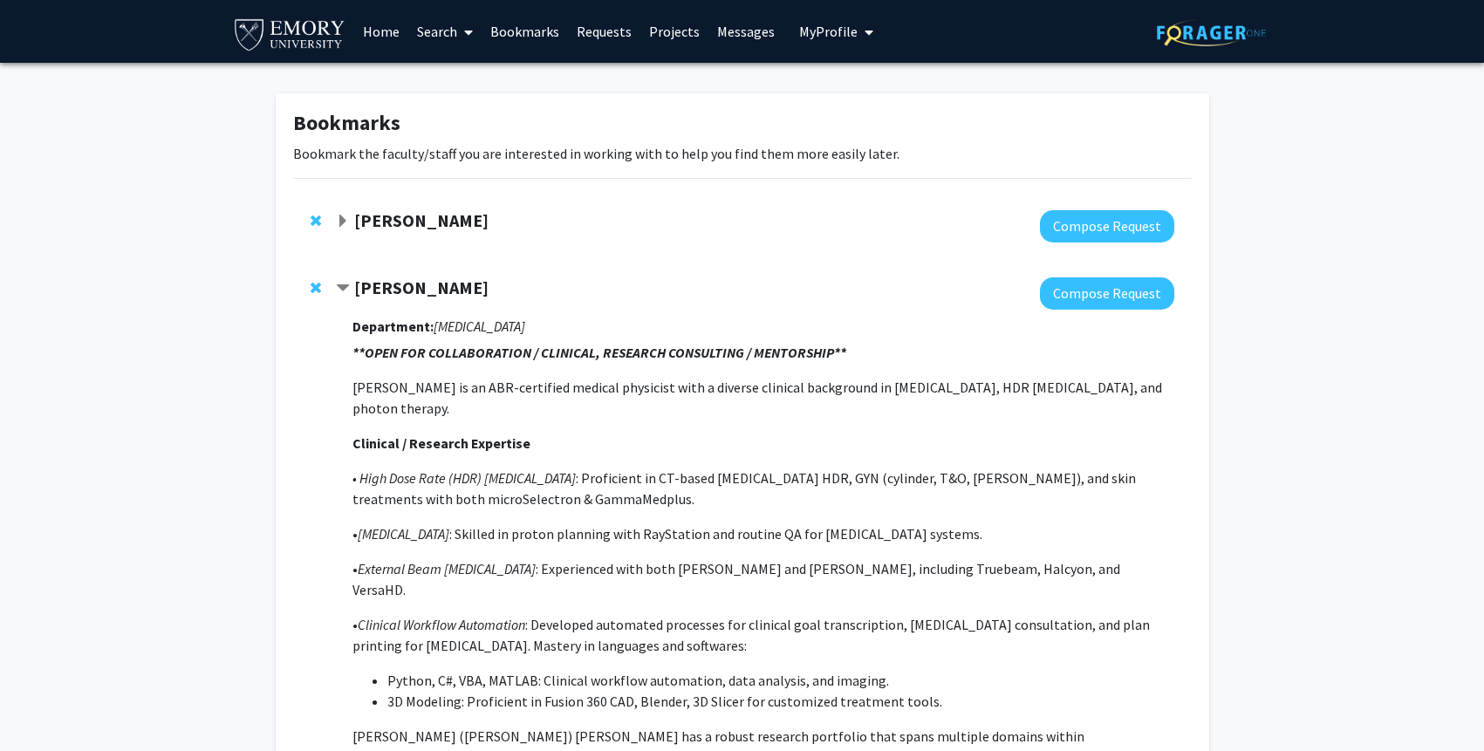
click at [428, 216] on strong "Hillary Rodman" at bounding box center [421, 220] width 134 height 22
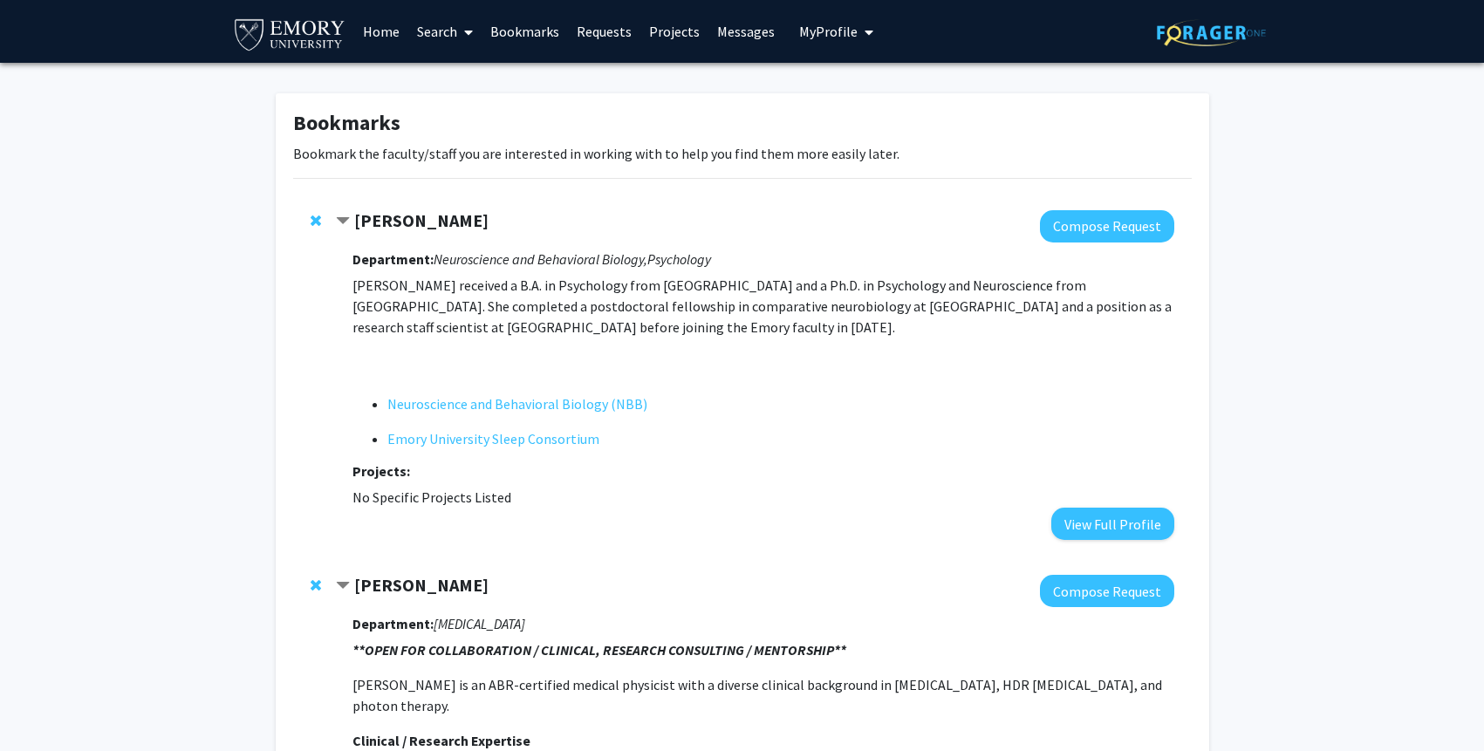
click at [428, 216] on strong "Hillary Rodman" at bounding box center [421, 220] width 134 height 22
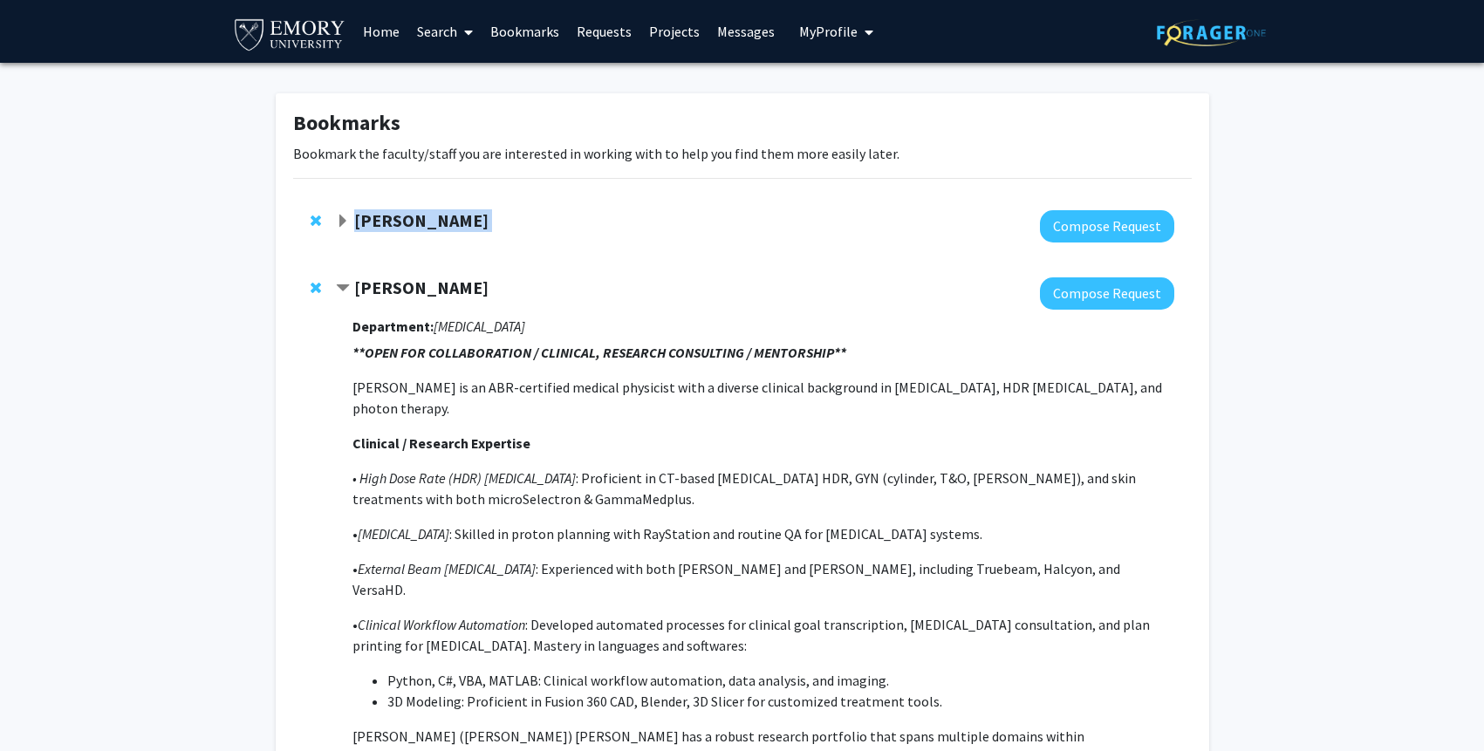
click at [428, 216] on strong "Hillary Rodman" at bounding box center [421, 220] width 134 height 22
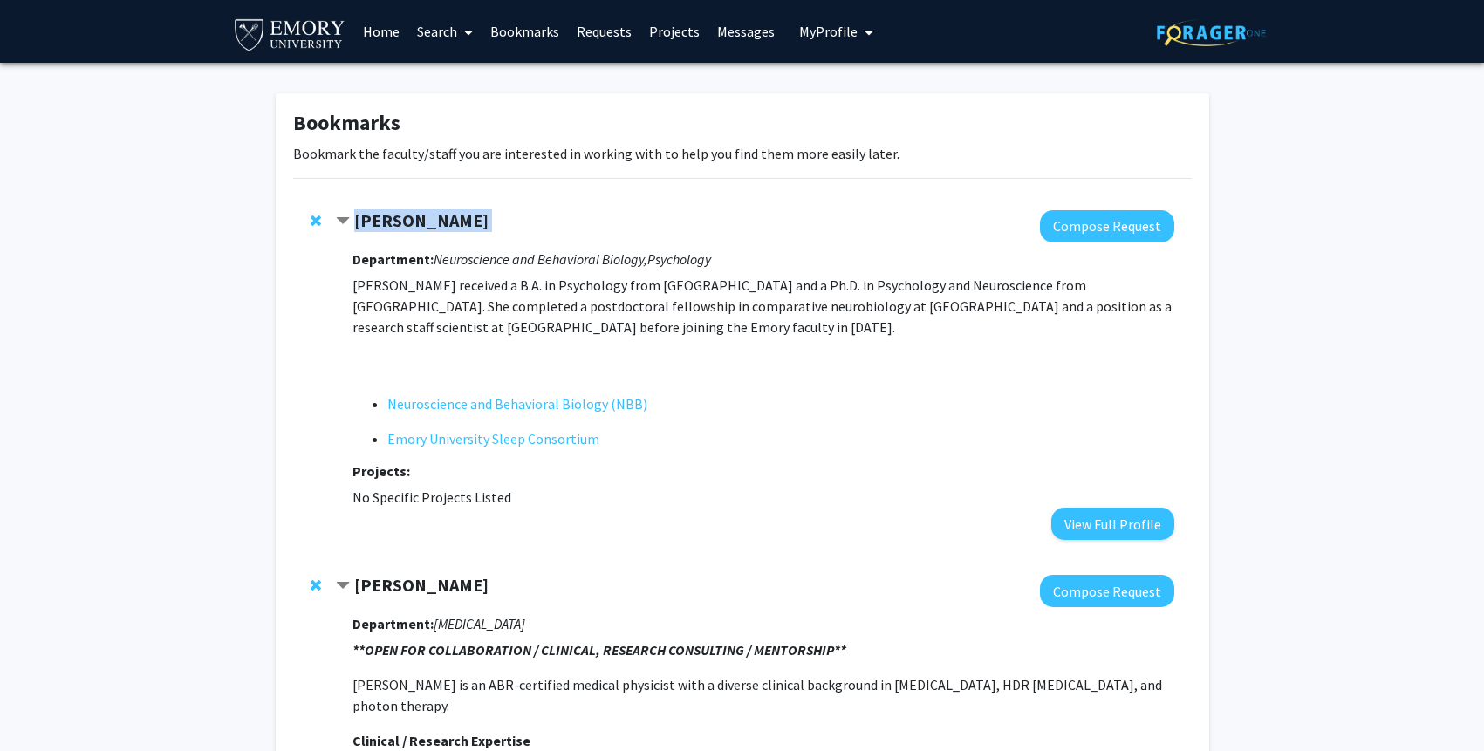
click at [428, 216] on strong "Hillary Rodman" at bounding box center [421, 220] width 134 height 22
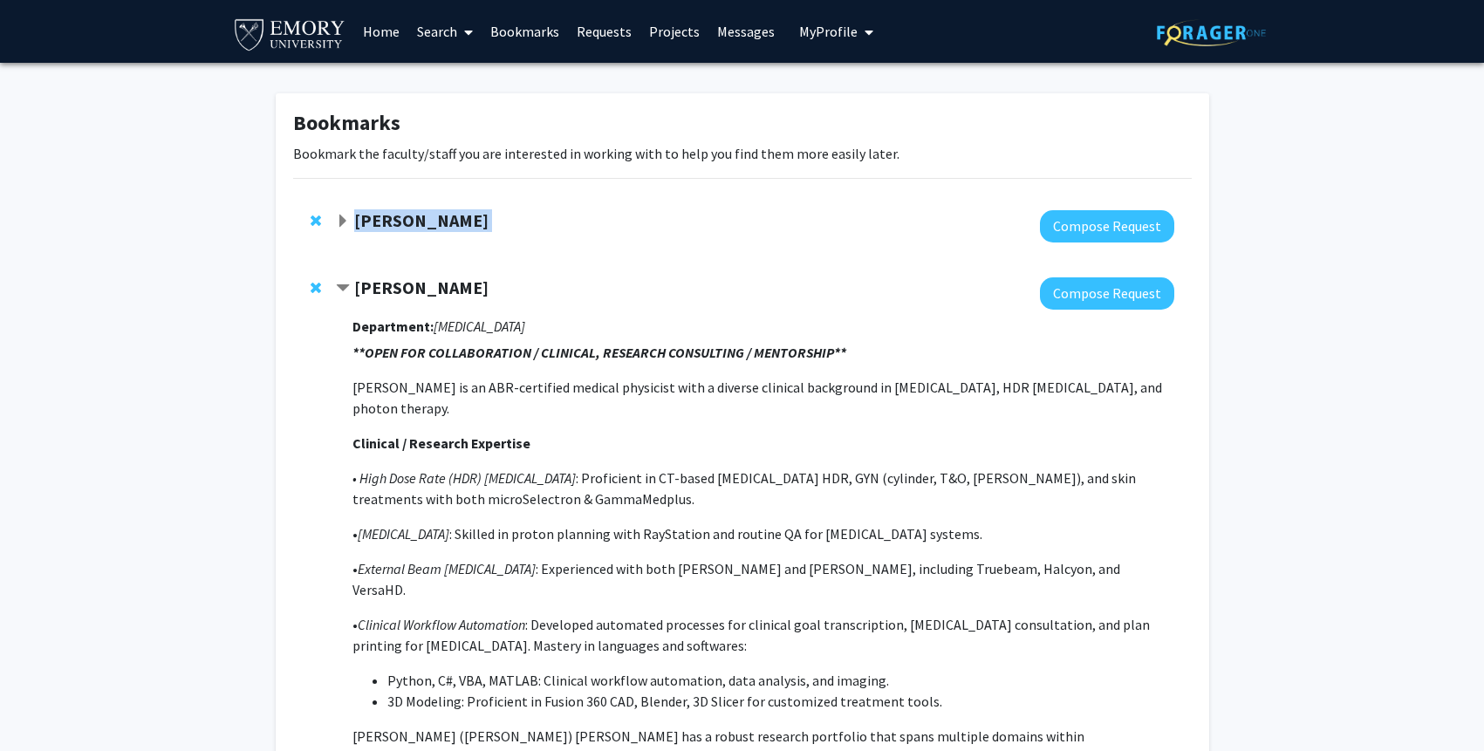
click at [429, 216] on strong "Hillary Rodman" at bounding box center [421, 220] width 134 height 22
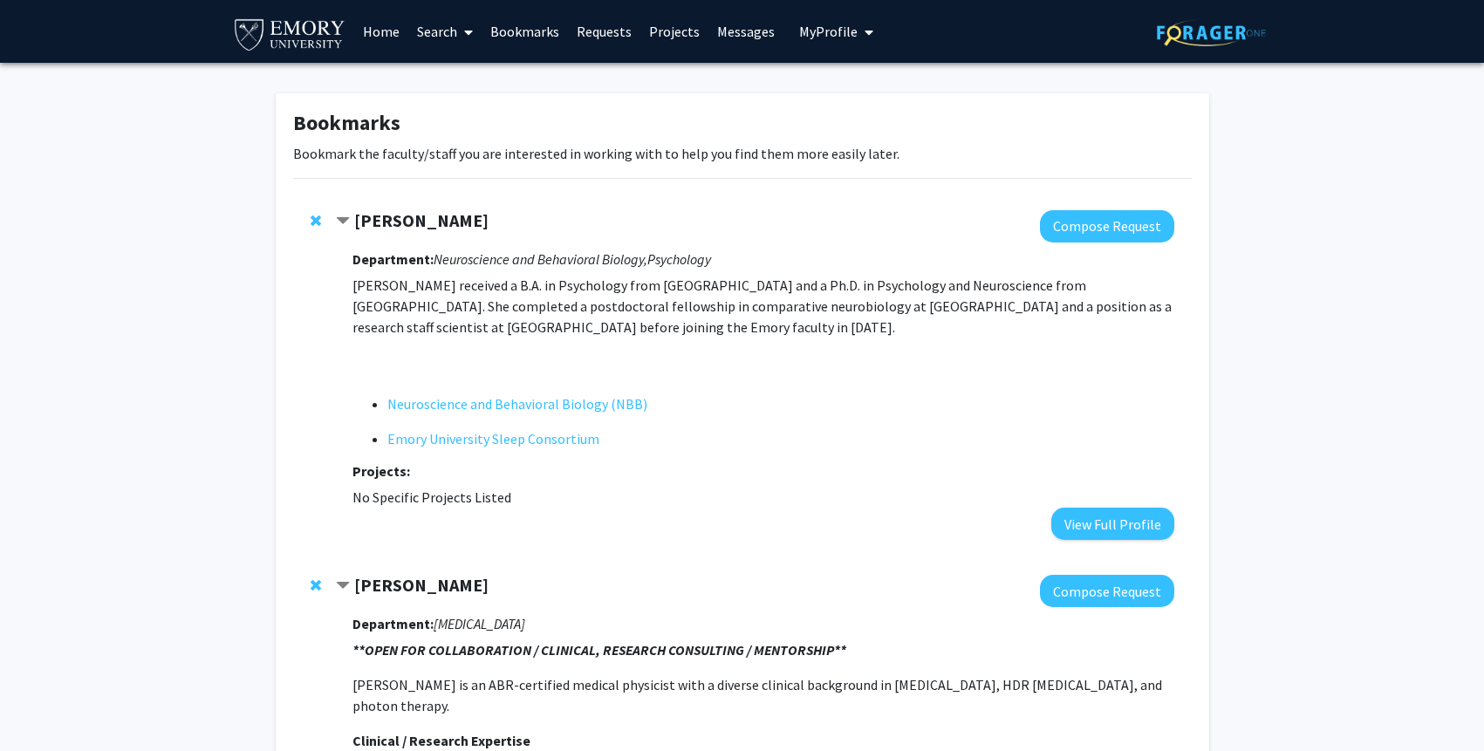
click at [447, 28] on link "Search" at bounding box center [444, 31] width 73 height 61
click at [474, 75] on span "Faculty/Staff" at bounding box center [472, 80] width 128 height 35
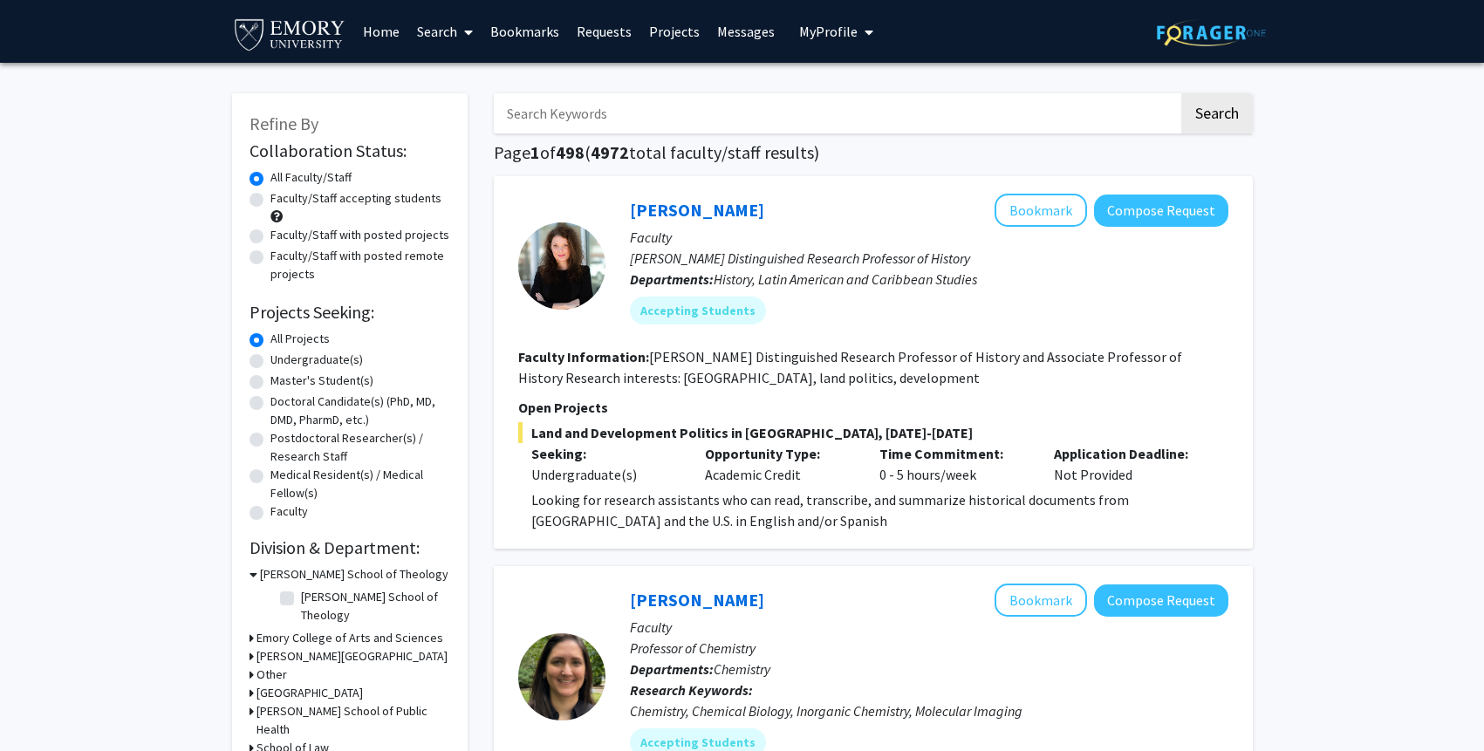
click at [365, 200] on label "Faculty/Staff accepting students" at bounding box center [355, 198] width 171 height 18
click at [282, 200] on input "Faculty/Staff accepting students" at bounding box center [275, 194] width 11 height 11
radio input "true"
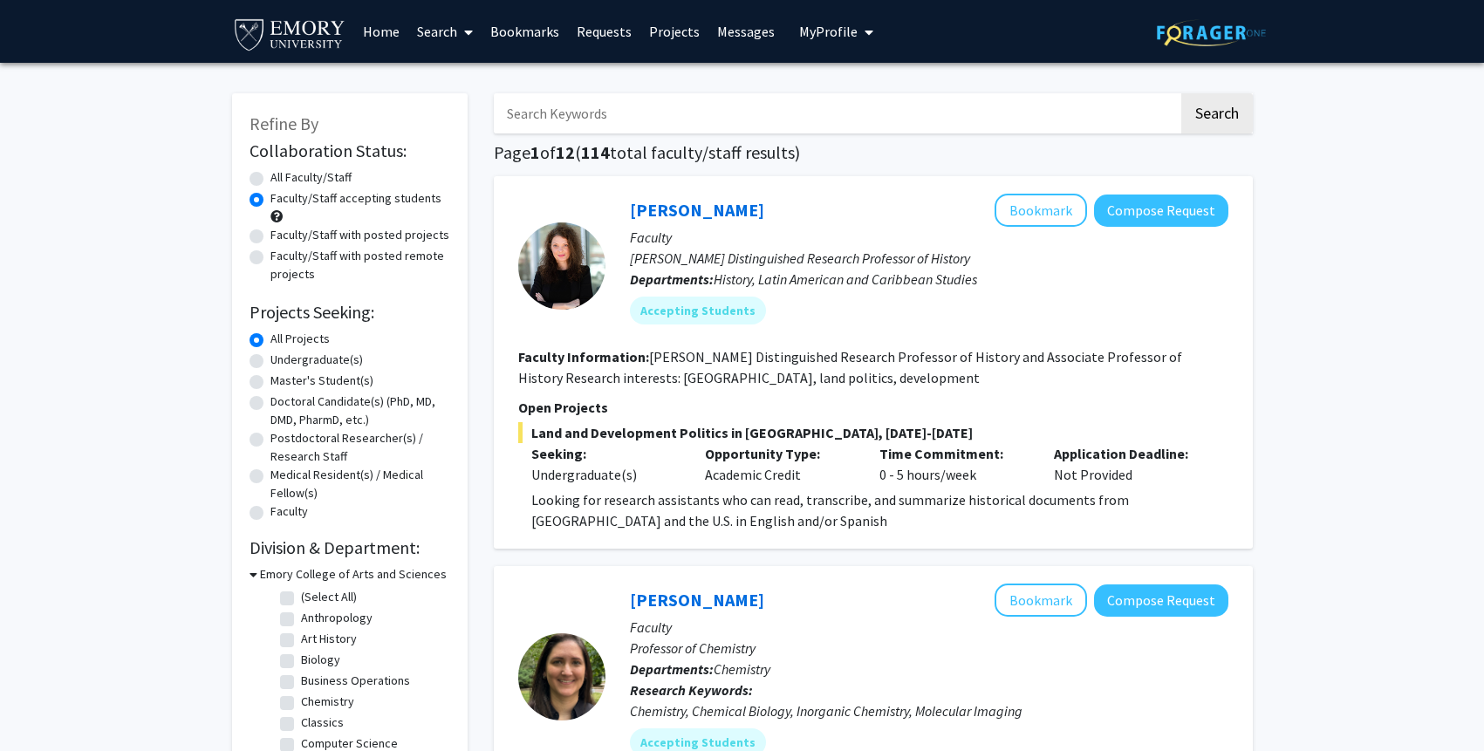
click at [544, 116] on input "Search Keywords" at bounding box center [836, 113] width 685 height 40
type input "e"
type input "neuro"
click at [1181, 93] on button "Search" at bounding box center [1217, 113] width 72 height 40
radio input "true"
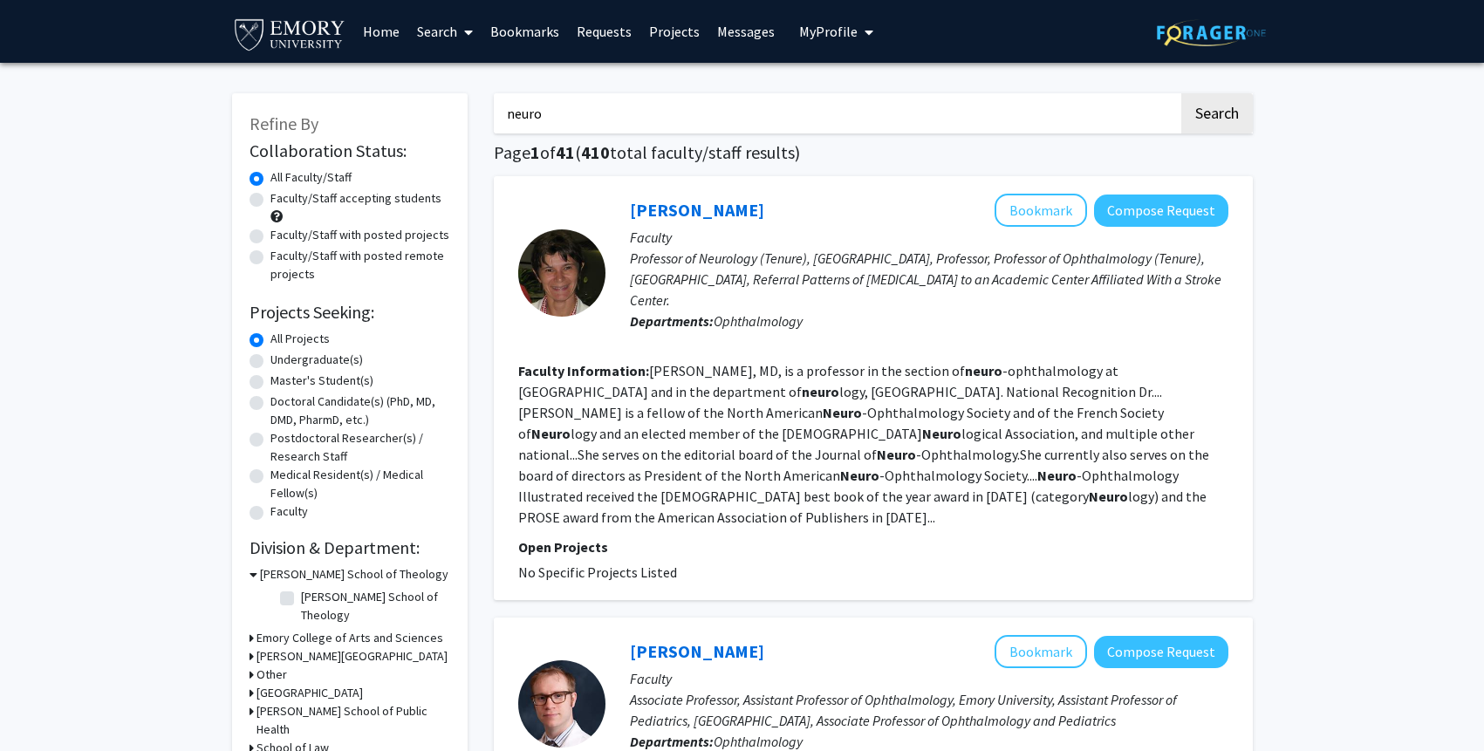
click at [667, 106] on input "neuro" at bounding box center [836, 113] width 685 height 40
type input "neuroscience"
click at [1181, 93] on button "Search" at bounding box center [1217, 113] width 72 height 40
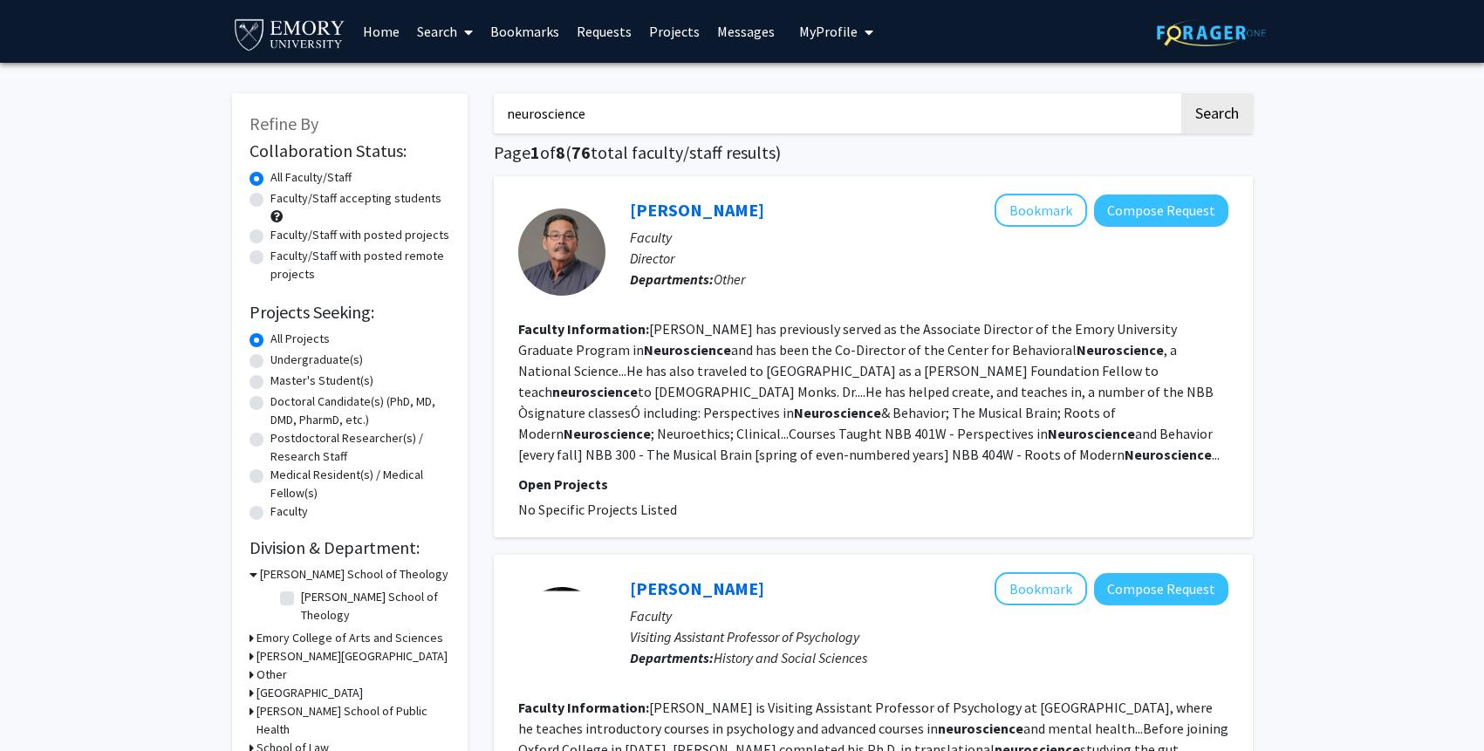
click at [253, 192] on div "Faculty/Staff accepting students" at bounding box center [350, 207] width 201 height 37
click at [263, 198] on div "Faculty/Staff accepting students" at bounding box center [350, 207] width 201 height 37
click at [270, 195] on label "Faculty/Staff accepting students" at bounding box center [355, 198] width 171 height 18
click at [270, 195] on input "Faculty/Staff accepting students" at bounding box center [275, 194] width 11 height 11
radio input "true"
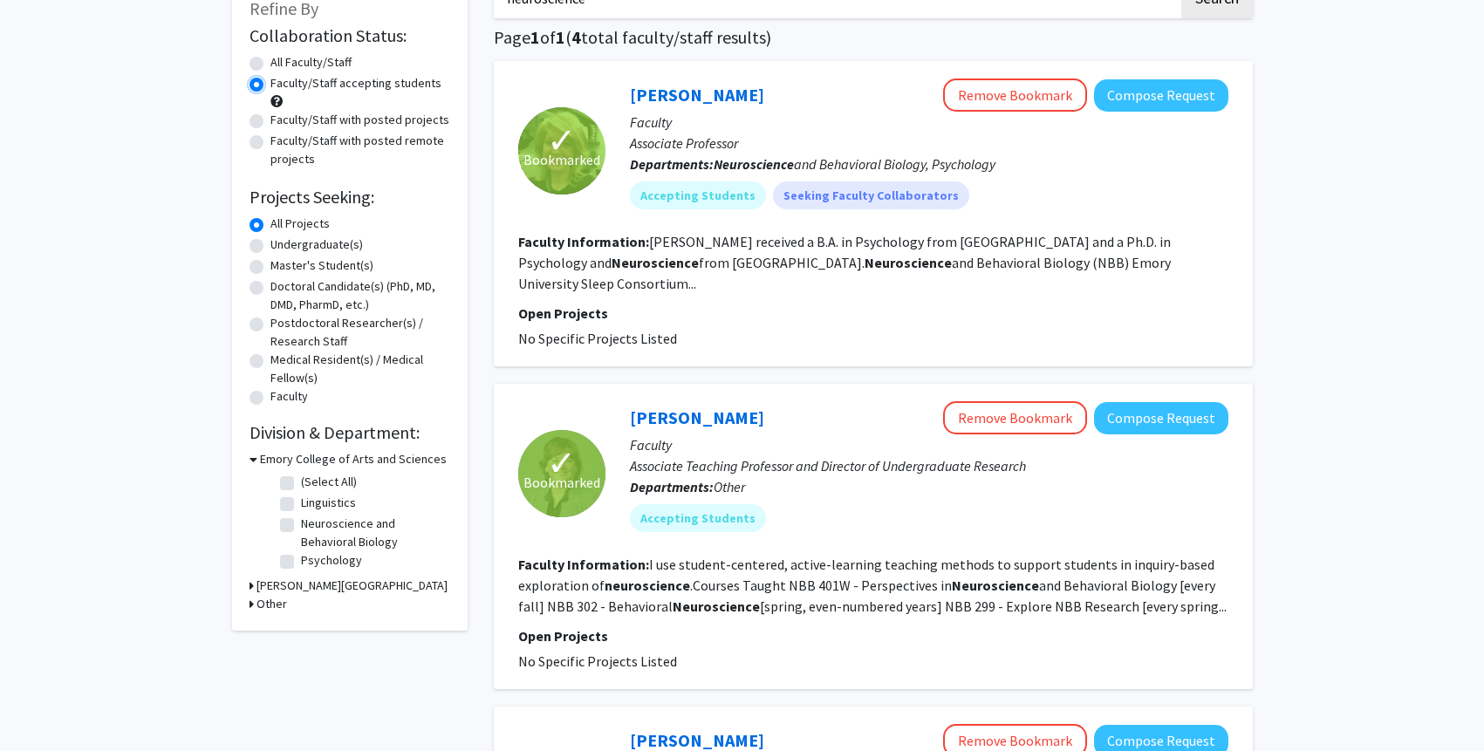
scroll to position [198, 0]
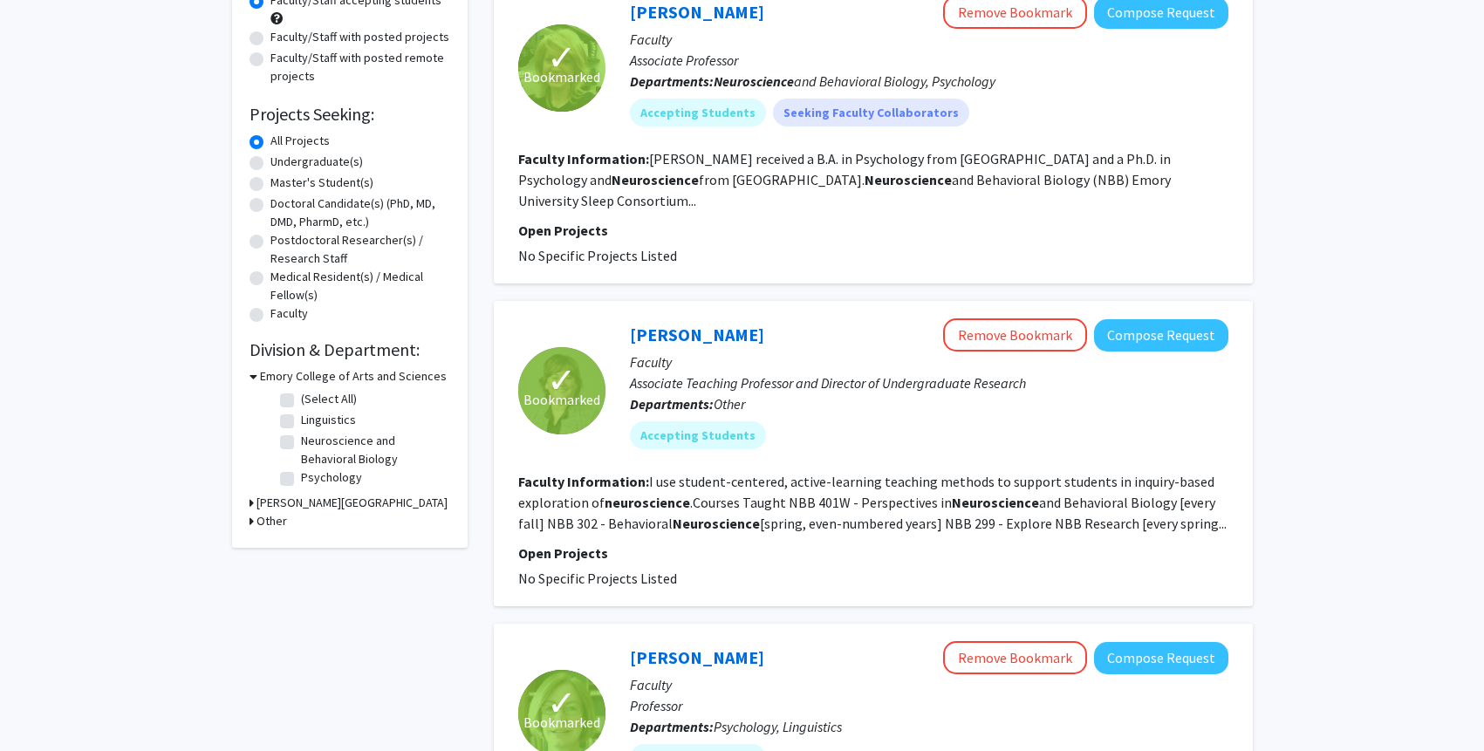
click at [708, 352] on p "Faculty" at bounding box center [929, 362] width 599 height 21
click at [683, 342] on link "Leah Anderson Roesch" at bounding box center [697, 335] width 134 height 22
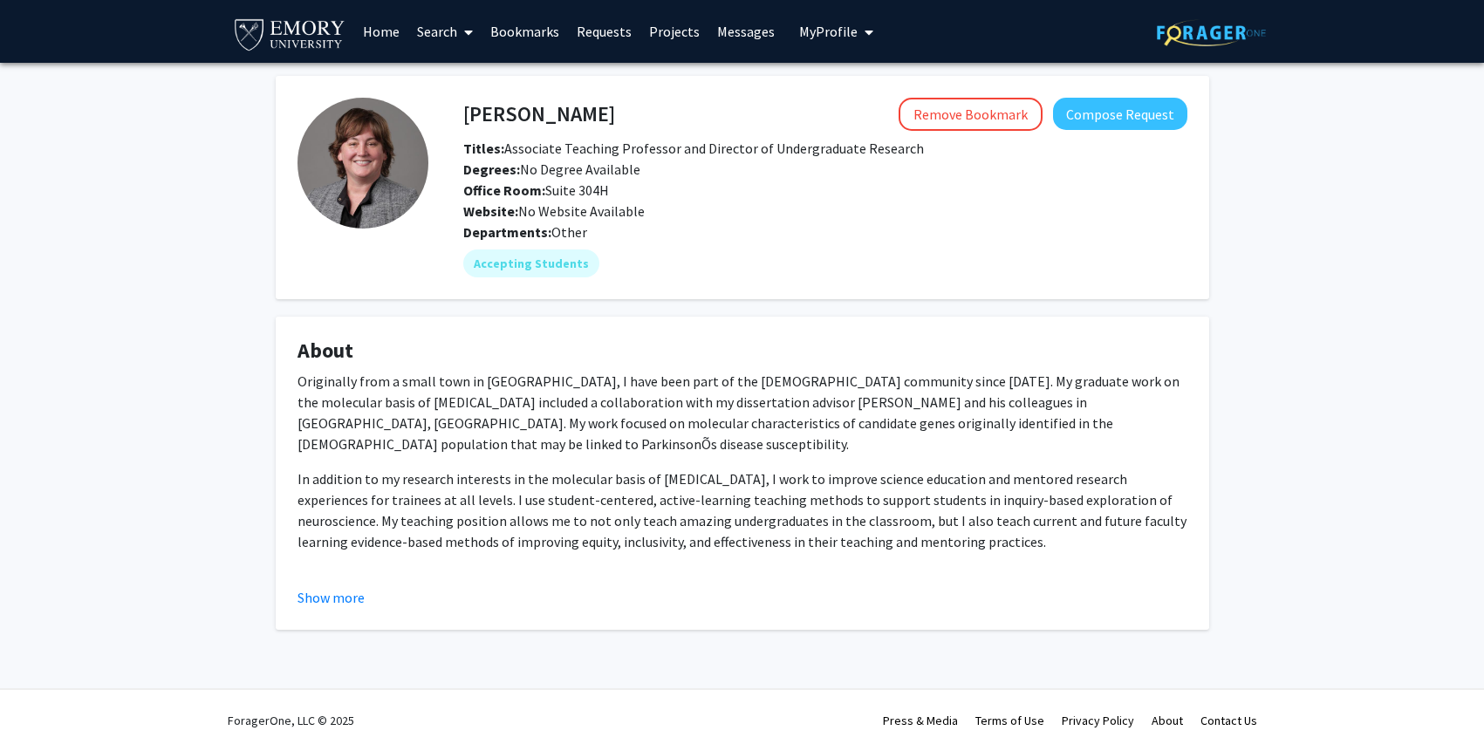
click at [564, 116] on h4 "Leah Anderson Roesch" at bounding box center [539, 114] width 152 height 32
click at [615, 116] on h4 "Leah Anderson Roesch" at bounding box center [539, 114] width 152 height 32
drag, startPoint x: 692, startPoint y: 116, endPoint x: 465, endPoint y: 116, distance: 226.8
click at [465, 116] on div "Leah Anderson Roesch Remove Bookmark Compose Request" at bounding box center [825, 114] width 750 height 33
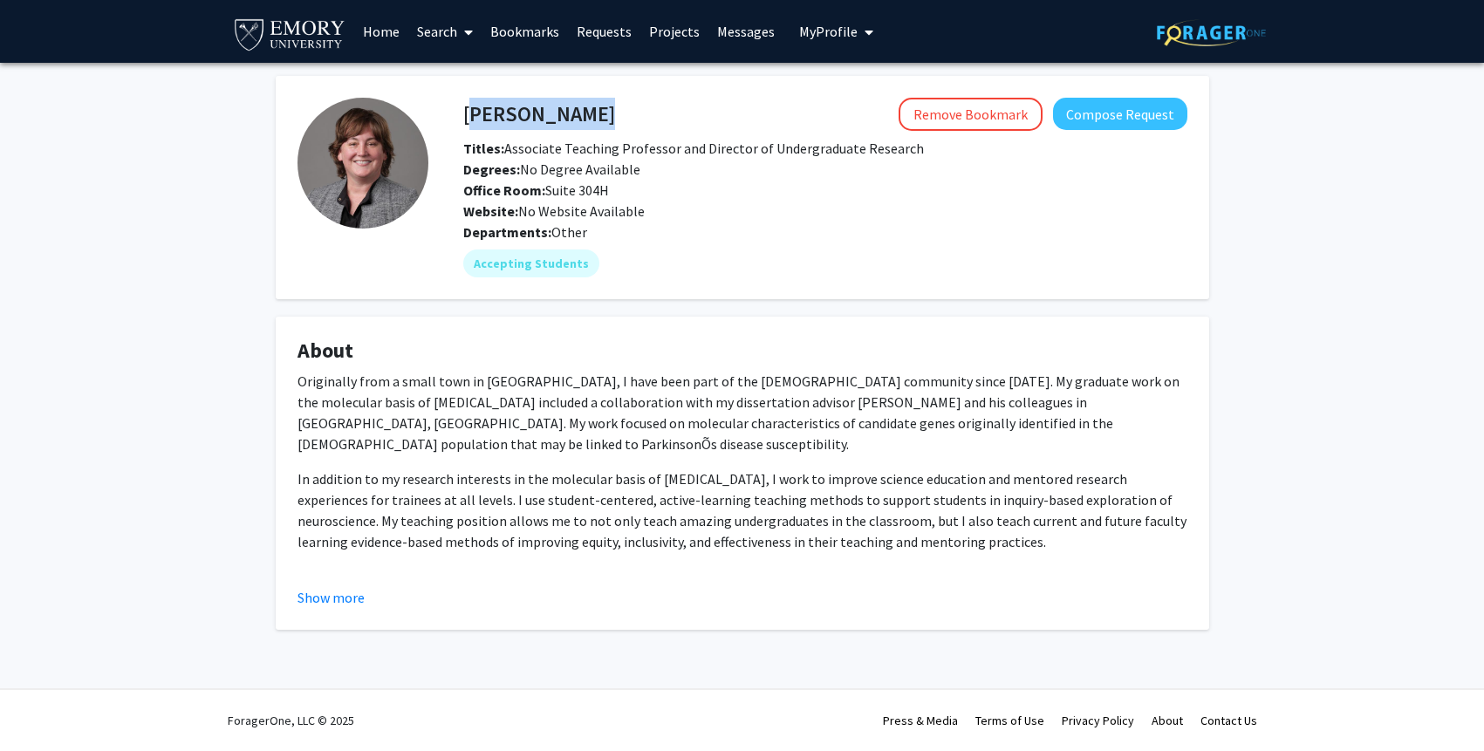
copy h4 "Leah Anderson Roesch"
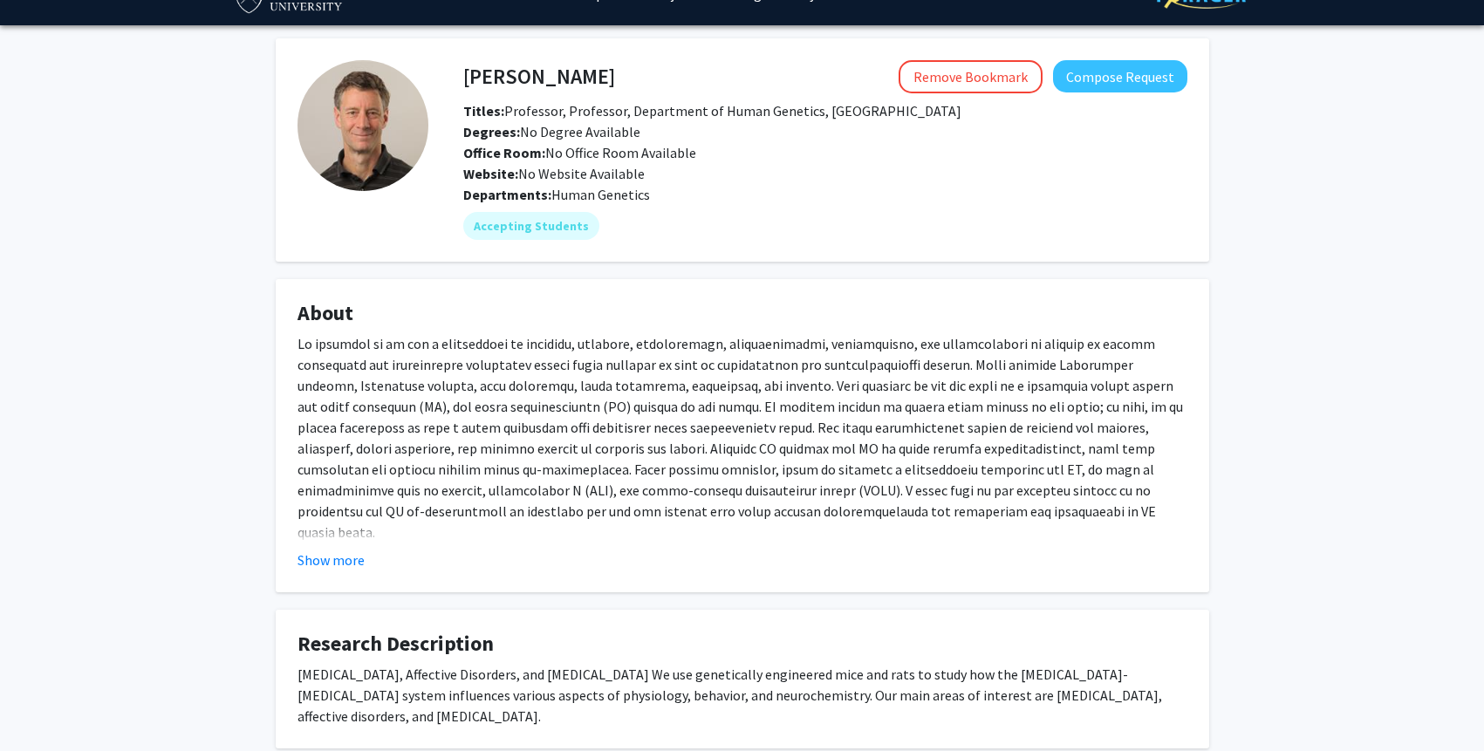
scroll to position [52, 0]
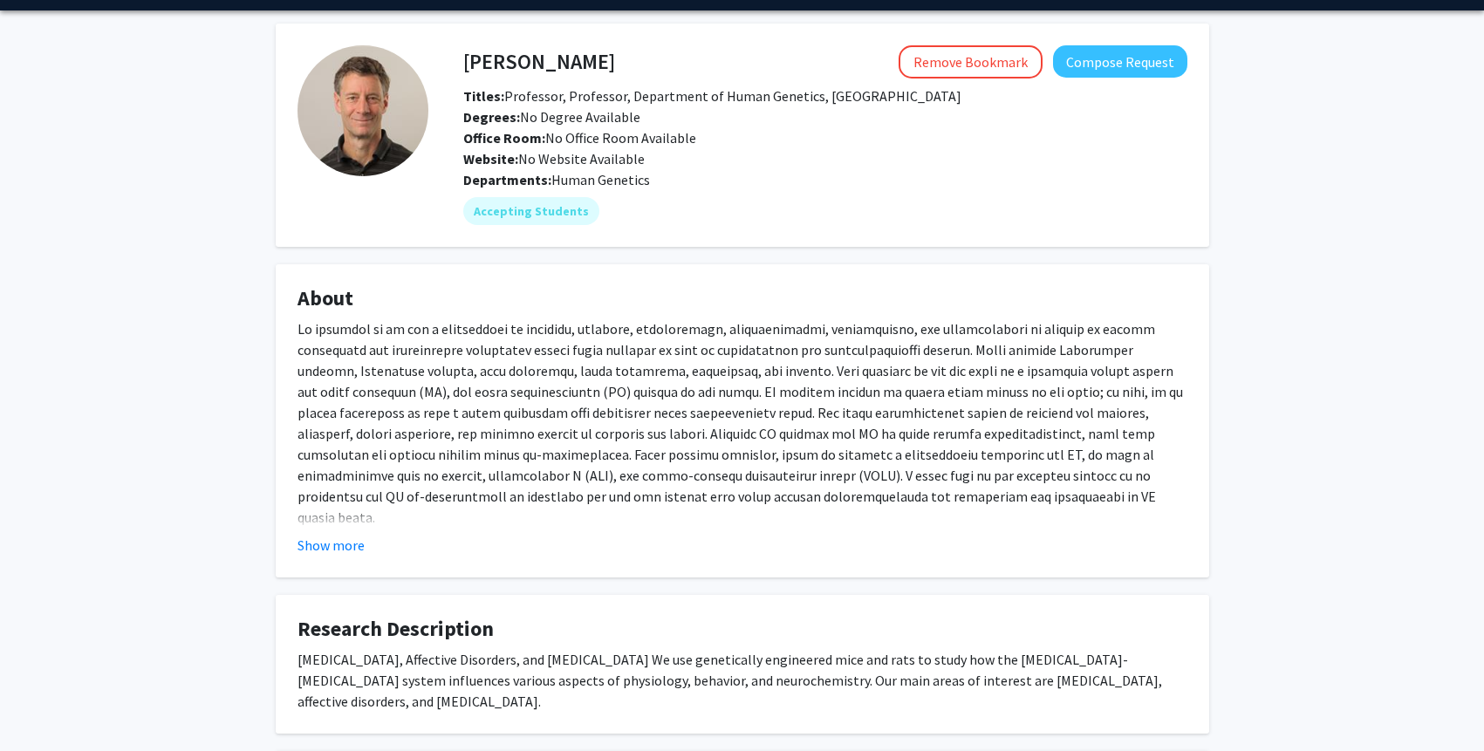
drag, startPoint x: 611, startPoint y: 62, endPoint x: 471, endPoint y: 62, distance: 139.6
click at [471, 62] on h4 "[PERSON_NAME]" at bounding box center [539, 61] width 152 height 32
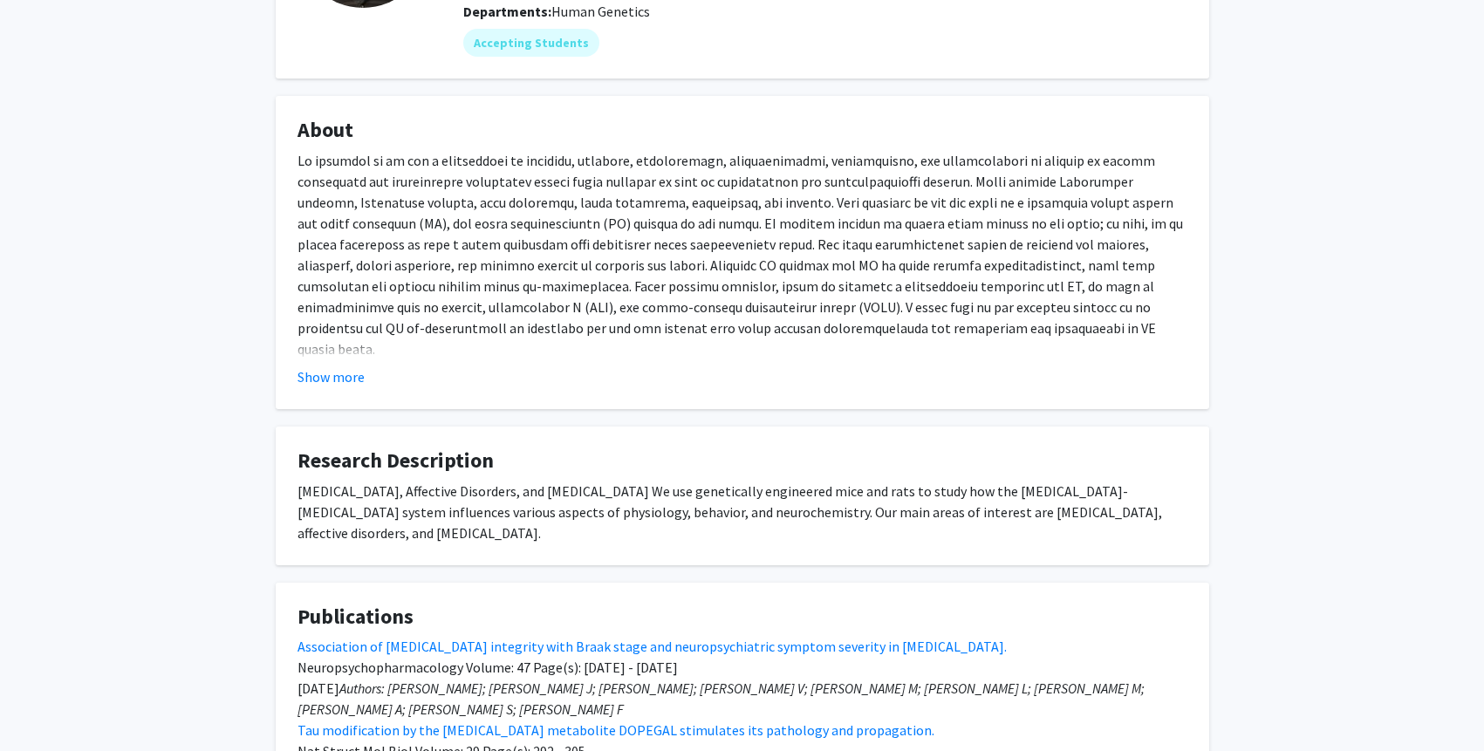
scroll to position [0, 0]
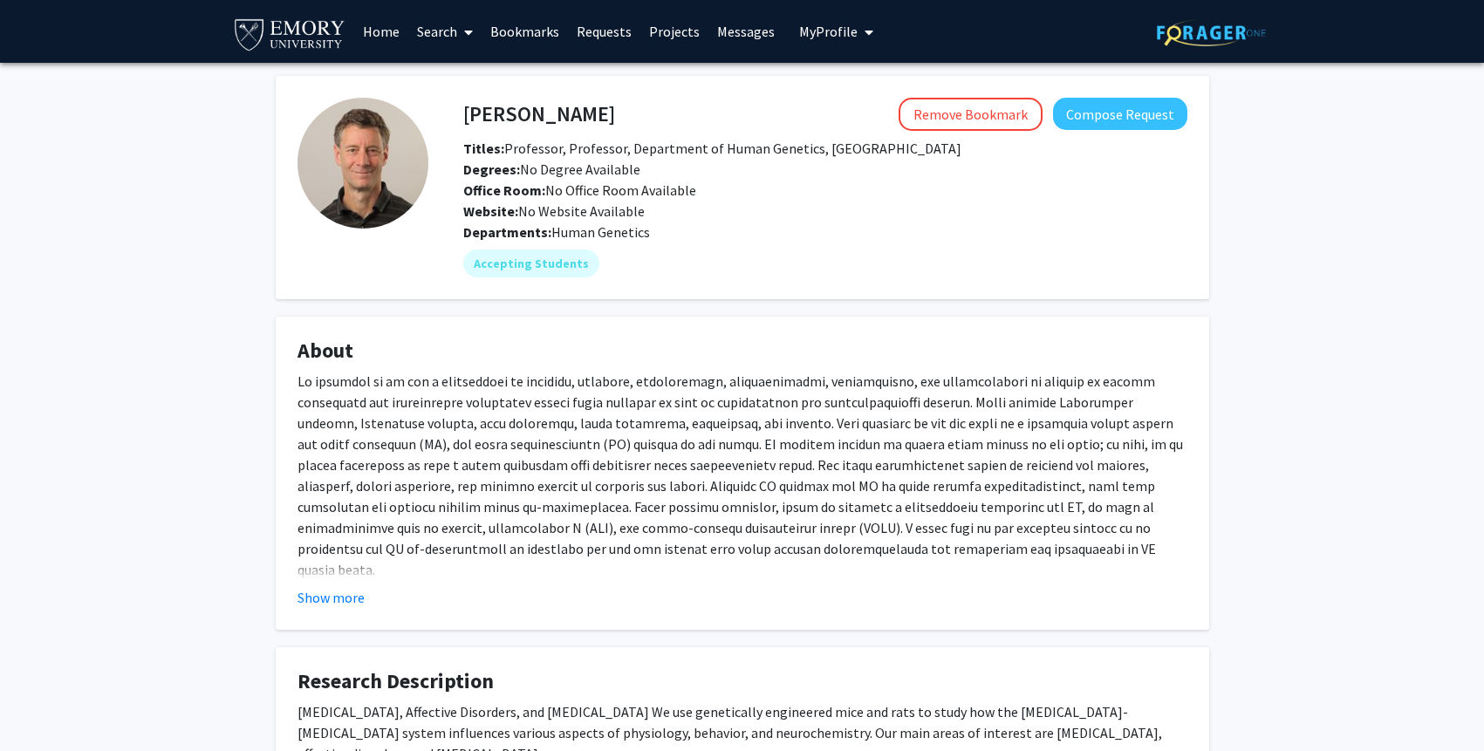
click at [614, 105] on h4 "[PERSON_NAME]" at bounding box center [539, 114] width 152 height 32
click at [615, 108] on h4 "[PERSON_NAME]" at bounding box center [539, 114] width 152 height 32
